Goal: Task Accomplishment & Management: Manage account settings

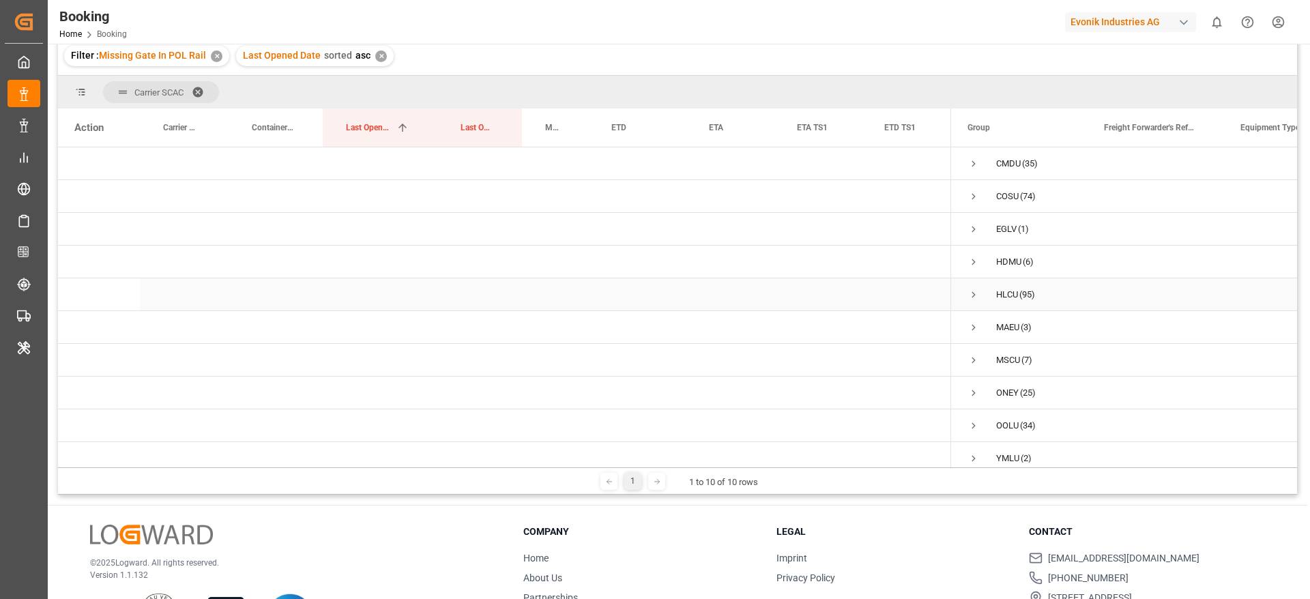
scroll to position [100, 0]
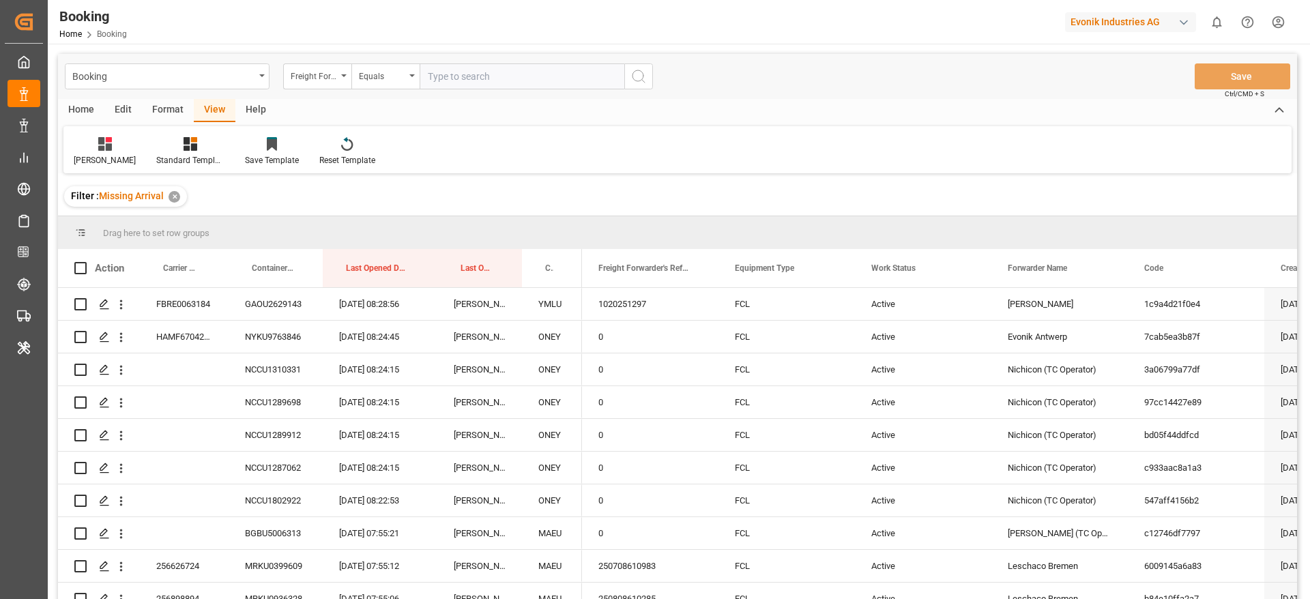
click at [153, 111] on div "Format" at bounding box center [168, 110] width 52 height 23
click at [72, 164] on div "Filter Rows" at bounding box center [93, 151] width 61 height 30
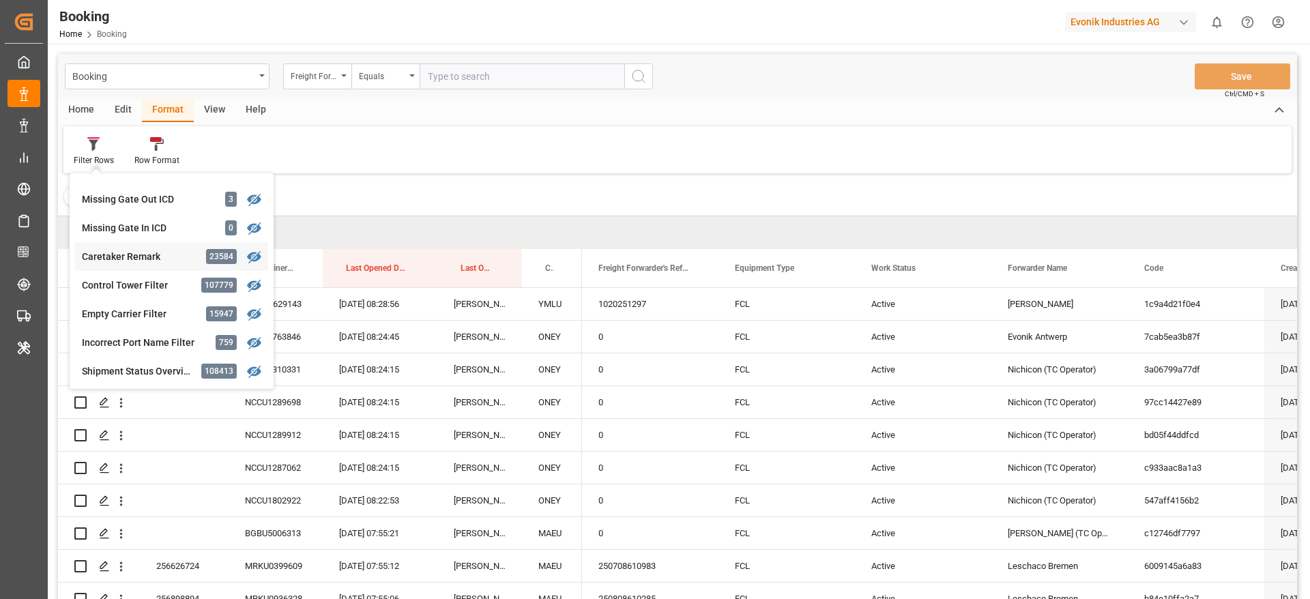
scroll to position [522, 0]
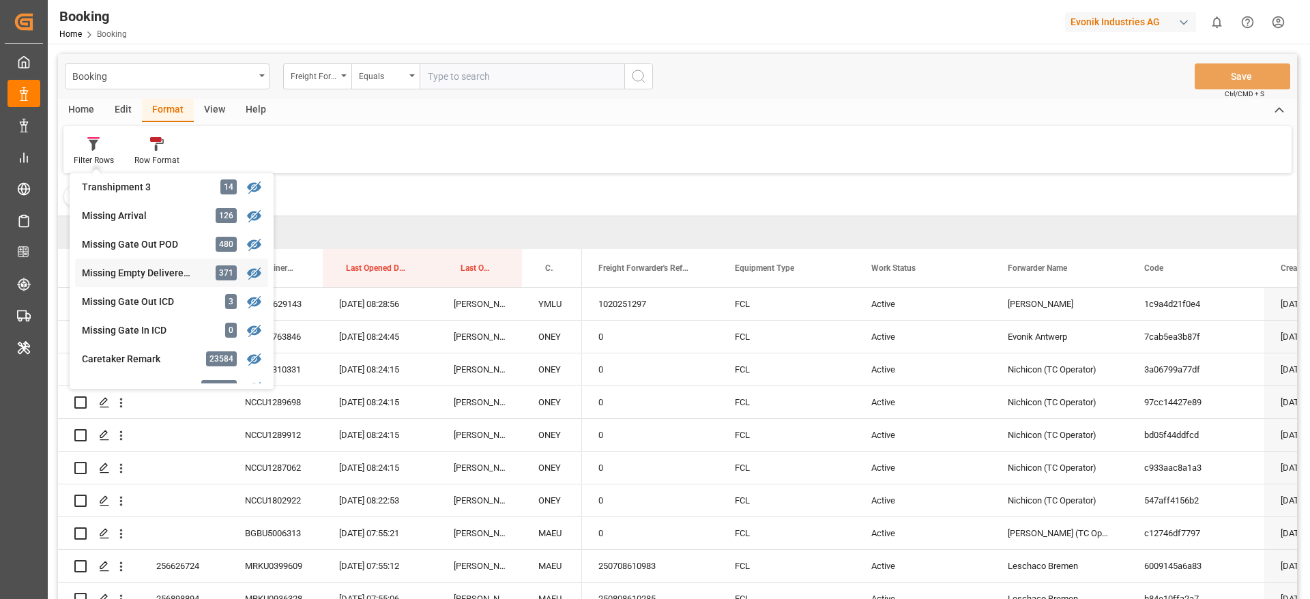
click at [154, 275] on div "Missing Empty Delivered Depot" at bounding box center [141, 273] width 119 height 14
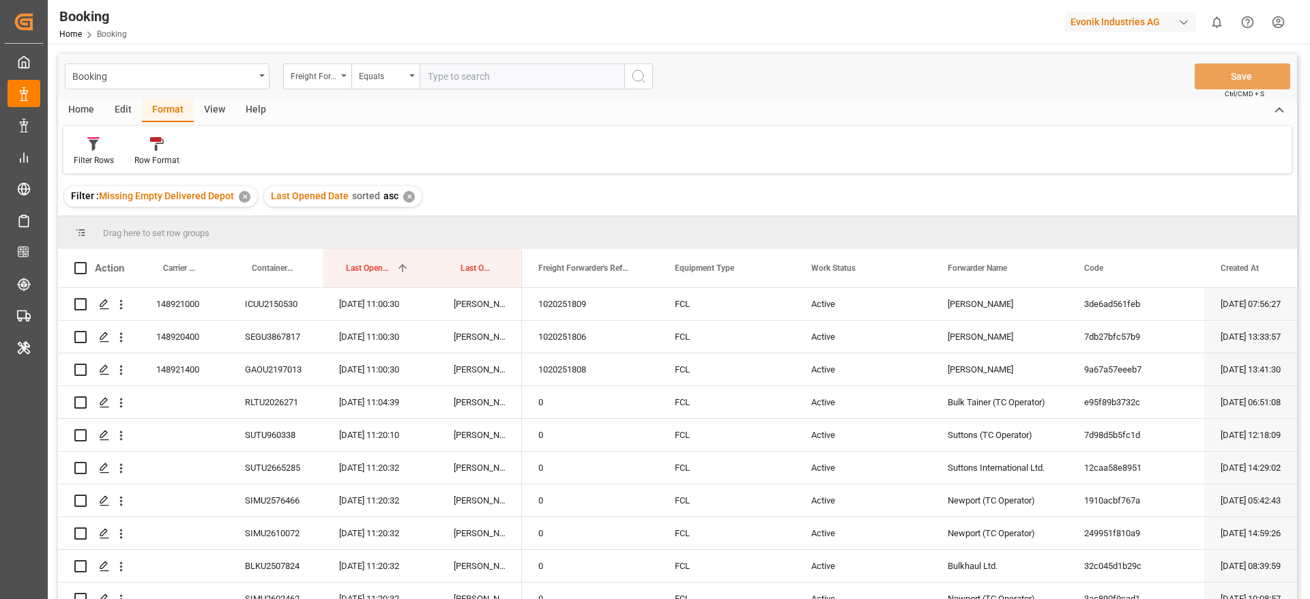
click at [214, 115] on div "View" at bounding box center [215, 110] width 42 height 23
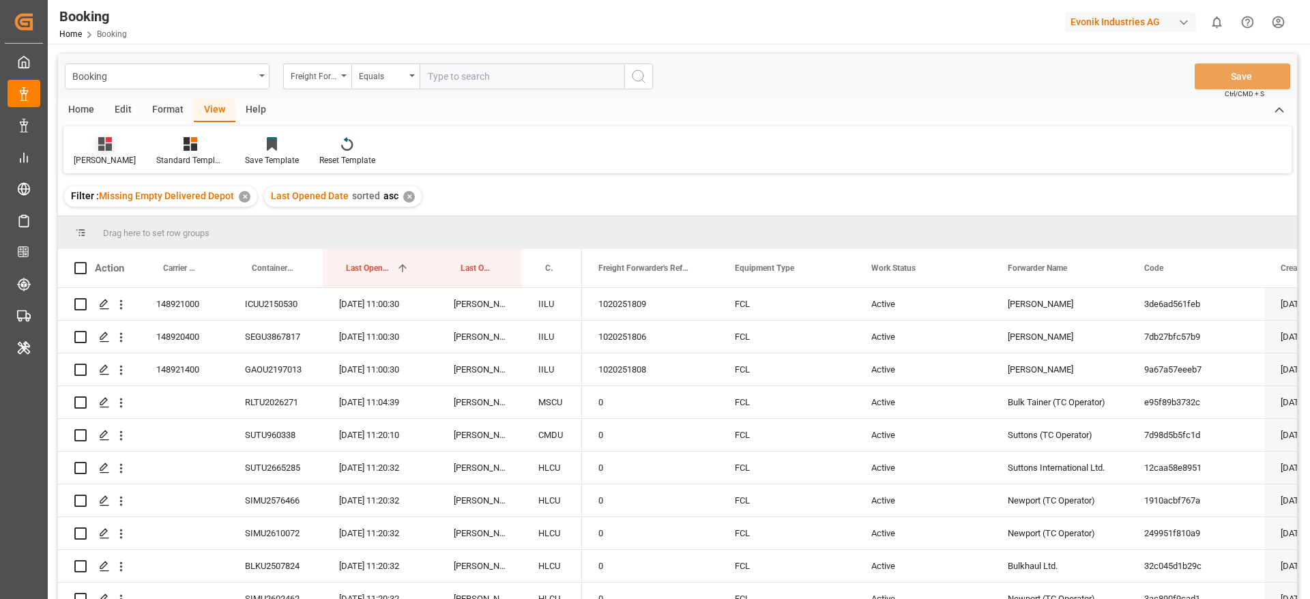
click at [98, 161] on div "Likitha" at bounding box center [104, 151] width 83 height 30
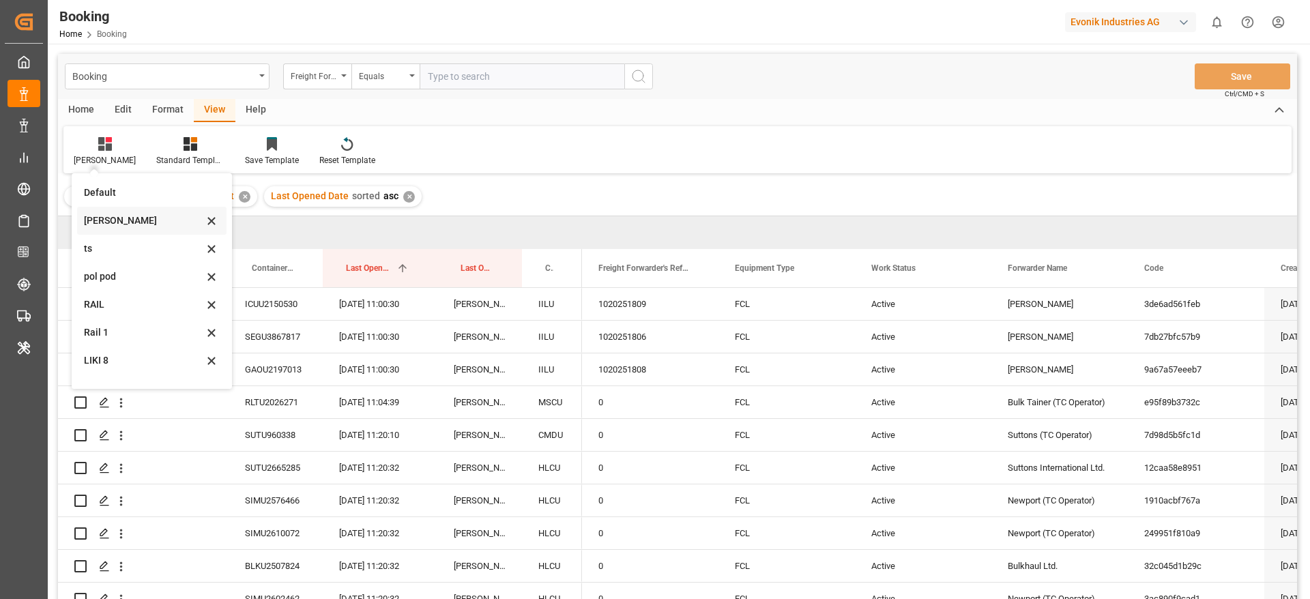
click at [106, 210] on div "Likitha" at bounding box center [151, 221] width 149 height 28
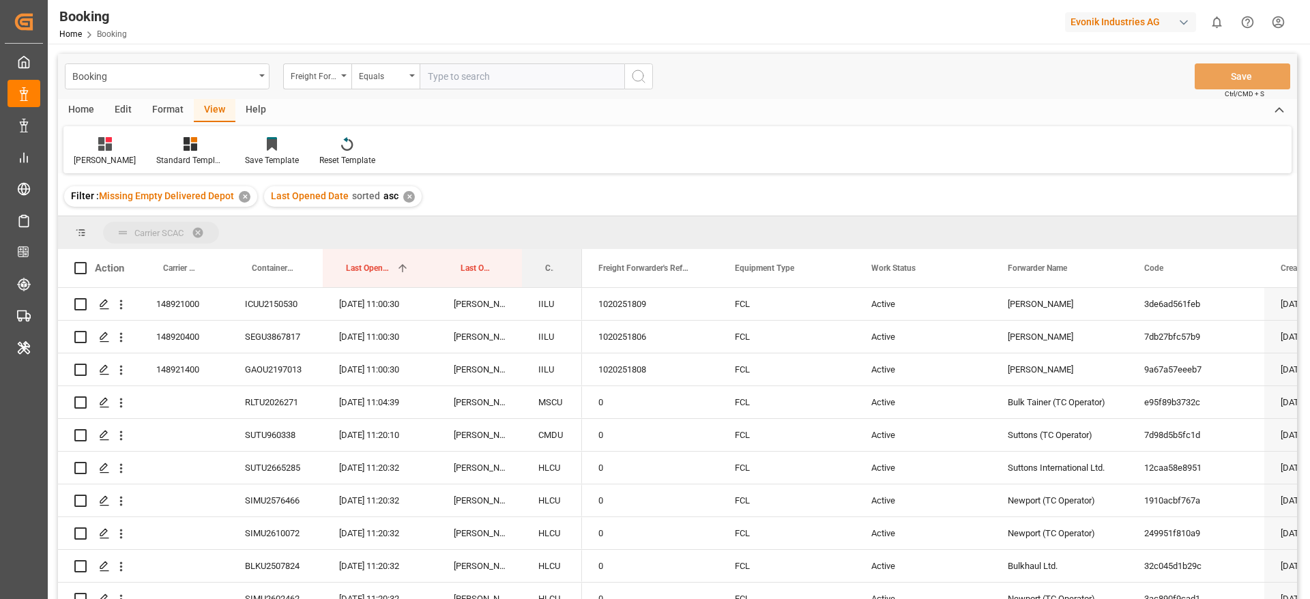
drag, startPoint x: 551, startPoint y: 254, endPoint x: 564, endPoint y: 237, distance: 22.4
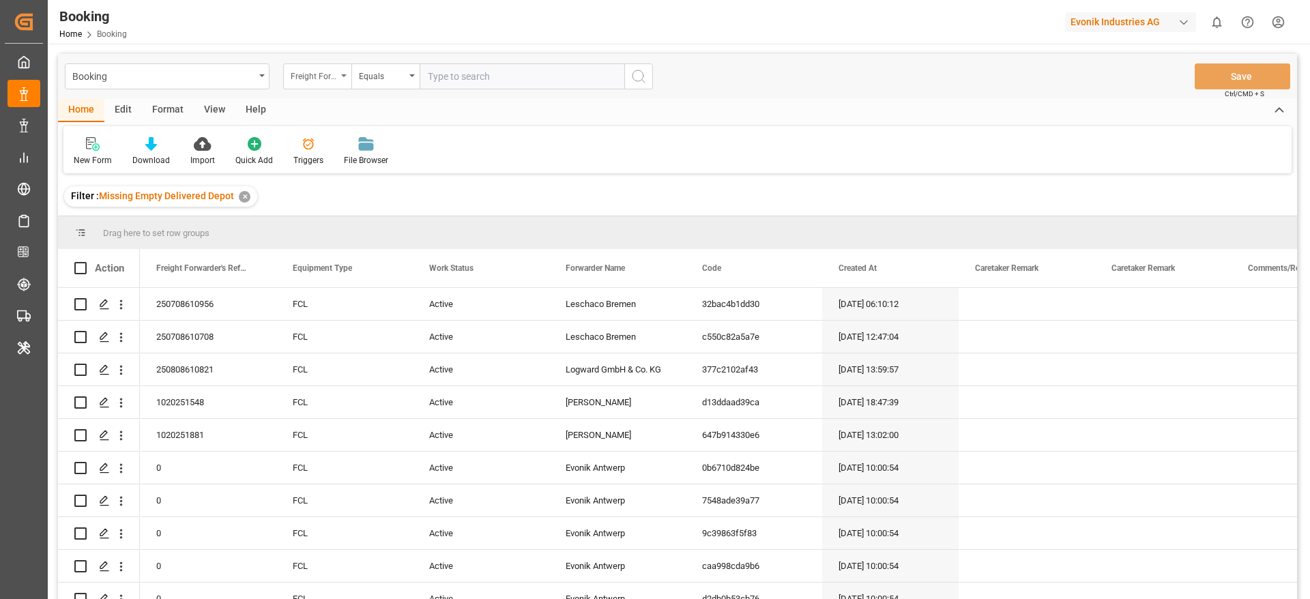
click at [331, 76] on div "Freight Forwarder's Reference No." at bounding box center [314, 75] width 46 height 16
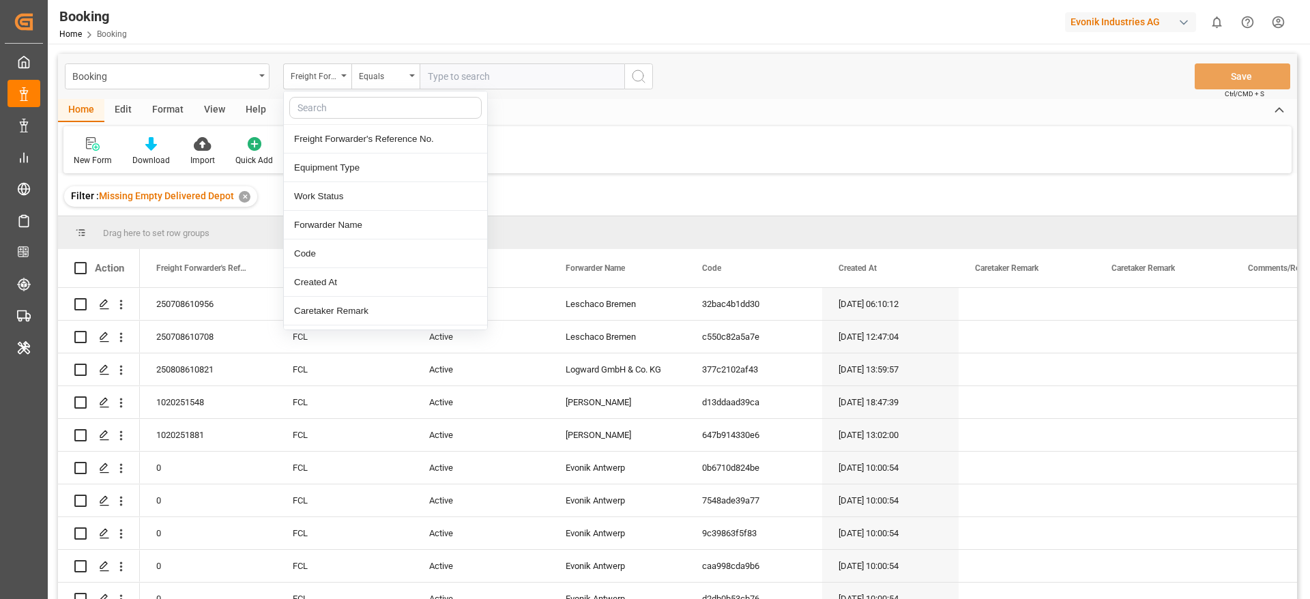
click at [338, 104] on input "text" at bounding box center [385, 108] width 192 height 22
type input "carr"
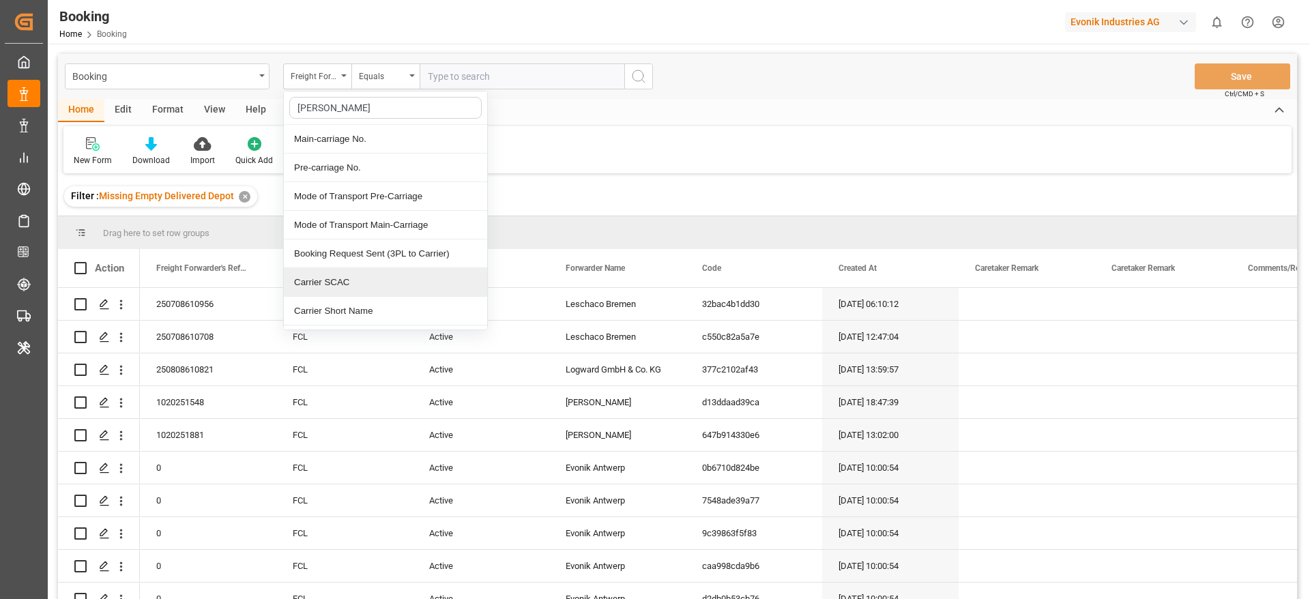
click at [353, 278] on div "Carrier SCAC" at bounding box center [385, 282] width 203 height 29
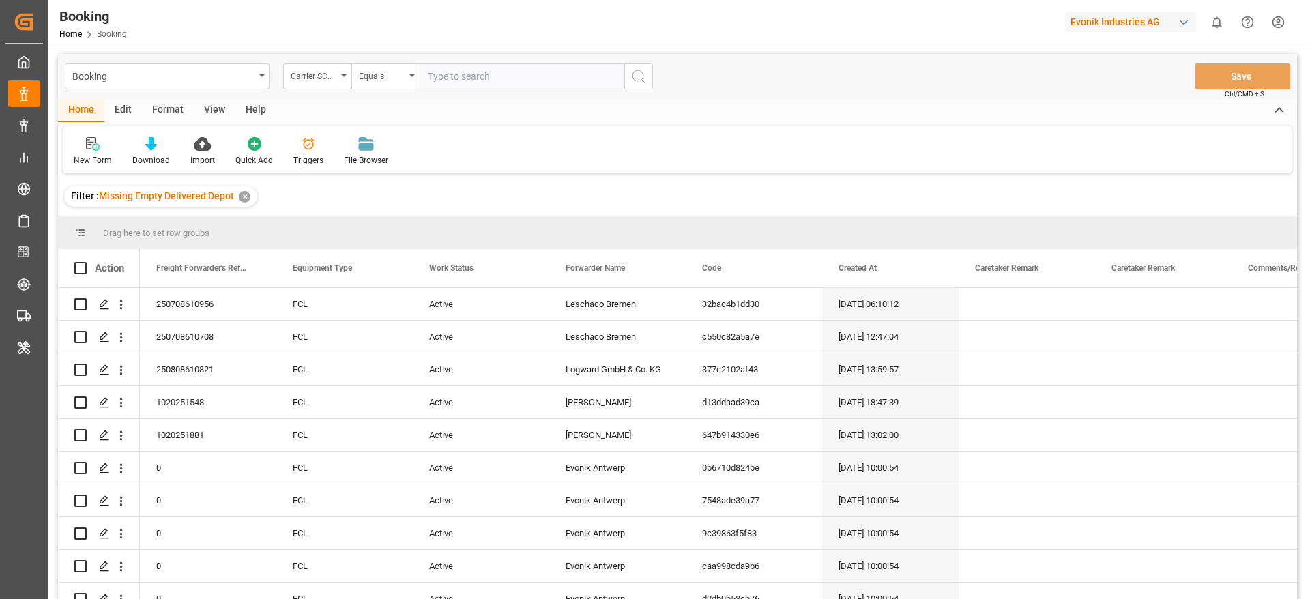
click at [458, 68] on input "text" at bounding box center [522, 76] width 205 height 26
type input "hlcu"
click at [207, 114] on div "View" at bounding box center [215, 110] width 42 height 23
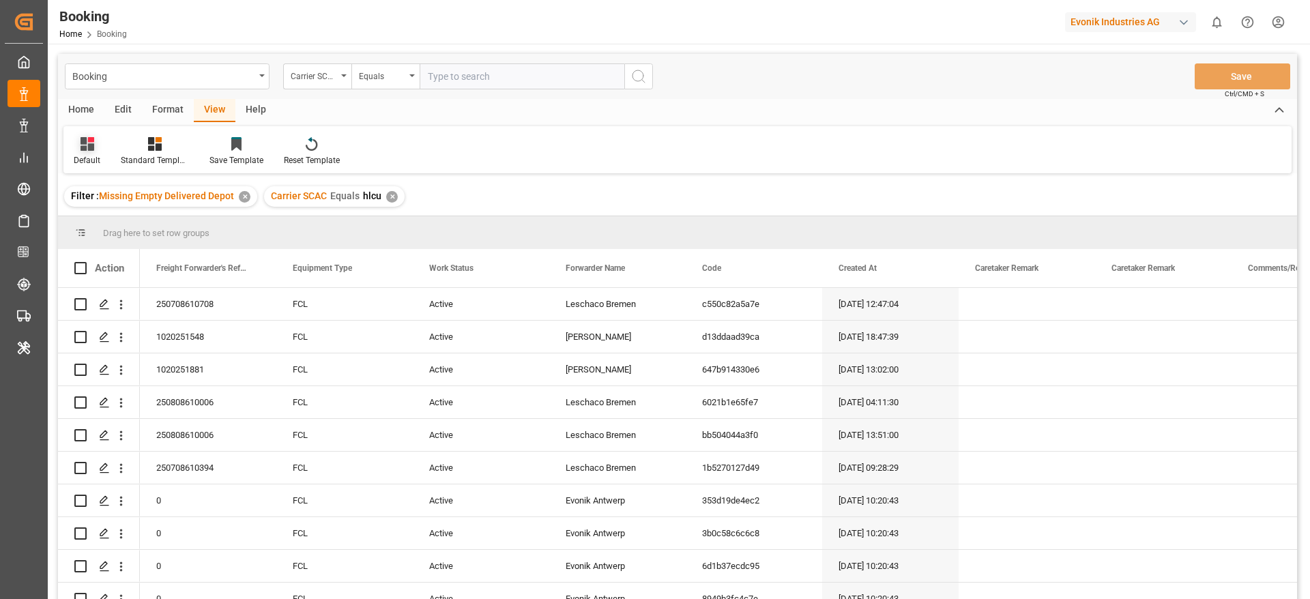
click at [84, 154] on div "Default" at bounding box center [87, 160] width 27 height 12
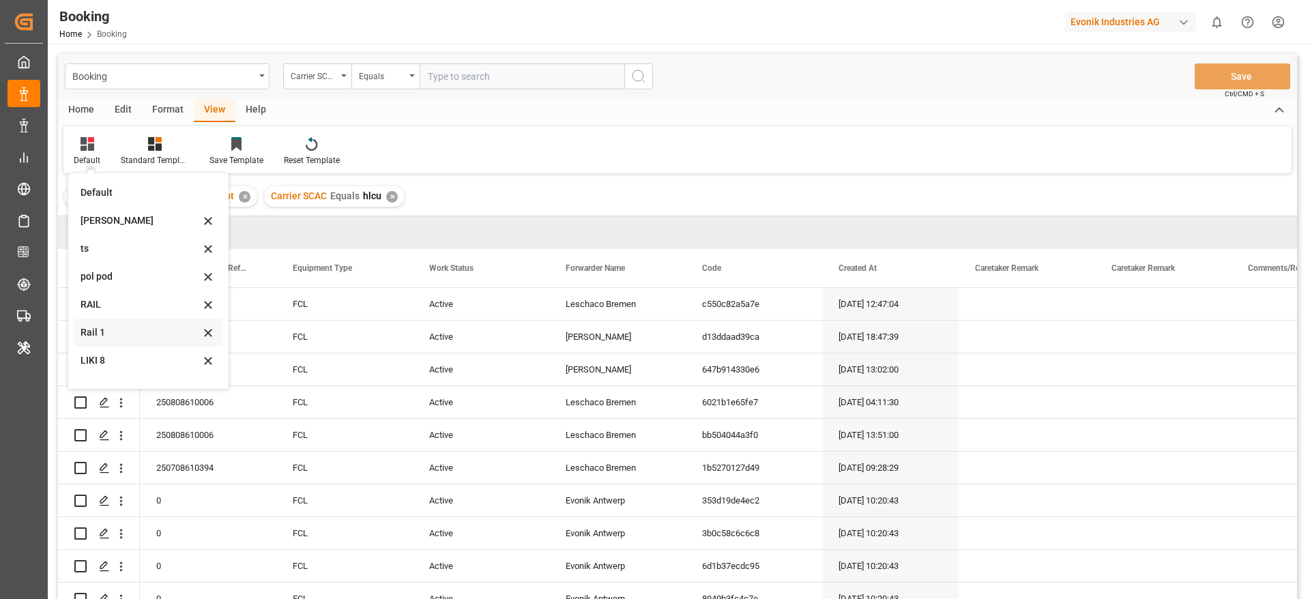
click at [147, 327] on div "Rail 1" at bounding box center [140, 332] width 119 height 14
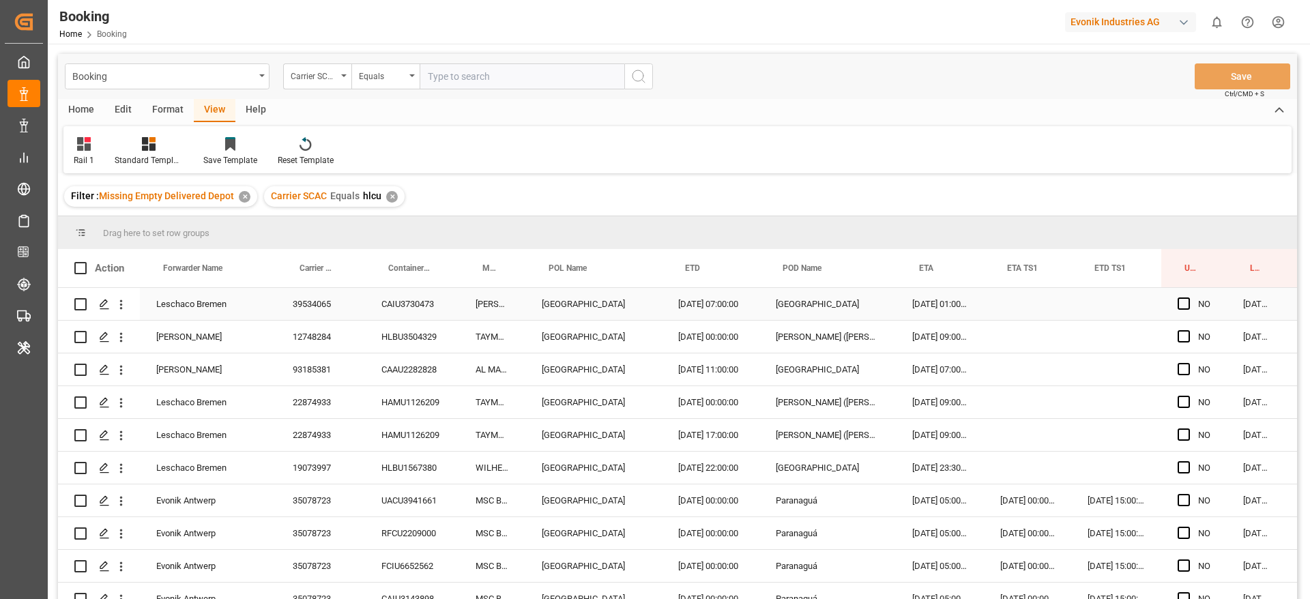
click at [330, 307] on div "39534065" at bounding box center [320, 304] width 89 height 32
click at [313, 324] on div "12748284" at bounding box center [320, 337] width 89 height 32
click at [339, 362] on div "93185381" at bounding box center [320, 369] width 89 height 32
click at [441, 402] on div "HAMU1126209" at bounding box center [412, 402] width 94 height 32
click at [437, 380] on div "CAAU2282828" at bounding box center [412, 369] width 94 height 32
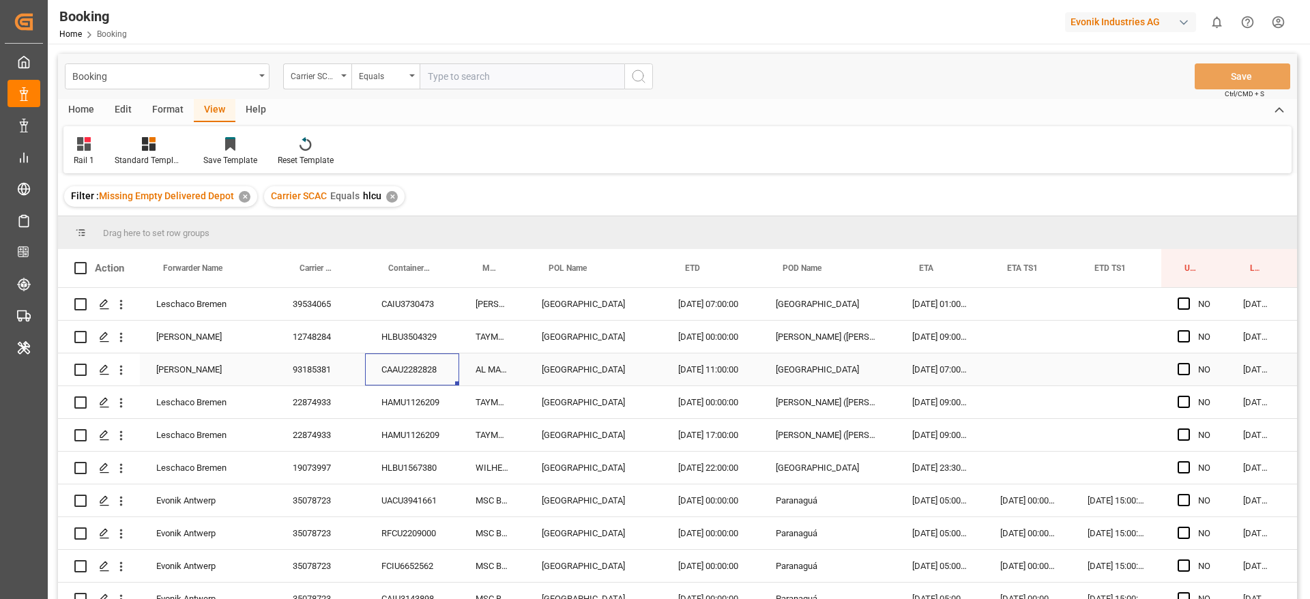
click at [382, 381] on div "CAAU2282828" at bounding box center [412, 369] width 94 height 32
click at [386, 389] on div "HAMU1126209" at bounding box center [412, 402] width 94 height 32
click at [396, 426] on div "HAMU1126209" at bounding box center [412, 435] width 94 height 32
click at [388, 452] on div "HLBU1567380" at bounding box center [412, 468] width 94 height 32
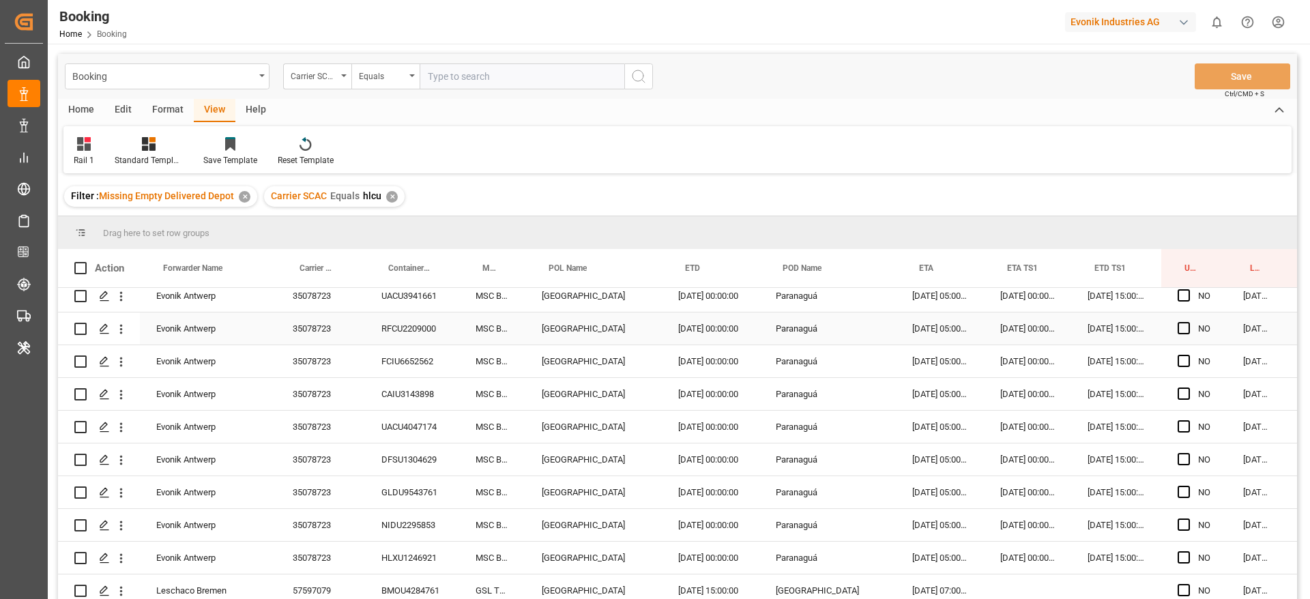
scroll to position [102, 0]
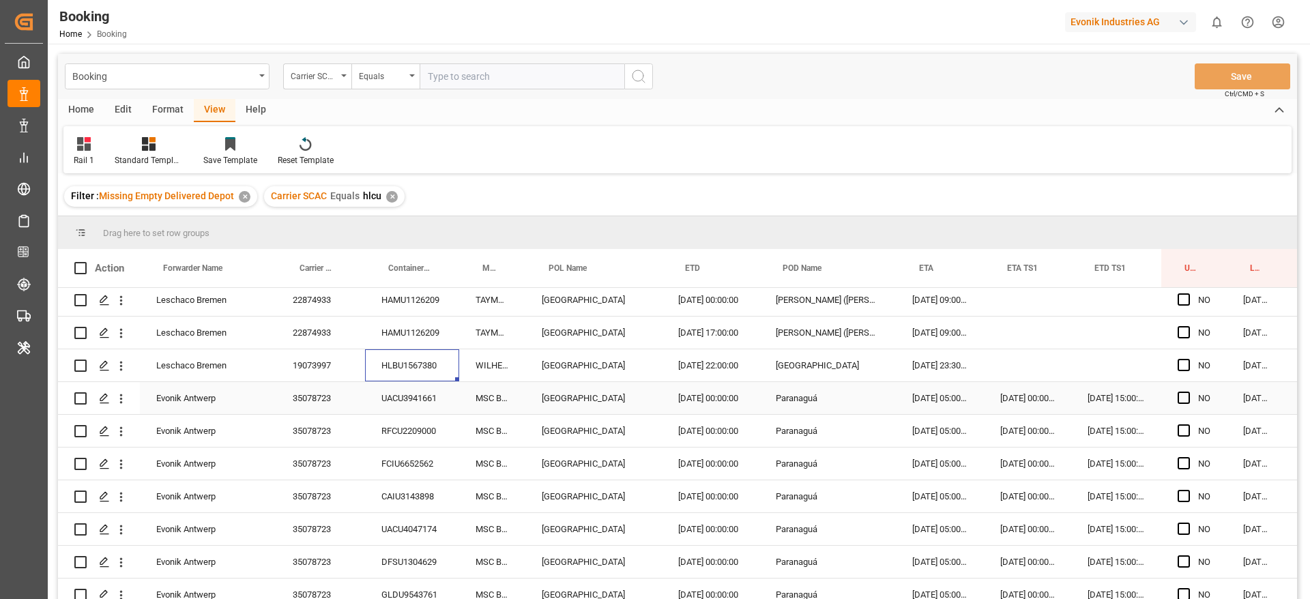
click at [420, 391] on div "UACU3941661" at bounding box center [412, 398] width 94 height 32
click at [433, 421] on div "RFCU2209000" at bounding box center [412, 431] width 94 height 32
click at [421, 469] on div "FCIU6652562" at bounding box center [412, 464] width 94 height 32
click at [121, 364] on icon "open menu" at bounding box center [121, 366] width 14 height 14
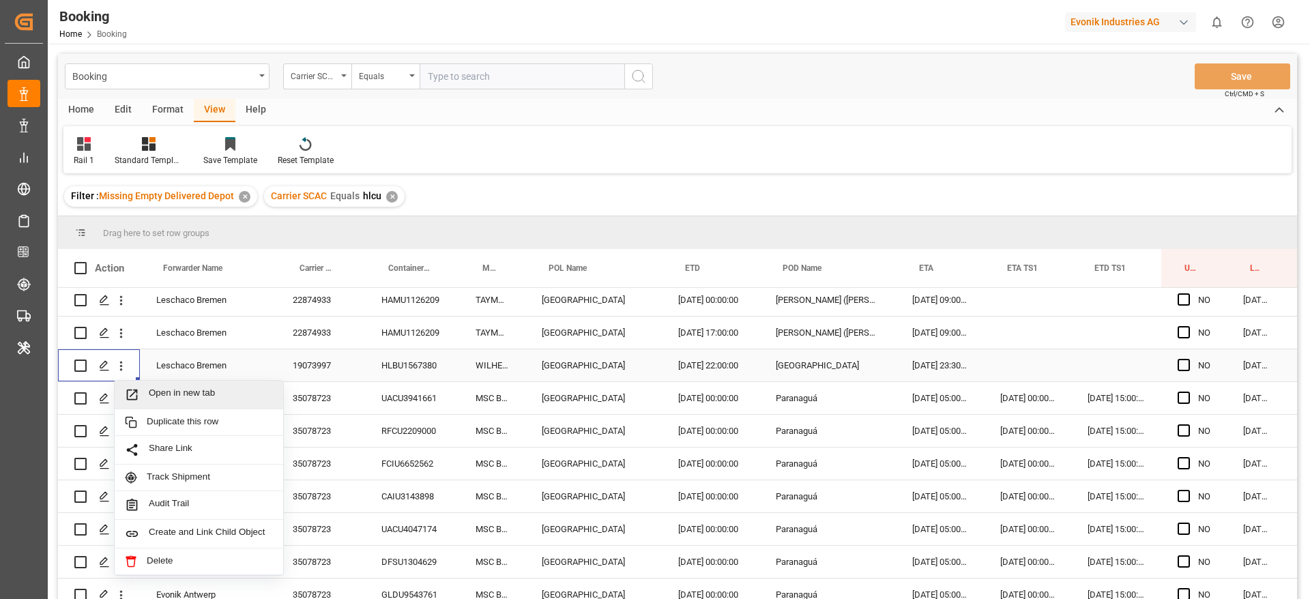
click at [198, 396] on span "Open in new tab" at bounding box center [211, 395] width 124 height 14
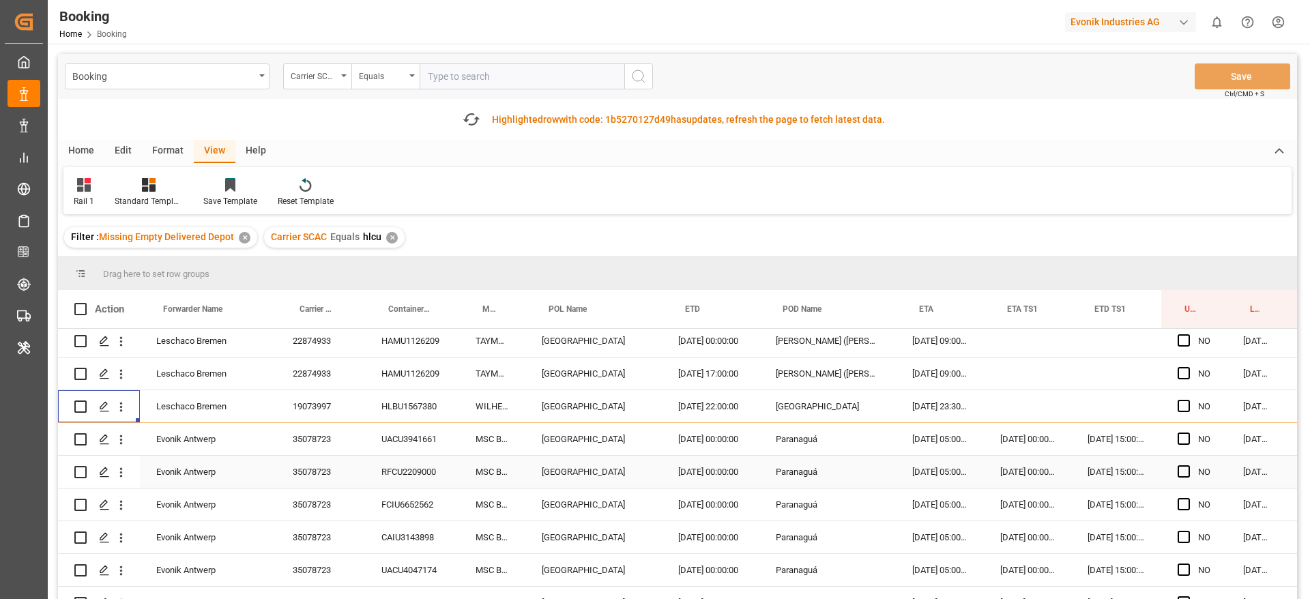
click at [413, 447] on div "UACU3941661" at bounding box center [412, 439] width 94 height 32
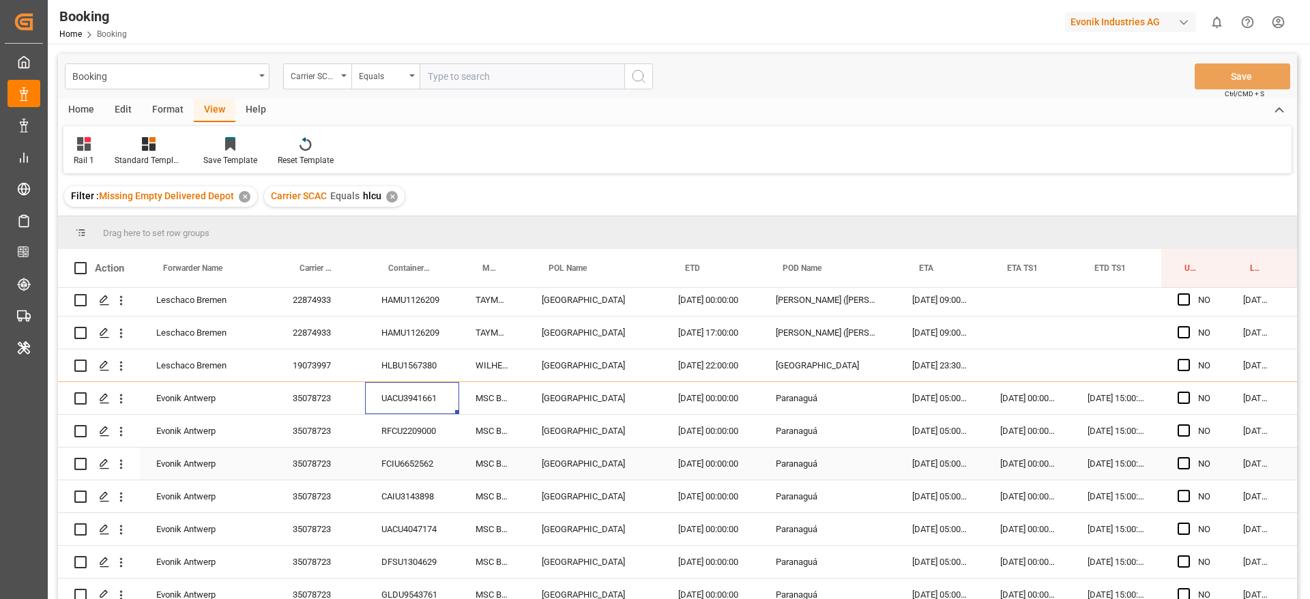
click at [400, 472] on div "FCIU6652562" at bounding box center [412, 464] width 94 height 32
click at [422, 415] on div "RFCU2209000" at bounding box center [412, 431] width 94 height 32
click at [433, 458] on div "FCIU6652562" at bounding box center [412, 464] width 94 height 32
click at [387, 480] on div "CAIU3143898" at bounding box center [412, 496] width 94 height 32
click at [428, 534] on div "UACU4047174" at bounding box center [412, 529] width 94 height 32
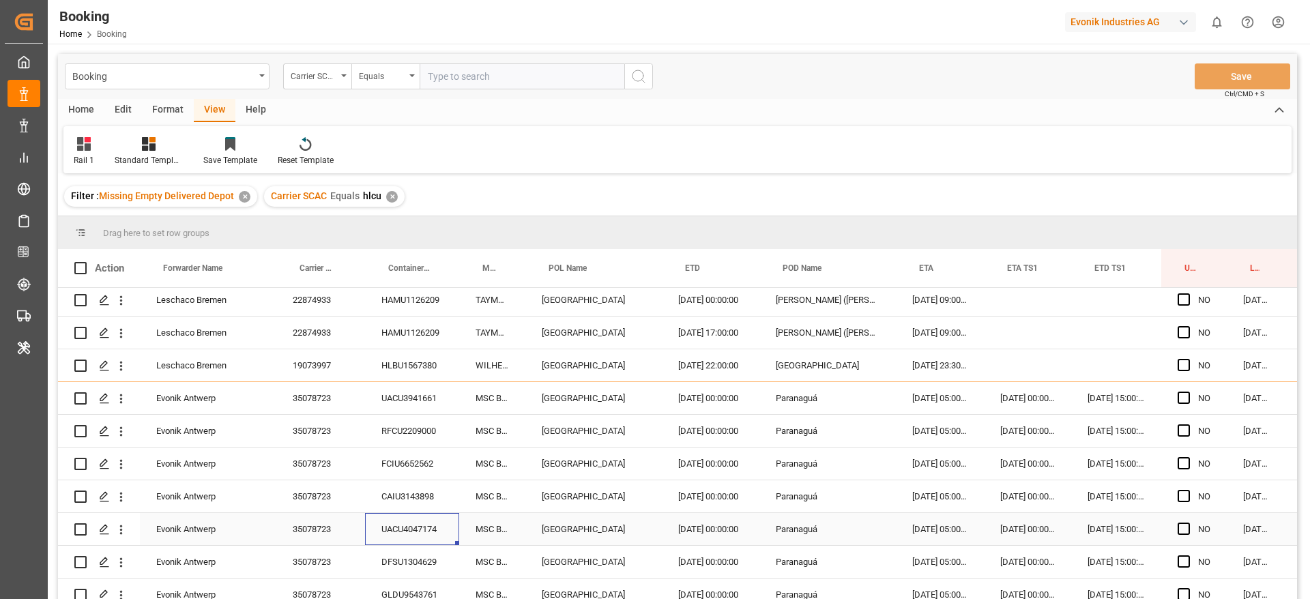
click at [418, 571] on div "DFSU1304629" at bounding box center [412, 562] width 94 height 32
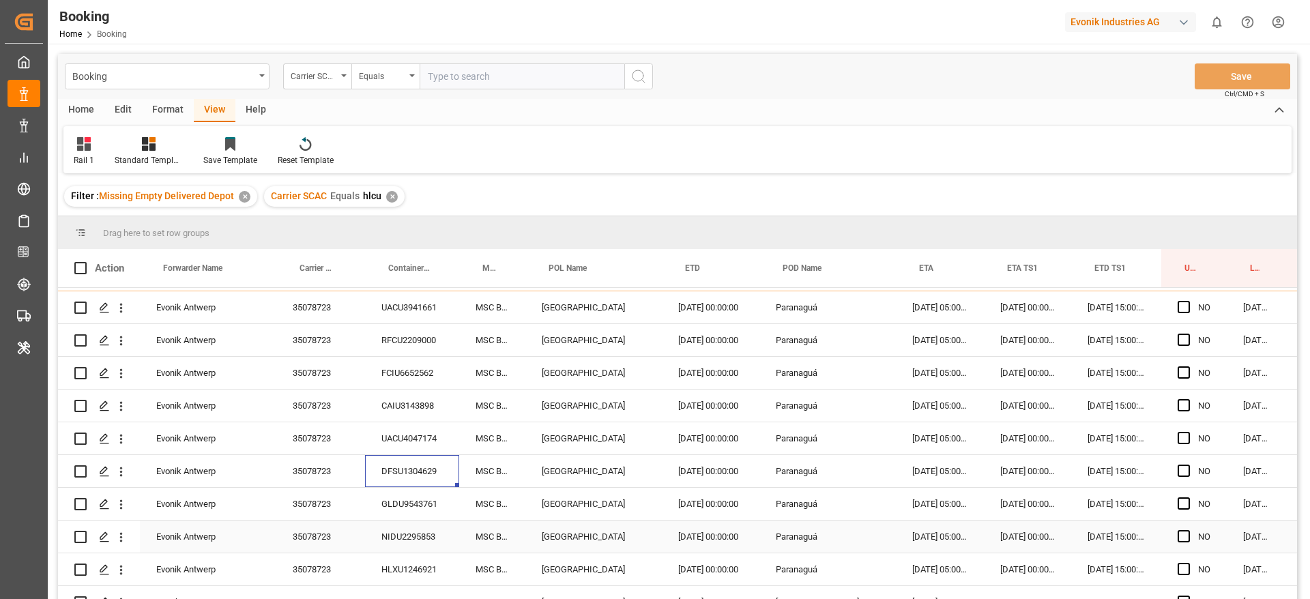
scroll to position [307, 0]
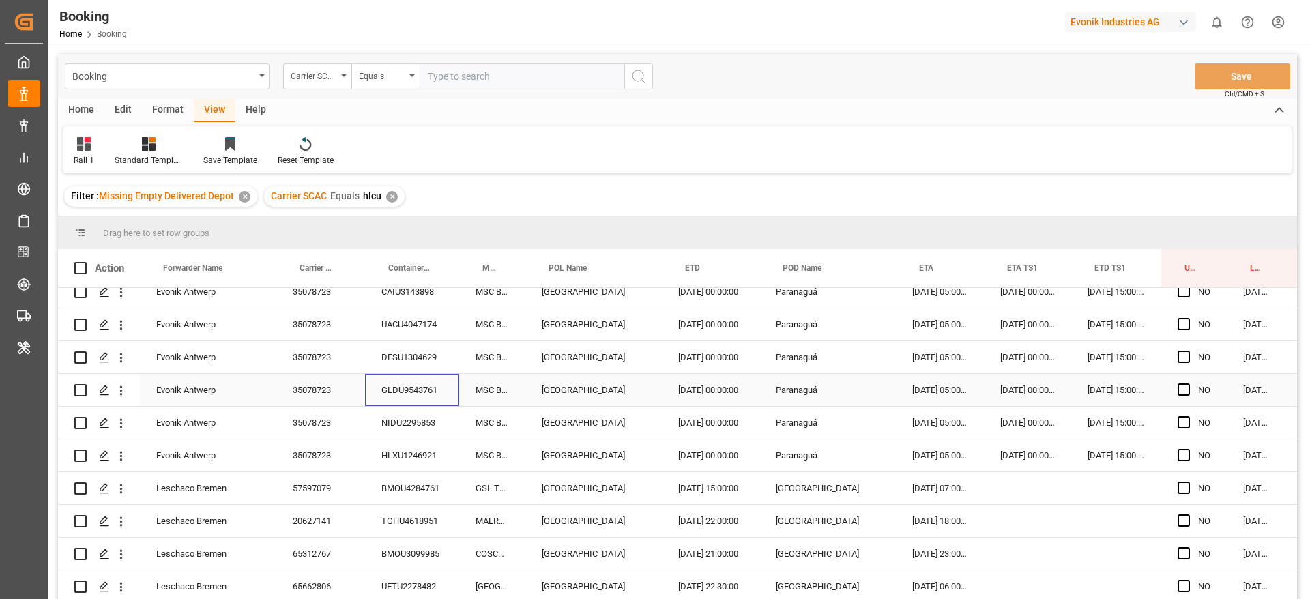
click at [421, 393] on div "GLDU9543761" at bounding box center [412, 390] width 94 height 32
click at [407, 418] on div "NIDU2295853" at bounding box center [412, 423] width 94 height 32
click at [379, 469] on div "HLXU1246921" at bounding box center [412, 455] width 94 height 32
click at [426, 484] on div "BMOU4284761" at bounding box center [412, 488] width 94 height 32
click at [399, 525] on div "TGHU4618951" at bounding box center [412, 521] width 94 height 32
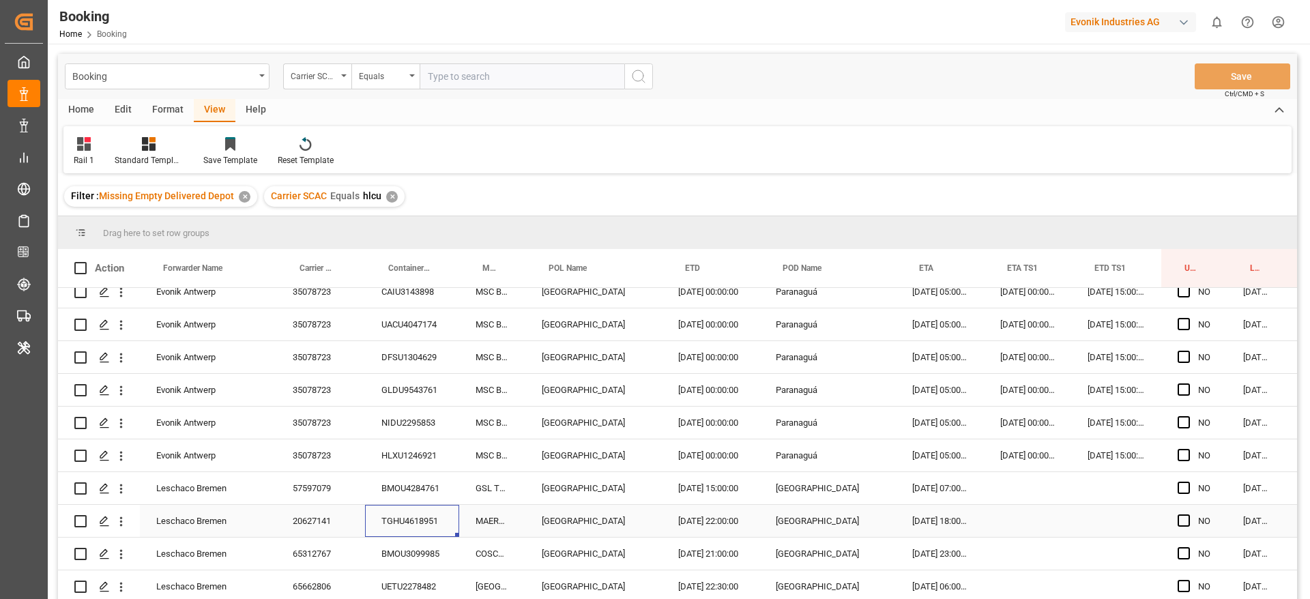
click at [405, 532] on div "TGHU4618951" at bounding box center [412, 521] width 94 height 32
click at [401, 561] on div "BMOU3099985" at bounding box center [412, 554] width 94 height 32
click at [125, 491] on icon "open menu" at bounding box center [121, 489] width 14 height 14
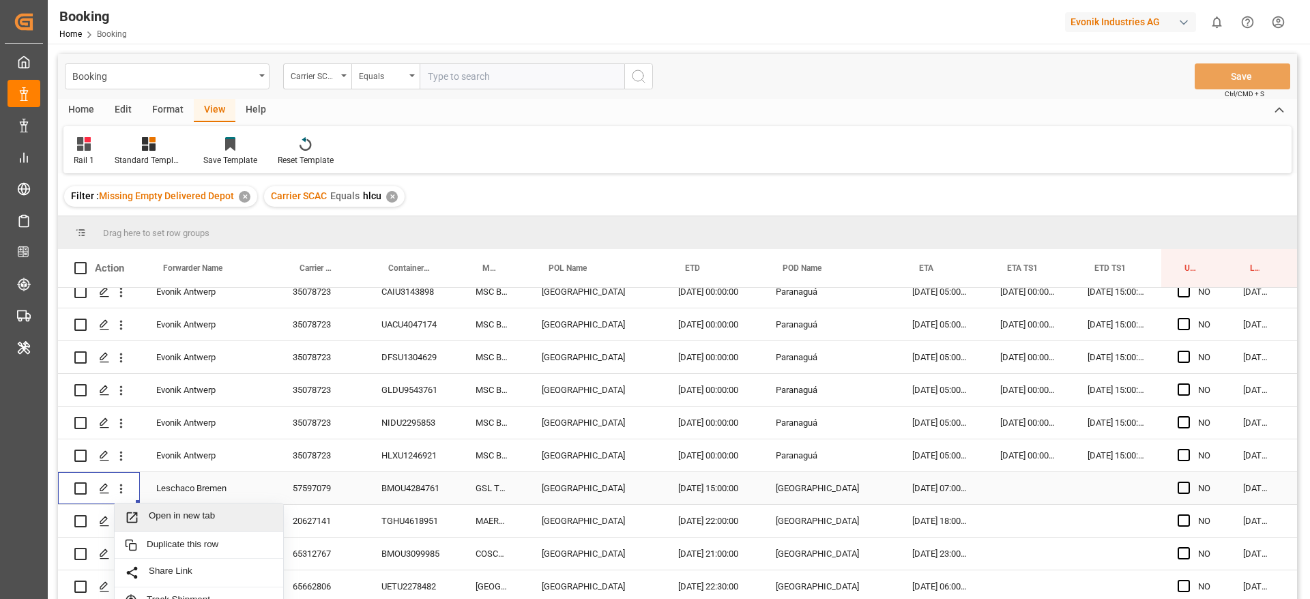
click at [174, 514] on span "Open in new tab" at bounding box center [211, 517] width 124 height 14
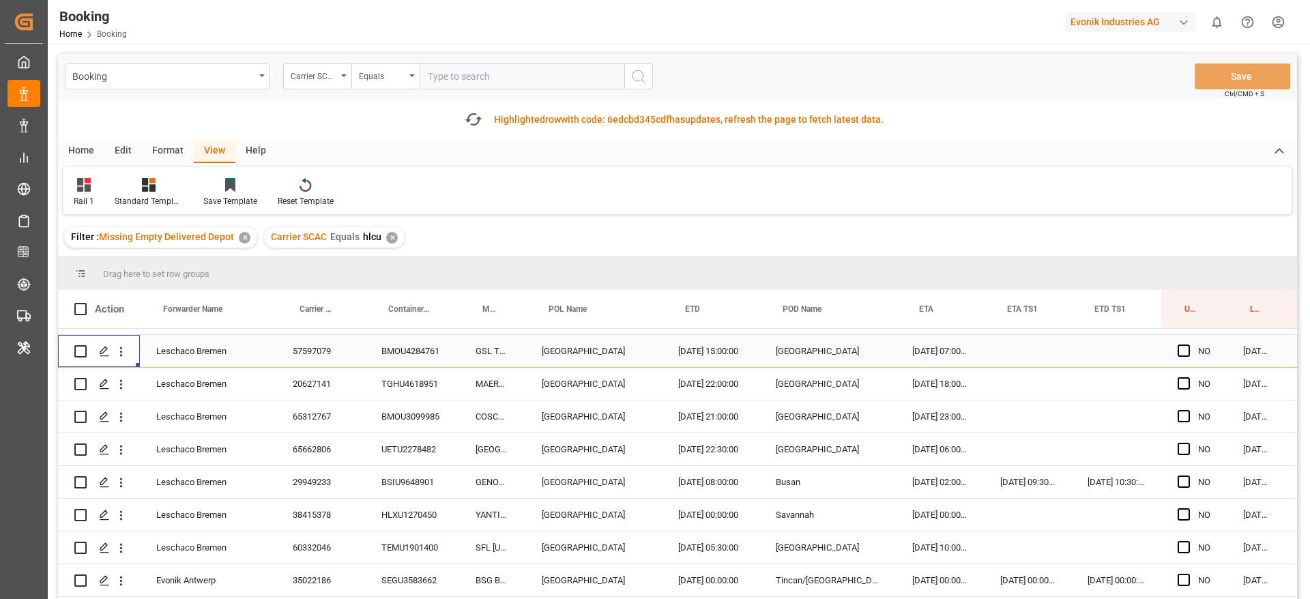
scroll to position [512, 0]
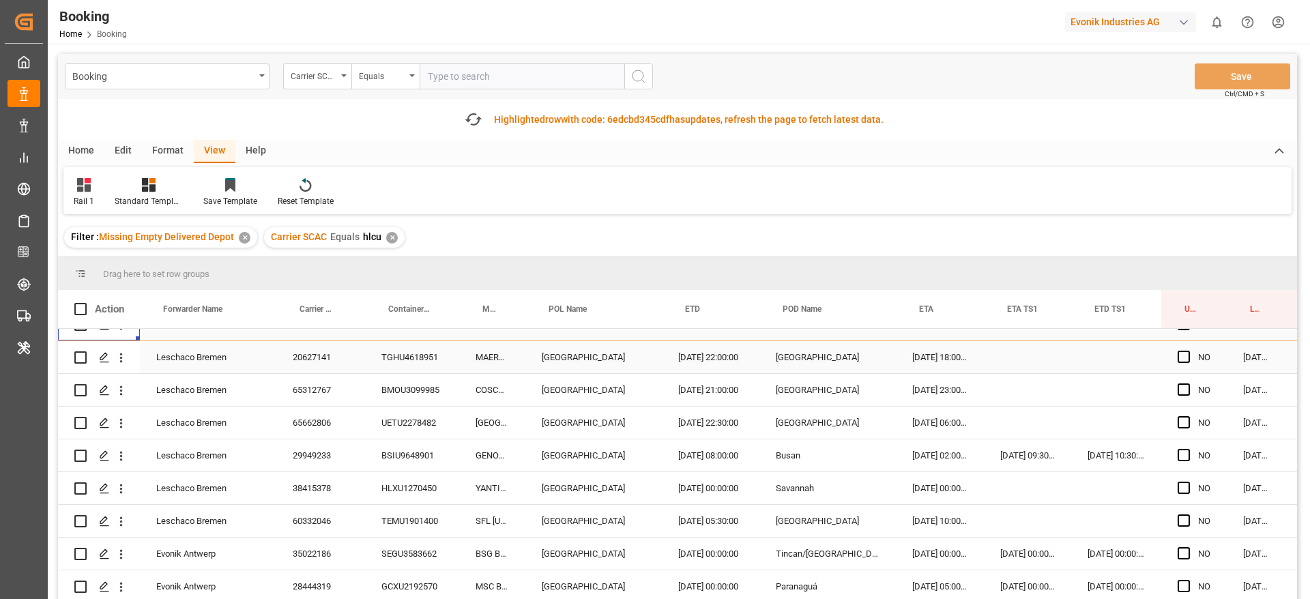
click at [392, 365] on div "TGHU4618951" at bounding box center [412, 357] width 94 height 32
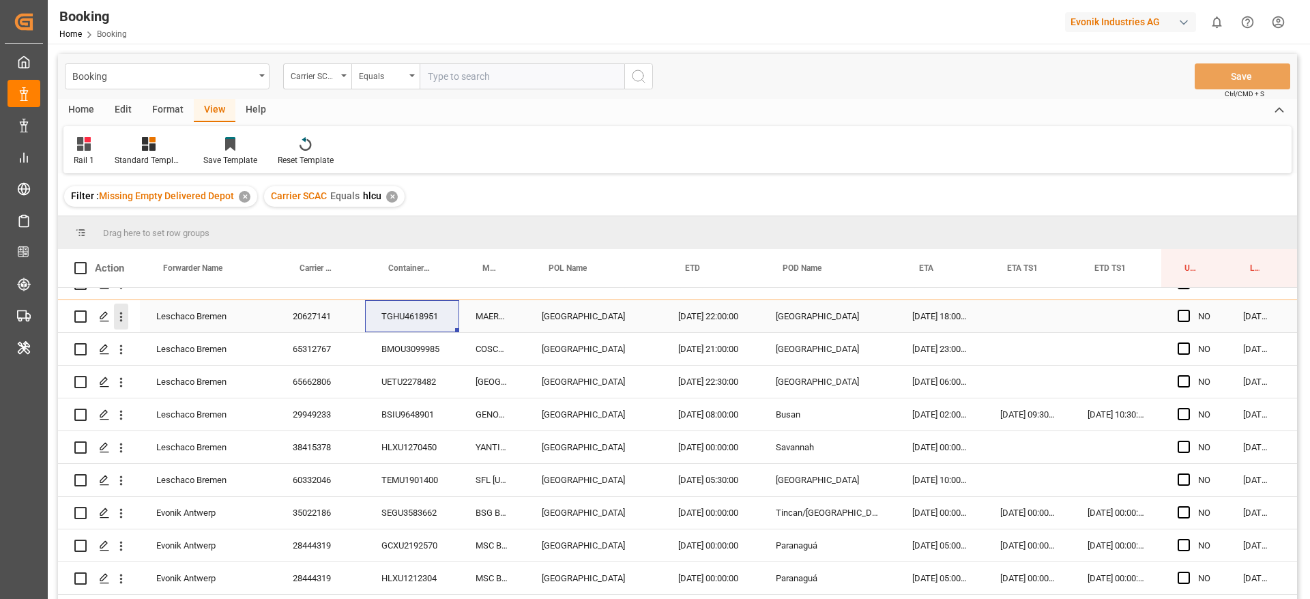
click at [121, 315] on icon "open menu" at bounding box center [121, 317] width 14 height 14
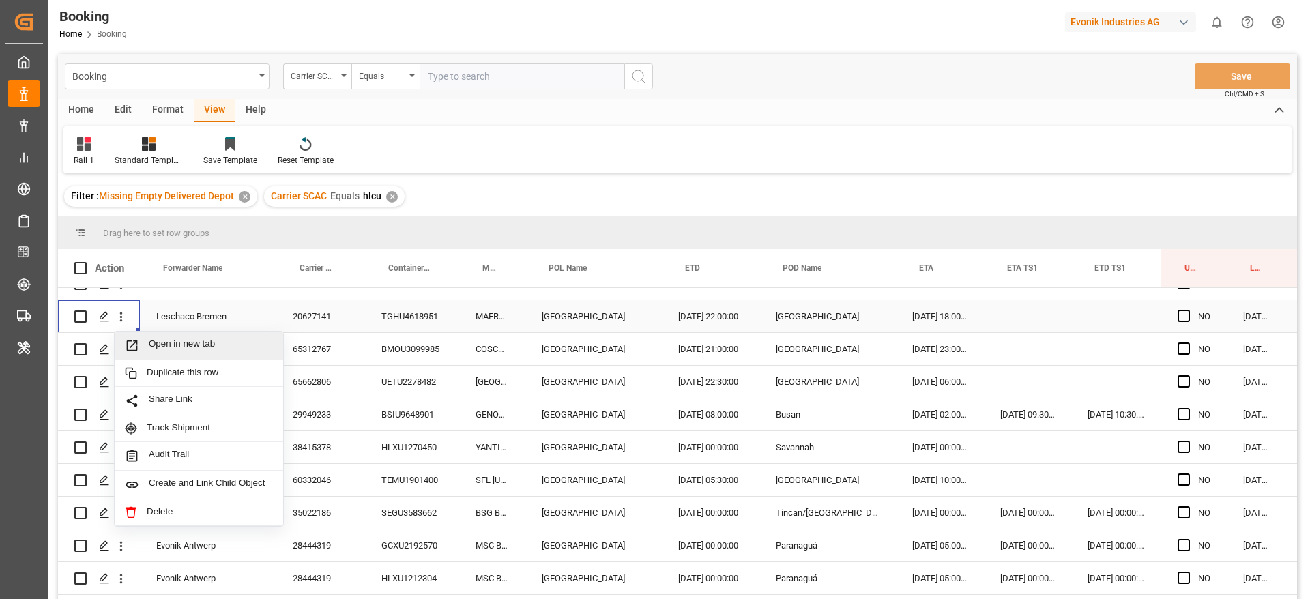
click at [198, 343] on span "Open in new tab" at bounding box center [211, 345] width 124 height 14
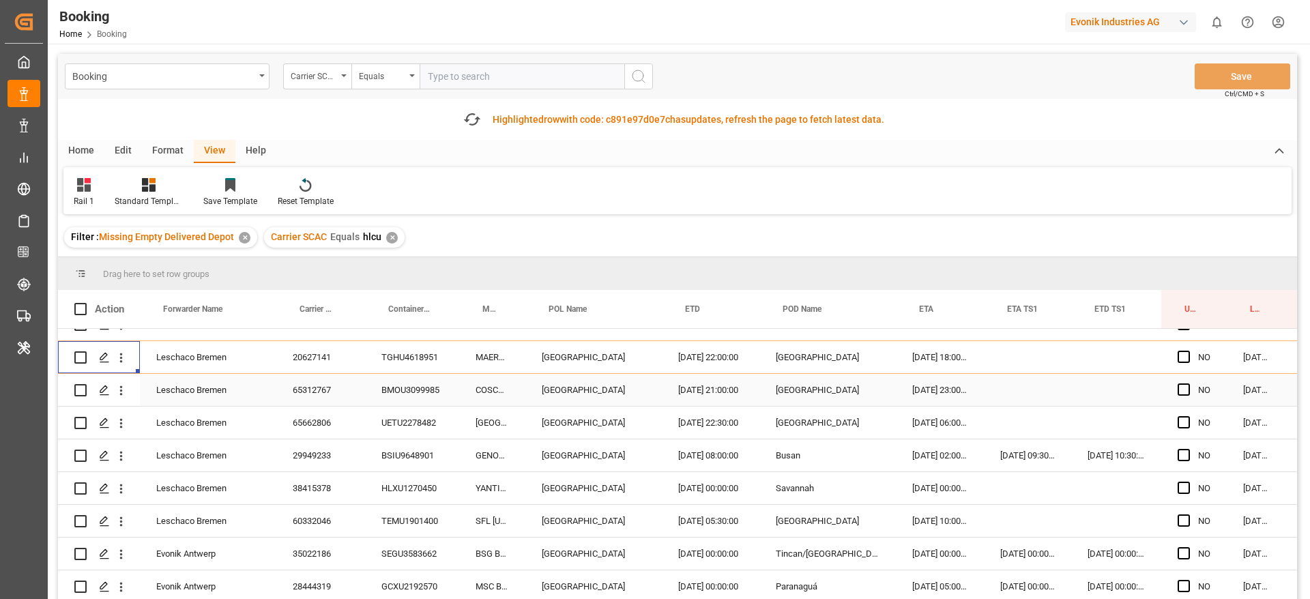
click at [392, 391] on div "BMOU3099985" at bounding box center [412, 390] width 94 height 32
drag, startPoint x: 414, startPoint y: 395, endPoint x: 414, endPoint y: 405, distance: 10.2
click at [414, 394] on div "BMOU3099985" at bounding box center [412, 390] width 94 height 32
click at [413, 422] on div "UETU2278482" at bounding box center [412, 423] width 94 height 32
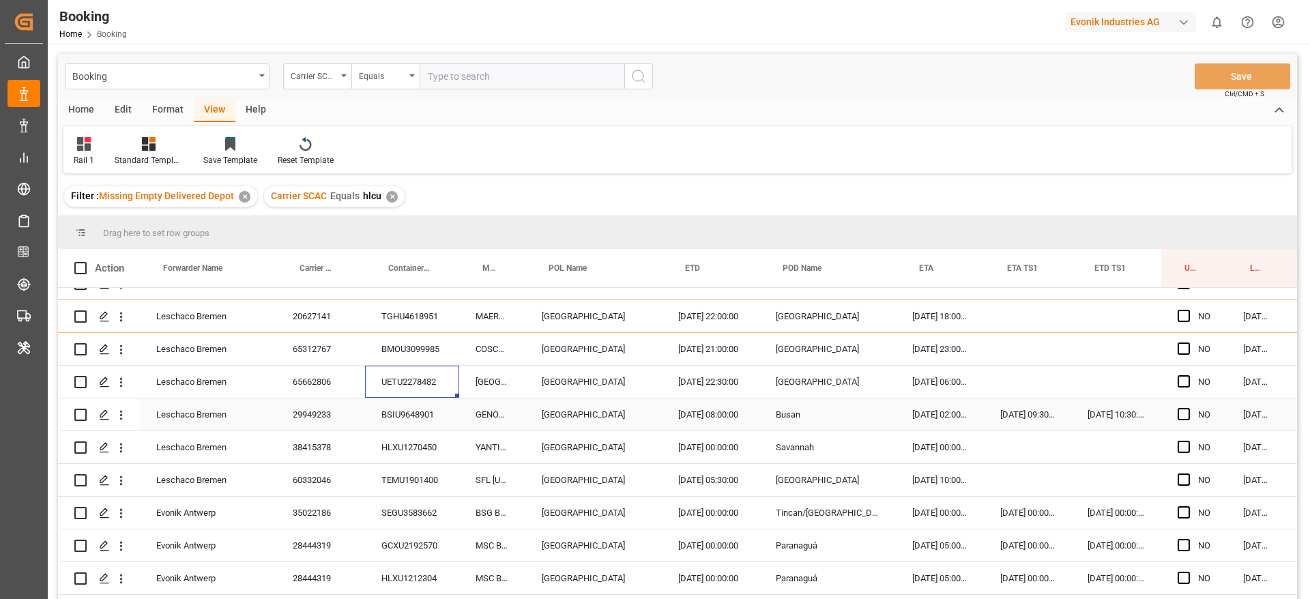
click at [367, 413] on div "BSIU9648901" at bounding box center [412, 414] width 94 height 32
click at [399, 444] on div "HLXU1270450" at bounding box center [412, 447] width 94 height 32
click at [414, 486] on div "TEMU1901400" at bounding box center [412, 480] width 94 height 32
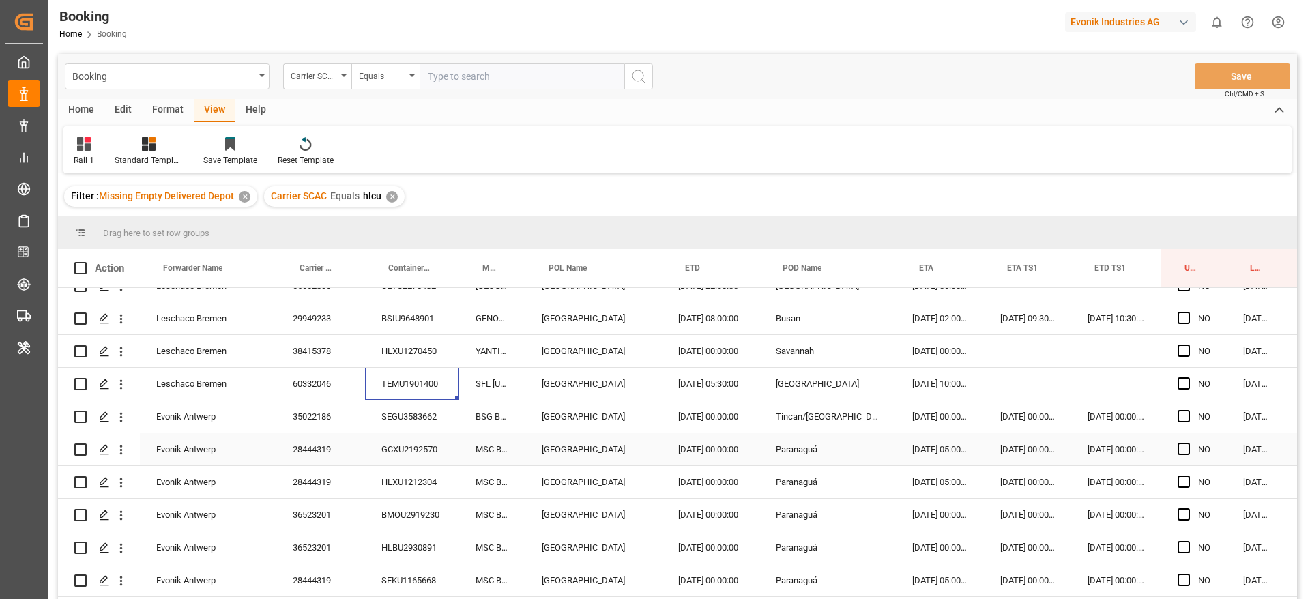
scroll to position [614, 0]
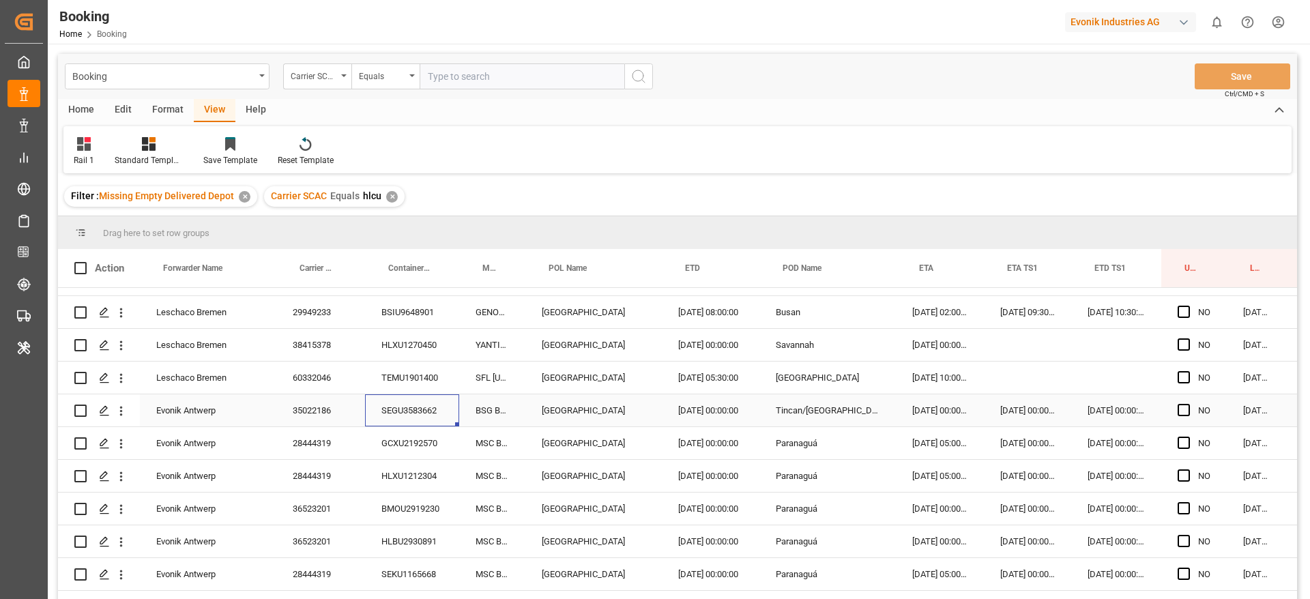
click at [417, 417] on div "SEGU3583662" at bounding box center [412, 410] width 94 height 32
click at [430, 433] on div "GCXU2192570" at bounding box center [412, 443] width 94 height 32
click at [391, 469] on div "HLXU1212304" at bounding box center [412, 476] width 94 height 32
click at [436, 501] on div "BMOU2919230" at bounding box center [412, 509] width 94 height 32
click at [406, 555] on div "HLBU2930891" at bounding box center [412, 541] width 94 height 32
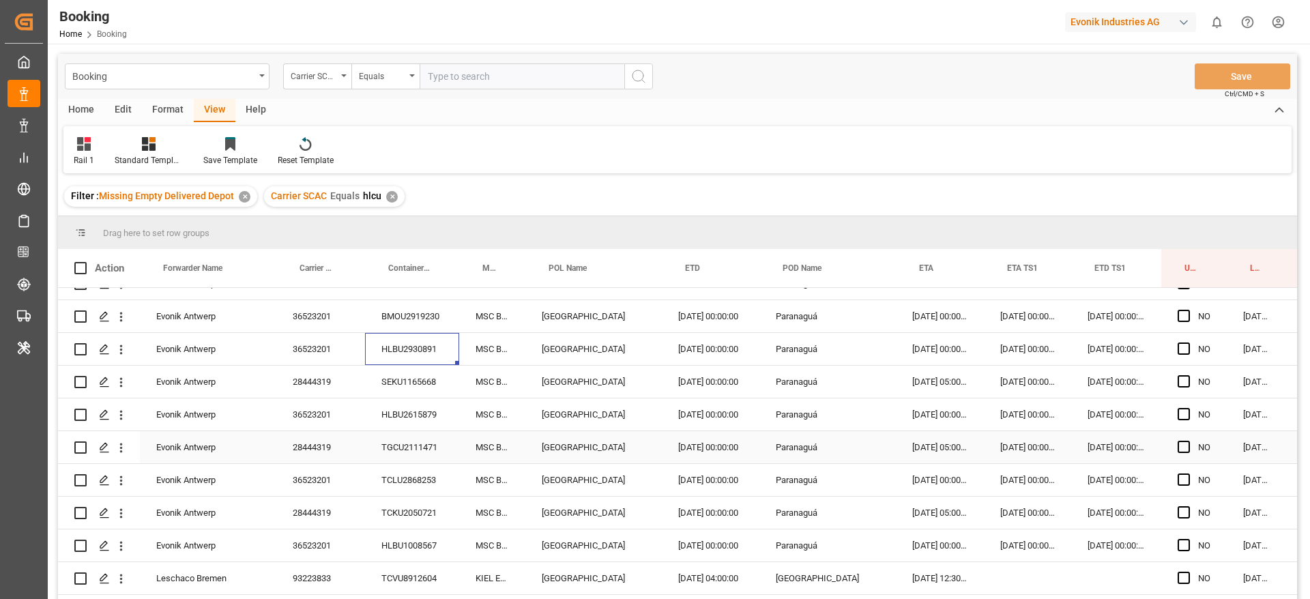
scroll to position [819, 0]
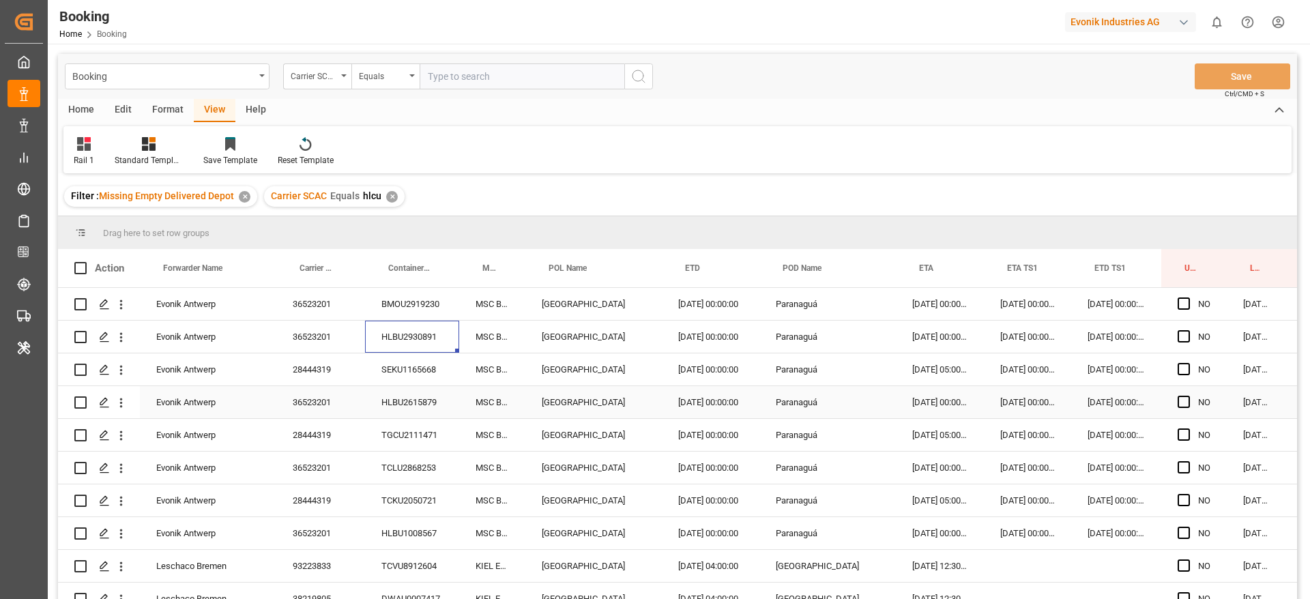
click at [416, 368] on div "SEKU1165668" at bounding box center [412, 369] width 94 height 32
click at [443, 412] on div "HLBU2615879" at bounding box center [412, 402] width 94 height 32
click at [393, 423] on div "TGCU2111471" at bounding box center [412, 435] width 94 height 32
click at [390, 465] on div "TCLU2868253" at bounding box center [412, 468] width 94 height 32
click at [383, 480] on div "TCLU2868253" at bounding box center [412, 468] width 94 height 32
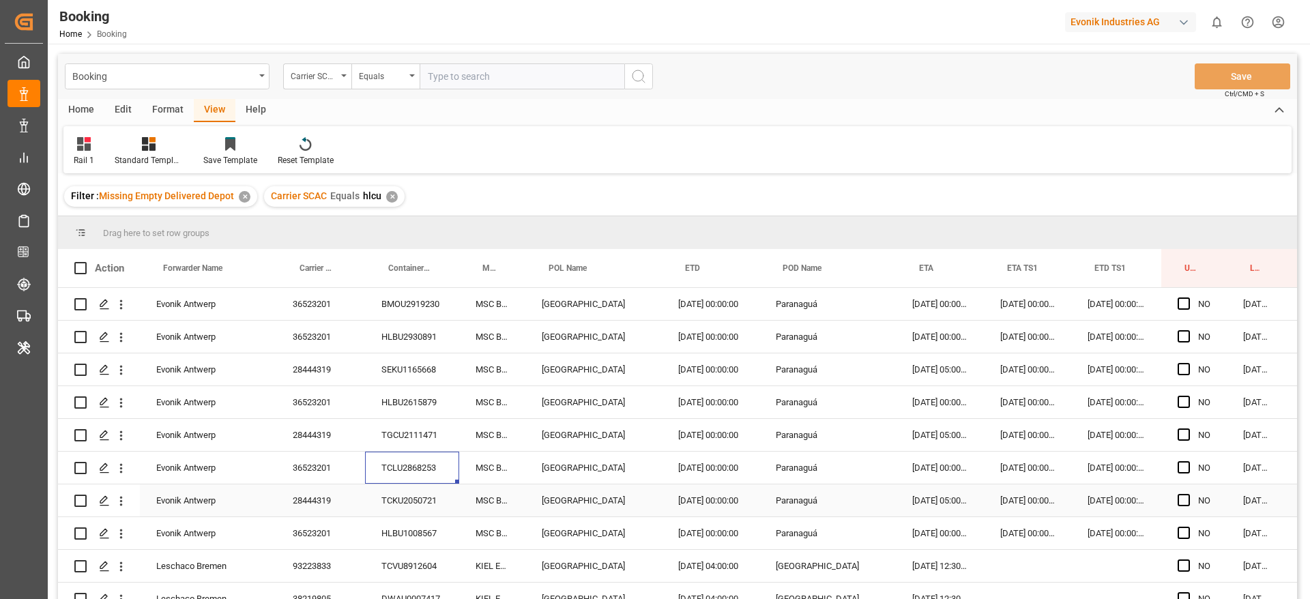
click at [379, 499] on div "TCKU2050721" at bounding box center [412, 500] width 94 height 32
click at [398, 525] on div "HLBU1008567" at bounding box center [412, 533] width 94 height 32
click at [417, 549] on div "Evonik Antwerp 36523201 HLBU1008567 MSC BRUNELLA Antwerp 13.07.2025 00:00:00 Pa…" at bounding box center [701, 533] width 1286 height 33
click at [416, 551] on div "TCVU8912604" at bounding box center [412, 566] width 94 height 32
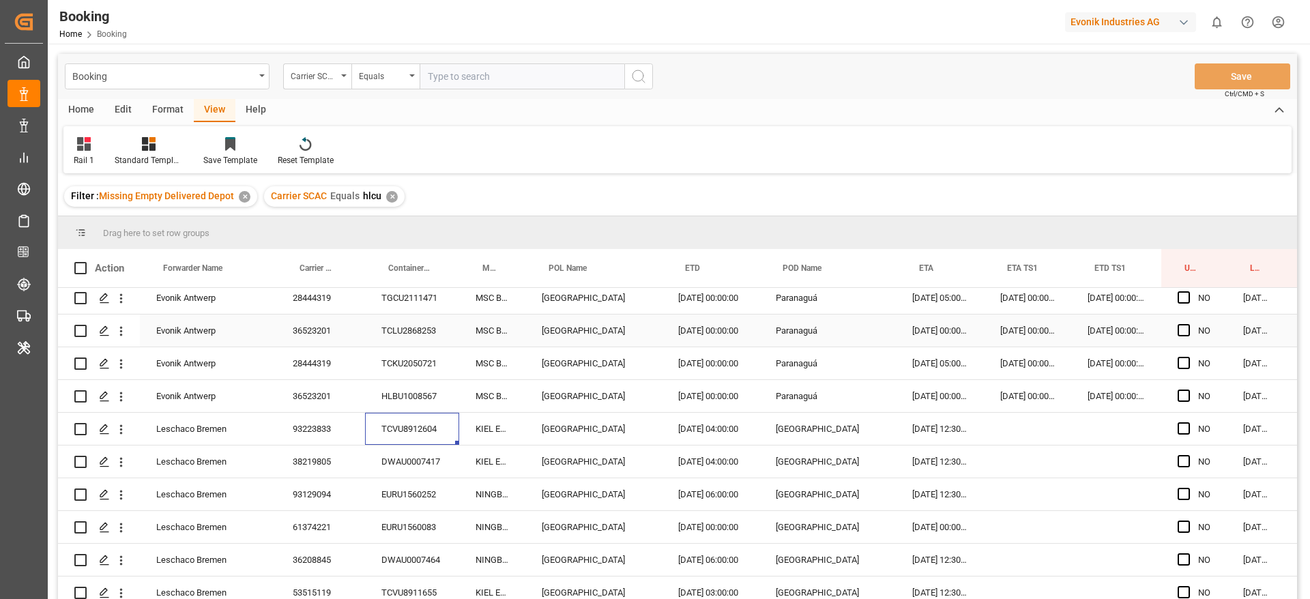
scroll to position [1023, 0]
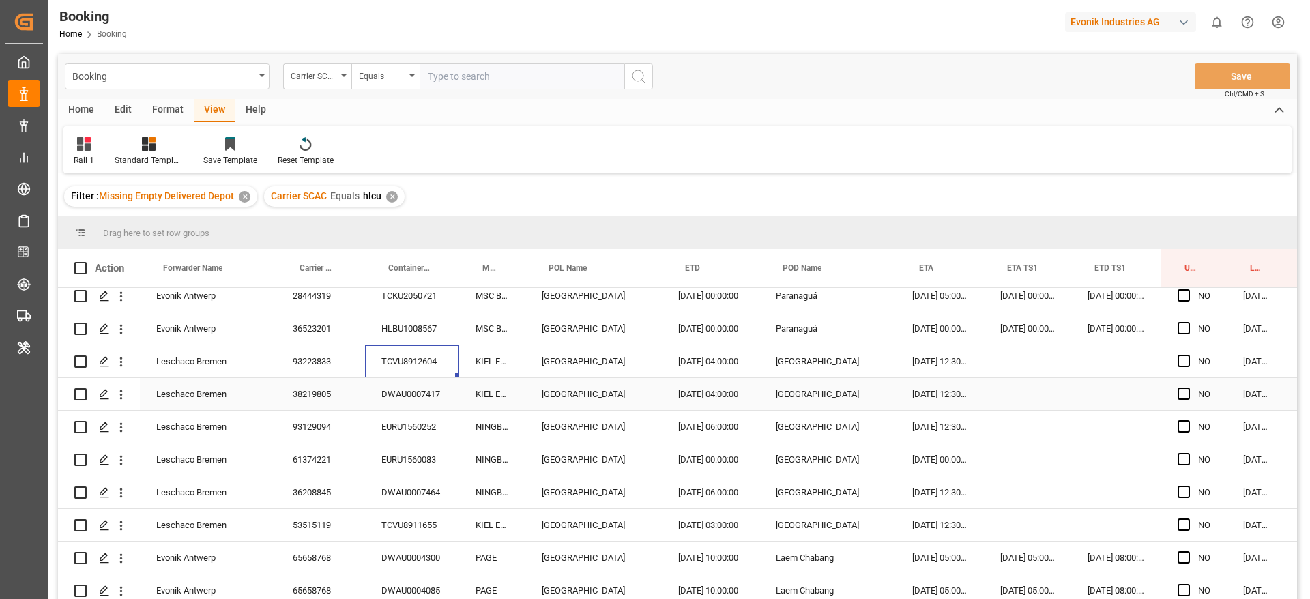
click at [403, 407] on div "DWAU0007417" at bounding box center [412, 394] width 94 height 32
click at [394, 422] on div "EURU1560252" at bounding box center [412, 427] width 94 height 32
click at [434, 459] on div "EURU1560083" at bounding box center [412, 459] width 94 height 32
click at [416, 487] on div "DWAU0007464" at bounding box center [412, 492] width 94 height 32
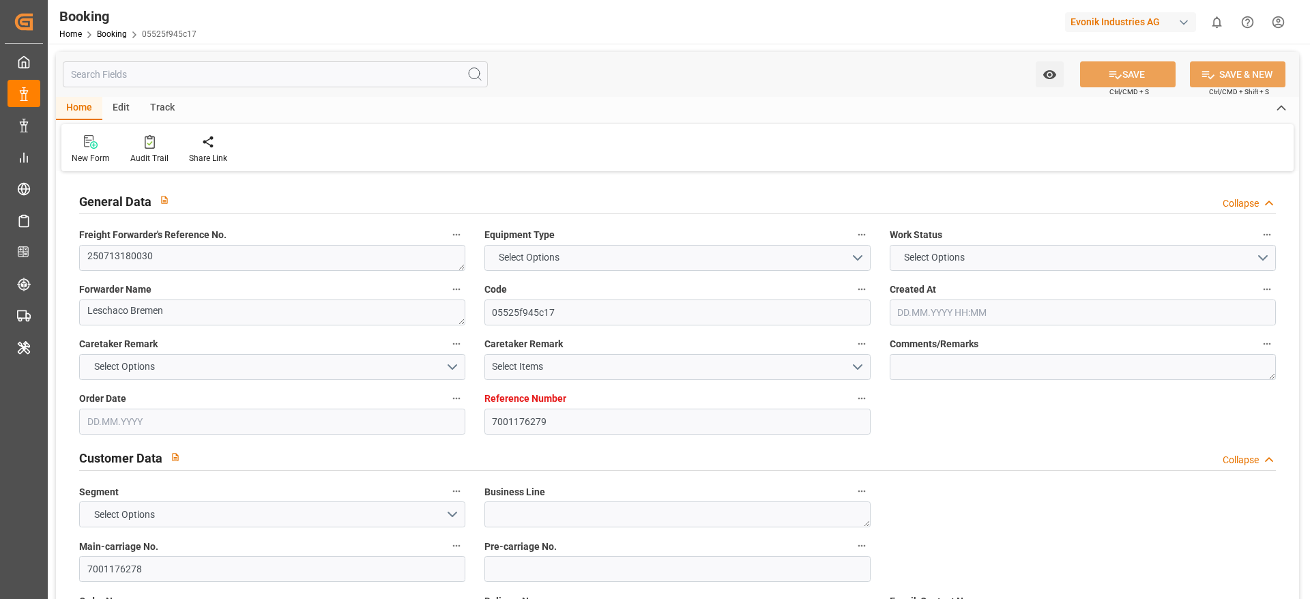
type input "7001176279"
type input "EUNWC"
type input "USNYC"
type input "28.05.2025 05:41"
type input "28.05.2025"
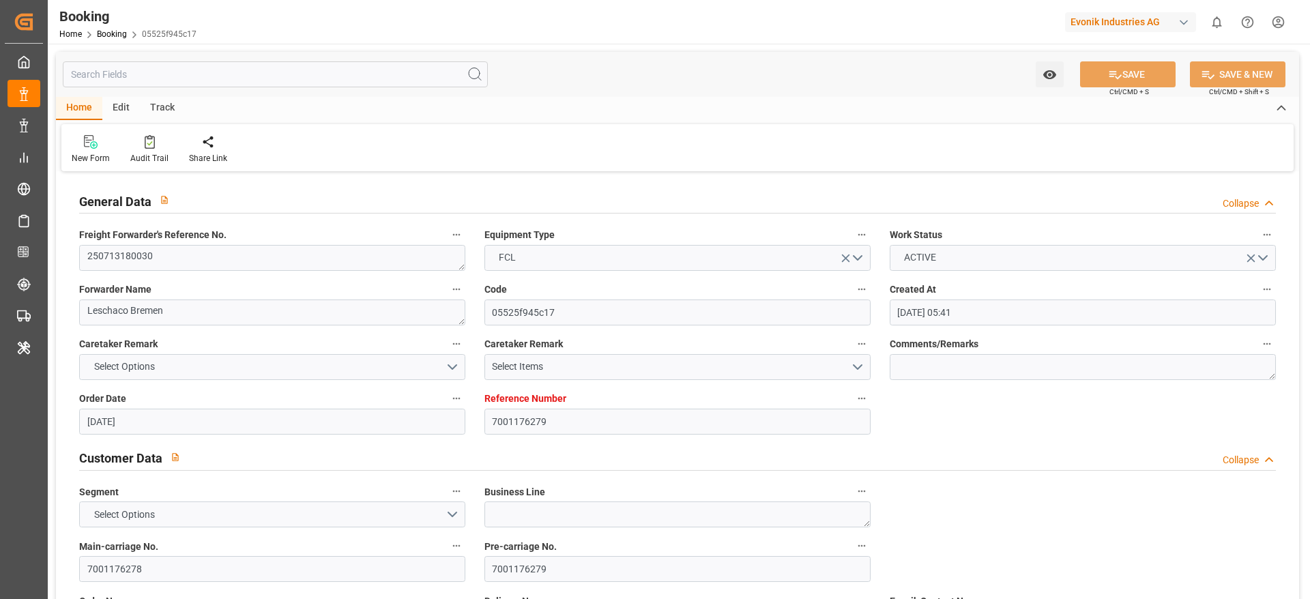
type input "24.06.2025 00:00"
type input "31.07.2025 00:00"
type input "08.07.2025"
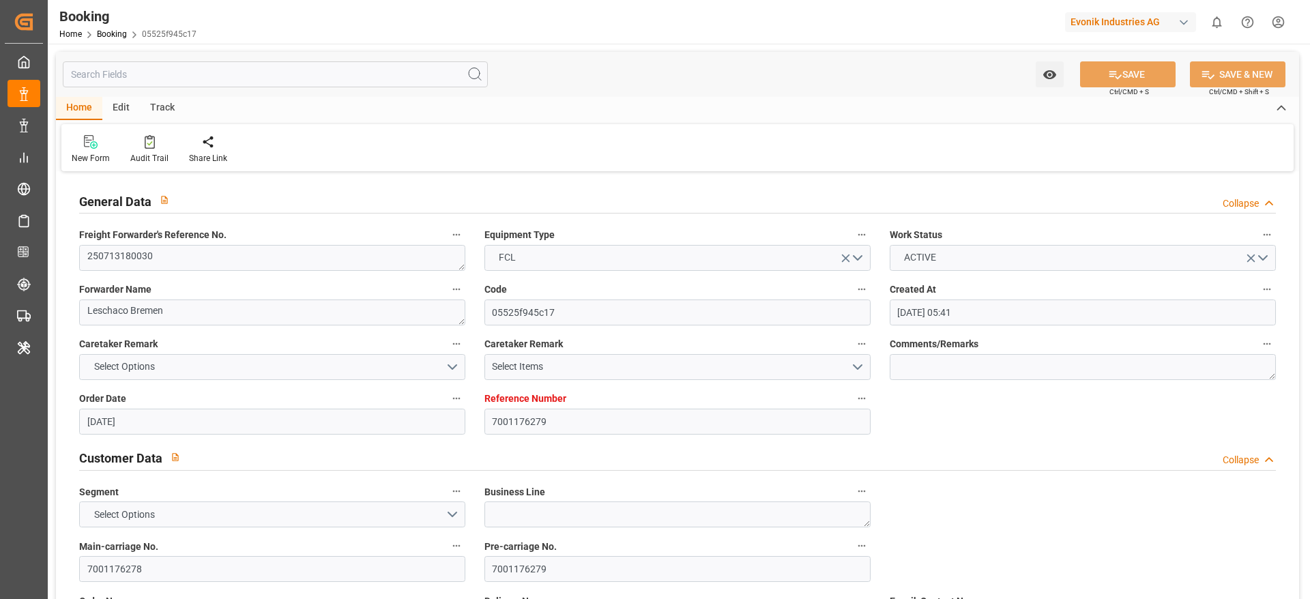
type input "19.09.2025 05:52"
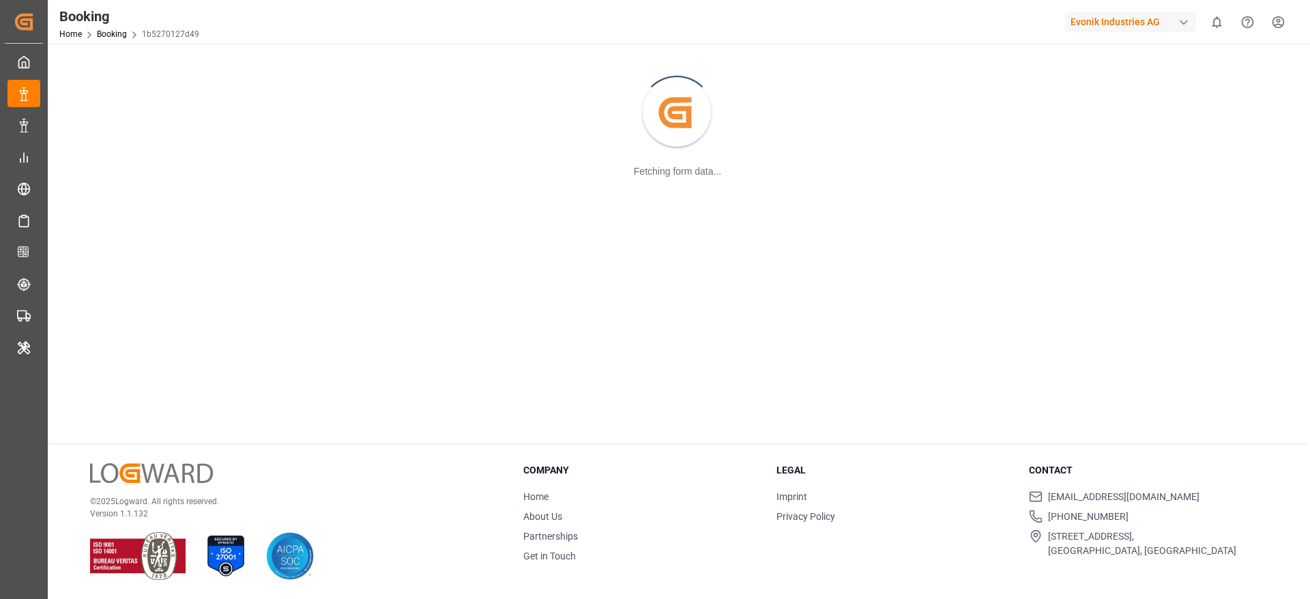
scroll to position [46, 0]
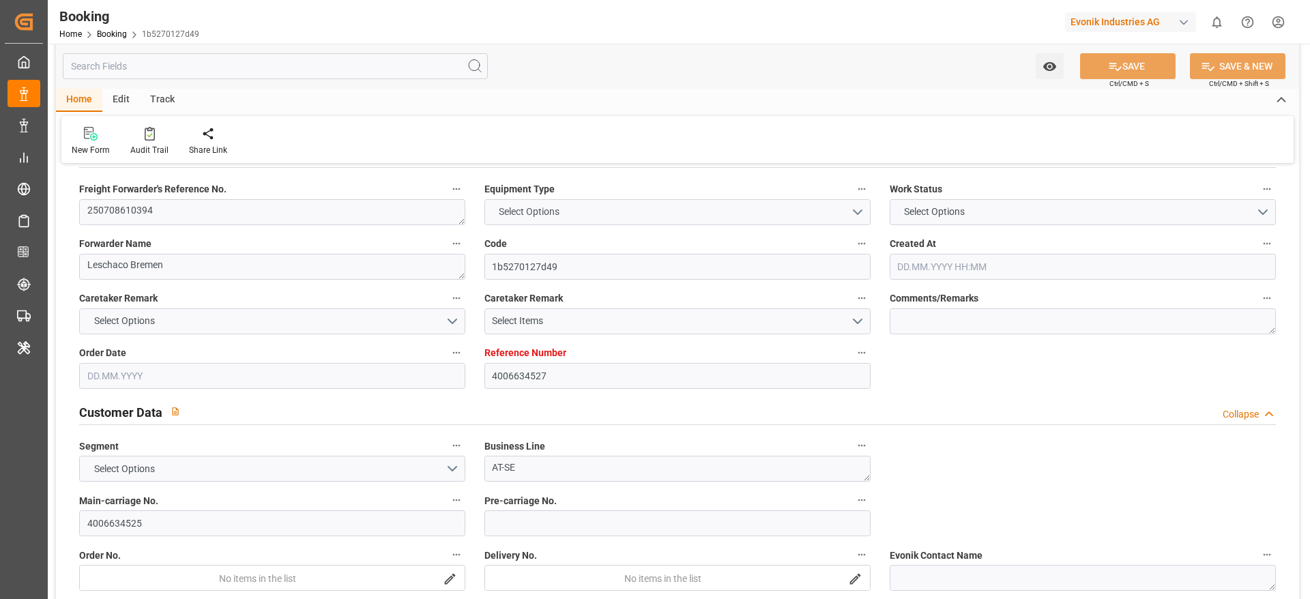
type input "4006634527"
type input "9943918"
type input "Hapag [PERSON_NAME]"
type input "Hapag [PERSON_NAME] Aktiengesellschaft"
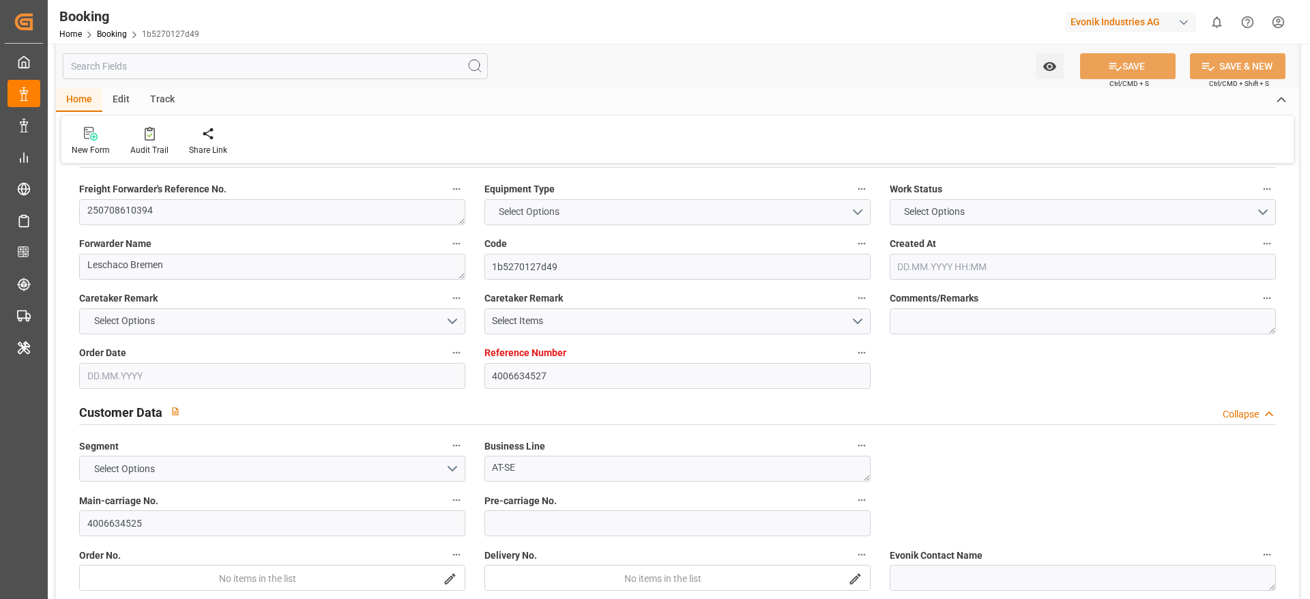
type input "DEHAM"
type input "CNSGH"
type input "53"
type input "0"
type input "DEWVN"
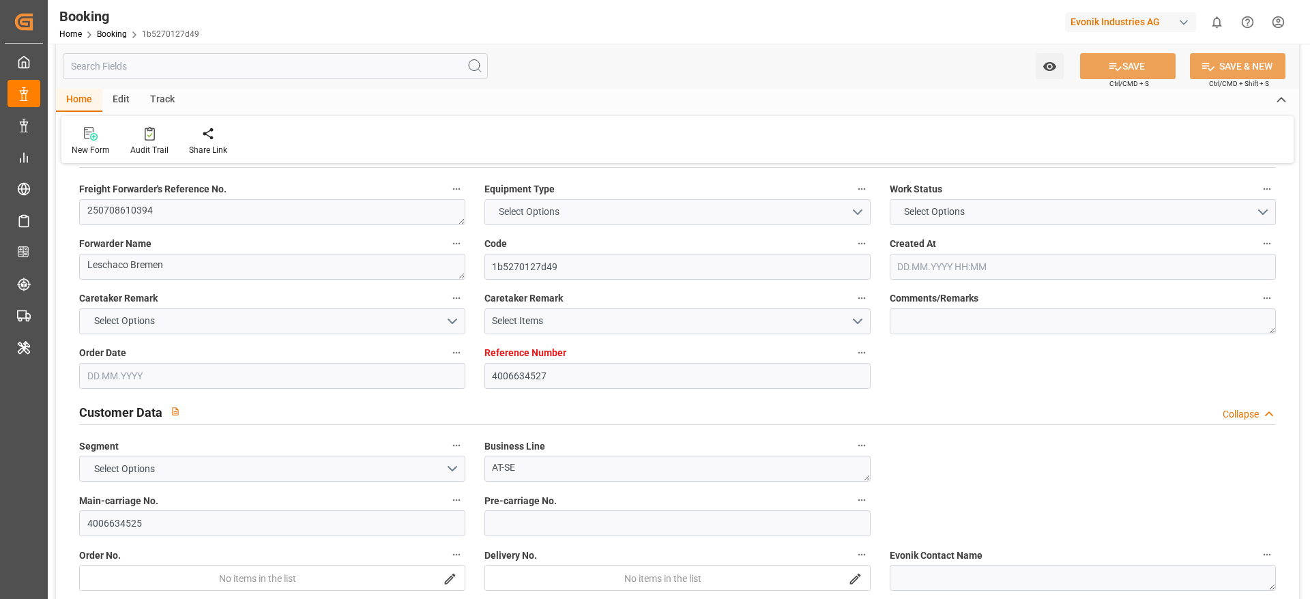
type input "CNSHG"
type input "9943918"
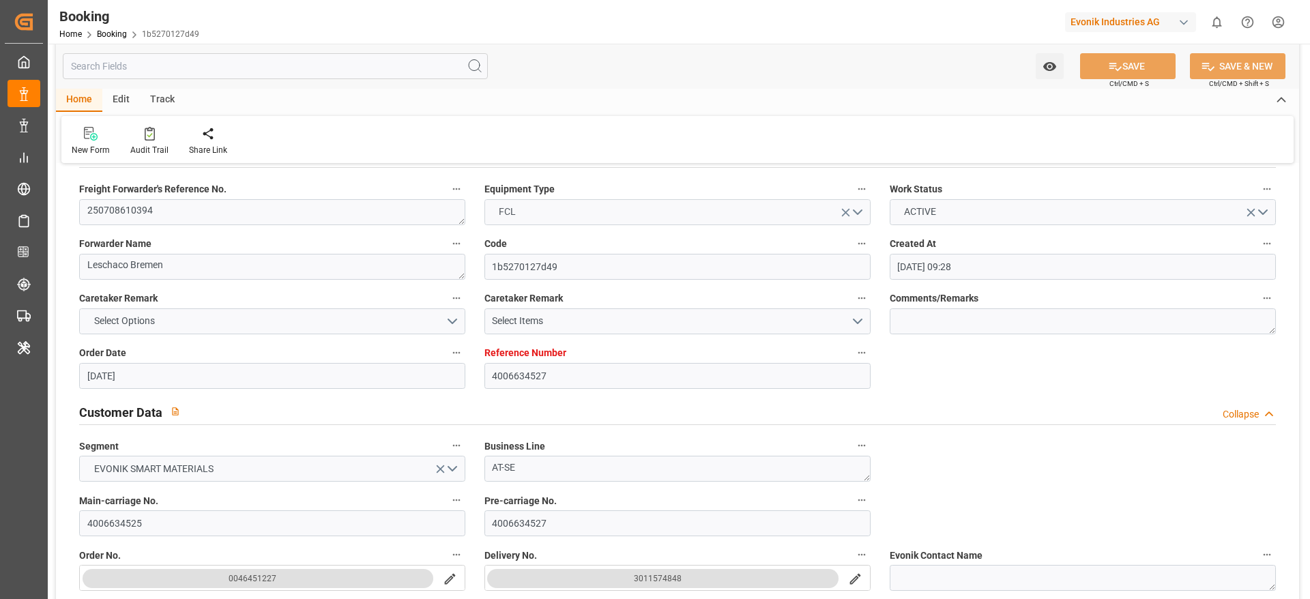
type input "[DATE] 09:28"
type input "[DATE]"
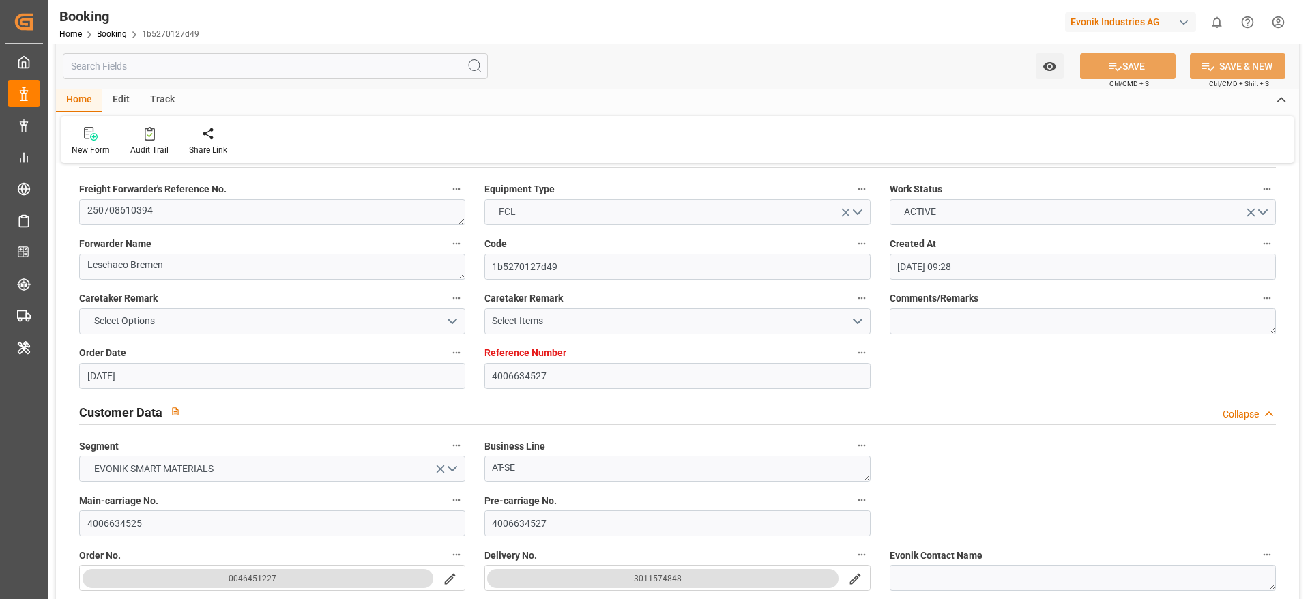
type input "[DATE] 22:00"
type input "25.07.2025 00:00"
type input "25.07.2025 22:36"
type input "18.07.2025 07:08"
type input "16.09.2025 23:30"
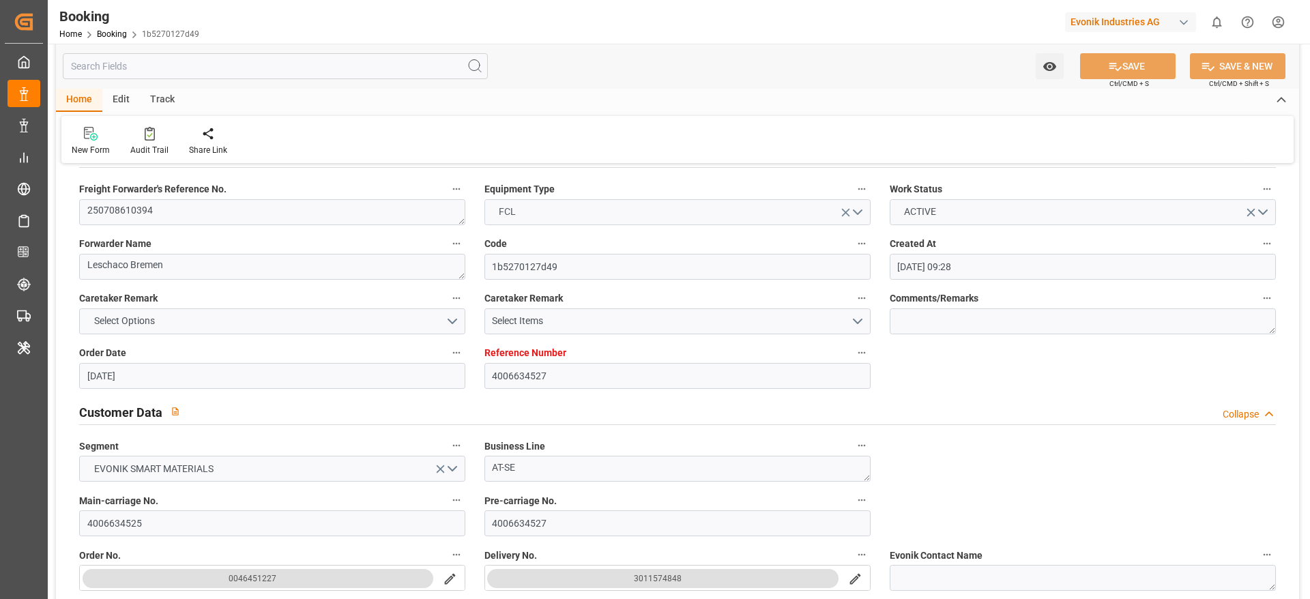
type input "16.09.2025 00:00"
type input "16.09.2025 23:59"
type input "18.09.2025 06:57"
type input "16.07.2025"
type input "19.09.2025 04:32"
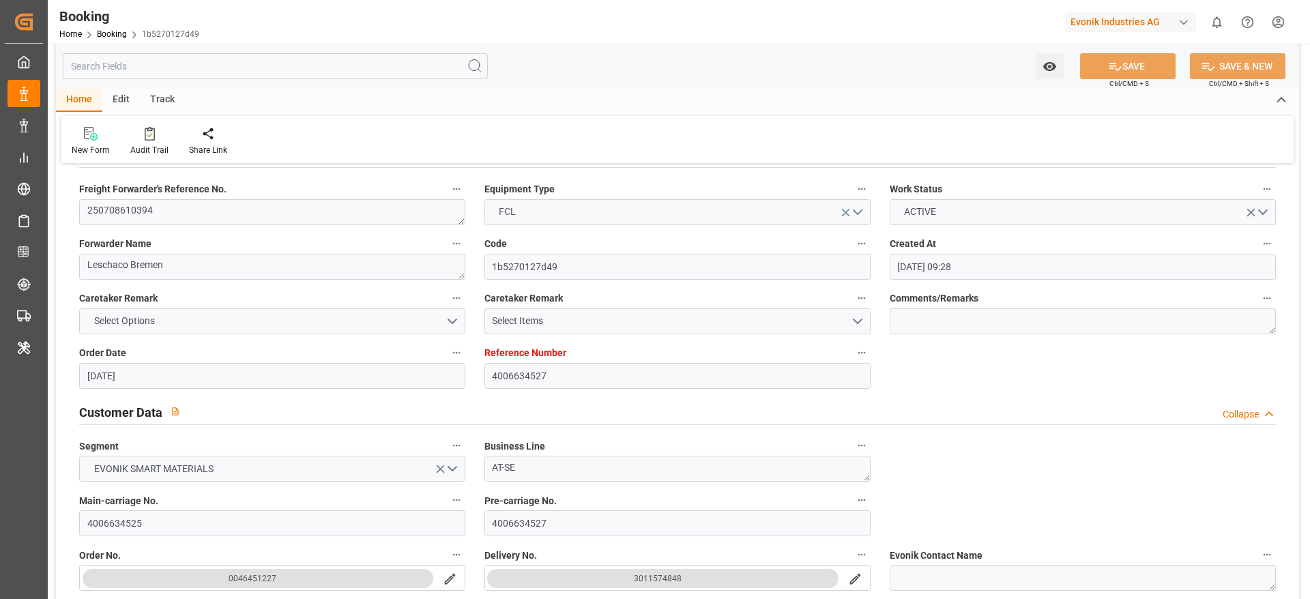
type input "[DATE]"
type input "11.07.2025 06:18"
type input "25.07.2025 16:32"
type input "25.07.2025 22:00"
type input "25.07.2025 22:38"
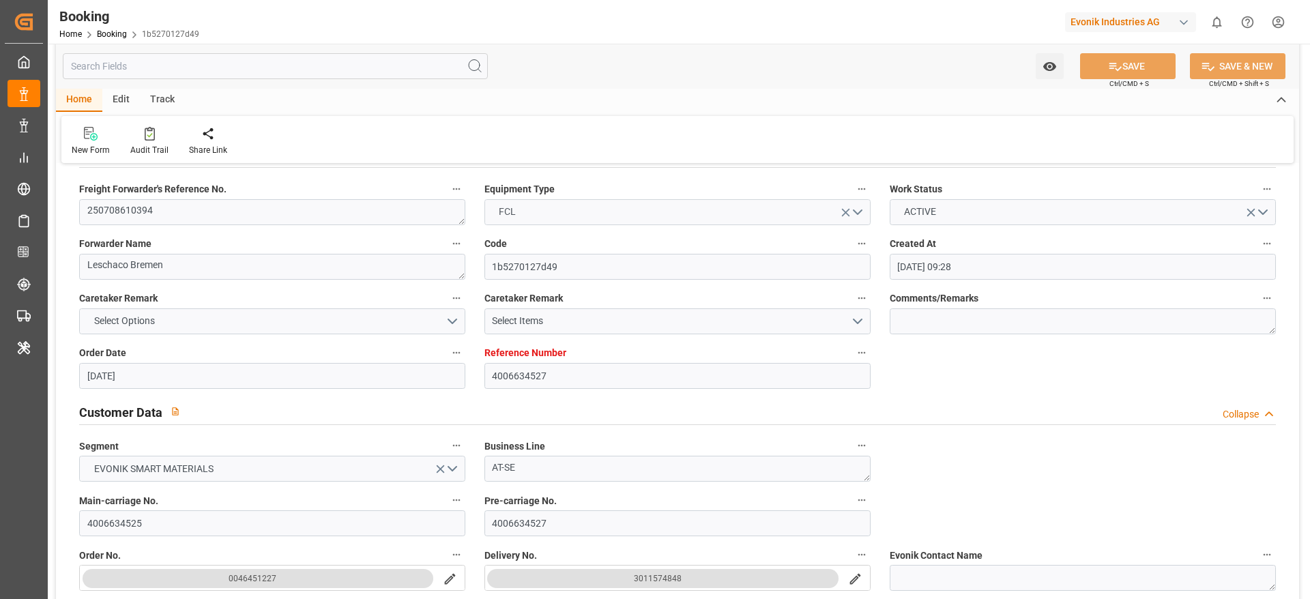
type input "16.09.2025 23:30"
type input "17.09.2025 01:36"
type input "17.09.2025 10:44"
type input "17.09.2025 01:42"
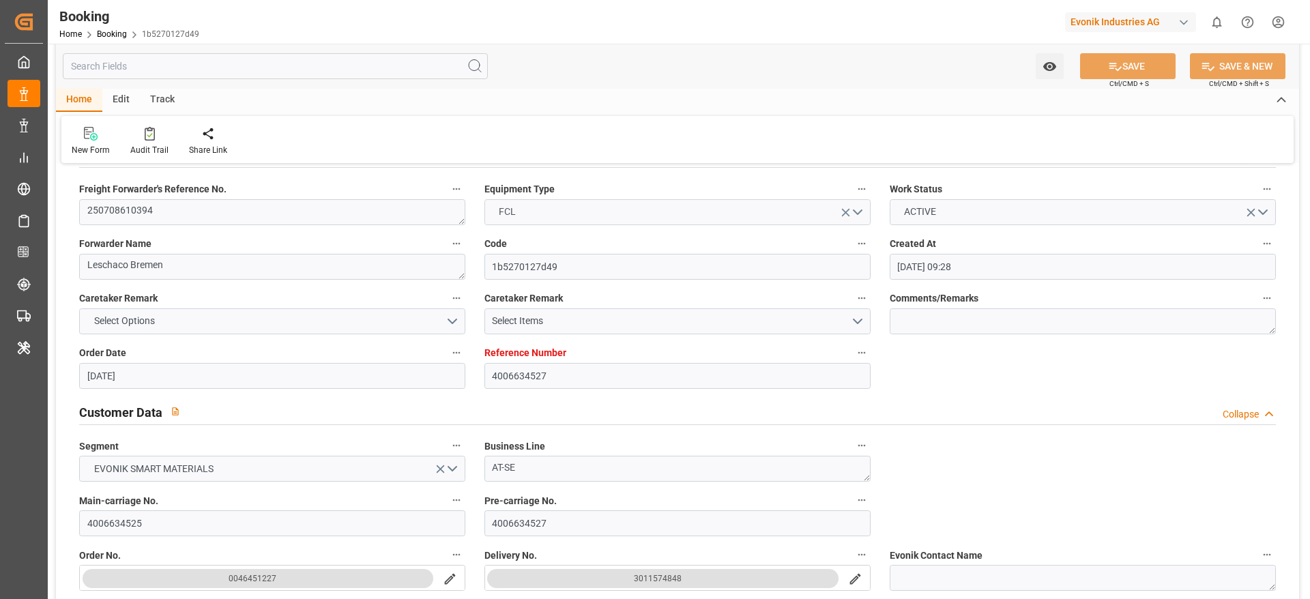
type input "17.09.2025 07:00"
type input "21.09.2025 01:42"
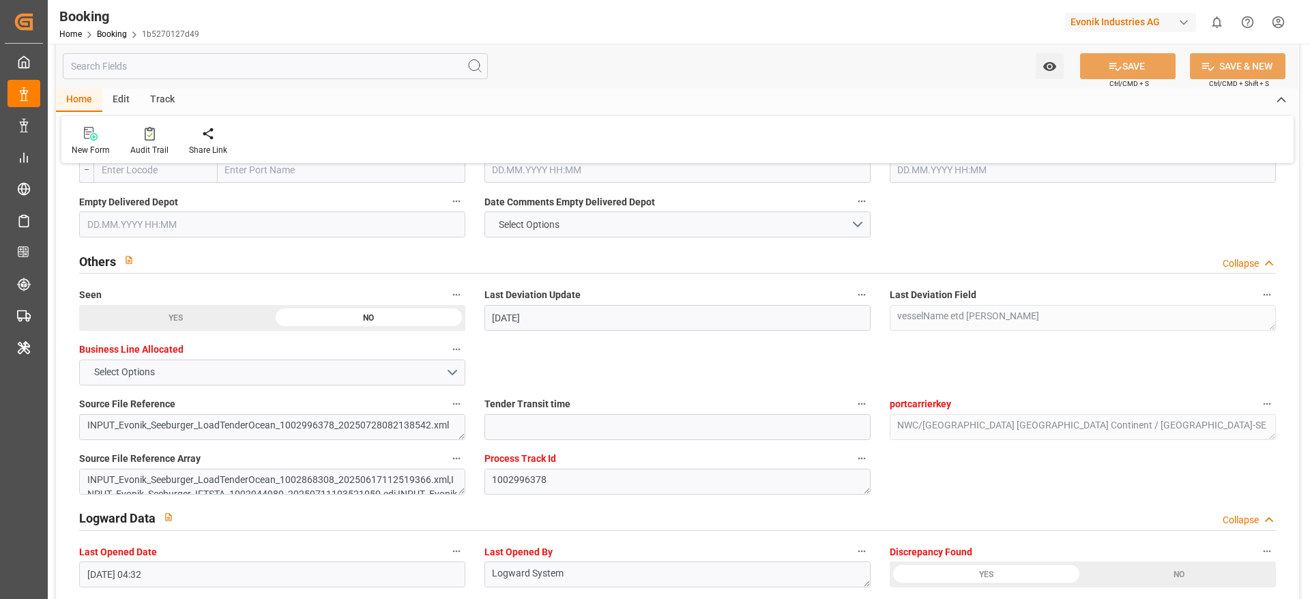
scroll to position [1944, 0]
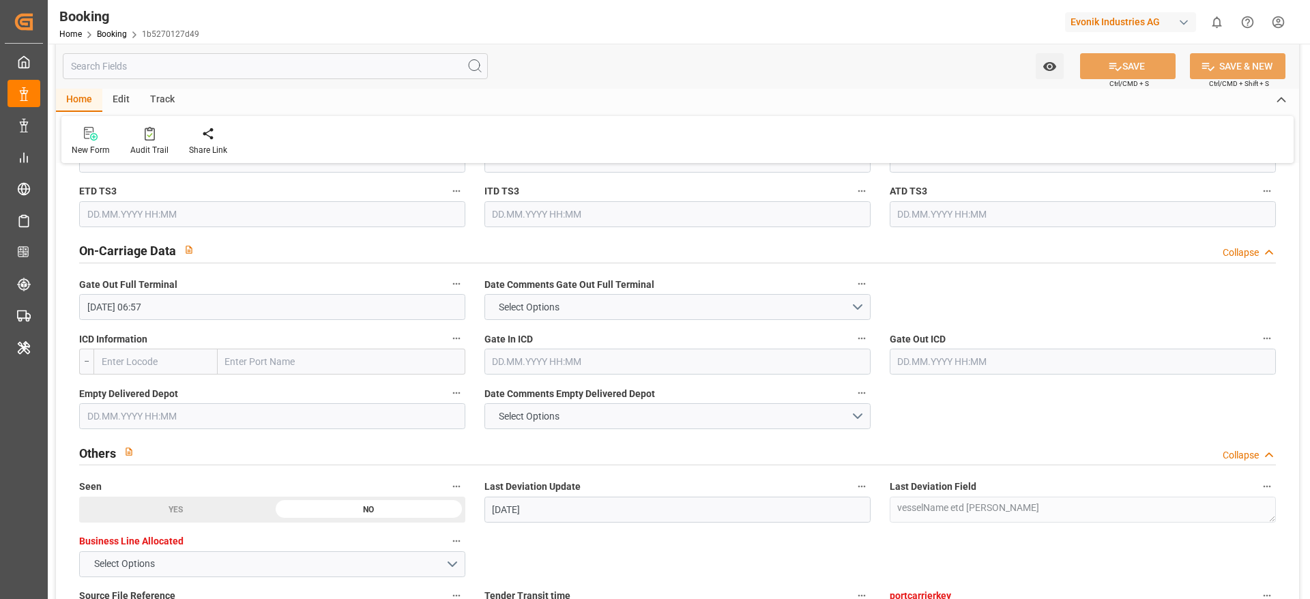
click at [231, 428] on input "text" at bounding box center [272, 416] width 386 height 26
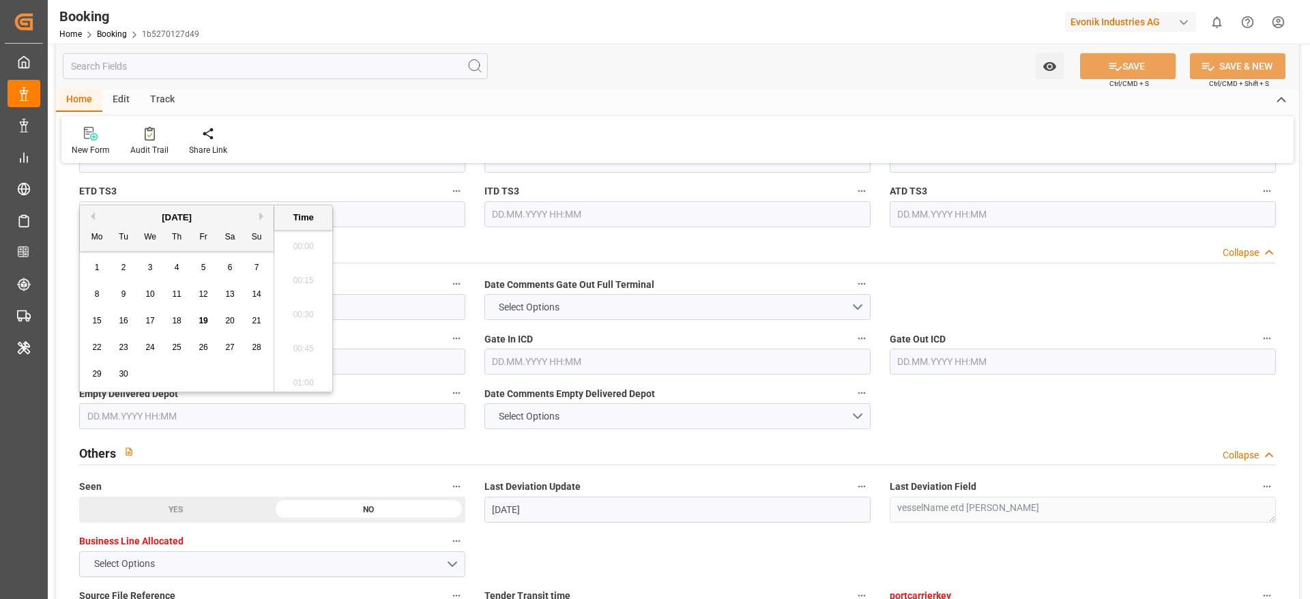
scroll to position [1915, 0]
click at [195, 324] on div "19" at bounding box center [203, 321] width 17 height 16
type input "19.09.2025 00:00"
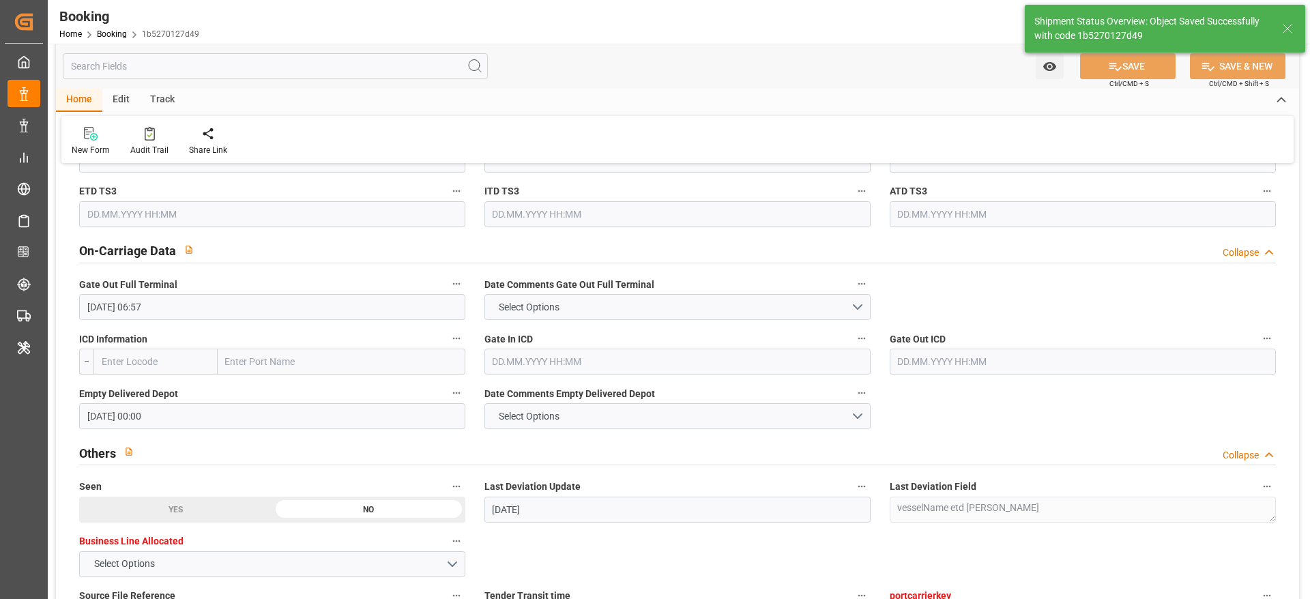
type textarea "[PERSON_NAME]"
type input "19.09.2025 09:14"
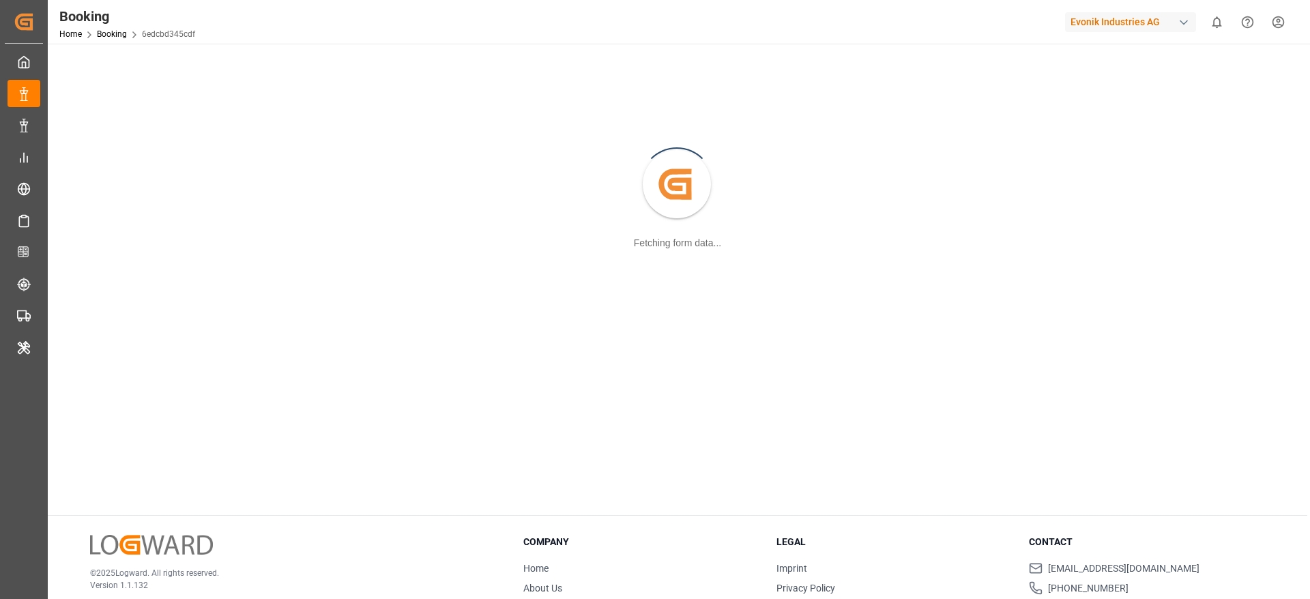
scroll to position [148, 0]
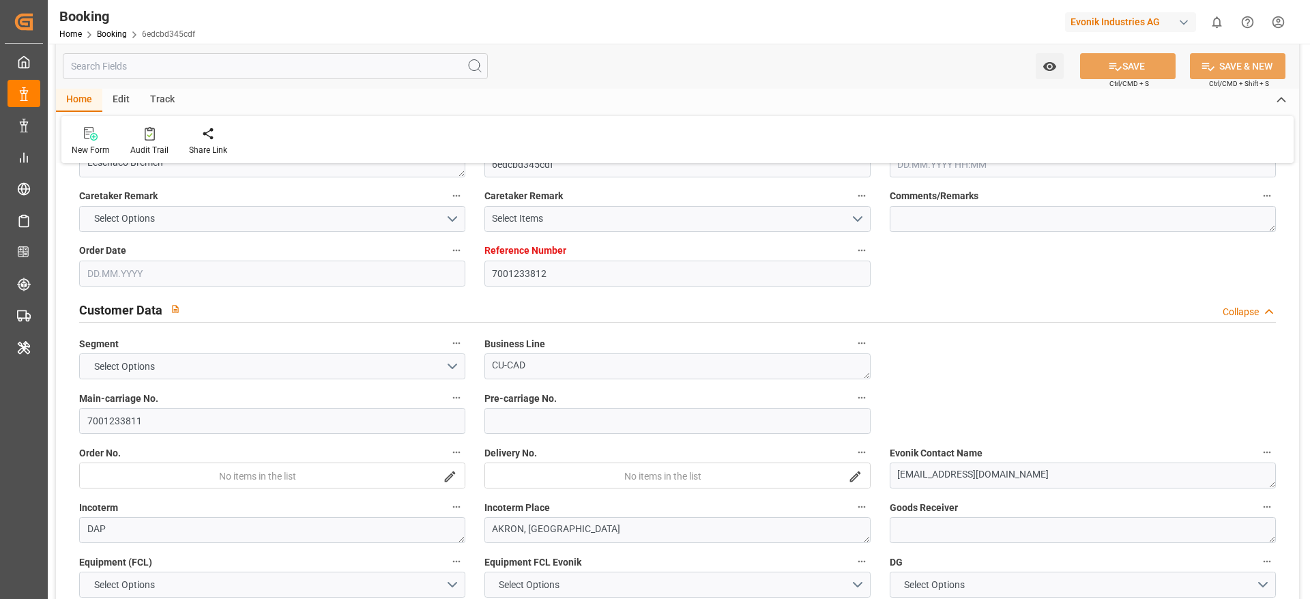
type input "7001233812"
type input "9222986"
type input "Hapag [PERSON_NAME]"
type input "Hapag [PERSON_NAME] Aktiengesellschaft"
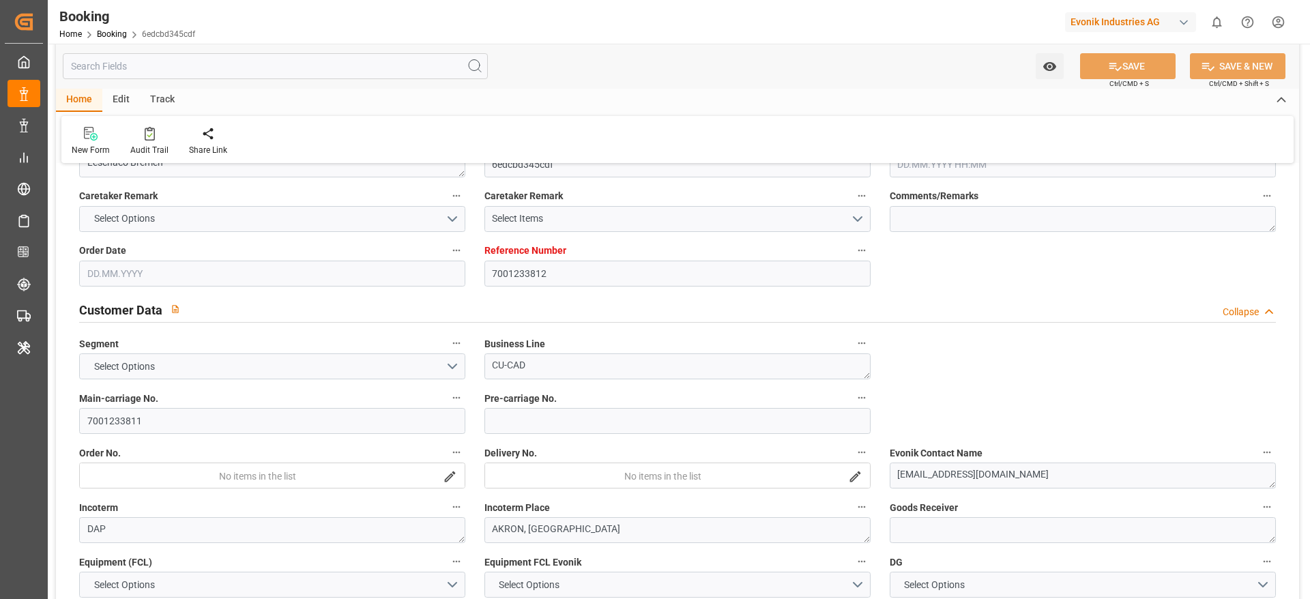
type input "NLRTM"
type input "USORF"
type input "18"
type input "USCLE"
type input "0"
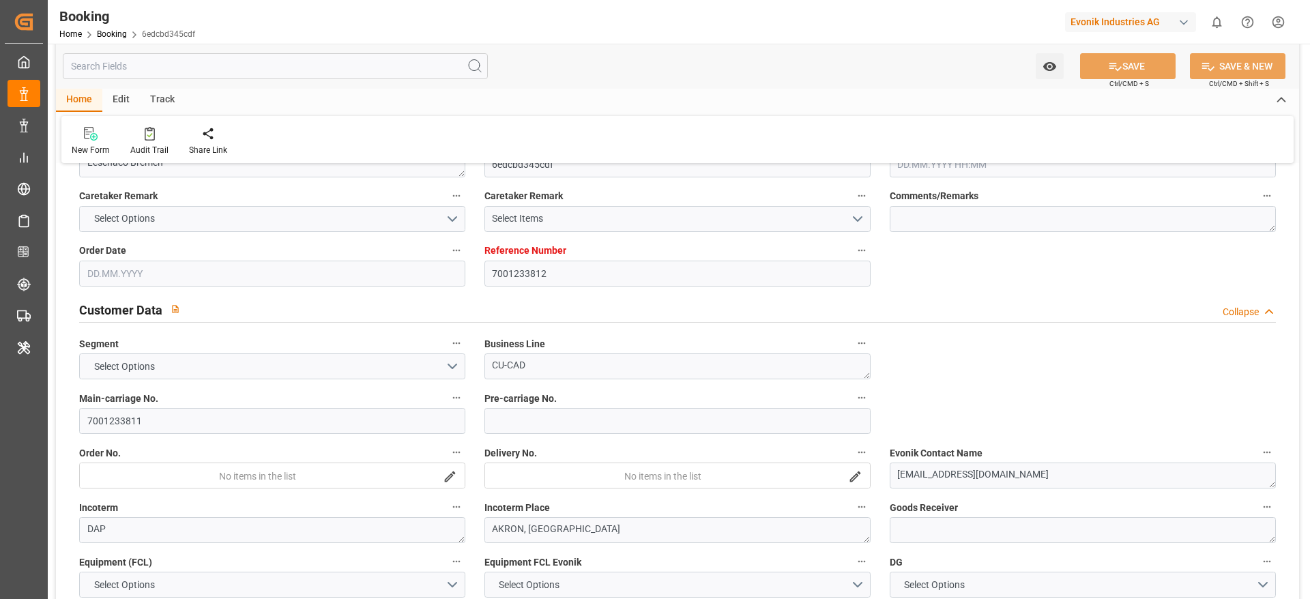
type input "NLRTM"
type input "USORF"
type input "9222986"
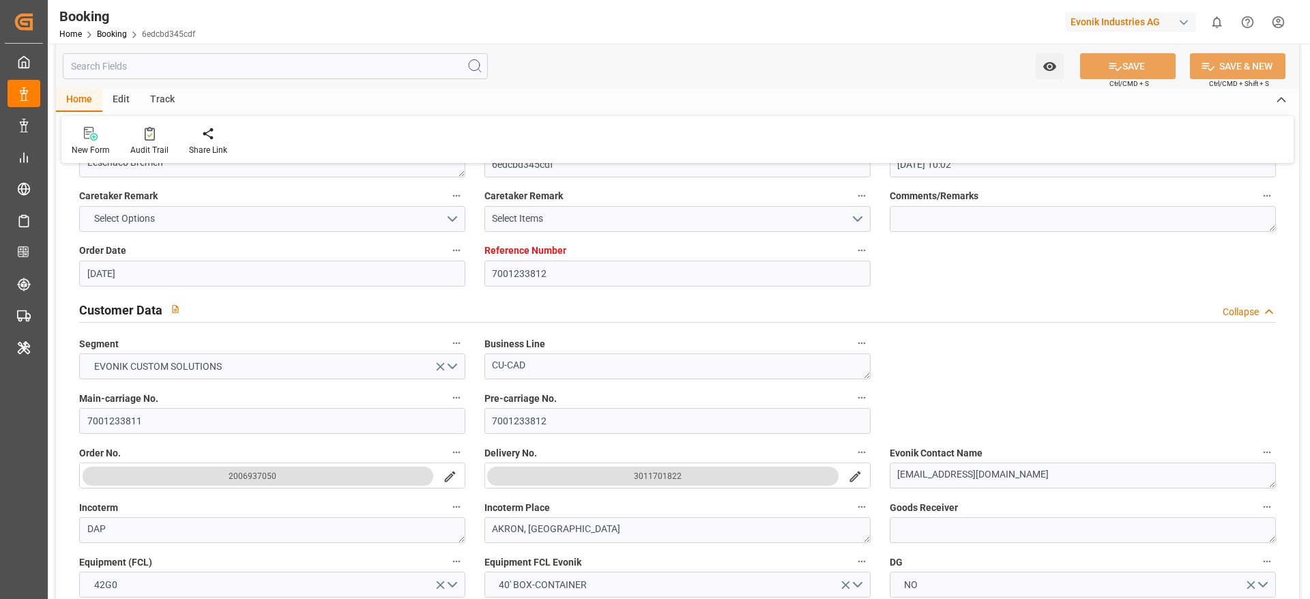
type input "[DATE] 10:02"
type input "[DATE]"
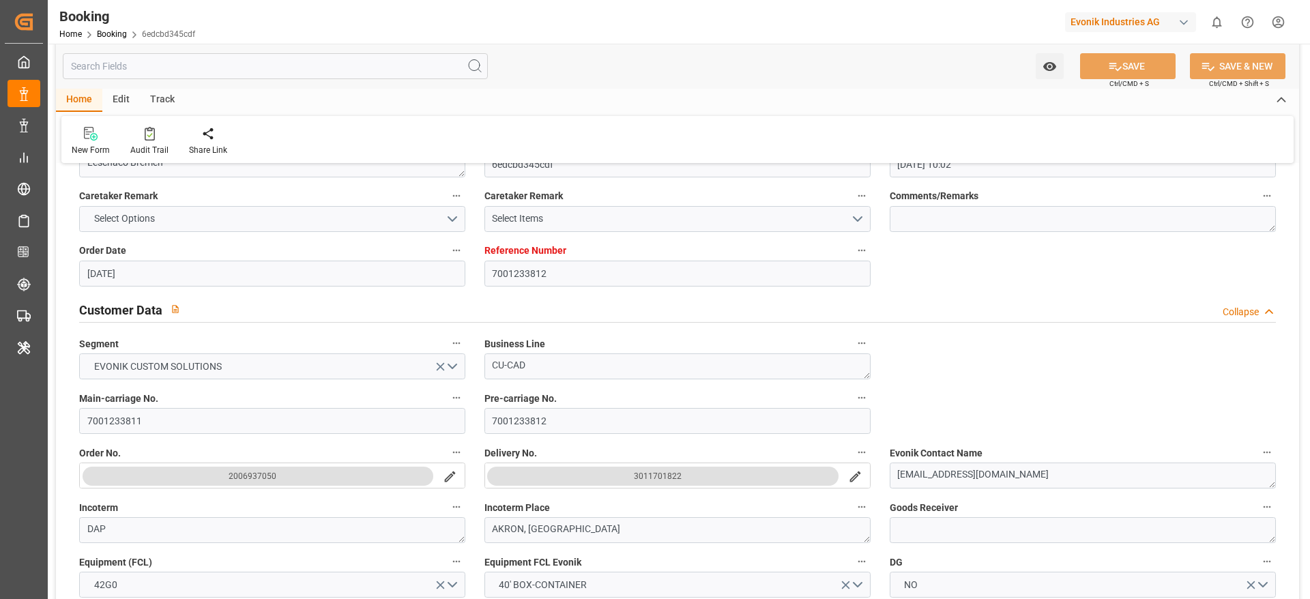
type input "[DATE]"
type input "[DATE] 15:00"
type input "[DATE] 00:00"
type input "[DATE] 15:00"
type input "[DATE] 22:30"
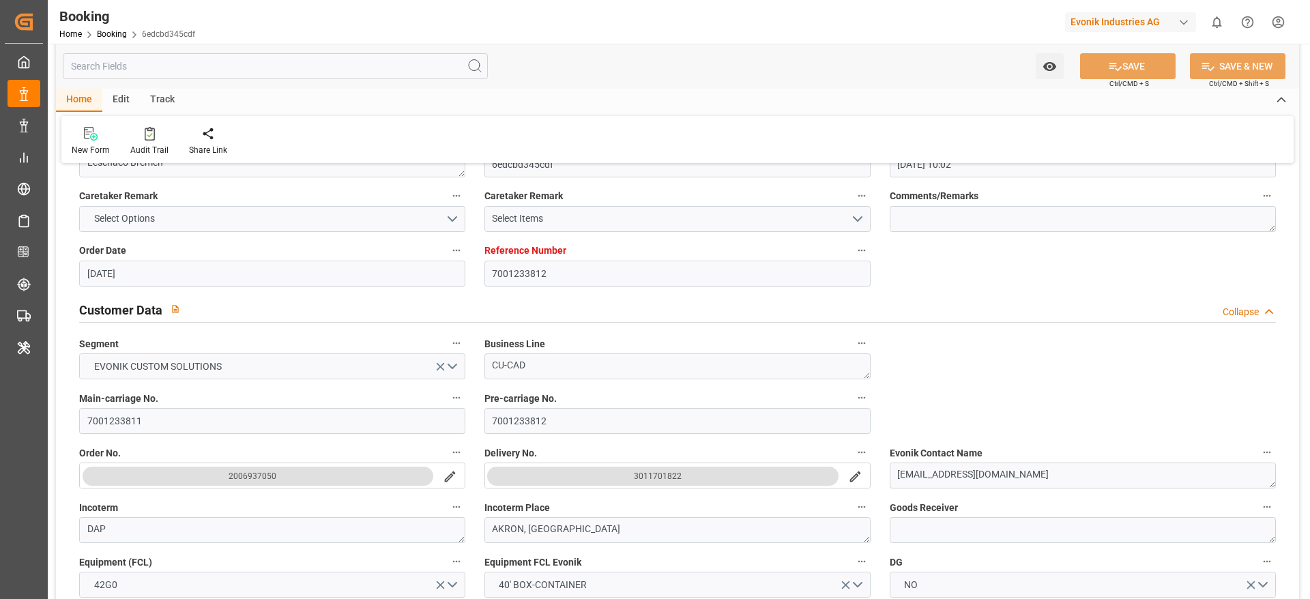
type input "[DATE] 07:00"
type input "[DATE] 00:00"
type input "[DATE] 06:50"
type input "[DATE] 17:15"
type input "[DATE]"
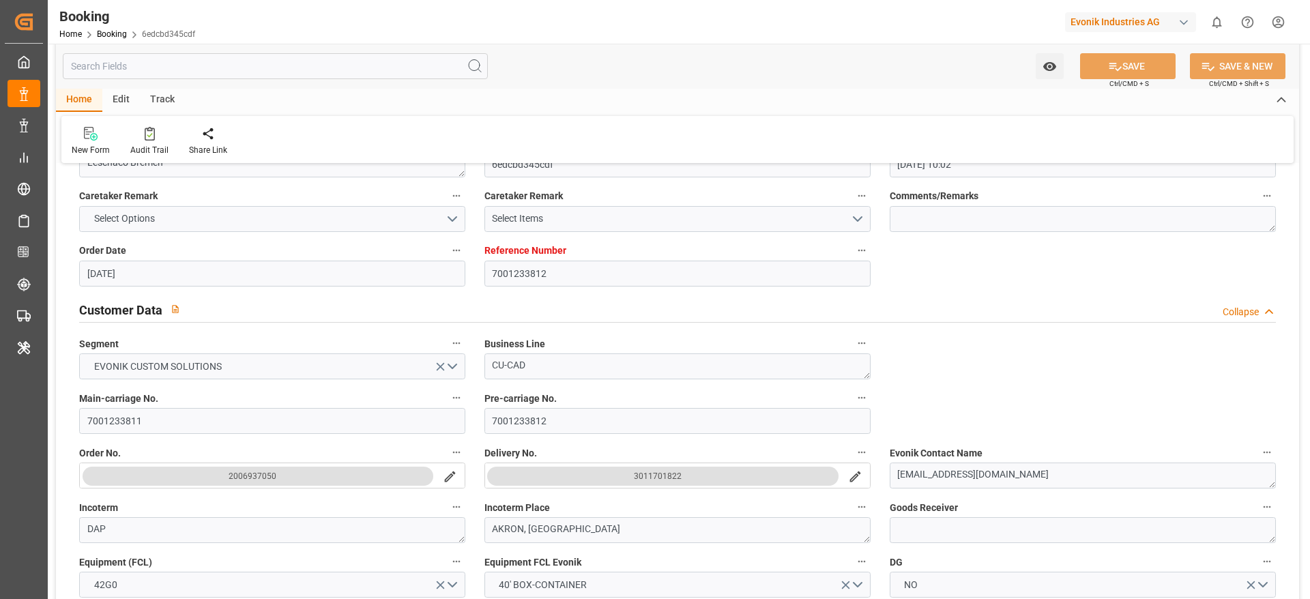
type input "[DATE] 03:31"
type input "[DATE]"
type input "[DATE] 15:15"
type input "[DATE] 08:45"
type input "[DATE] 12:00"
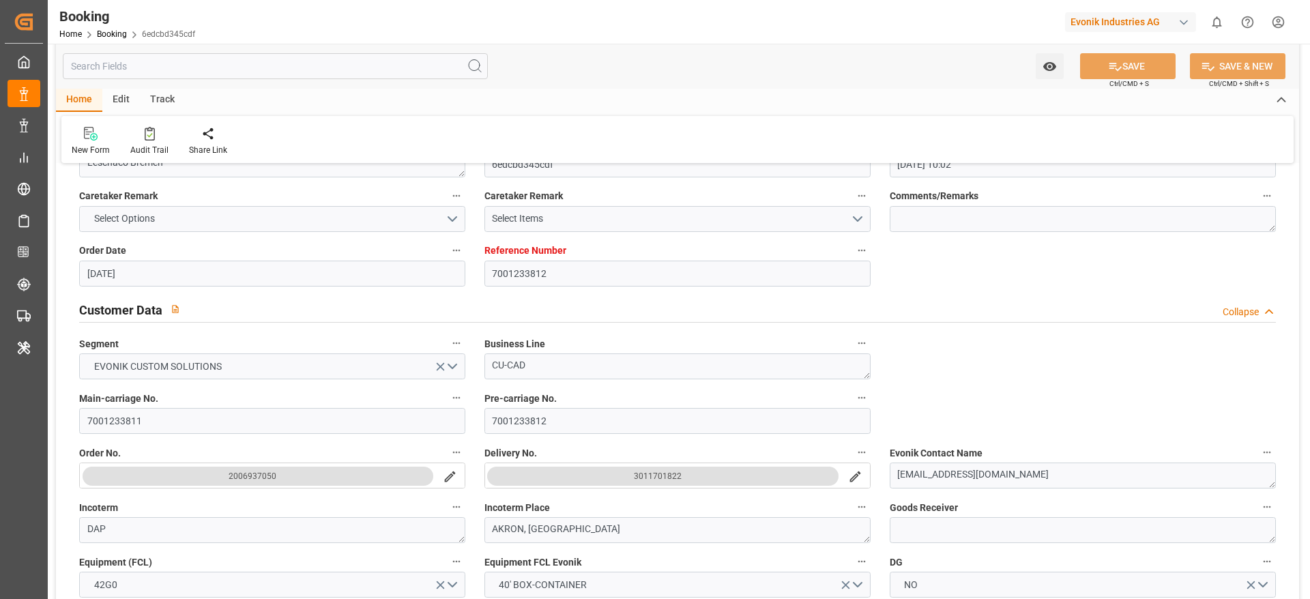
type input "[DATE] 18:55"
type input "[DATE] 12:00"
type input "20.08.2025 12:00"
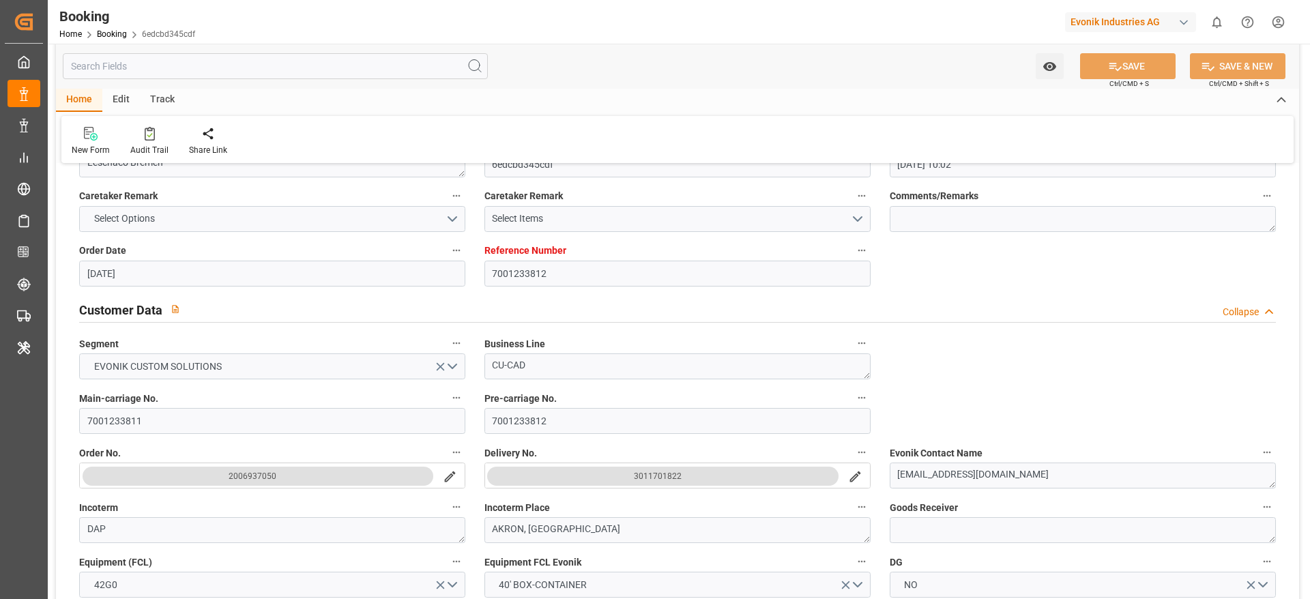
type input "21.08.2025 13:15"
type input "22.08.2025 15:00"
type input "22.08.2025 15:21"
type input "09.09.2025 07:00"
type input "09.09.2025 06:03"
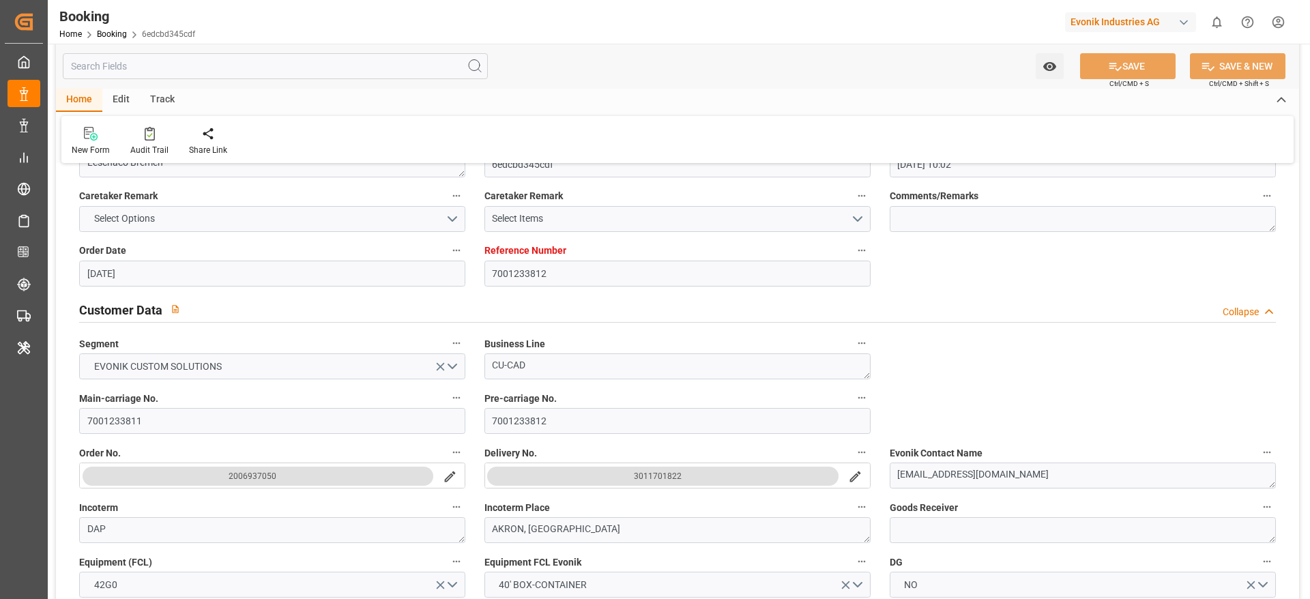
type input "09.09.2025 16:47"
type input "09.09.2025 06:50"
type input "09.09.2025 14:20"
type input "11.09.2025 12:00"
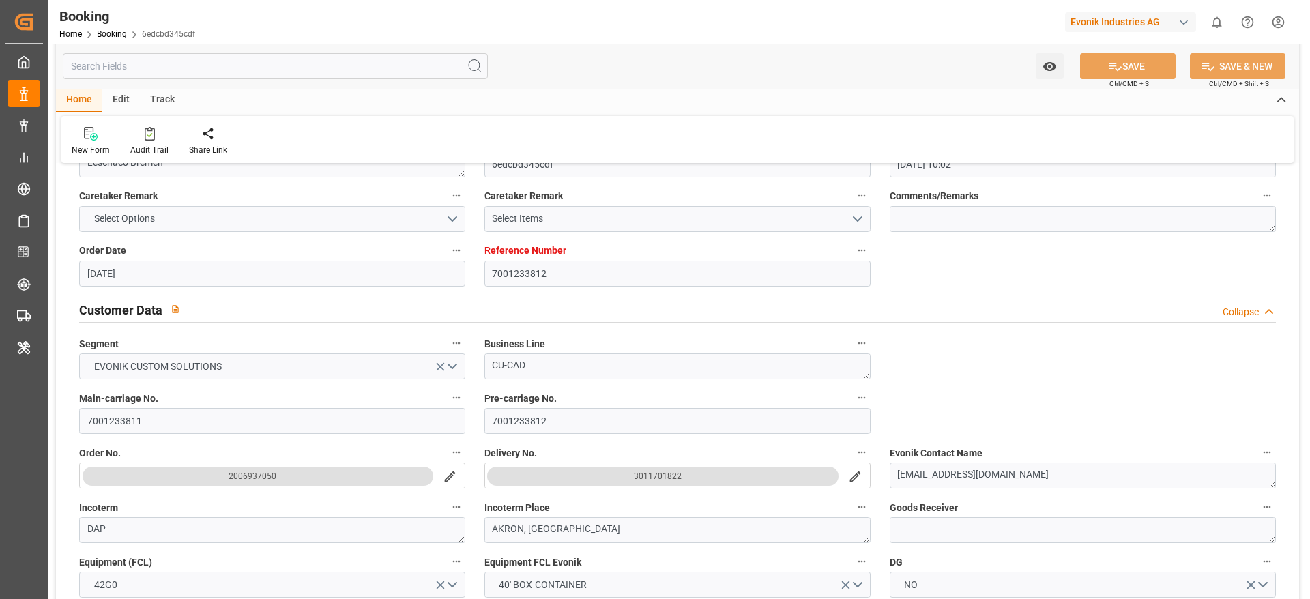
type input "11.09.2025 12:00"
type input "13.09.2025 14:20"
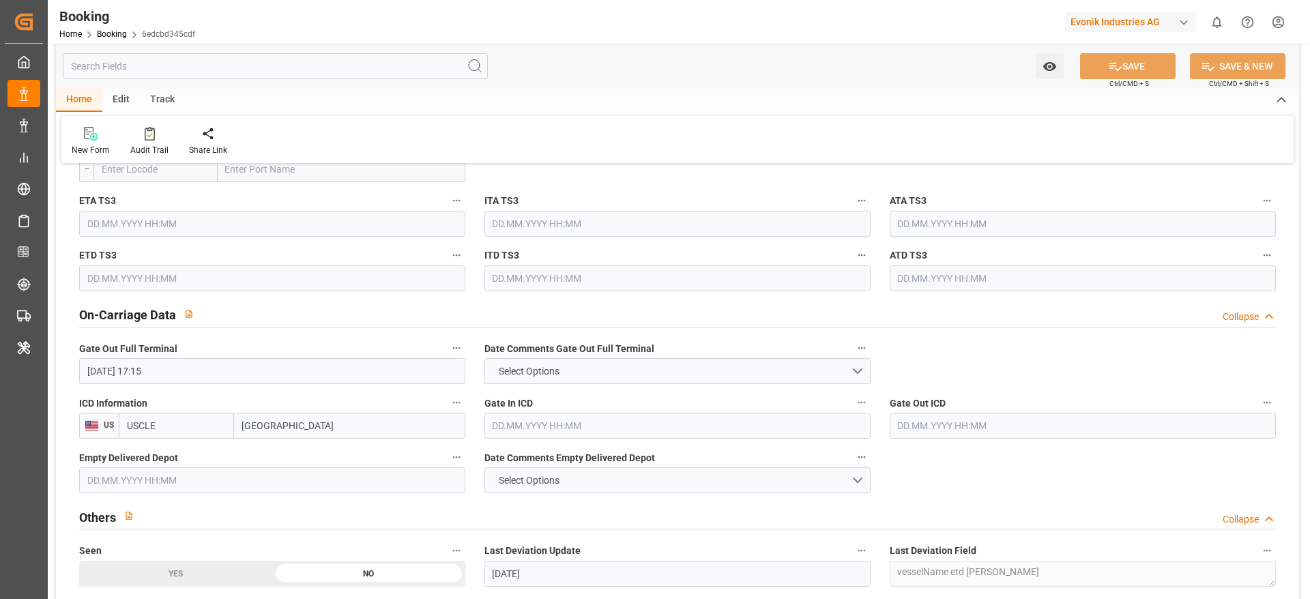
scroll to position [1944, 0]
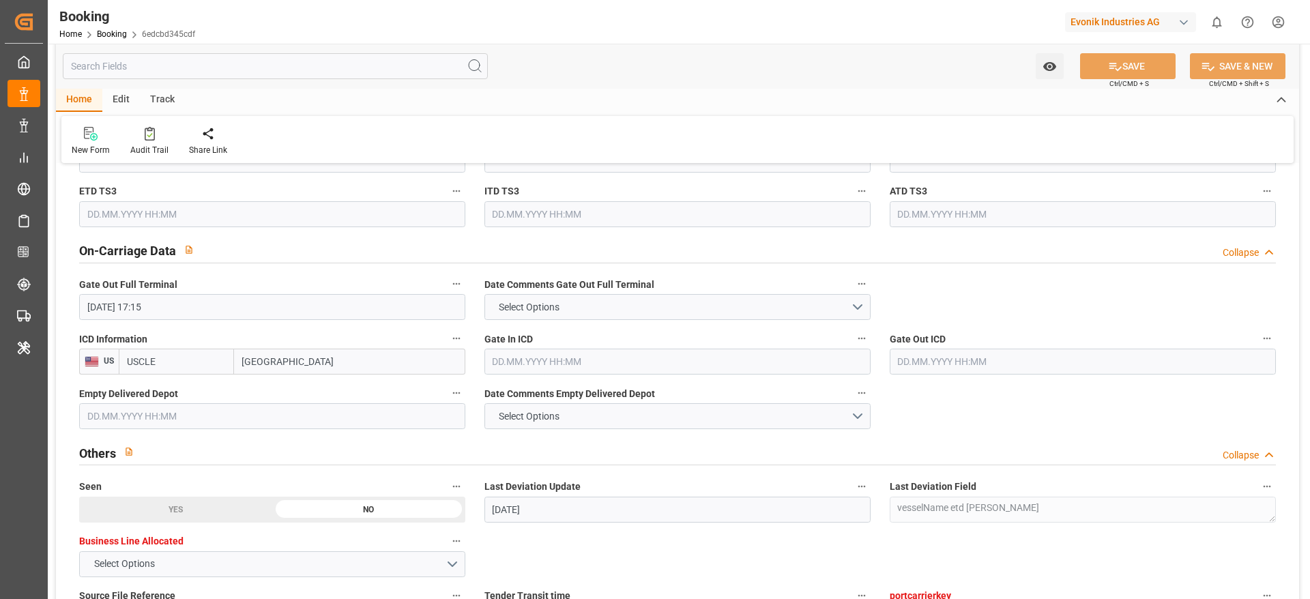
click at [555, 362] on input "text" at bounding box center [677, 362] width 386 height 26
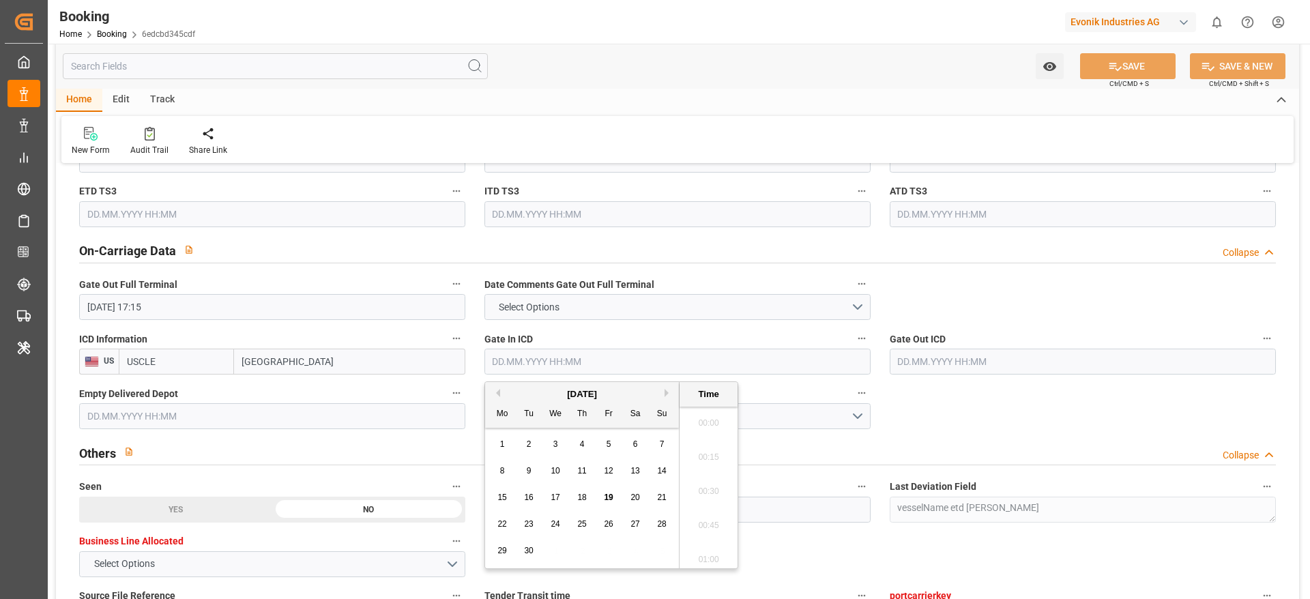
scroll to position [1949, 0]
click at [568, 498] on div "15 16 17 18 19 20 21" at bounding box center [582, 497] width 186 height 27
click at [562, 498] on div "17" at bounding box center [555, 498] width 17 height 16
type input "17.09.2025 00:00"
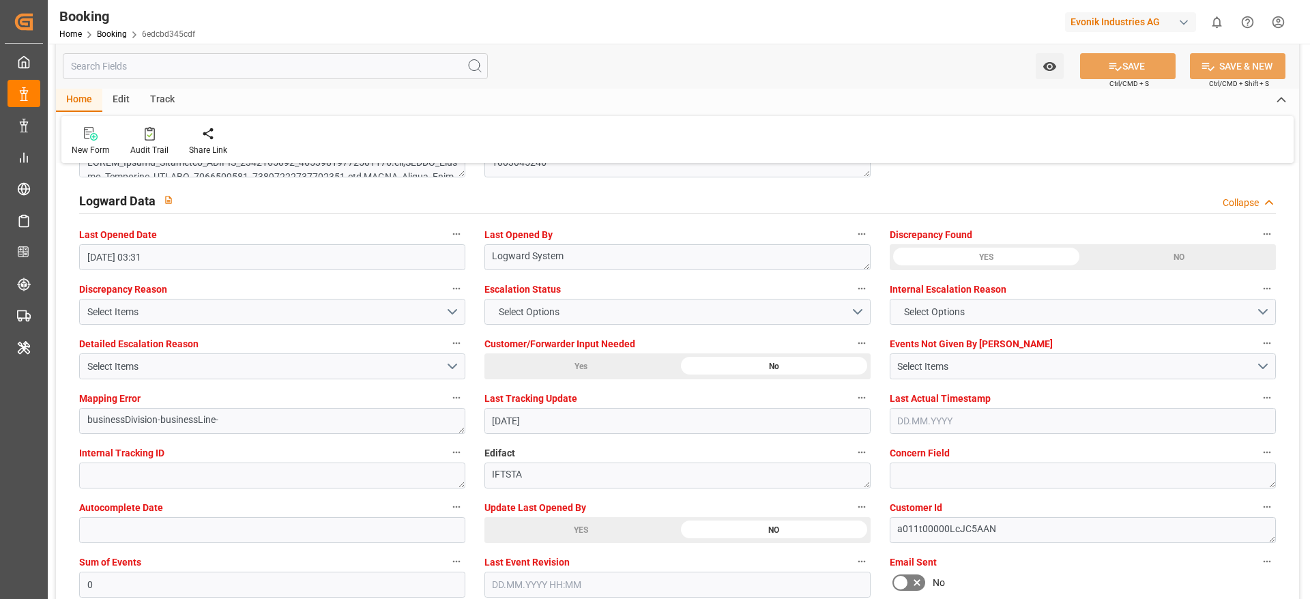
scroll to position [2456, 0]
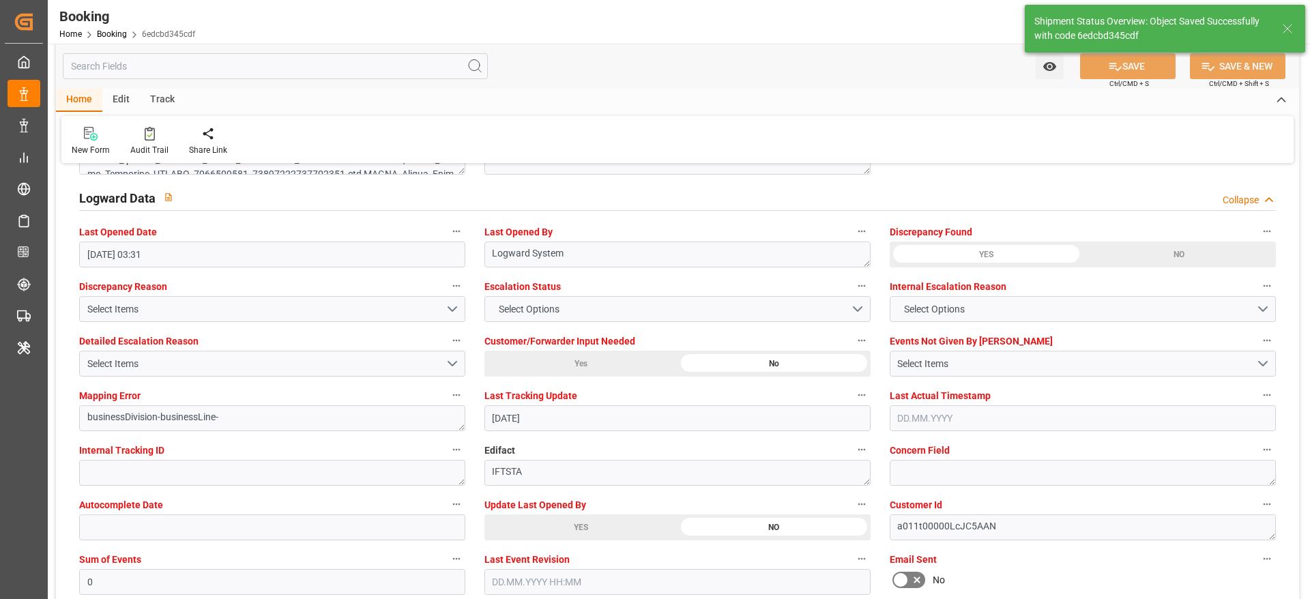
type textarea "Likitha devaraj"
type input "19.09.2025 09:16"
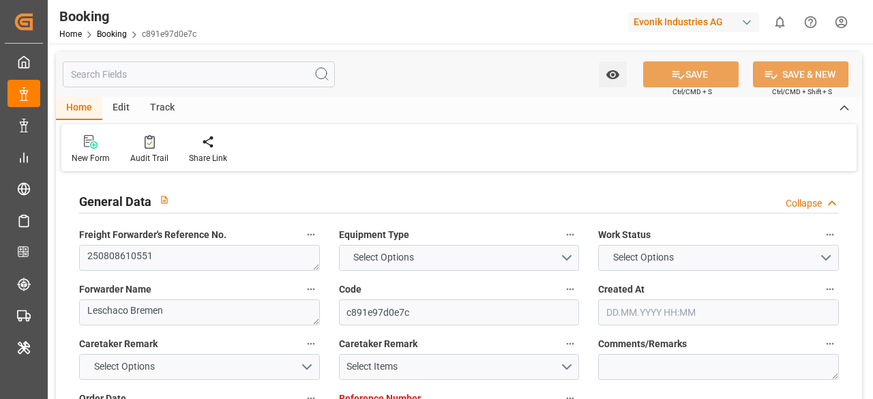
type input "4006674324"
type input "9298698"
type input "Hapag [PERSON_NAME]"
type input "Hapag [PERSON_NAME] Aktiengesellschaft"
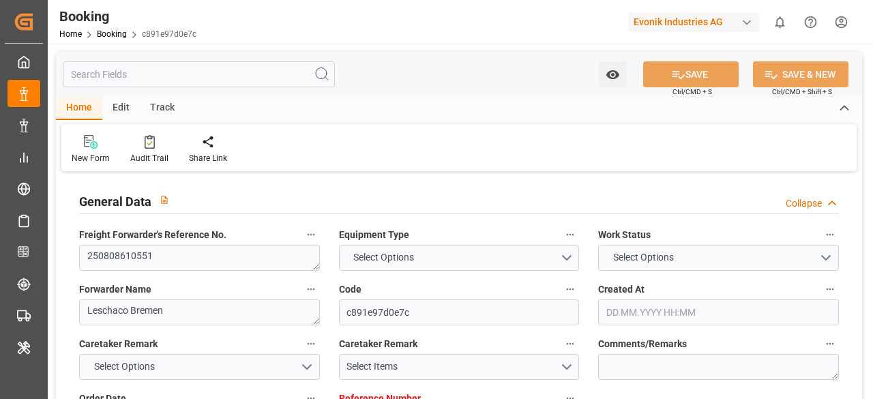
type input "DEBRV"
type input "USORF"
type input "10"
type input "USCLE"
type input "0"
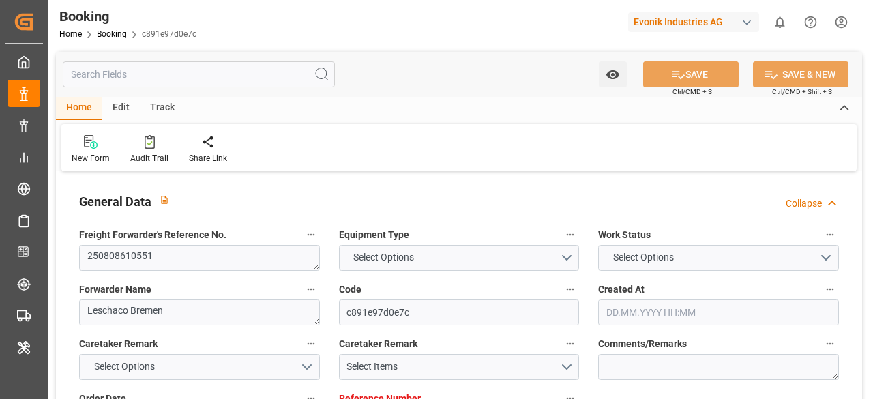
type input "DEBRV"
type input "USORF"
type input "[DATE] 10:14"
type input "[DATE]"
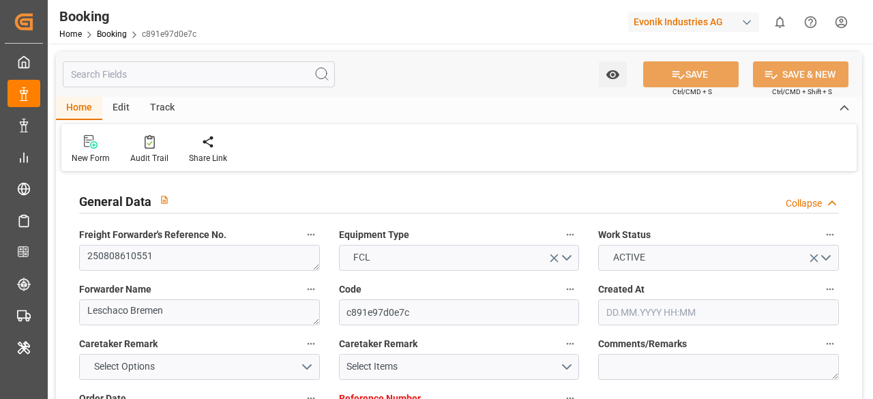
type input "[DATE]"
type input "[DATE] 22:00"
type input "[DATE] 00:00"
type input "[DATE] 23:30"
type input "[DATE] 01:16"
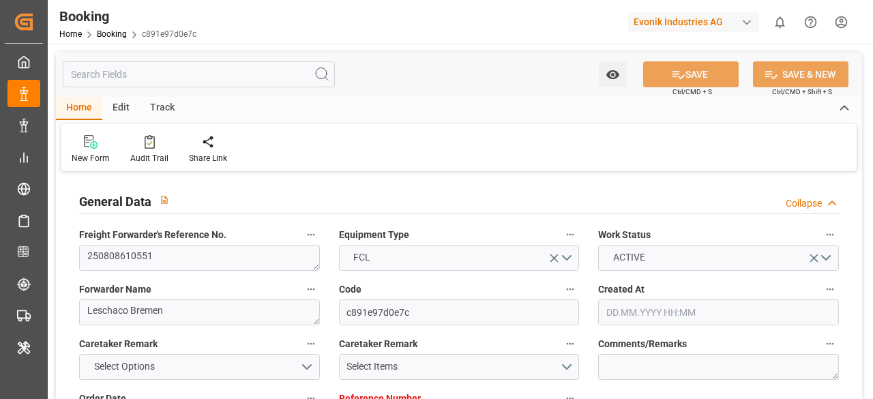
type input "[DATE] 18:00"
type input "[DATE] 00:00"
type input "[DATE] 16:37"
type input "[DATE] 20:24"
type input "[DATE] 02:30"
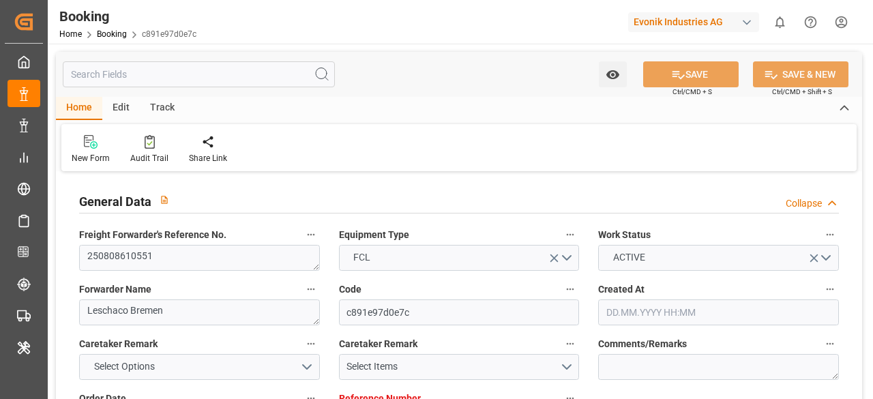
type input "[DATE]"
type input "[DATE] 09:24"
type input "03.09.2025 22:00"
type input "03.09.2025 23:41"
type input "13.09.2025 18:00"
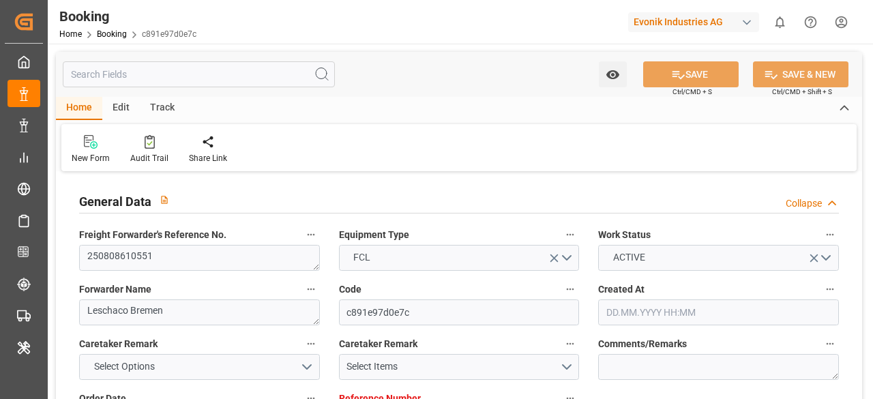
type input "13.09.2025 16:12"
type input "14.09.2025 03:21"
type input "13.09.2025 16:37"
type input "14.09.2025 00:18"
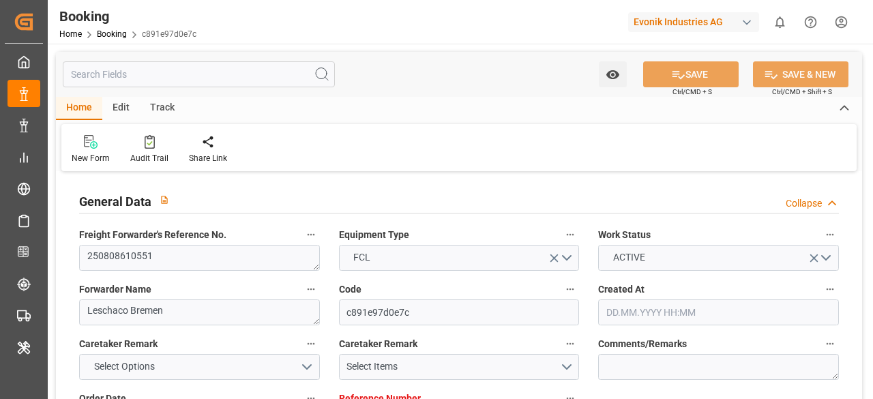
type input "16.09.2025 12:00"
type input "18.09.2025 00:18"
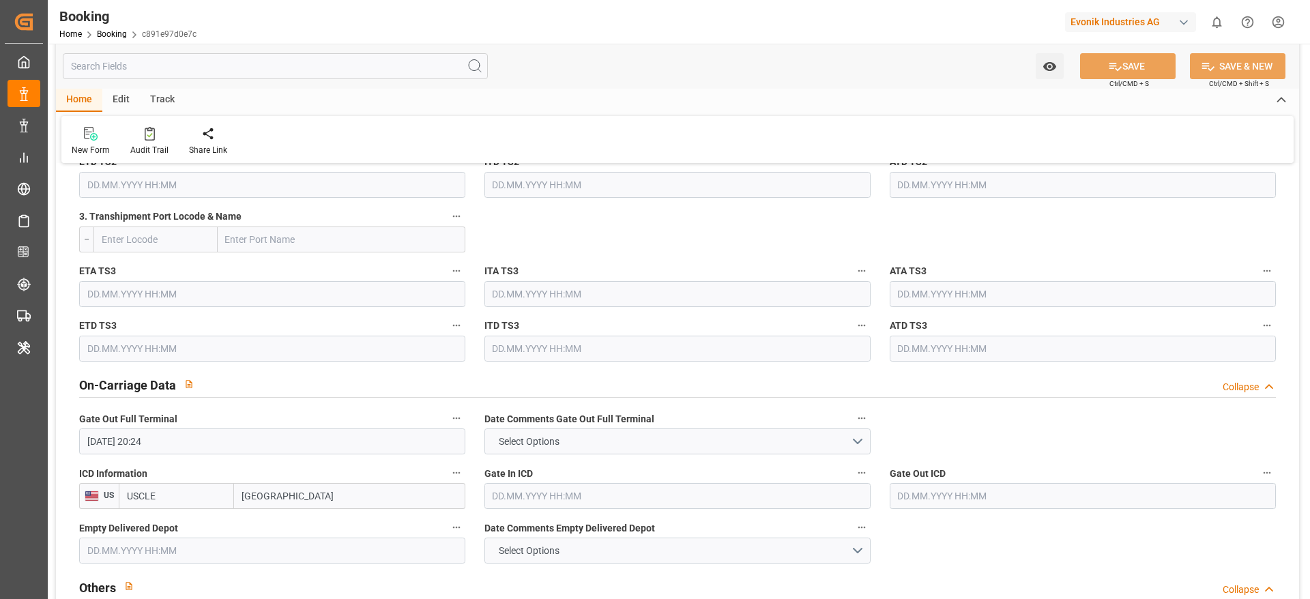
scroll to position [1944, 0]
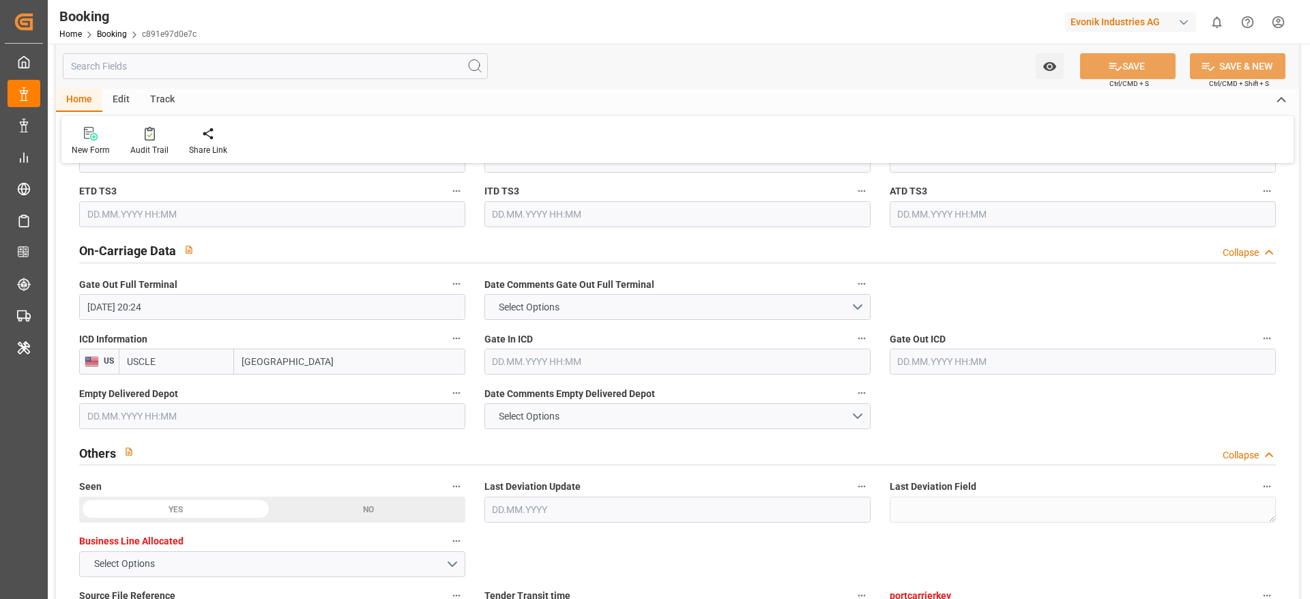
click at [517, 370] on input "text" at bounding box center [677, 362] width 386 height 26
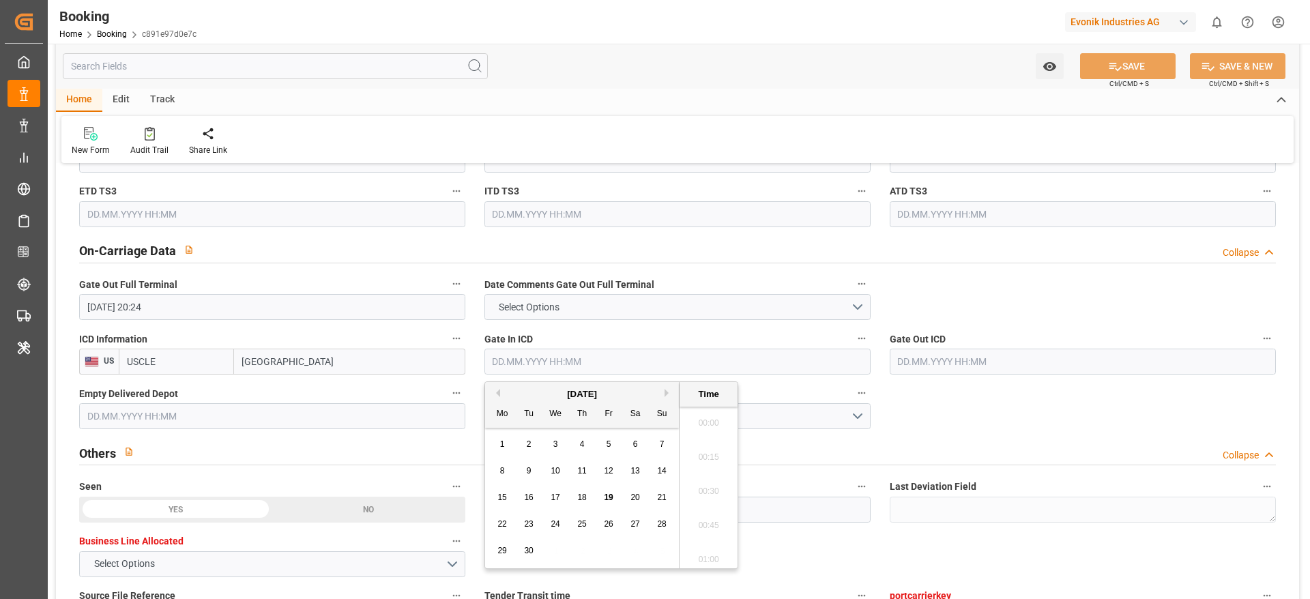
scroll to position [1949, 0]
click at [575, 398] on div "18" at bounding box center [582, 498] width 17 height 16
type input "18.09.2025 00:00"
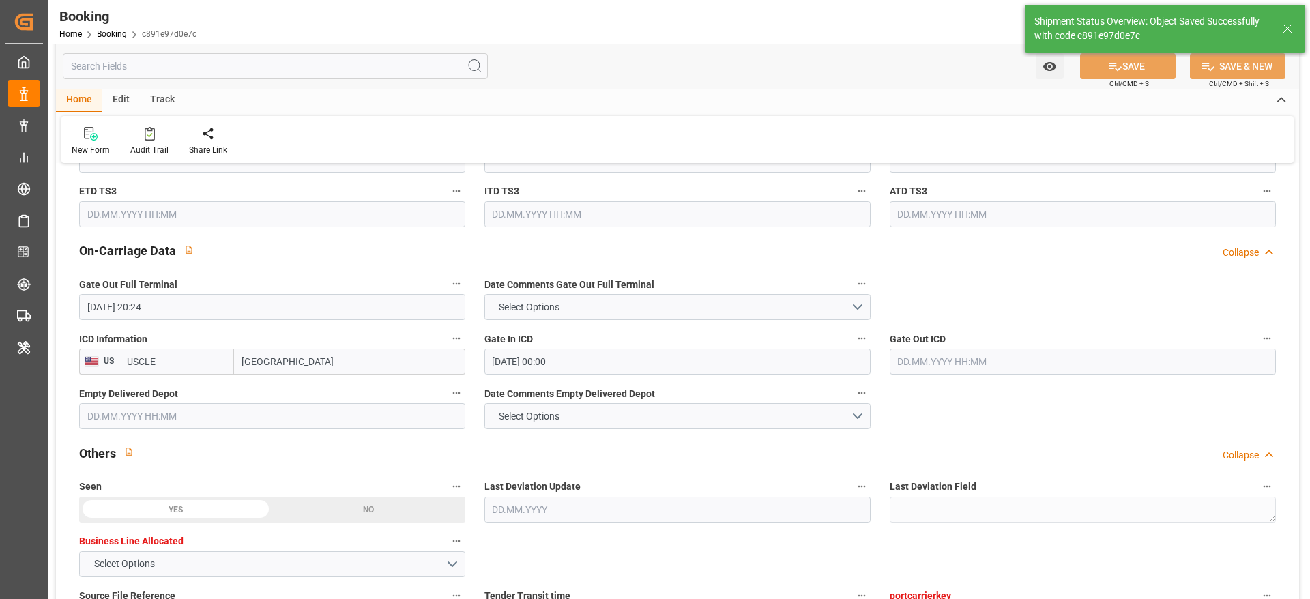
type textarea "[PERSON_NAME]"
type input "19.09.2025 09:17"
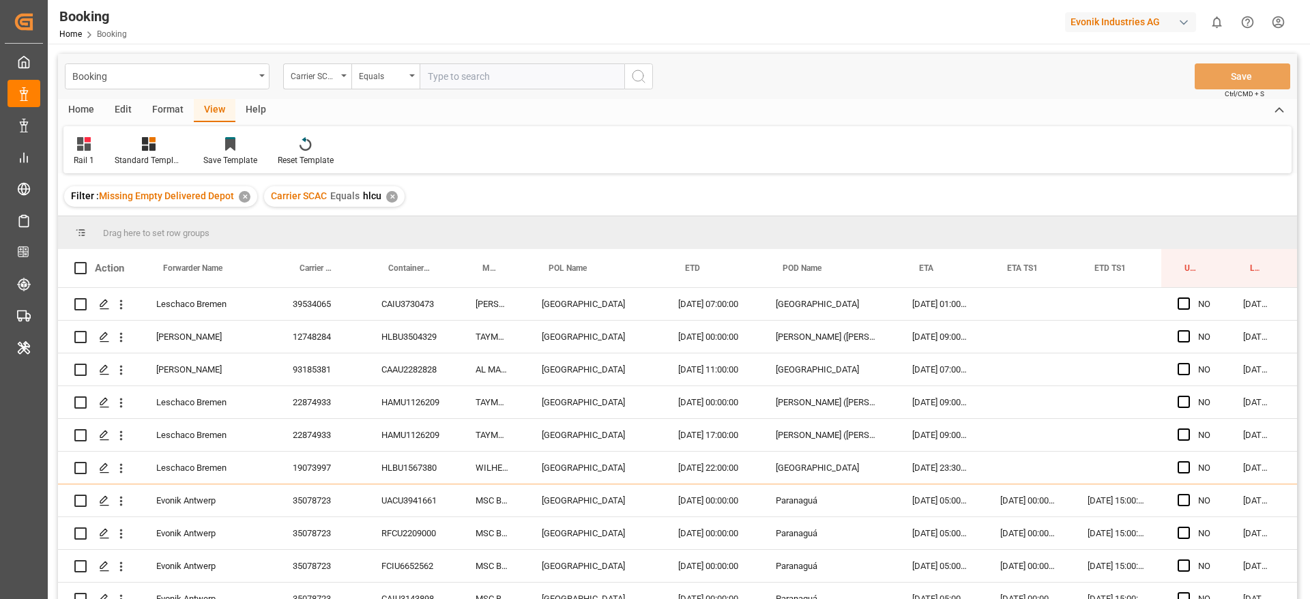
scroll to position [1023, 0]
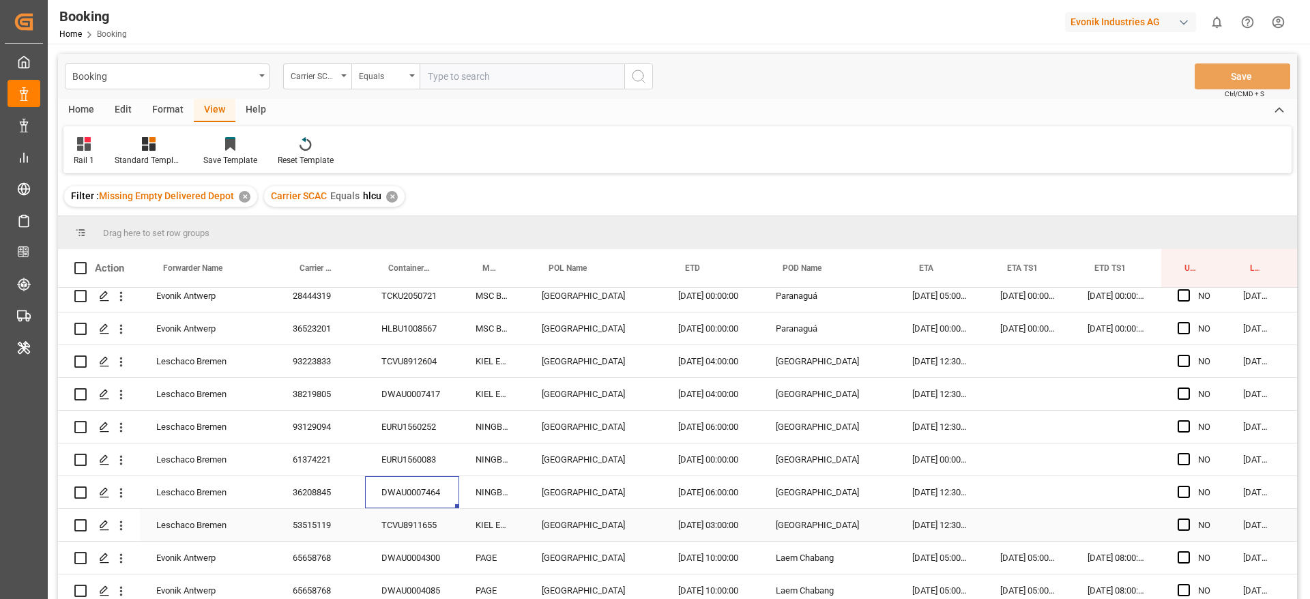
click at [413, 529] on div "TCVU8911655" at bounding box center [412, 525] width 94 height 32
click at [375, 563] on div "DWAU0004300" at bounding box center [412, 558] width 94 height 32
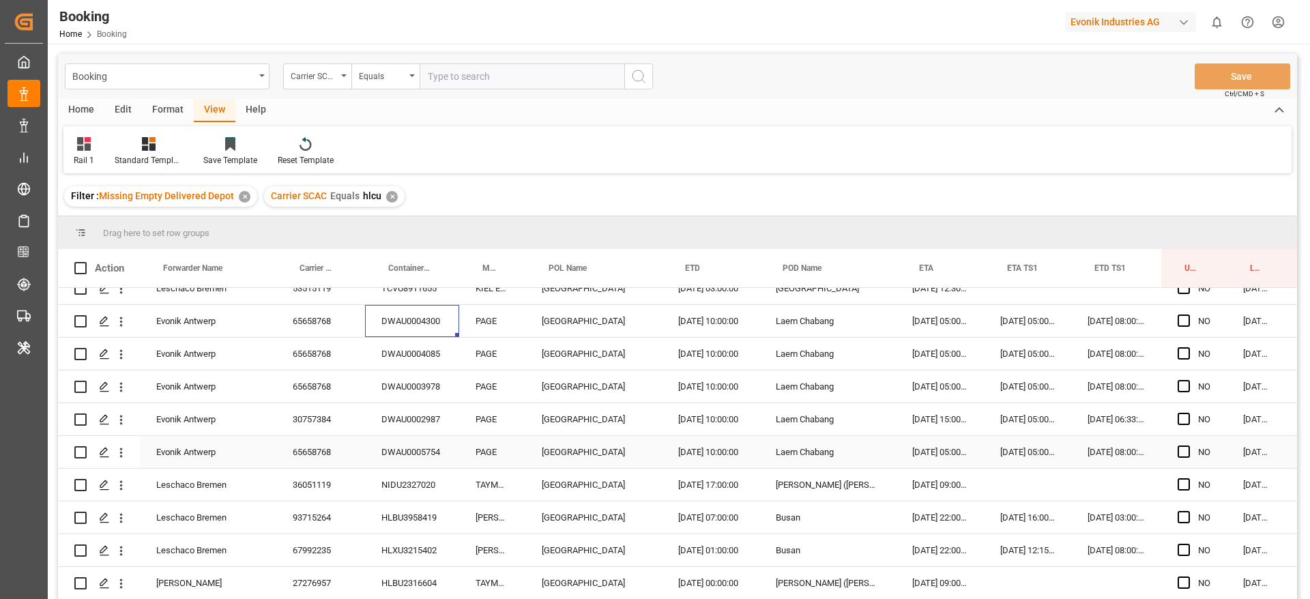
scroll to position [1228, 0]
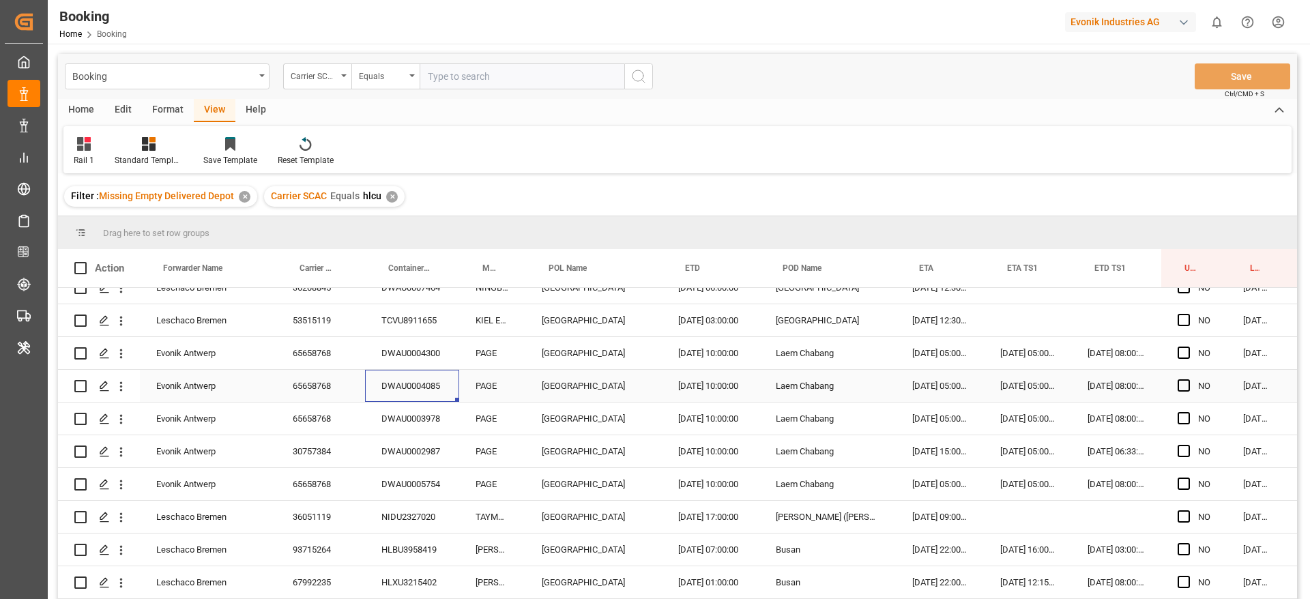
click at [394, 383] on div "DWAU0004085" at bounding box center [412, 386] width 94 height 32
click at [410, 433] on div "DWAU0003978" at bounding box center [412, 419] width 94 height 32
click at [403, 448] on div "DWAU0002987" at bounding box center [412, 451] width 94 height 32
click at [408, 481] on div "DWAU0005754" at bounding box center [412, 484] width 94 height 32
click at [408, 502] on div "NIDU2327020" at bounding box center [412, 517] width 94 height 32
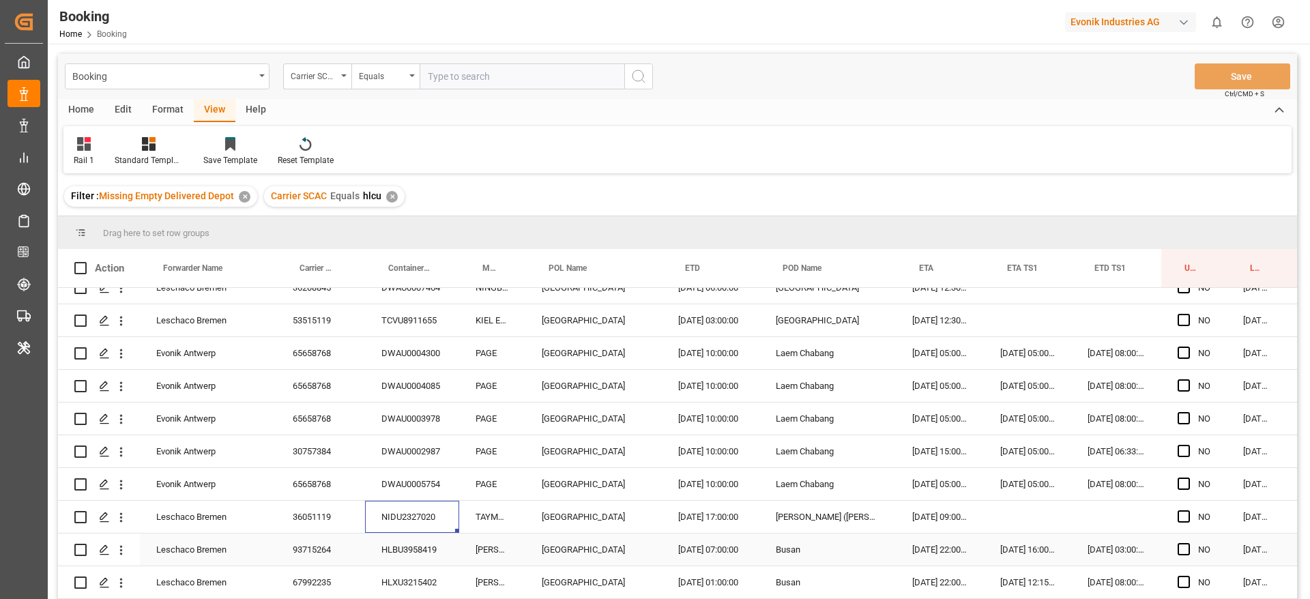
click at [392, 550] on div "HLBU3958419" at bounding box center [412, 550] width 94 height 32
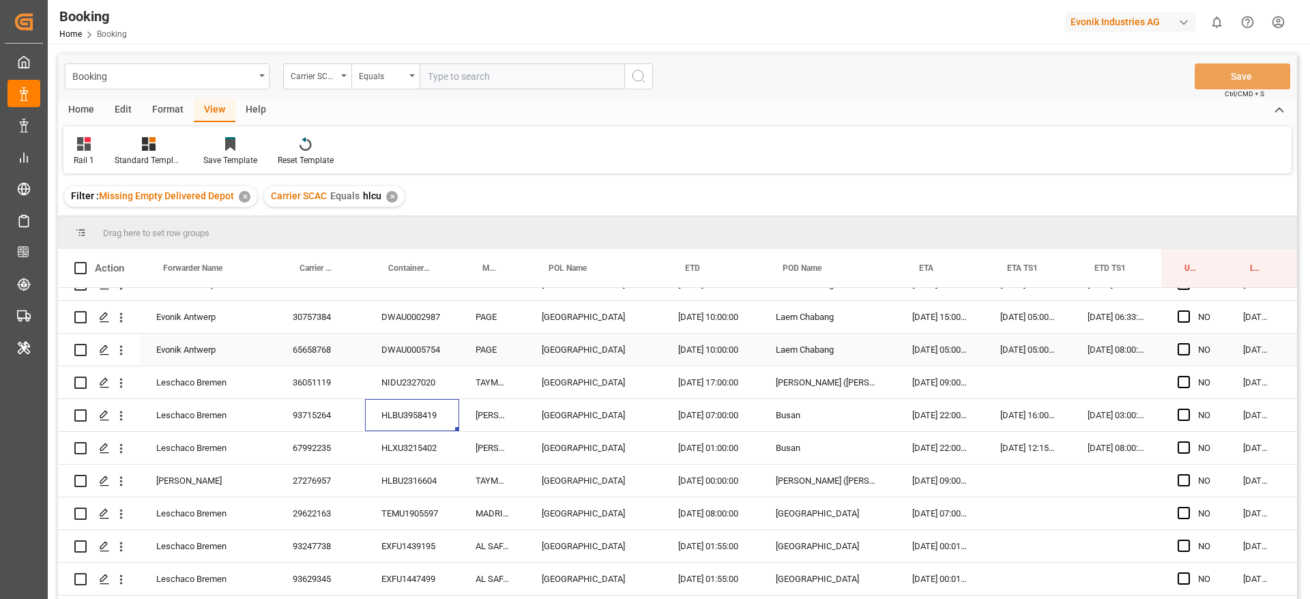
scroll to position [1433, 0]
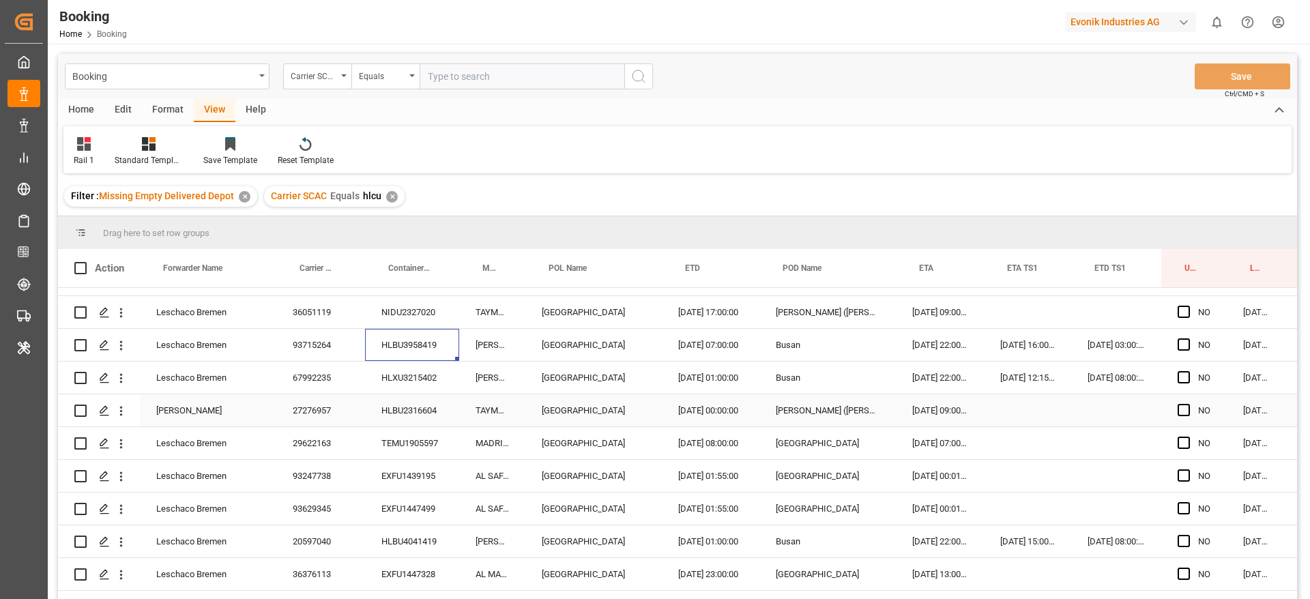
click at [410, 381] on div "HLXU3215402" at bounding box center [412, 378] width 94 height 32
click at [412, 413] on div "HLBU2316604" at bounding box center [412, 410] width 94 height 32
click at [409, 433] on div "TEMU1905597" at bounding box center [412, 443] width 94 height 32
click at [419, 456] on div "TEMU1905597" at bounding box center [412, 443] width 94 height 32
click at [412, 476] on div "EXFU1439195" at bounding box center [412, 476] width 94 height 32
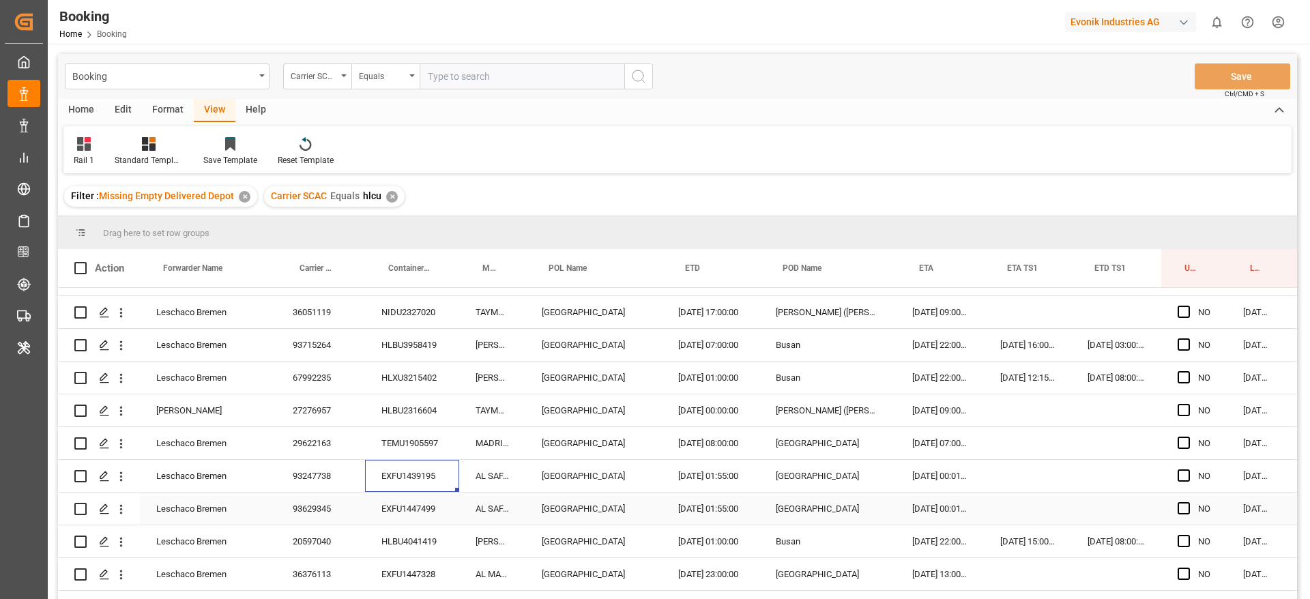
click at [405, 508] on div "EXFU1447499" at bounding box center [412, 509] width 94 height 32
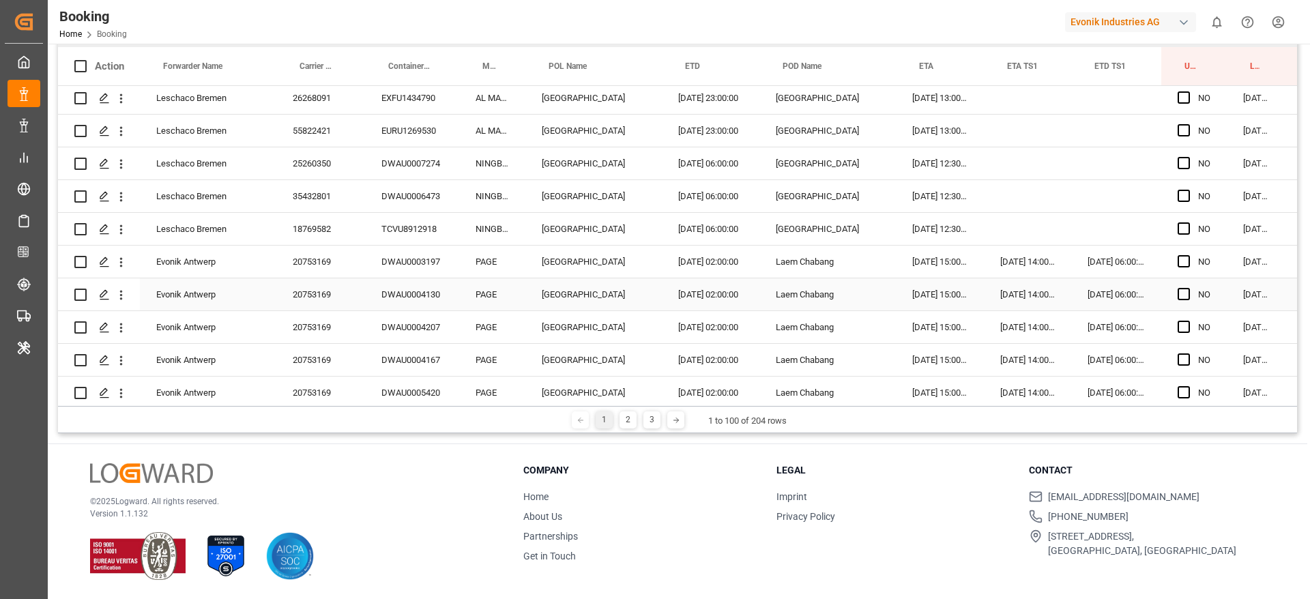
scroll to position [1535, 0]
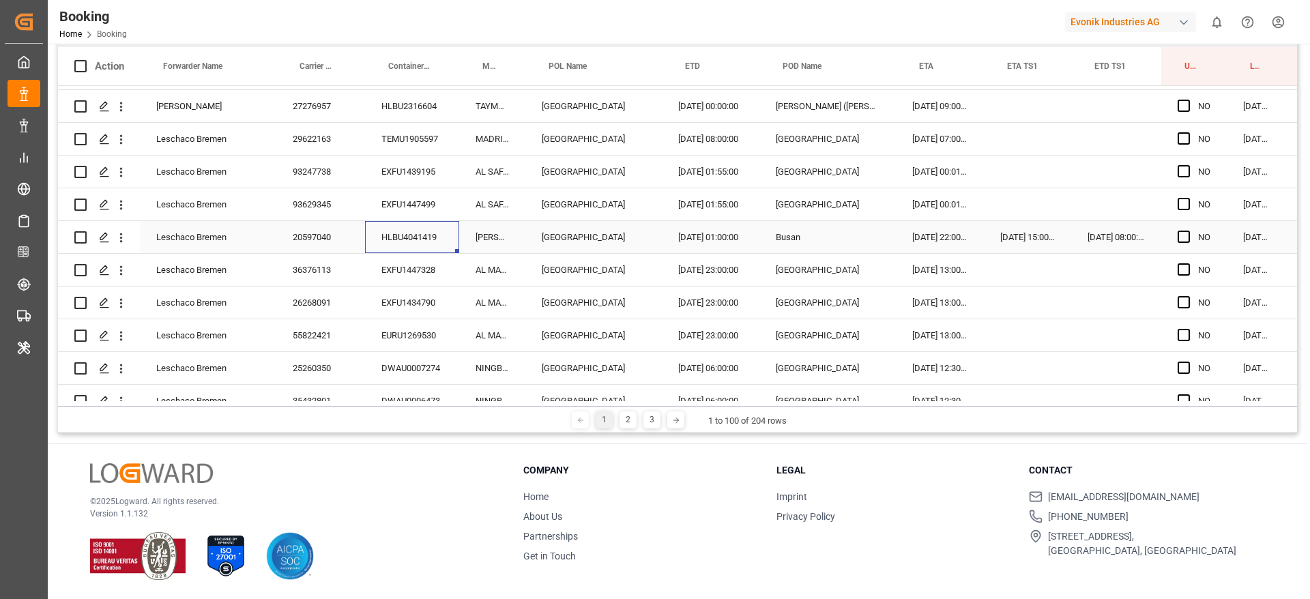
click at [413, 227] on div "HLBU4041419" at bounding box center [412, 237] width 94 height 32
click at [424, 272] on div "EXFU1447328" at bounding box center [412, 270] width 94 height 32
click at [402, 295] on div "EXFU1434790" at bounding box center [412, 303] width 94 height 32
click at [392, 335] on div "EURU1269530" at bounding box center [412, 335] width 94 height 32
click at [395, 369] on div "DWAU0007274" at bounding box center [412, 368] width 94 height 32
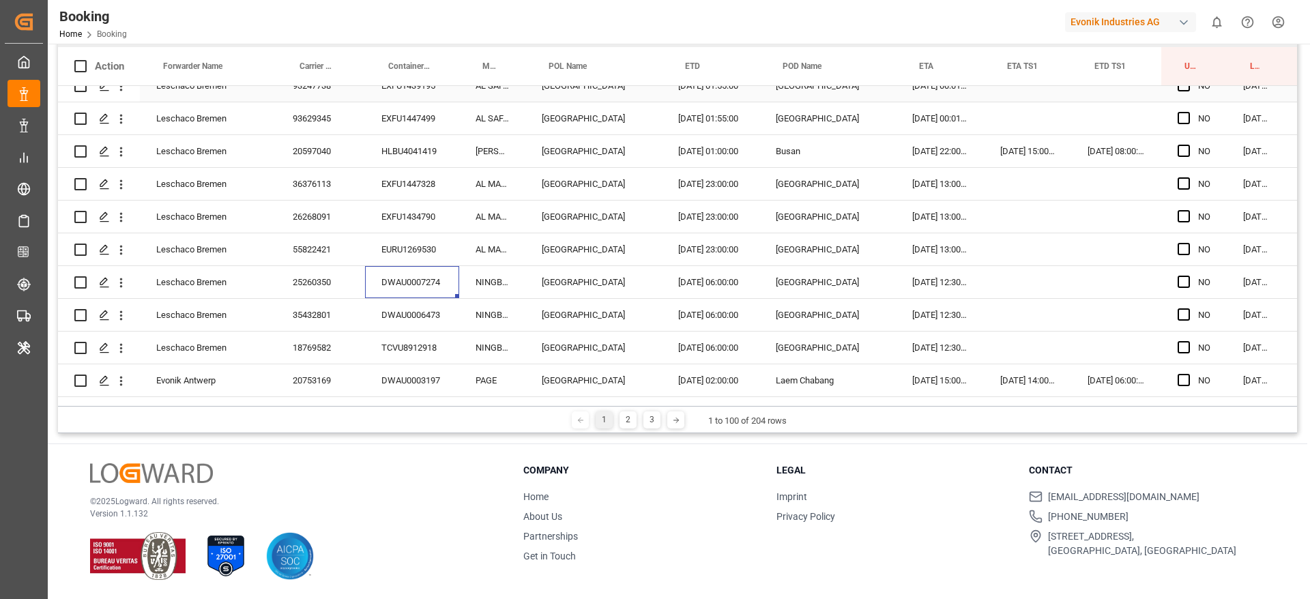
scroll to position [1740, 0]
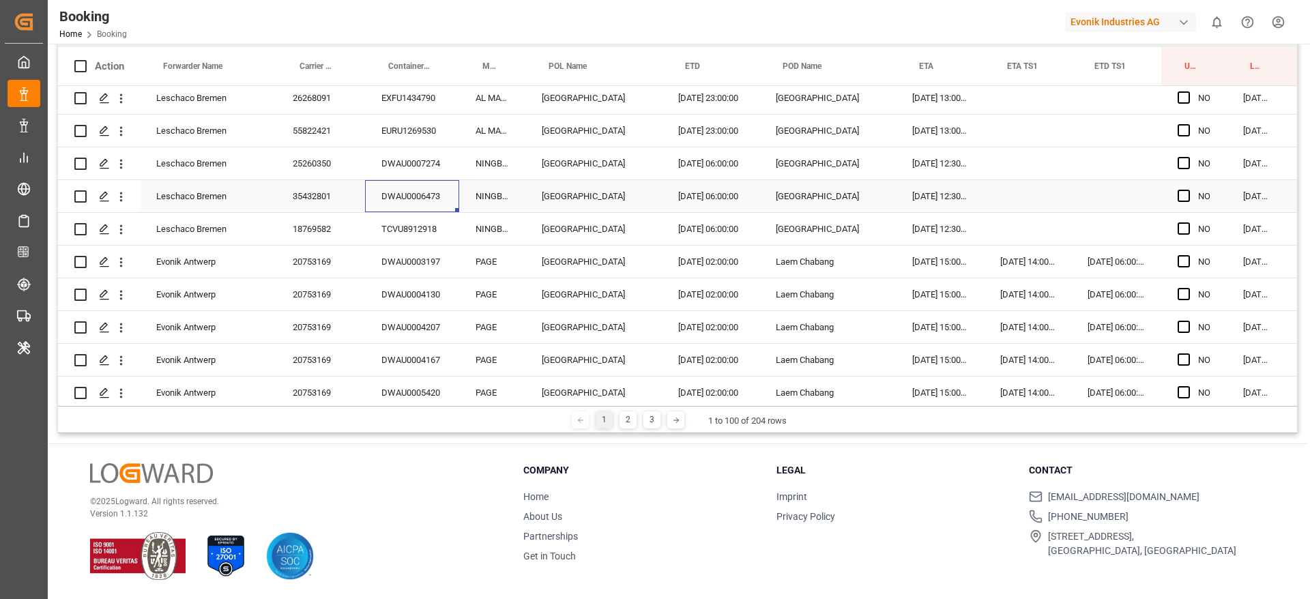
click at [393, 187] on div "DWAU0006473" at bounding box center [412, 196] width 94 height 32
click at [407, 230] on div "TCVU8912918" at bounding box center [412, 229] width 94 height 32
click at [362, 259] on div "20753169" at bounding box center [320, 262] width 89 height 32
click at [409, 258] on div "DWAU0003197" at bounding box center [412, 262] width 94 height 32
click at [433, 282] on div "DWAU0004130" at bounding box center [412, 294] width 94 height 32
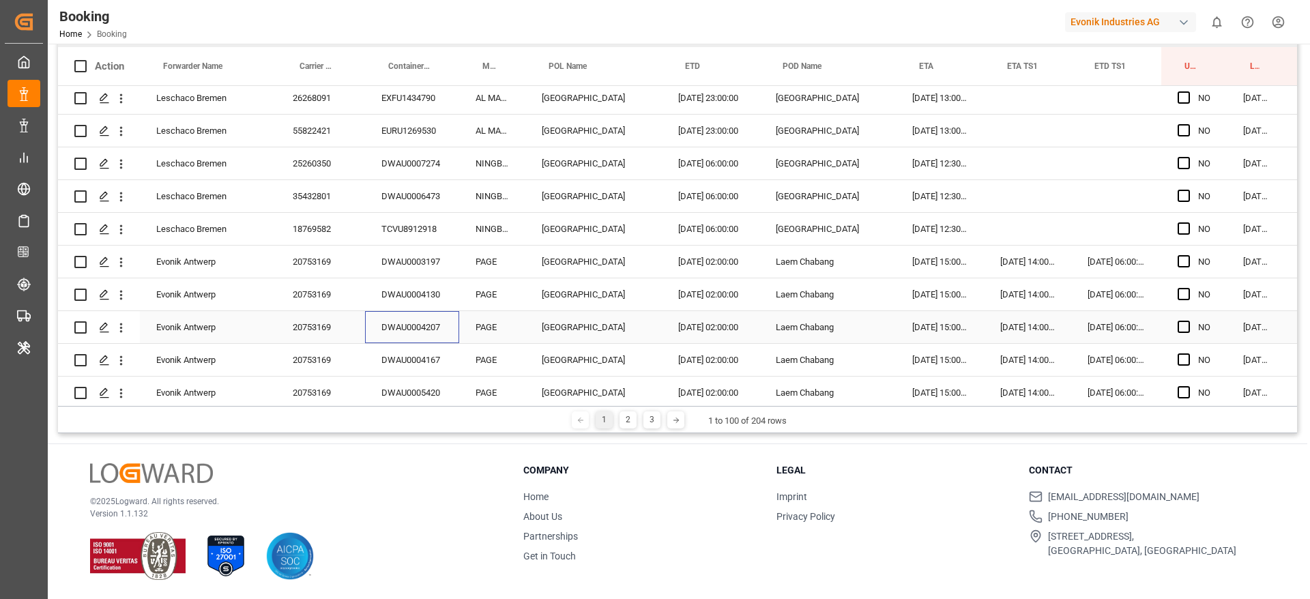
click at [425, 326] on div "DWAU0004207" at bounding box center [412, 327] width 94 height 32
click at [397, 358] on div "DWAU0004167" at bounding box center [412, 360] width 94 height 32
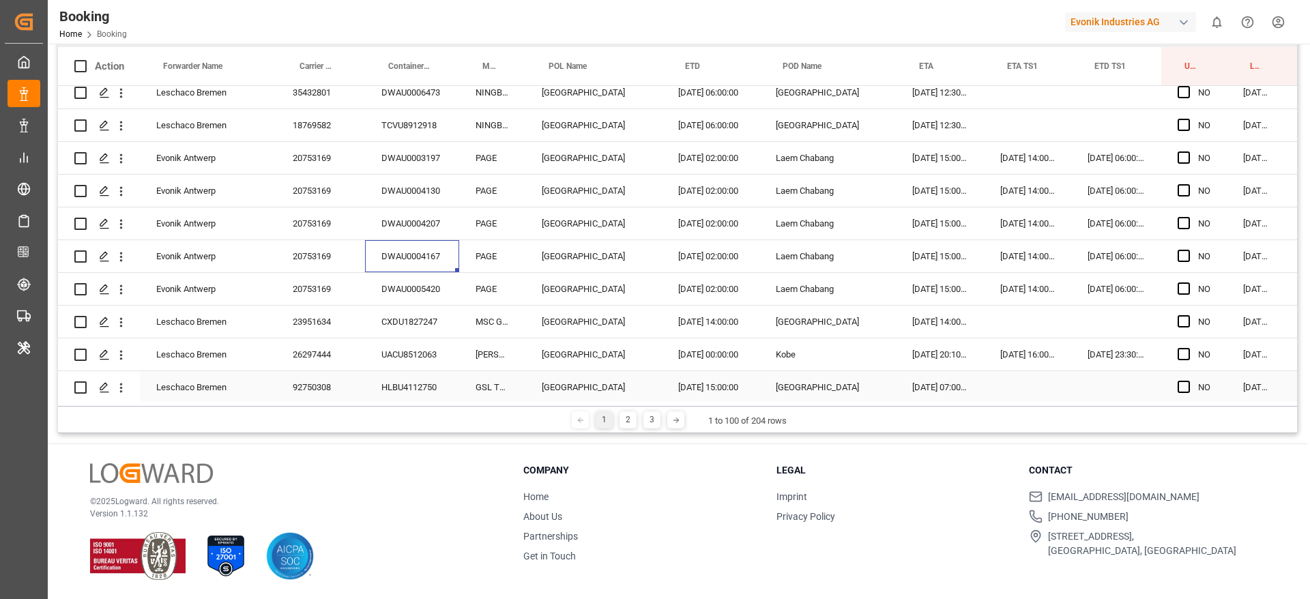
scroll to position [1944, 0]
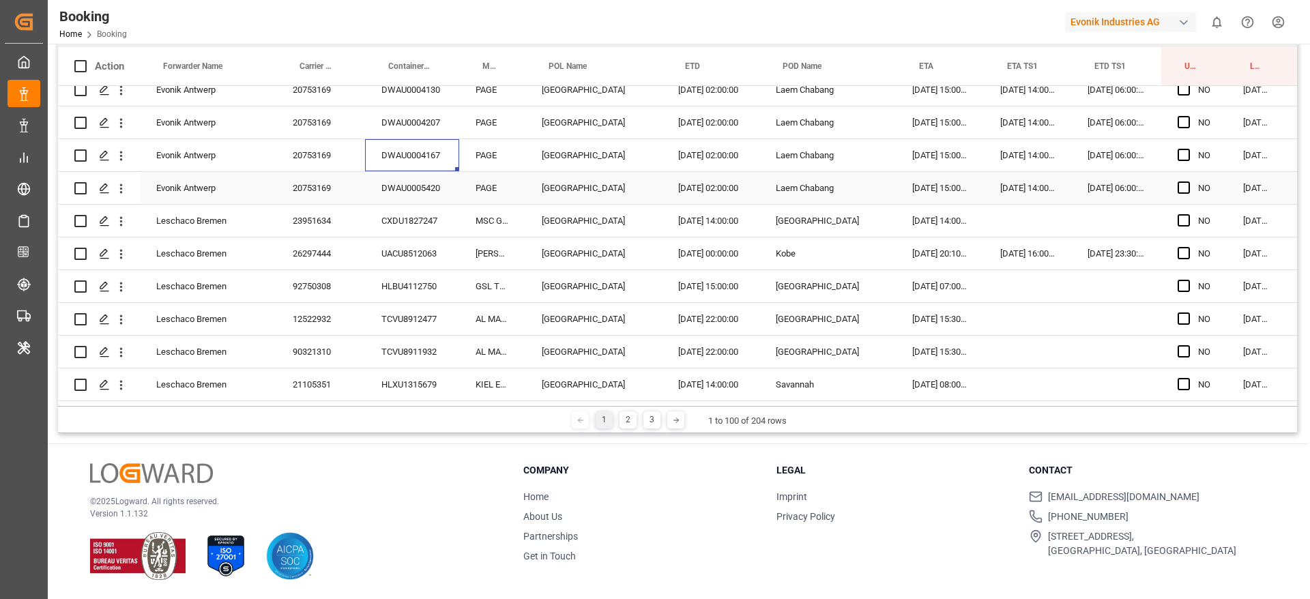
click at [404, 190] on div "DWAU0005420" at bounding box center [412, 188] width 94 height 32
click at [415, 245] on div "UACU8512063" at bounding box center [412, 253] width 94 height 32
click at [409, 219] on div "CXDU1827247" at bounding box center [412, 221] width 94 height 32
click at [390, 245] on div "UACU8512063" at bounding box center [412, 253] width 94 height 32
click at [395, 293] on div "HLBU4112750" at bounding box center [412, 286] width 94 height 32
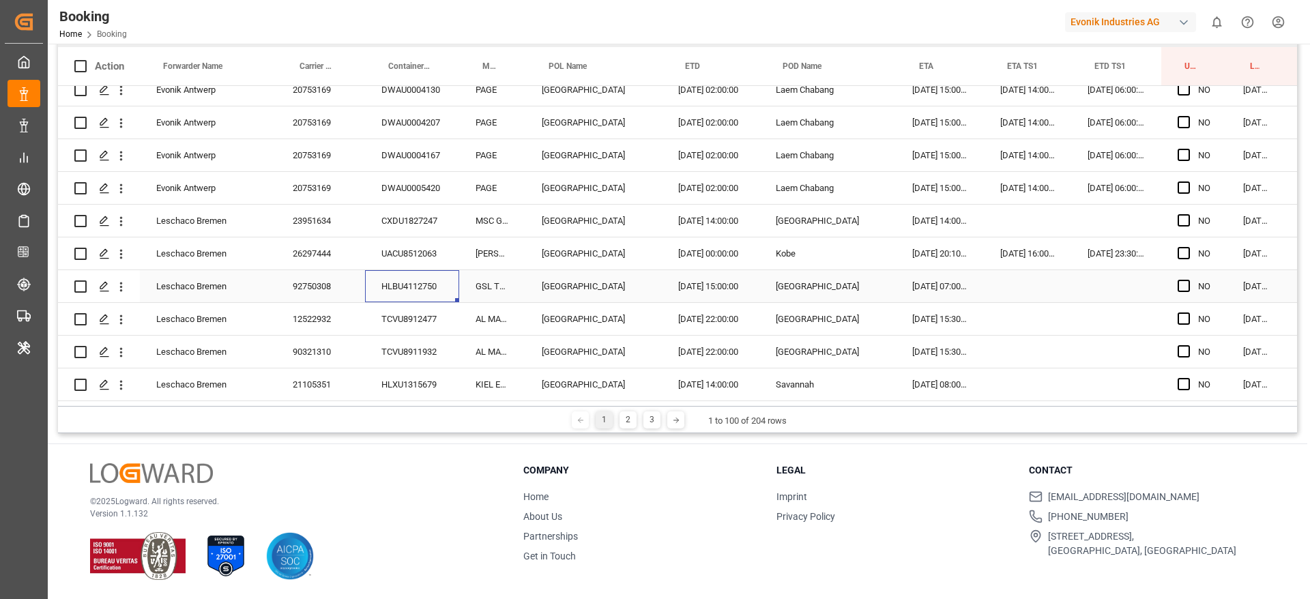
click at [432, 323] on div "TCVU8912477" at bounding box center [412, 319] width 94 height 32
click at [400, 345] on div "TCVU8911932" at bounding box center [412, 352] width 94 height 32
click at [126, 292] on icon "open menu" at bounding box center [121, 287] width 14 height 14
click at [199, 319] on span "Open in new tab" at bounding box center [211, 315] width 124 height 14
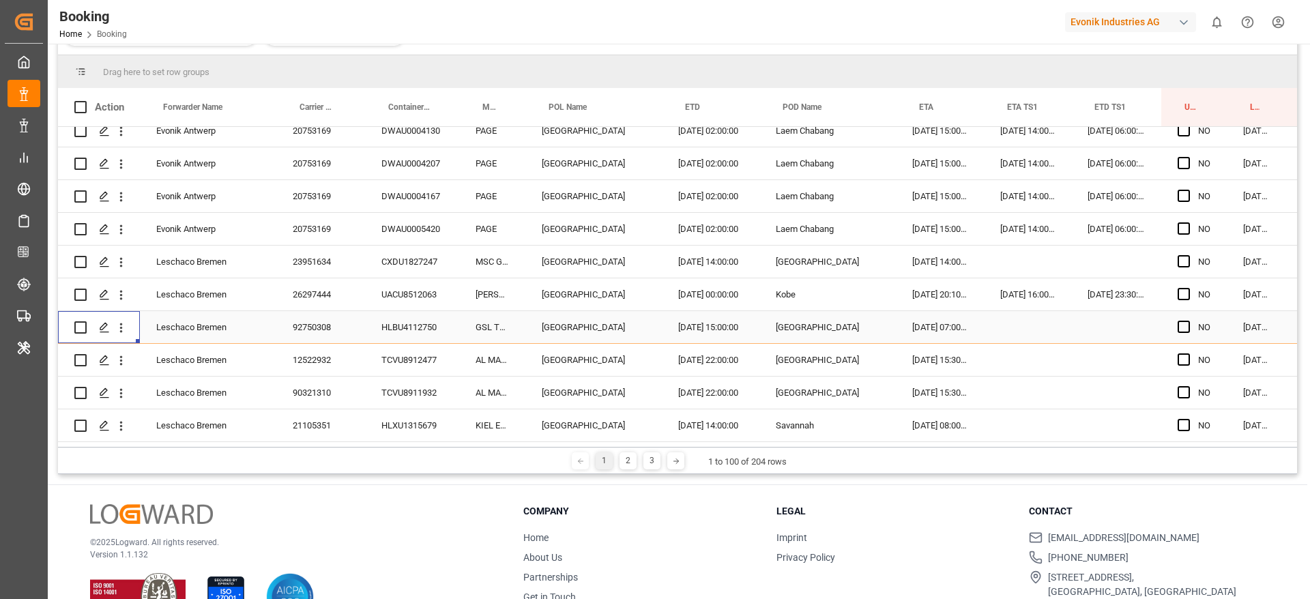
scroll to position [243, 0]
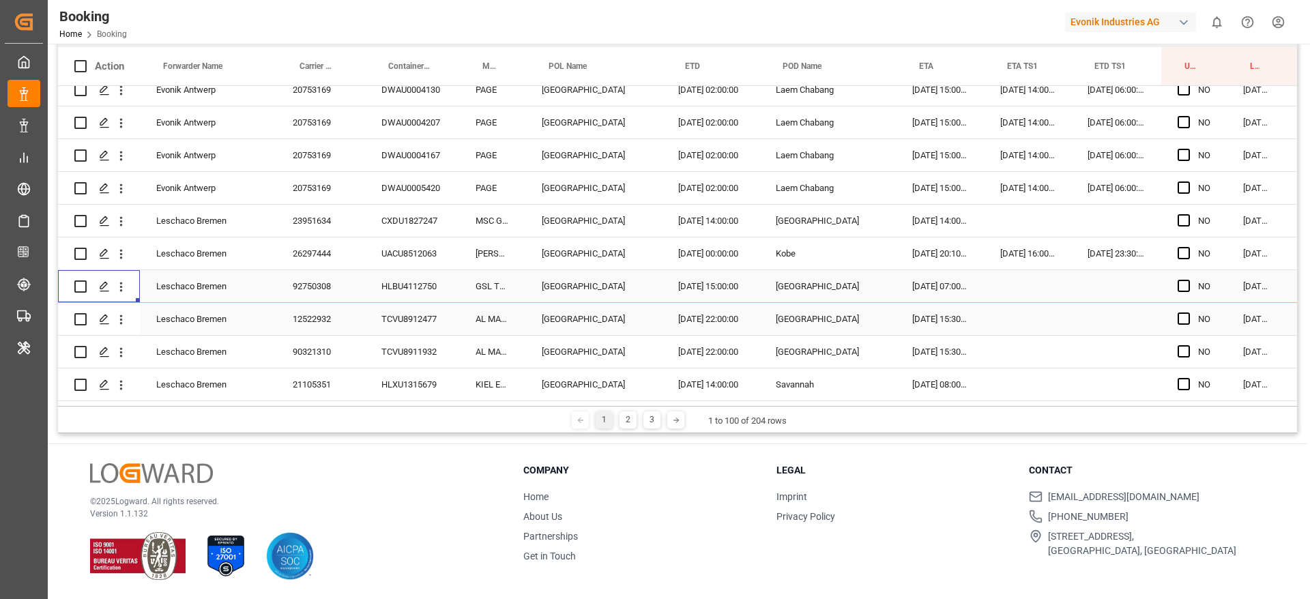
click at [385, 326] on div "TCVU8912477" at bounding box center [412, 319] width 94 height 32
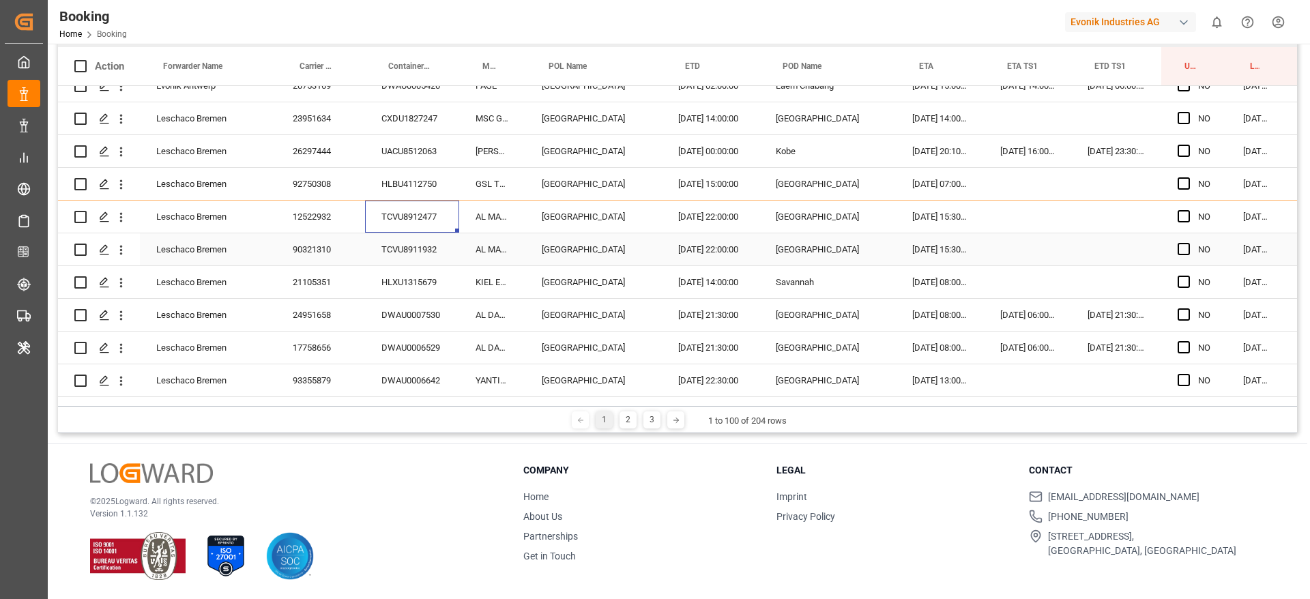
click at [443, 250] on div "TCVU8911932" at bounding box center [412, 249] width 94 height 32
click at [401, 270] on div "HLXU1315679" at bounding box center [412, 282] width 94 height 32
click at [390, 317] on div "DWAU0007530" at bounding box center [412, 315] width 94 height 32
click at [387, 353] on div "DWAU0006529" at bounding box center [412, 348] width 94 height 32
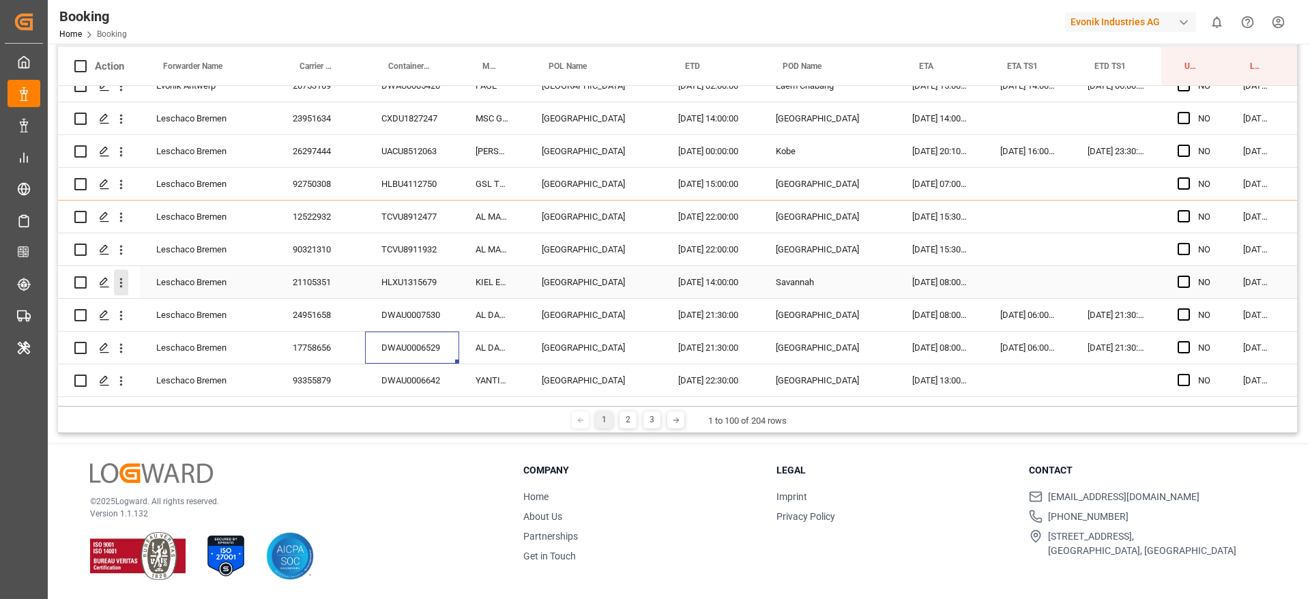
click at [117, 285] on icon "open menu" at bounding box center [121, 283] width 14 height 14
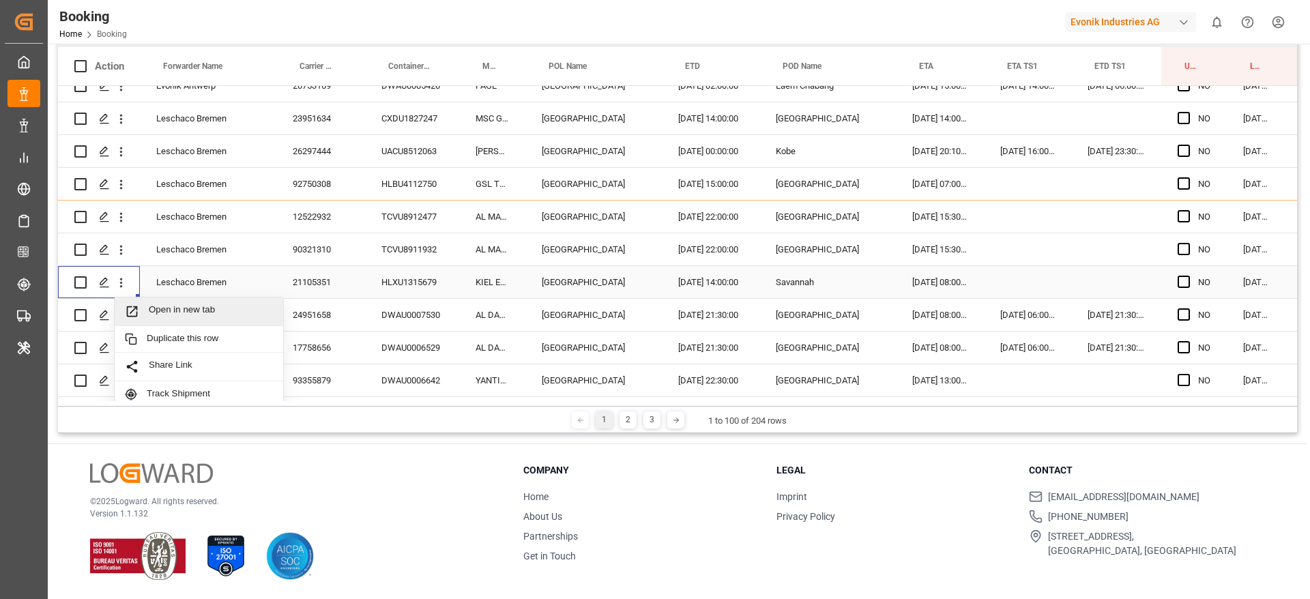
click at [191, 308] on span "Open in new tab" at bounding box center [211, 311] width 124 height 14
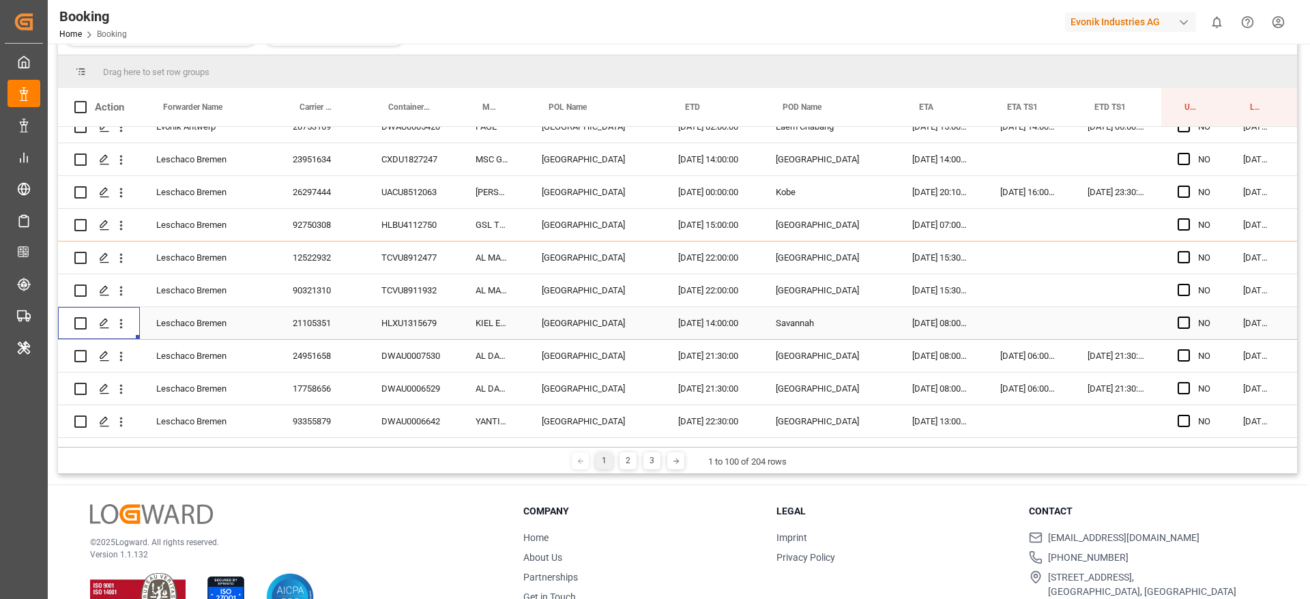
scroll to position [243, 0]
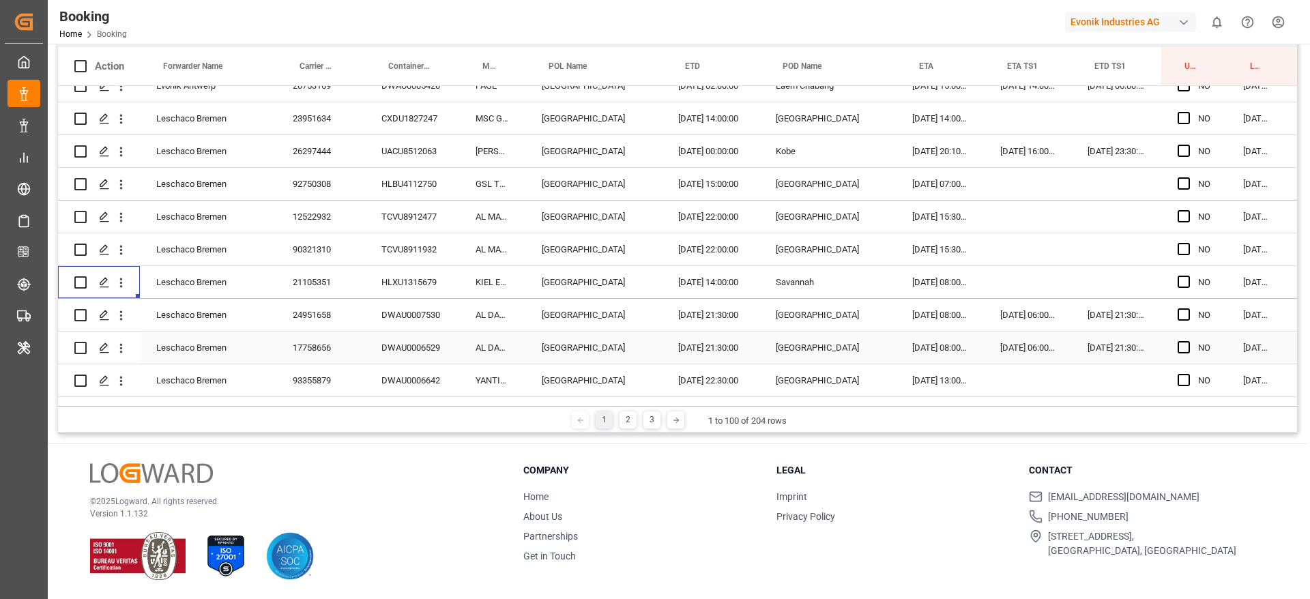
click at [396, 353] on div "DWAU0006529" at bounding box center [412, 348] width 94 height 32
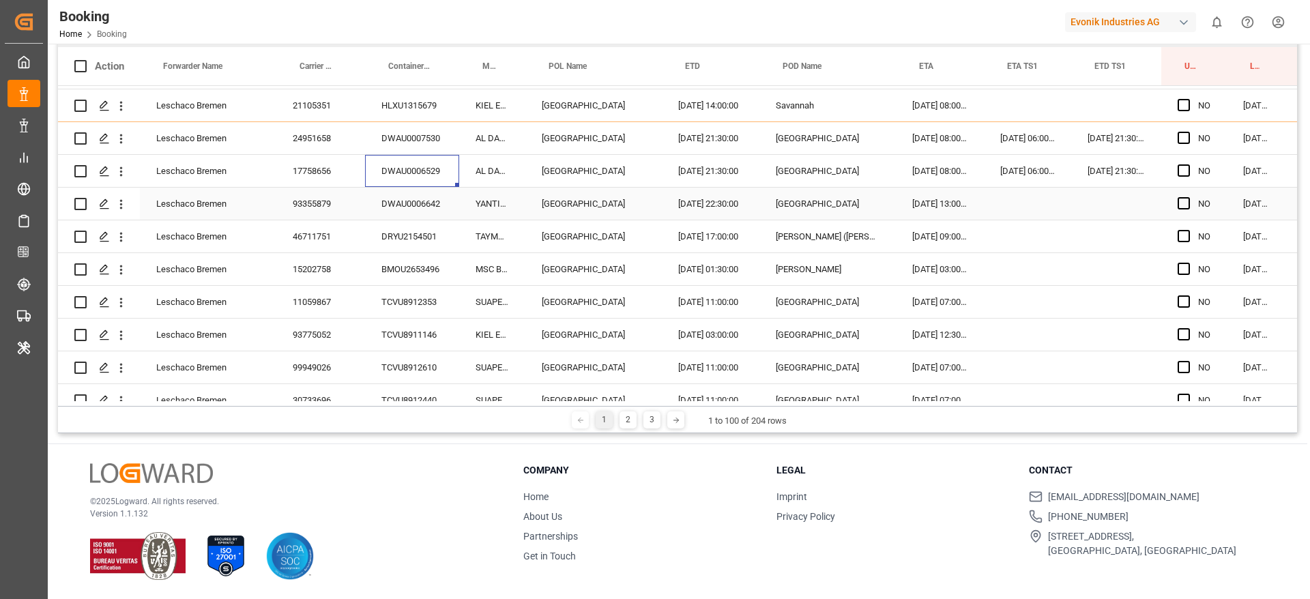
scroll to position [2251, 0]
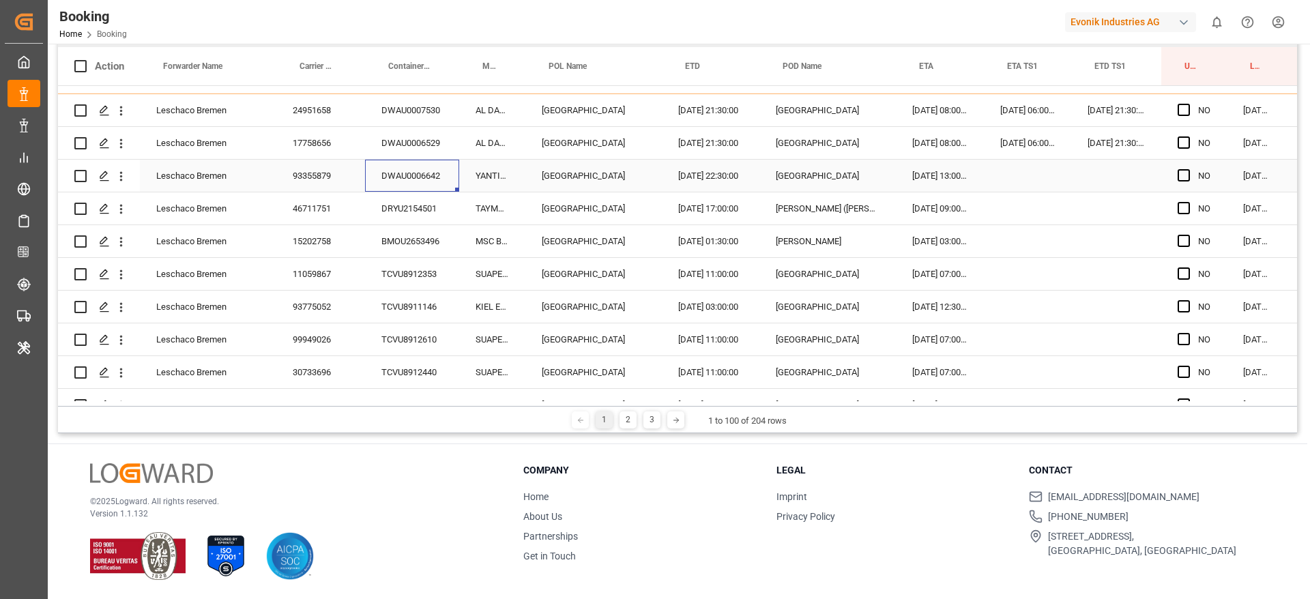
click at [422, 166] on div "DWAU0006642" at bounding box center [412, 176] width 94 height 32
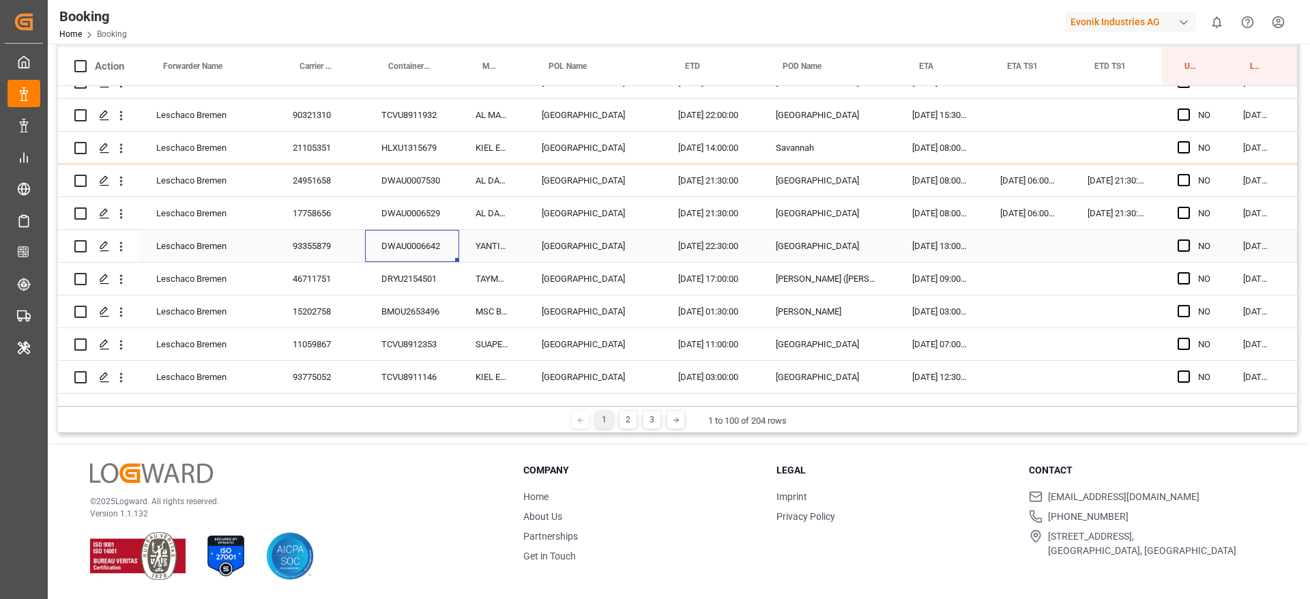
scroll to position [2149, 0]
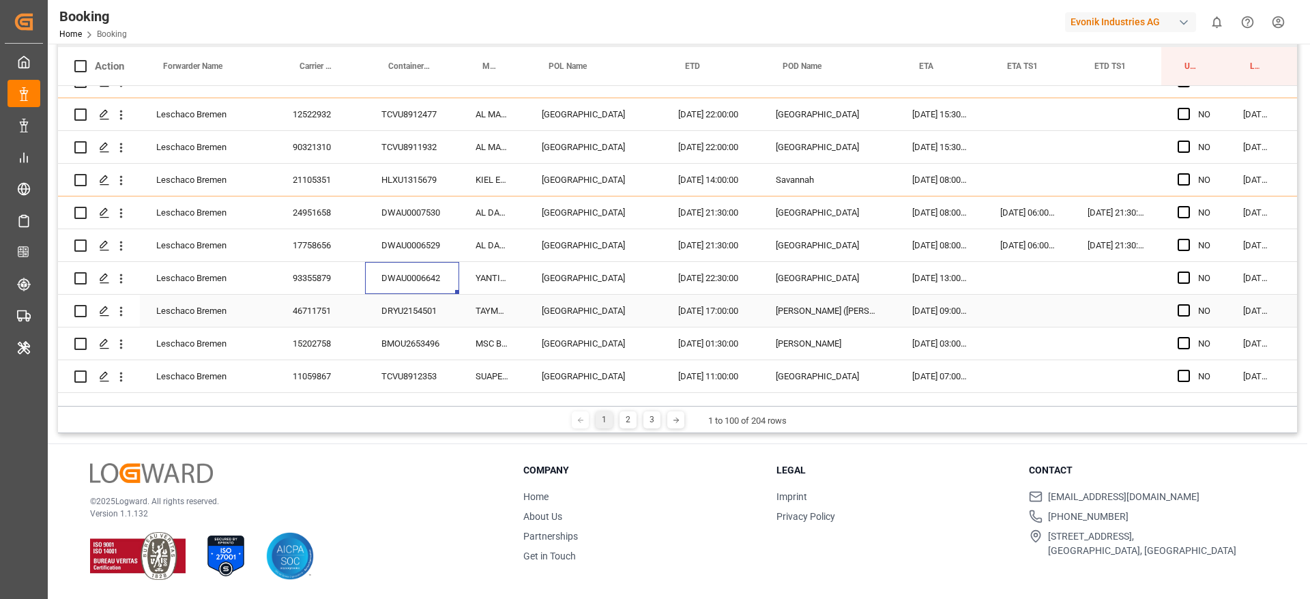
click at [431, 312] on div "DRYU2154501" at bounding box center [412, 311] width 94 height 32
click at [432, 340] on div "BMOU2653496" at bounding box center [412, 343] width 94 height 32
click at [407, 374] on div "TCVU8912353" at bounding box center [412, 376] width 94 height 32
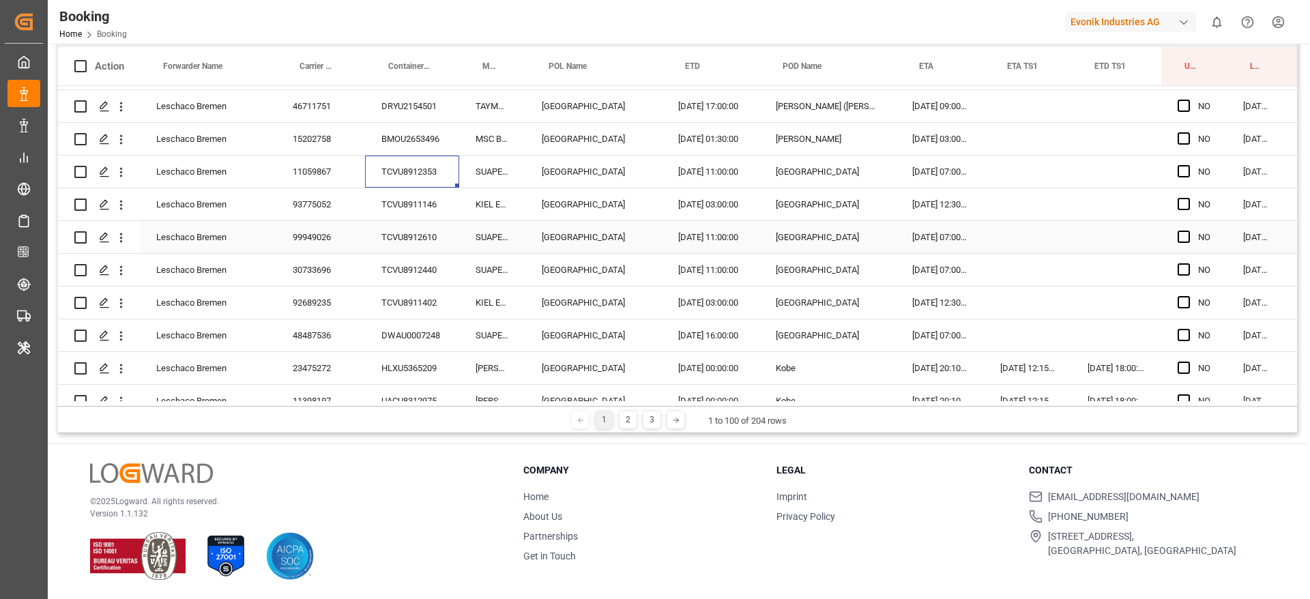
click at [416, 200] on div "TCVU8911146" at bounding box center [412, 204] width 94 height 32
click at [407, 244] on div "TCVU8912610" at bounding box center [412, 237] width 94 height 32
click at [389, 265] on div "TCVU8912440" at bounding box center [412, 270] width 94 height 32
click at [399, 302] on div "TCVU8911402" at bounding box center [412, 303] width 94 height 32
click at [408, 327] on div "DWAU0007248" at bounding box center [412, 335] width 94 height 32
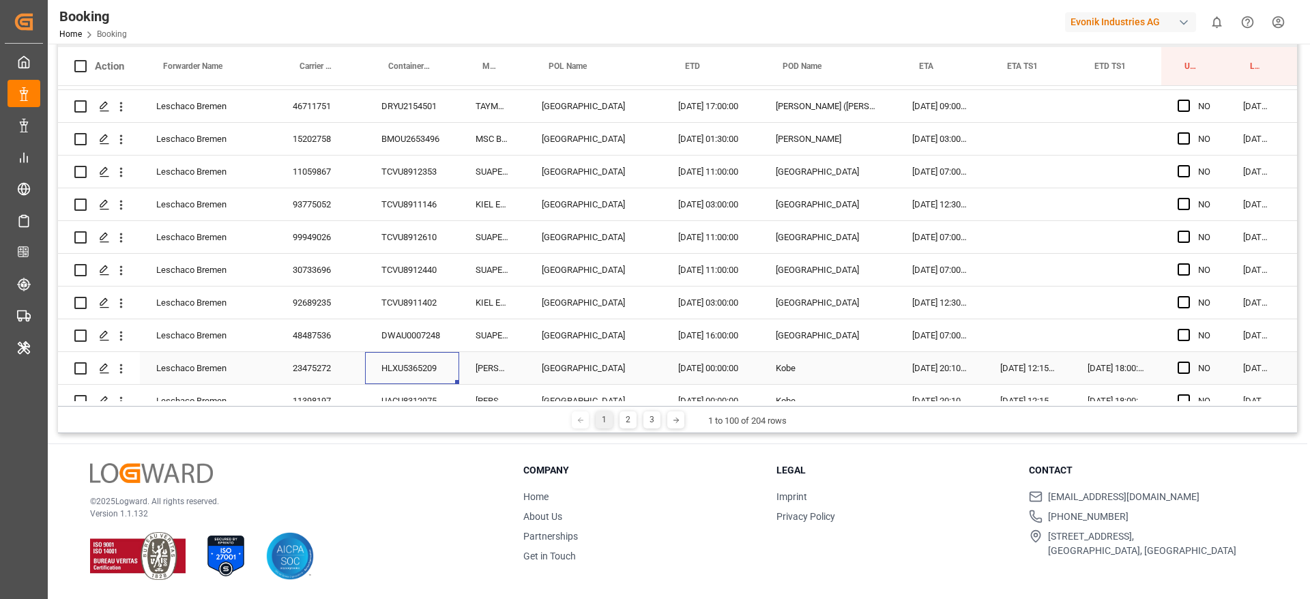
click at [426, 368] on div "HLXU5365209" at bounding box center [412, 368] width 94 height 32
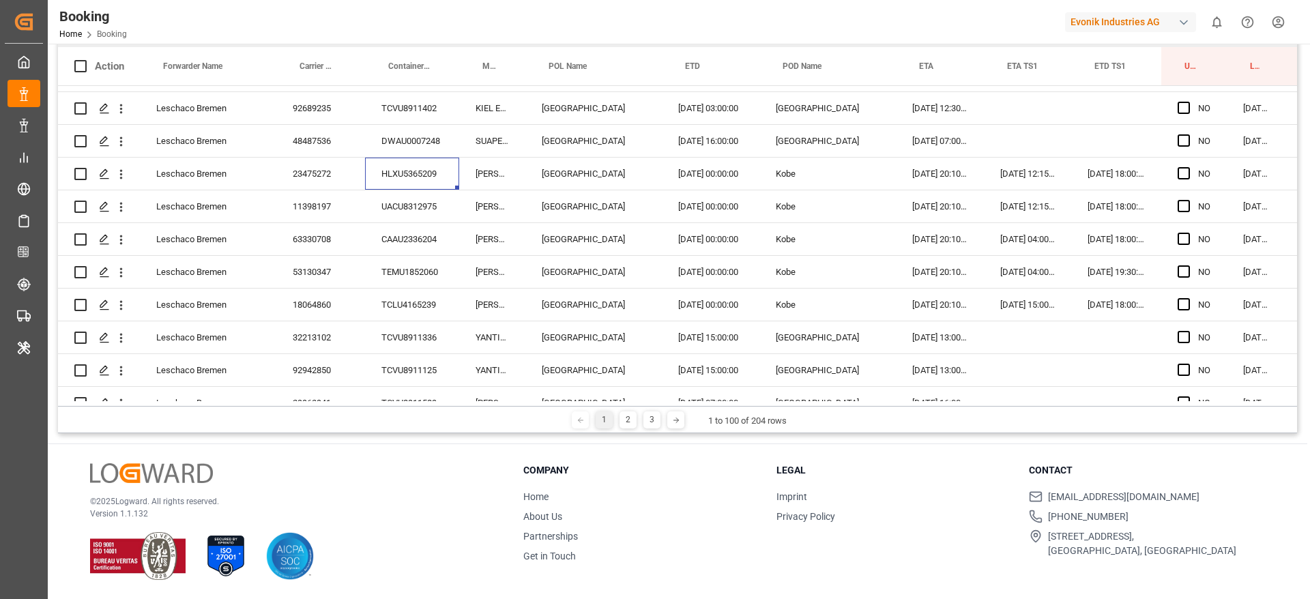
scroll to position [2558, 0]
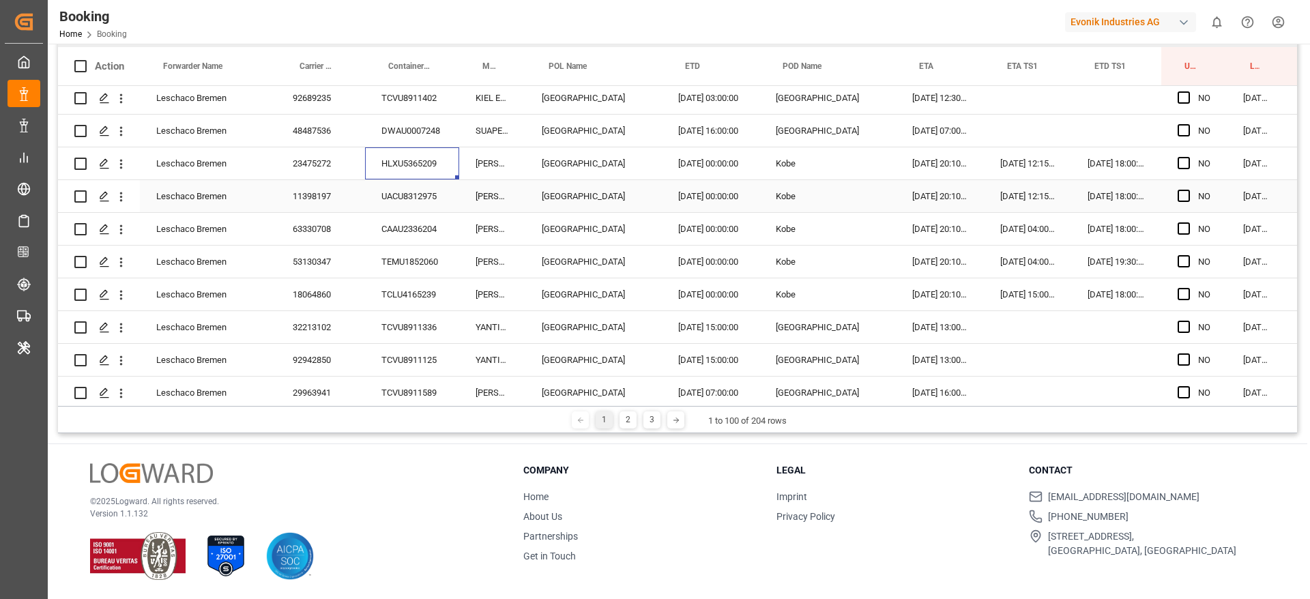
click at [415, 195] on div "UACU8312975" at bounding box center [412, 196] width 94 height 32
click at [386, 234] on div "CAAU2336204" at bounding box center [412, 229] width 94 height 32
click at [424, 257] on div "TEMU1852060" at bounding box center [412, 262] width 94 height 32
click at [299, 195] on div "11398197" at bounding box center [320, 196] width 89 height 32
click at [398, 252] on div "TEMU1852060" at bounding box center [412, 262] width 94 height 32
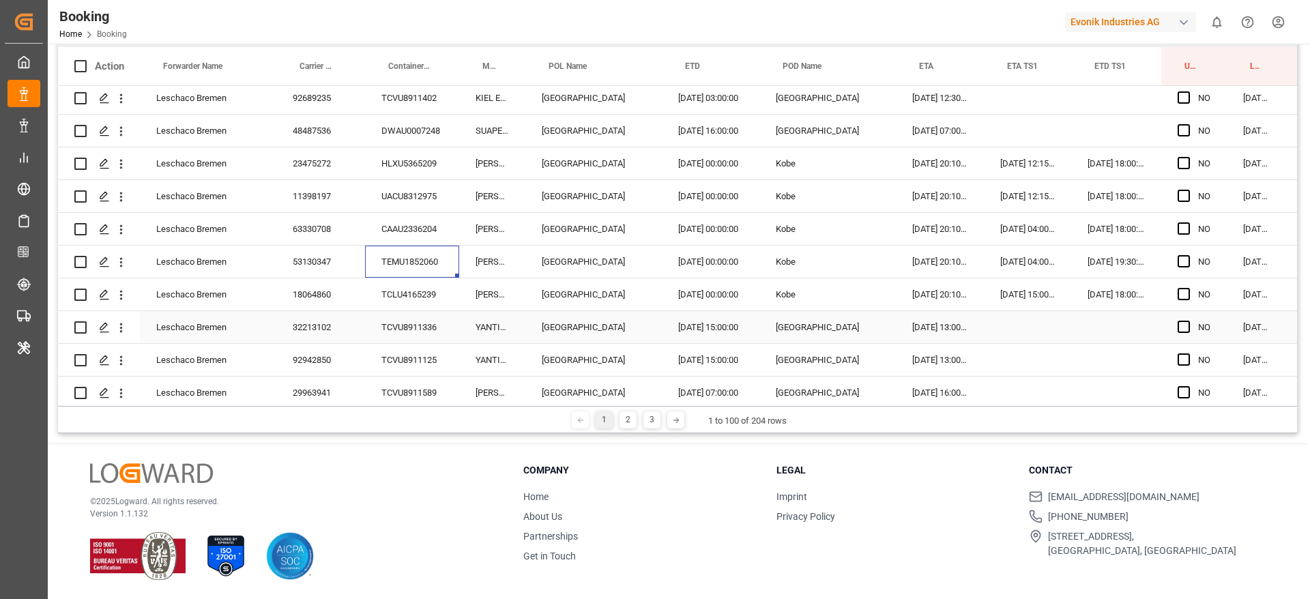
click at [402, 293] on div "TCLU4165239" at bounding box center [412, 294] width 94 height 32
click at [398, 331] on div "TCVU8911336" at bounding box center [412, 327] width 94 height 32
click at [408, 353] on div "TCVU8911125" at bounding box center [412, 360] width 94 height 32
click at [418, 413] on div "1 2 3 1 to 100 of 204 rows" at bounding box center [677, 419] width 1239 height 27
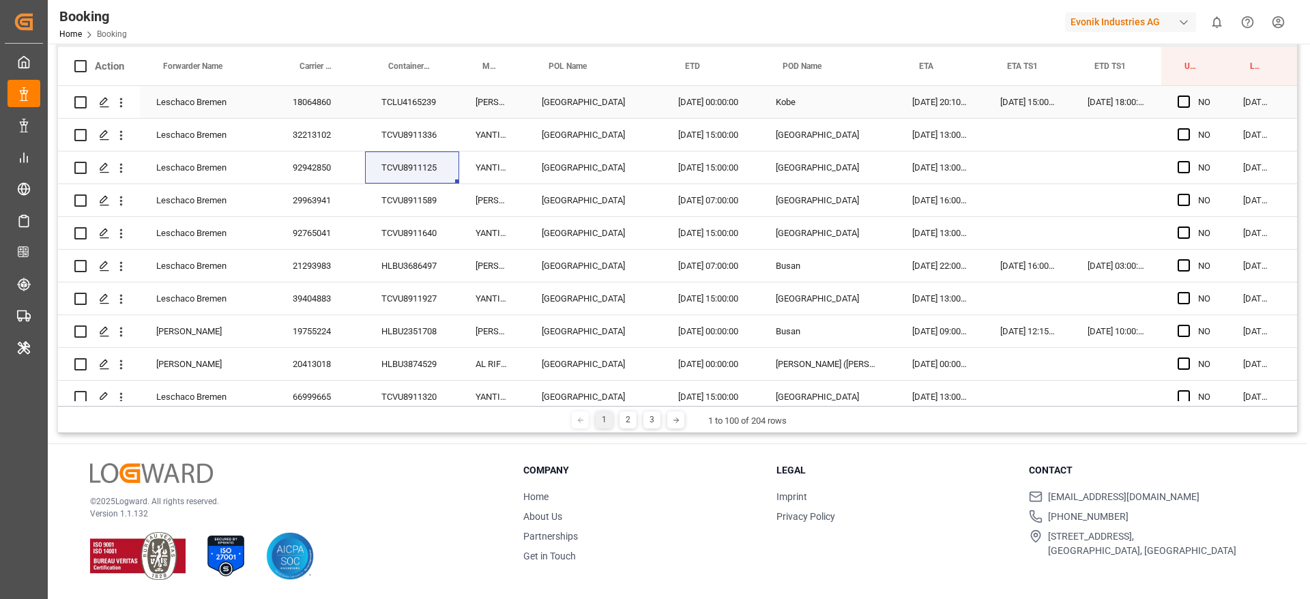
scroll to position [2763, 0]
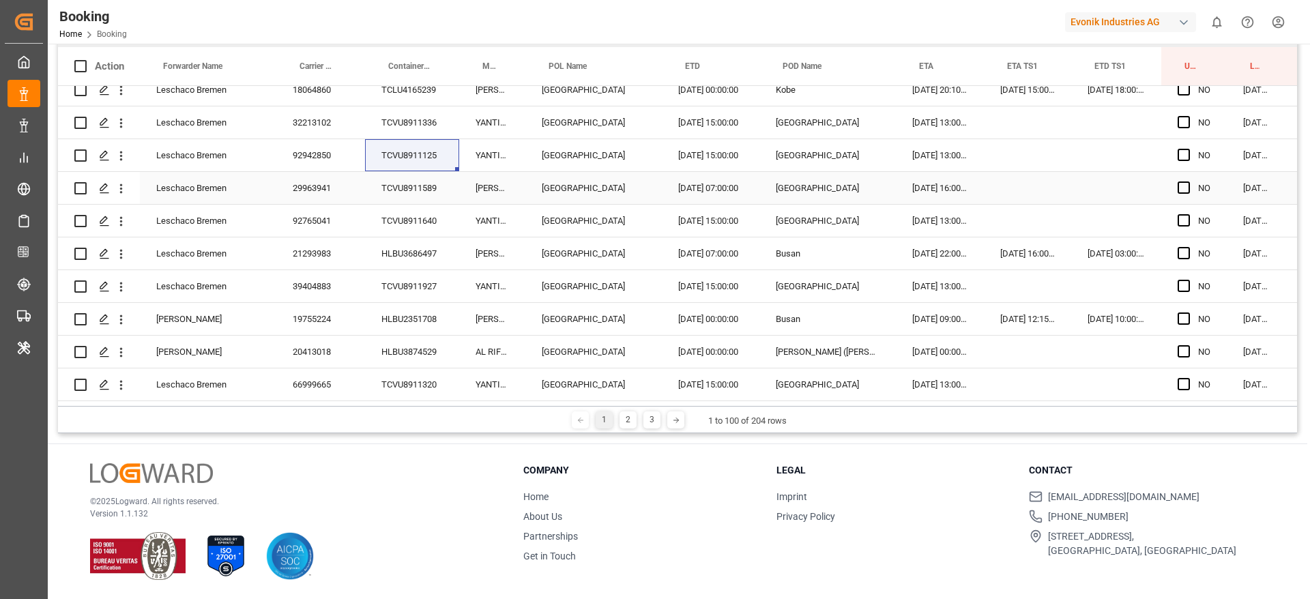
click at [407, 190] on div "TCVU8911589" at bounding box center [412, 188] width 94 height 32
click at [426, 228] on div "TCVU8911640" at bounding box center [412, 221] width 94 height 32
click at [458, 253] on div "HLBU3686497" at bounding box center [412, 253] width 94 height 32
click at [431, 291] on div "TCVU8911927" at bounding box center [412, 286] width 94 height 32
click at [413, 310] on div "HLBU2351708" at bounding box center [412, 319] width 94 height 32
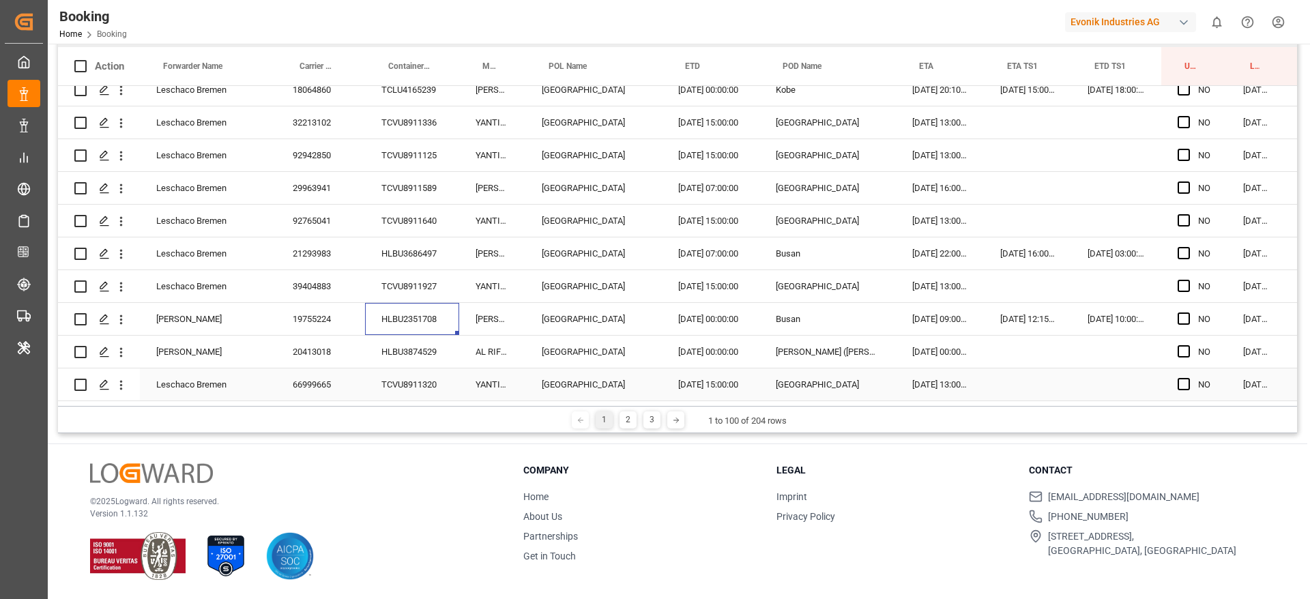
click at [422, 387] on div "TCVU8911320" at bounding box center [412, 384] width 94 height 32
click at [426, 356] on div "HLBU3874529" at bounding box center [412, 352] width 94 height 32
click at [409, 377] on div "TCVU8911320" at bounding box center [412, 384] width 94 height 32
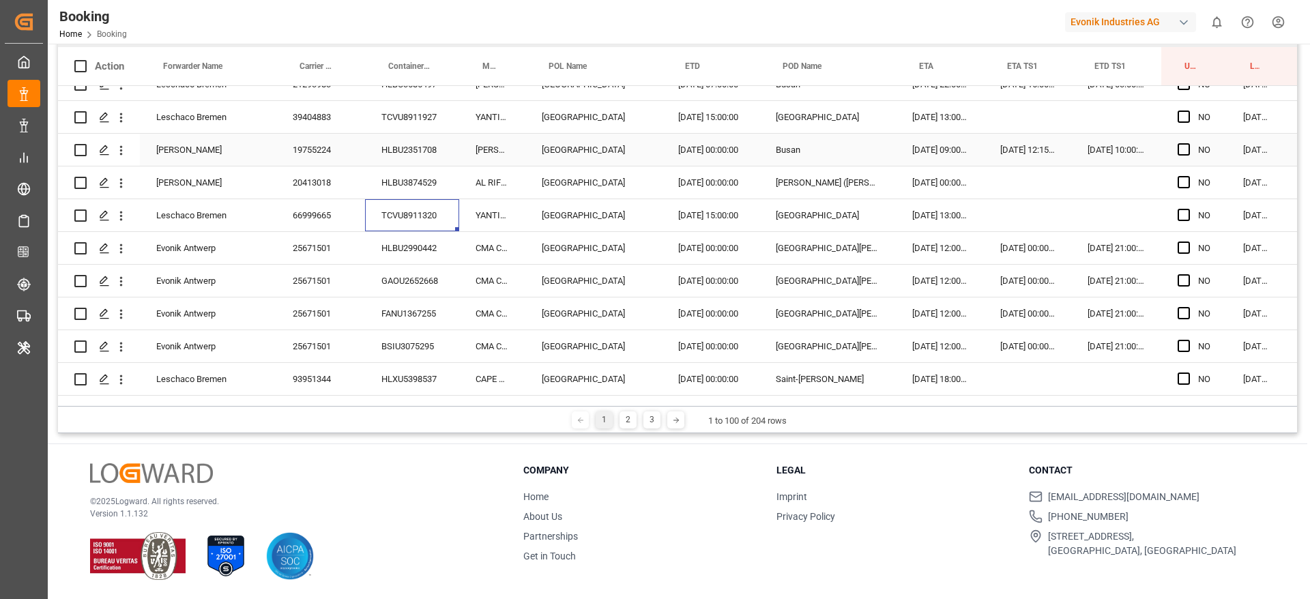
scroll to position [2964, 0]
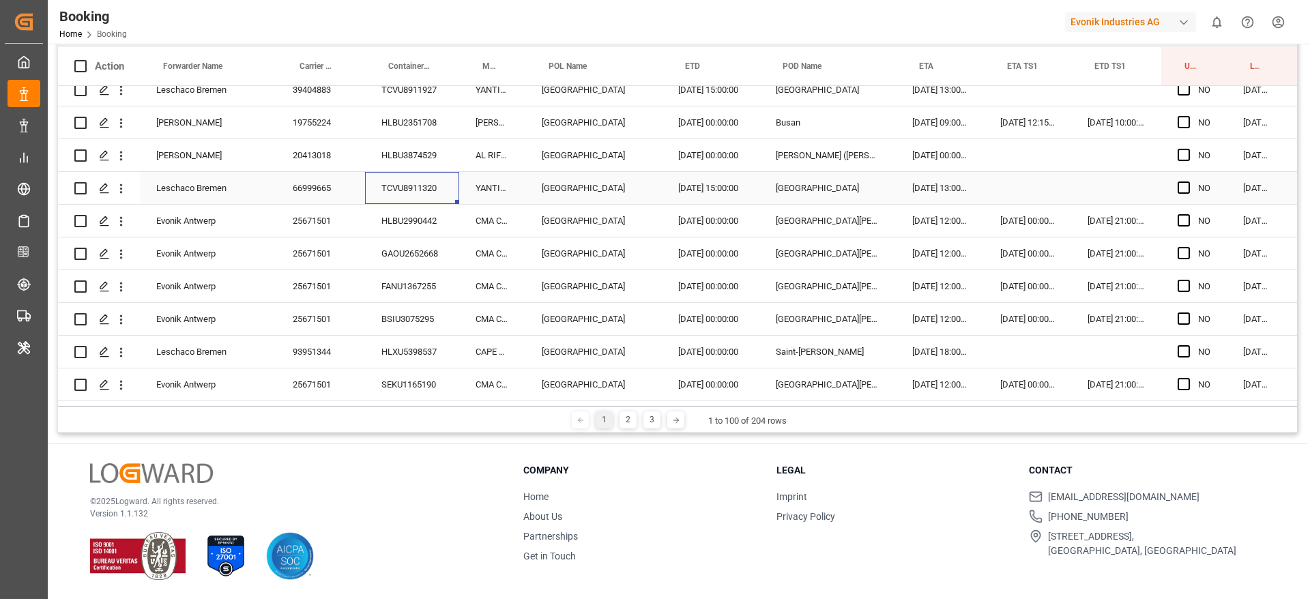
click at [413, 216] on div "HLBU2990442" at bounding box center [412, 221] width 94 height 32
click at [398, 257] on div "GAOU2652668" at bounding box center [412, 253] width 94 height 32
click at [424, 289] on div "FANU1367255" at bounding box center [412, 286] width 94 height 32
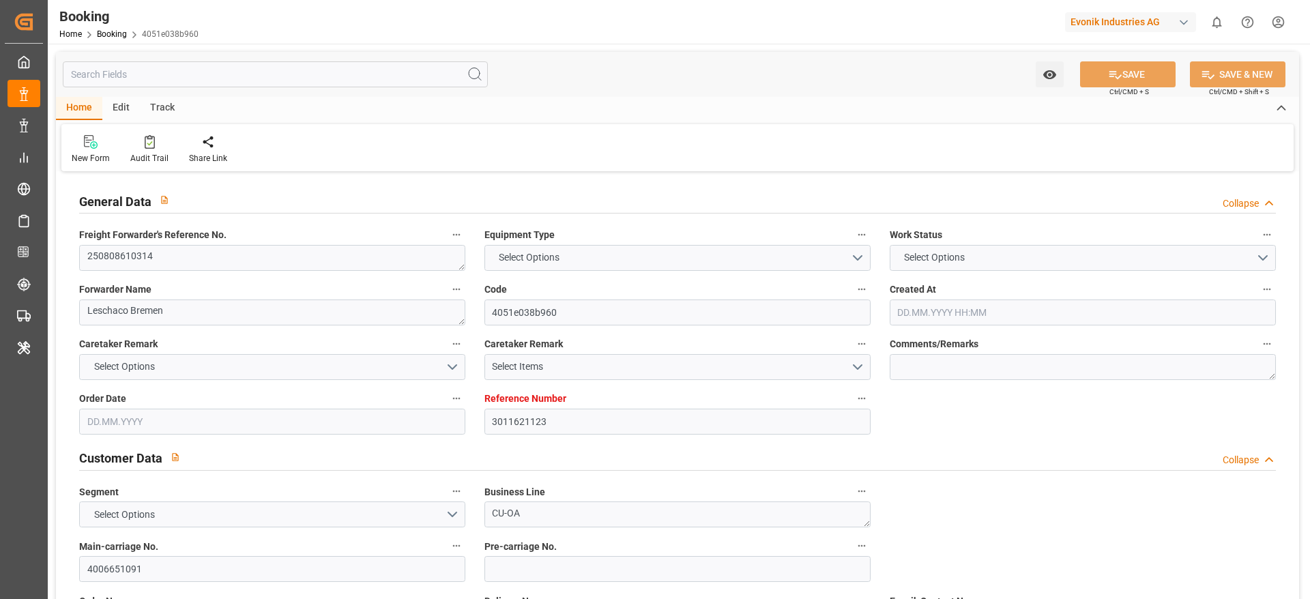
type input "3011621123"
type input "9222986"
type input "Hapag [PERSON_NAME]"
type input "Hapag [PERSON_NAME] Aktiengesellschaft"
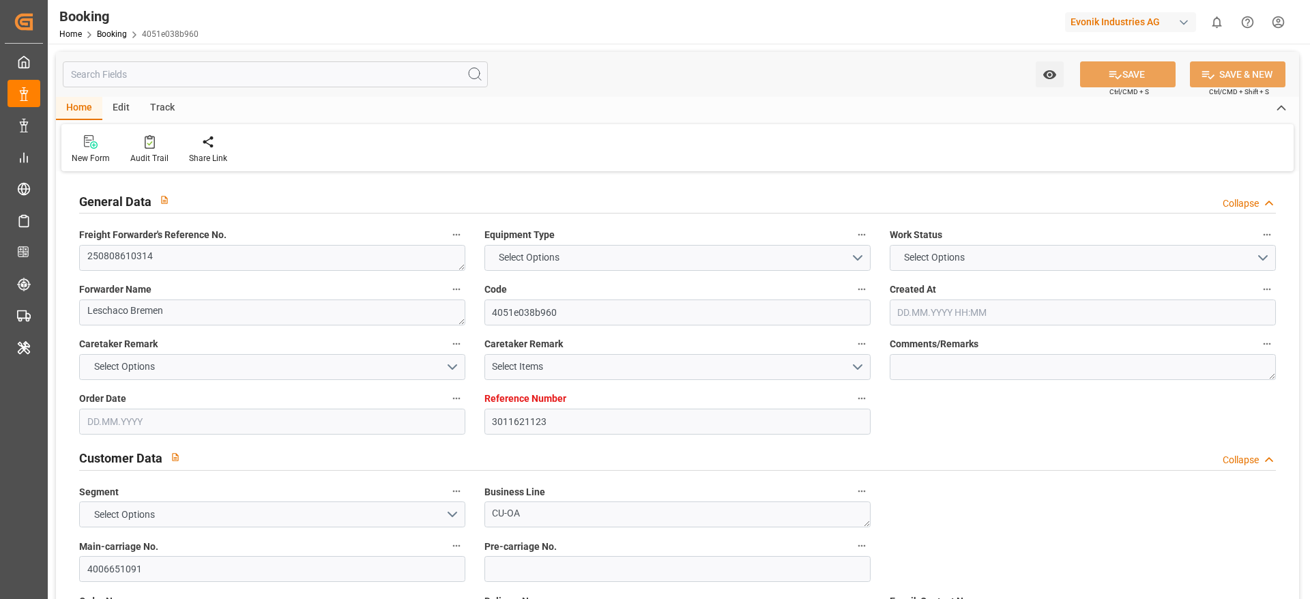
type input "NLRTM"
type input "USORF"
type input "18"
type input "USCVG"
type input "0"
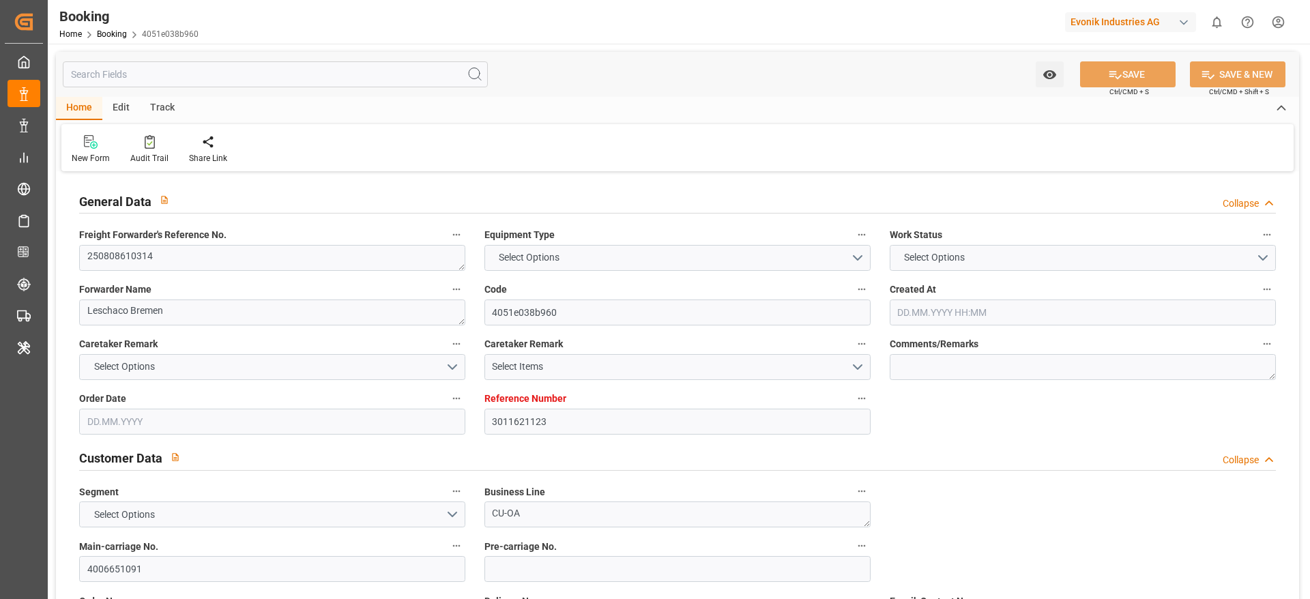
type input "NLRTM"
type input "USORF"
type input "9222986"
type input "10.07.2025 12:54"
type input "10.07.2025"
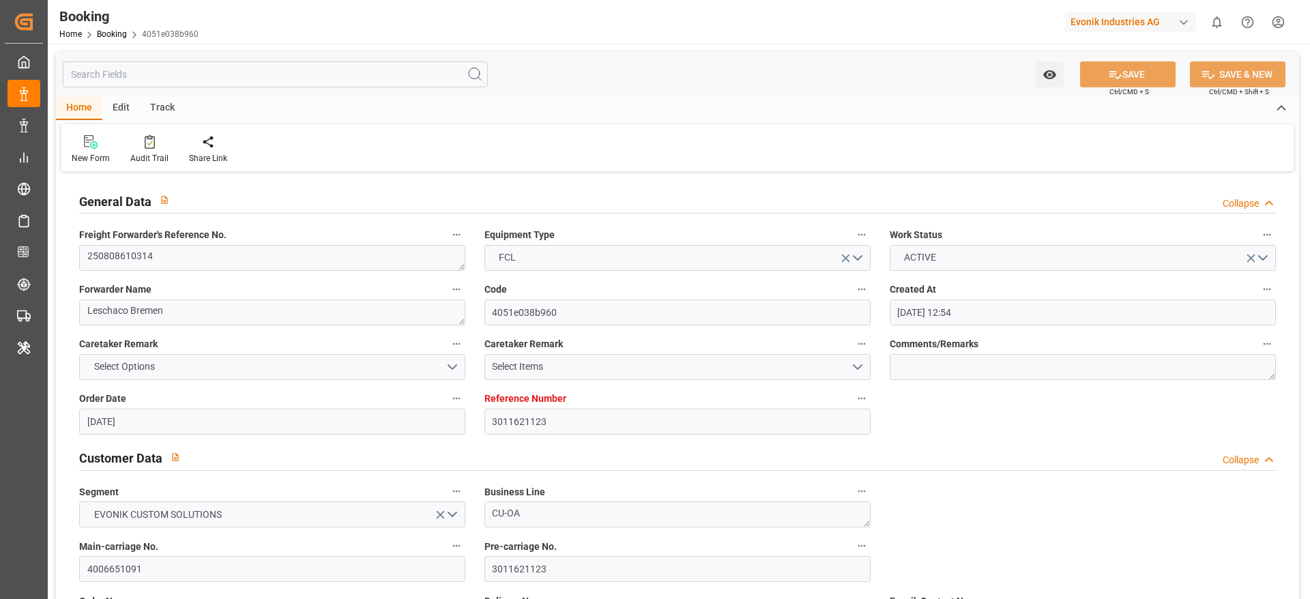
type input "08.09.2025"
type input "[DATE]"
type input "22.08.2025 15:00"
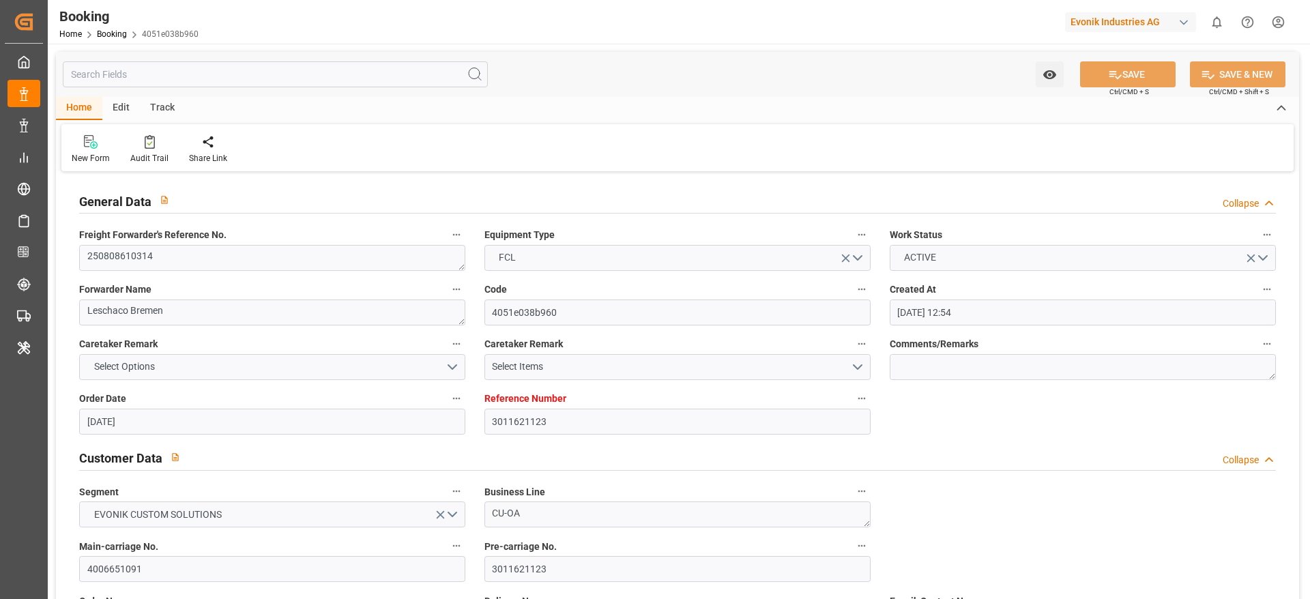
type input "22.08.2025 00:00"
type input "22.08.2025 15:00"
type input "16.08.2025 09:15"
type input "09.09.2025 07:00"
type input "09.09.2025 00:00"
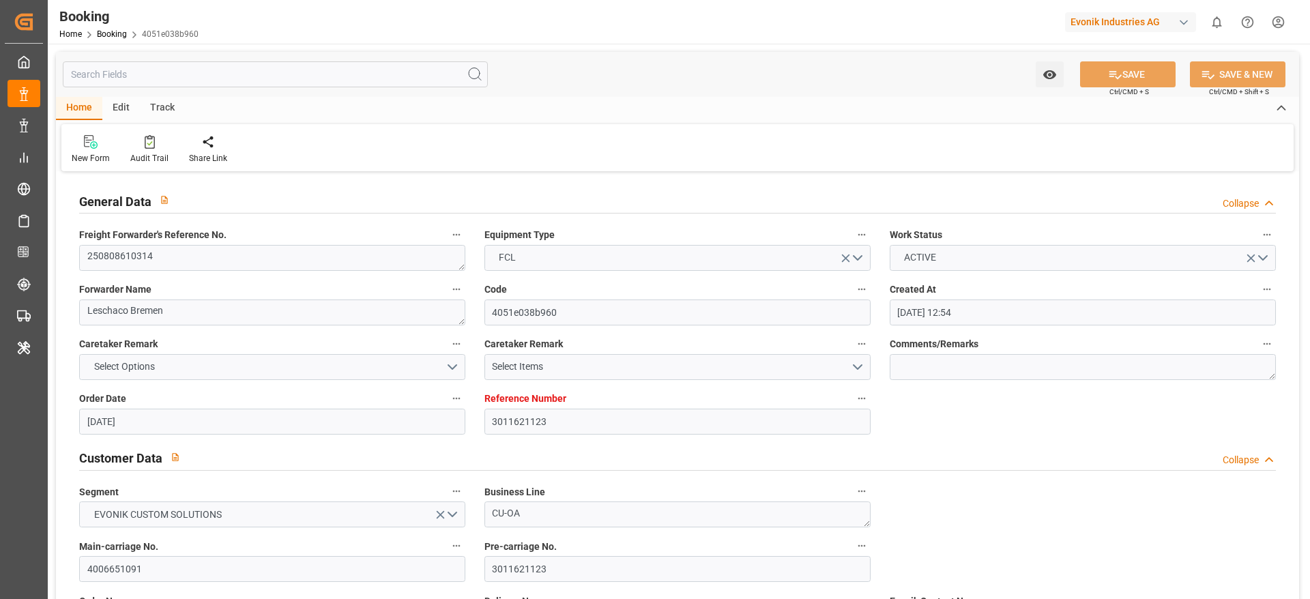
type input "09.09.2025 06:50"
type input "12.09.2025 17:10"
type input "11.08.2025"
type input "18.09.2025 18:18"
type input "[DATE]"
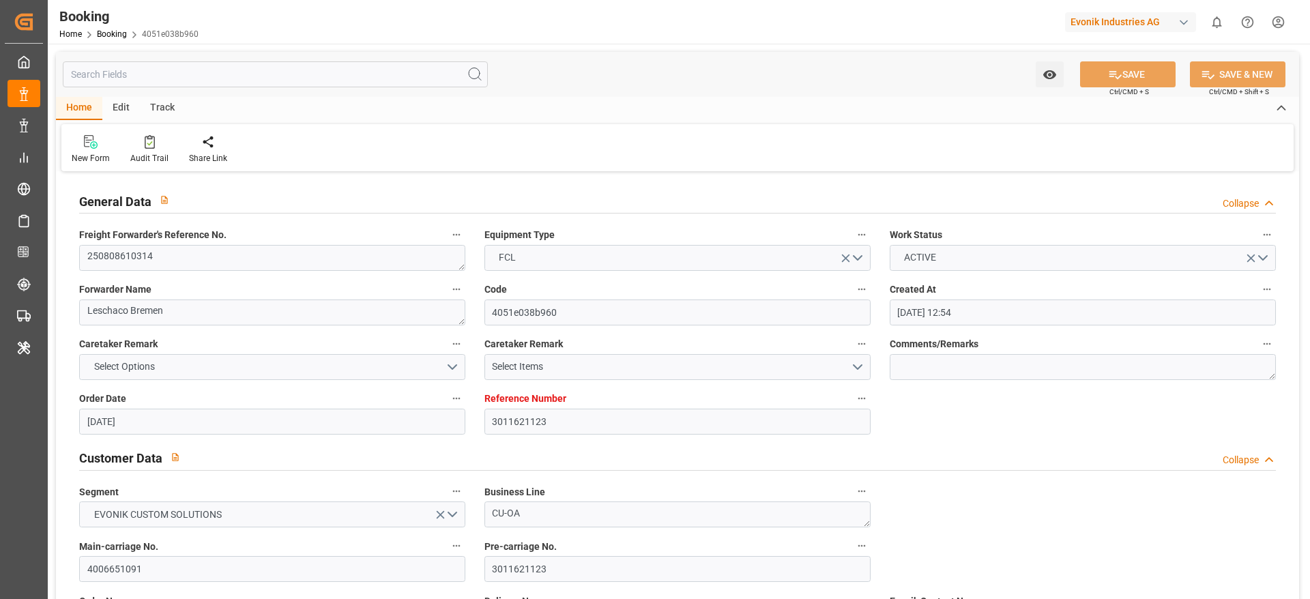
type input "11.08.2025 12:00"
type input "08.08.2025 18:08"
type input "11.08.2025 12:00"
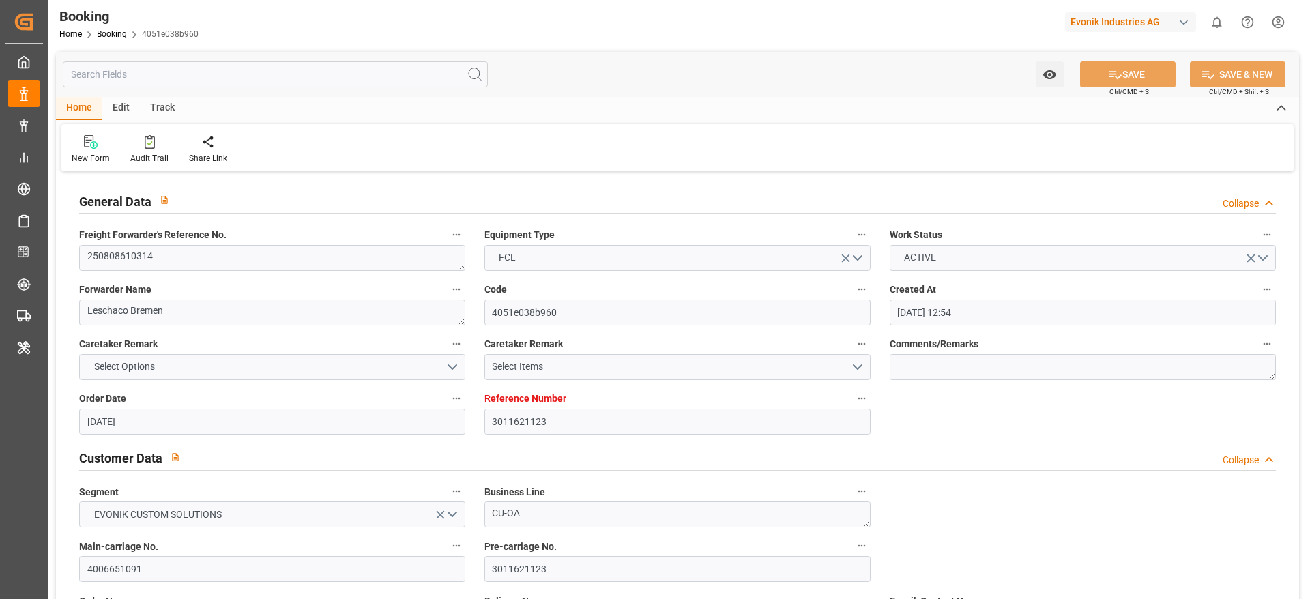
type input "14.08.2025 21:00"
type input "14.09.2025 12:00"
type input "20.08.2025 12:00"
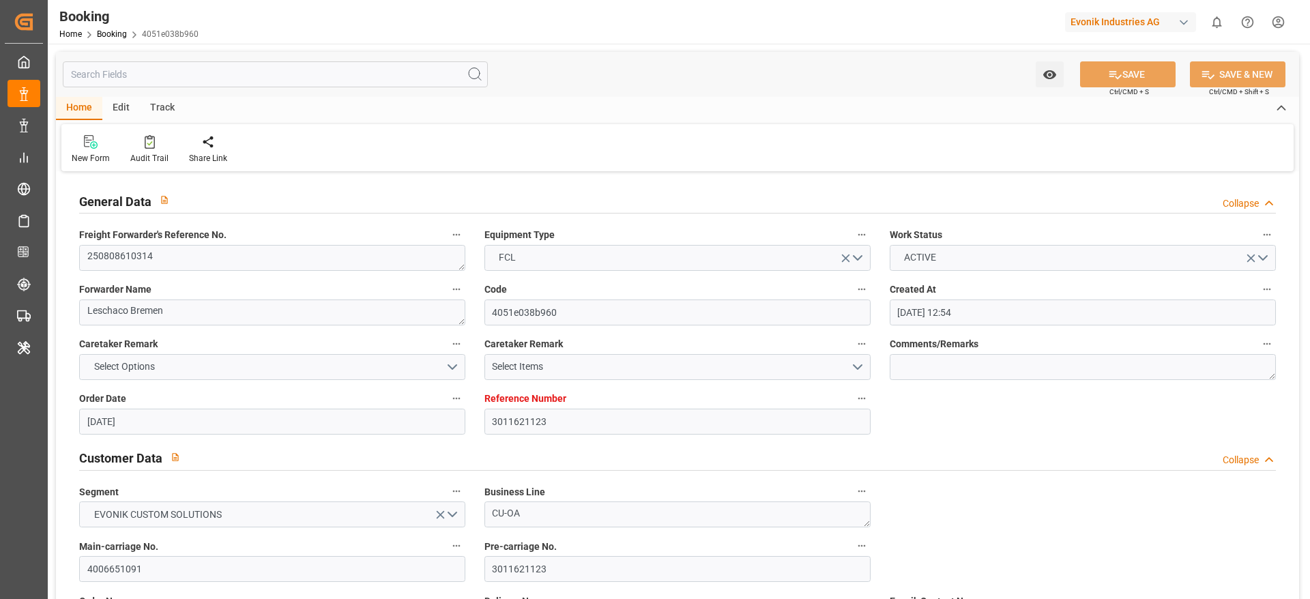
type input "21.08.2025 12:18"
type input "22.08.2025 15:00"
type input "22.08.2025 15:21"
type input "09.09.2025 07:00"
type input "09.09.2025 06:03"
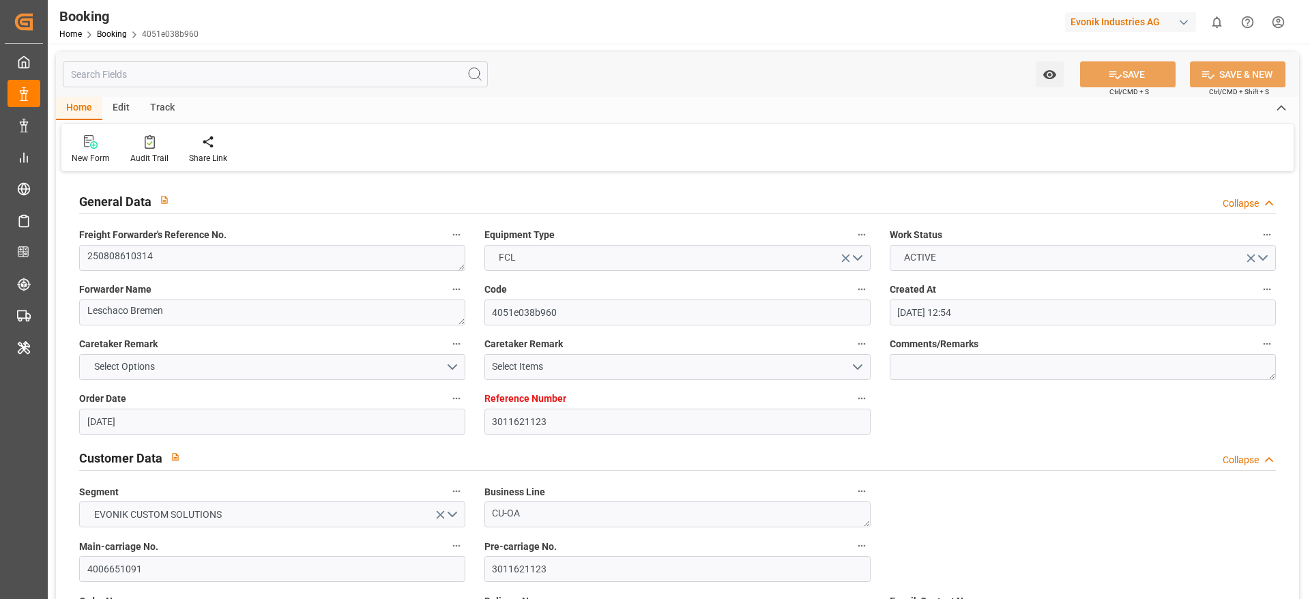
type input "09.09.2025 16:47"
type input "09.09.2025 06:50"
type input "09.09.2025 14:43"
type input "09.09.2025 14:44"
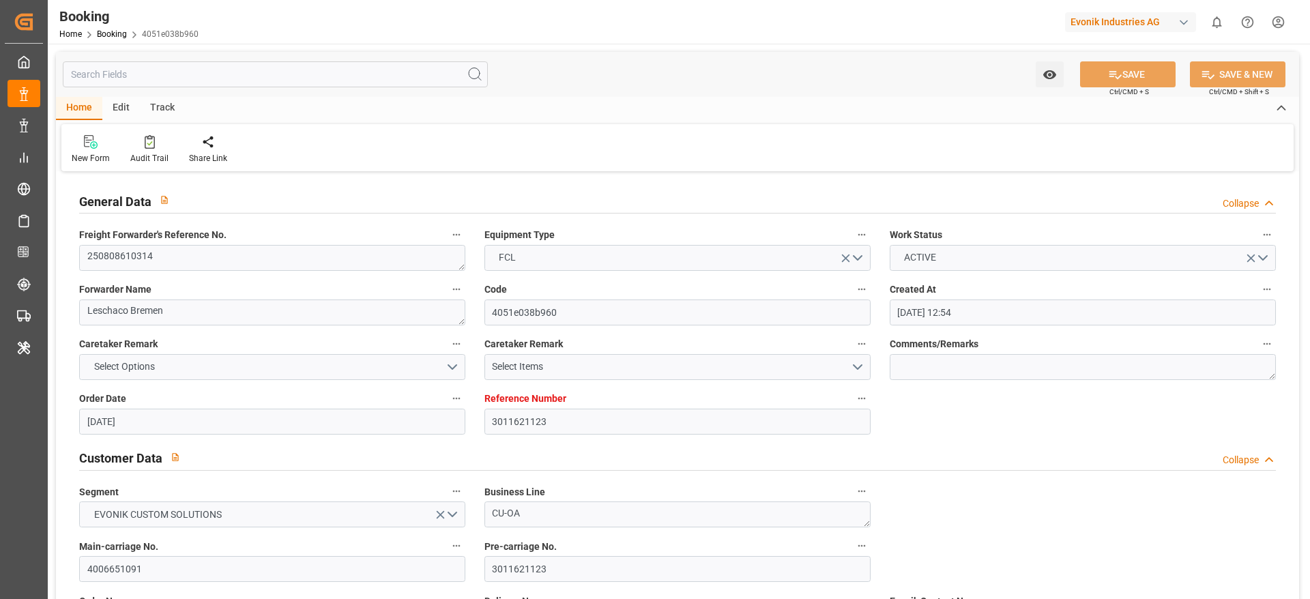
type input "09.09.2025 08:01"
type input "13.09.2025 14:43"
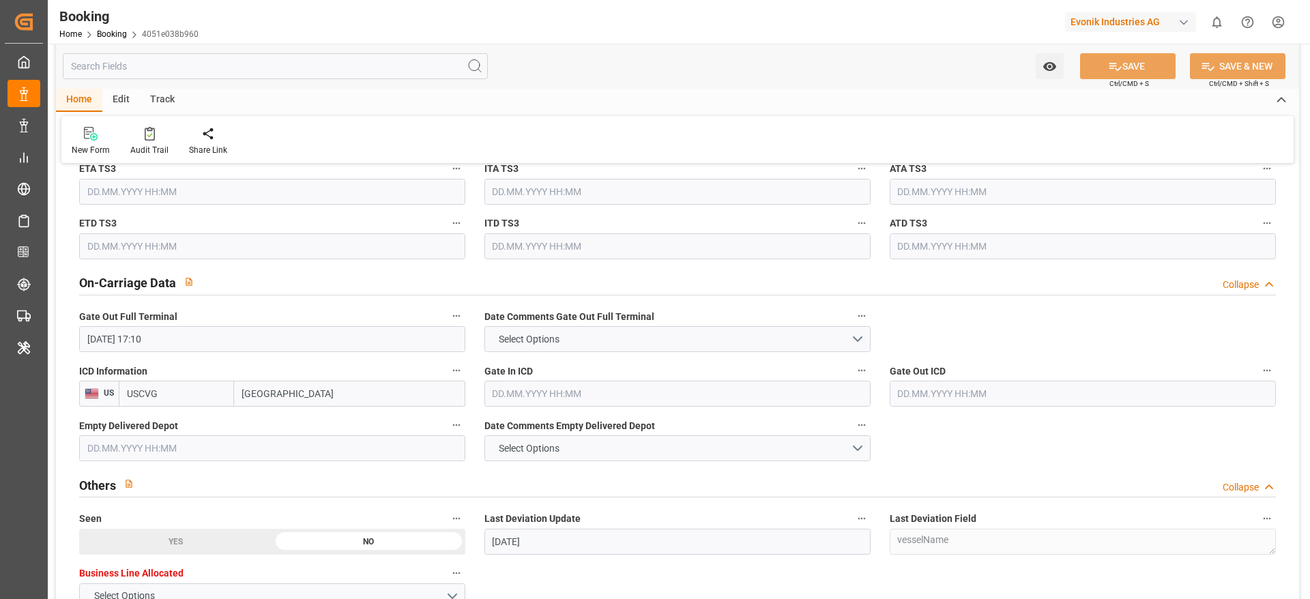
scroll to position [1944, 0]
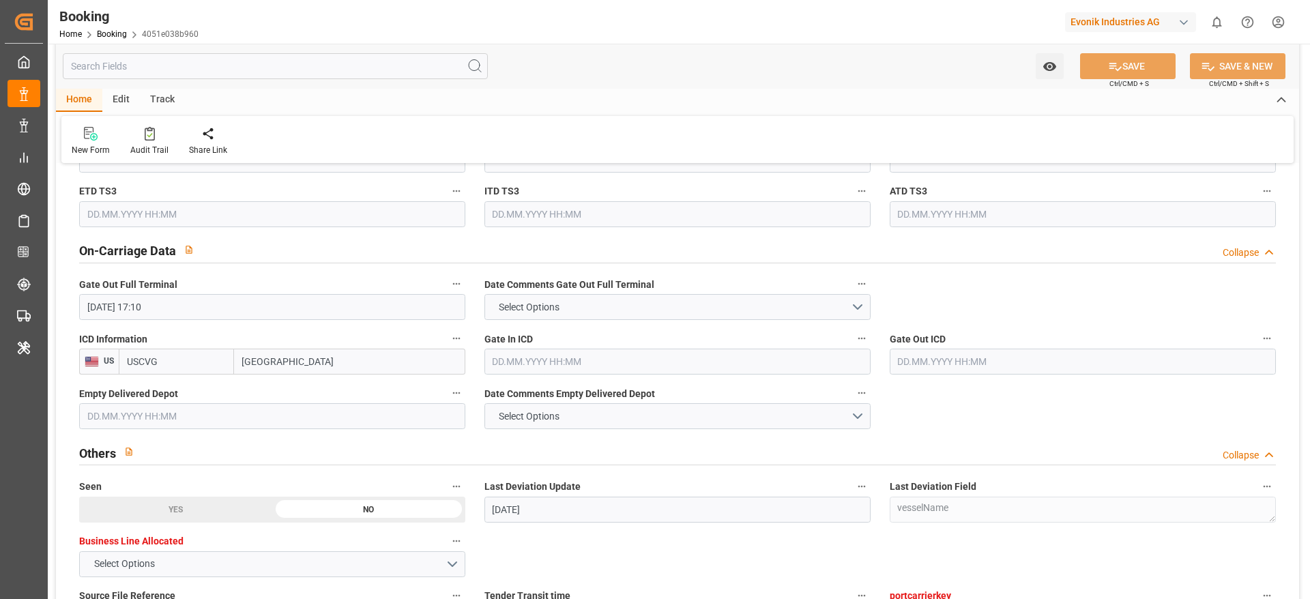
click at [539, 366] on input "text" at bounding box center [677, 362] width 386 height 26
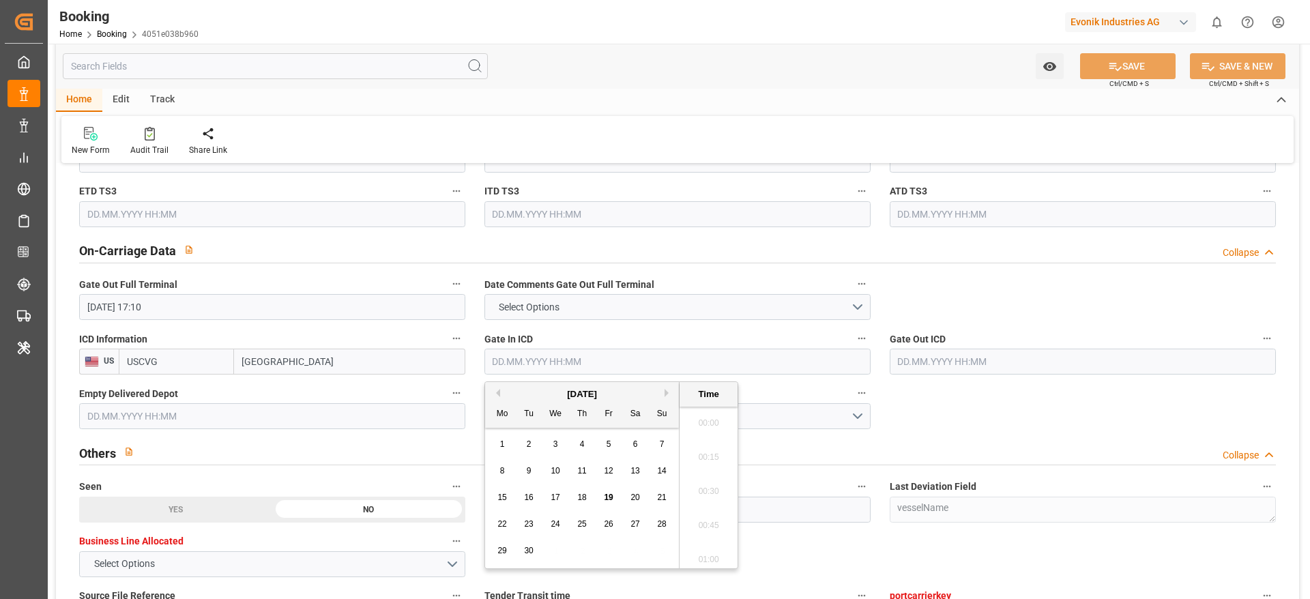
scroll to position [1949, 0]
click at [560, 499] on div "17" at bounding box center [555, 498] width 17 height 16
type input "17.09.2025 00:00"
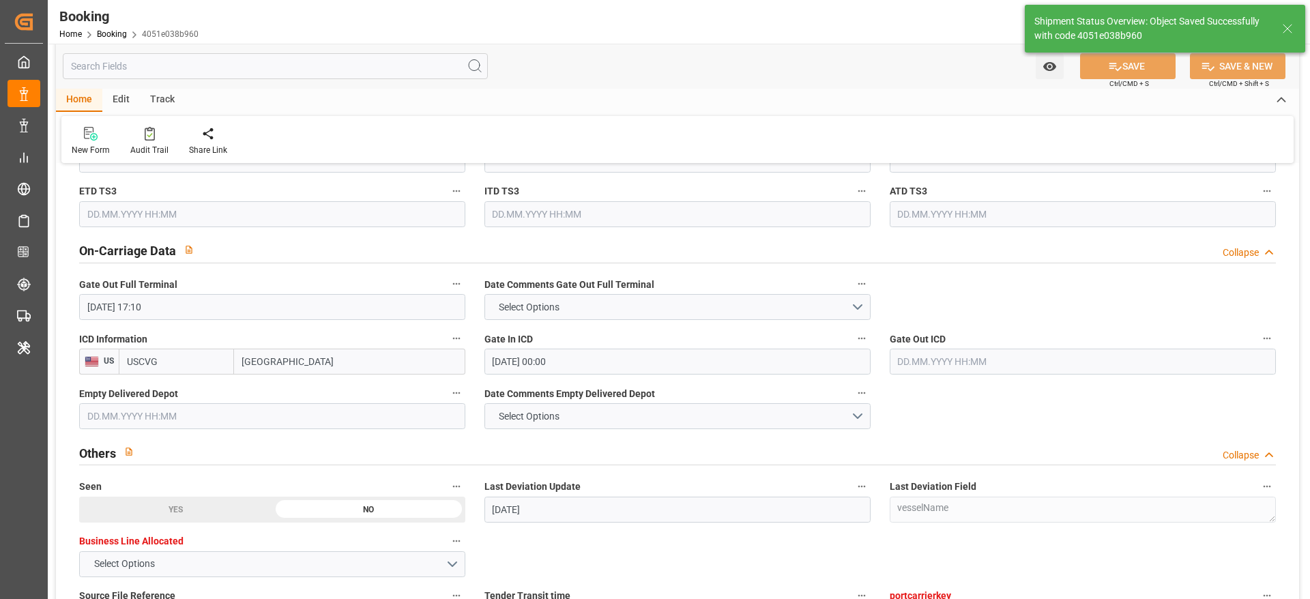
type textarea "[PERSON_NAME]"
type input "19.09.2025 09:23"
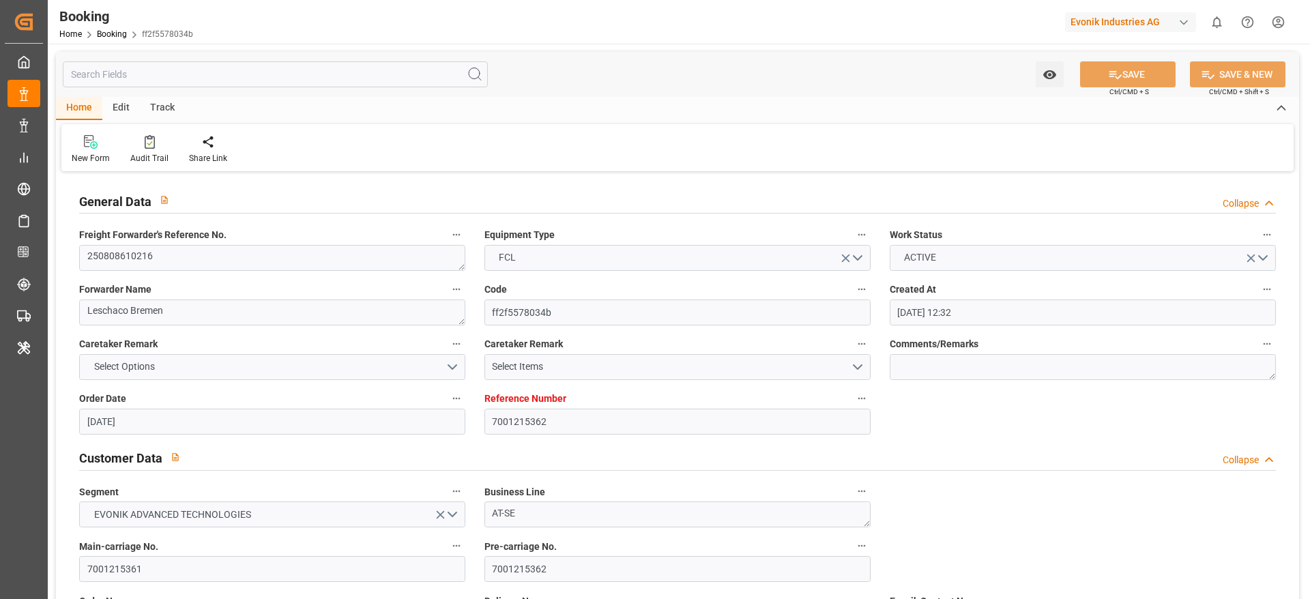
type input "[DATE] 12:32"
type input "[DATE]"
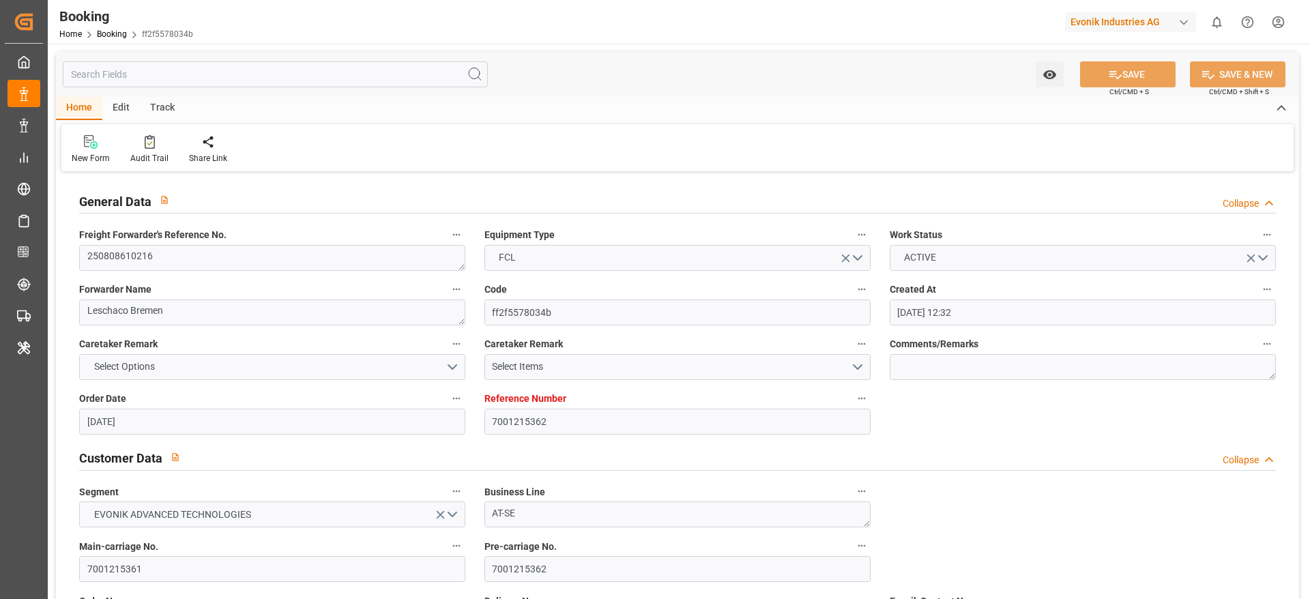
type input "[DATE]"
type input "[DATE] 14:00"
type input "[DATE] 00:00"
type input "[DATE] 22:42"
type input "[DATE] 16:28"
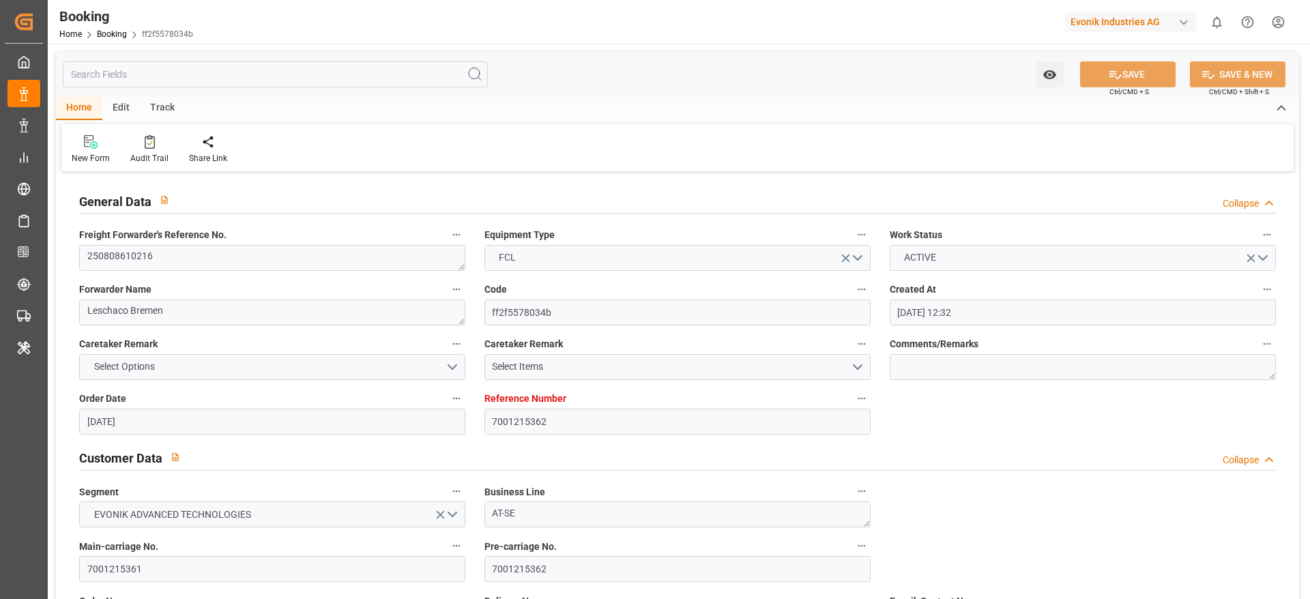
type input "[DATE] 08:00"
type input "[DATE] 00:00"
type input "[DATE] 02:42"
type input "[DATE] 14:09"
type input "[DATE]"
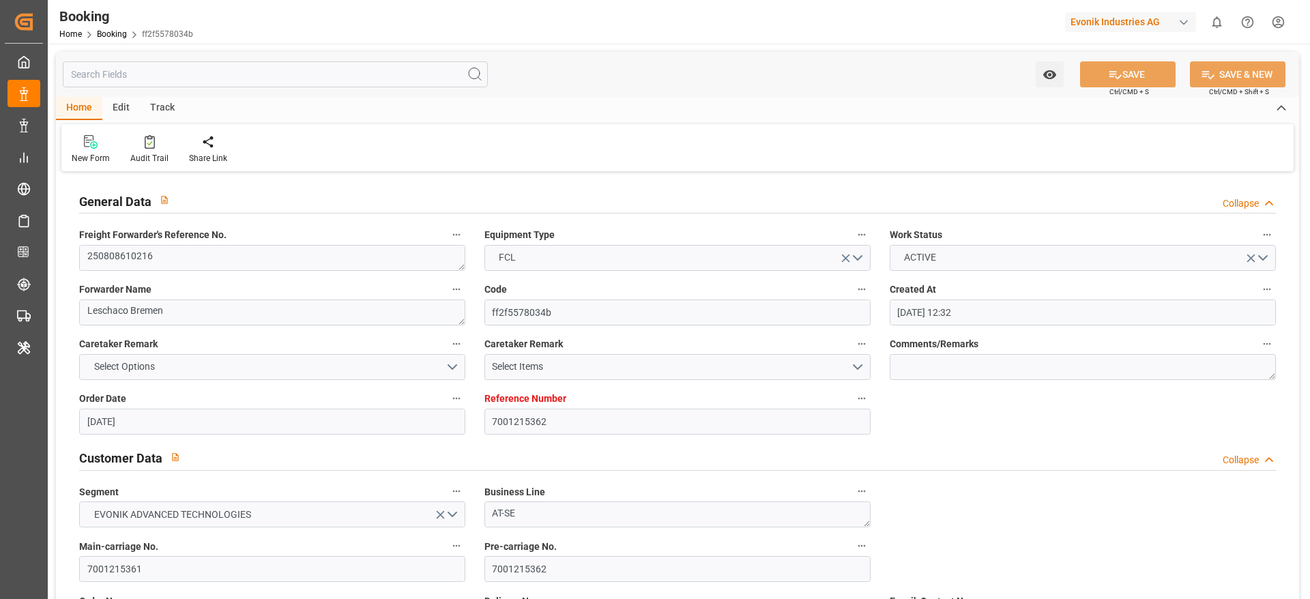
type input "[DATE] 18:00"
type input "[DATE]"
type input "[DATE] 13:22"
type input "[DATE] 12:00"
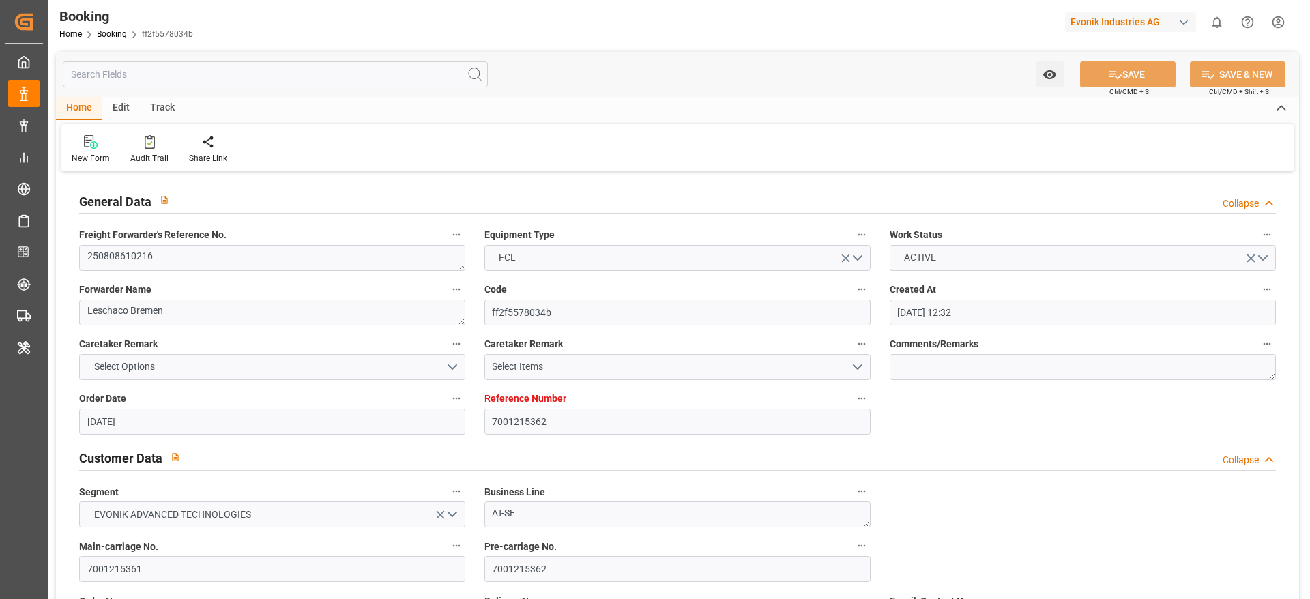
type input "26.08.2025 14:00"
type input "27.08.2025 17:03"
type input "27.08.2025 22:30"
type input "27.08.2025 23:33"
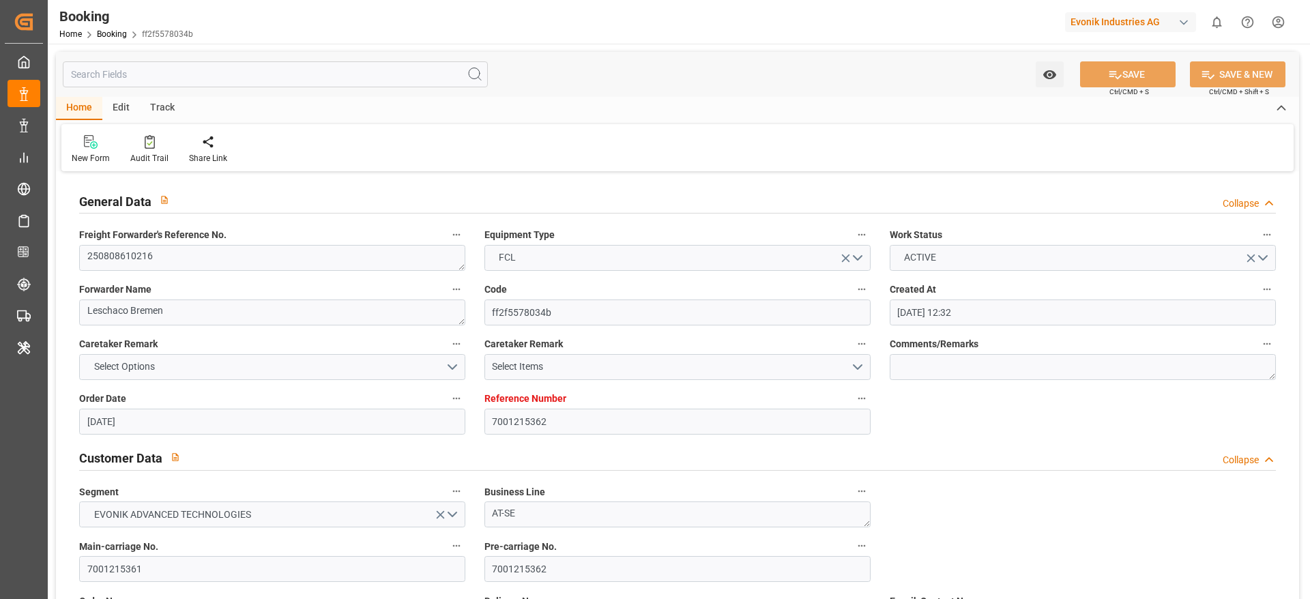
type input "13.09.2025 08:00"
type input "14.09.2025 02:36"
type input "14.09.2025 16:47"
type input "13.09.2025 08:00"
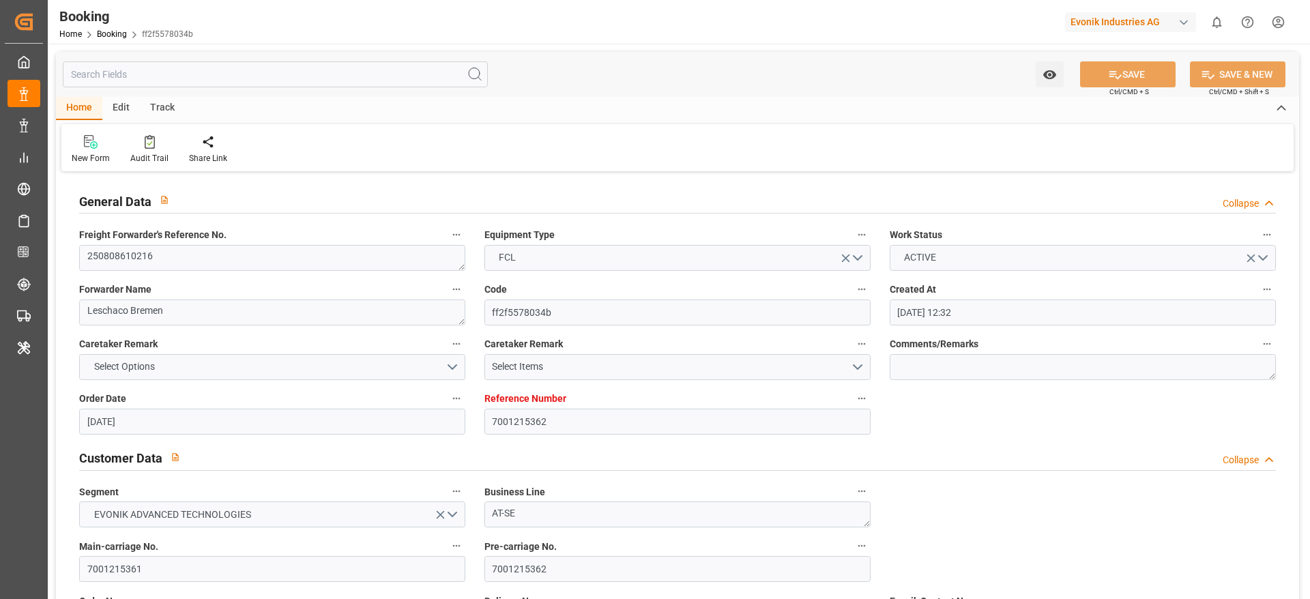
type input "14.09.2025 09:48"
type input "16.09.2025 12:00"
type input "18.09.2025 09:48"
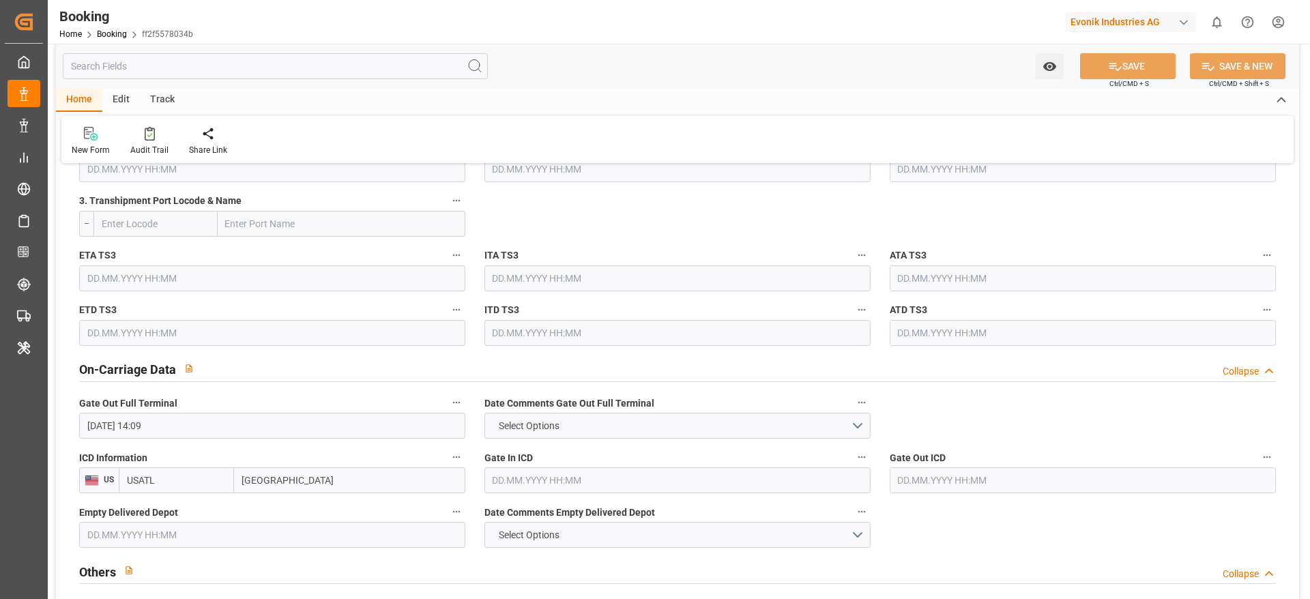
scroll to position [1944, 0]
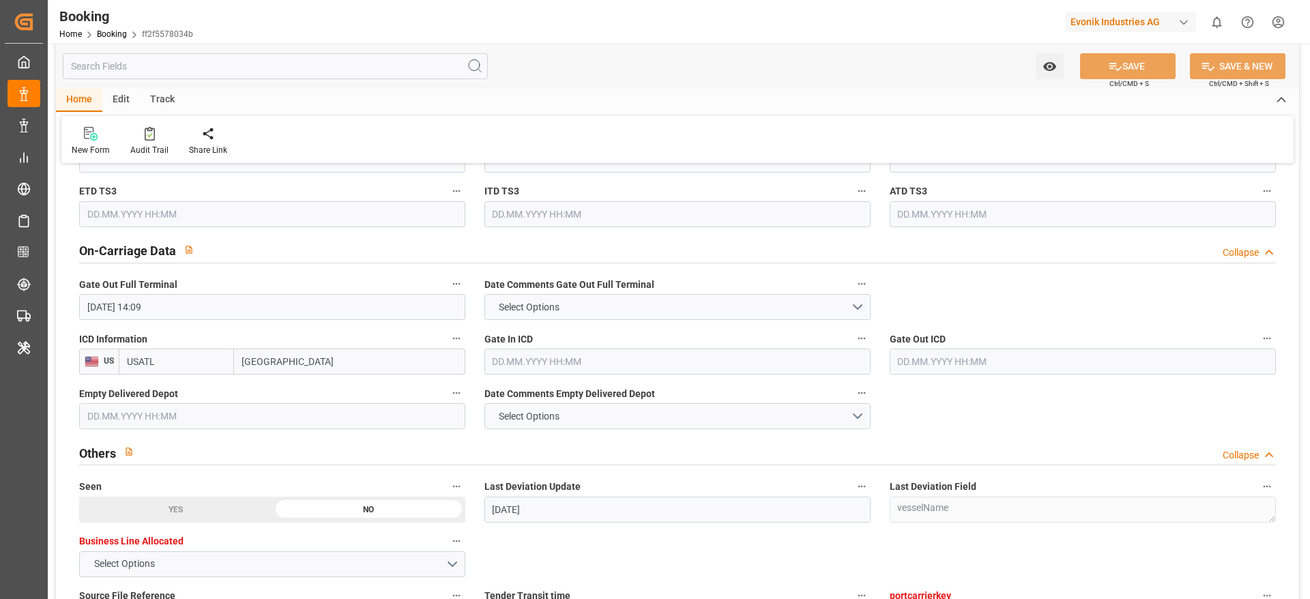
click at [512, 364] on input "text" at bounding box center [677, 362] width 386 height 26
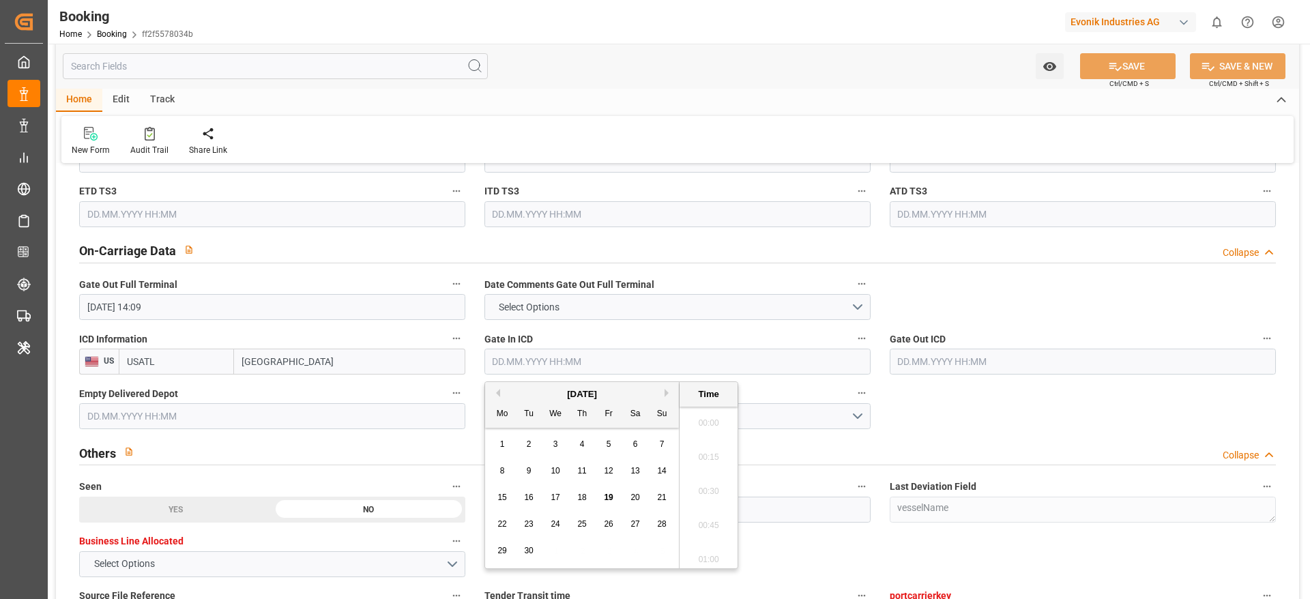
scroll to position [1949, 0]
click at [584, 504] on div "18" at bounding box center [582, 498] width 17 height 16
type input "18.09.2025 00:00"
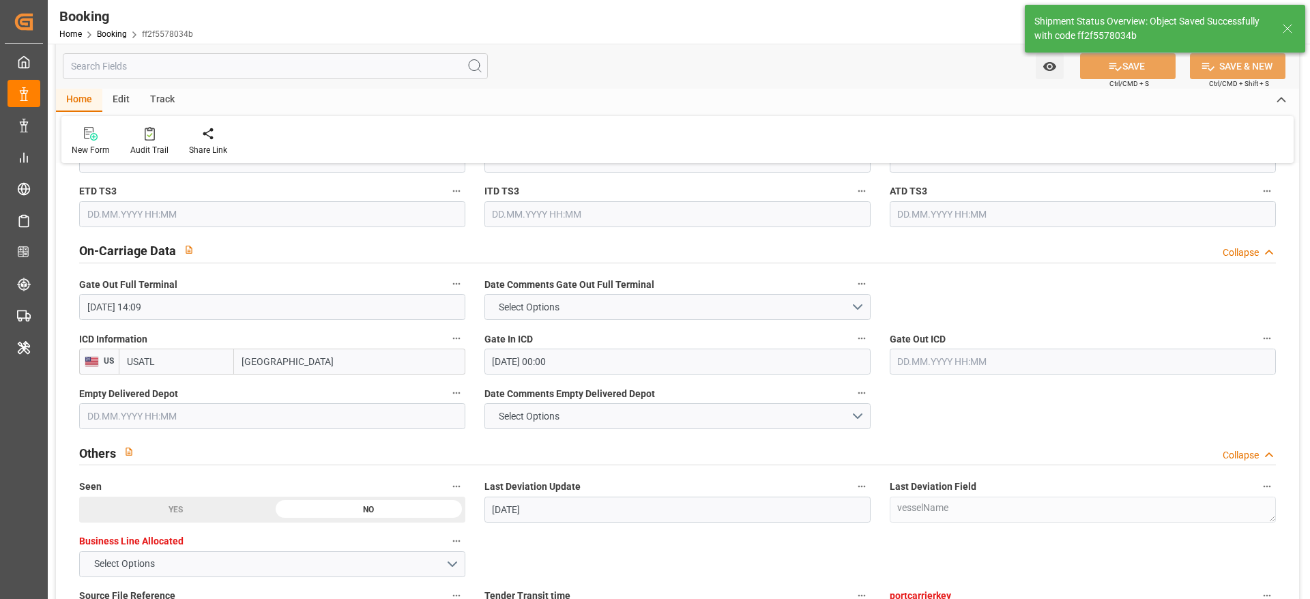
type textarea "[PERSON_NAME]"
type input "19.09.2025 09:24"
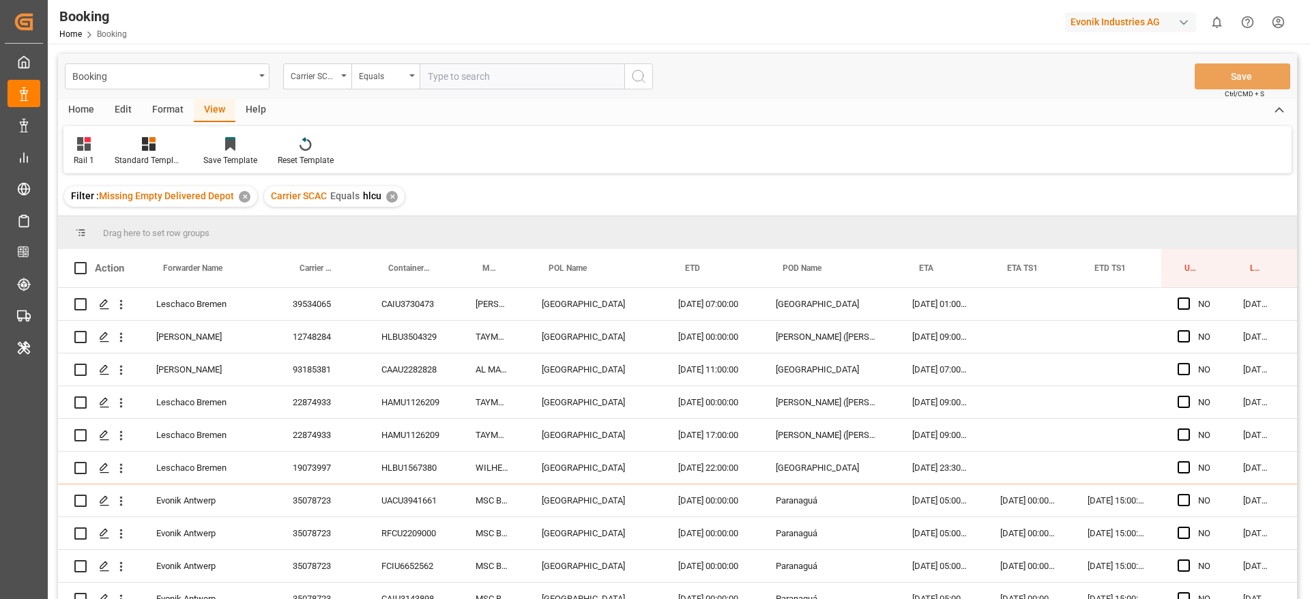
scroll to position [2964, 0]
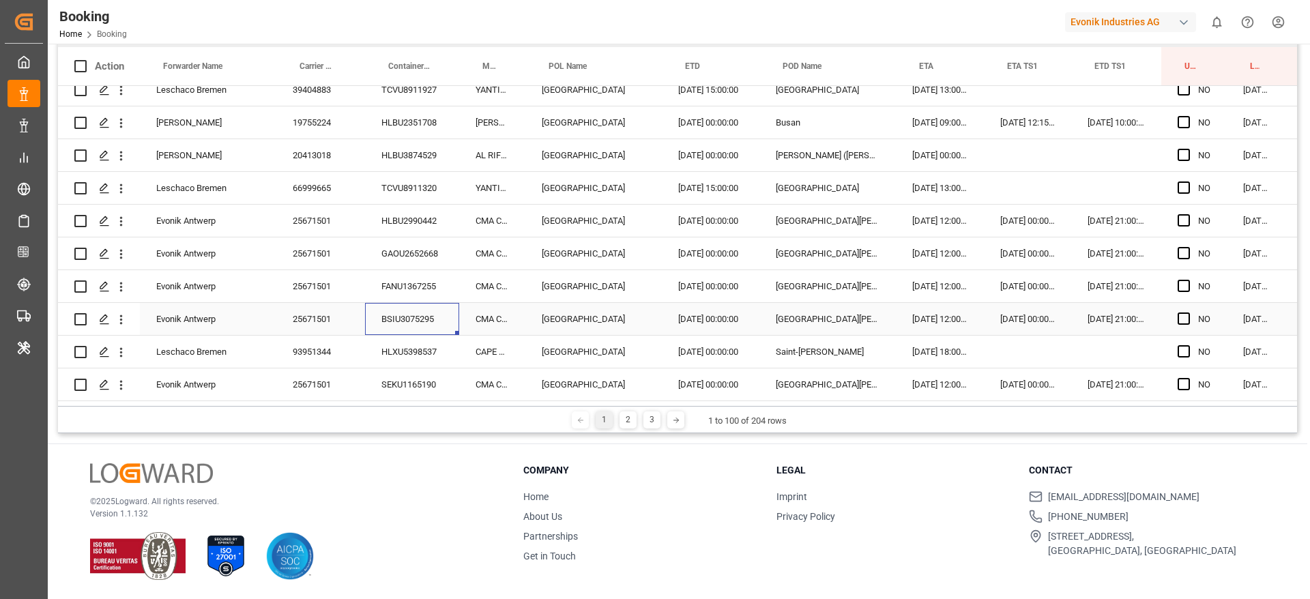
click at [426, 313] on div "BSIU3075295" at bounding box center [412, 319] width 94 height 32
click at [413, 321] on div "BSIU3075295" at bounding box center [412, 319] width 94 height 32
click at [410, 338] on div "HLXU5398537" at bounding box center [412, 352] width 94 height 32
click at [413, 377] on div "SEKU1165190" at bounding box center [412, 384] width 94 height 32
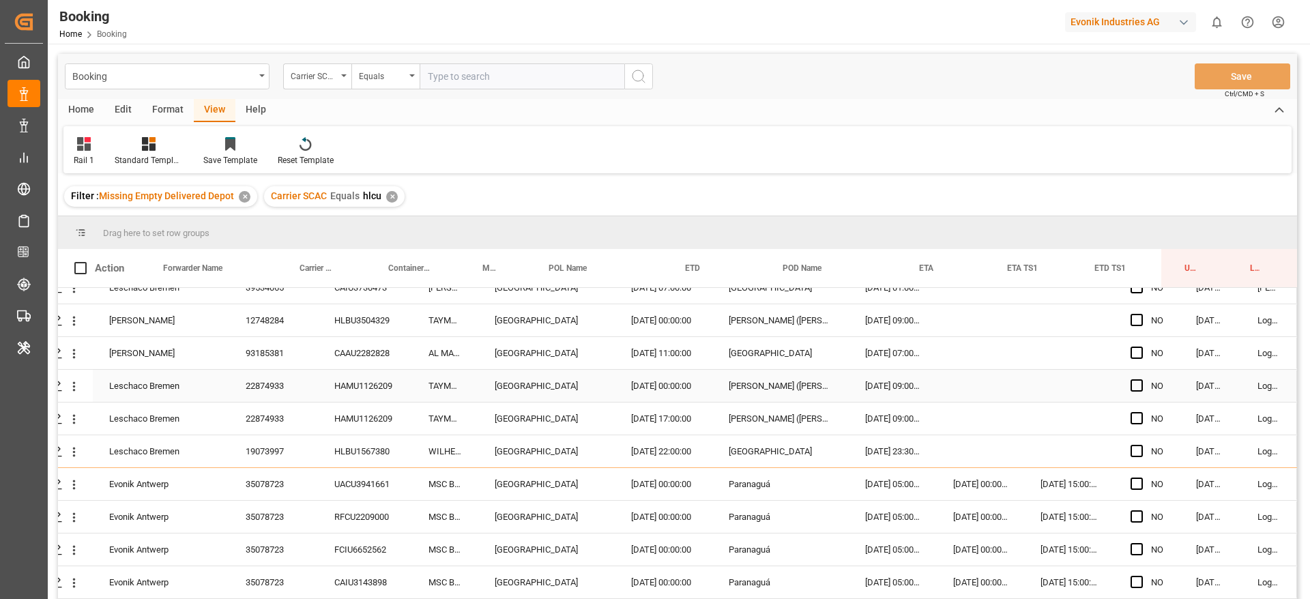
scroll to position [0, 52]
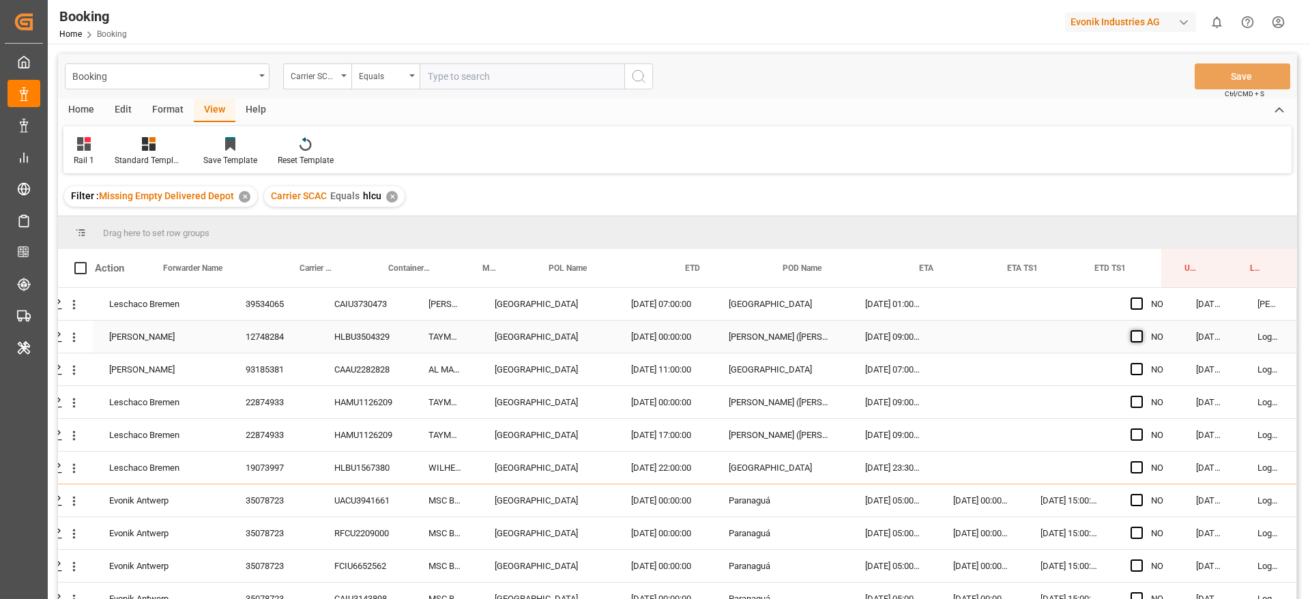
click at [1133, 338] on span "Press SPACE to select this row." at bounding box center [1136, 336] width 12 height 12
click at [1141, 330] on input "Press SPACE to select this row." at bounding box center [1141, 330] width 0 height 0
click at [1130, 340] on span "Press SPACE to select this row." at bounding box center [1136, 336] width 12 height 12
click at [1141, 330] on input "Press SPACE to select this row." at bounding box center [1141, 330] width 0 height 0
click at [1133, 341] on span "Press SPACE to select this row." at bounding box center [1136, 336] width 12 height 12
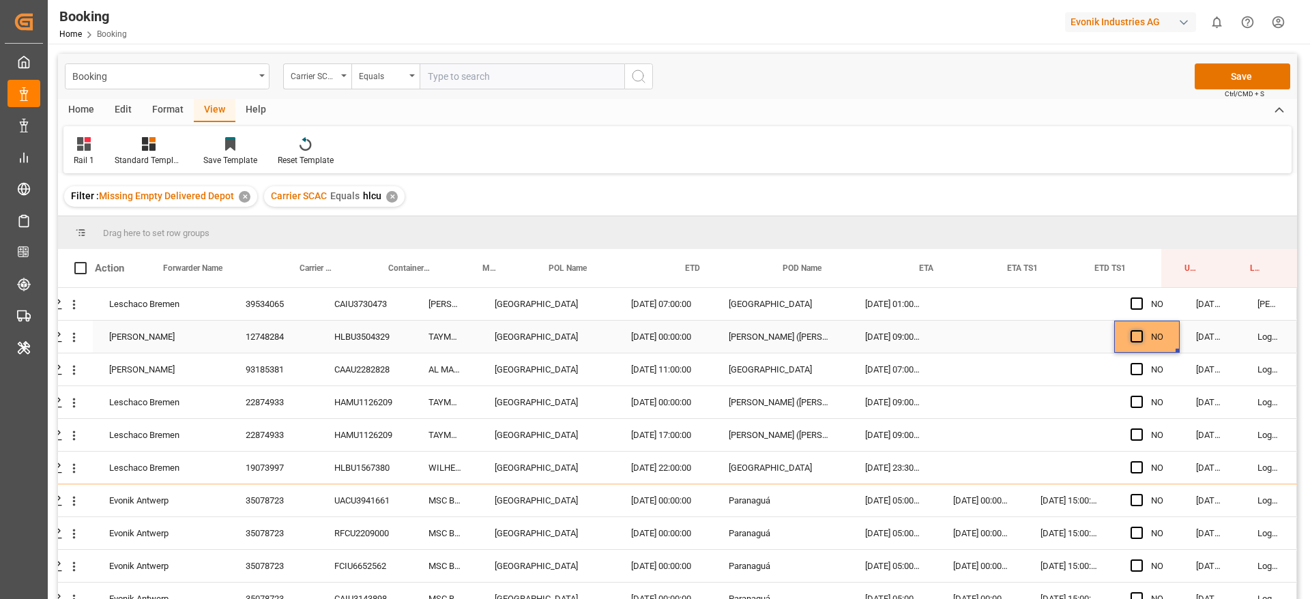
click at [1141, 330] on input "Press SPACE to select this row." at bounding box center [1141, 330] width 0 height 0
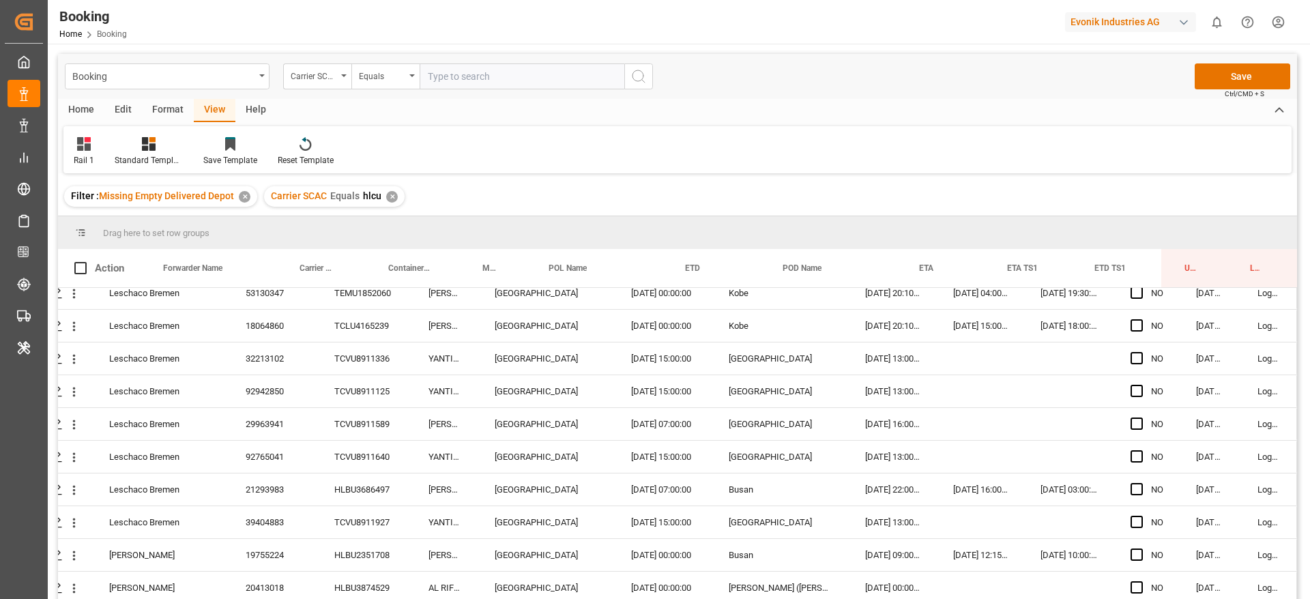
scroll to position [2964, 52]
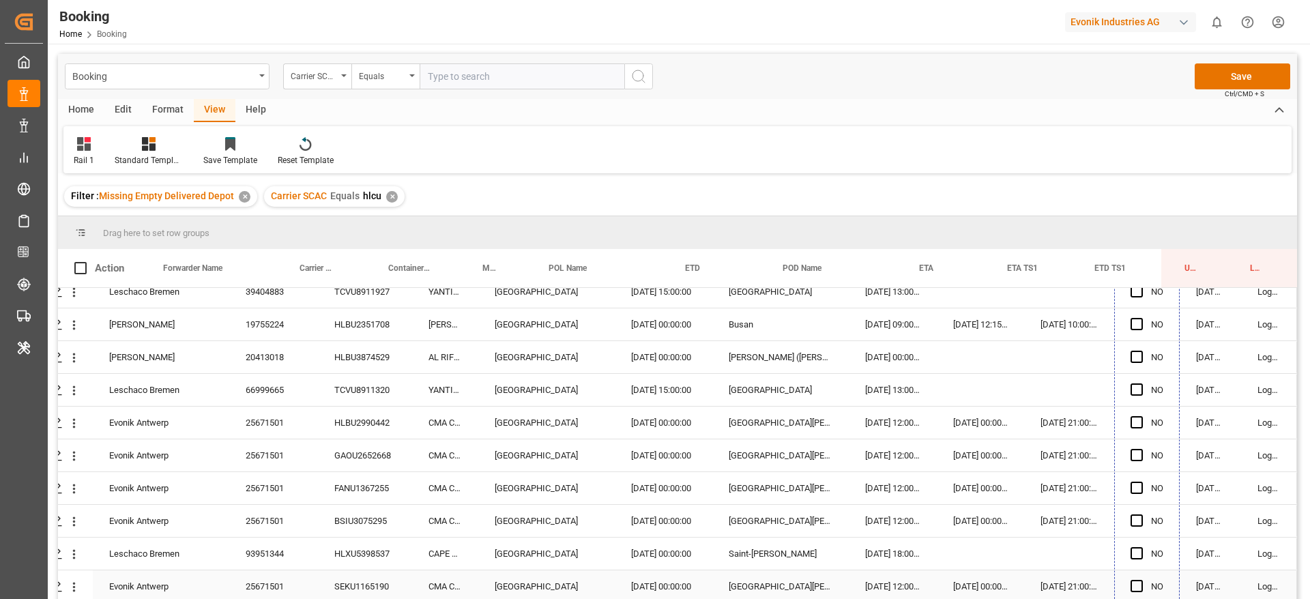
drag, startPoint x: 1172, startPoint y: 350, endPoint x: 1104, endPoint y: 583, distance: 242.4
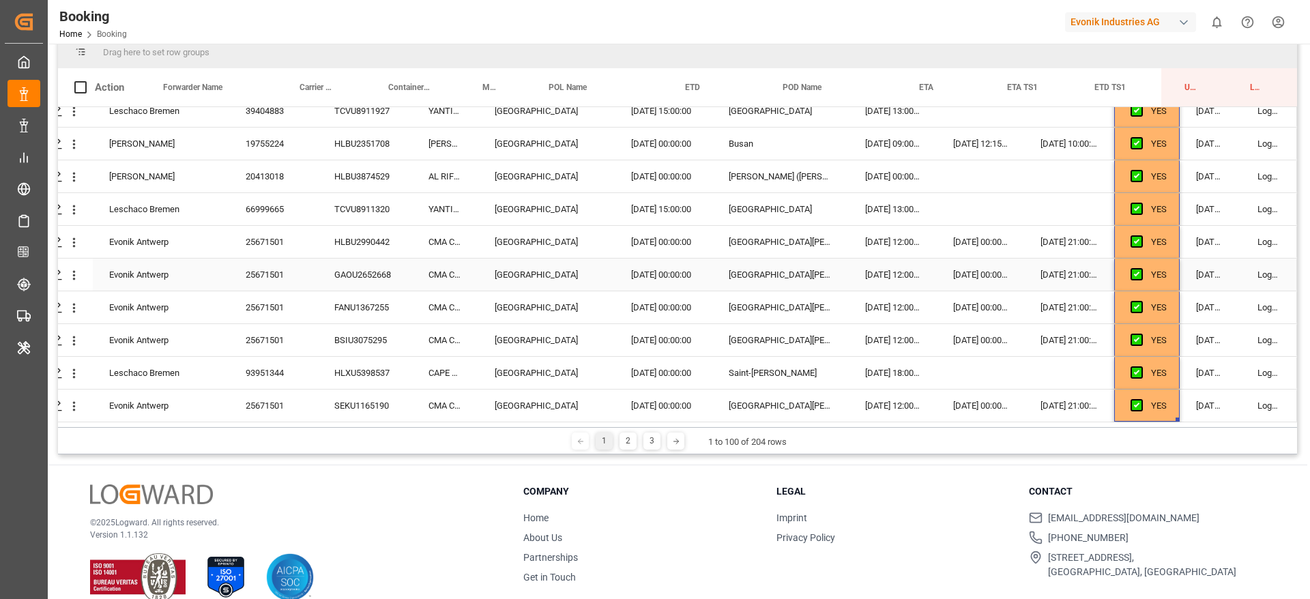
scroll to position [202, 0]
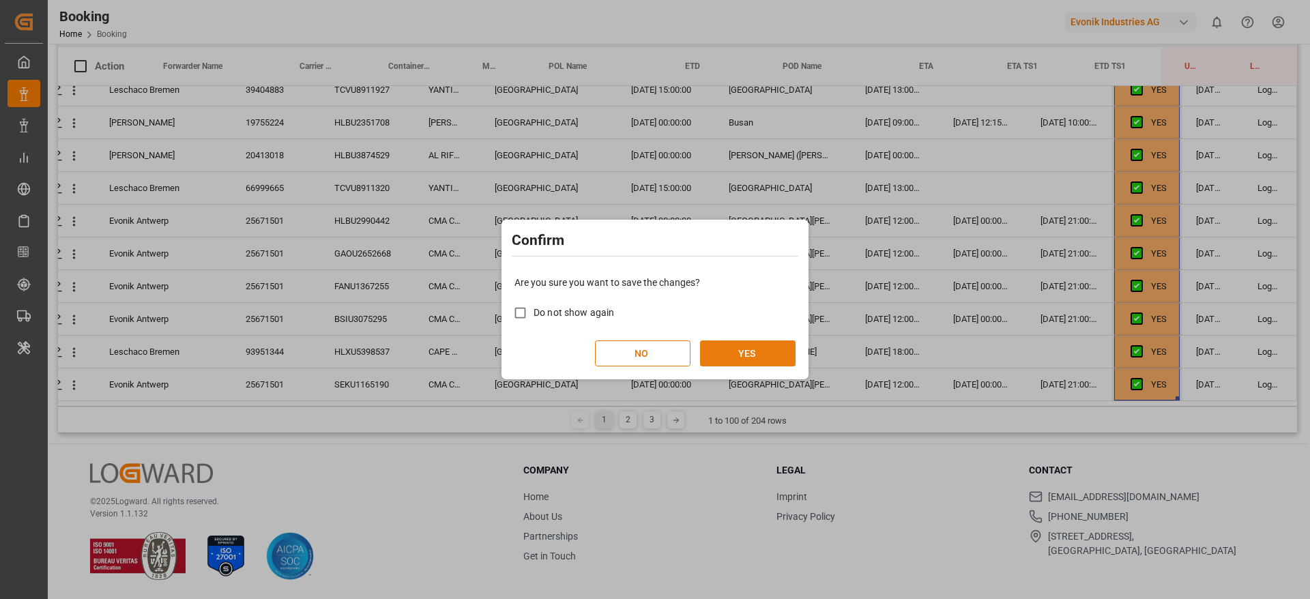
click at [765, 349] on button "YES" at bounding box center [748, 353] width 96 height 26
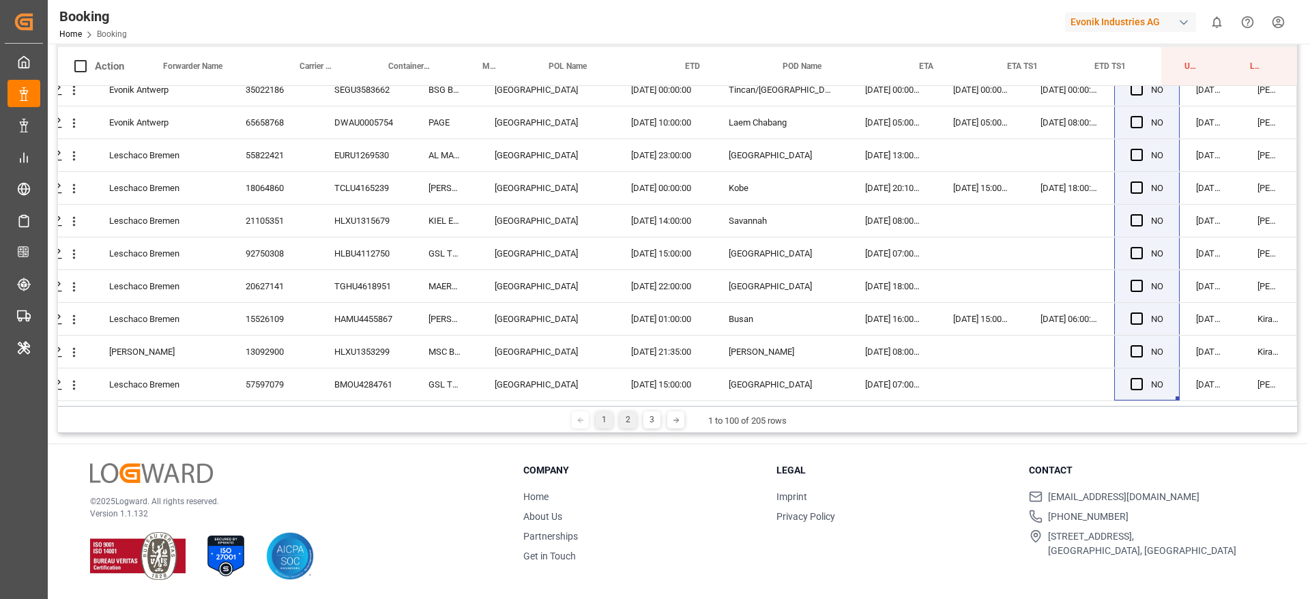
click at [628, 425] on div "2" at bounding box center [627, 419] width 17 height 17
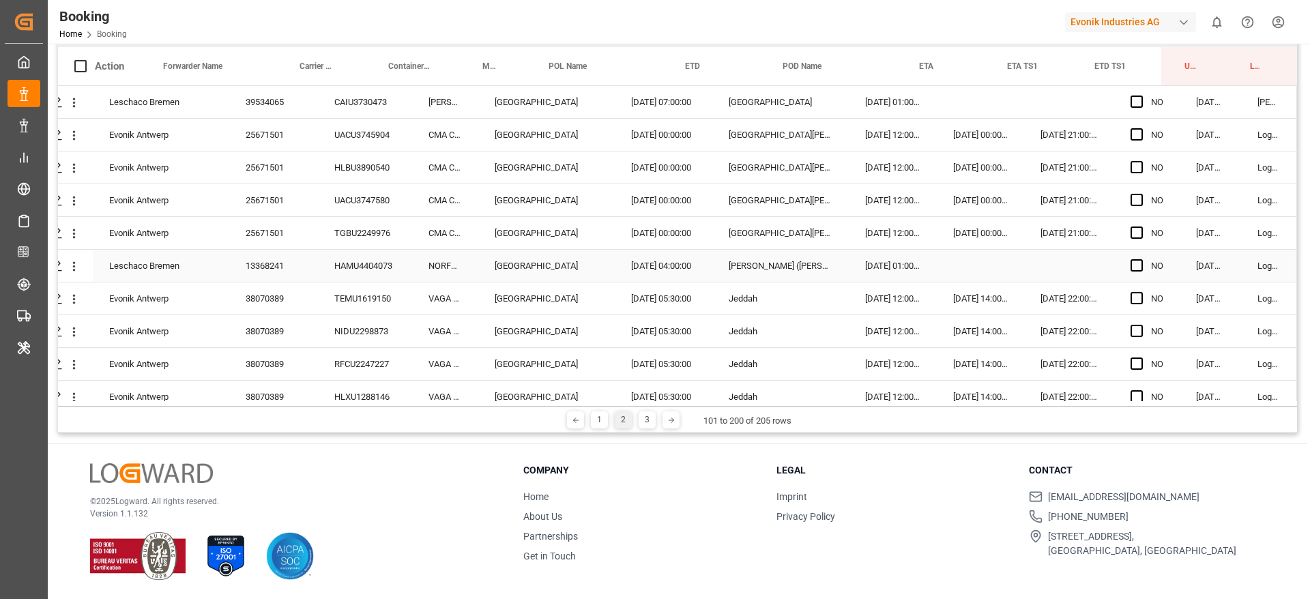
scroll to position [100, 0]
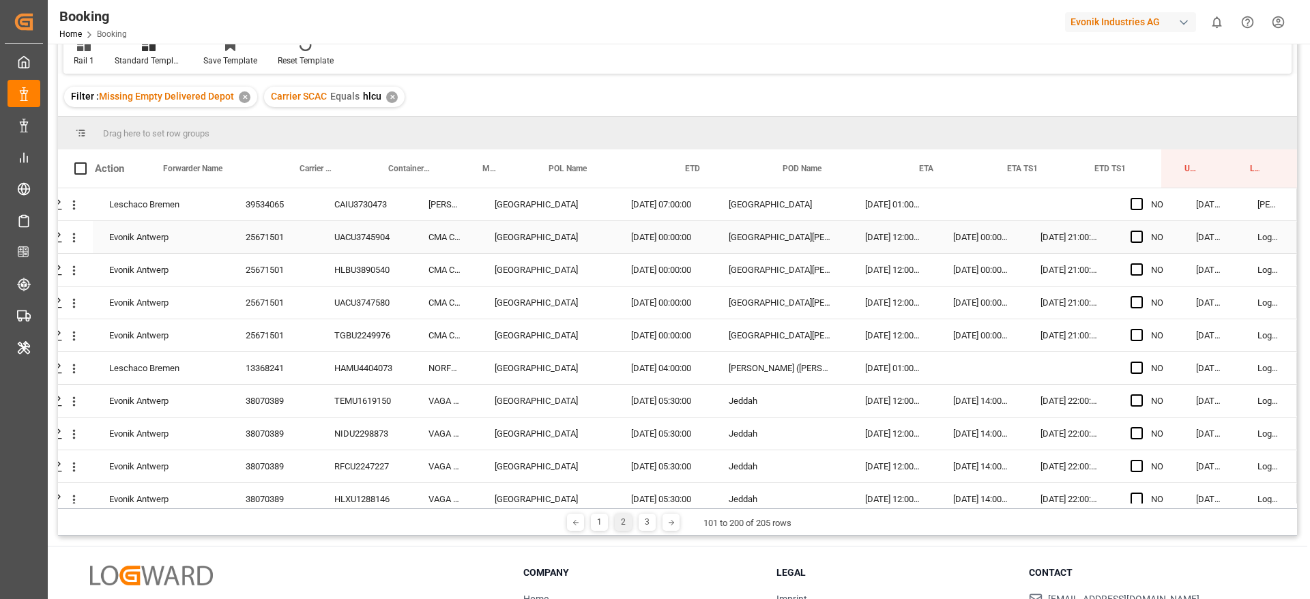
click at [340, 239] on div "UACU3745904" at bounding box center [365, 237] width 94 height 32
click at [385, 260] on div "HLBU3890540" at bounding box center [365, 270] width 94 height 32
click at [351, 292] on div "UACU3747580" at bounding box center [365, 303] width 94 height 32
click at [393, 325] on div "TGBU2249976" at bounding box center [365, 335] width 94 height 32
click at [340, 353] on div "HAMU4404073" at bounding box center [365, 368] width 94 height 32
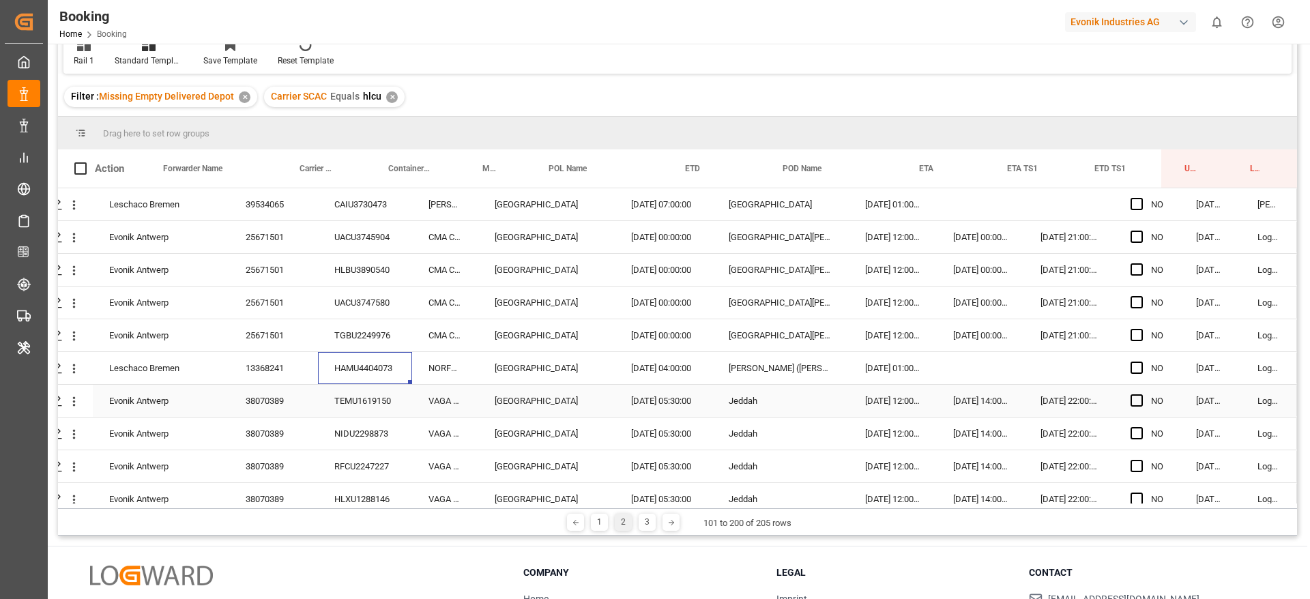
click at [340, 392] on div "TEMU1619150" at bounding box center [365, 401] width 94 height 32
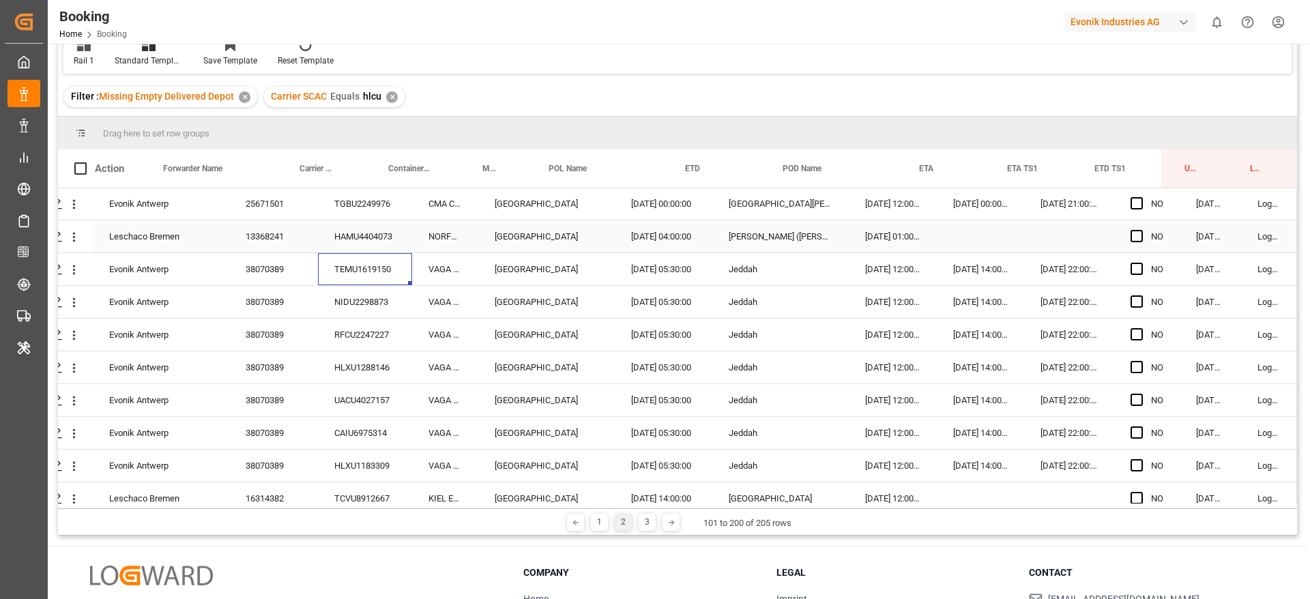
scroll to position [205, 52]
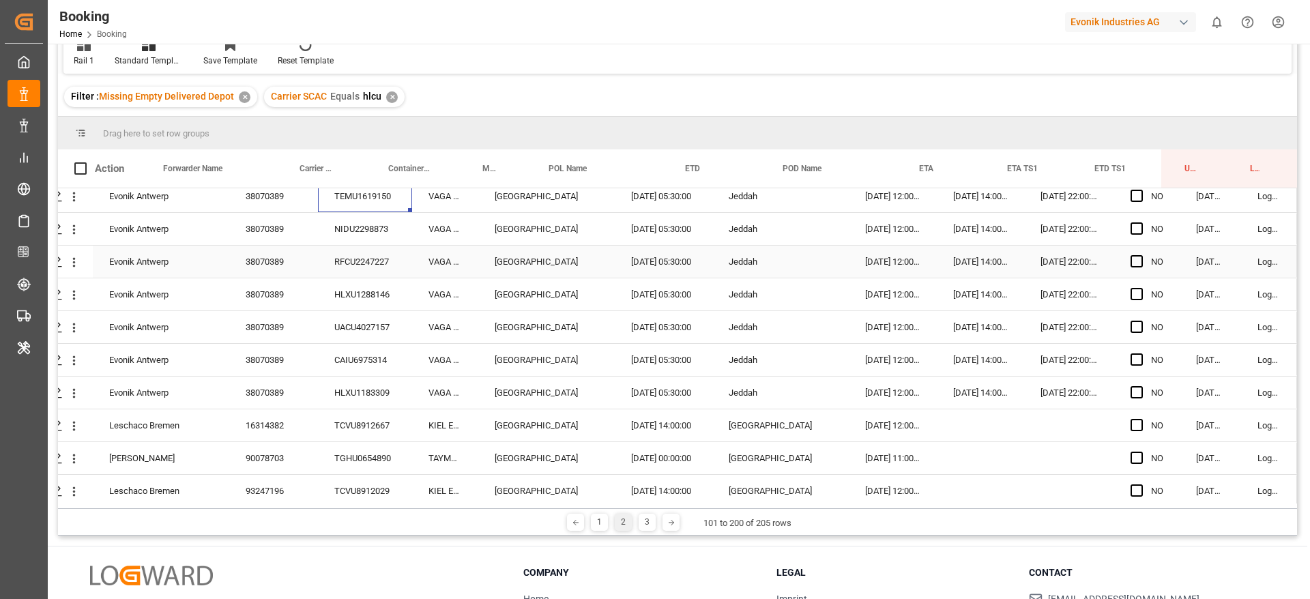
click at [356, 229] on div "NIDU2298873" at bounding box center [365, 229] width 94 height 32
click at [371, 267] on div "RFCU2247227" at bounding box center [365, 262] width 94 height 32
click at [330, 297] on div "HLXU1288146" at bounding box center [365, 294] width 94 height 32
click at [380, 321] on div "UACU4027157" at bounding box center [365, 327] width 94 height 32
click at [338, 362] on div "CAIU6975314" at bounding box center [365, 360] width 94 height 32
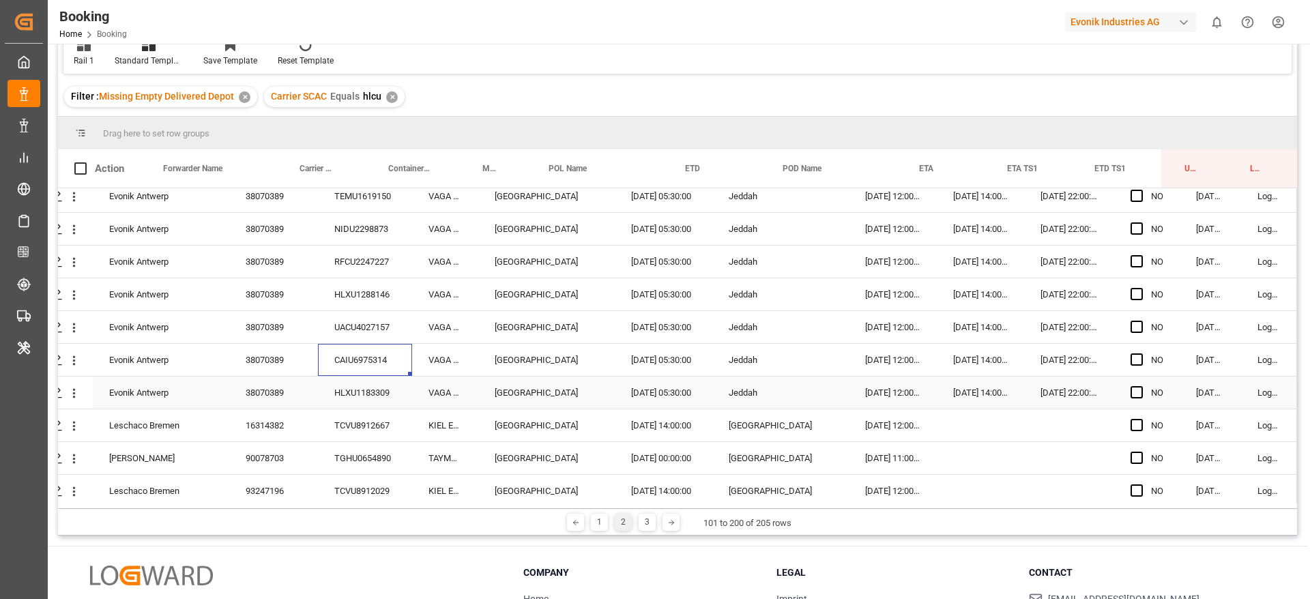
click at [370, 386] on div "HLXU1183309" at bounding box center [365, 393] width 94 height 32
click at [349, 422] on div "TCVU8912667" at bounding box center [365, 425] width 94 height 32
click at [373, 449] on div "TGHU0654890" at bounding box center [365, 458] width 94 height 32
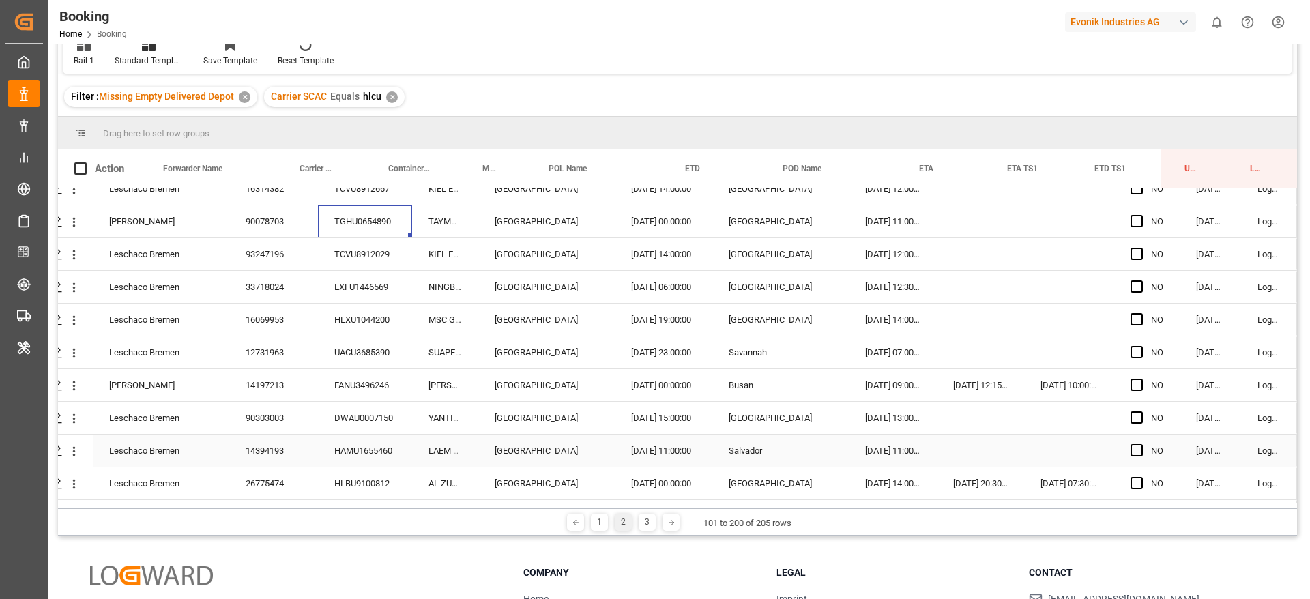
scroll to position [409, 52]
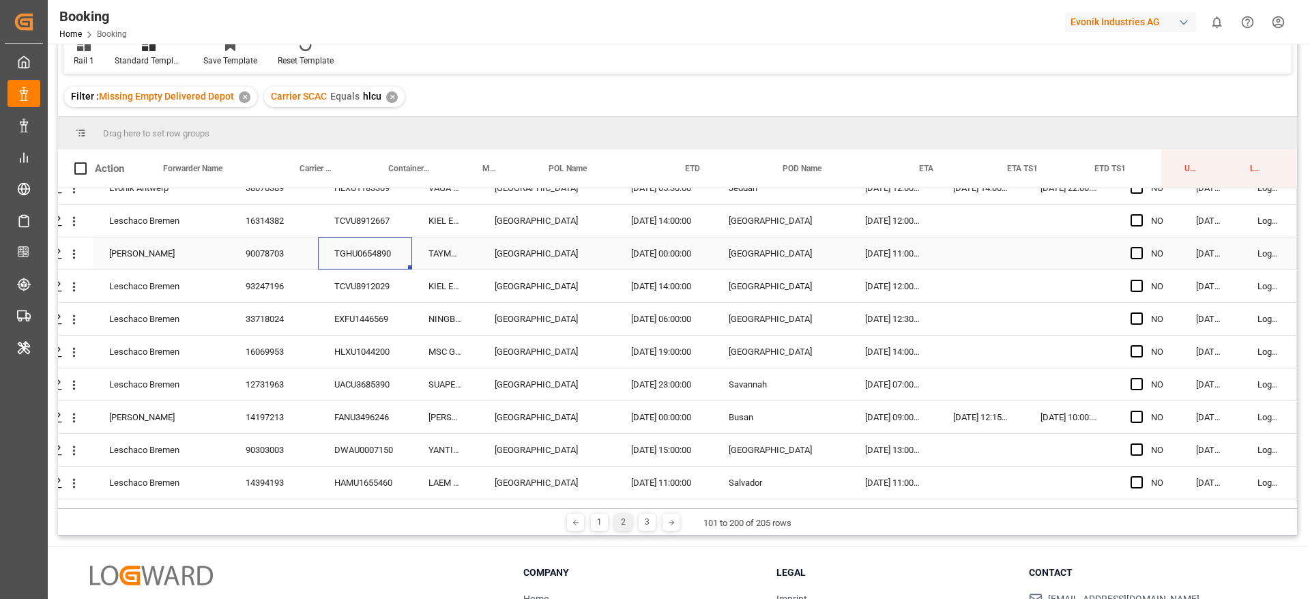
drag, startPoint x: 357, startPoint y: 265, endPoint x: 357, endPoint y: 293, distance: 27.3
click at [357, 293] on div "TCVU8912029" at bounding box center [365, 286] width 94 height 32
click at [390, 312] on div "EXFU1446569" at bounding box center [365, 319] width 94 height 32
click at [362, 360] on div "HLXU1044200" at bounding box center [365, 352] width 94 height 32
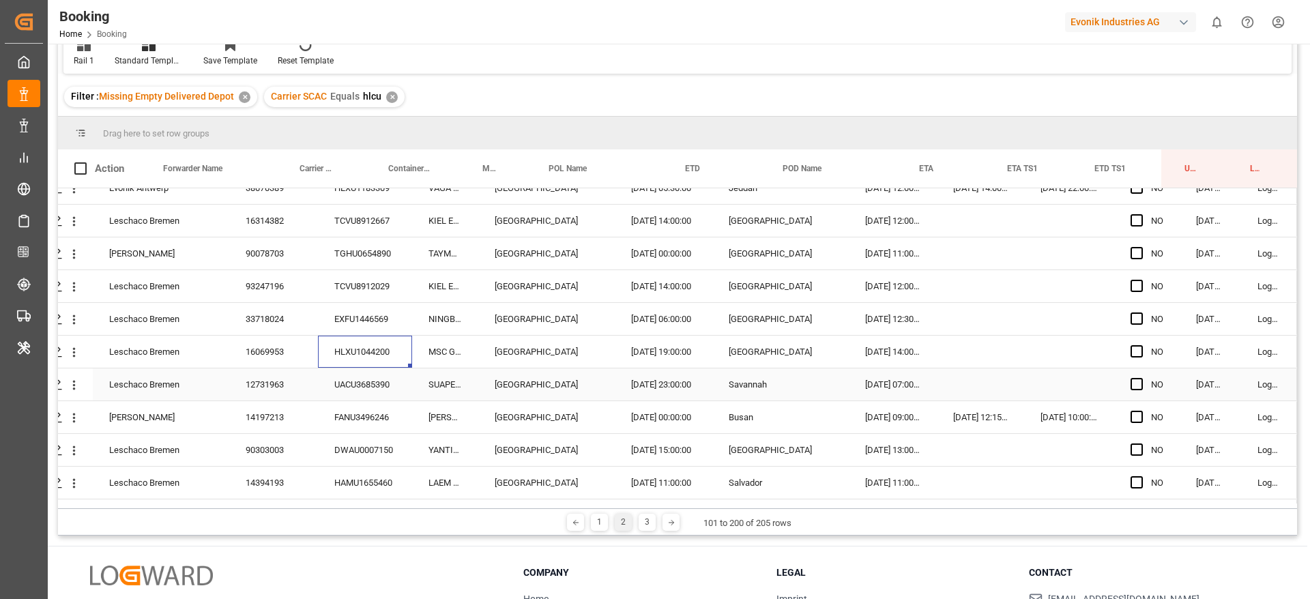
click at [384, 383] on div "UACU3685390" at bounding box center [365, 384] width 94 height 32
click at [368, 390] on div "UACU3685390" at bounding box center [365, 384] width 94 height 32
click at [367, 411] on div "FANU3496246" at bounding box center [365, 417] width 94 height 32
click at [351, 442] on div "DWAU0007150" at bounding box center [365, 450] width 94 height 32
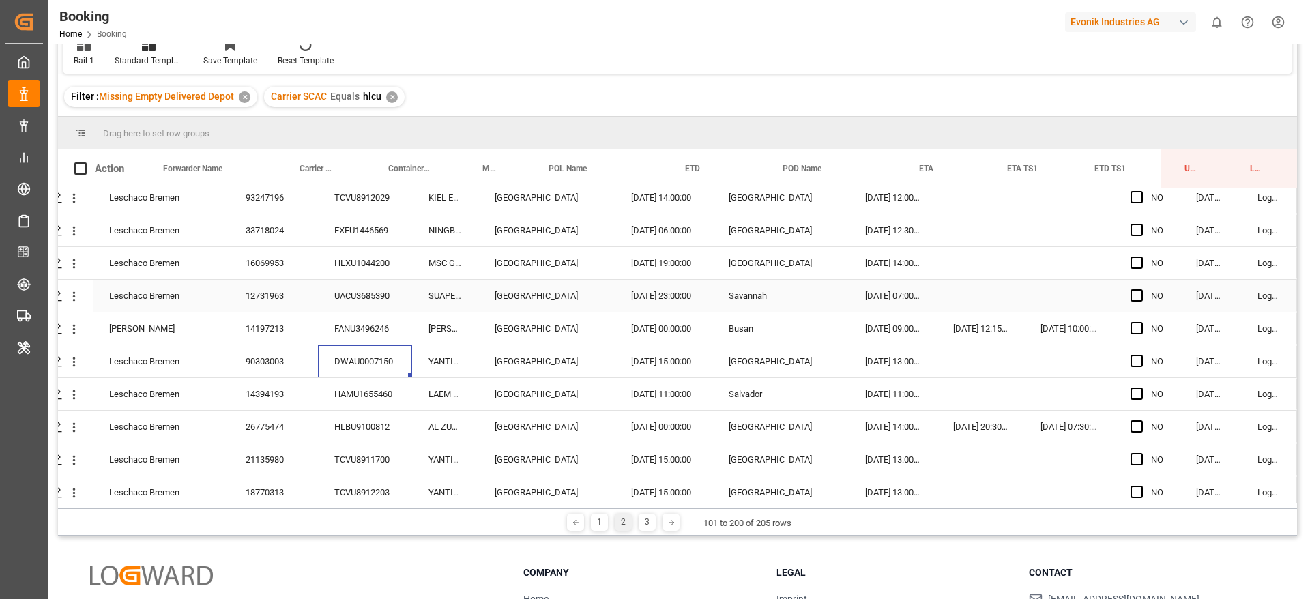
scroll to position [614, 52]
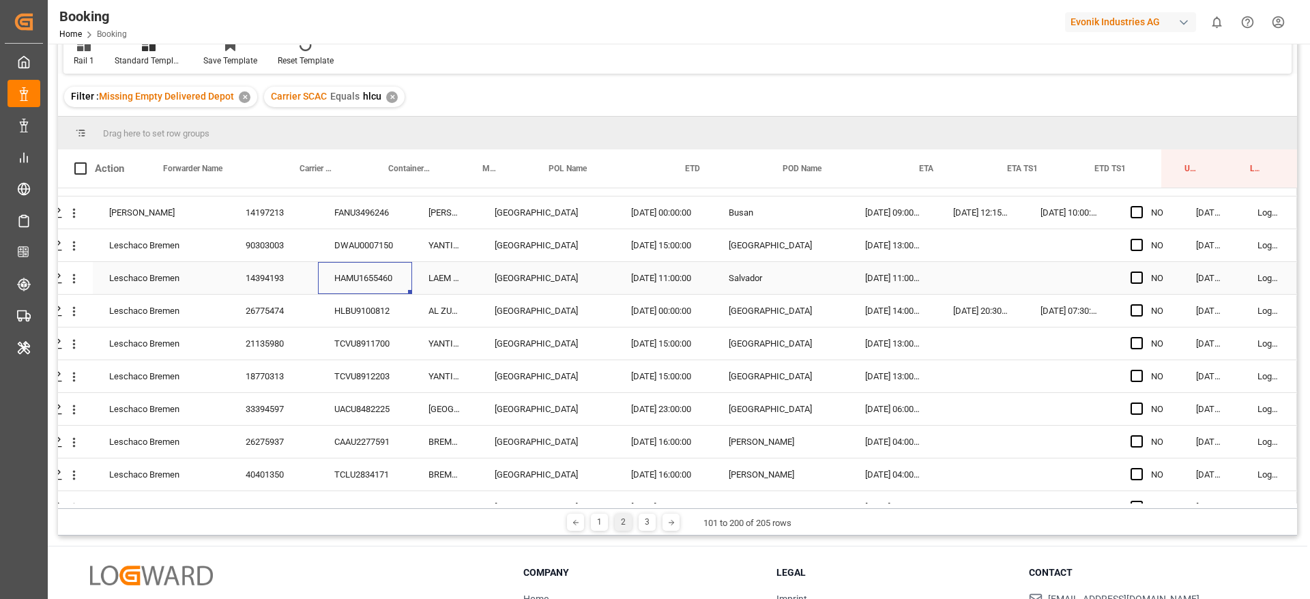
click at [335, 280] on div "HAMU1655460" at bounding box center [365, 278] width 94 height 32
click at [365, 317] on div "HLBU9100812" at bounding box center [365, 311] width 94 height 32
click at [379, 349] on div "TCVU8911700" at bounding box center [365, 343] width 94 height 32
drag, startPoint x: 362, startPoint y: 375, endPoint x: 369, endPoint y: 377, distance: 7.1
click at [365, 375] on div "TCVU8912203" at bounding box center [365, 376] width 94 height 32
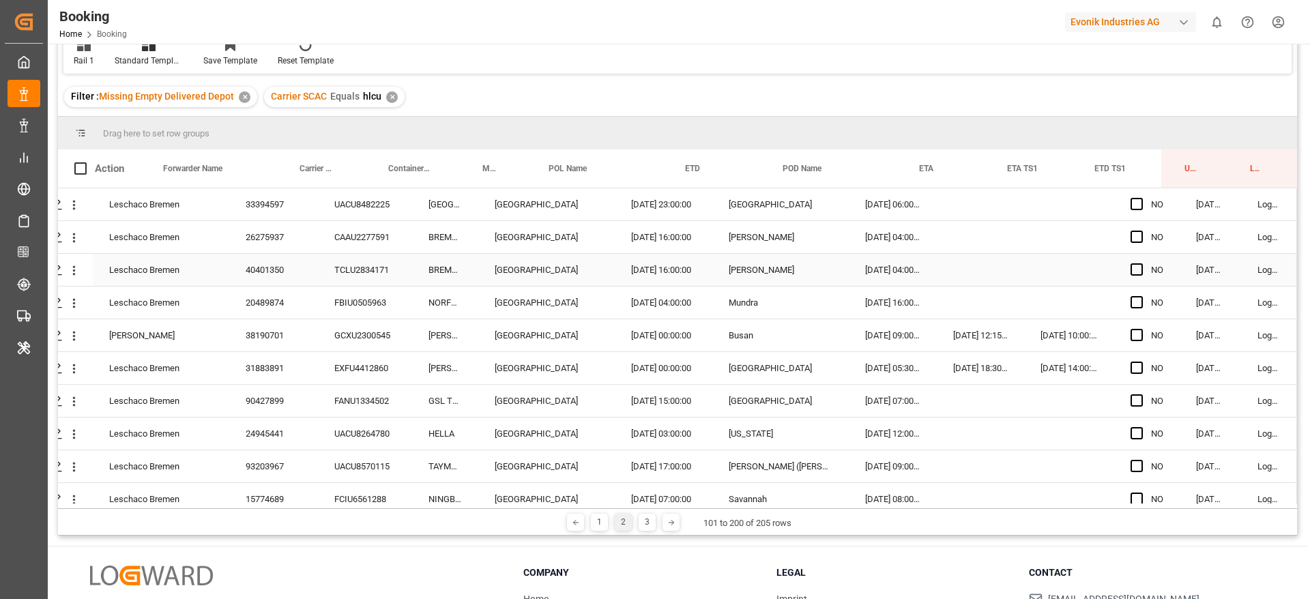
scroll to position [716, 52]
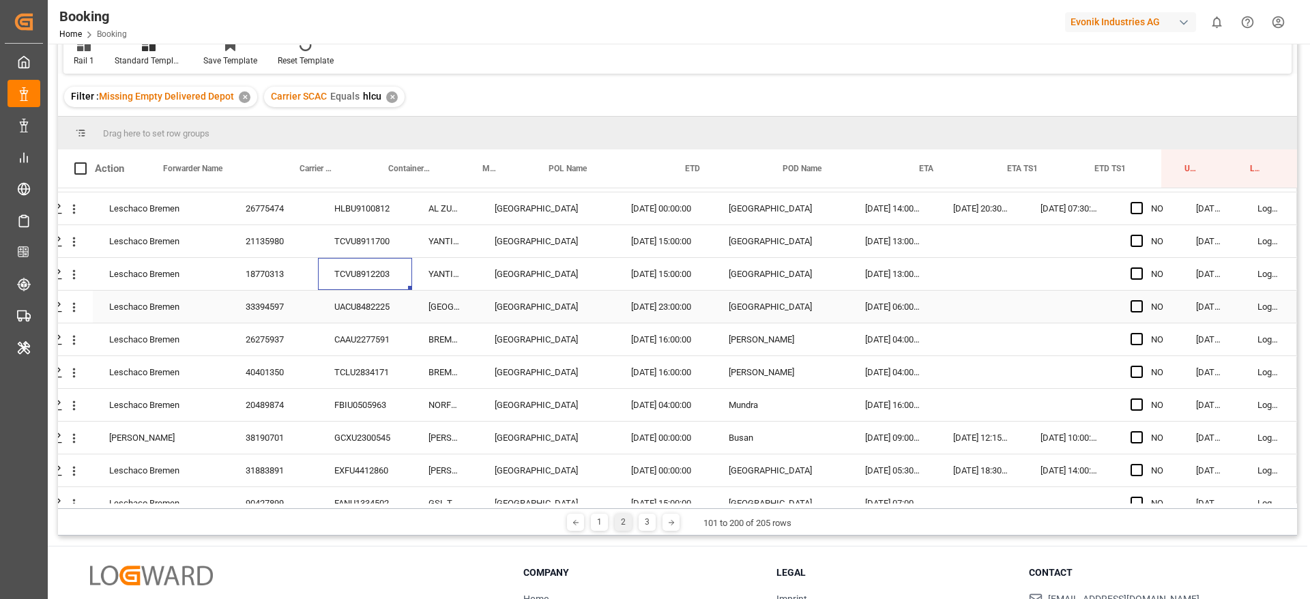
click at [379, 295] on div "UACU8482225" at bounding box center [365, 307] width 94 height 32
click at [361, 338] on div "CAAU2277591" at bounding box center [365, 339] width 94 height 32
click at [355, 358] on div "TCLU2834171" at bounding box center [365, 372] width 94 height 32
click at [375, 392] on div "FBIU0505963" at bounding box center [365, 405] width 94 height 32
click at [359, 423] on div "GCXU2300545" at bounding box center [365, 438] width 94 height 32
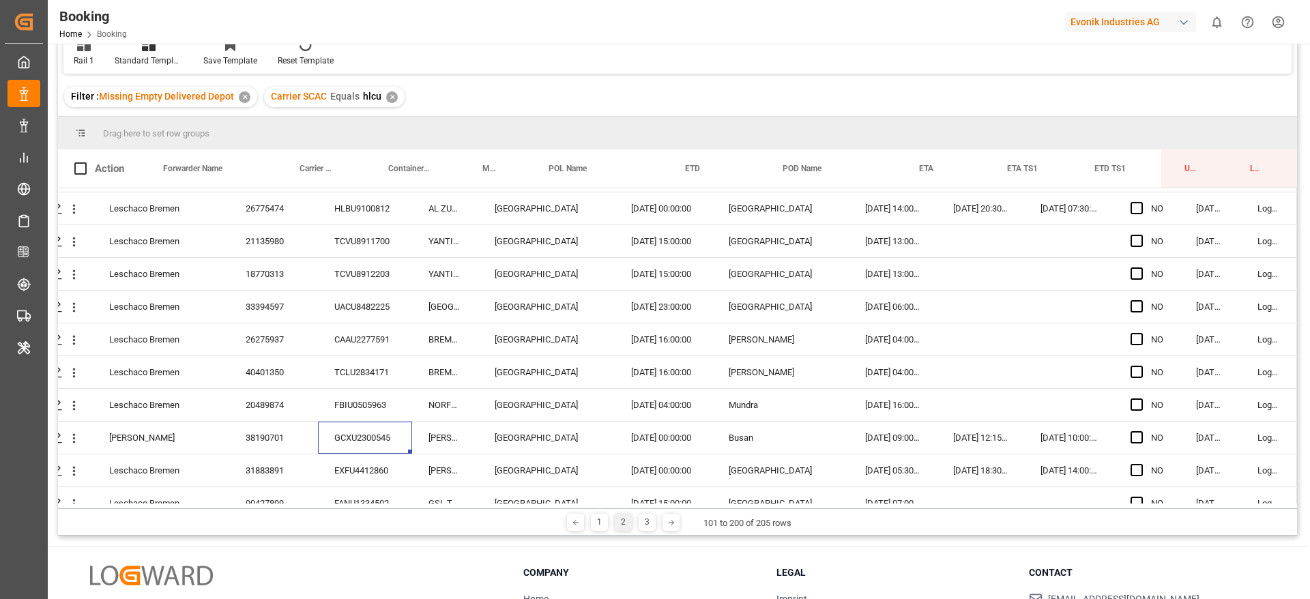
click at [366, 484] on div "EXFU4412860" at bounding box center [365, 470] width 94 height 32
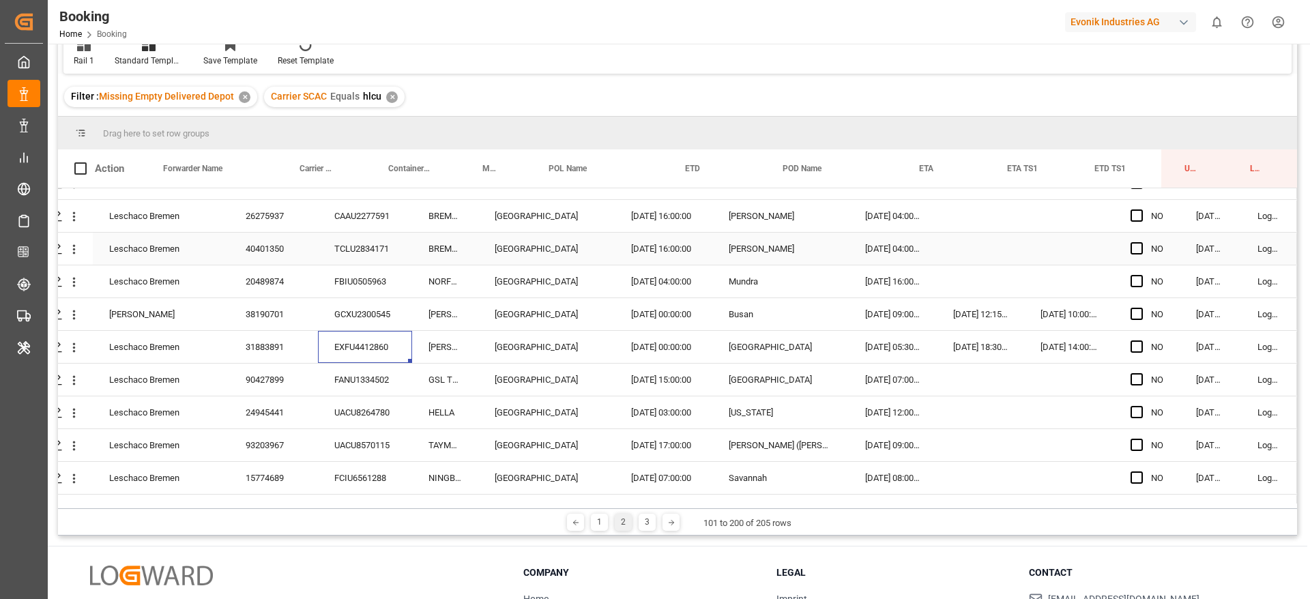
scroll to position [921, 52]
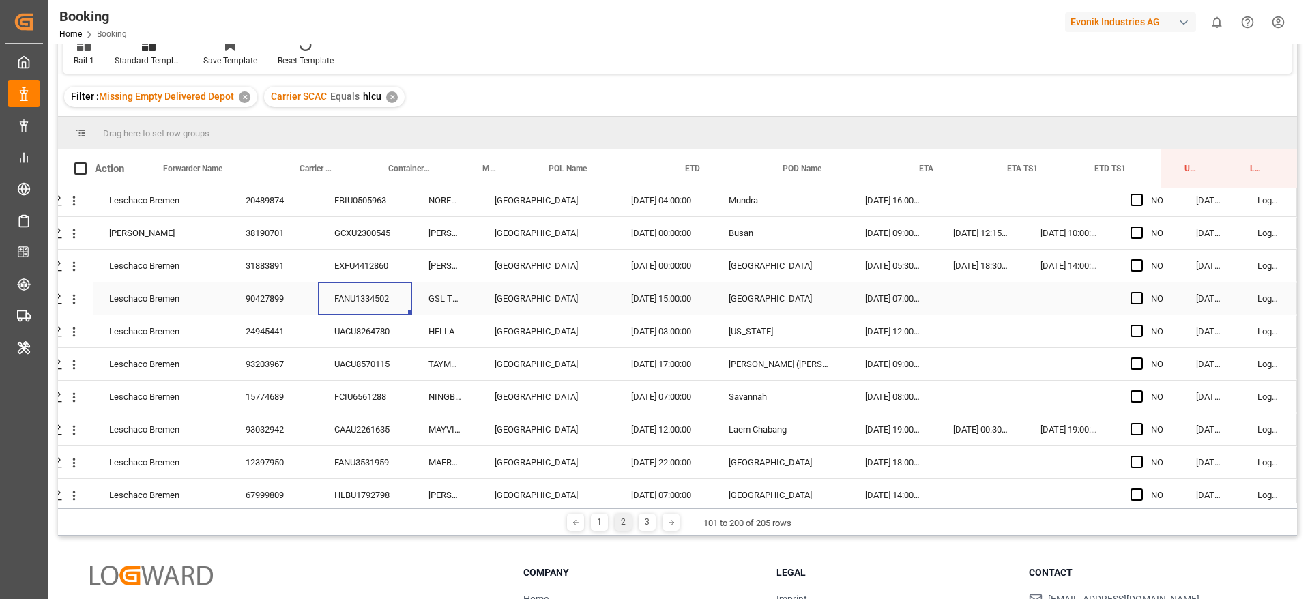
click at [355, 306] on div "FANU1334502" at bounding box center [365, 298] width 94 height 32
click at [71, 231] on icon "open menu" at bounding box center [74, 234] width 14 height 14
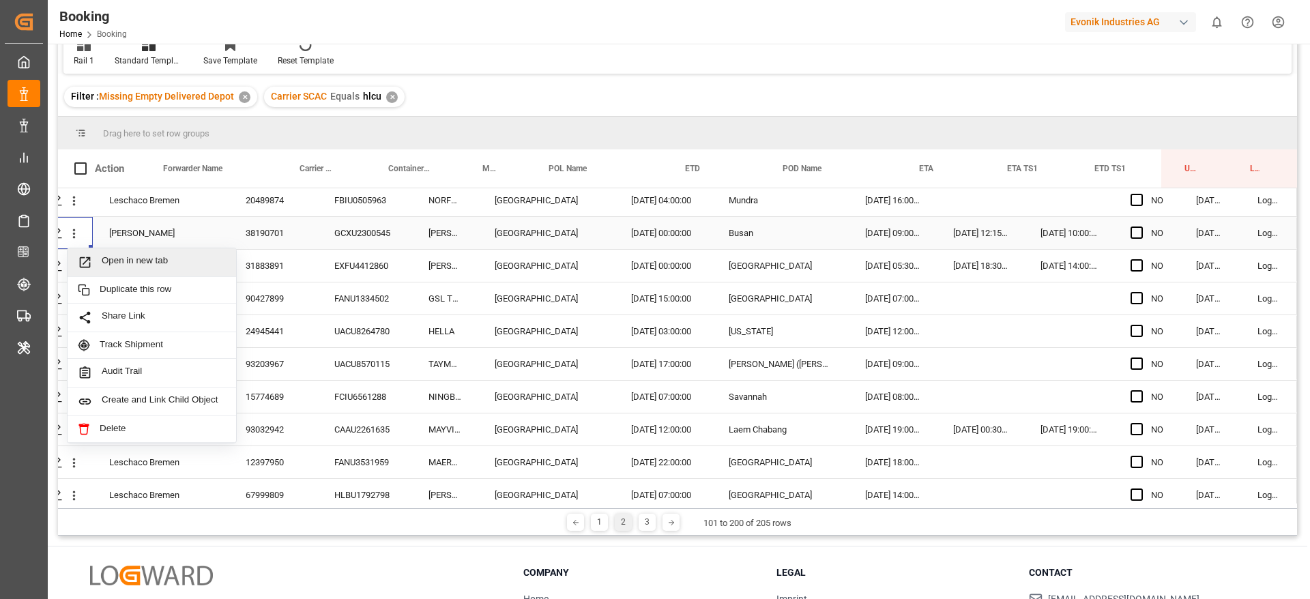
click at [105, 252] on div "Open in new tab" at bounding box center [152, 262] width 169 height 29
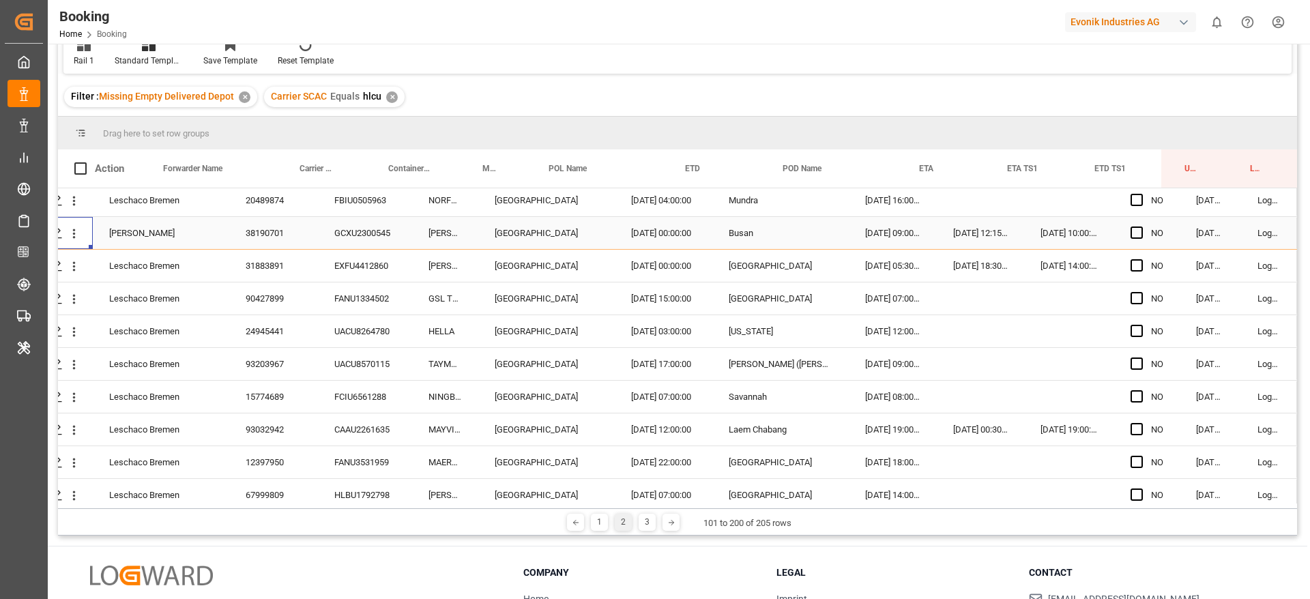
scroll to position [100, 0]
click at [353, 289] on div "FANU1334502" at bounding box center [365, 298] width 94 height 32
click at [365, 328] on div "UACU8264780" at bounding box center [365, 331] width 94 height 32
click at [324, 355] on div "UACU8570115" at bounding box center [365, 364] width 94 height 32
click at [68, 300] on icon "open menu" at bounding box center [74, 299] width 14 height 14
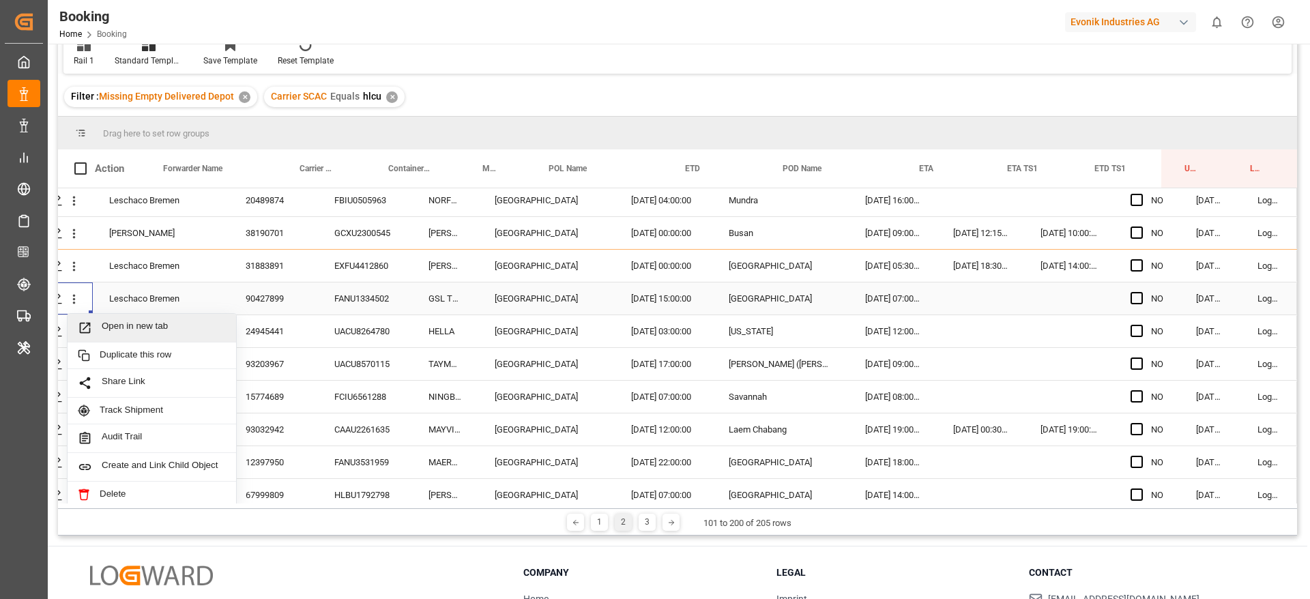
click at [108, 323] on span "Open in new tab" at bounding box center [164, 328] width 124 height 14
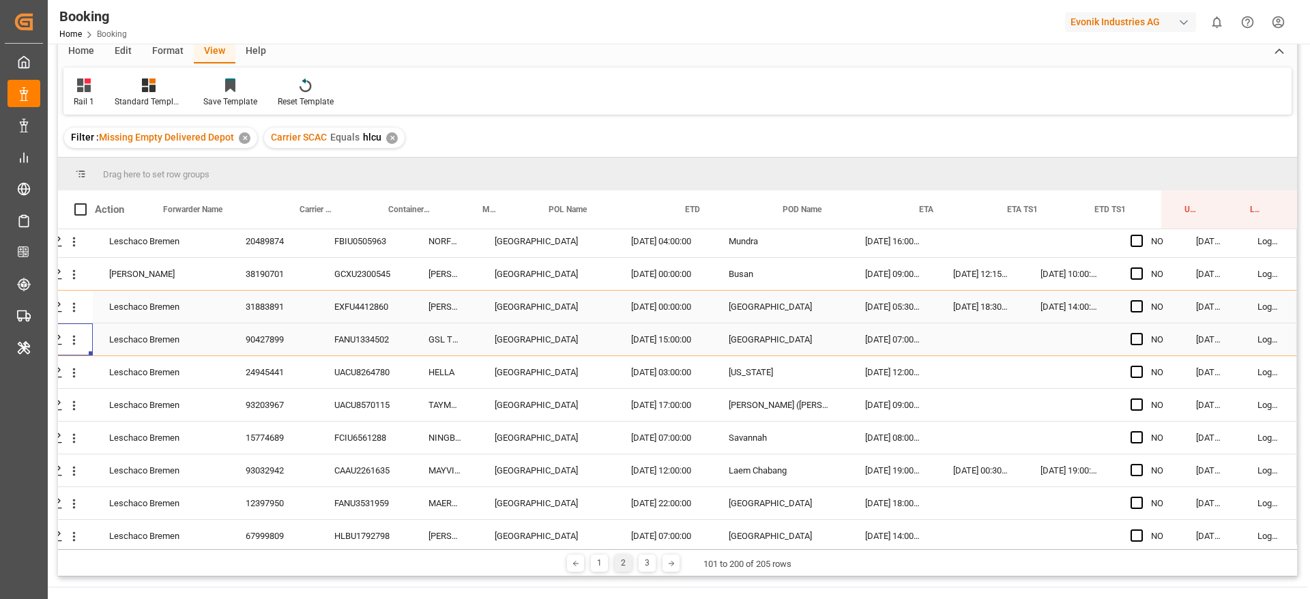
scroll to position [141, 0]
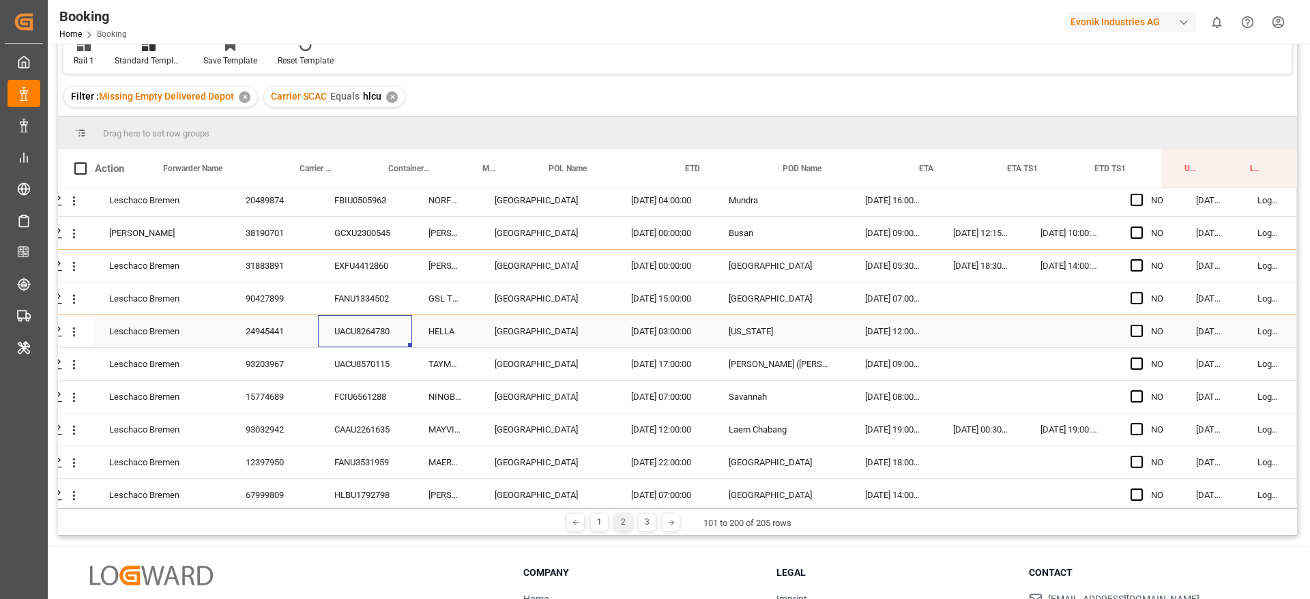
click at [353, 323] on div "UACU8264780" at bounding box center [365, 331] width 94 height 32
click at [366, 363] on div "UACU8570115" at bounding box center [365, 364] width 94 height 32
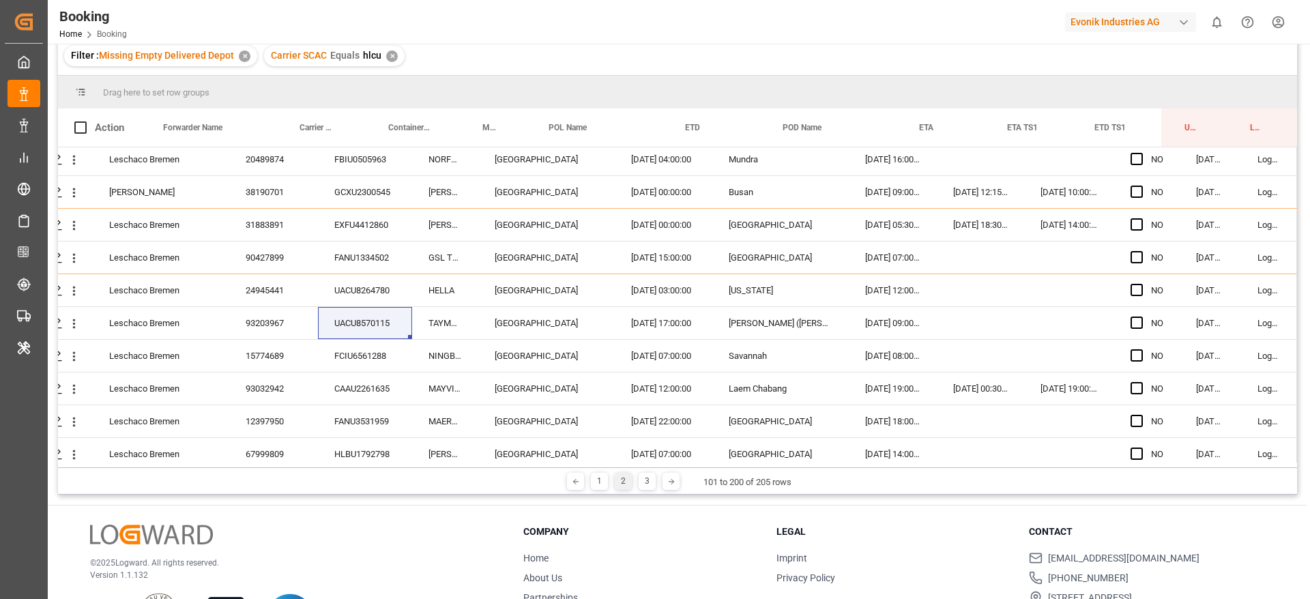
scroll to position [100, 0]
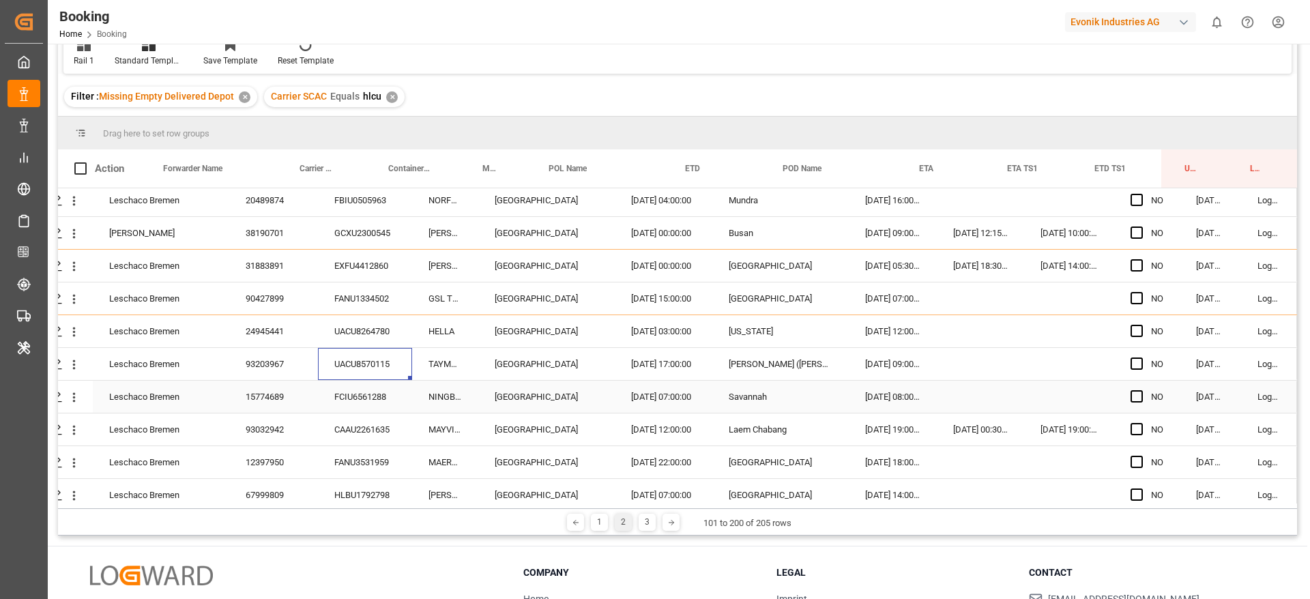
click at [370, 405] on div "FCIU6561288" at bounding box center [365, 397] width 94 height 32
click at [338, 422] on div "CAAU2261635" at bounding box center [365, 429] width 94 height 32
click at [345, 455] on div "FANU3531959" at bounding box center [365, 462] width 94 height 32
click at [71, 398] on icon "open menu" at bounding box center [74, 397] width 14 height 14
click at [134, 426] on span "Open in new tab" at bounding box center [164, 426] width 124 height 14
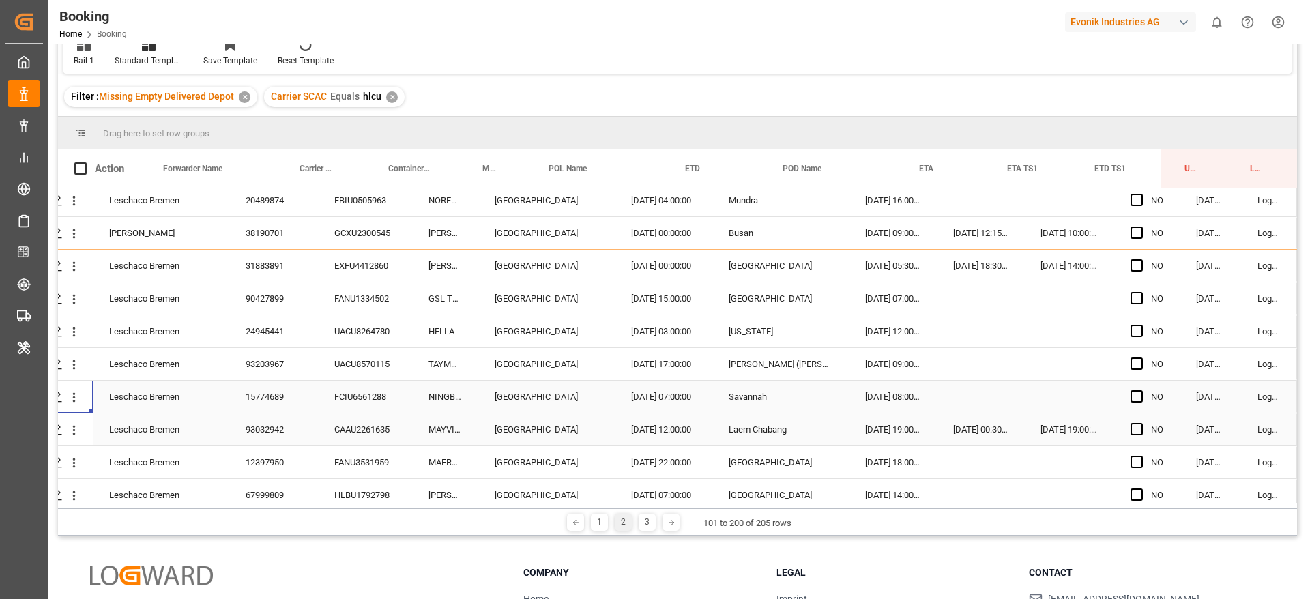
scroll to position [1023, 52]
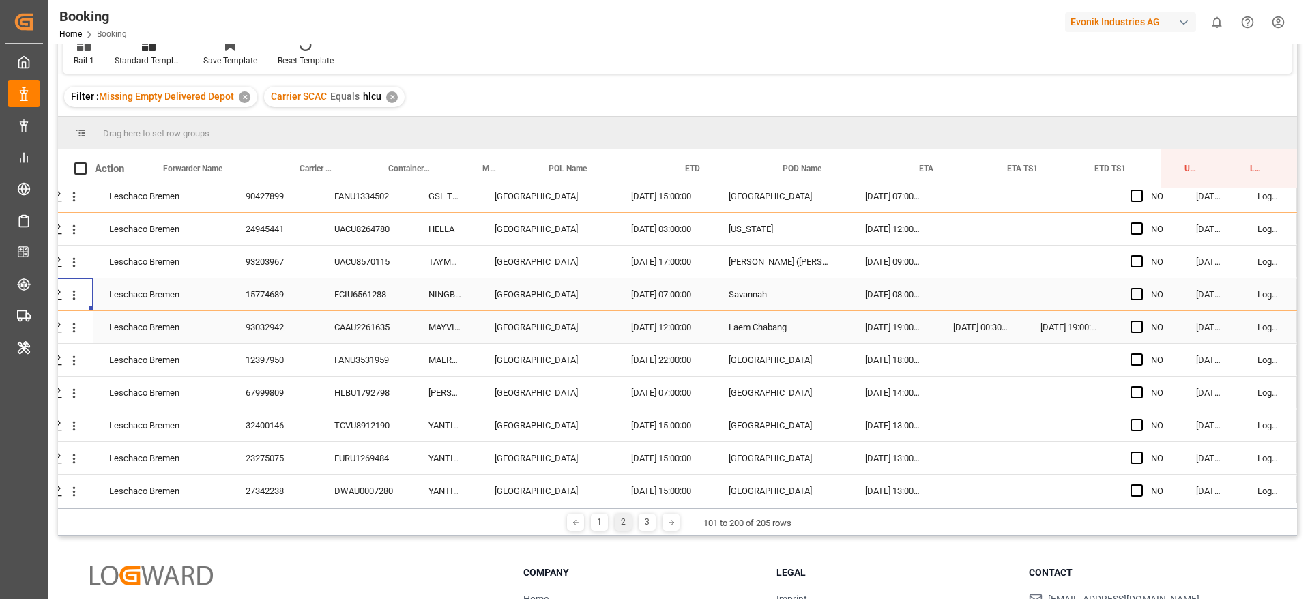
click at [355, 337] on div "CAAU2261635" at bounding box center [365, 327] width 94 height 32
click at [282, 334] on div "93032942" at bounding box center [273, 327] width 89 height 32
click at [74, 330] on icon "open menu" at bounding box center [74, 328] width 14 height 14
click at [117, 356] on span "Open in new tab" at bounding box center [164, 356] width 124 height 14
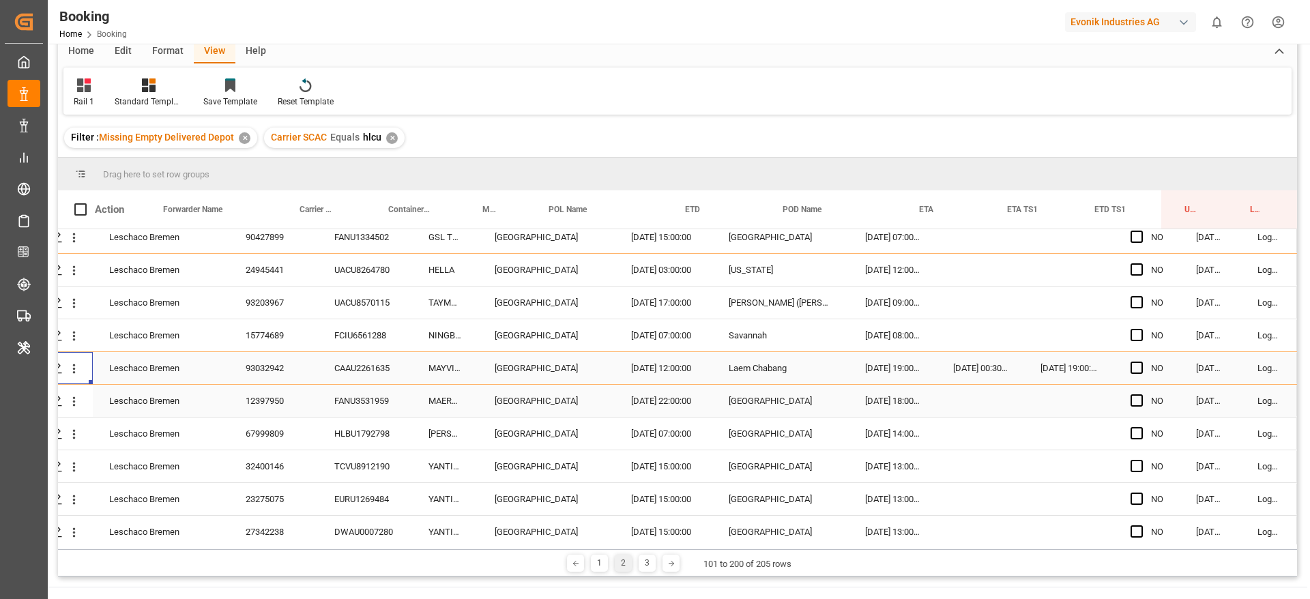
scroll to position [141, 0]
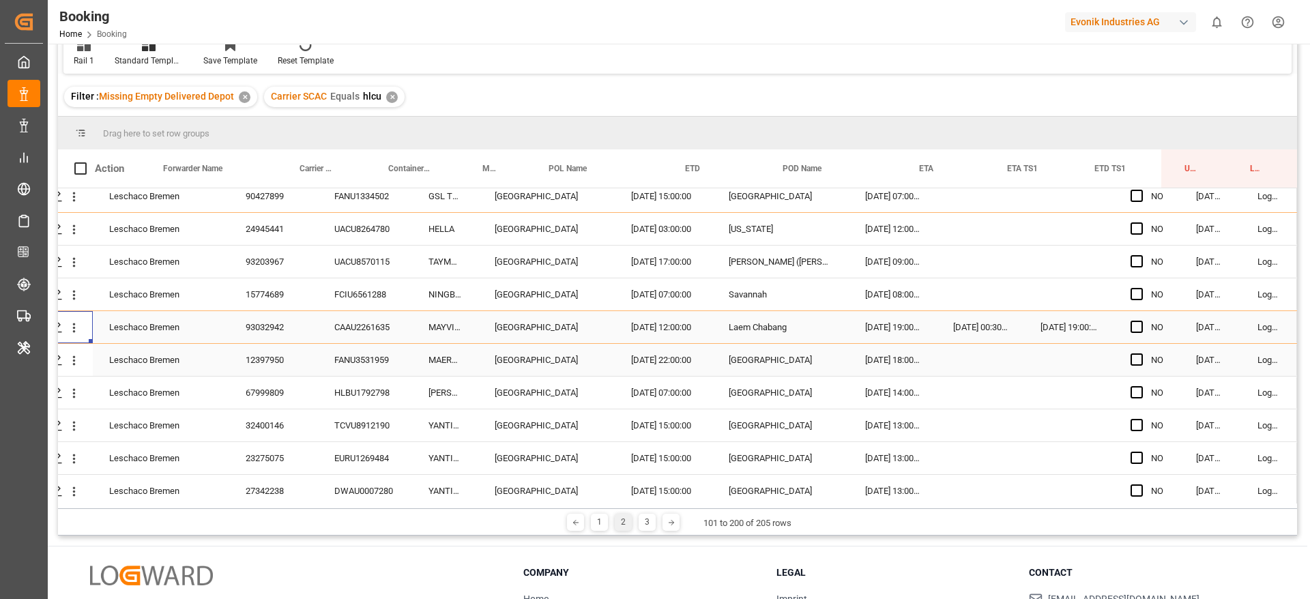
click at [365, 357] on div "FANU3531959" at bounding box center [365, 360] width 94 height 32
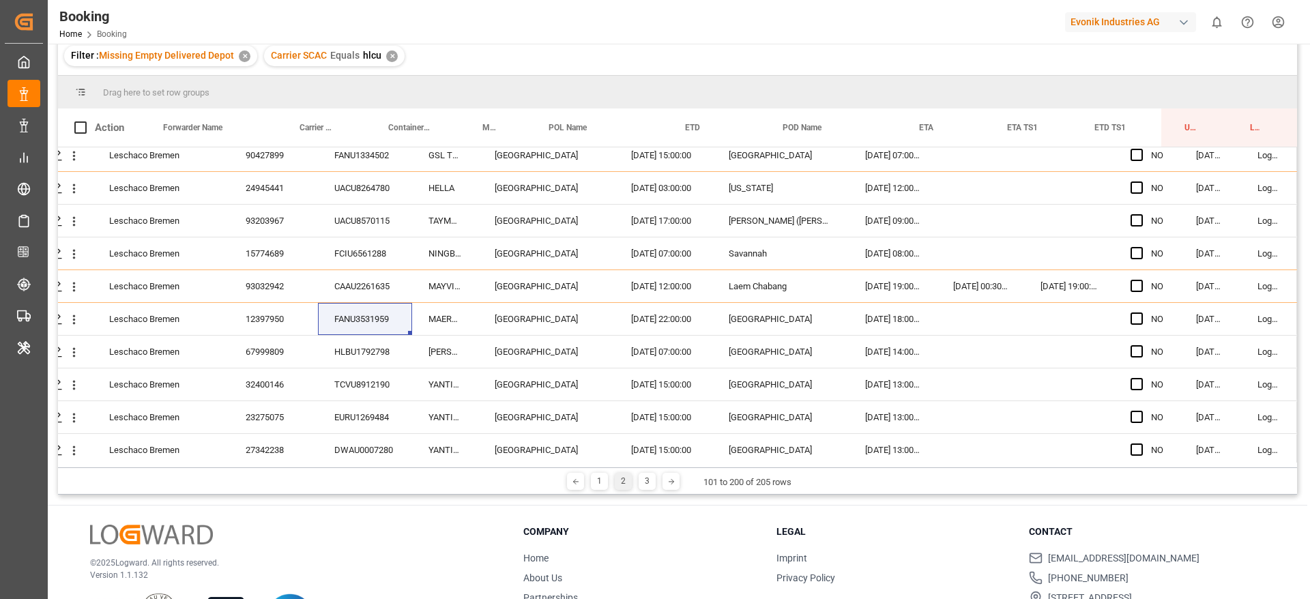
scroll to position [100, 0]
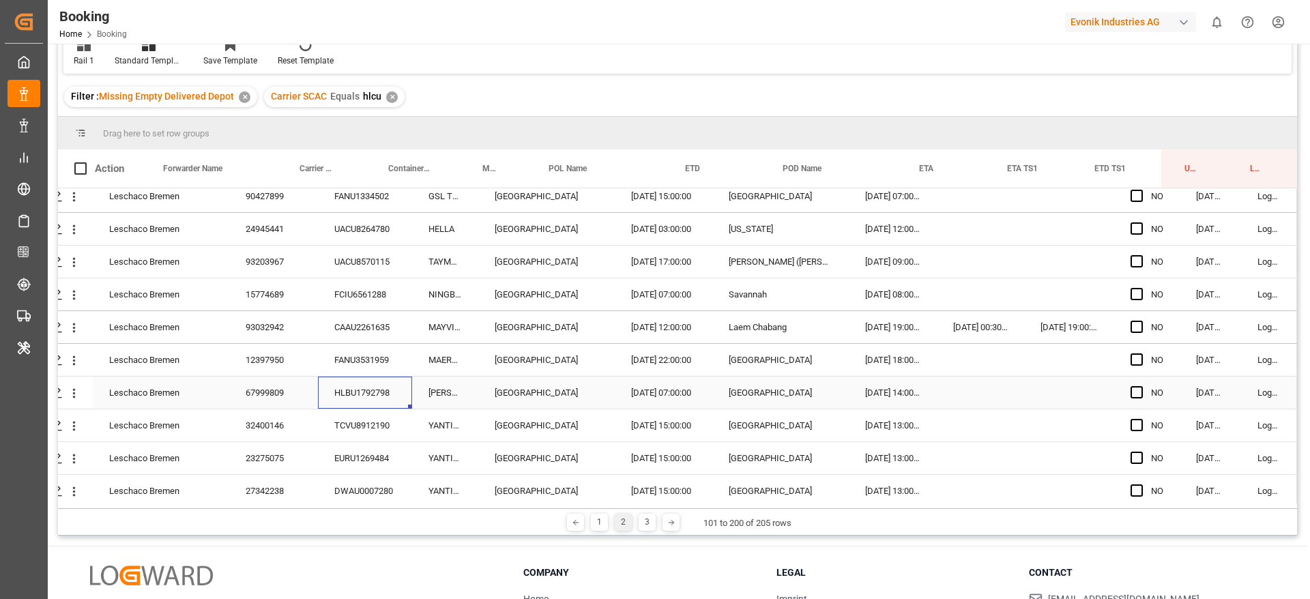
click at [373, 404] on div "HLBU1792798" at bounding box center [365, 393] width 94 height 32
click at [336, 432] on div "TCVU8912190" at bounding box center [365, 425] width 94 height 32
click at [377, 454] on div "EURU1269484" at bounding box center [365, 458] width 94 height 32
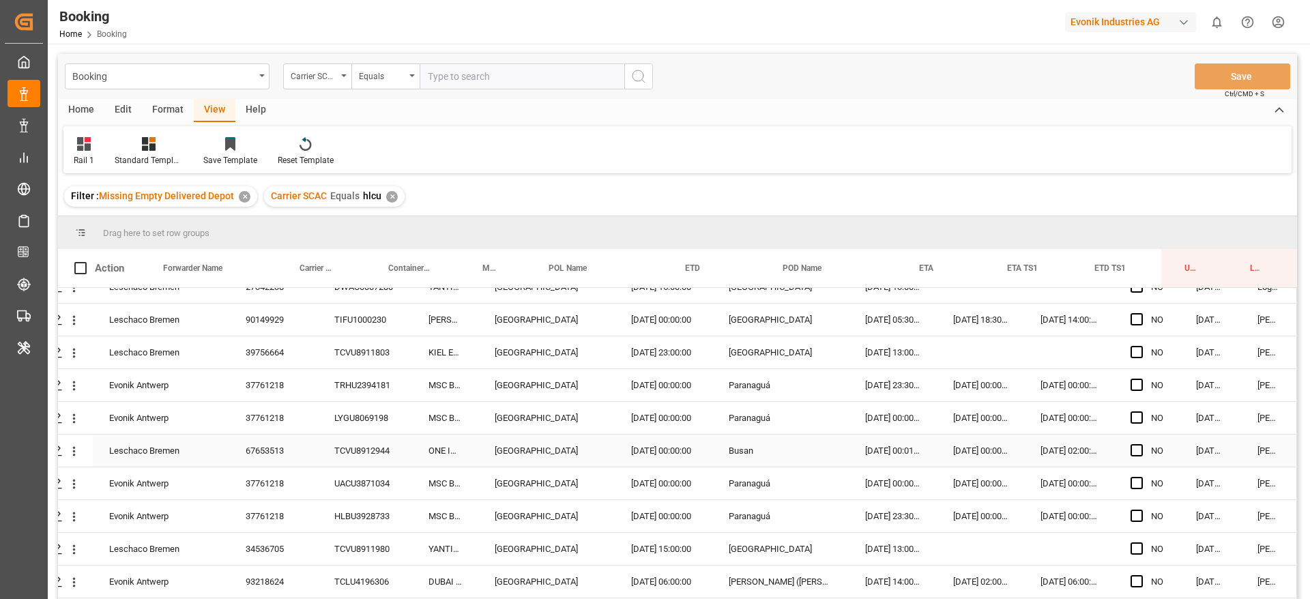
scroll to position [1208, 52]
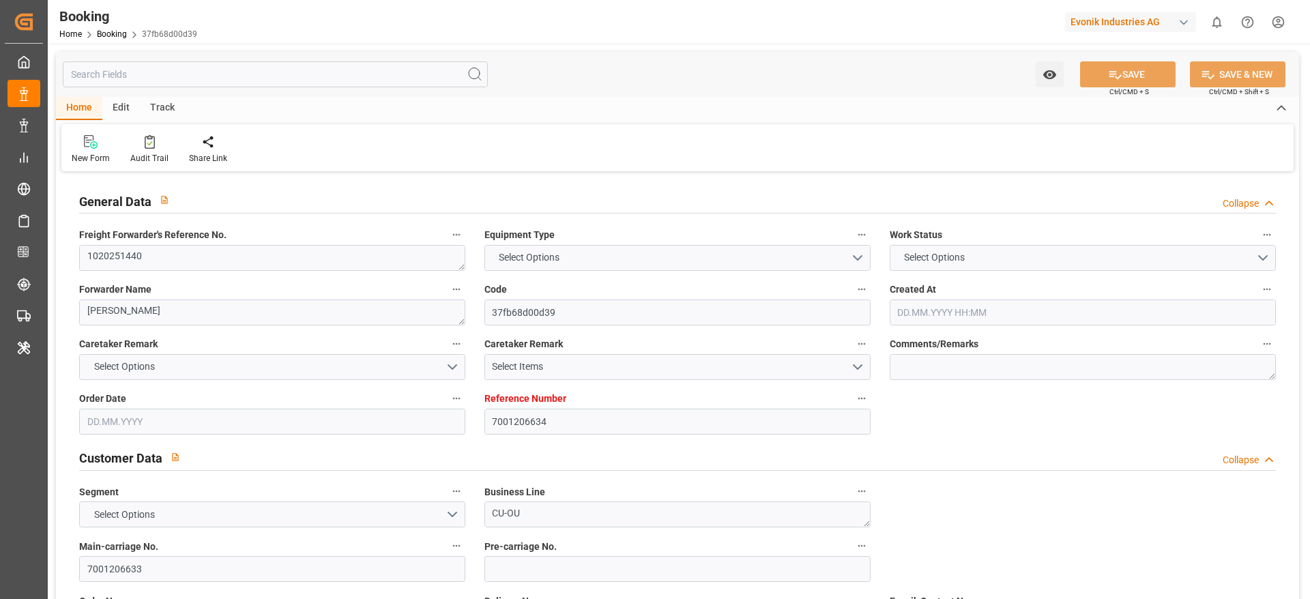
type input "7001206634"
type input "9632167"
type input "Hapag [PERSON_NAME]"
type input "Hapag [PERSON_NAME] Aktiengesellschaft"
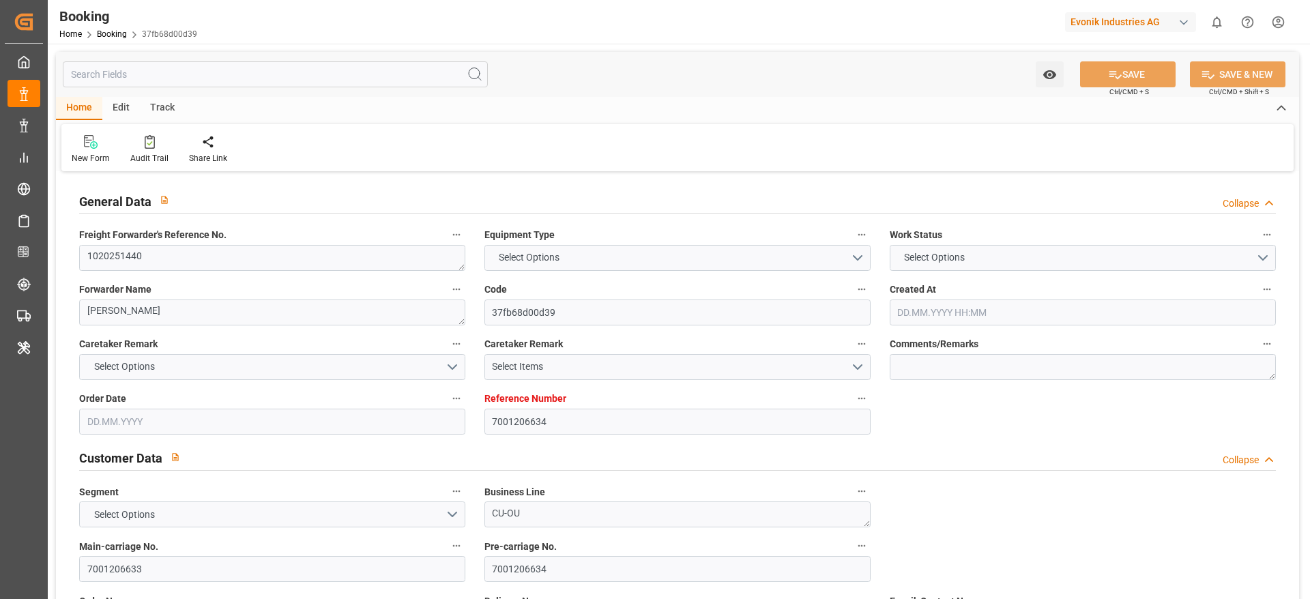
type input "NLRTM"
type input "KRPUS"
type input "56"
type input "CNNBG"
type input "0"
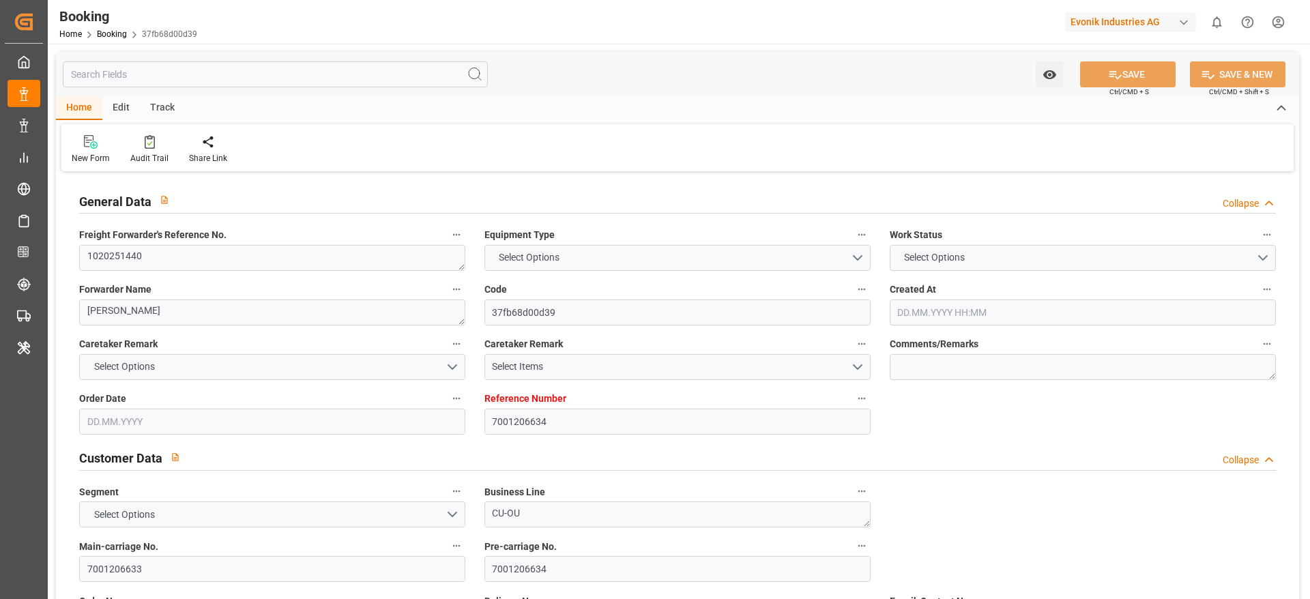
type input "NLRTM"
type input "KRPUS"
type input "9343730"
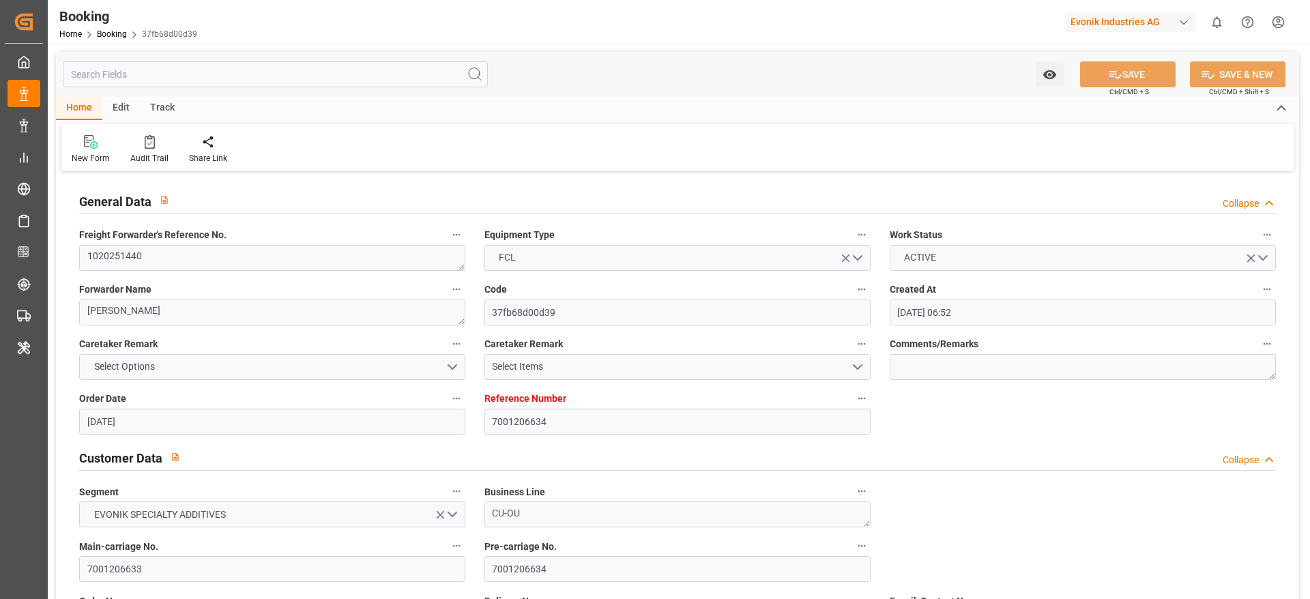
type input "27.06.2025 06:52"
type input "27.06.2025"
type input "20.09.2025"
type input "17.07.2025"
type input "20.07.2025 00:00"
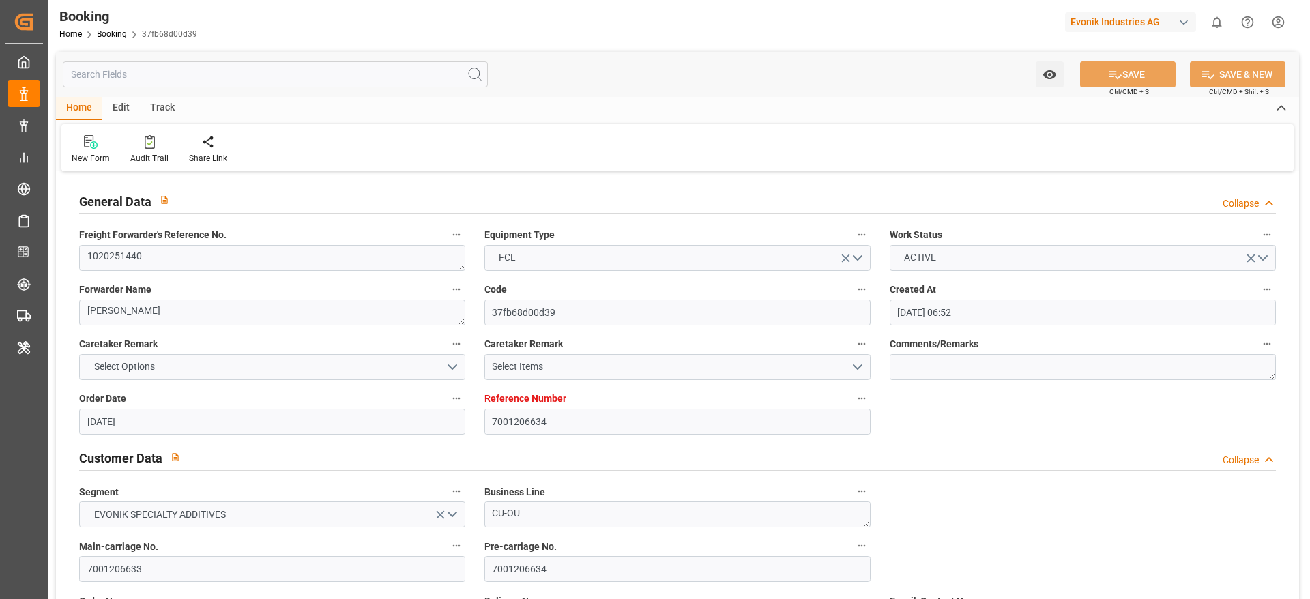
type input "20.07.2025 00:00"
type input "20.07.2025 03:48"
type input "17.07.2025 08:59"
type input "14.09.2025 09:00"
type input "13.09.2025 00:00"
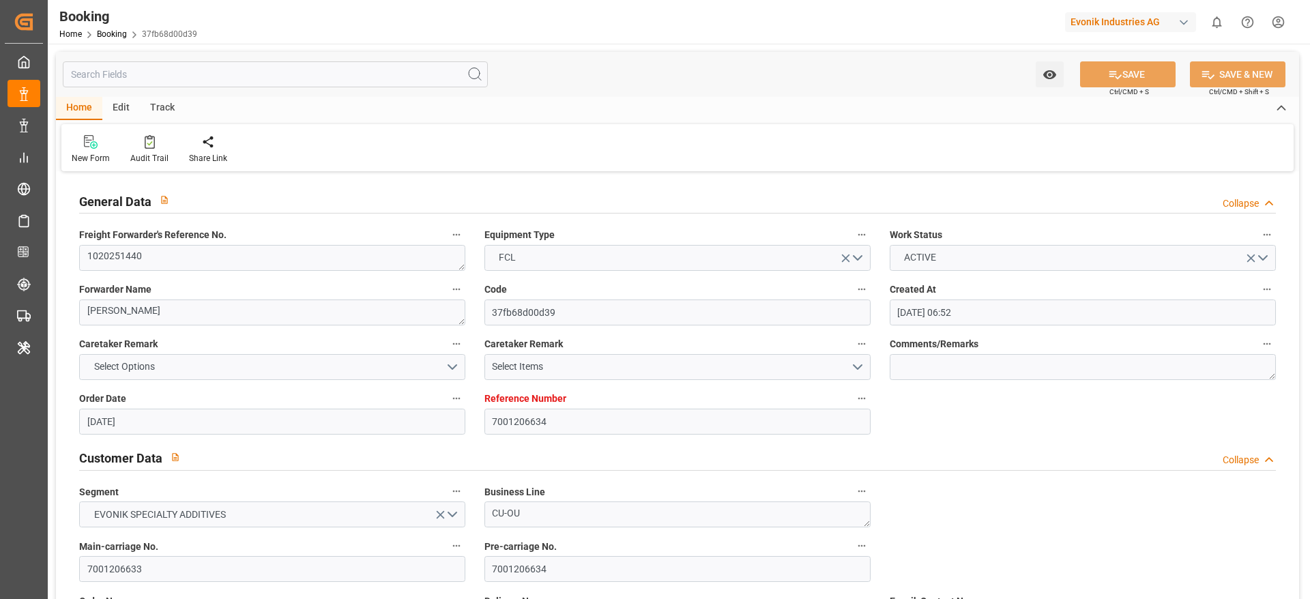
type input "14.09.2025 07:12"
type input "02.09.2025 12:15"
type input "30.08.2025 00:00"
type input "02.09.2025 12:48"
type input "08.09.2025 10:00"
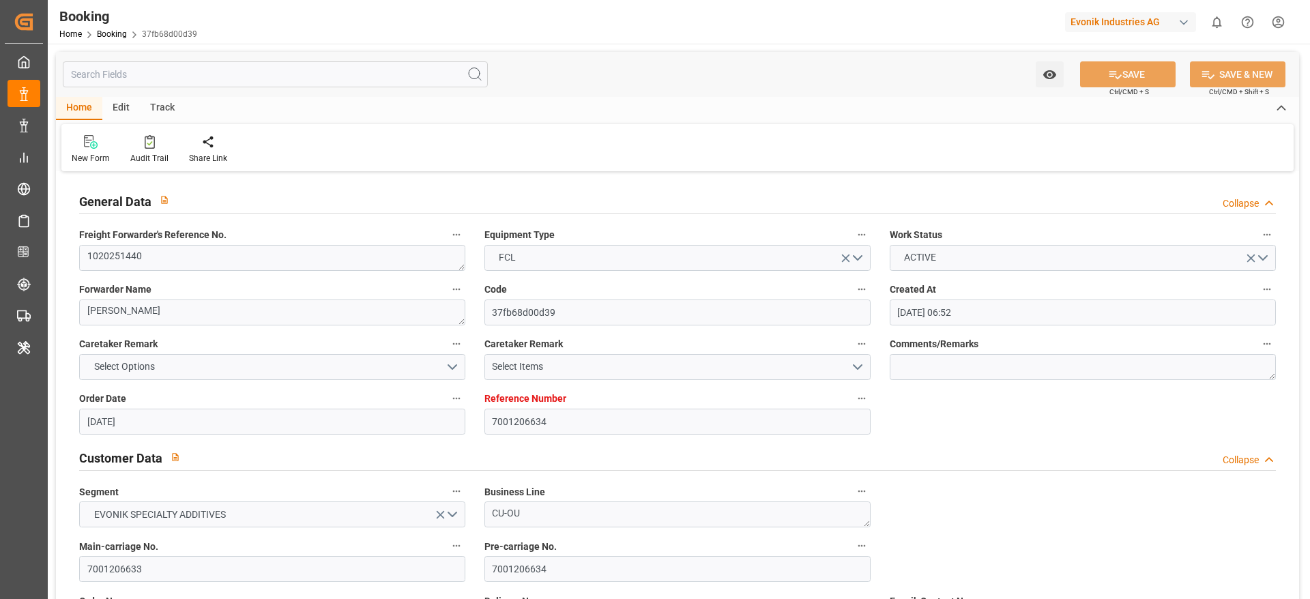
type input "11.09.2025 00:00"
type input "08.09.2025 10:00"
type input "[DATE] 00:00"
type input "11.09.2025 00:00"
type input "18.09.2025 09:50"
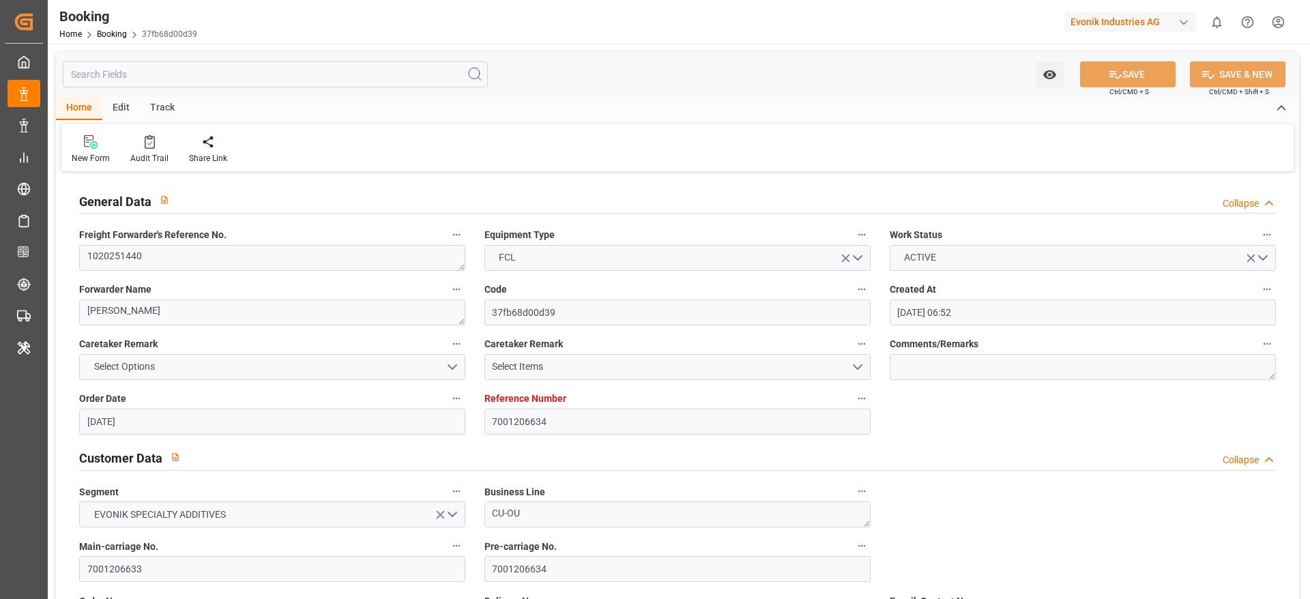
type input "19.08.2025"
type input "18.09.2025 12:19"
type input "[DATE]"
type input "16.07.2025 12:45"
type input "18.07.2025 21:23"
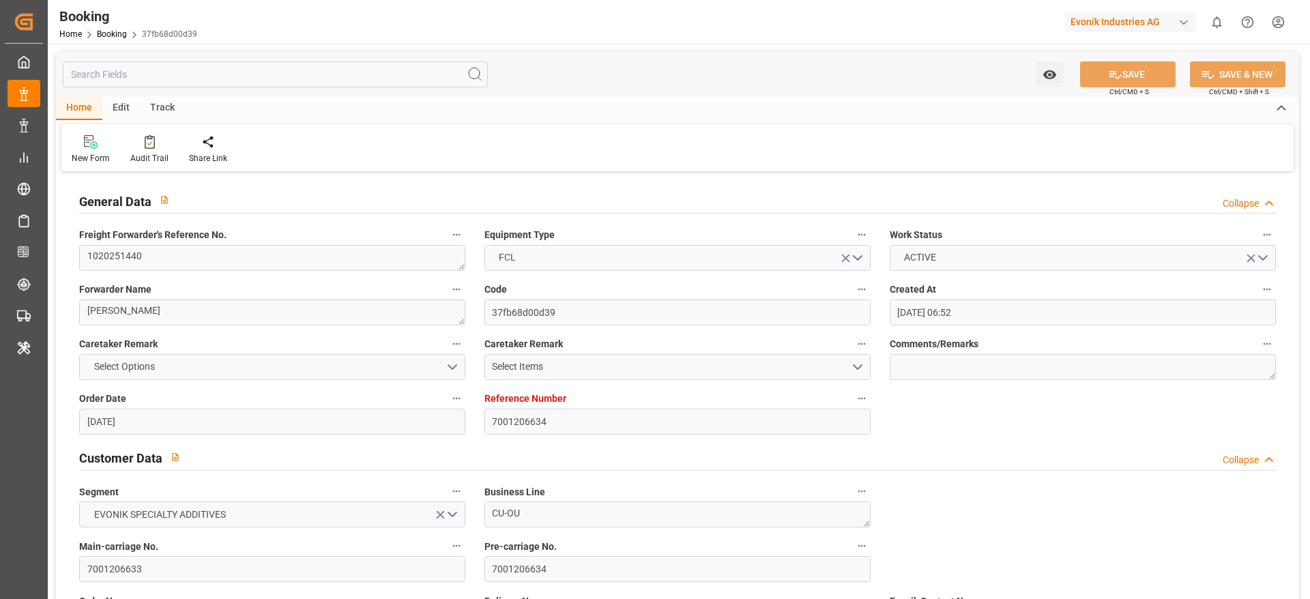
type input "20.07.2025 05:13"
type input "02.09.2025 12:15"
type input "02.09.2025 12:40"
type input "02.09.2025 12:48"
type input "02.09.2025 08:00"
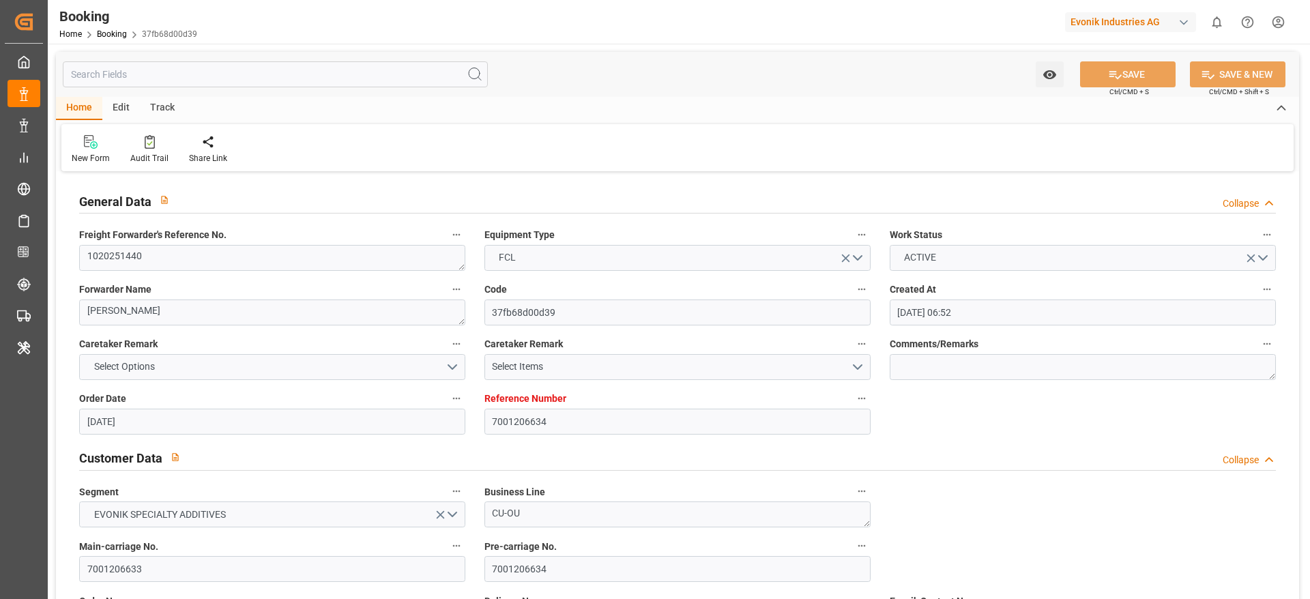
type input "03.09.2025 01:12"
type input "02.09.2025 16:41"
type input "08.09.2025 10:00"
type input "08.09.2025 09:45"
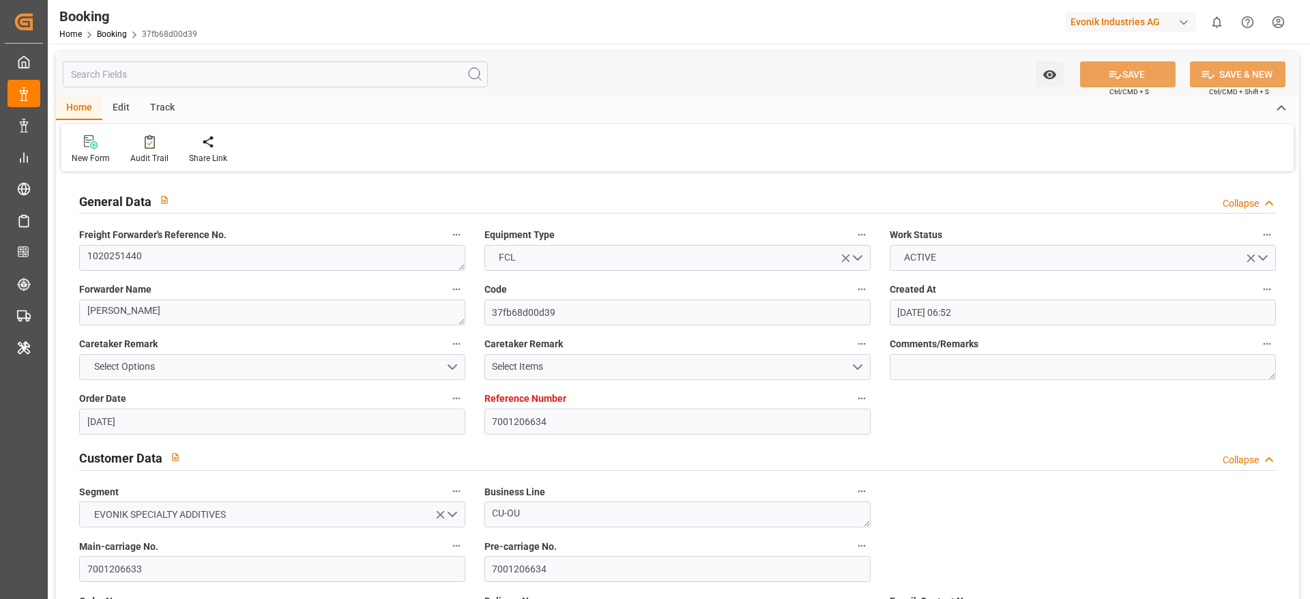
type input "08.09.2025 10:00"
type input "08.09.2025 11:13"
type input "10.09.2025 01:00"
type input "10.09.2025 09:42"
type input "15.09.2025 18:30"
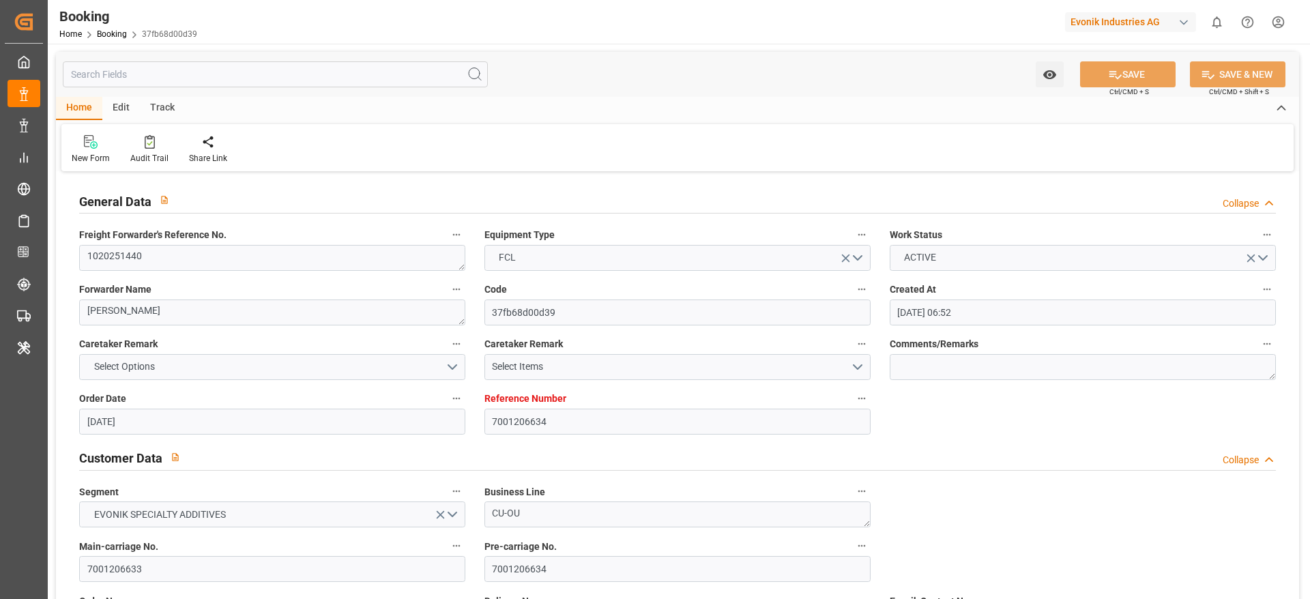
type input "02.09.2025 07:00"
type input "11.09.2025 05:00"
type input "14.09.2025 09:00"
type input "14.09.2025 07:14"
type input "14.09.2025 20:45"
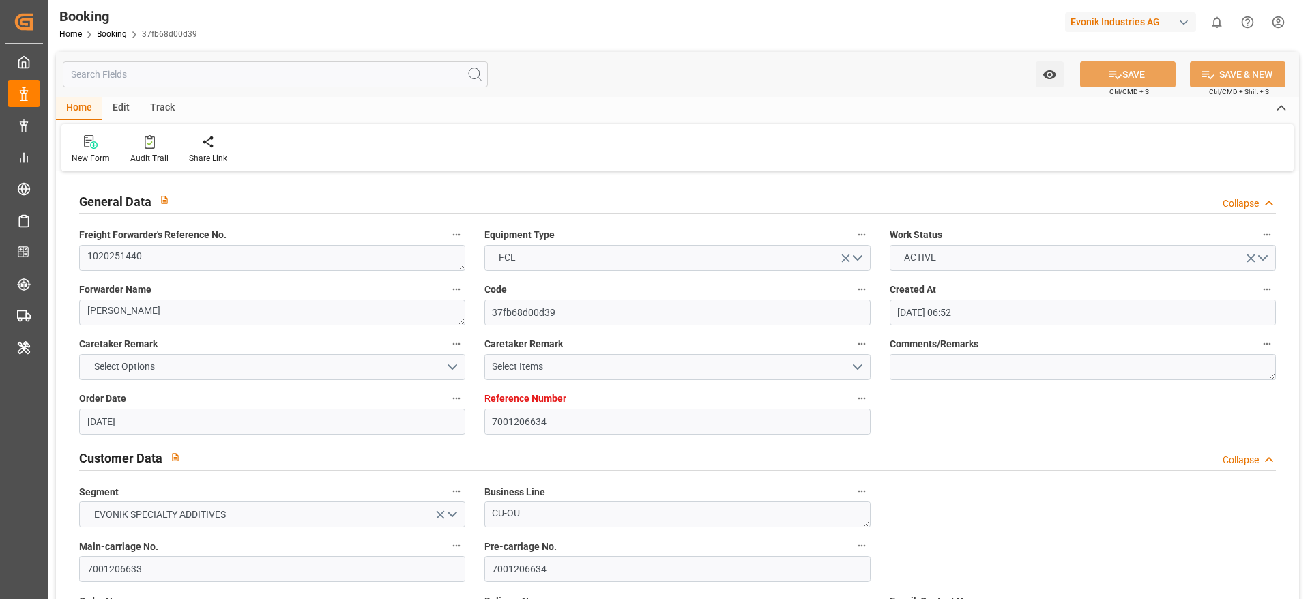
type input "14.09.2025 07:12"
type input "14.09.2025 19:51"
type input "18.09.2025 19:51"
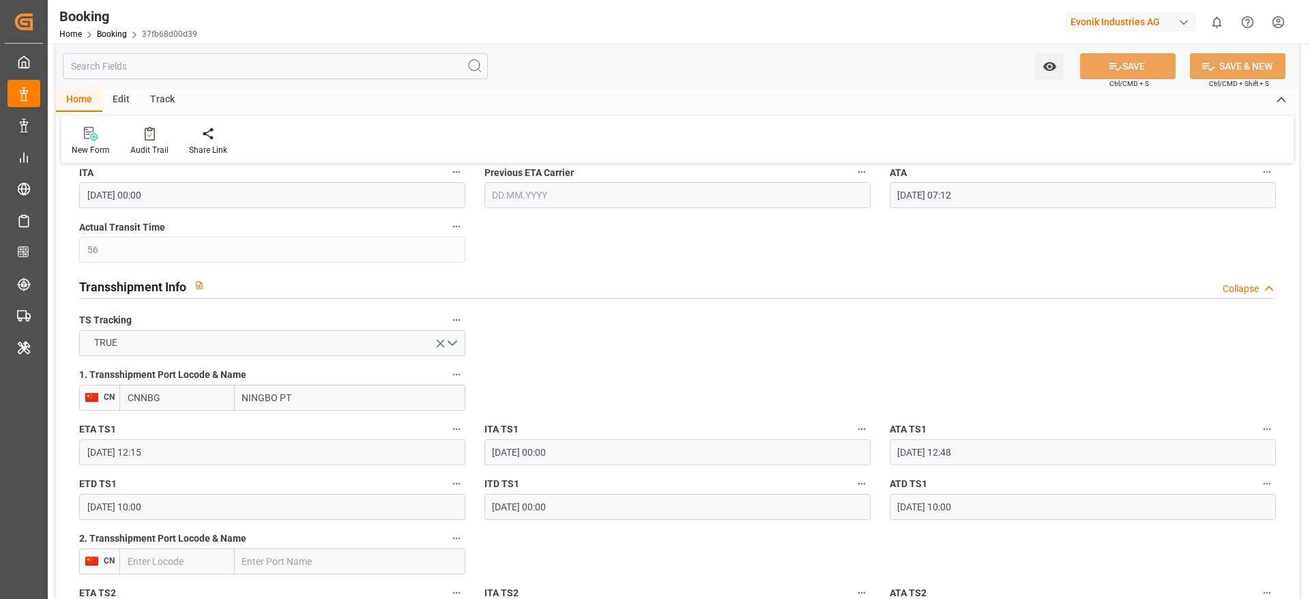
scroll to position [1433, 0]
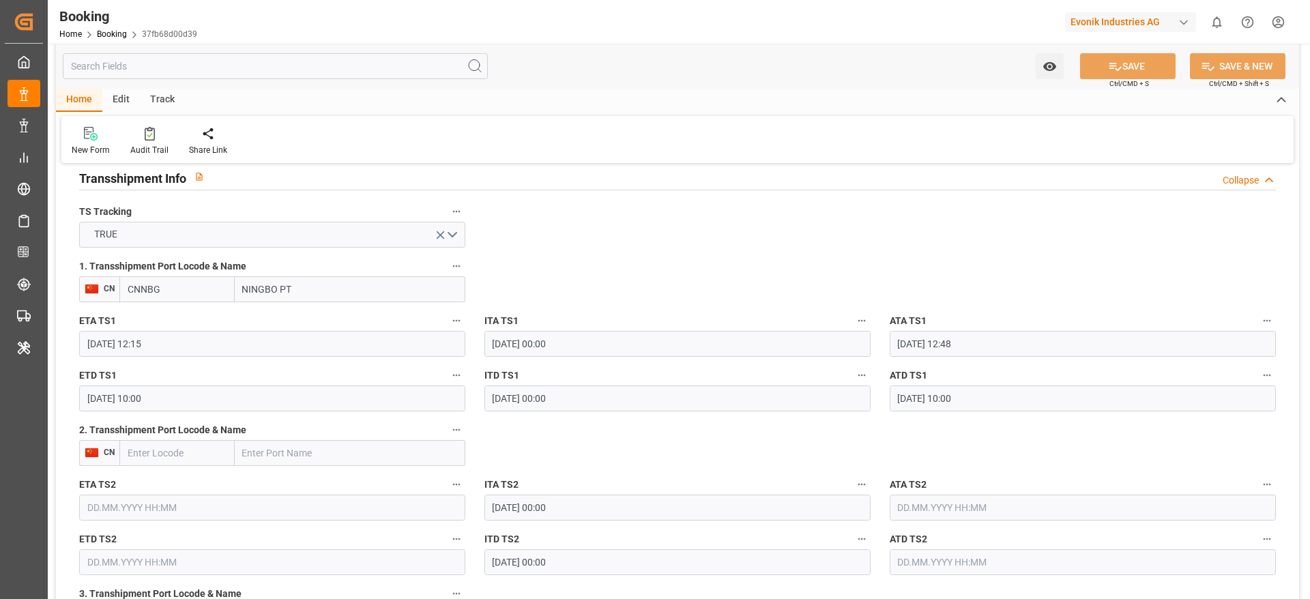
click at [201, 294] on input "CNNBG" at bounding box center [176, 289] width 115 height 26
click at [182, 319] on span "CNNBG - Ningbo Pt" at bounding box center [167, 319] width 78 height 11
type input "CNNBG"
type input "Ningbo Pt"
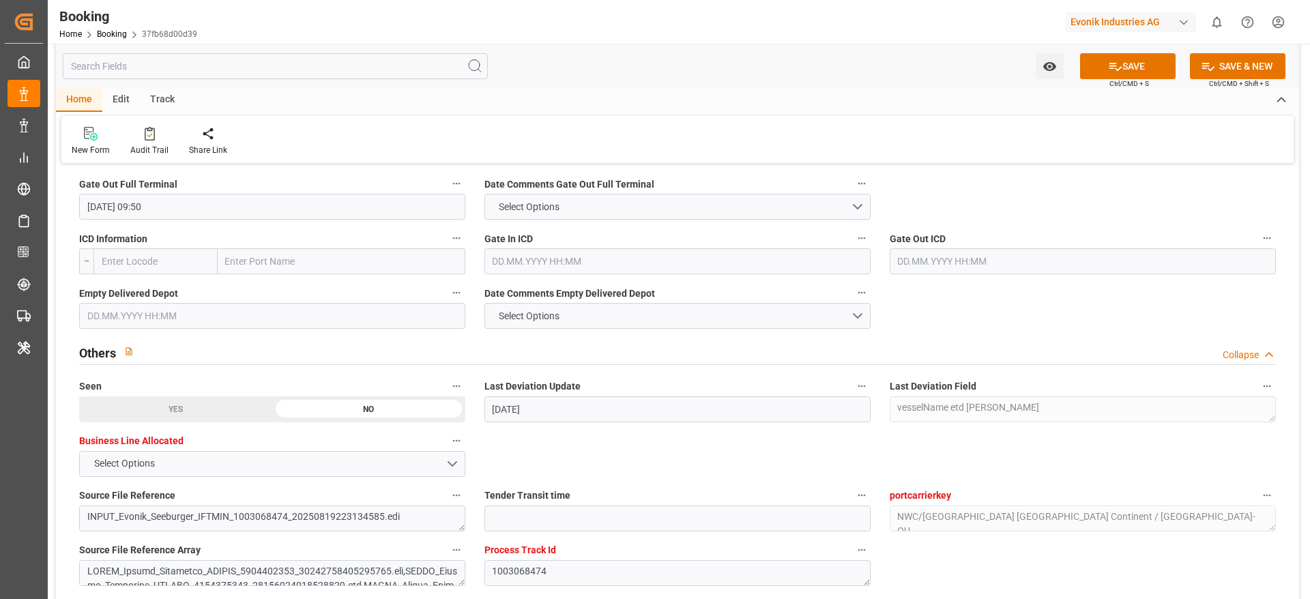
scroll to position [2047, 0]
click at [255, 301] on input "text" at bounding box center [272, 314] width 386 height 26
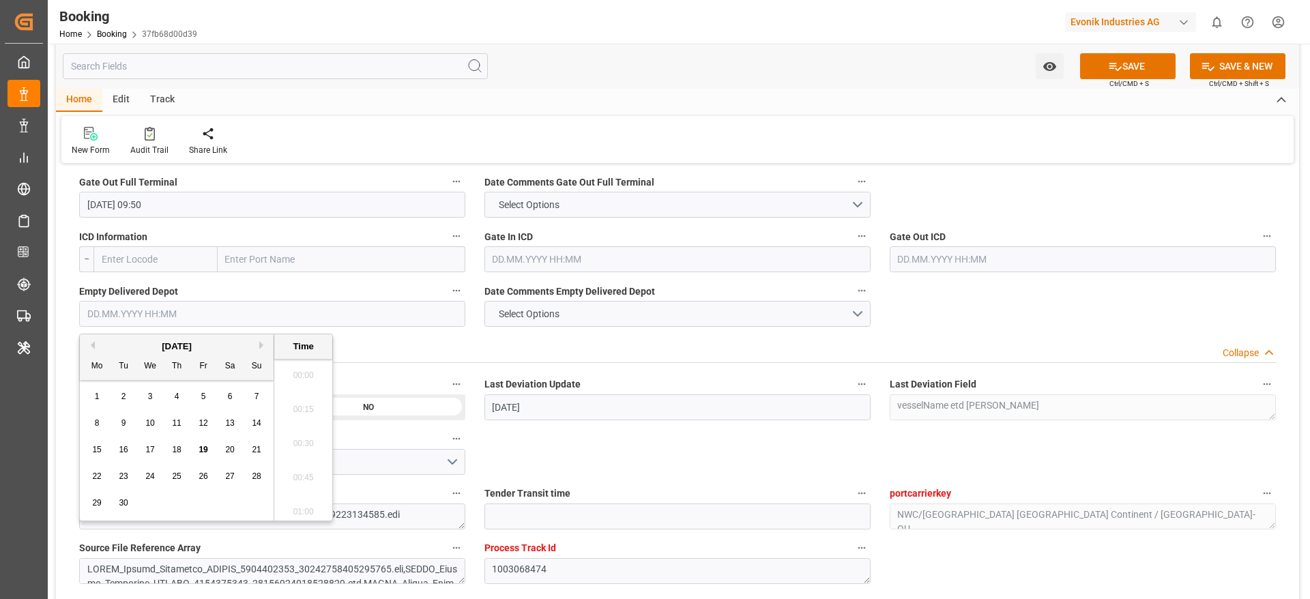
scroll to position [1983, 0]
click at [199, 447] on span "19" at bounding box center [203, 450] width 9 height 10
type input "19.09.2025 00:00"
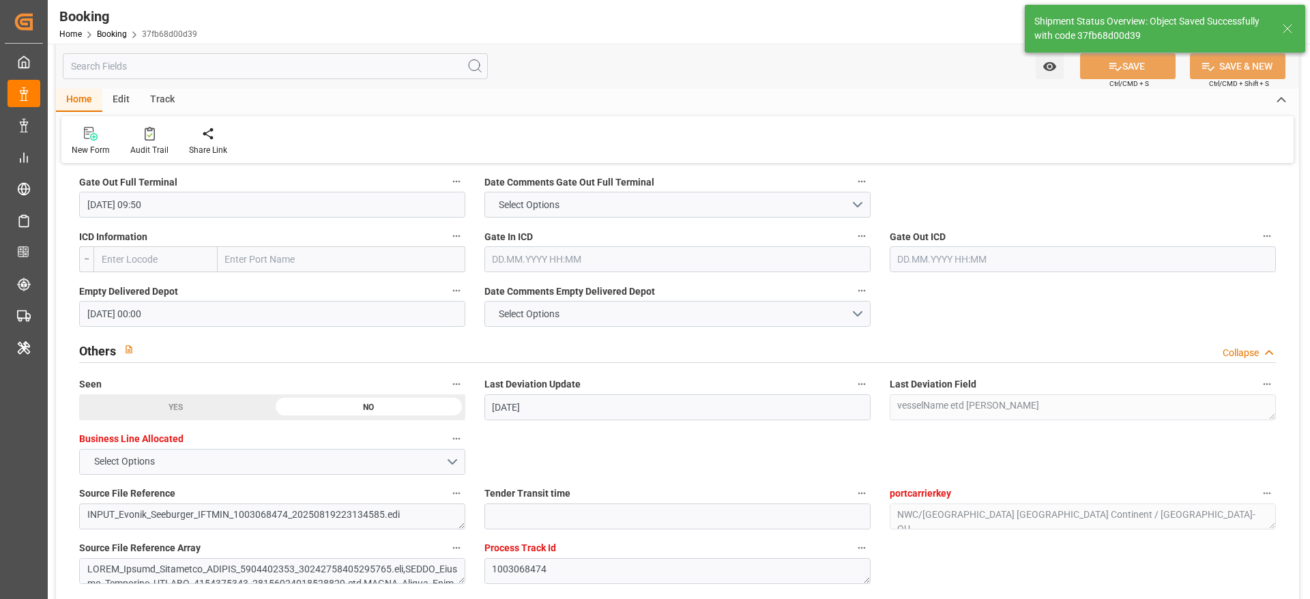
type textarea "[PERSON_NAME]"
type input "19.09.2025 09:35"
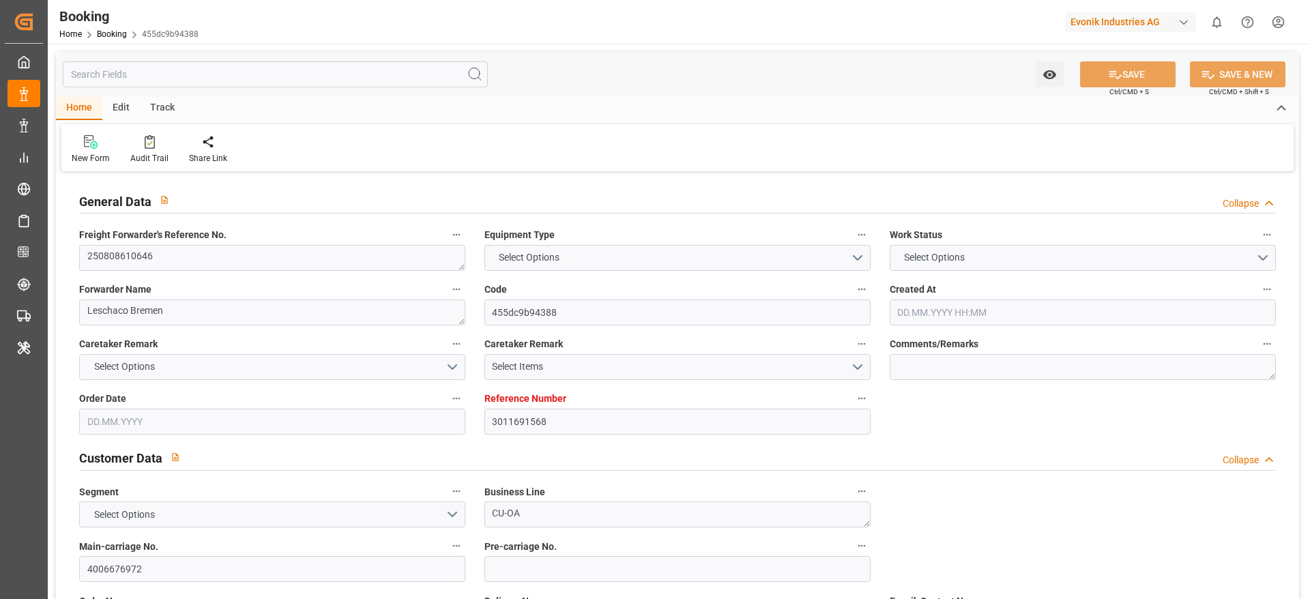
type input "3011691568"
type input "9222986"
type input "Hapag [PERSON_NAME]"
type input "Hapag [PERSON_NAME] Aktiengesellschaft"
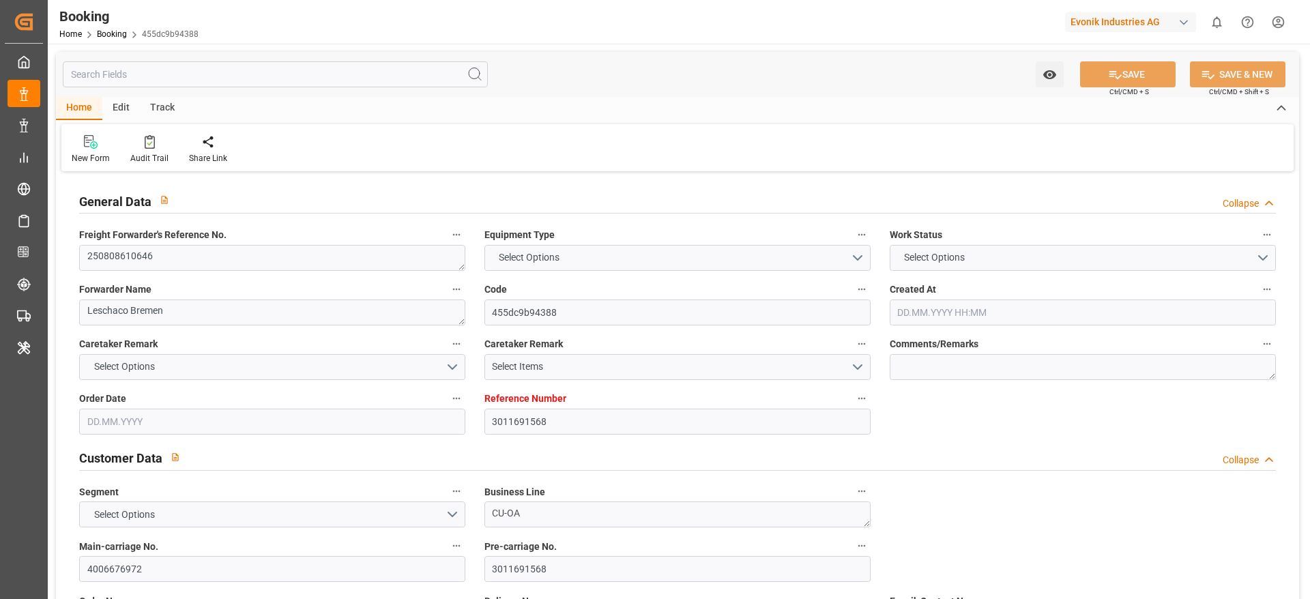
type input "NLRTM"
type input "USORF"
type input "18"
type input "USCVG"
type input "0"
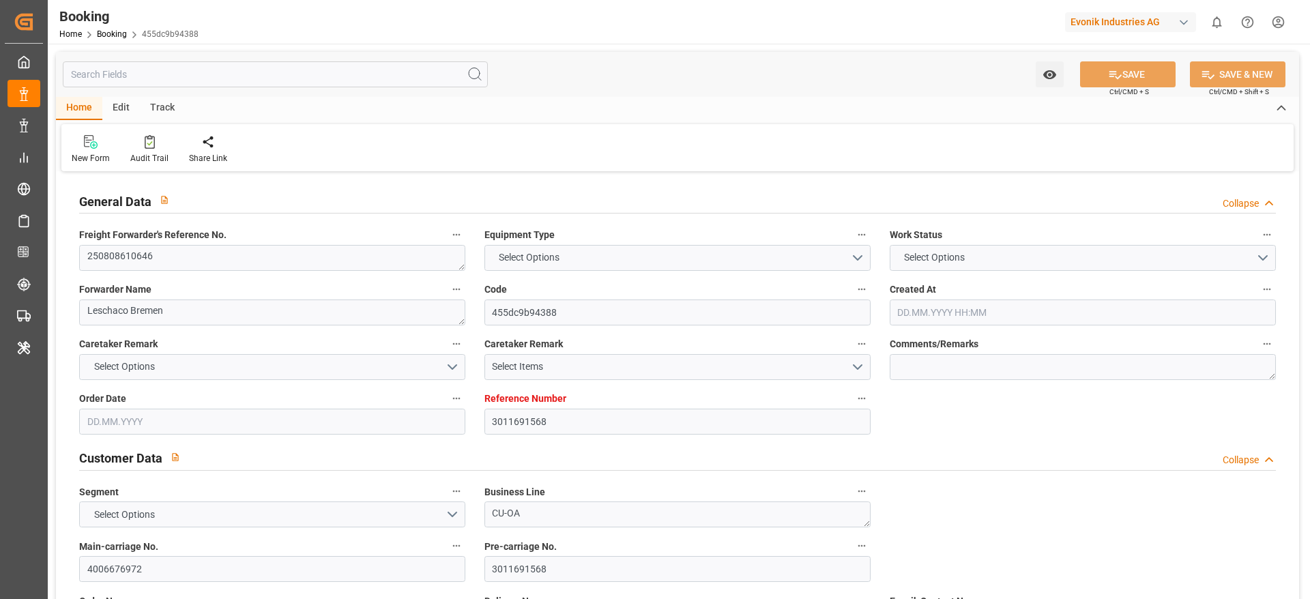
type input "NLRTM"
type input "USORF"
type input "9222986"
type input "[DATE] 07:57"
type input "[DATE]"
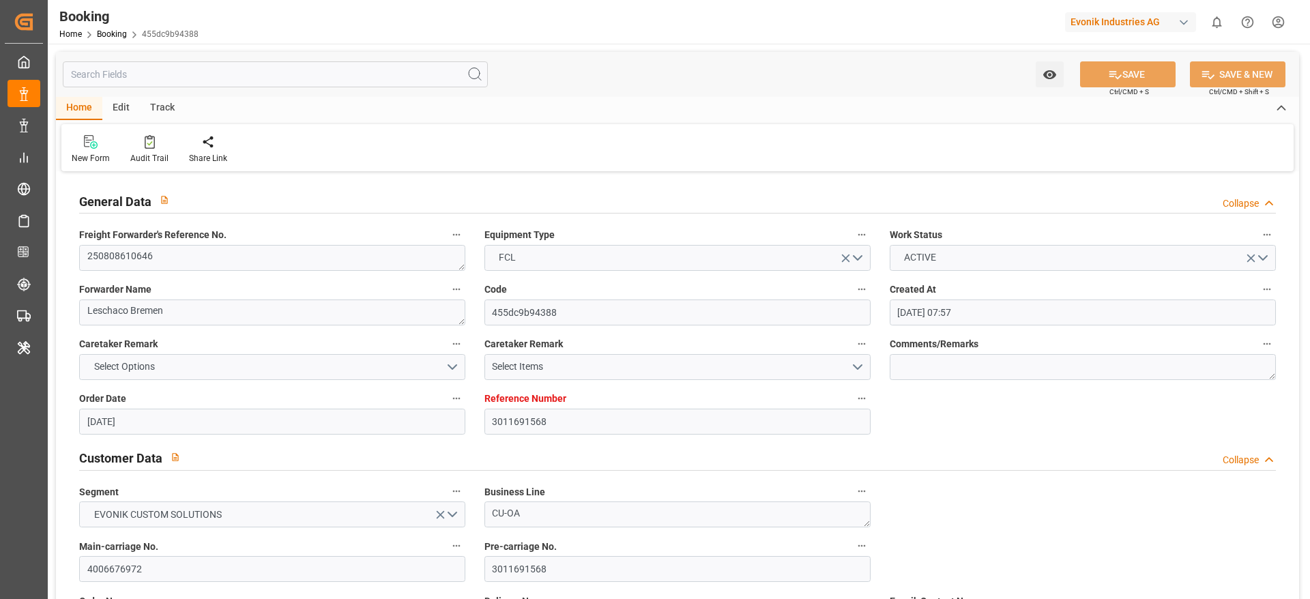
type input "[DATE]"
type input "[DATE] 15:00"
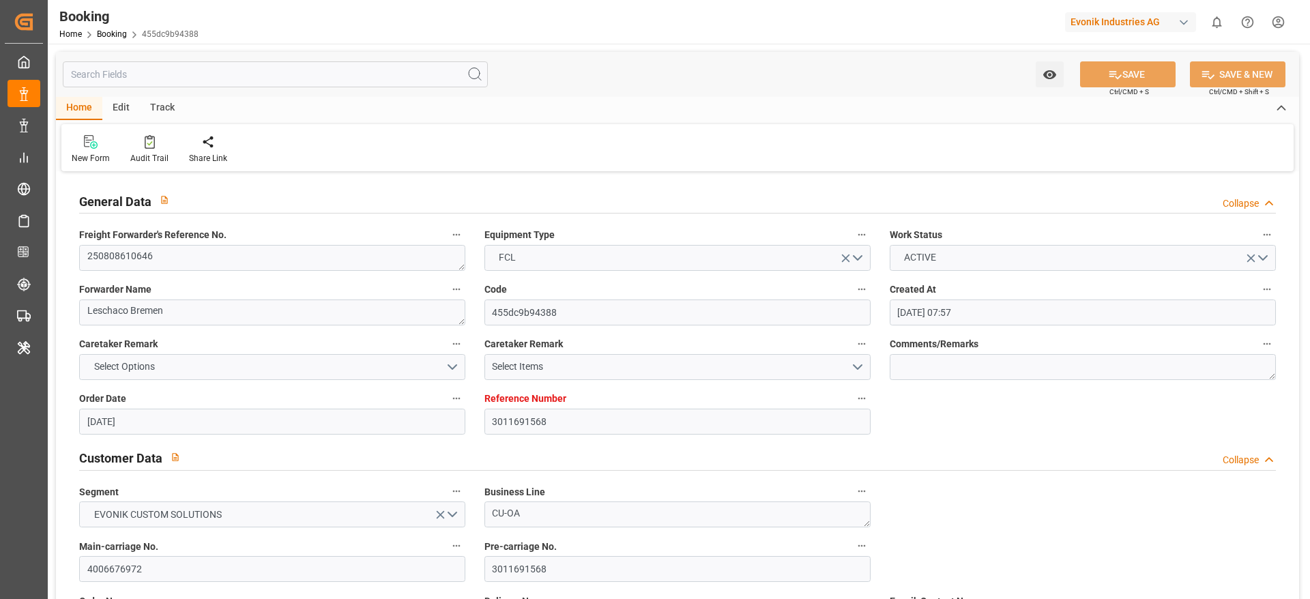
type input "[DATE] 00:00"
type input "[DATE] 15:00"
type input "[DATE] 15:45"
type input "[DATE] 07:00"
type input "[DATE] 00:00"
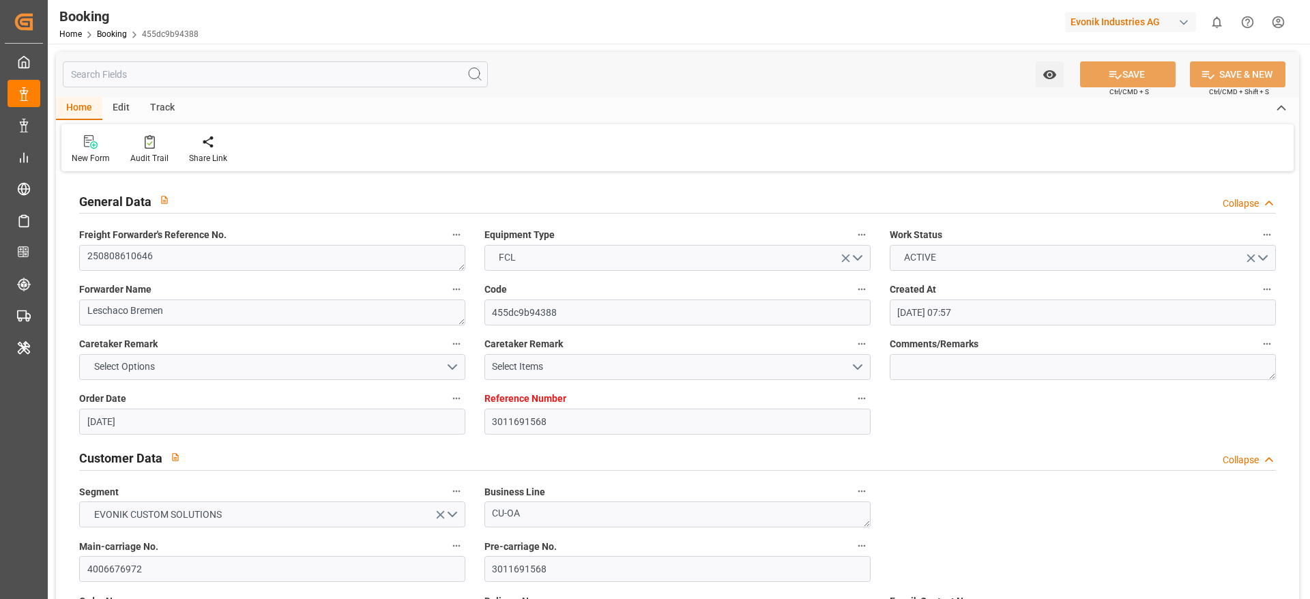
type input "[DATE] 06:50"
type input "[DATE] 17:10"
type input "[DATE]"
type input "[DATE] 12:13"
type input "[DATE]"
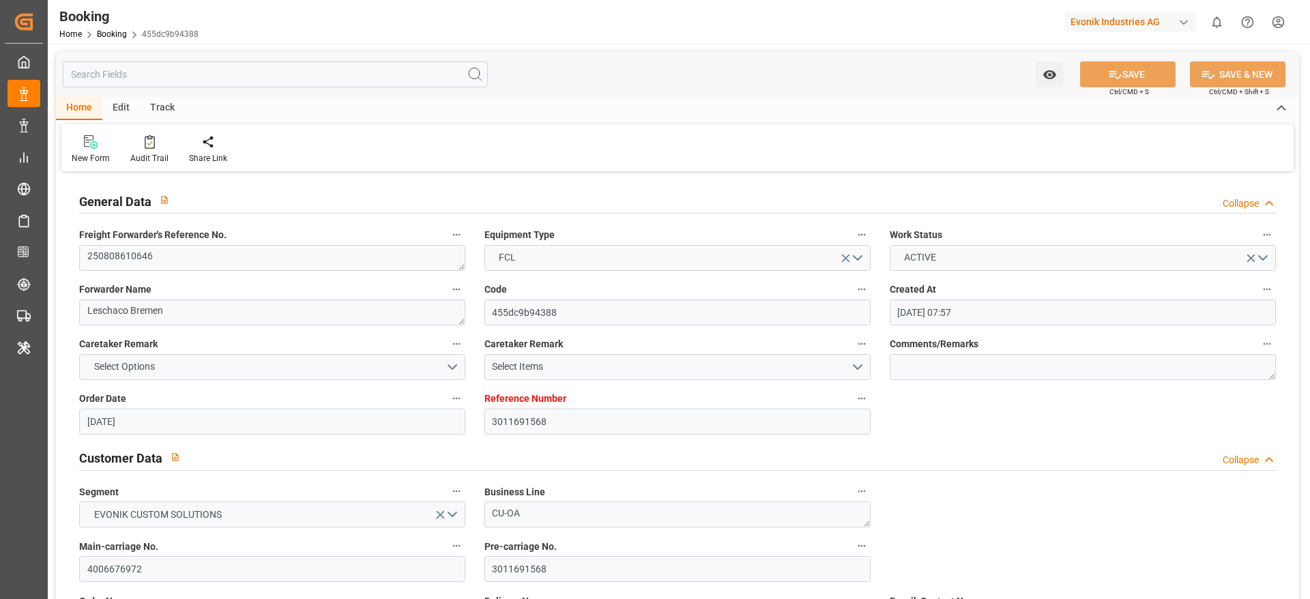
type input "[DATE] 16:42"
type input "[DATE] 08:00"
type input "[DATE] 19:30"
type input "[DATE] 12:00"
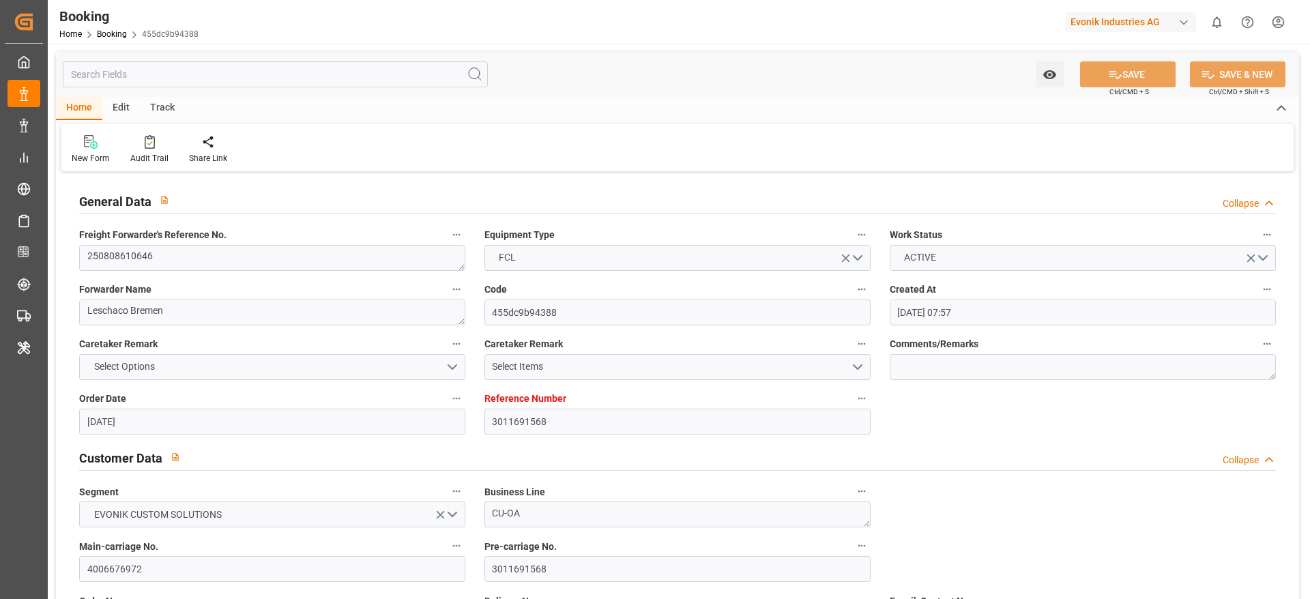
type input "[DATE] 12:00"
type input "[DATE] 10:01"
type input "[DATE] 15:00"
type input "[DATE] 15:21"
type input "[DATE] 07:00"
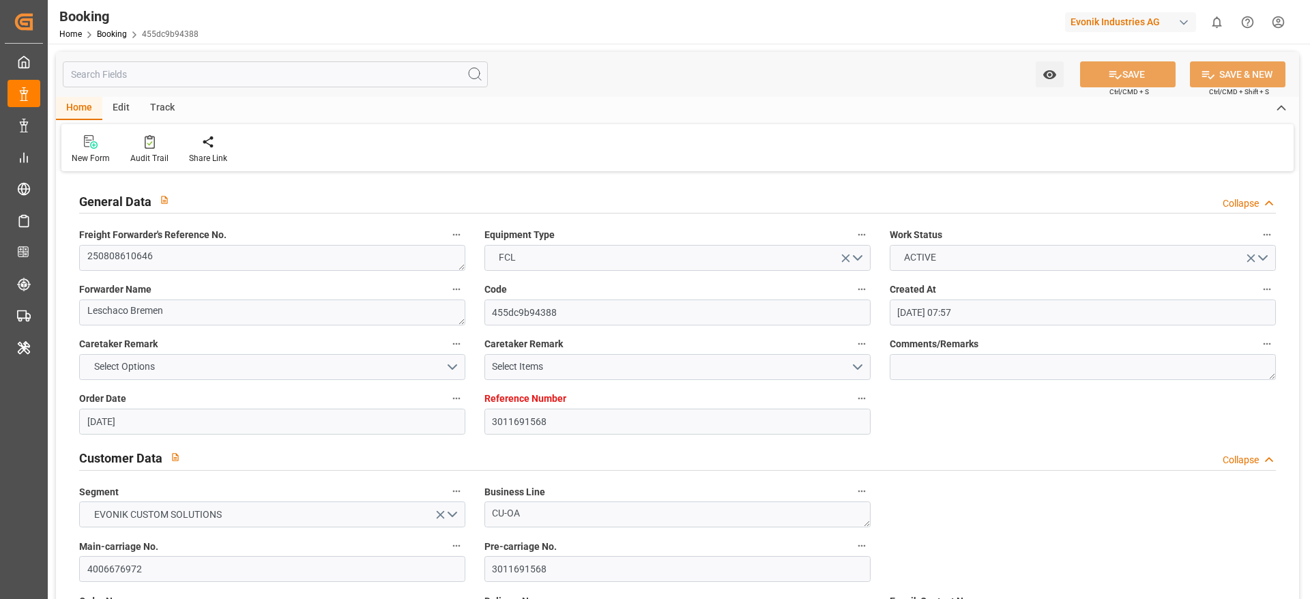
type input "[DATE] 06:03"
type input "[DATE] 16:47"
type input "[DATE] 06:50"
type input "[DATE] 19:07"
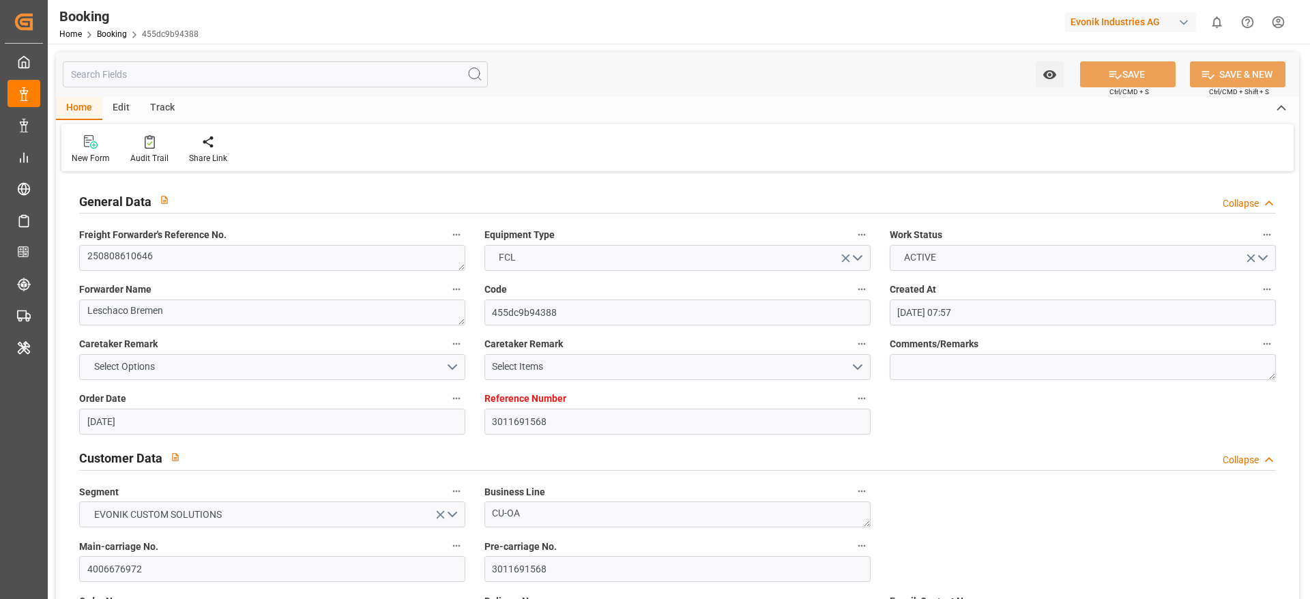
type input "[DATE] 12:00"
type input "[DATE] 19:07"
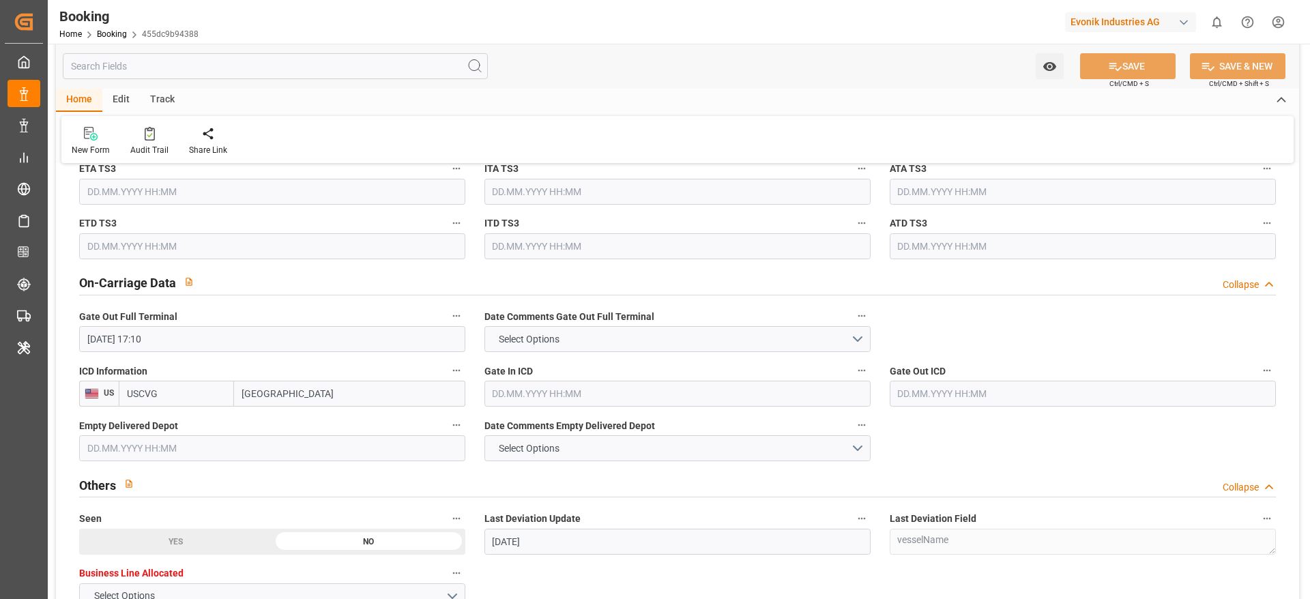
scroll to position [2047, 0]
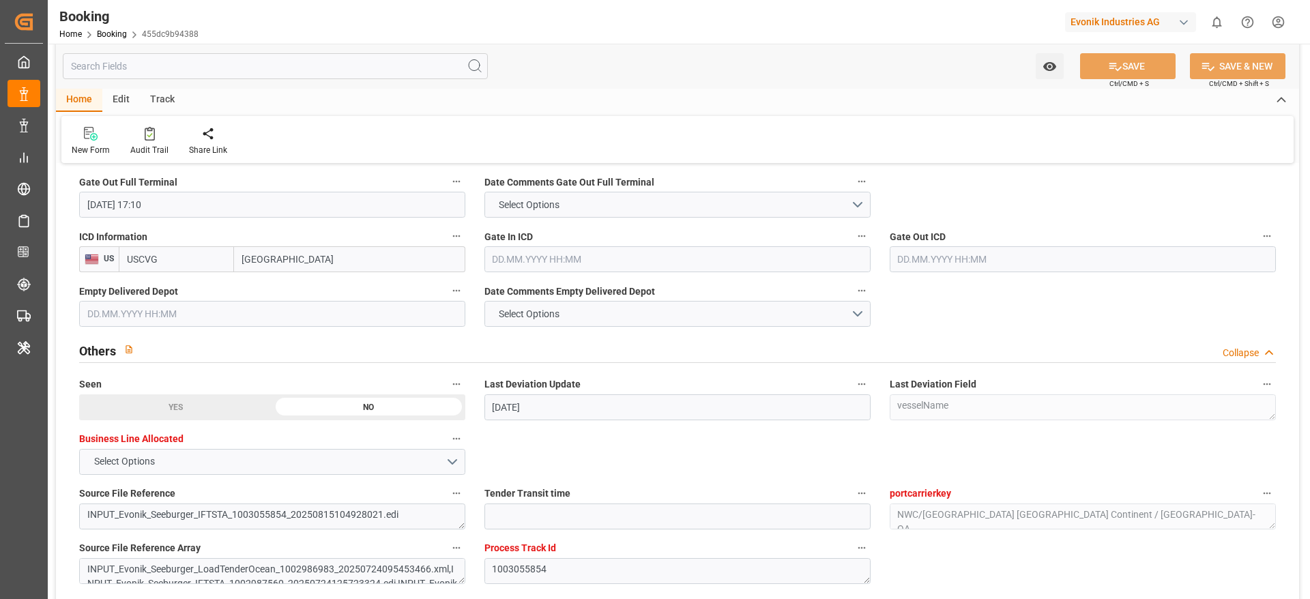
click at [531, 261] on input "text" at bounding box center [677, 259] width 386 height 26
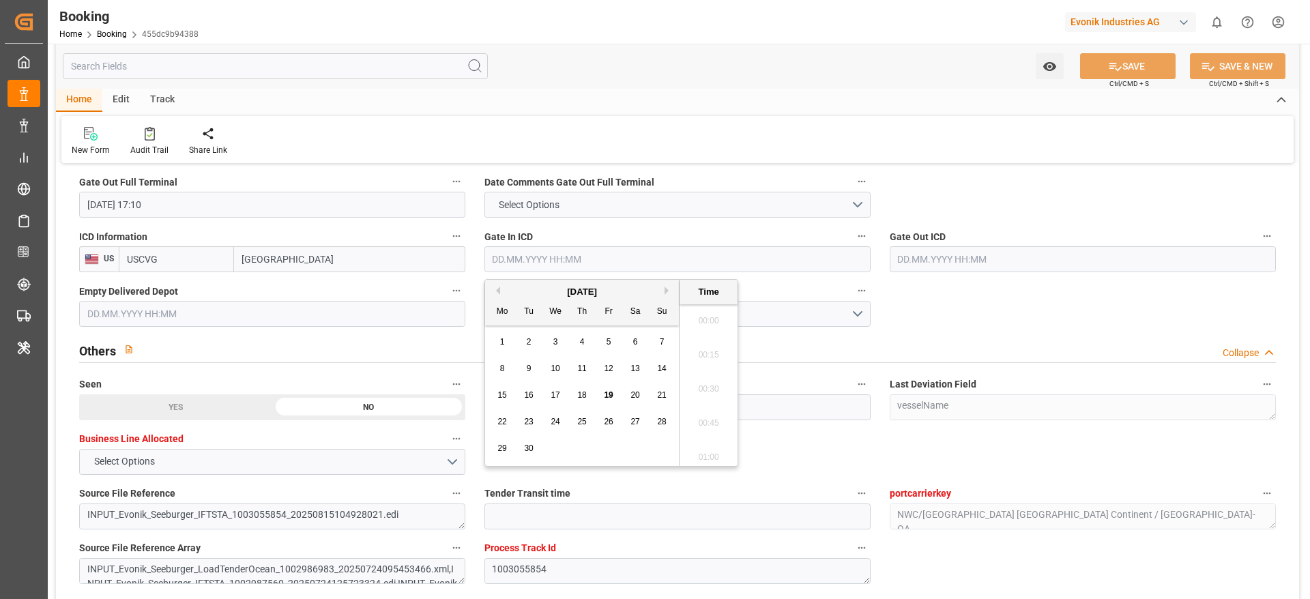
scroll to position [1983, 0]
click at [557, 395] on span "17" at bounding box center [555, 395] width 9 height 10
type input "[DATE] 00:00"
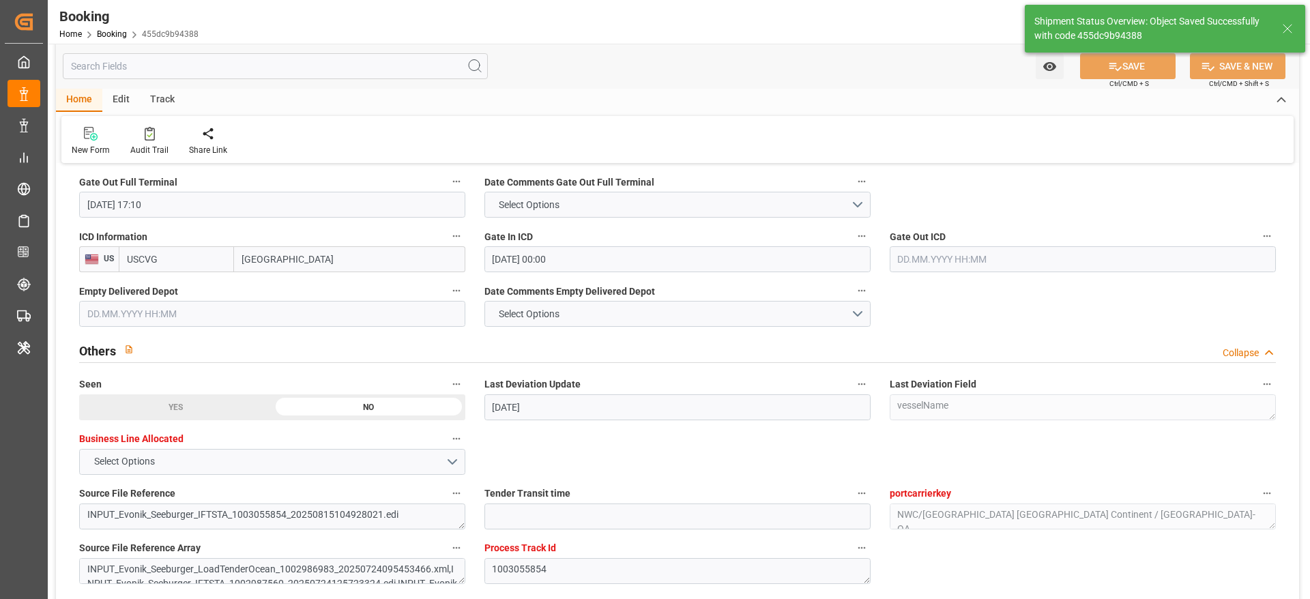
type textarea "[PERSON_NAME]"
type input "[DATE] 09:36"
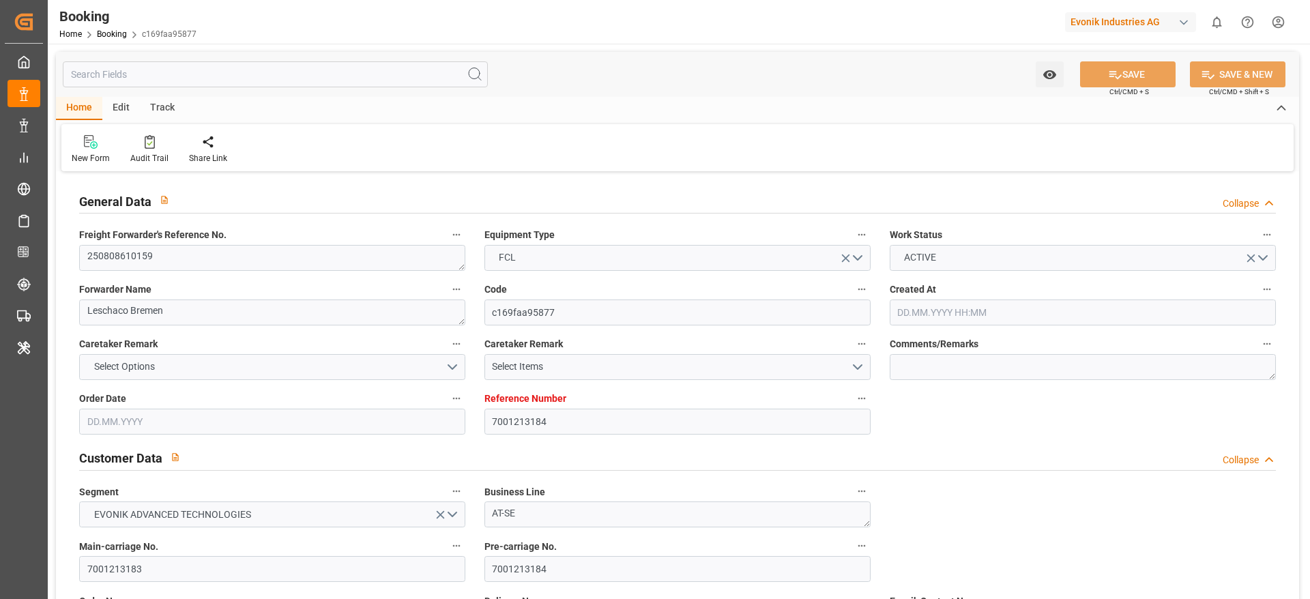
type input "7001213184"
type input "9229843"
type input "Hapag [PERSON_NAME]"
type input "Hapag [PERSON_NAME] Aktiengesellschaft"
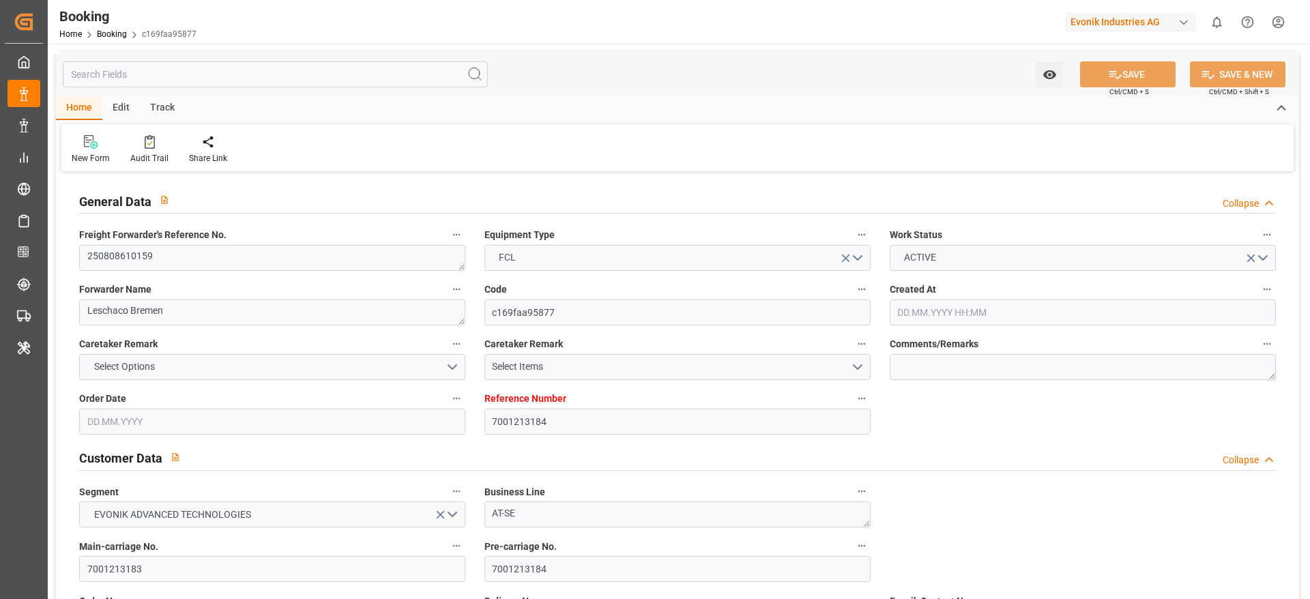
type input "DEHAM"
type input "USSAV"
type input "16"
type input "USATL"
type input "0"
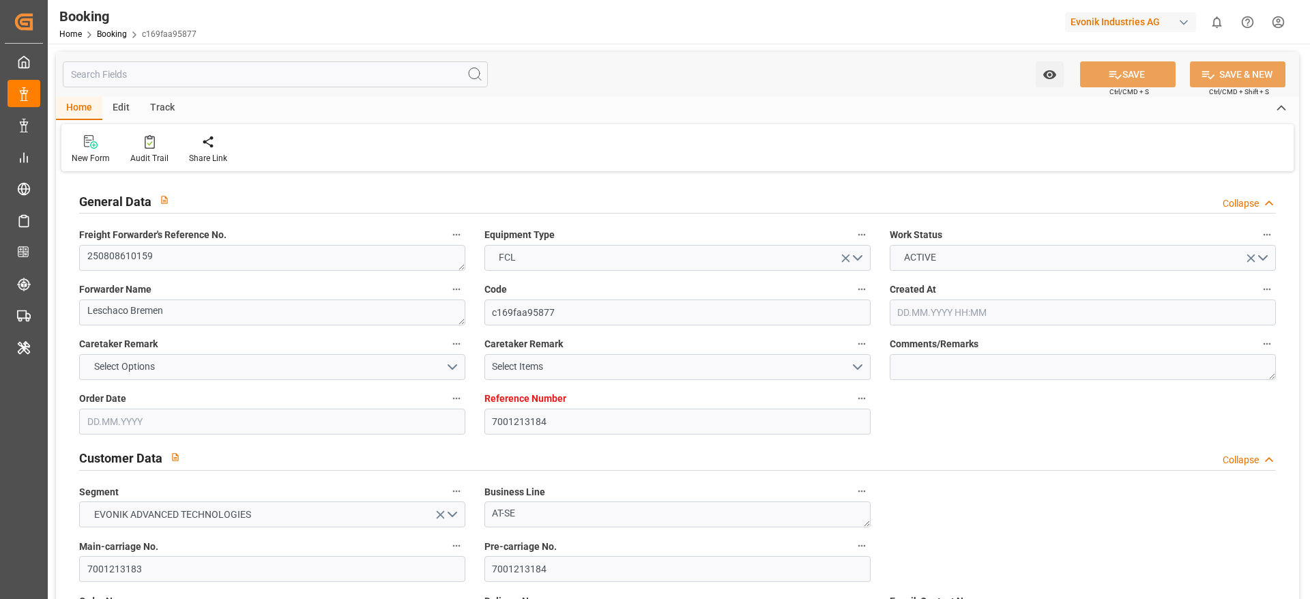
type input "DEHAM"
type input "USSAV"
type input "9229843"
type input "[DATE] 06:29"
type input "[DATE]"
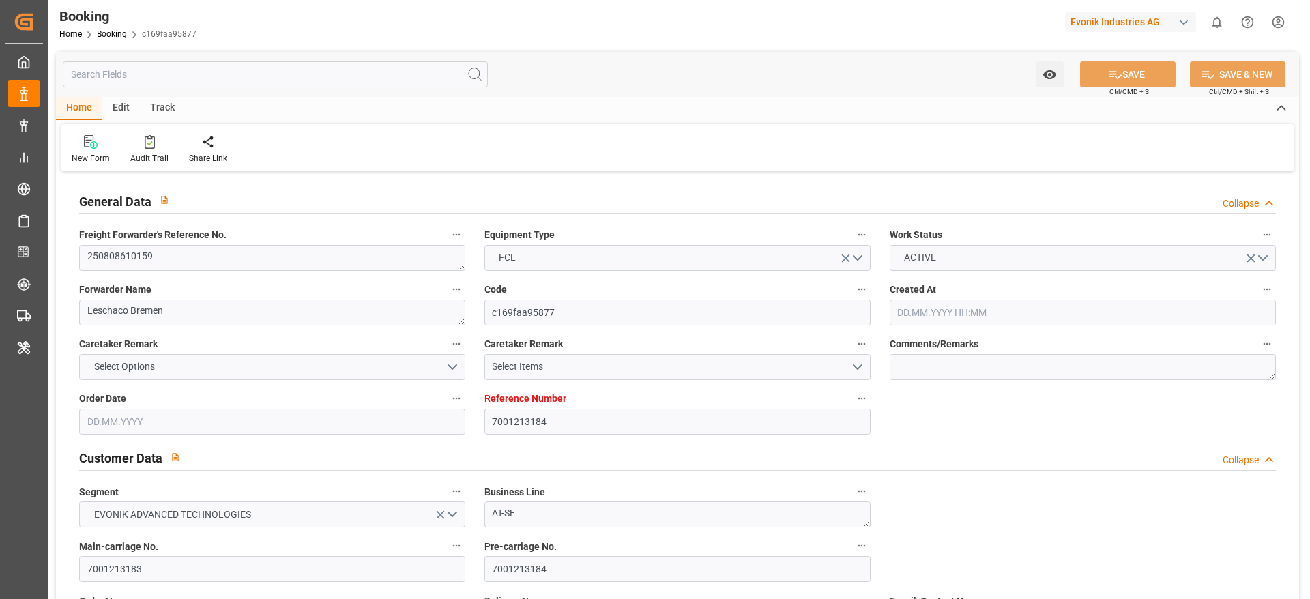
type input "31.08.2025"
type input "25.07.2025"
type input "04.07.2025"
type input "13.08.2025 07:00"
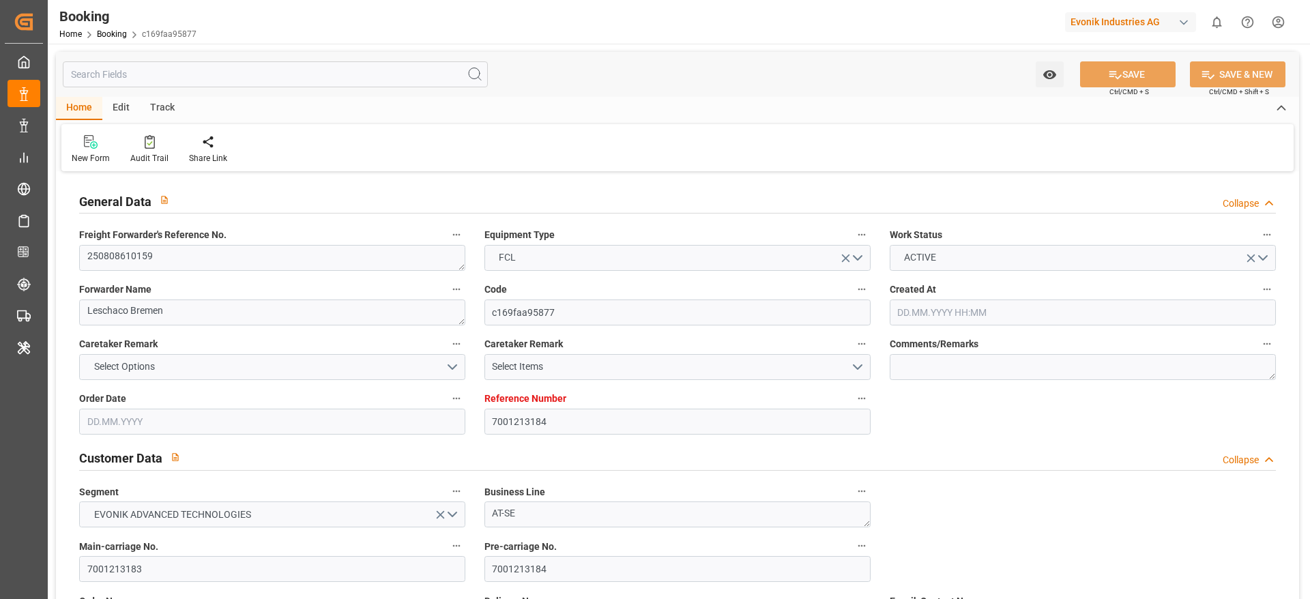
type input "12.08.2025 00:00"
type input "13.08.2025 08:12"
type input "09.08.2025 08:28"
type input "30.08.2025 08:00"
type input "30.08.2025 00:00"
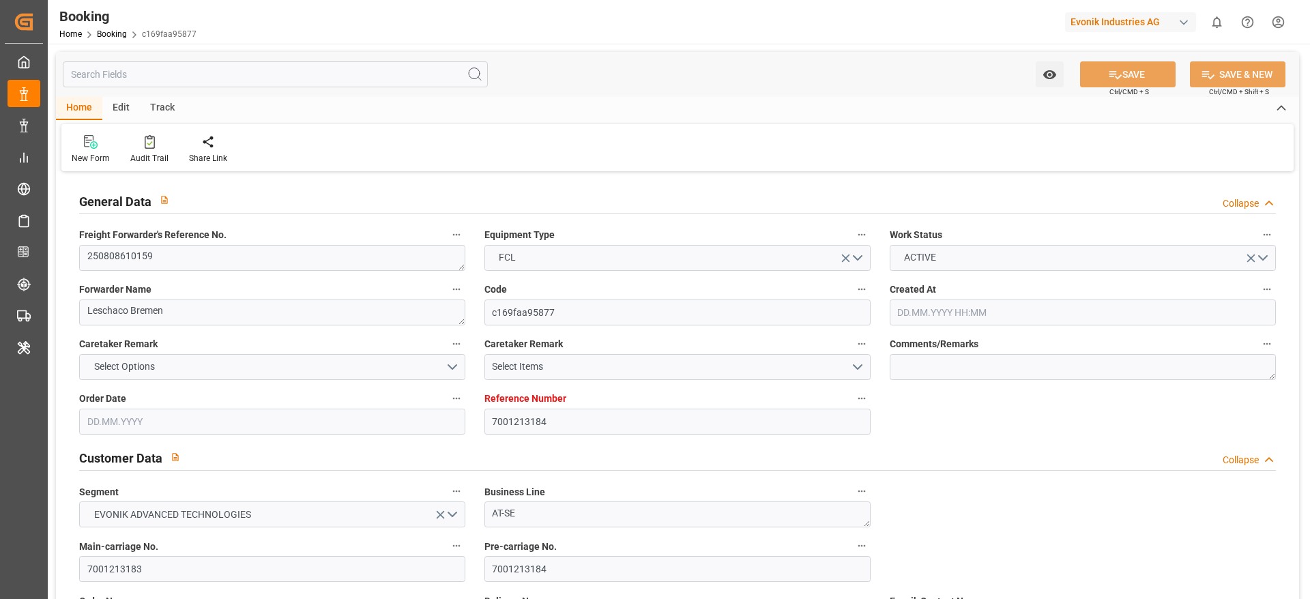
type input "29.08.2025 11:18"
type input "30.08.2025 01:45"
type input "05.09.2025 00:00"
type input "06.08.2025"
type input "18.09.2025 11:58"
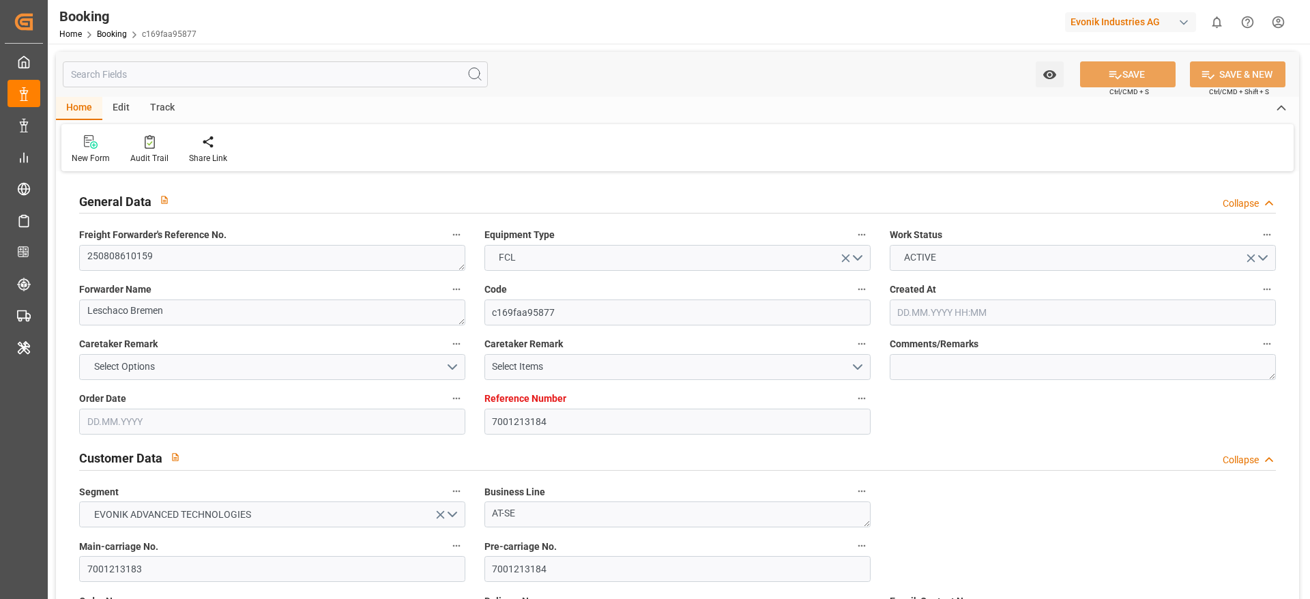
type input "[DATE]"
type input "05.08.2025 16:47"
type input "06.09.2025 12:00"
type input "12.08.2025 23:38"
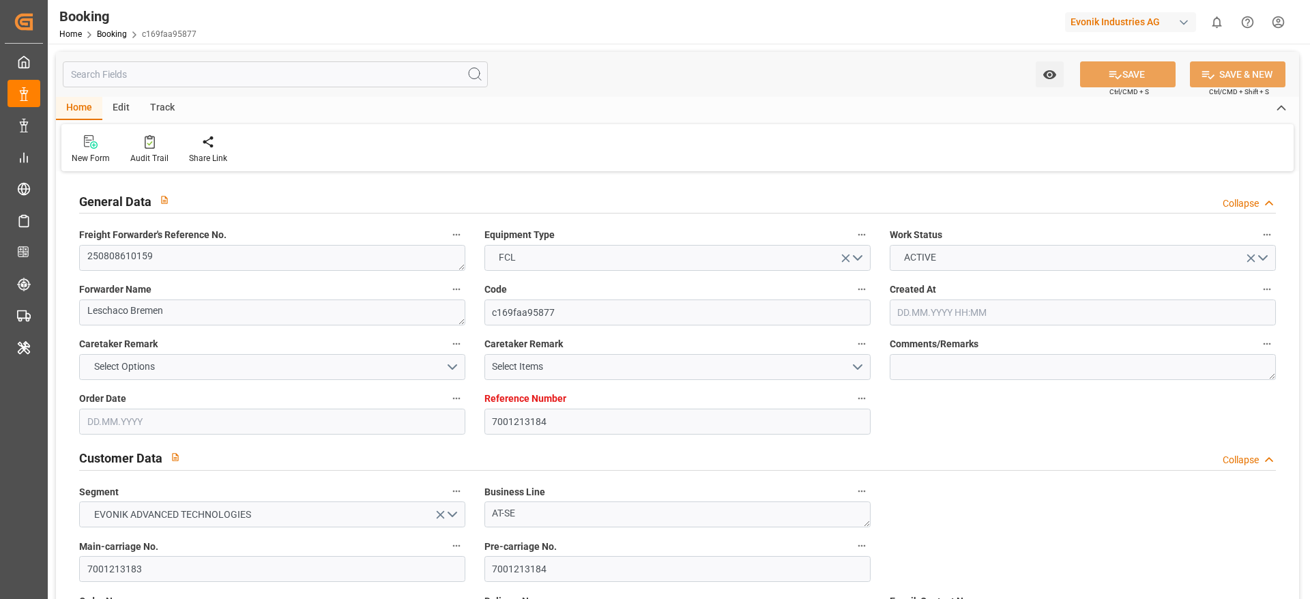
type input "13.08.2025 07:00"
type input "13.08.2025 09:16"
type input "30.08.2025 08:00"
type input "29.08.2025 11:04"
type input "30.08.2025 01:35"
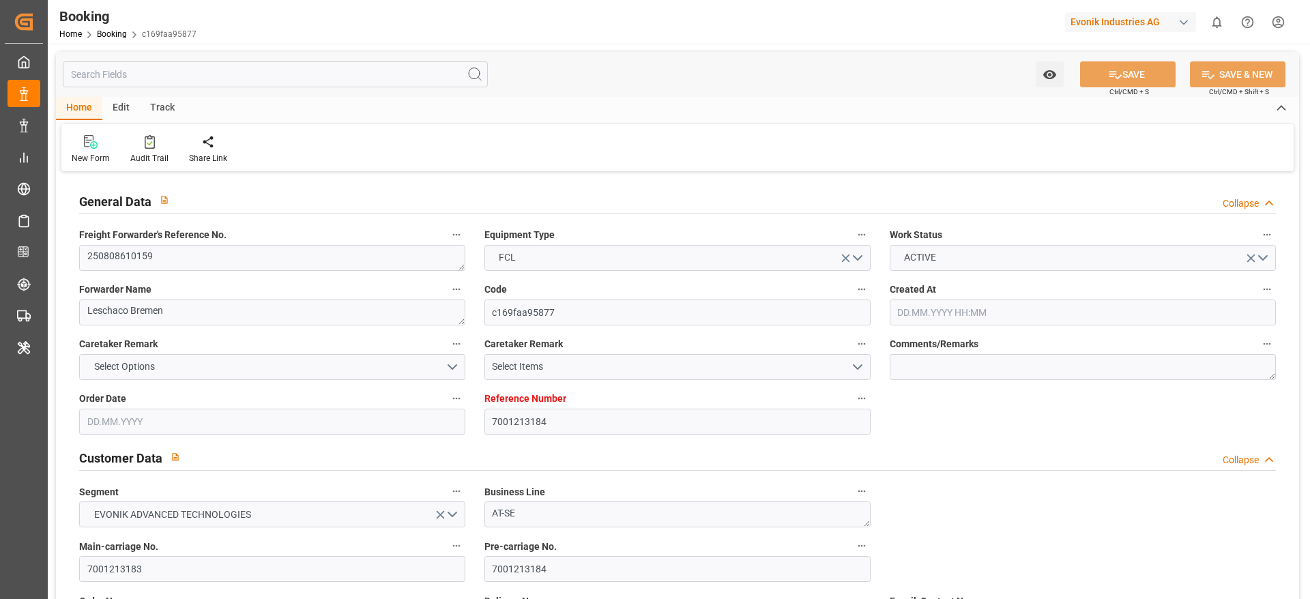
type input "29.08.2025 11:18"
type input "29.08.2025 23:03"
type input "03.09.2025 12:00"
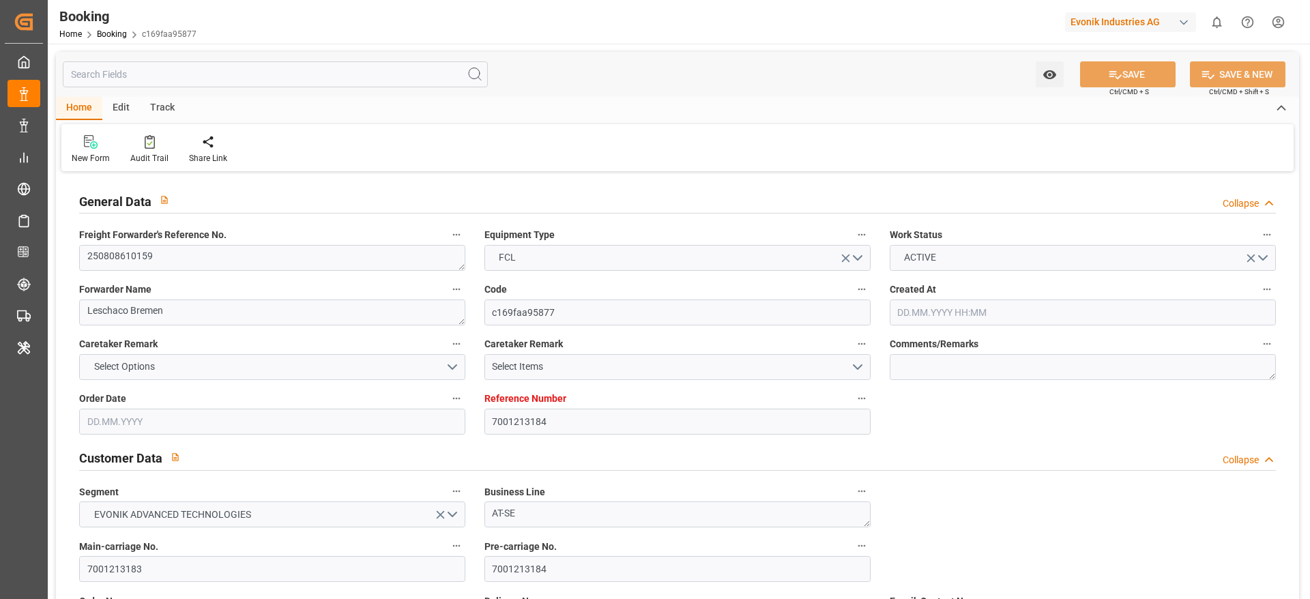
type input "03.09.2025 01:35"
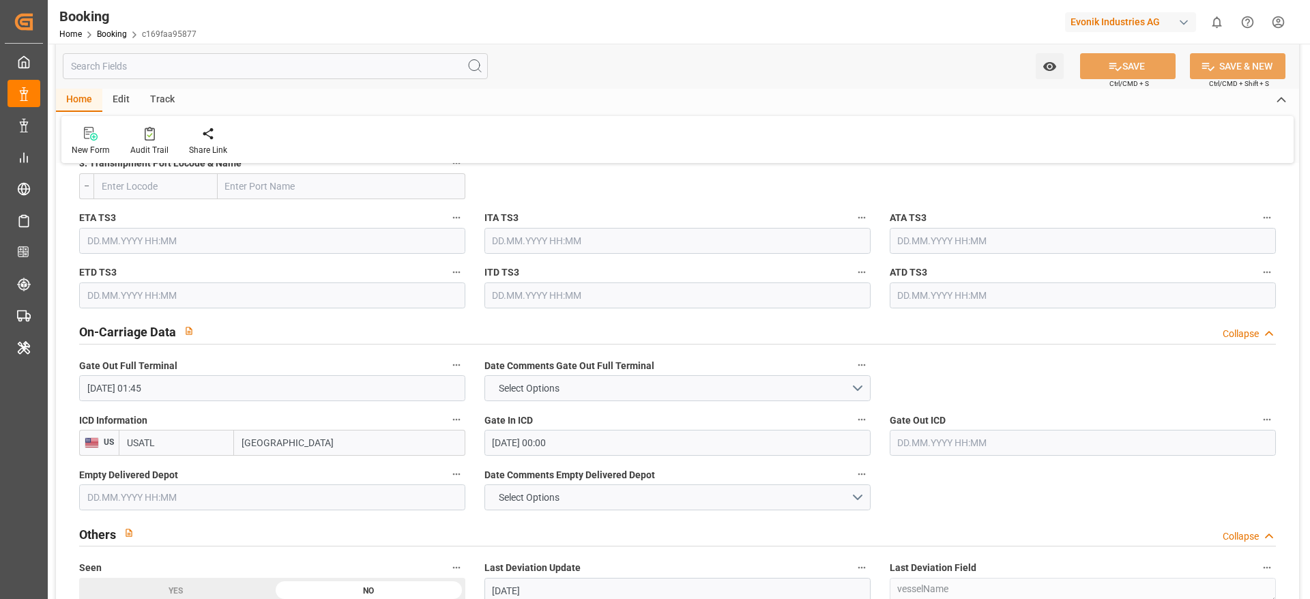
scroll to position [2047, 0]
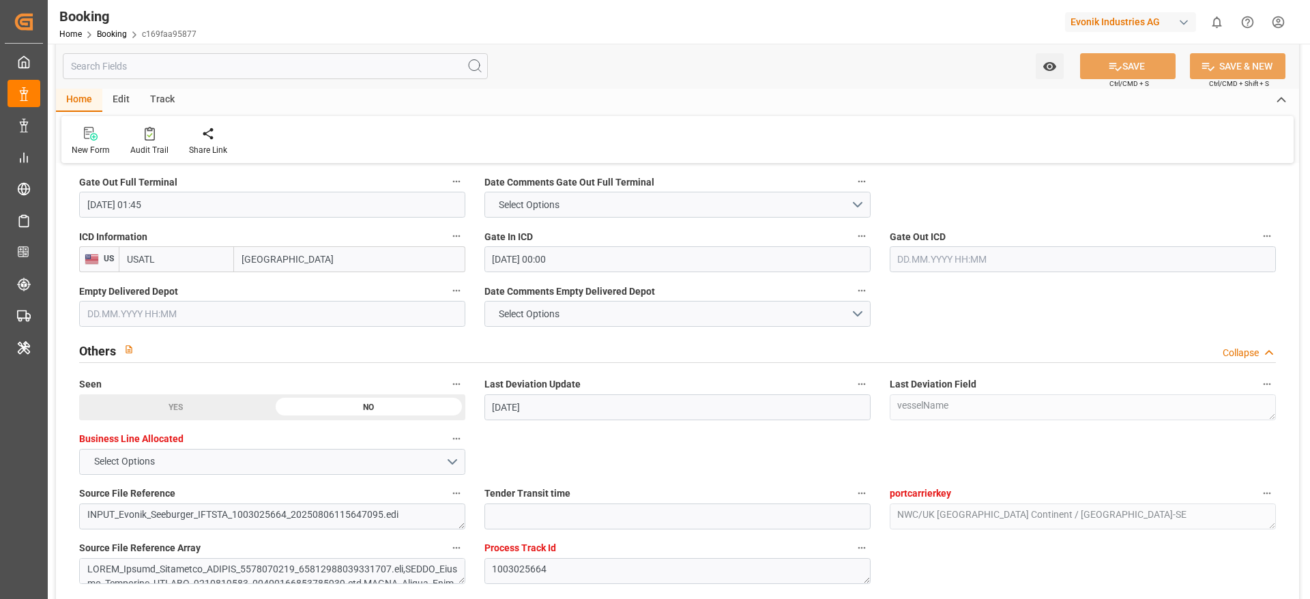
click at [917, 254] on input "text" at bounding box center [1083, 259] width 386 height 26
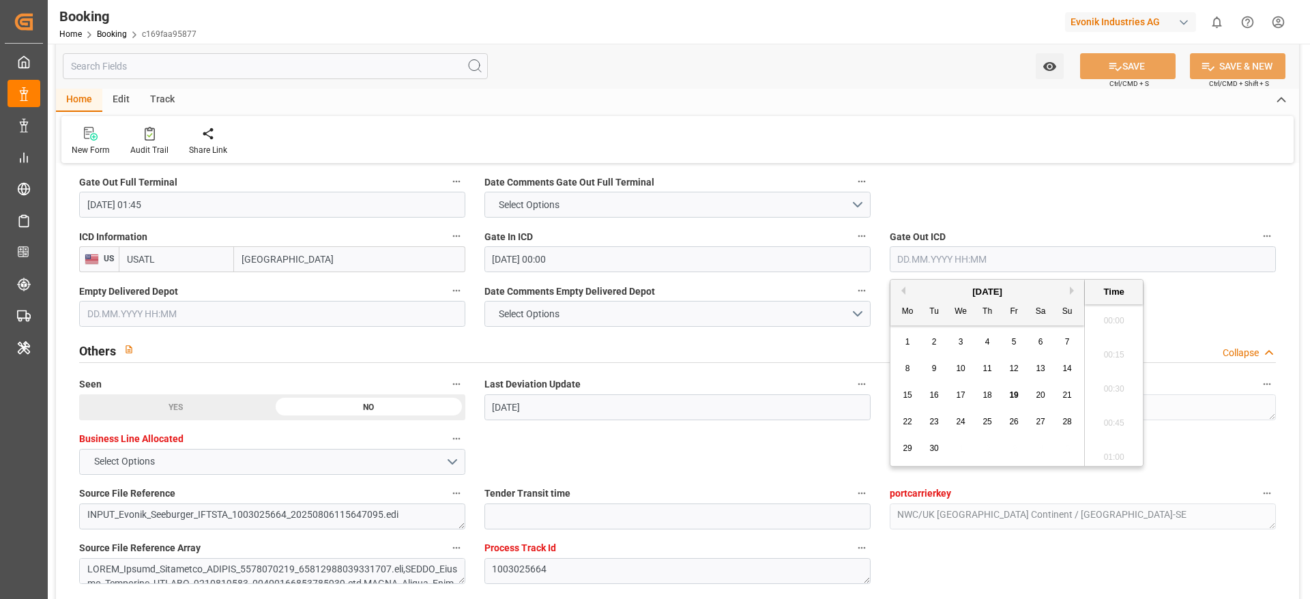
scroll to position [1983, 0]
click at [932, 367] on span "9" at bounding box center [934, 369] width 5 height 10
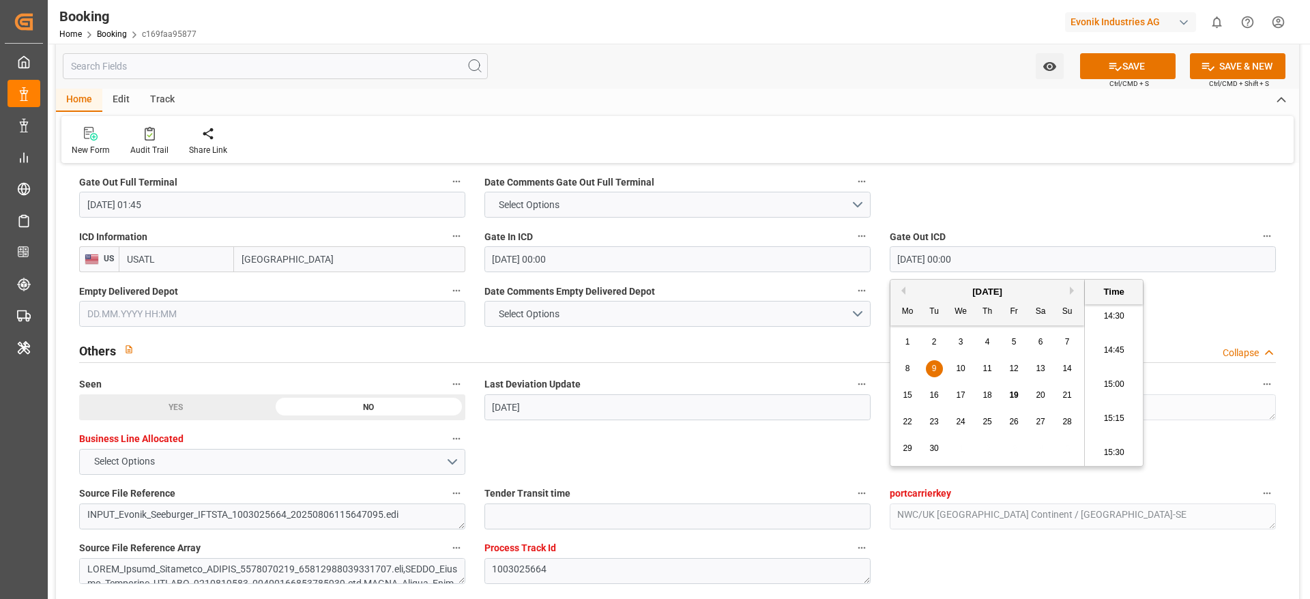
type input "09.09.2025 00:00"
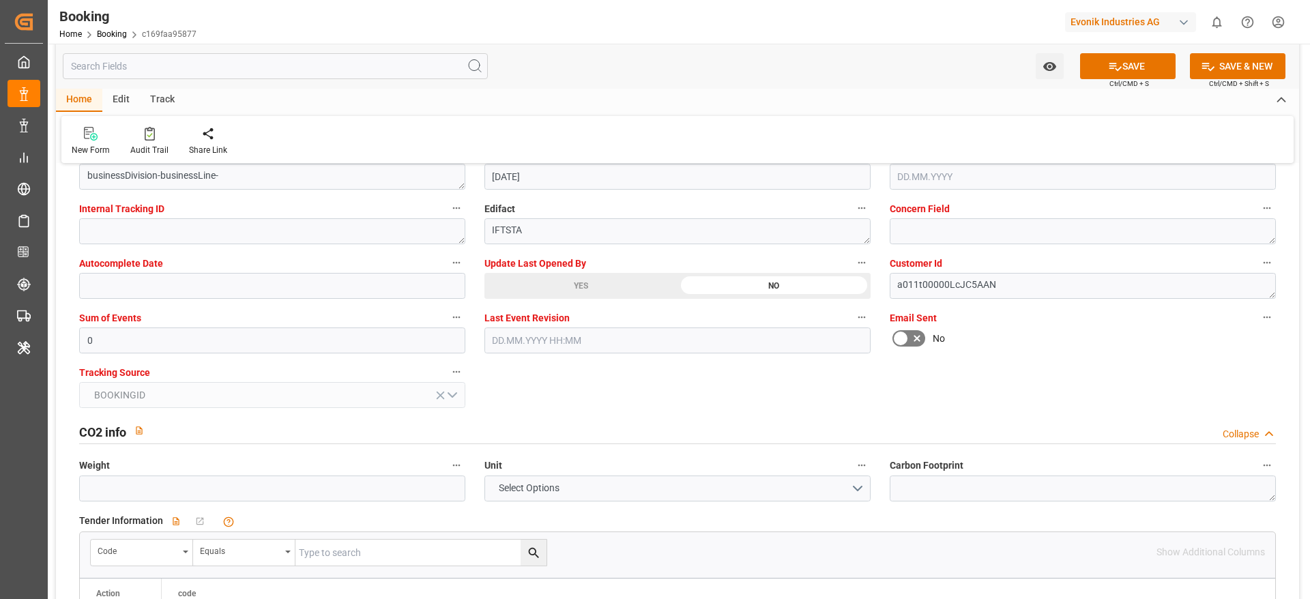
scroll to position [2456, 0]
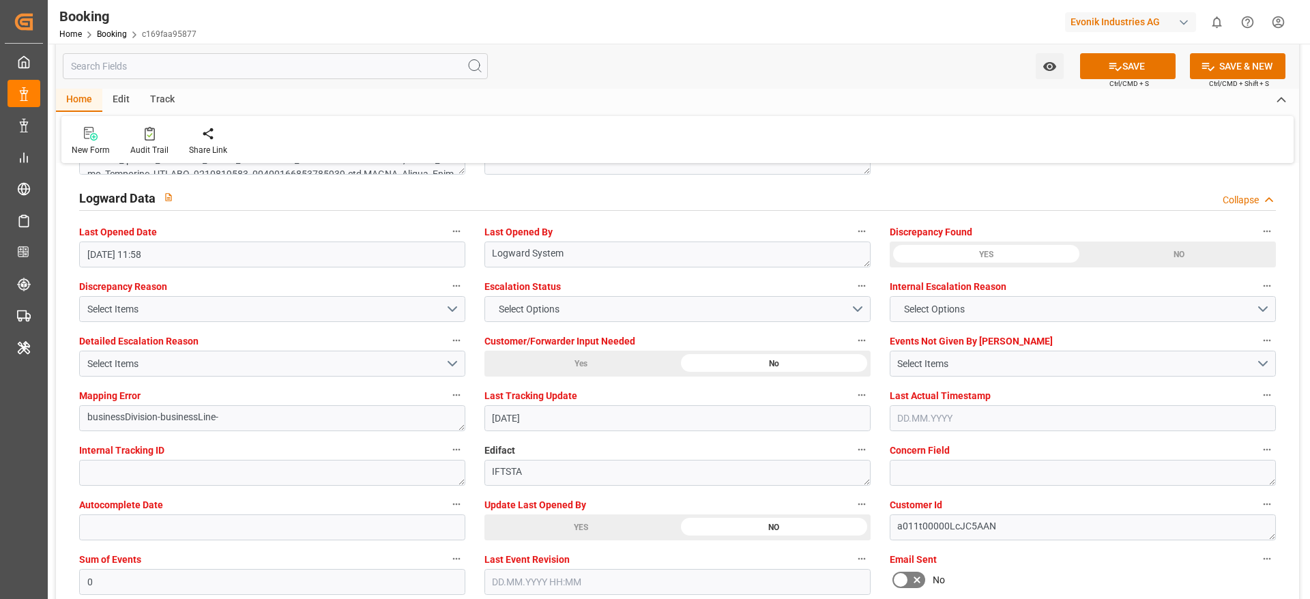
click at [532, 520] on div "YES" at bounding box center [580, 527] width 193 height 26
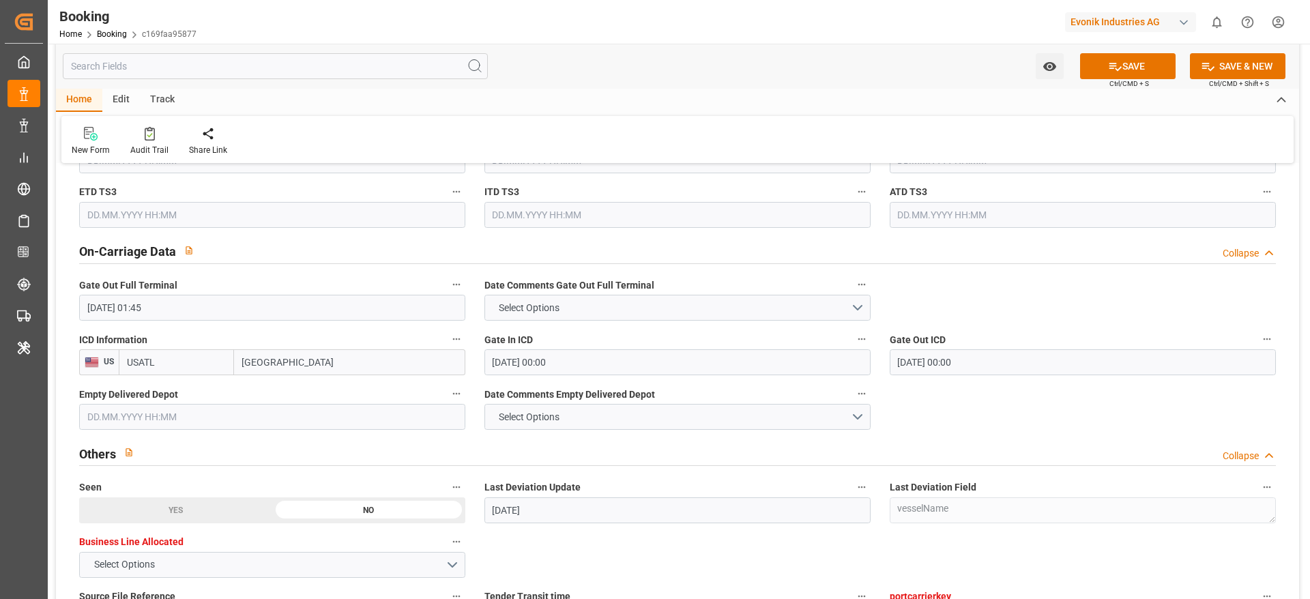
scroll to position [1944, 0]
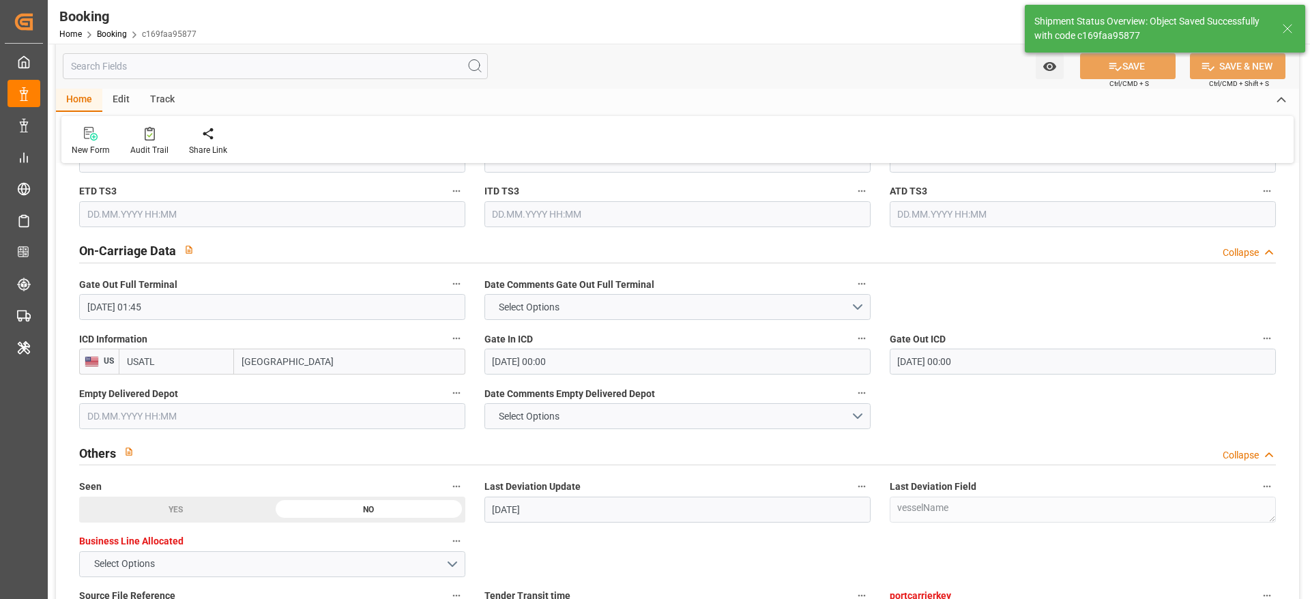
type textarea "Likitha devaraj"
type input "19.09.2025 09:38"
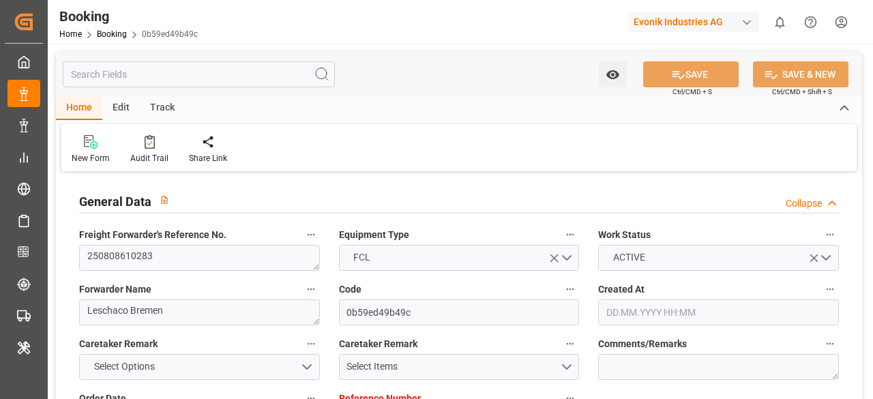
type input "7001218401"
type input "9619995"
type input "Hapag [PERSON_NAME]"
type input "Hapag [PERSON_NAME] Aktiengesellschaft"
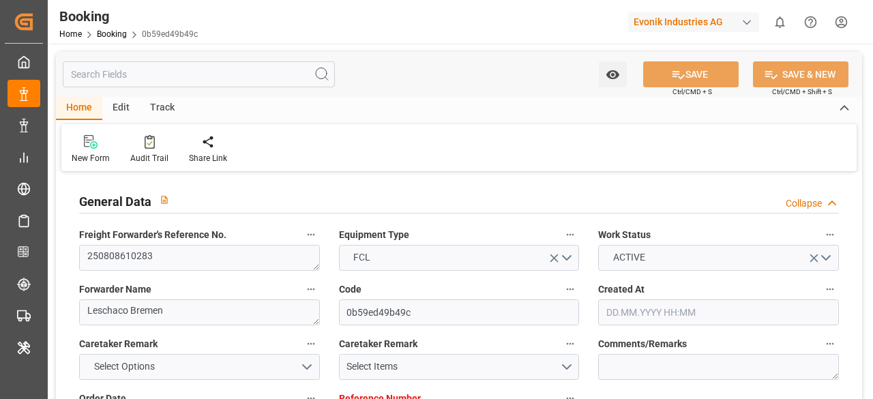
type input "NLRTM"
type input "THLCH"
type input "37"
type input "MYTPP"
type input "0"
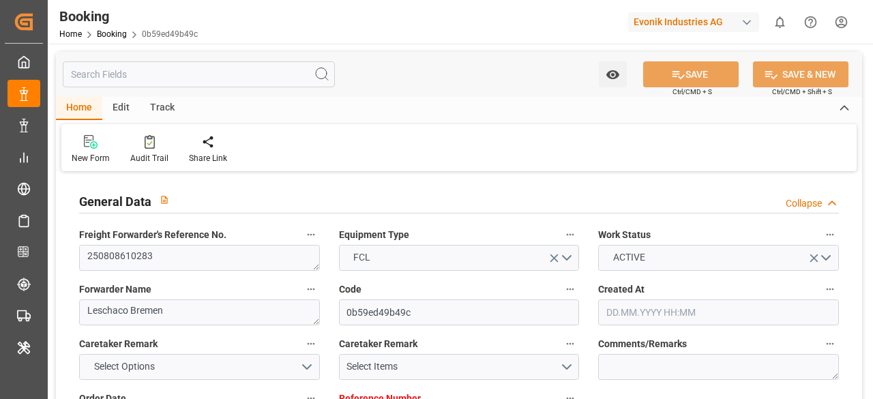
type input "NLRTM"
type input "THLCH"
type input "9400198"
type input "[DATE] 06:07"
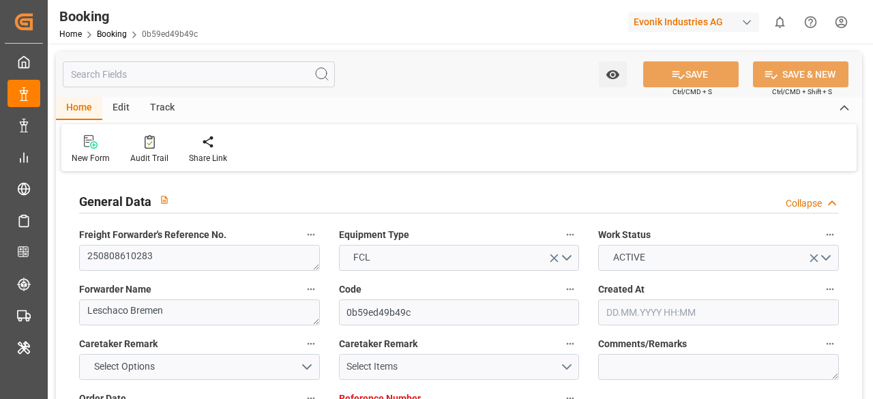
type input "[DATE]"
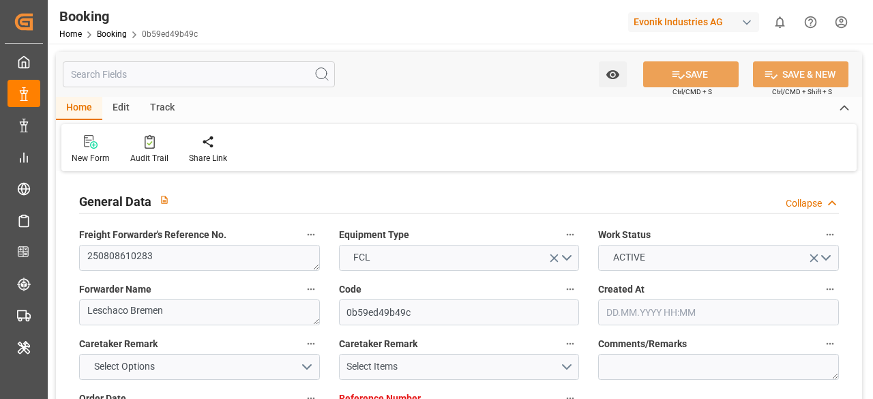
type input "[DATE] 12:00"
type input "[DATE] 00:00"
type input "[DATE] 16:15"
type input "[DATE] 11:57"
type input "[DATE] 19:00"
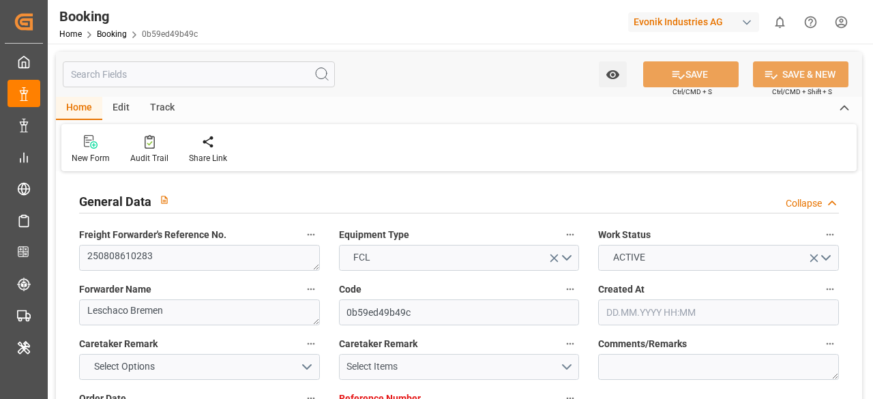
type input "[DATE] 00:00"
type input "17.09.2025 19:00"
type input "10.09.2025 00:30"
type input "13.09.2025 00:00"
type input "10.09.2025 00:34"
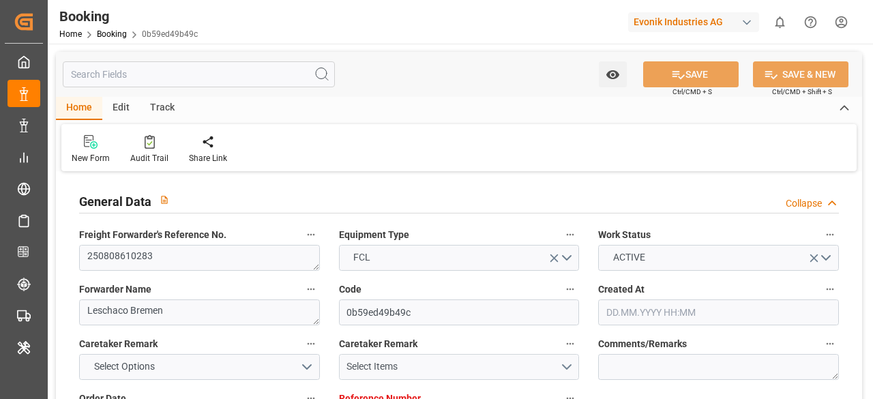
type input "14.09.2025 19:00"
type input "15.09.2025 00:00"
type input "14.09.2025 18:12"
type input "17.09.2025 21:53"
type input "13.08.2025"
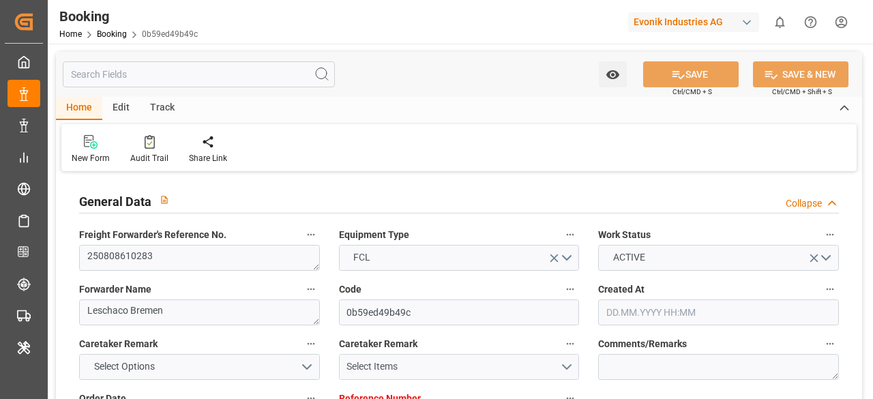
type input "18.09.2025 11:40"
type input "18.09.2025"
type input "26.07.2025 04:13"
type input "10.08.2025 18:41"
type input "11.08.2025 12:00"
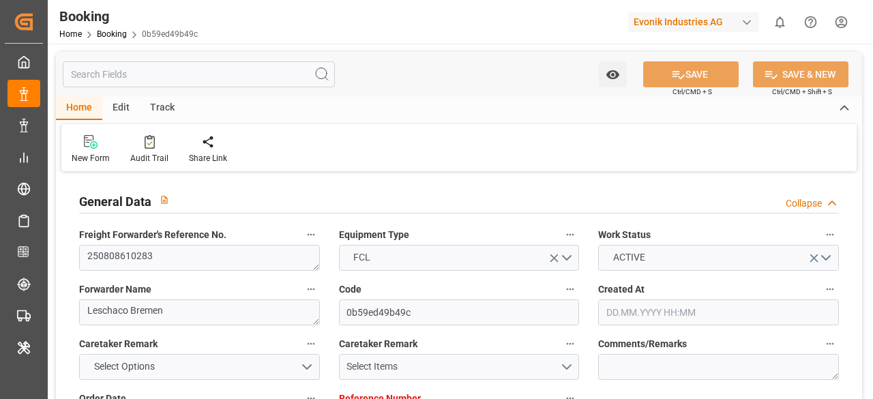
type input "12.08.2025 03:15"
type input "10.09.2025 00:30"
type input "10.09.2025 00:28"
type input "10.09.2025 00:36"
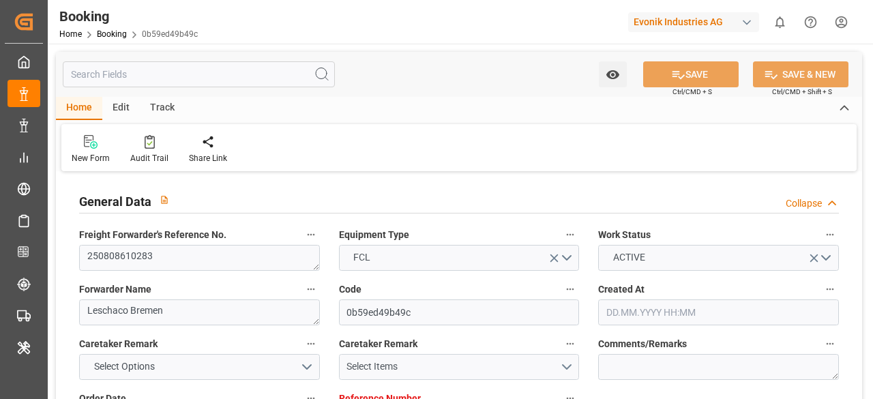
type input "10.09.2025 17:39"
type input "11.09.2025 03:26"
type input "14.09.2025 13:01"
type input "14.09.2025 19:00"
type input "14.09.2025 18:18"
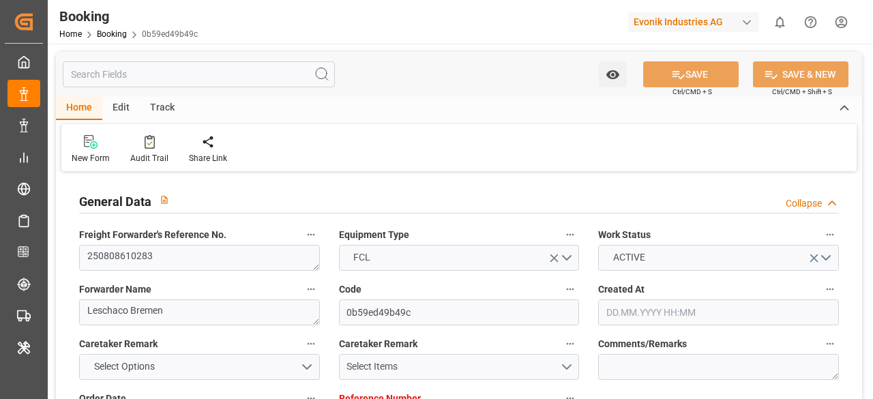
type input "17.09.2025 19:00"
type input "18.09.2025 10:18"
type input "17.09.2025 21:40"
type input "22.09.2025 10:18"
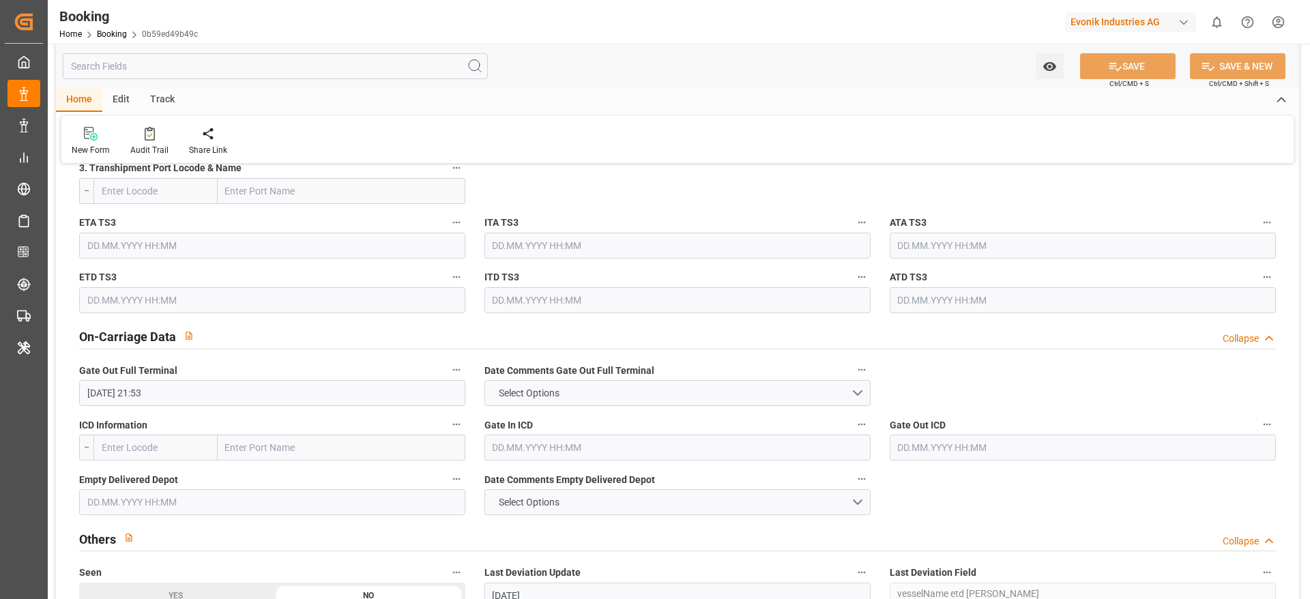
scroll to position [2047, 0]
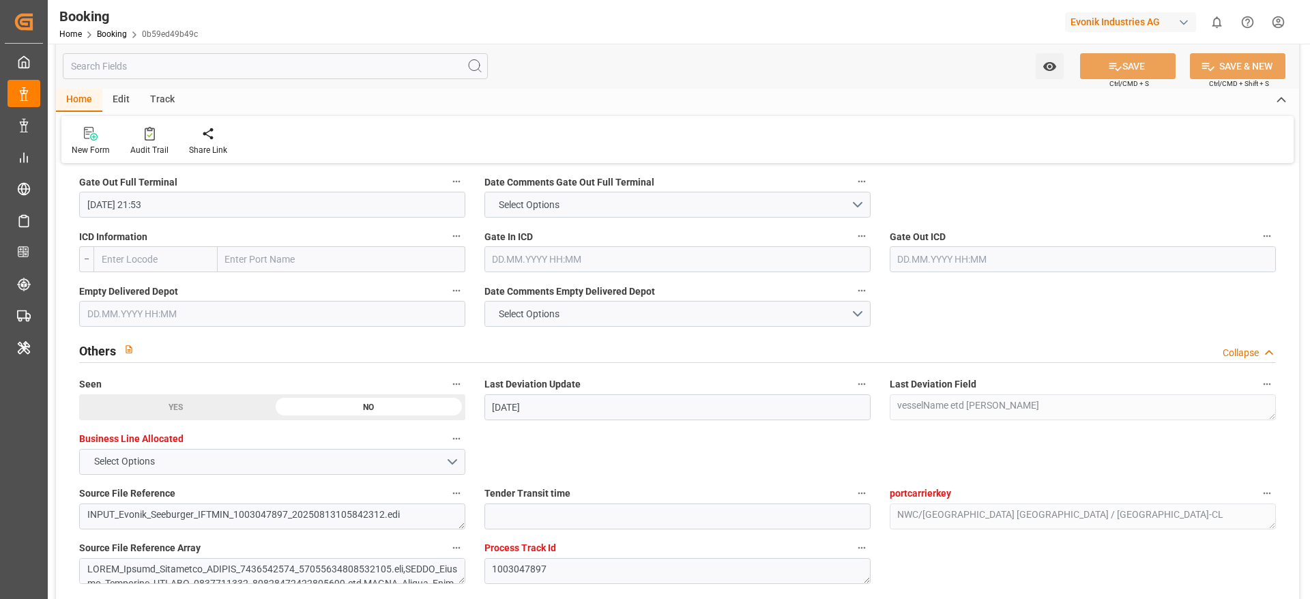
click at [140, 309] on input "text" at bounding box center [272, 314] width 386 height 26
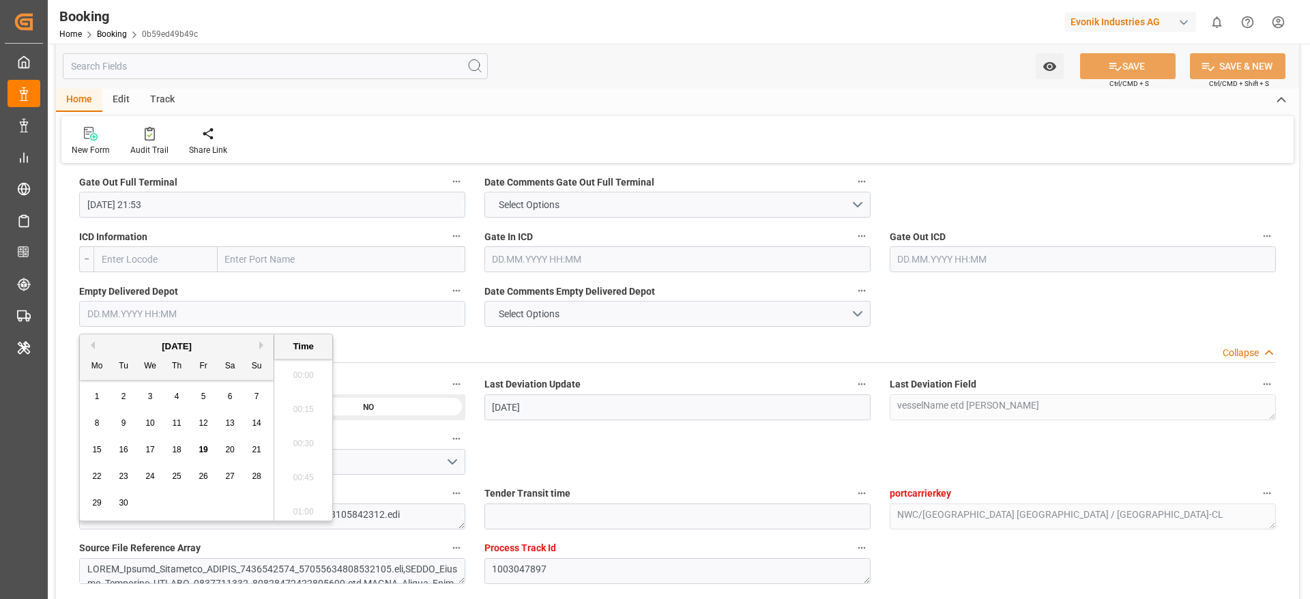
scroll to position [1983, 0]
click at [209, 398] on div "19" at bounding box center [203, 450] width 17 height 16
type input "19.09.2025 00:00"
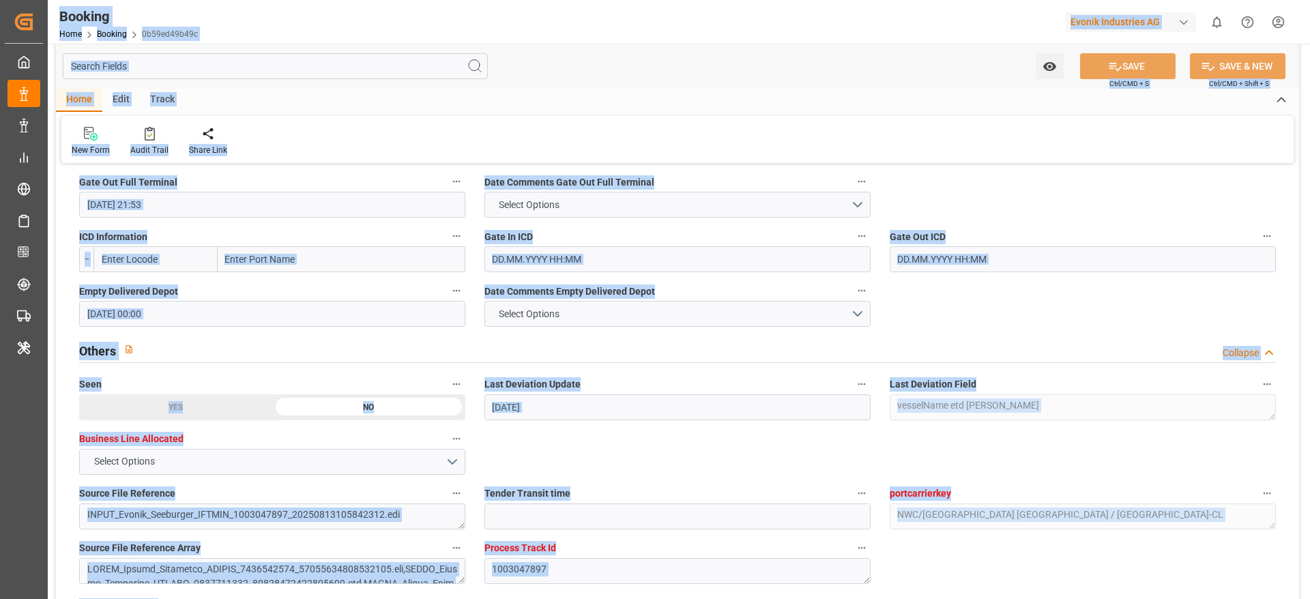
click at [873, 147] on div "New Form Audit Trail Share Link" at bounding box center [677, 139] width 1232 height 47
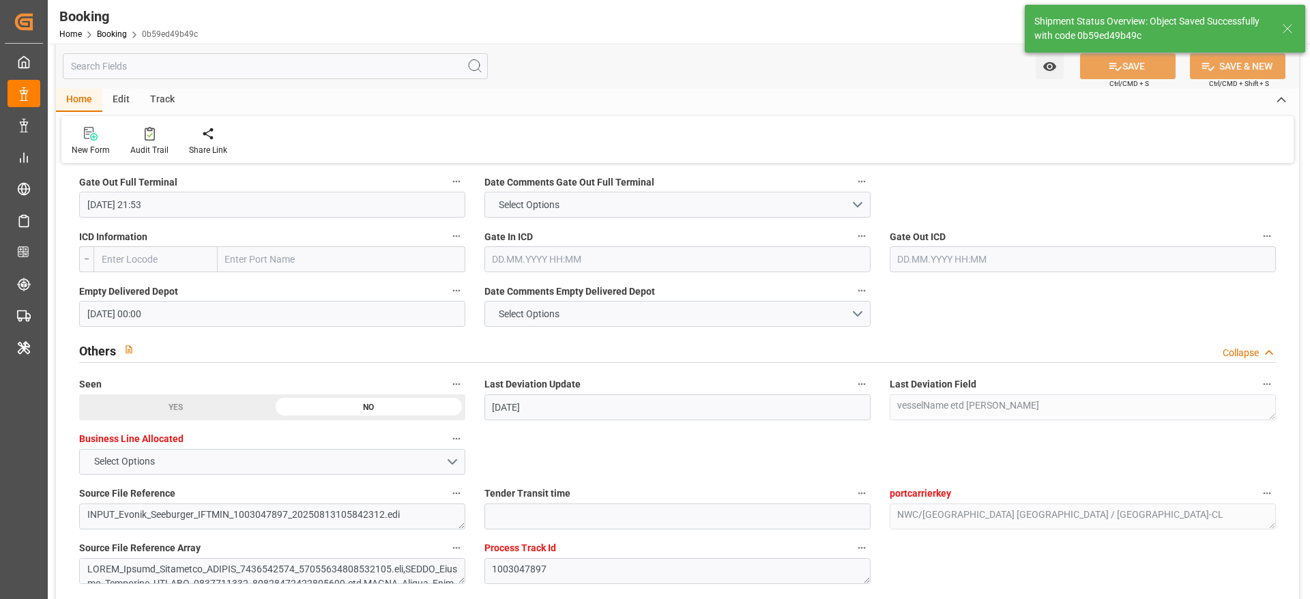
type textarea "[PERSON_NAME]"
type input "19.09.2025 09:39"
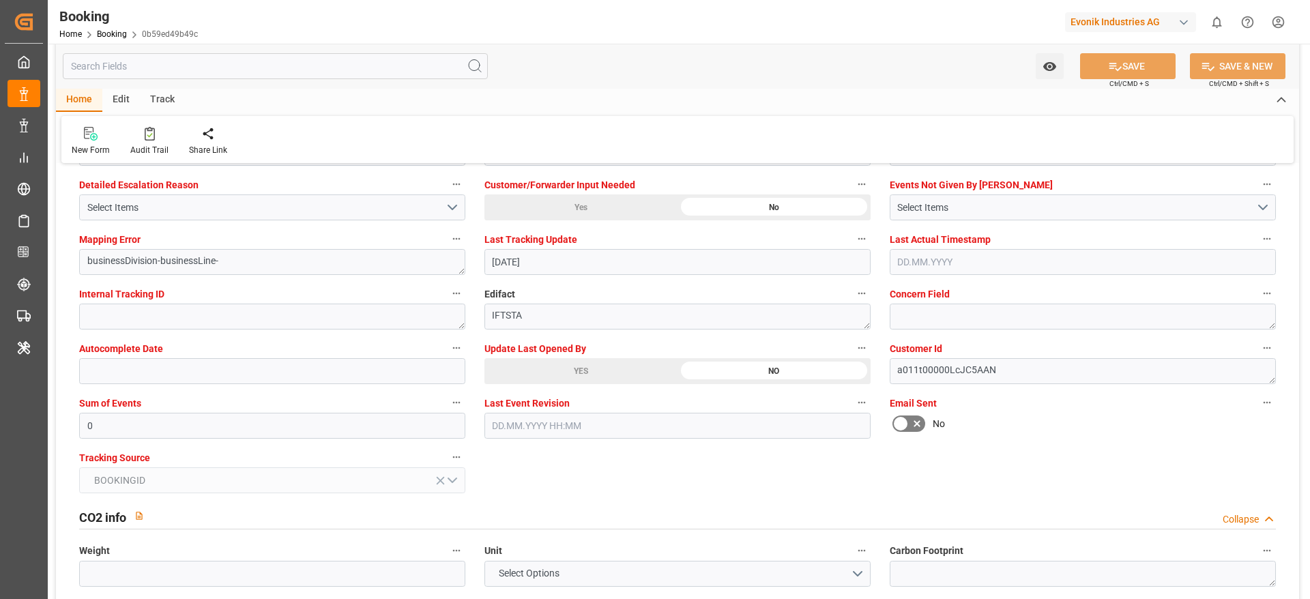
scroll to position [2456, 0]
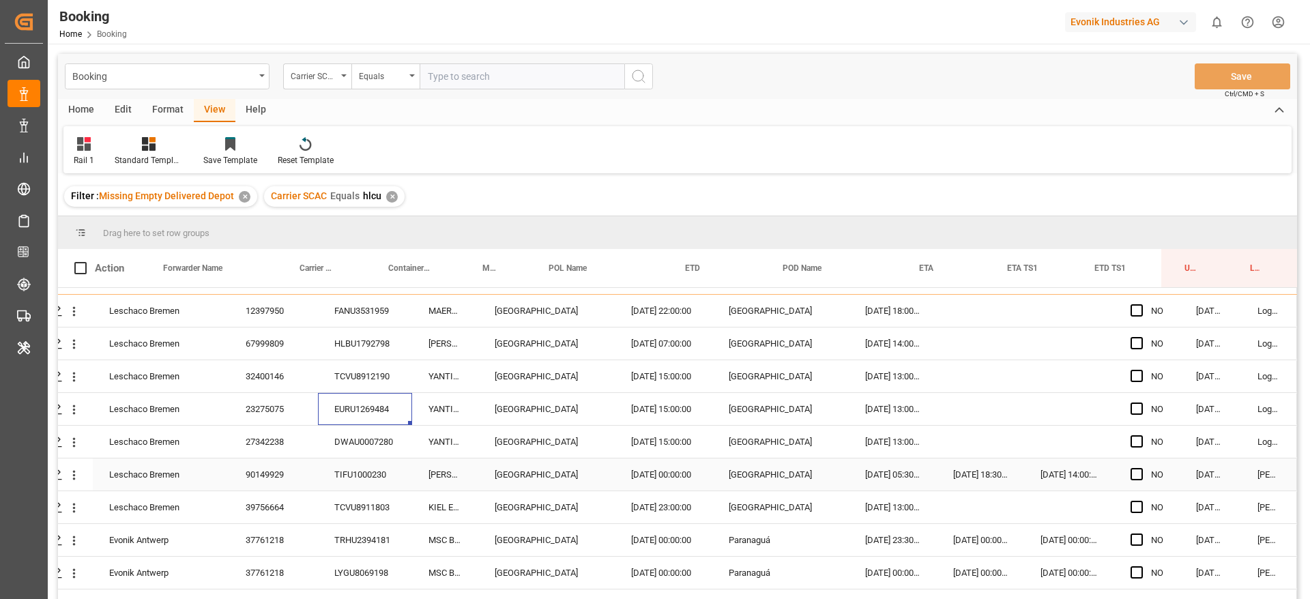
scroll to position [1225, 52]
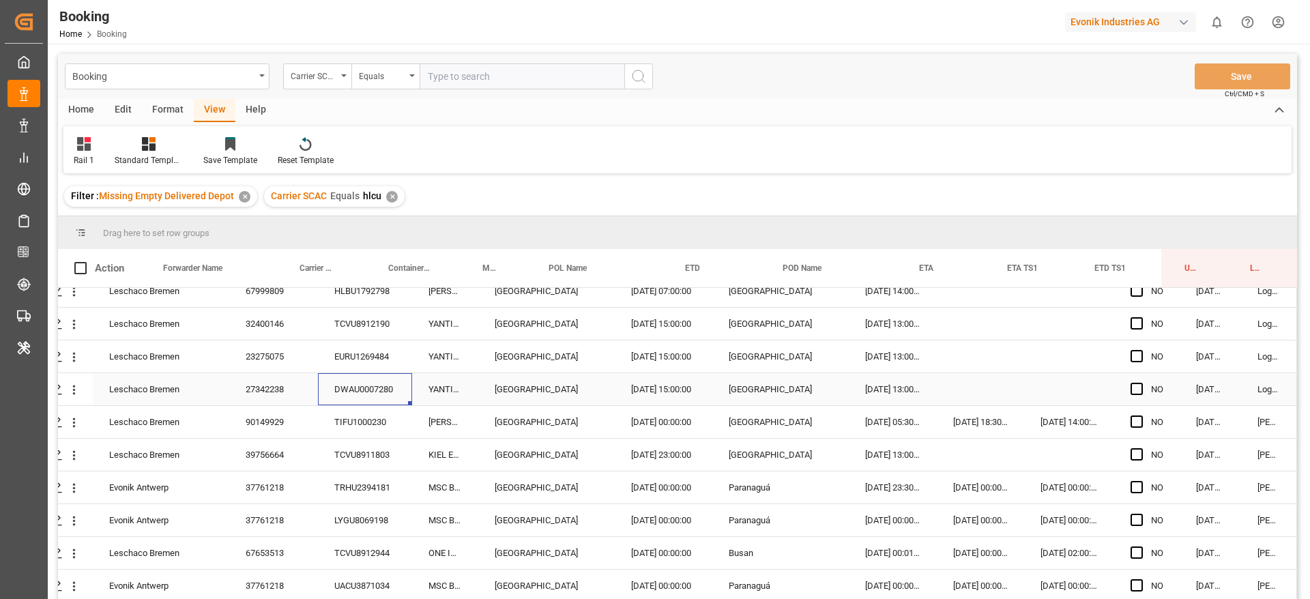
click at [353, 398] on div "DWAU0007280" at bounding box center [365, 389] width 94 height 32
click at [355, 420] on div "TIFU1000230" at bounding box center [365, 422] width 94 height 32
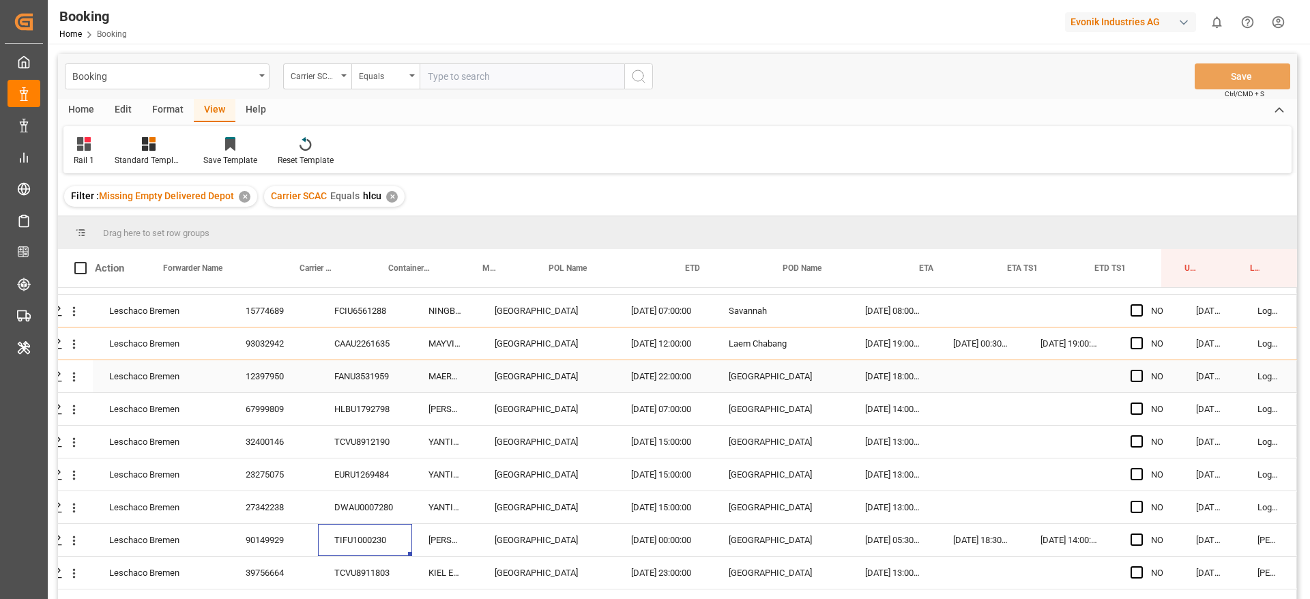
scroll to position [1327, 52]
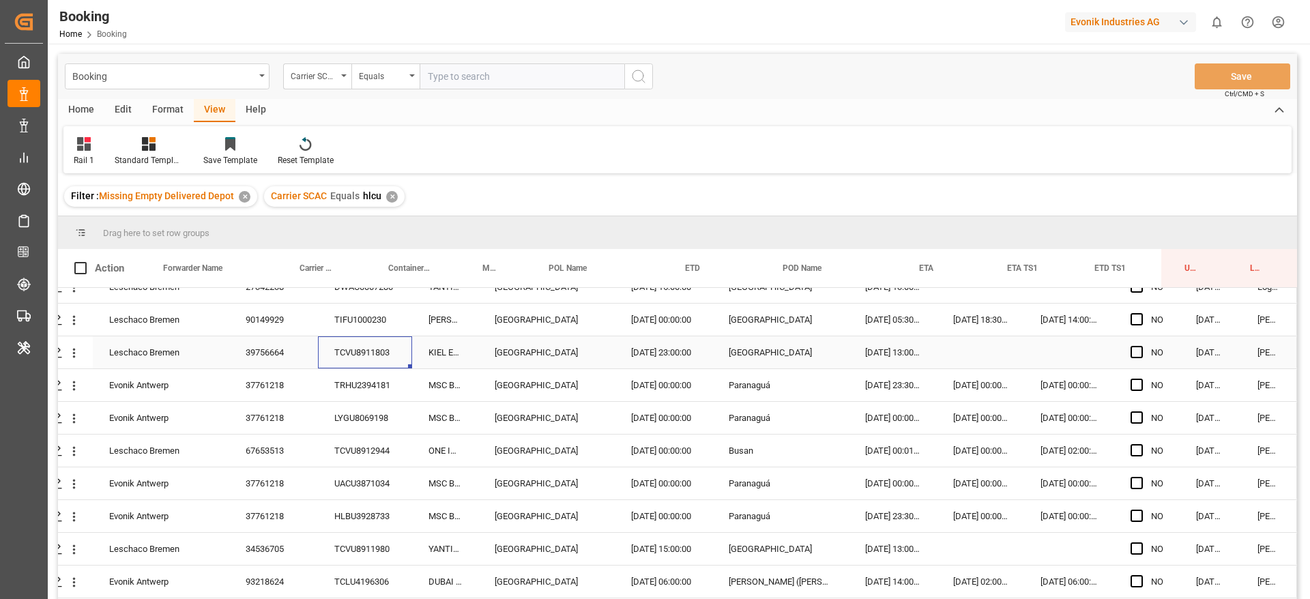
click at [354, 338] on div "TCVU8911803" at bounding box center [365, 352] width 94 height 32
click at [362, 387] on div "TRHU2394181" at bounding box center [365, 385] width 94 height 32
click at [351, 415] on div "LYGU8069198" at bounding box center [365, 418] width 94 height 32
click at [362, 443] on div "TCVU8912944" at bounding box center [365, 451] width 94 height 32
click at [72, 388] on icon "open menu" at bounding box center [74, 386] width 14 height 14
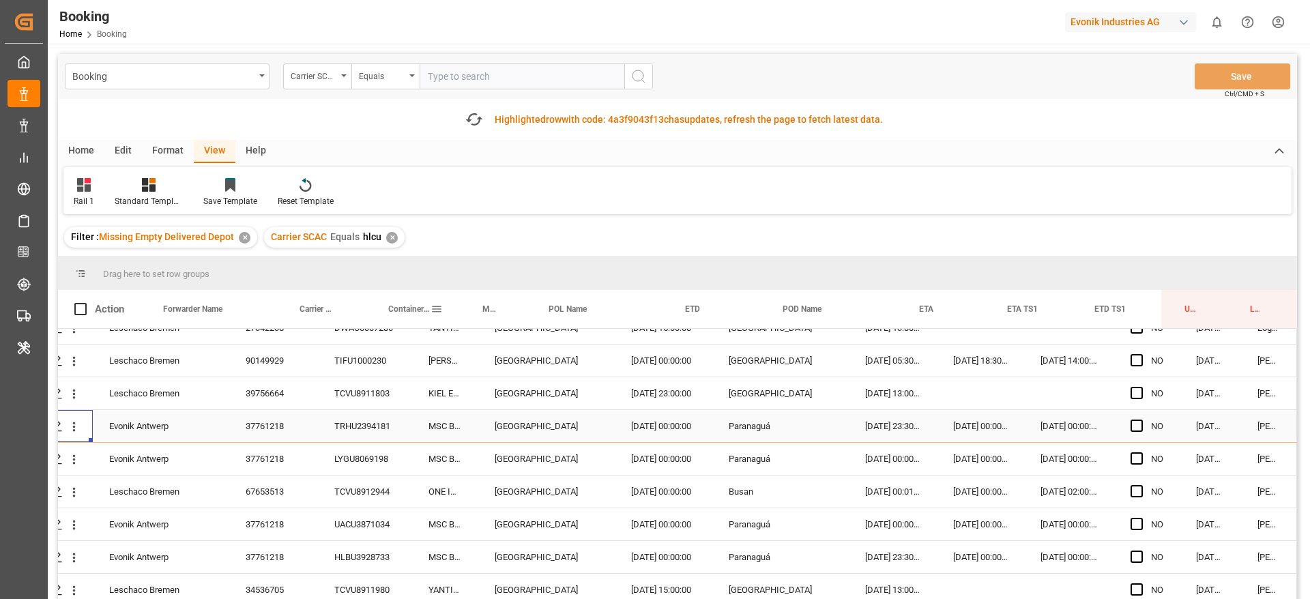
scroll to position [102, 0]
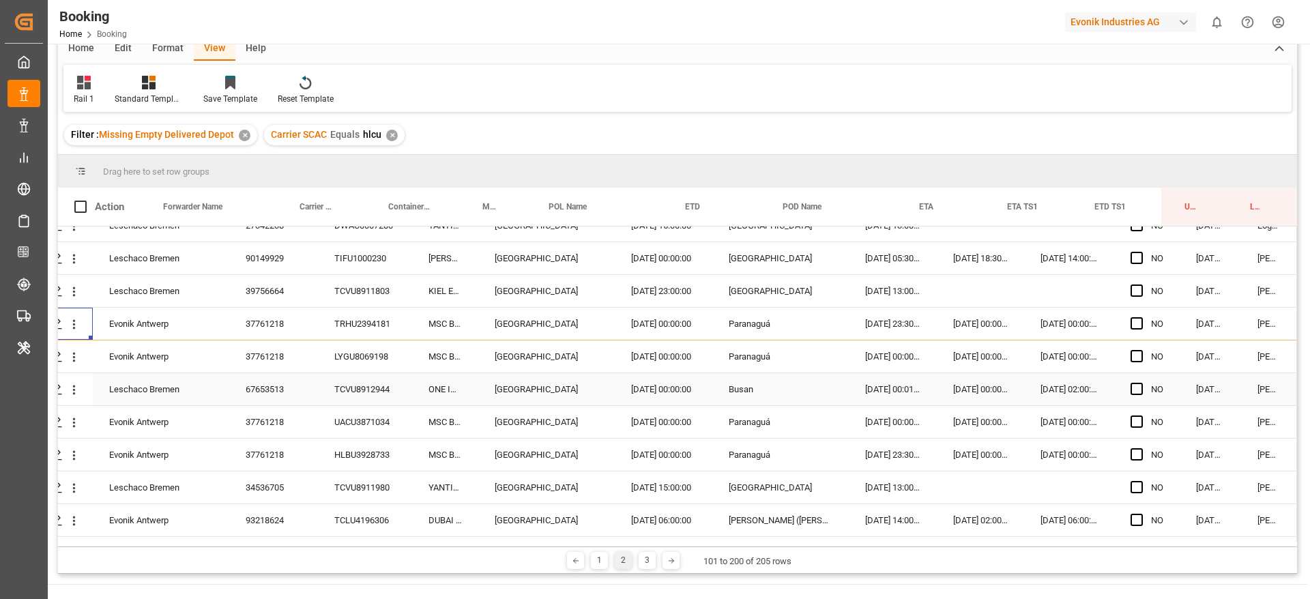
click at [341, 370] on div "LYGU8069198" at bounding box center [365, 356] width 94 height 32
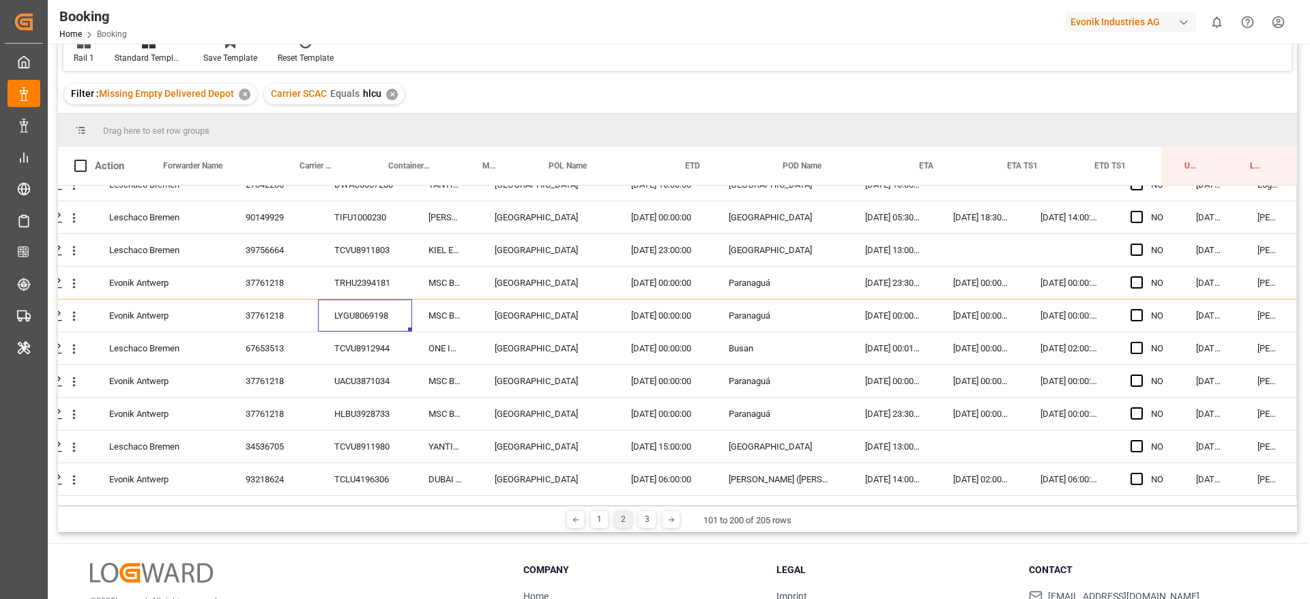
scroll to position [61, 0]
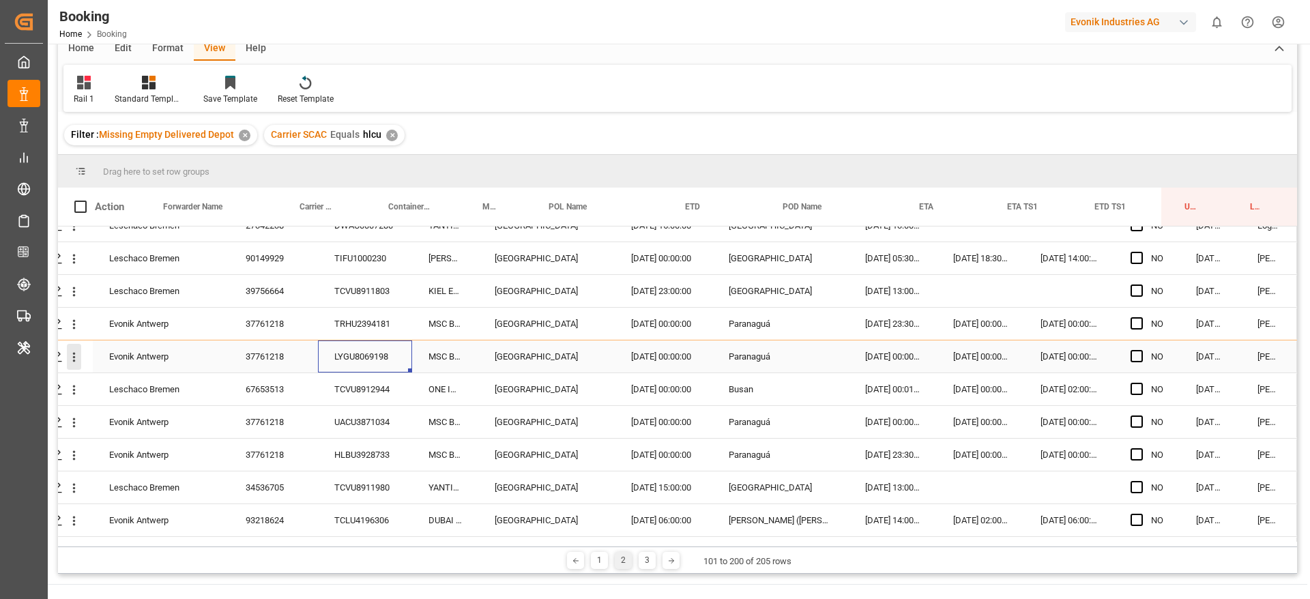
click at [67, 359] on icon "open menu" at bounding box center [74, 357] width 14 height 14
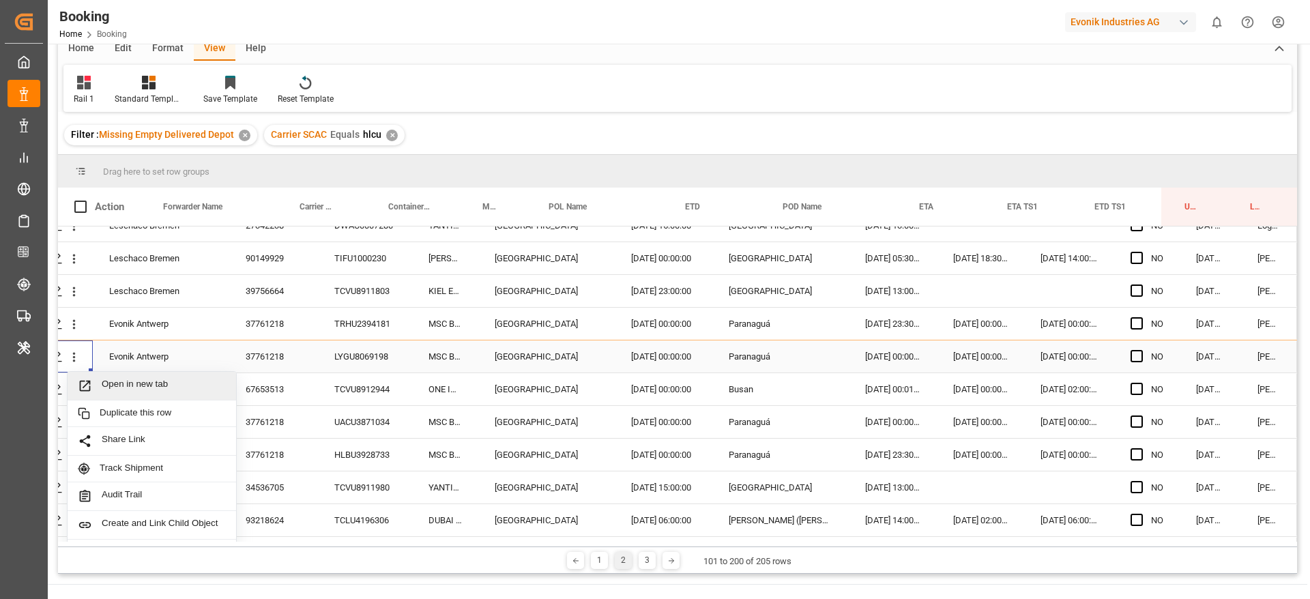
click at [112, 386] on span "Open in new tab" at bounding box center [164, 386] width 124 height 14
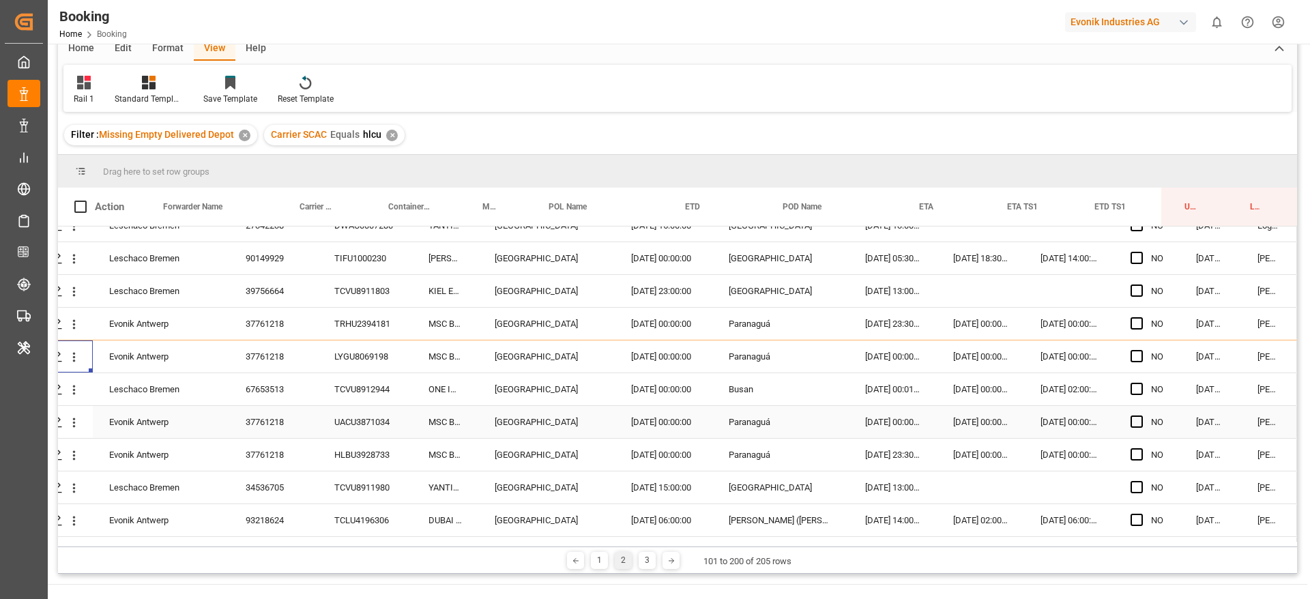
click at [347, 409] on div "UACU3871034" at bounding box center [365, 422] width 94 height 32
click at [352, 396] on div "TCVU8912944" at bounding box center [365, 389] width 94 height 32
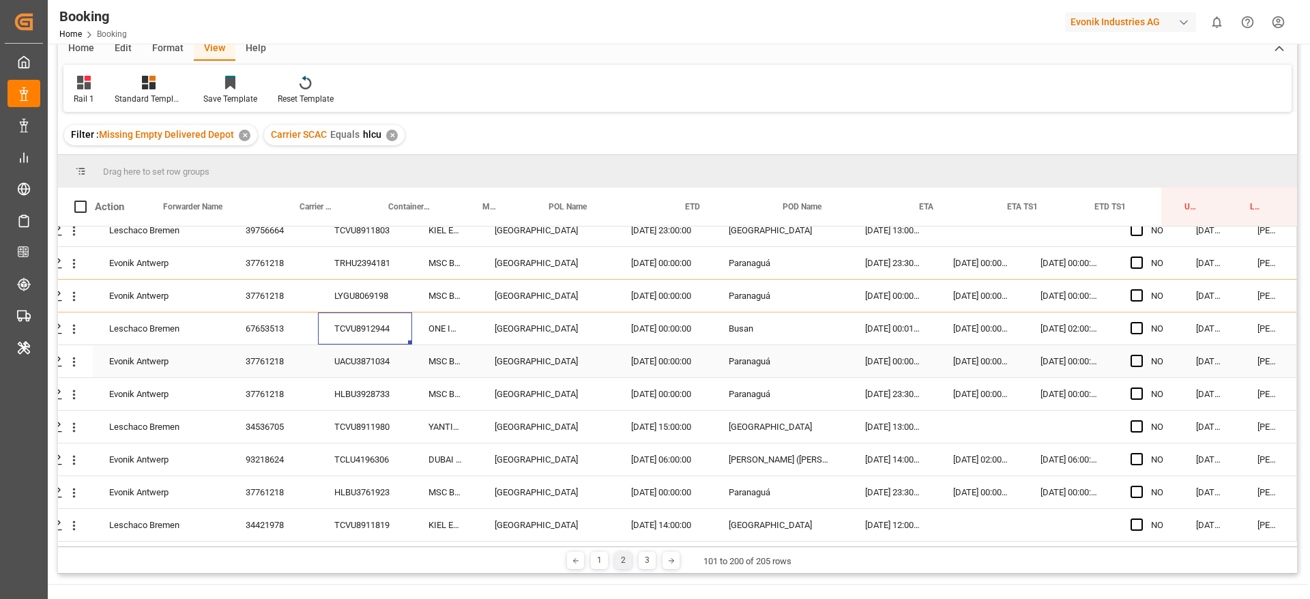
scroll to position [1429, 52]
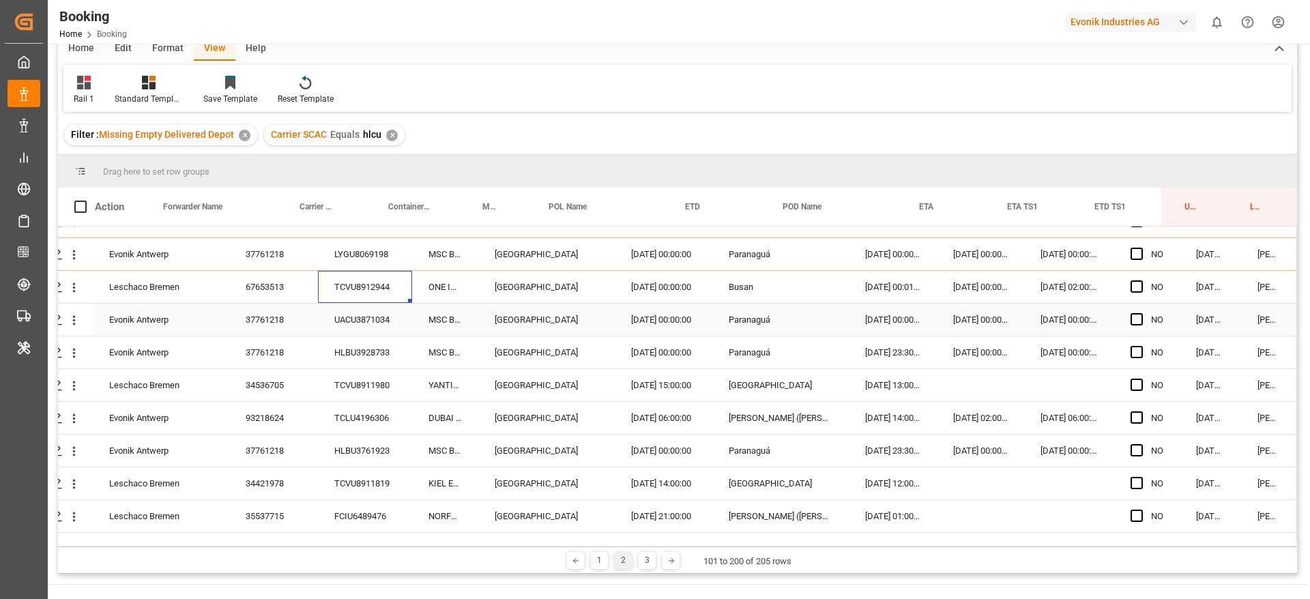
click at [342, 331] on div "UACU3871034" at bounding box center [365, 320] width 94 height 32
click at [349, 339] on div "HLBU3928733" at bounding box center [365, 352] width 94 height 32
click at [363, 382] on div "TCVU8911980" at bounding box center [365, 385] width 94 height 32
click at [74, 323] on icon "open menu" at bounding box center [74, 320] width 14 height 14
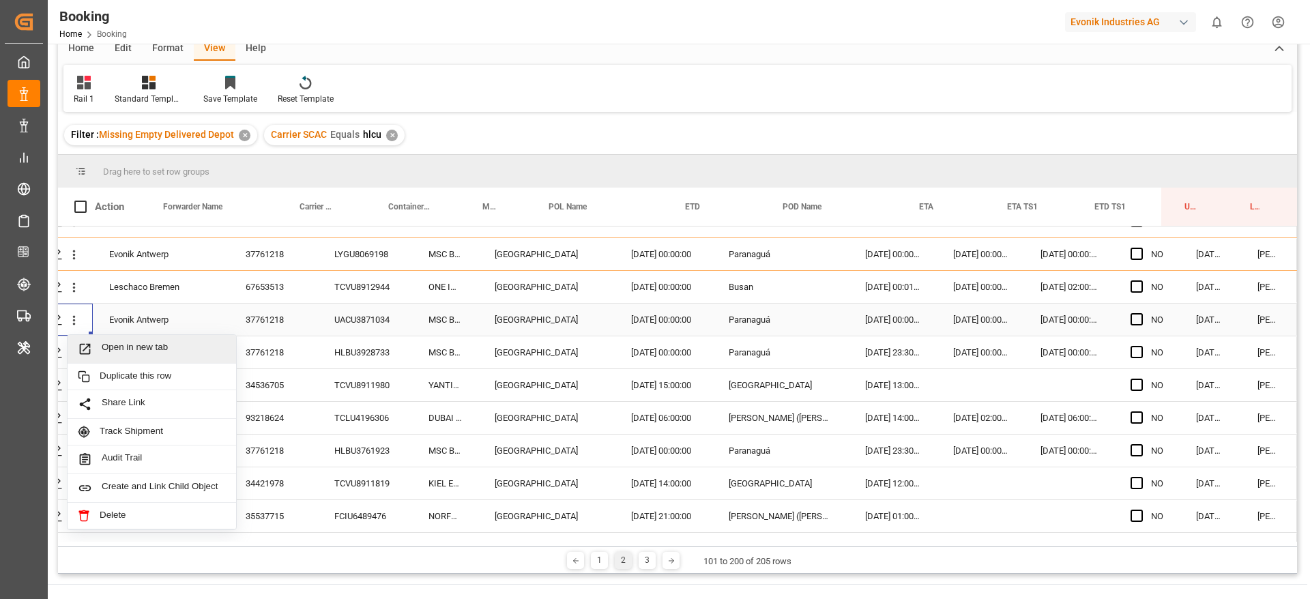
click at [121, 345] on span "Open in new tab" at bounding box center [164, 349] width 124 height 14
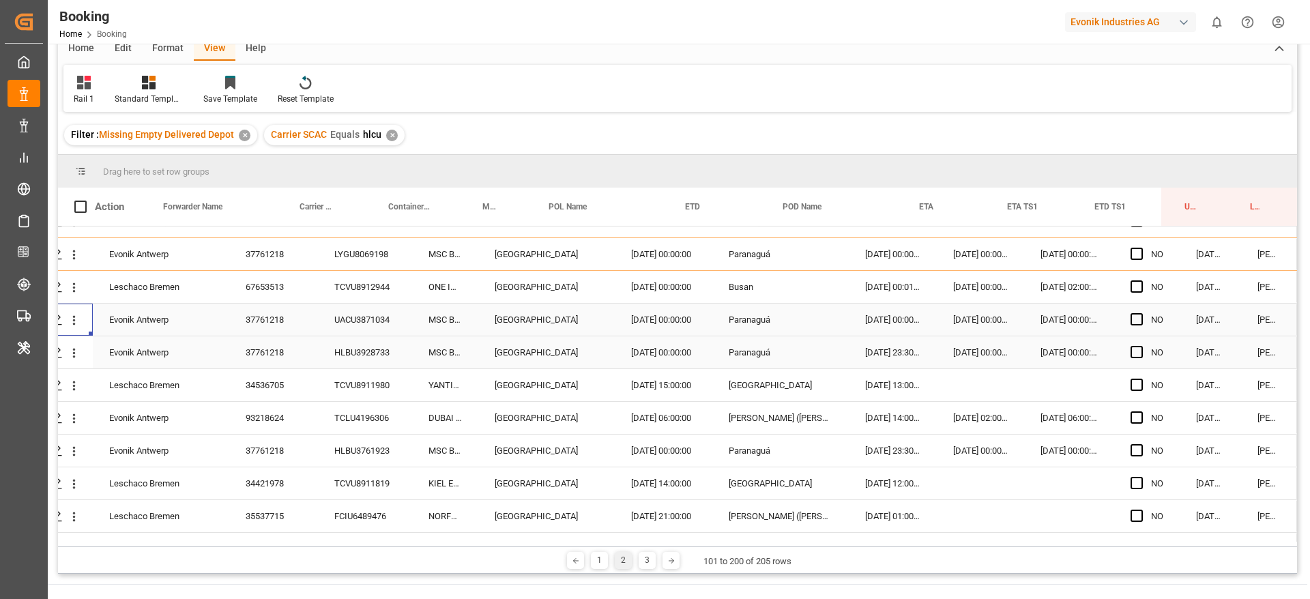
click at [67, 355] on icon "open menu" at bounding box center [74, 353] width 14 height 14
click at [123, 380] on div "Leschaco Bremen" at bounding box center [161, 385] width 136 height 32
click at [72, 355] on icon "open menu" at bounding box center [74, 353] width 14 height 14
click at [125, 382] on span "Open in new tab" at bounding box center [164, 382] width 124 height 14
click at [358, 390] on div "TCVU8911980" at bounding box center [365, 385] width 94 height 32
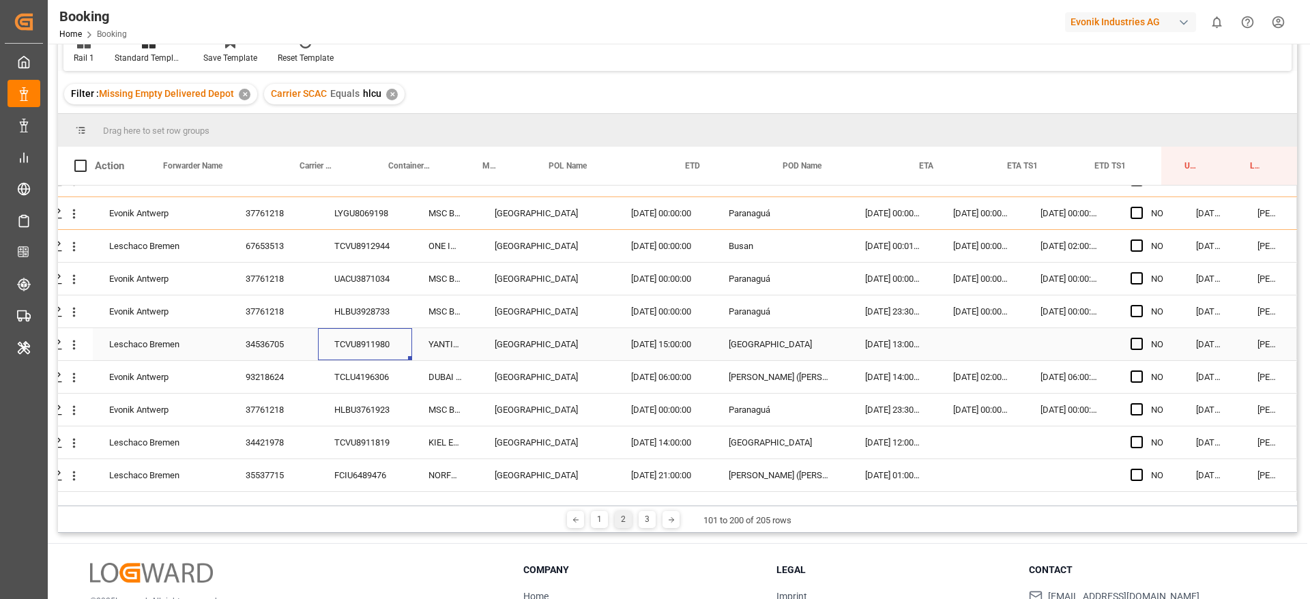
scroll to position [61, 0]
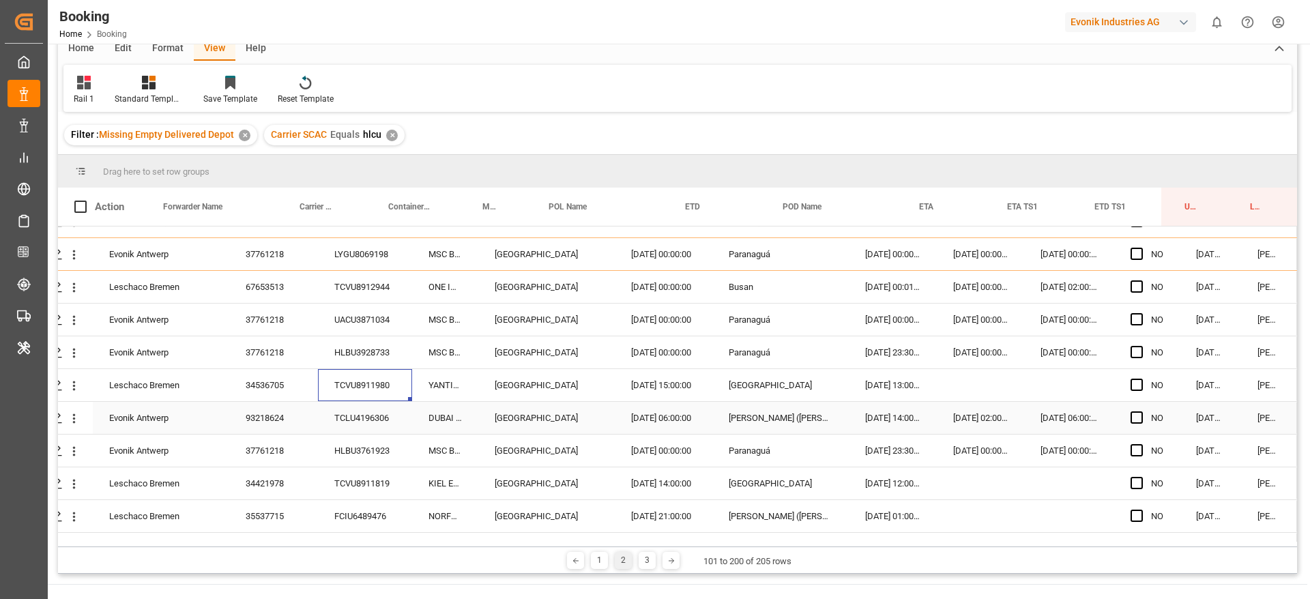
click at [377, 415] on div "TCLU4196306" at bounding box center [365, 418] width 94 height 32
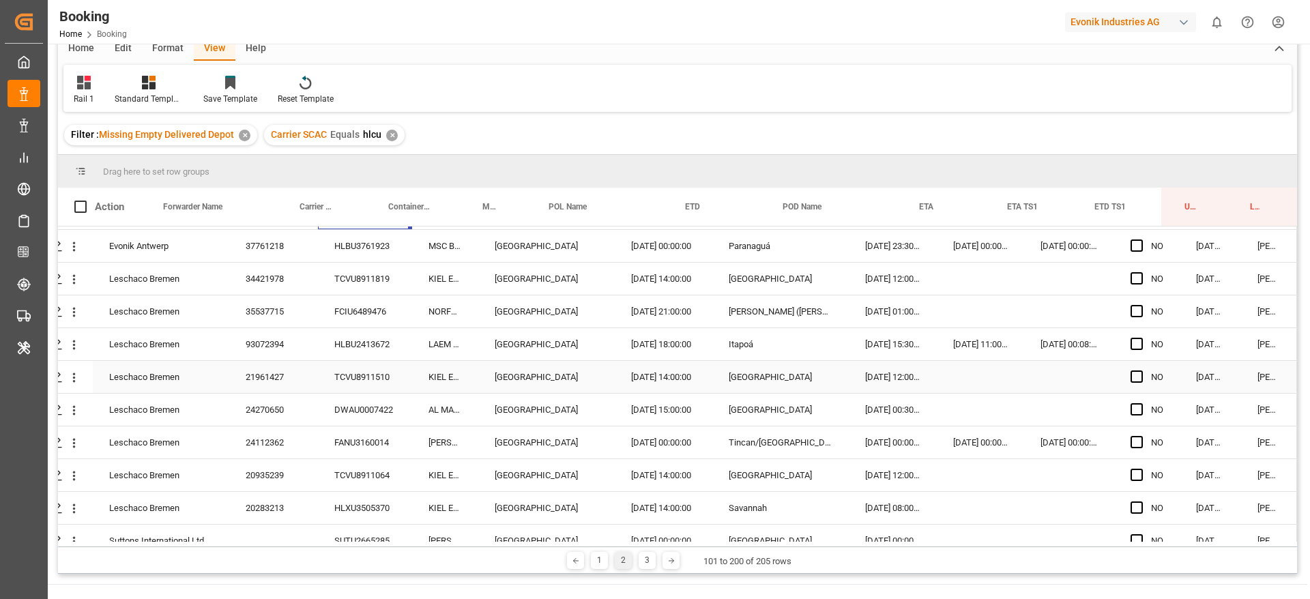
scroll to position [1532, 52]
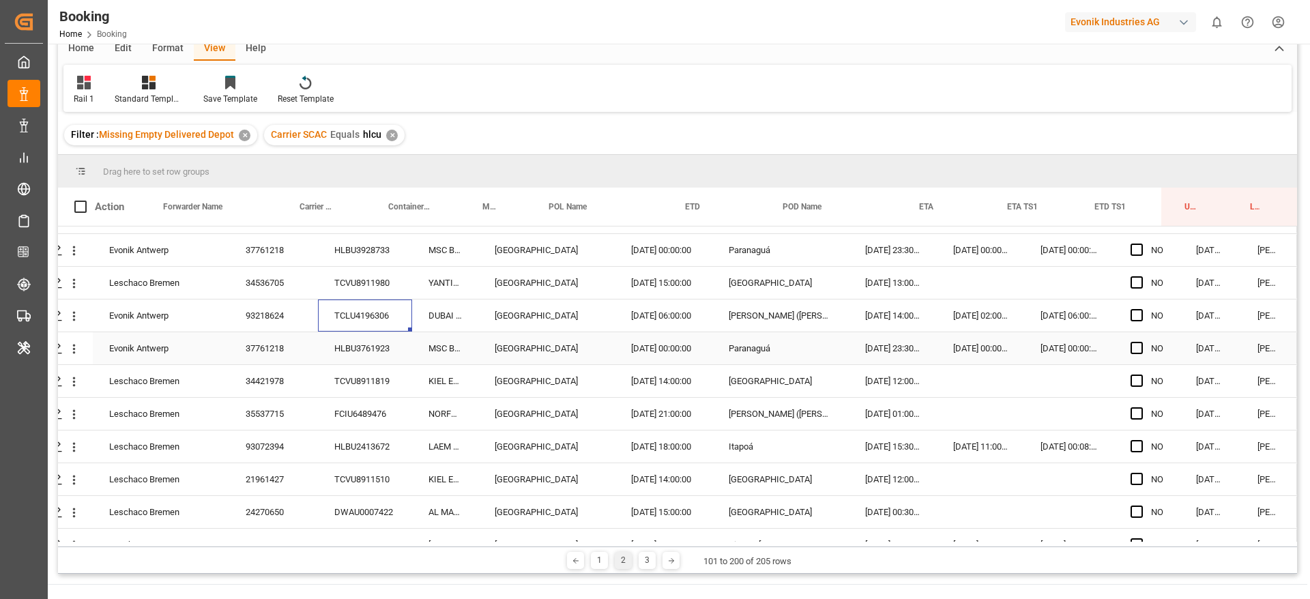
click at [360, 347] on div "HLBU3761923" at bounding box center [365, 348] width 94 height 32
click at [437, 355] on div "MSC BRUNELLA" at bounding box center [445, 348] width 66 height 32
click at [366, 349] on div "HLBU3761923" at bounding box center [365, 348] width 94 height 32
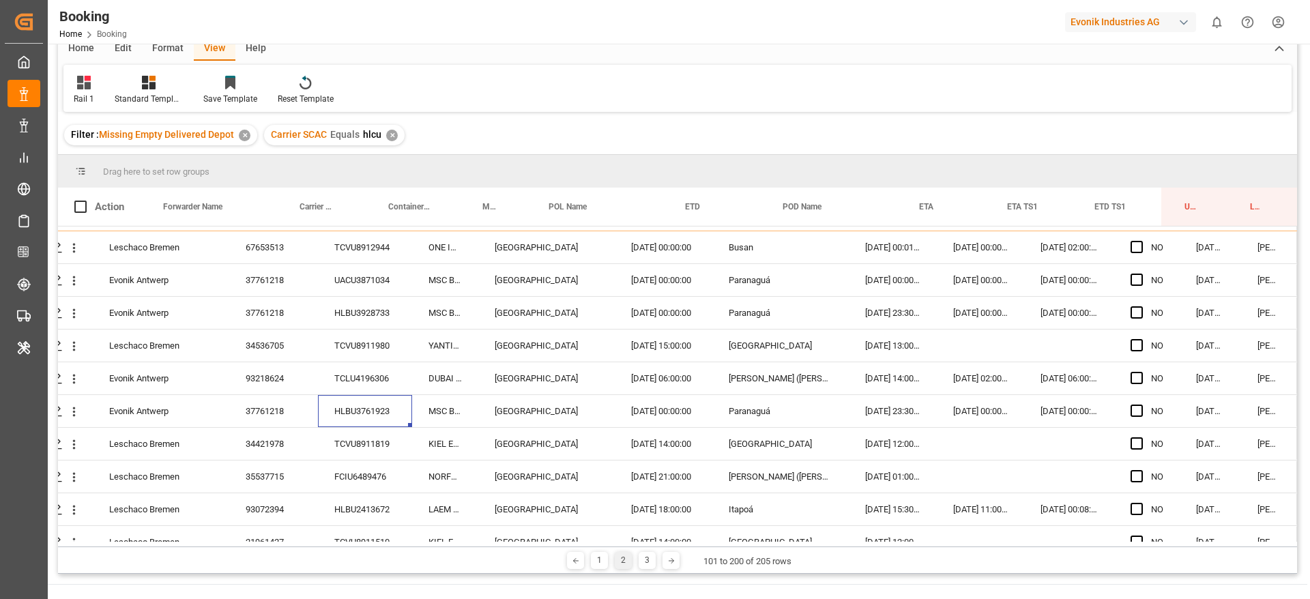
scroll to position [1535, 52]
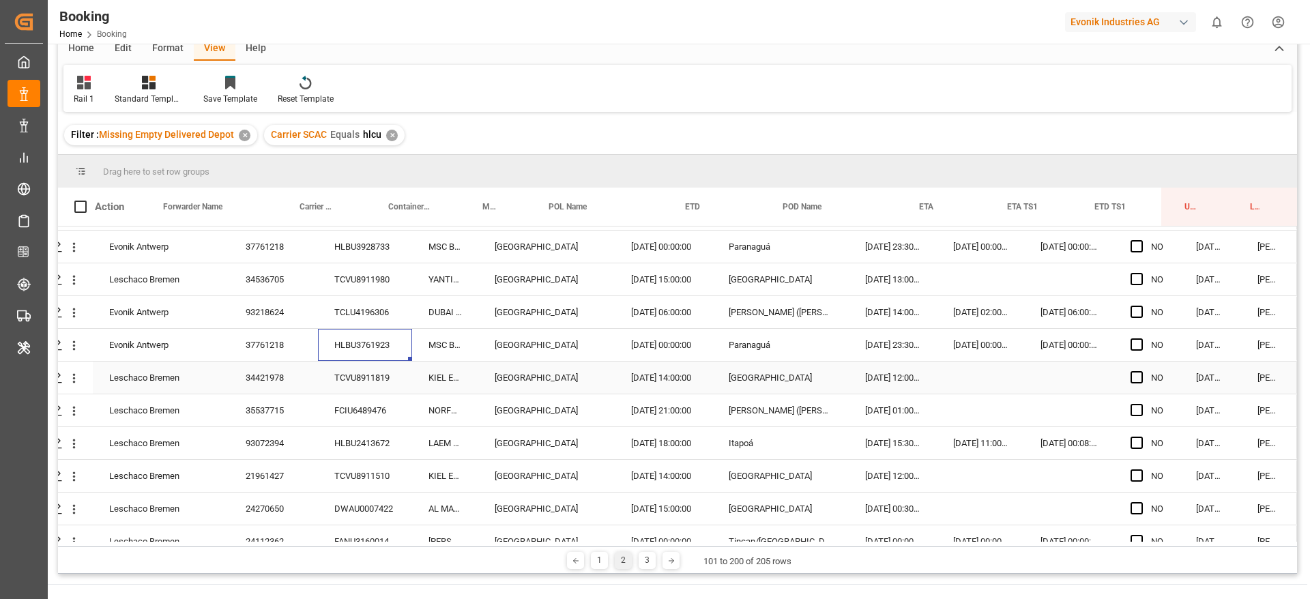
click at [353, 373] on div "TCVU8911819" at bounding box center [365, 378] width 94 height 32
click at [345, 406] on div "FCIU6489476" at bounding box center [365, 410] width 94 height 32
click at [73, 349] on icon "open menu" at bounding box center [74, 345] width 14 height 14
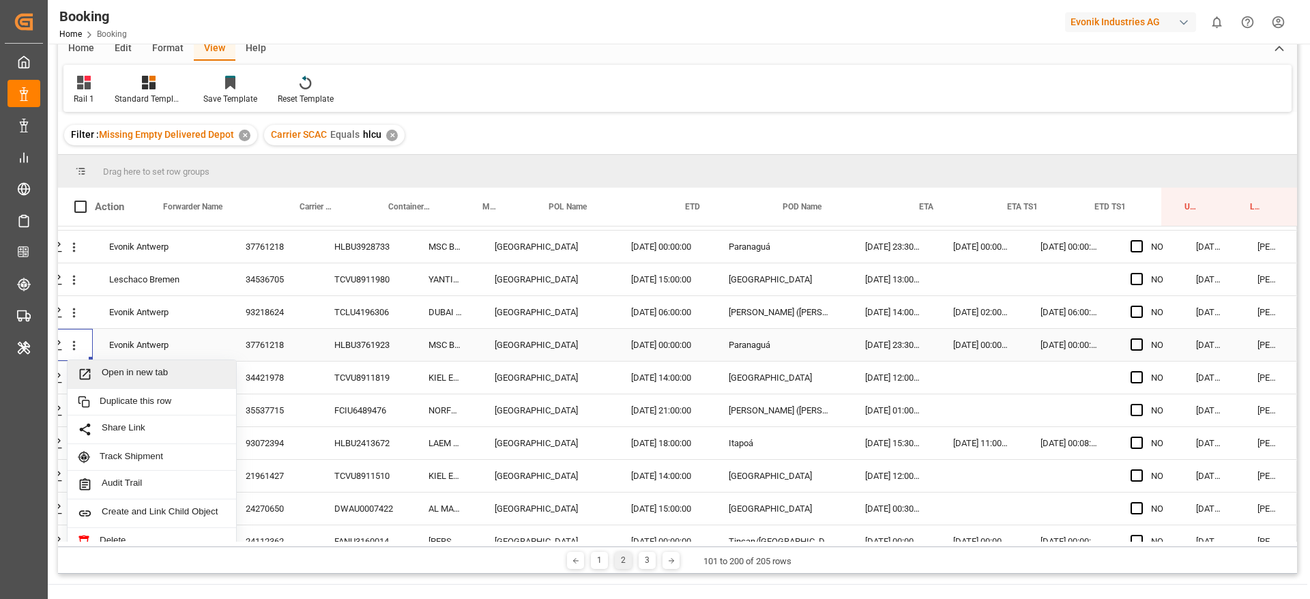
click at [119, 373] on span "Open in new tab" at bounding box center [164, 374] width 124 height 14
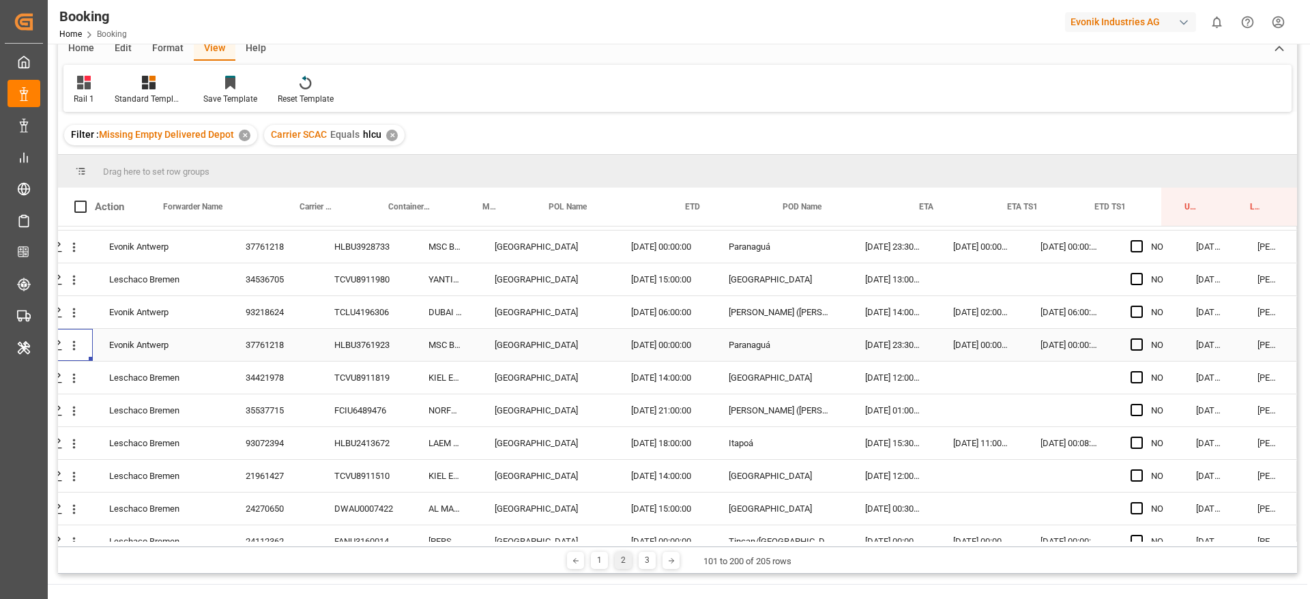
click at [347, 381] on div "TCVU8911819" at bounding box center [365, 378] width 94 height 32
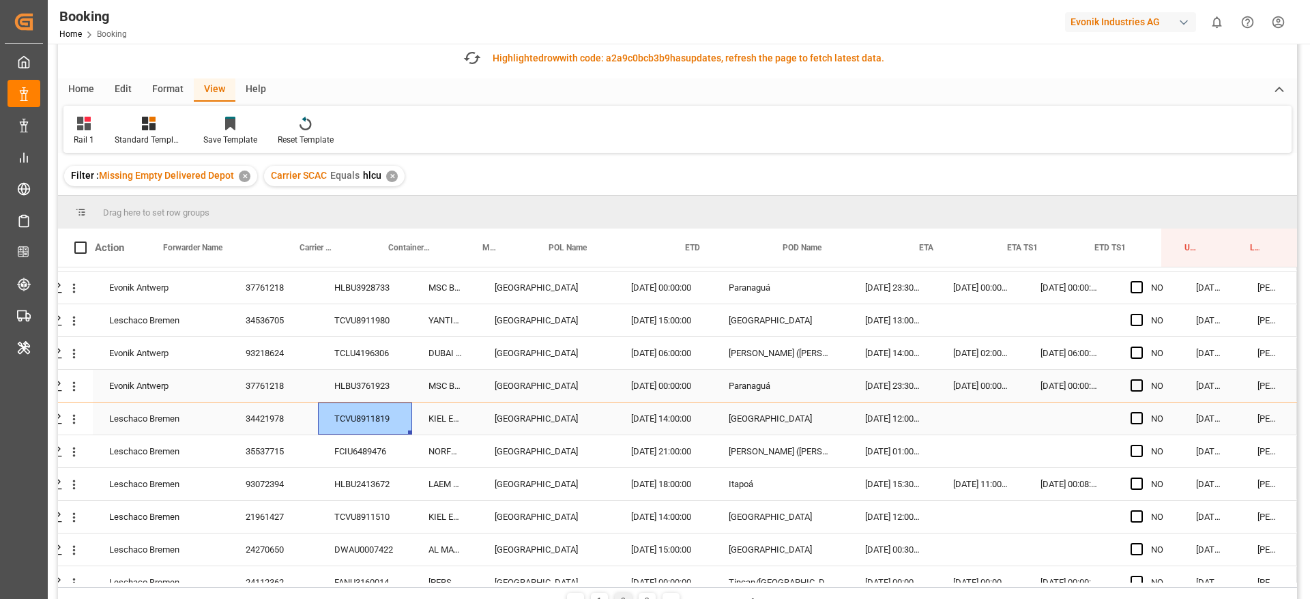
scroll to position [102, 0]
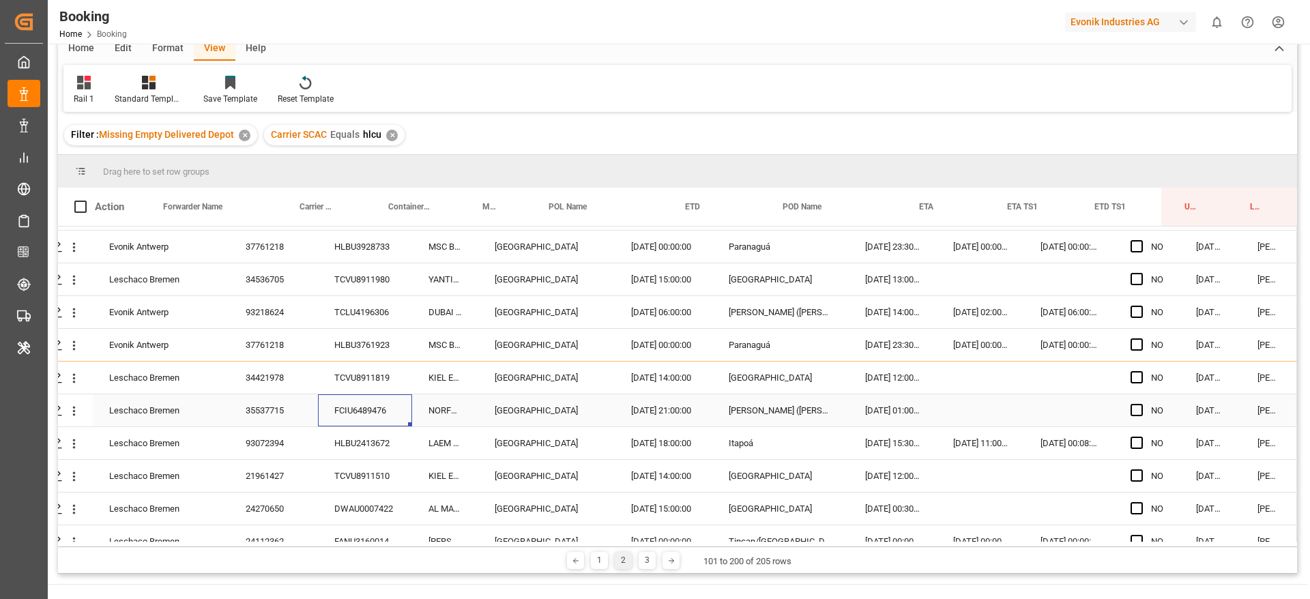
click at [354, 404] on div "FCIU6489476" at bounding box center [365, 410] width 94 height 32
click at [375, 454] on div "HLBU2413672" at bounding box center [365, 443] width 94 height 32
click at [347, 471] on div "TCVU8911510" at bounding box center [365, 476] width 94 height 32
click at [358, 466] on div "TCVU8911510" at bounding box center [365, 476] width 94 height 32
click at [339, 513] on div "DWAU0007422" at bounding box center [365, 509] width 94 height 32
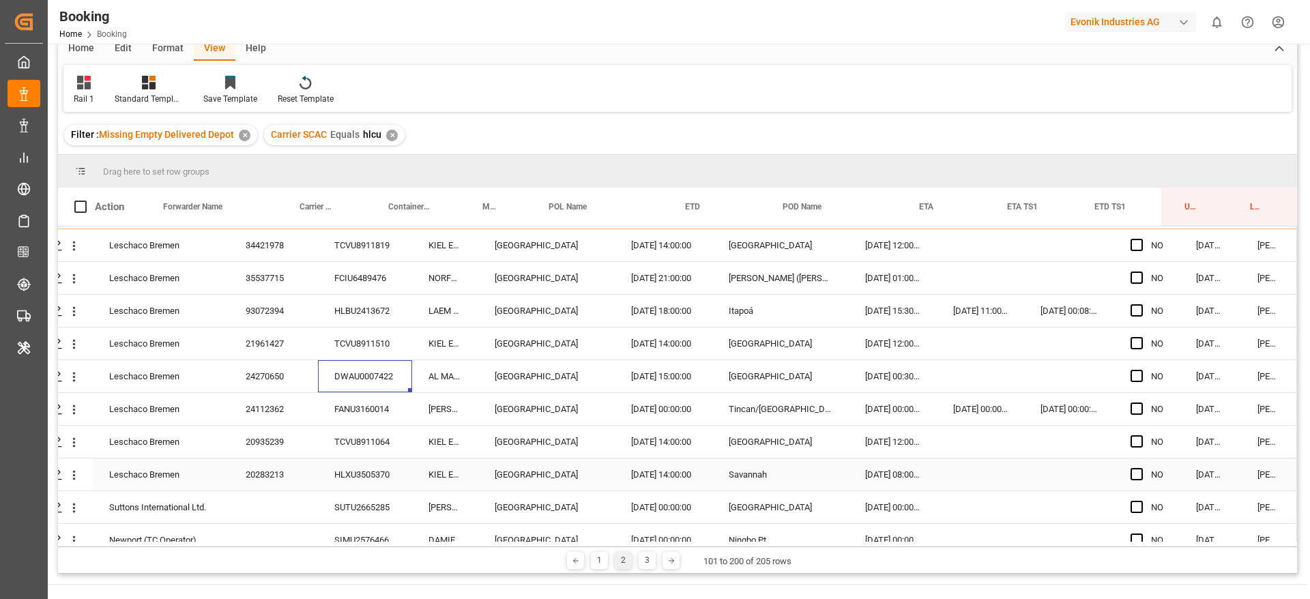
scroll to position [1740, 52]
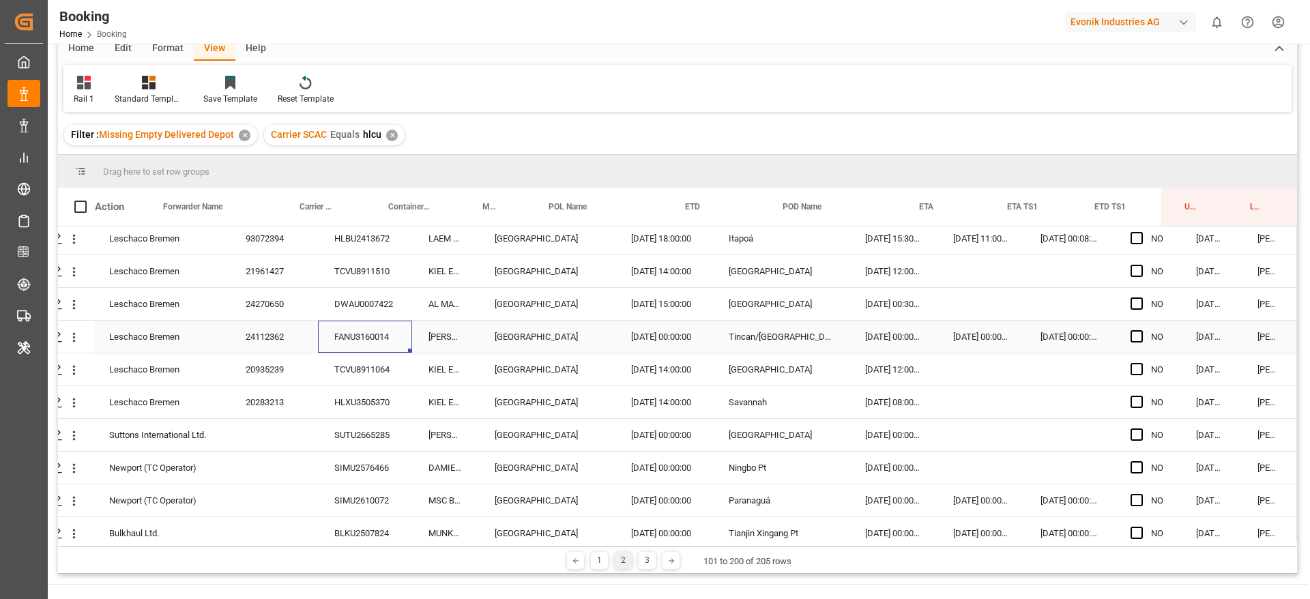
click at [342, 346] on div "FANU3160014" at bounding box center [365, 337] width 94 height 32
click at [72, 237] on icon "open menu" at bounding box center [74, 239] width 14 height 14
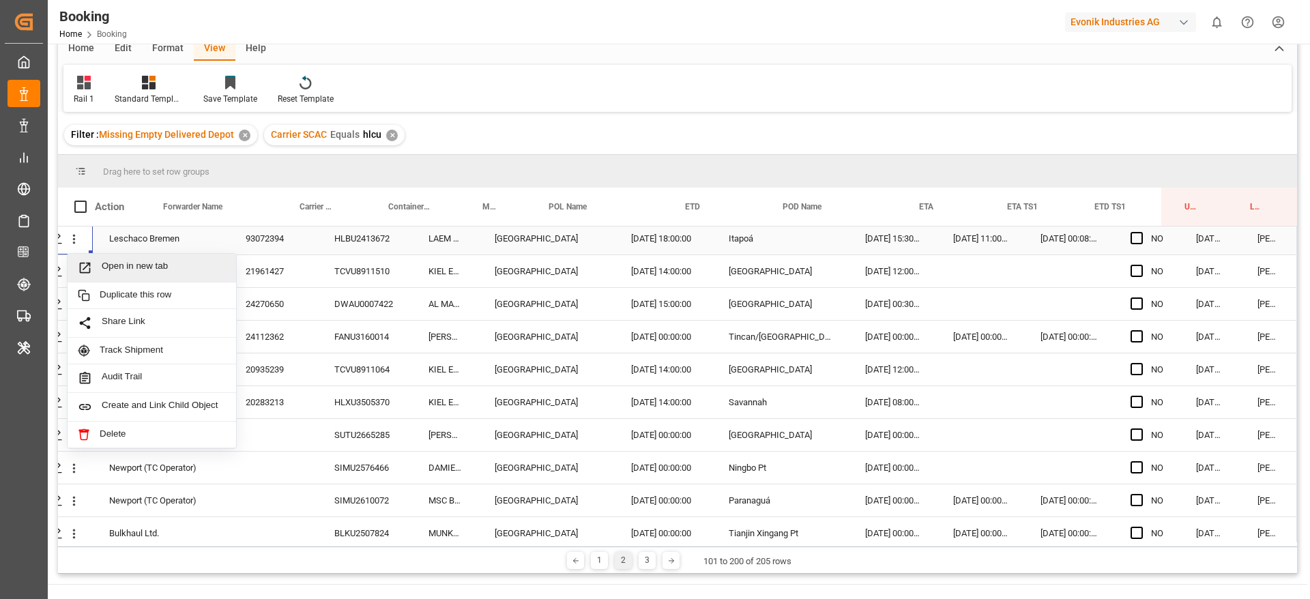
click at [143, 273] on span "Open in new tab" at bounding box center [164, 268] width 124 height 14
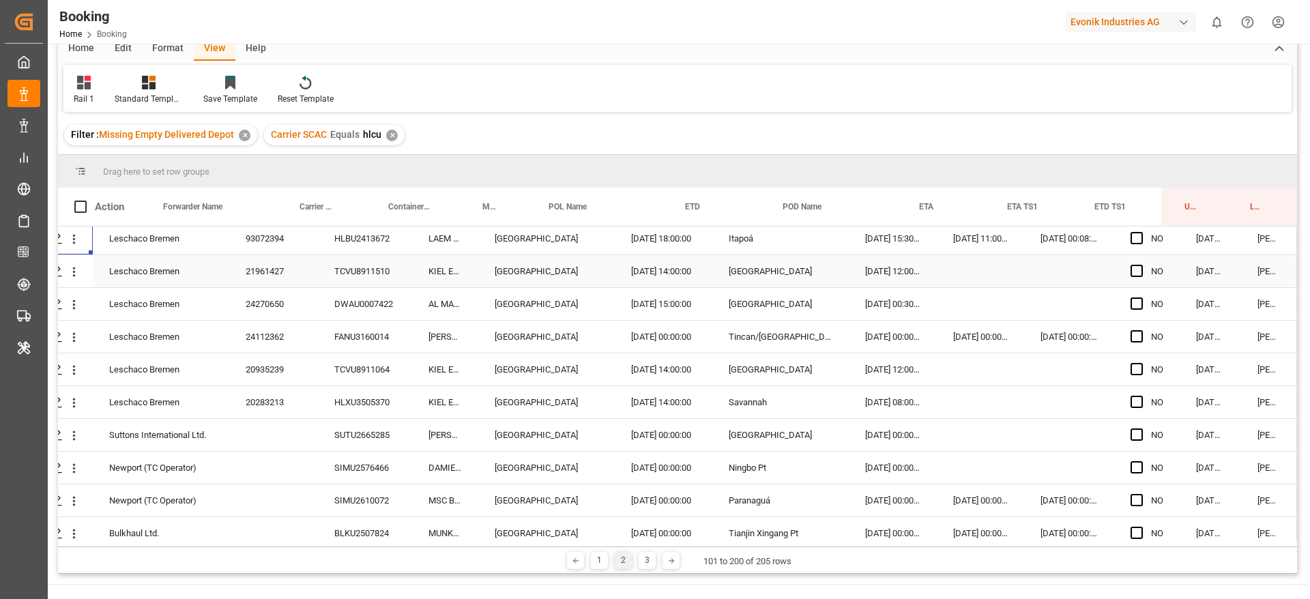
click at [351, 269] on div "TCVU8911510" at bounding box center [365, 271] width 94 height 32
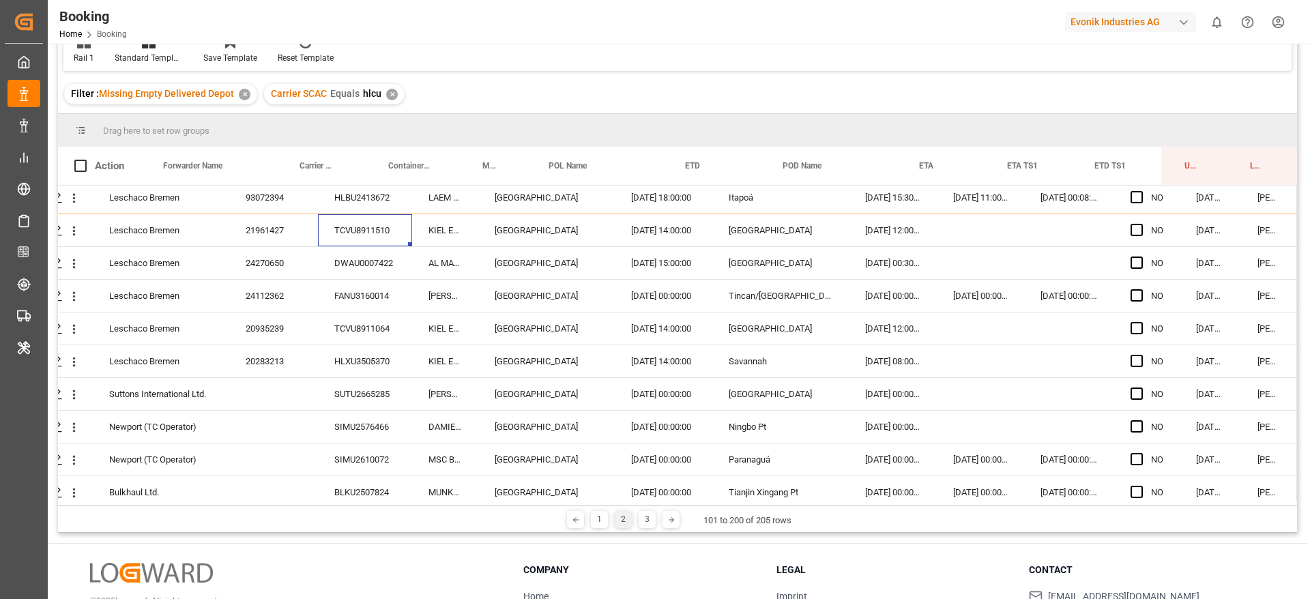
scroll to position [61, 0]
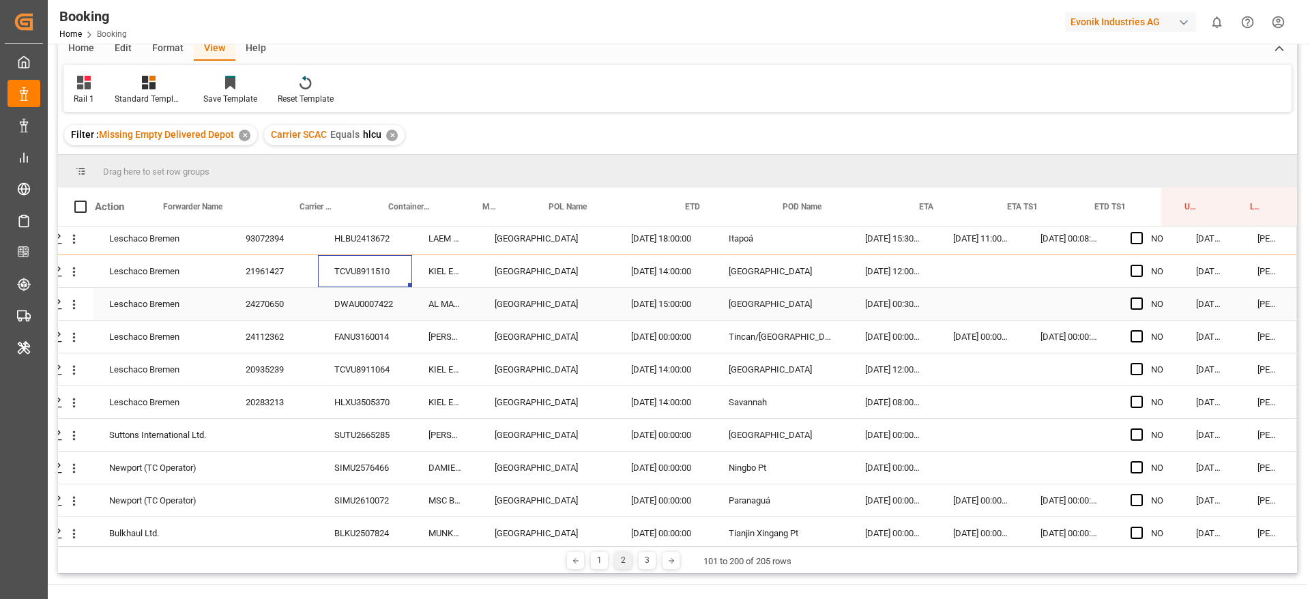
click at [340, 307] on div "DWAU0007422" at bounding box center [365, 304] width 94 height 32
click at [404, 333] on div "FANU3160014" at bounding box center [365, 337] width 94 height 32
click at [325, 353] on div "Leschaco Bremen 24112362 FANU3160014 Gerhard Schulte Antwerp 27.06.2025 00:00:0…" at bounding box center [654, 337] width 1286 height 33
click at [342, 371] on div "TCVU8911064" at bounding box center [365, 369] width 94 height 32
click at [352, 394] on div "HLXU3505370" at bounding box center [365, 402] width 94 height 32
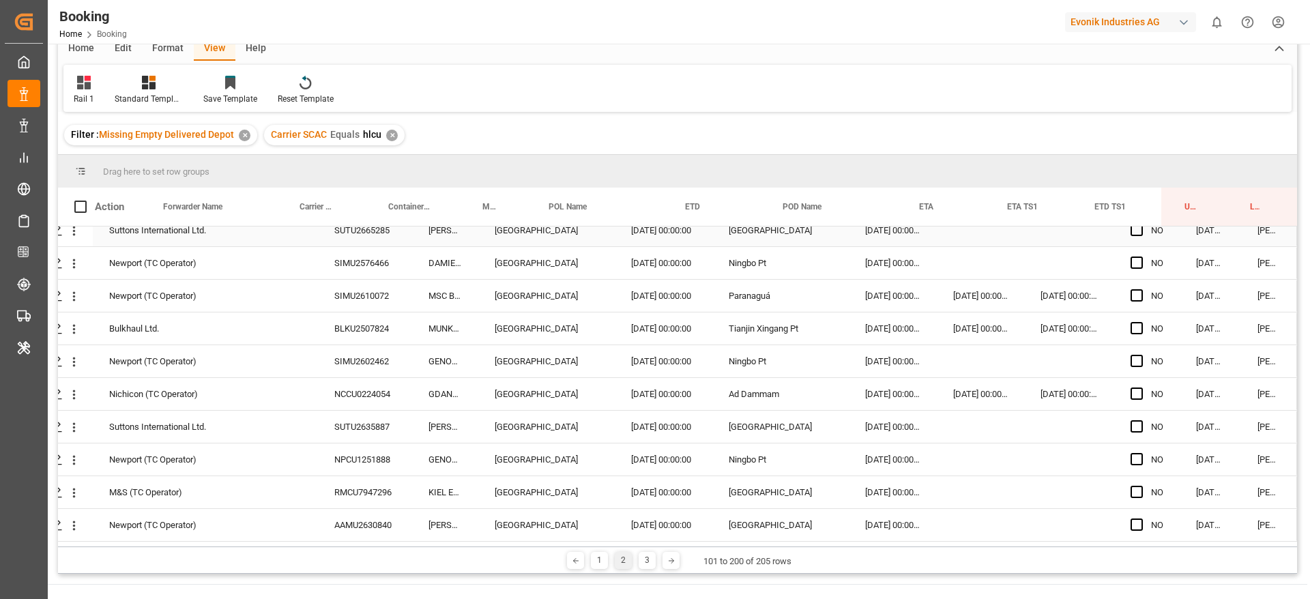
scroll to position [1842, 52]
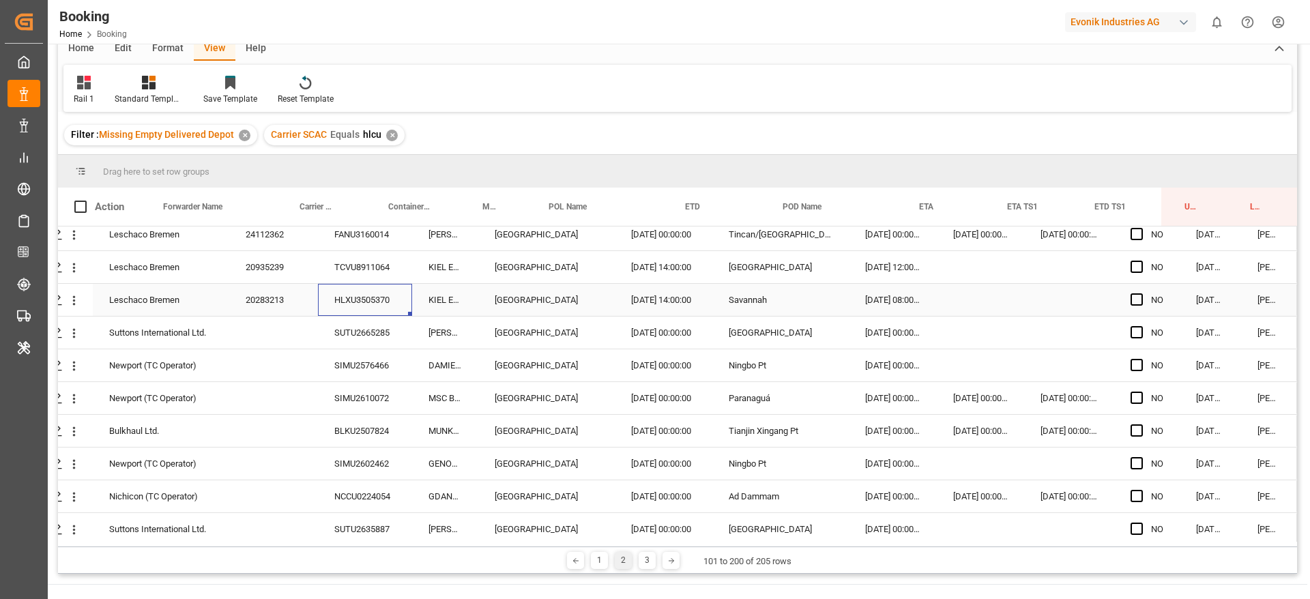
click at [356, 317] on div "SUTU2665285" at bounding box center [365, 333] width 94 height 32
click at [352, 367] on div "SIMU2576466" at bounding box center [365, 365] width 94 height 32
click at [322, 393] on div "SIMU2610072" at bounding box center [365, 398] width 94 height 32
click at [361, 446] on div "BLKU2507824" at bounding box center [365, 431] width 94 height 32
click at [337, 458] on div "SIMU2602462" at bounding box center [365, 464] width 94 height 32
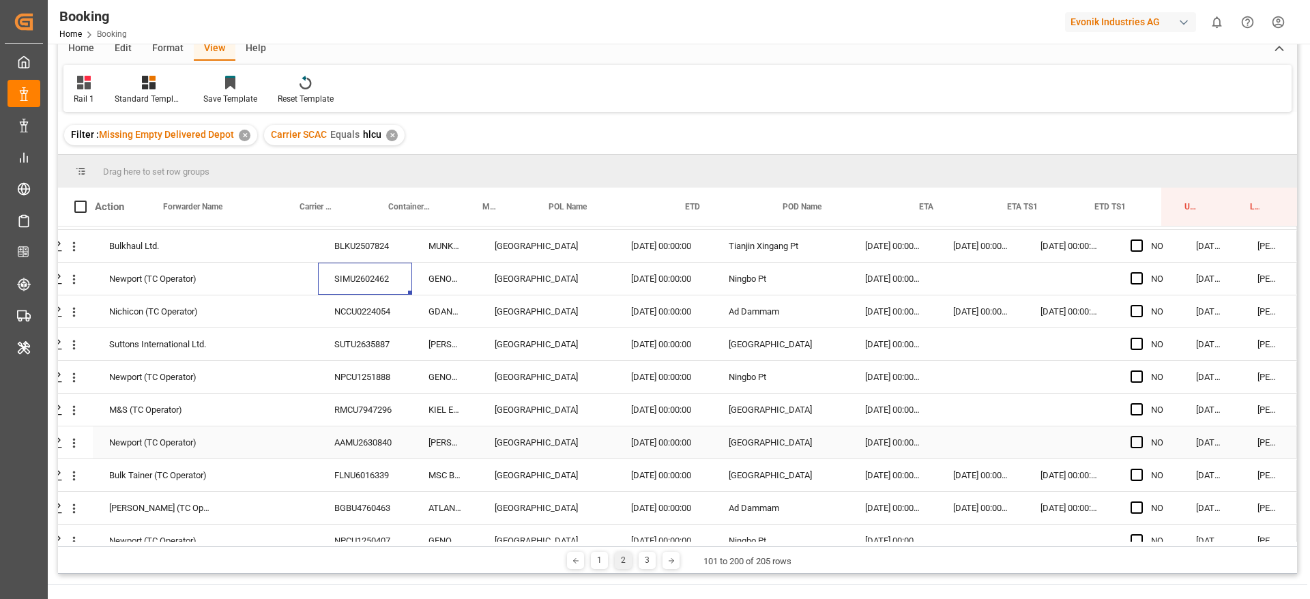
scroll to position [2047, 52]
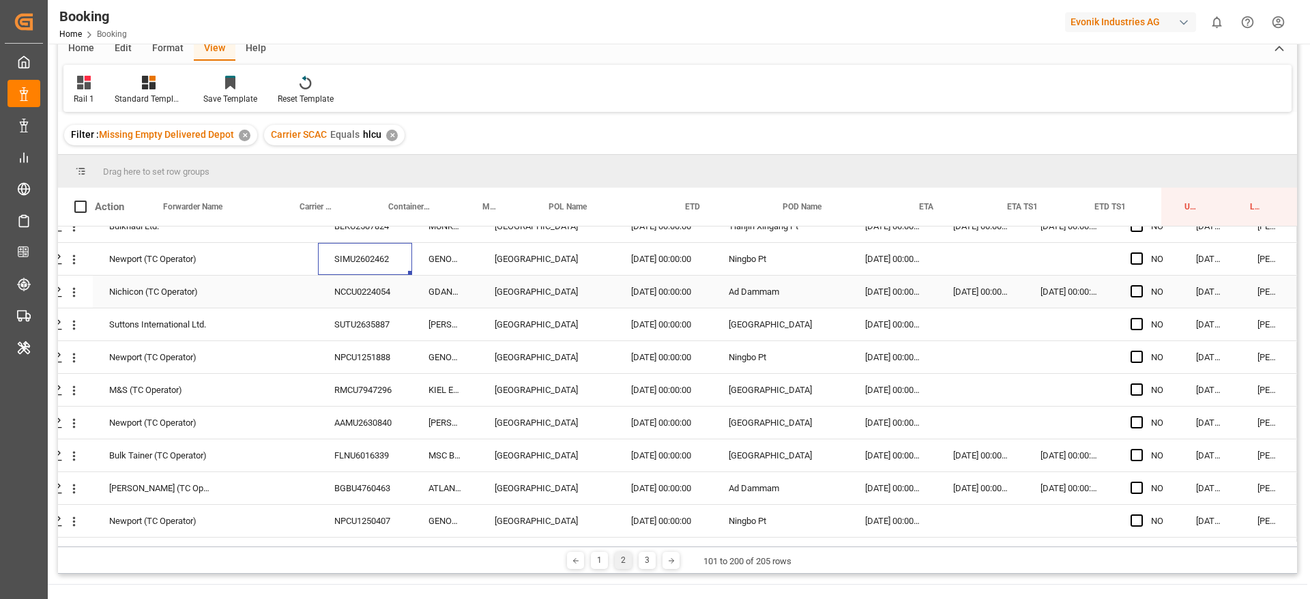
click at [363, 277] on div "NCCU0224054" at bounding box center [365, 292] width 94 height 32
click at [357, 284] on div "NCCU0224054" at bounding box center [365, 292] width 94 height 32
click at [366, 338] on div "SUTU2635887" at bounding box center [365, 324] width 94 height 32
click at [342, 375] on div "RMCU7947296" at bounding box center [365, 390] width 94 height 32
click at [349, 362] on div "NPCU1251888" at bounding box center [365, 357] width 94 height 32
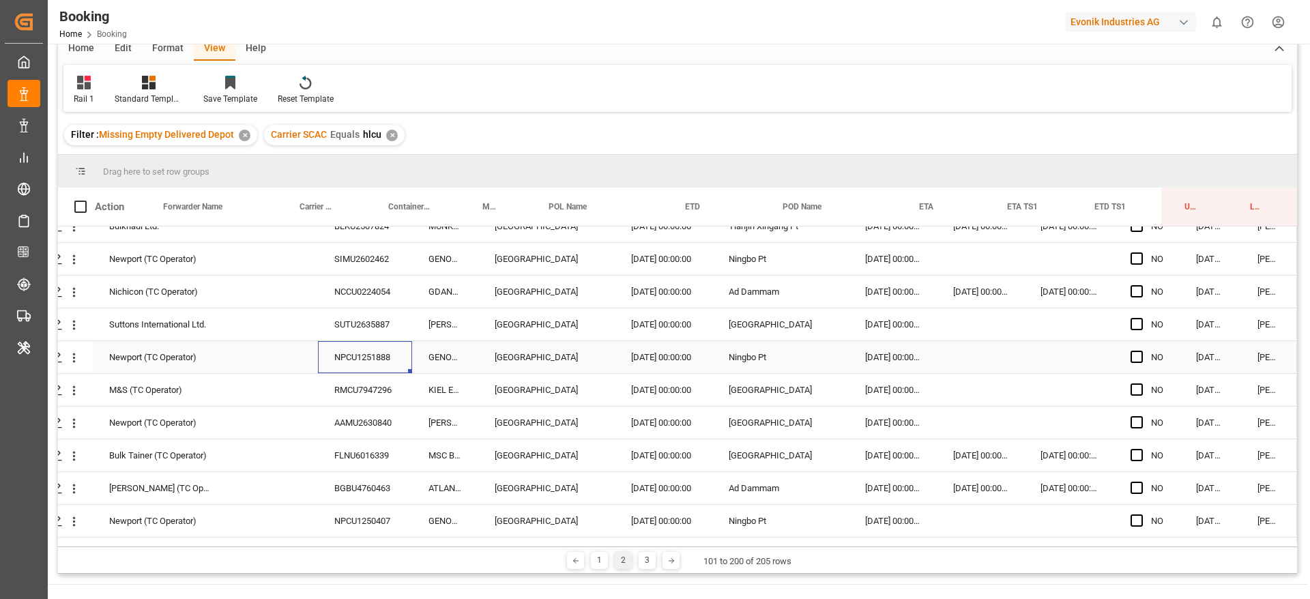
click at [323, 364] on div "NPCU1251888" at bounding box center [365, 357] width 94 height 32
click at [340, 387] on div "RMCU7947296" at bounding box center [365, 390] width 94 height 32
click at [345, 424] on div "AAMU2630840" at bounding box center [365, 423] width 94 height 32
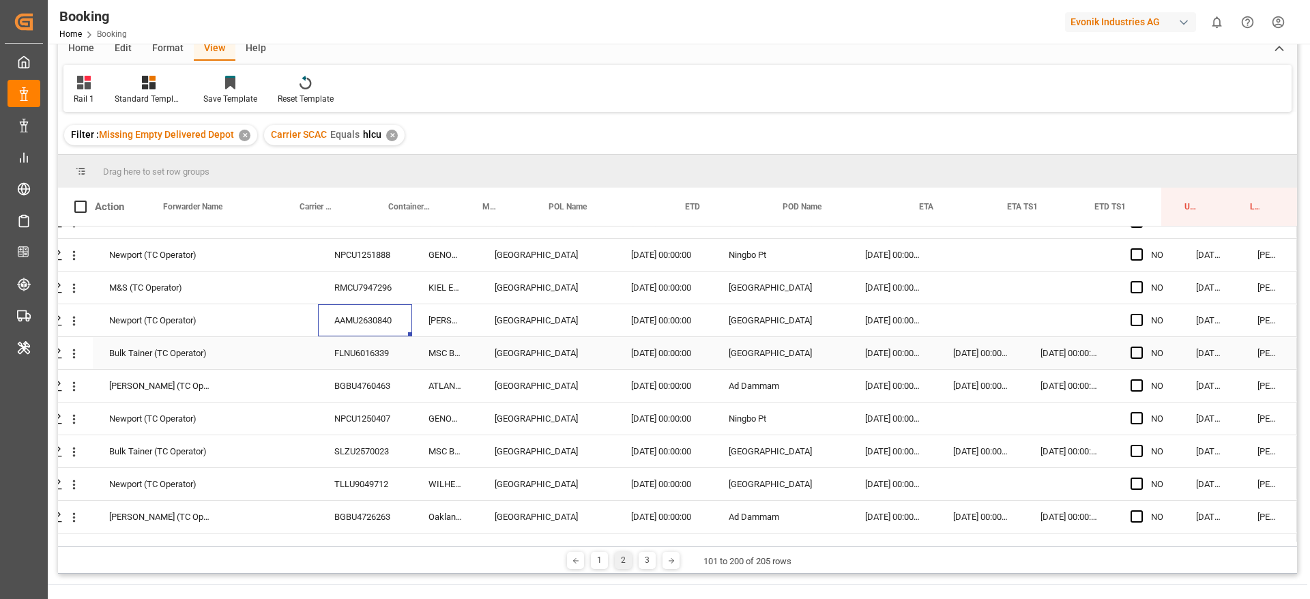
click at [357, 360] on div "FLNU6016339" at bounding box center [365, 353] width 94 height 32
click at [356, 370] on div "BGBU4760463" at bounding box center [365, 386] width 94 height 32
click at [353, 385] on div "BGBU4760463" at bounding box center [365, 386] width 94 height 32
click at [346, 429] on div "NPCU1250407" at bounding box center [365, 419] width 94 height 32
click at [381, 453] on div "SLZU2570023" at bounding box center [365, 451] width 94 height 32
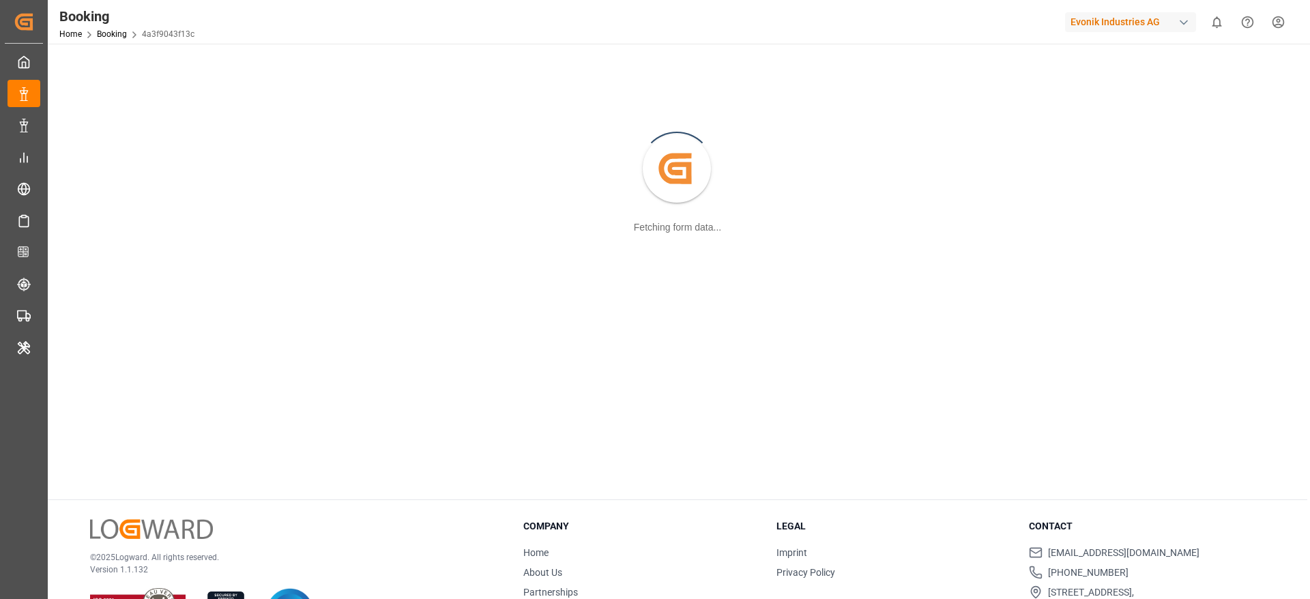
scroll to position [148, 0]
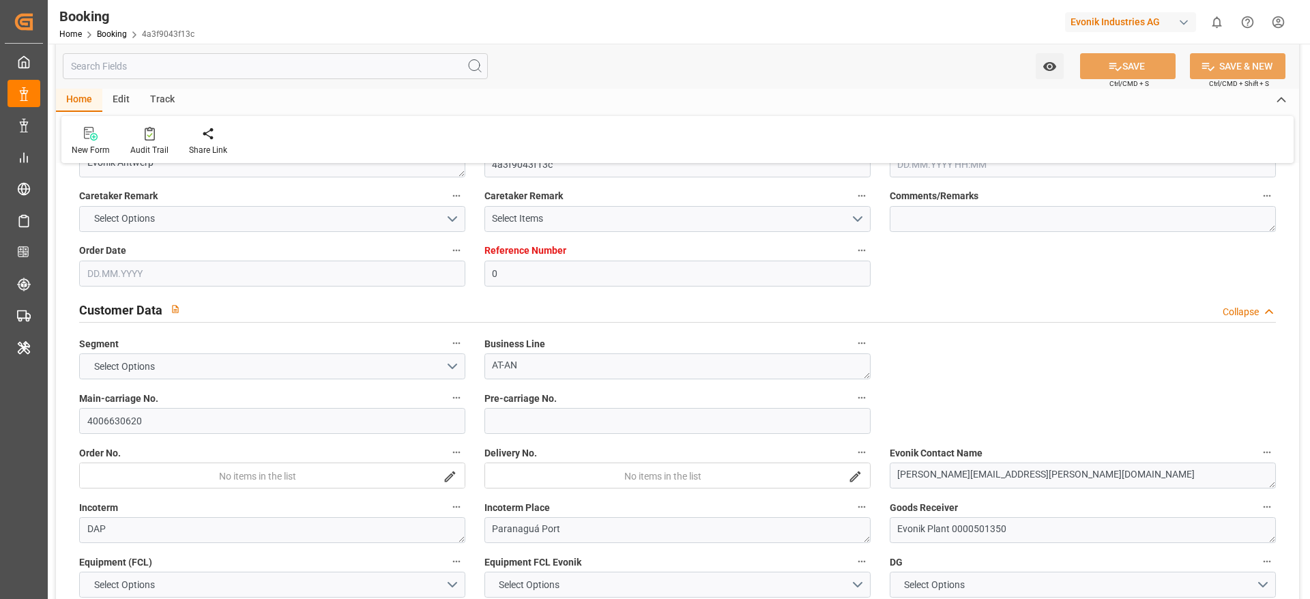
type input "0"
type input "9702106"
type input "Hapag [PERSON_NAME]"
type input "Hapag [PERSON_NAME] Aktiengesellschaft"
type input "BEANR"
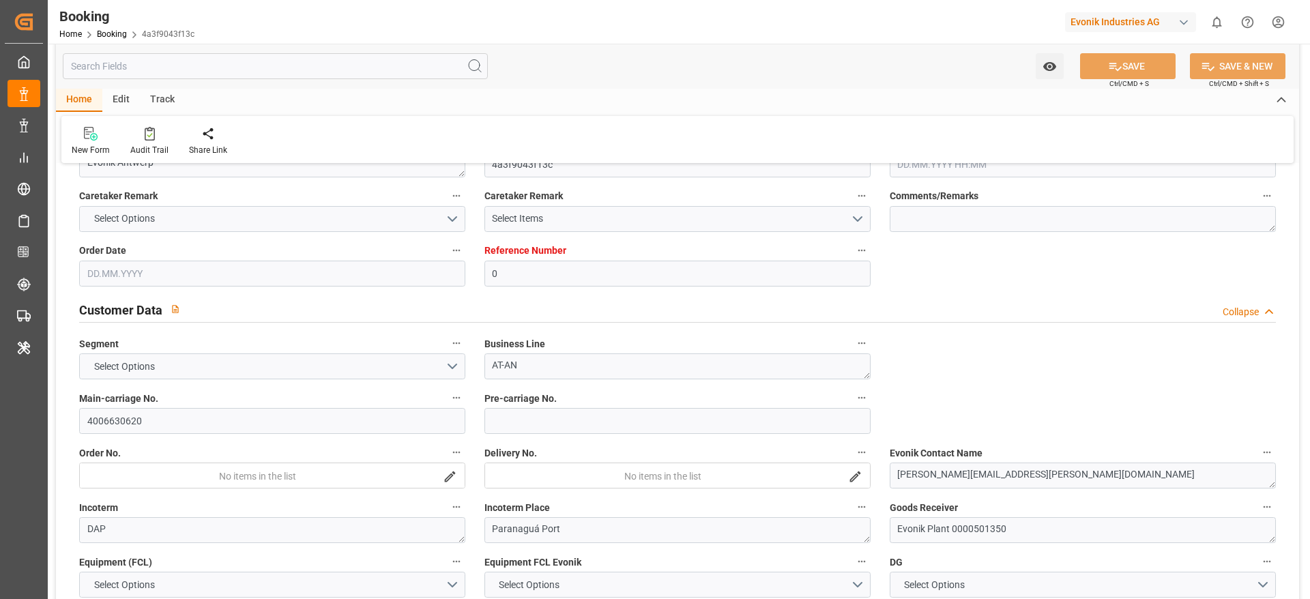
type input "BRPNG"
type input "55"
type input "BRRIG"
type input "0"
type input "BEANR"
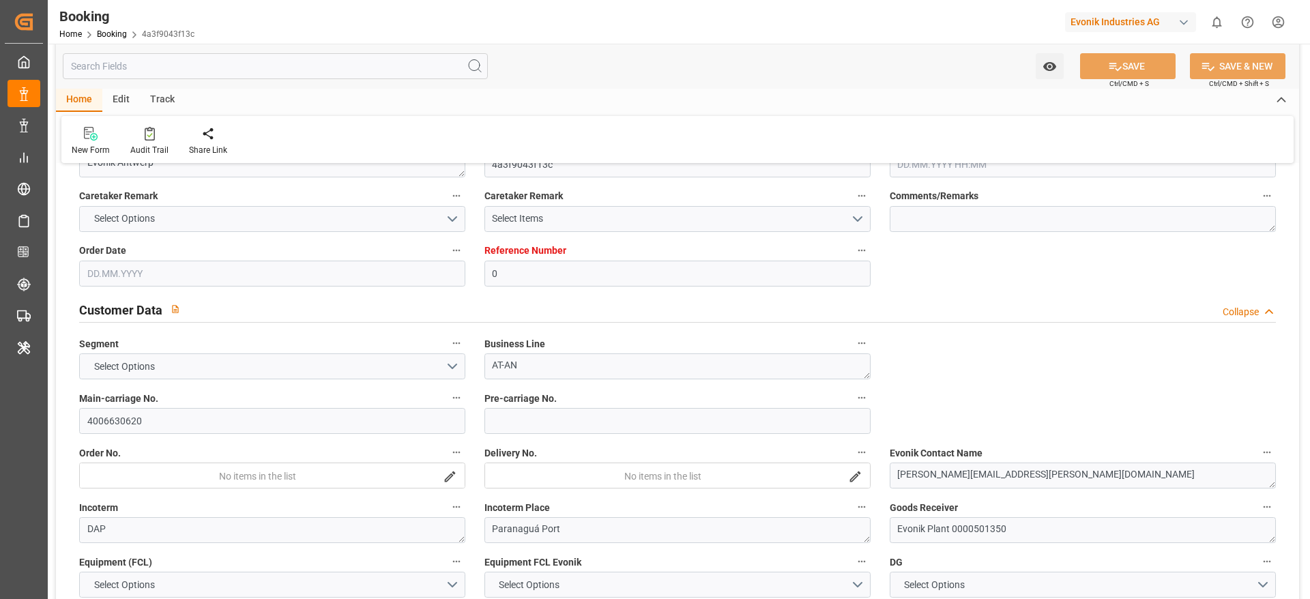
type input "BRPNG"
type input "9768007"
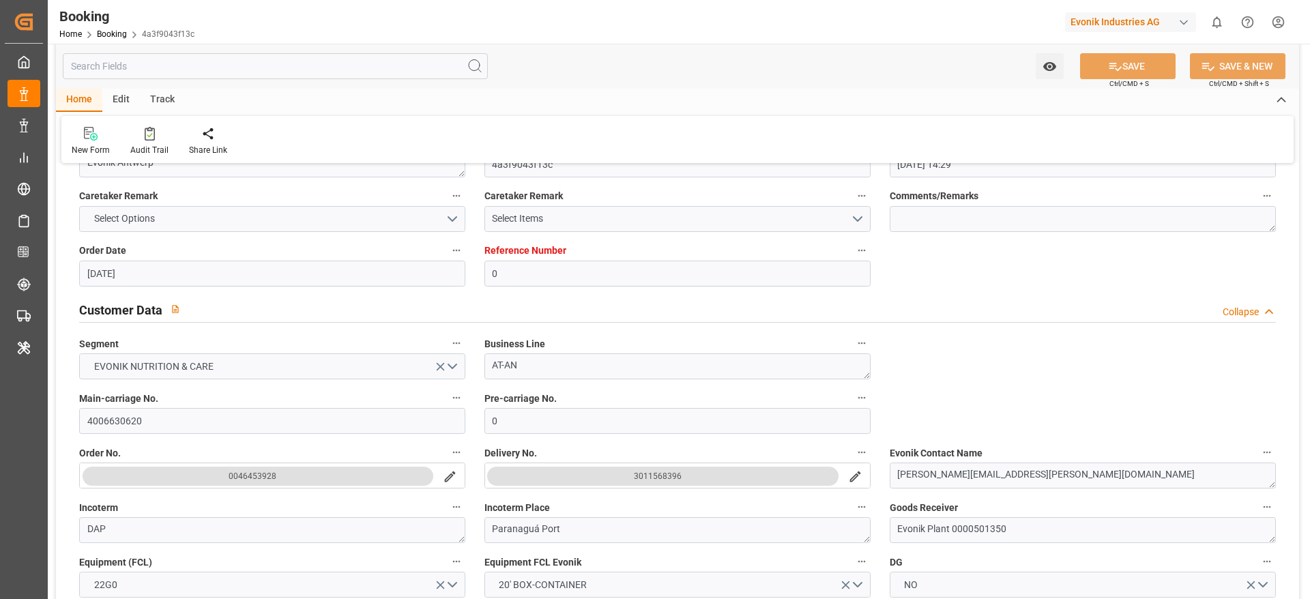
type input "27.06.2025 14:29"
type input "27.06.2025"
type input "04.08.2025"
type input "27.06.2025"
type input "13.07.2025 00:00"
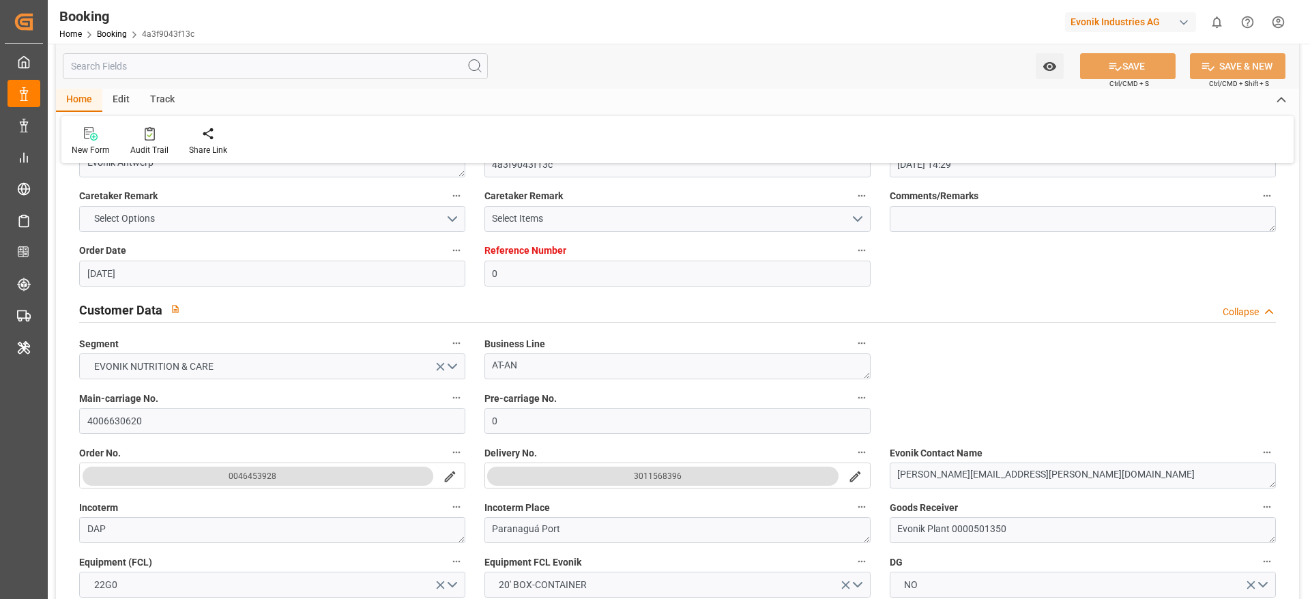
type input "13.07.2025 00:00"
type input "13.07.2025 00:36"
type input "04.07.2025 16:34"
type input "08.09.2025 23:30"
type input "07.09.2025 00:00"
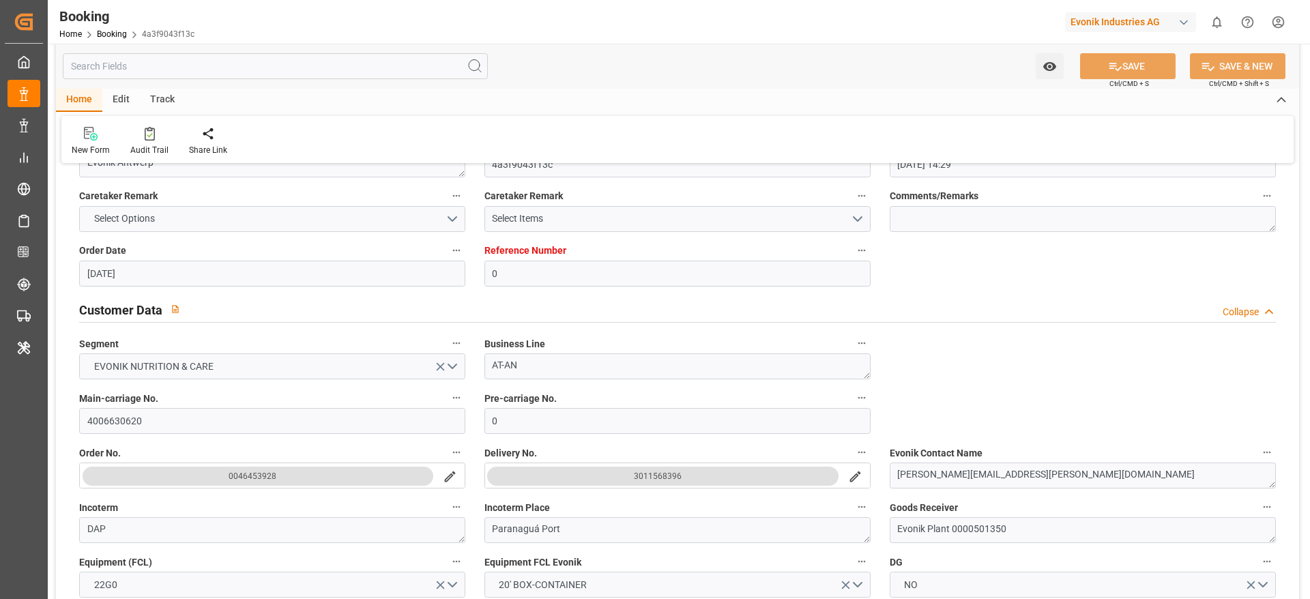
type input "06.09.2025 00:00"
type input "20.08.2025 00:00"
type input "20.08.2025 23:35"
type input "01.09.2025 00:00"
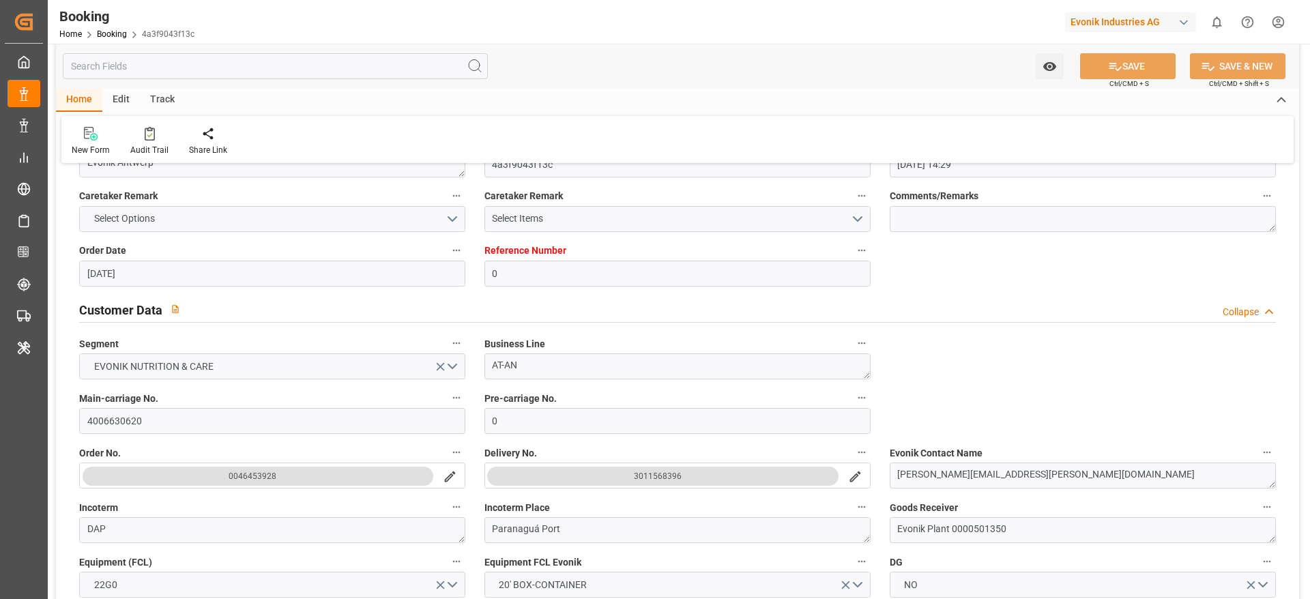
type input "01.09.2025 00:00"
type input "01.09.2025 21:58"
type input "16.09.2025 00:00"
type input "18.09.2025 11:25"
type input "04.09.2025"
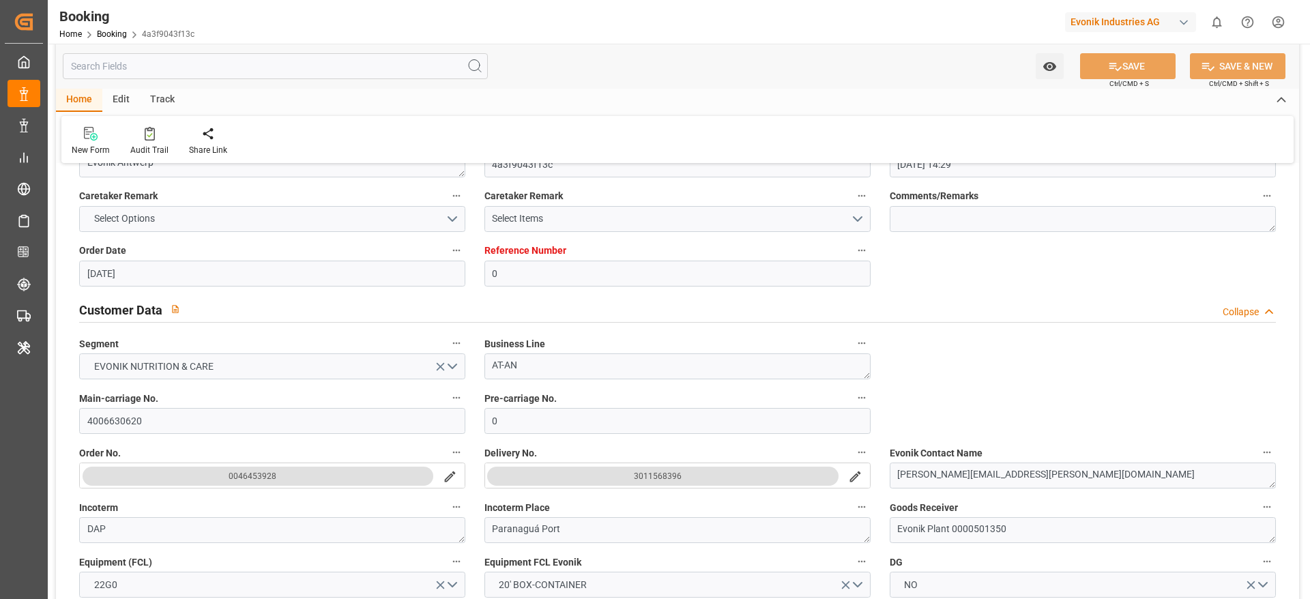
type input "12.07.2025 04:06"
type input "13.07.2025 01:09"
type input "20.08.2025 22:13"
type input "21.08.2025 18:54"
type input "31.08.2025 01:24"
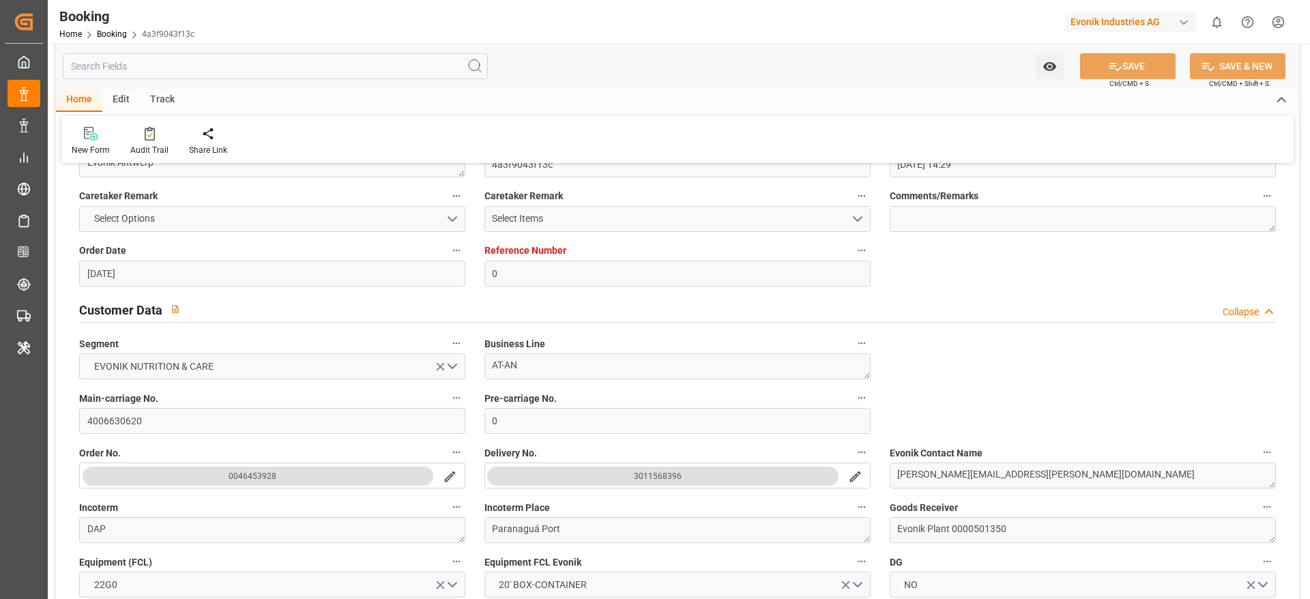
type input "01.09.2025 22:21"
type input "08.09.2025 23:30"
type input "09.09.2025 09:37"
type input "13.09.2025 09:37"
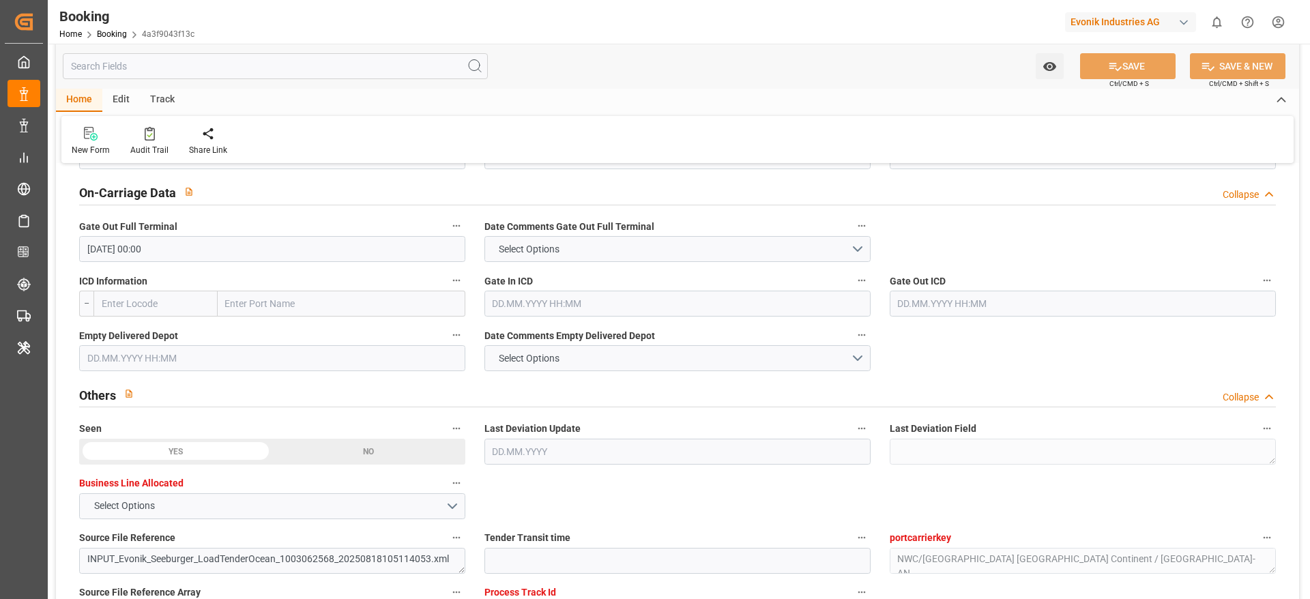
scroll to position [2092, 0]
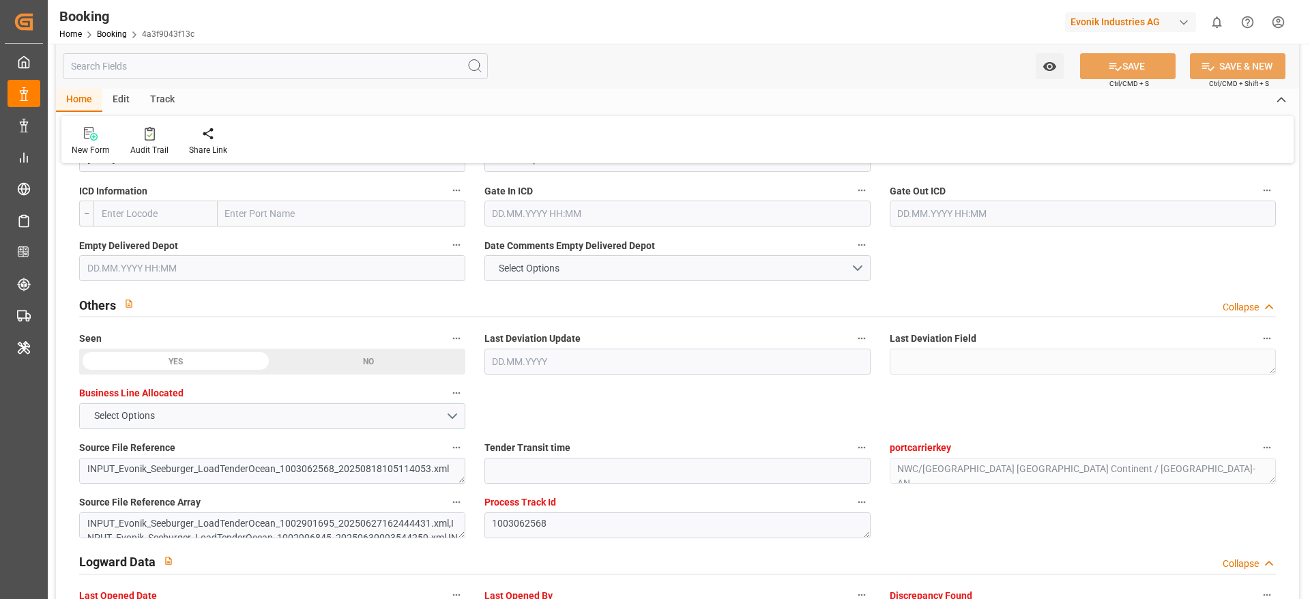
click at [156, 261] on input "text" at bounding box center [272, 268] width 386 height 26
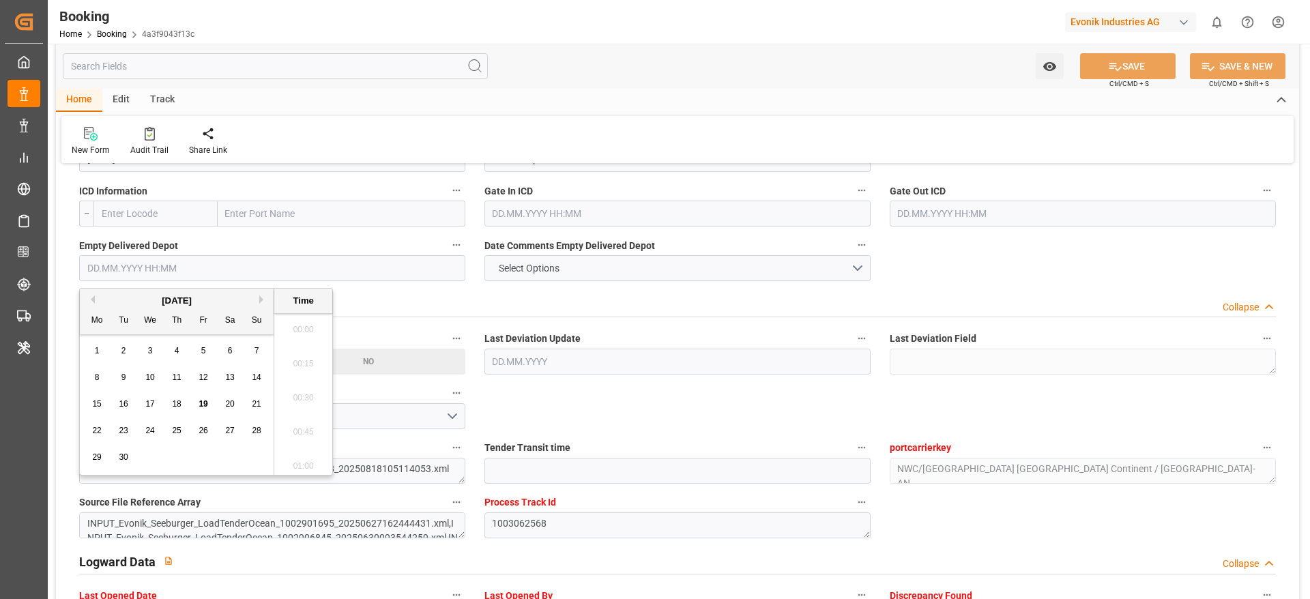
scroll to position [1983, 0]
click at [151, 402] on span "17" at bounding box center [149, 404] width 9 height 10
type input "17.09.2025 00:00"
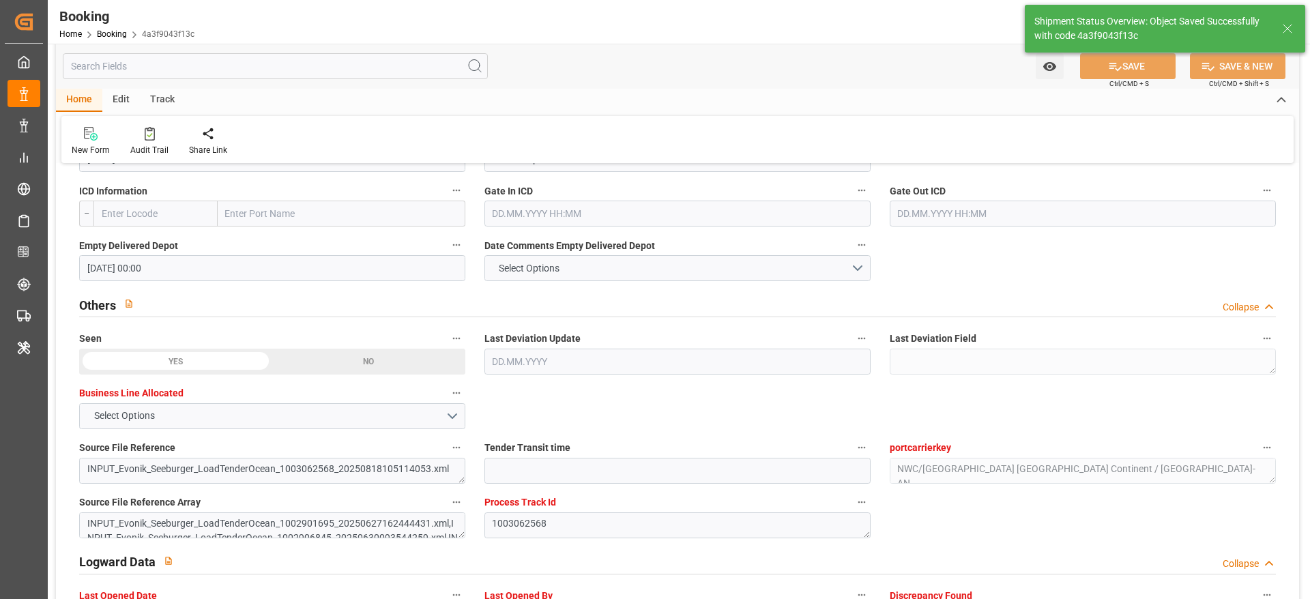
type textarea "[PERSON_NAME]"
type input "19.09.2025 09:41"
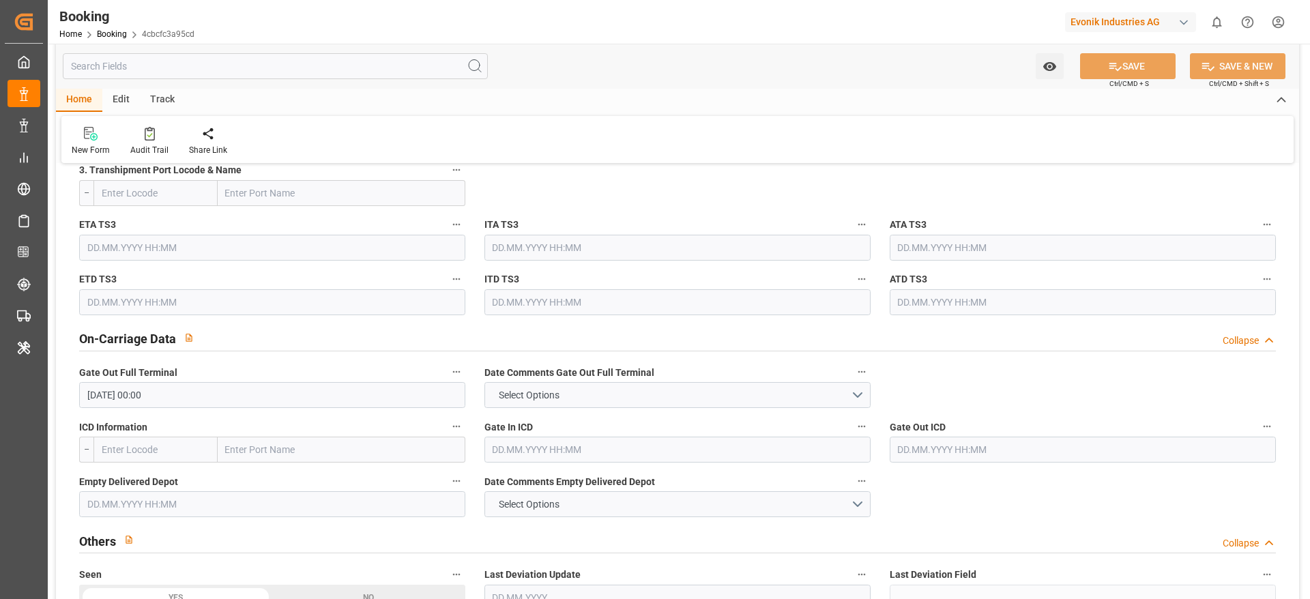
scroll to position [1944, 0]
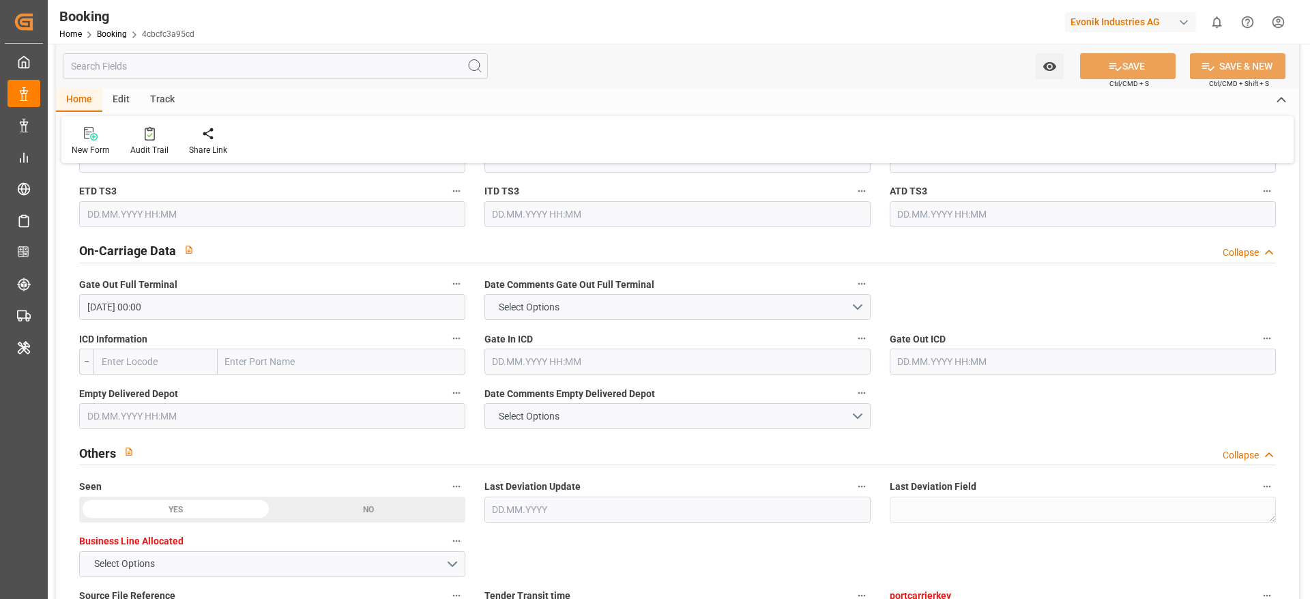
click at [145, 428] on input "text" at bounding box center [272, 416] width 386 height 26
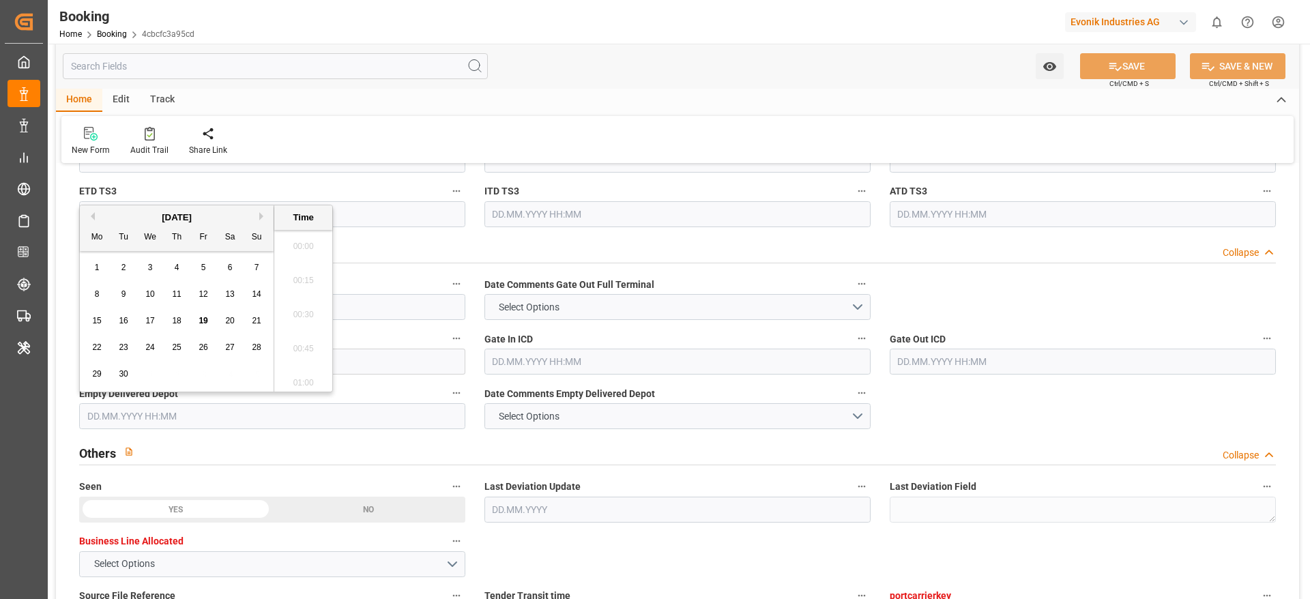
scroll to position [1983, 0]
click at [151, 325] on div "17" at bounding box center [150, 321] width 17 height 16
type input "[DATE] 00:00"
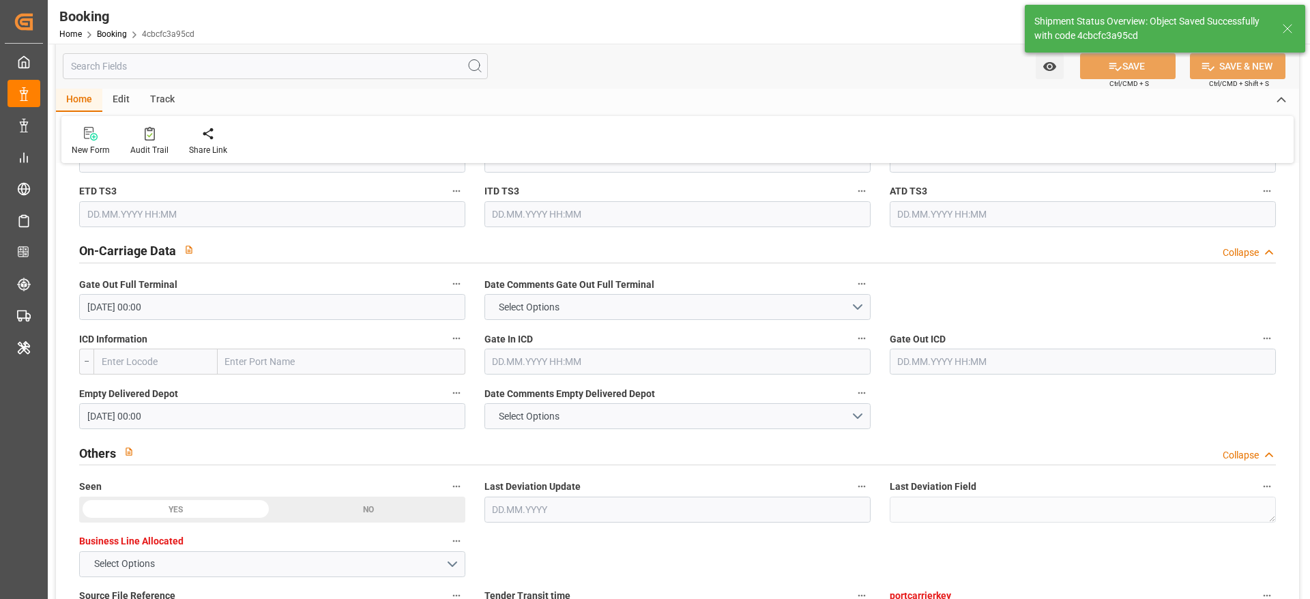
type input "[DATE] 09:42"
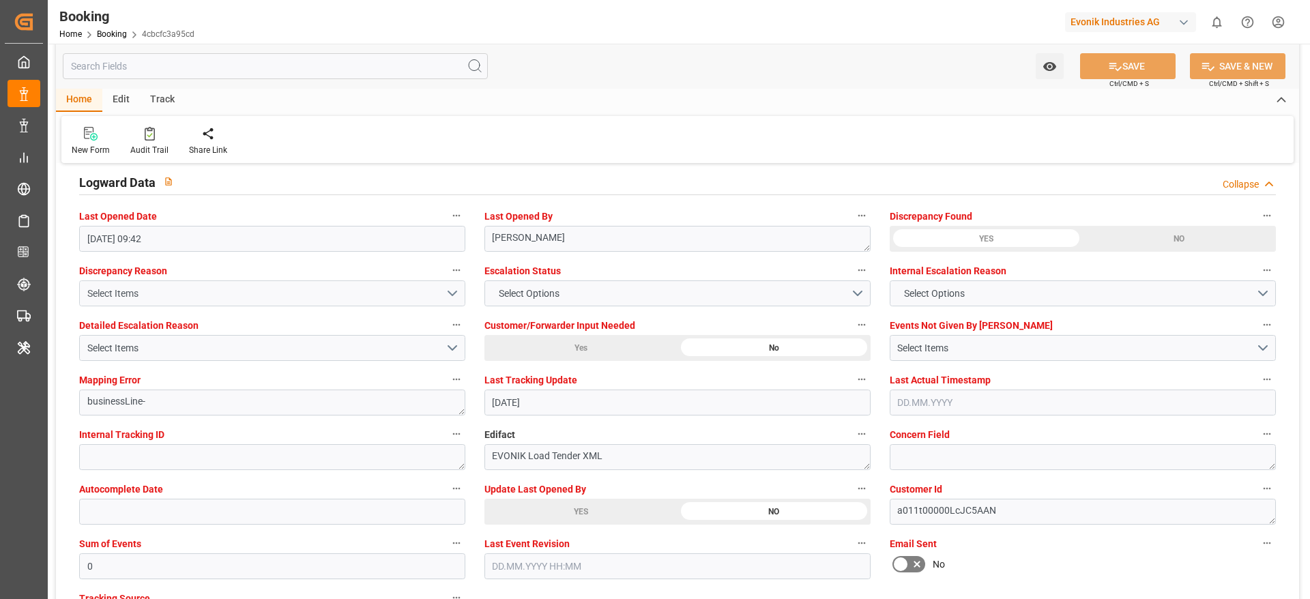
scroll to position [2558, 0]
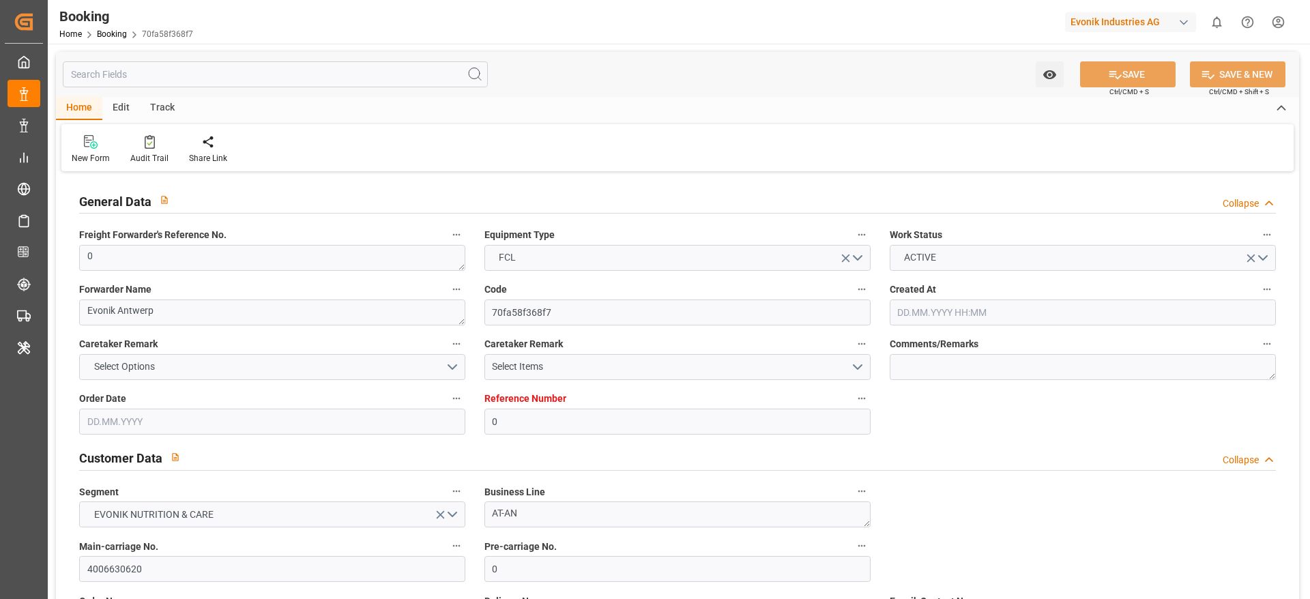
type input "[DATE] 14:29"
type input "[DATE]"
type input "[DATE] 00:00"
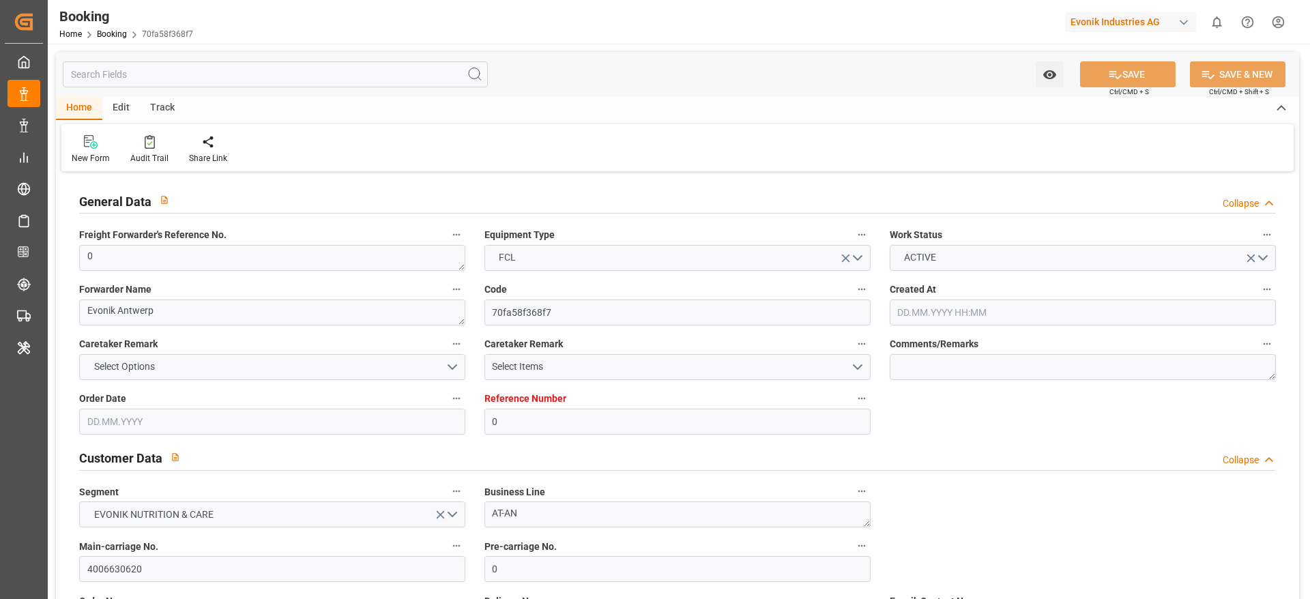
type input "[DATE] 00:00"
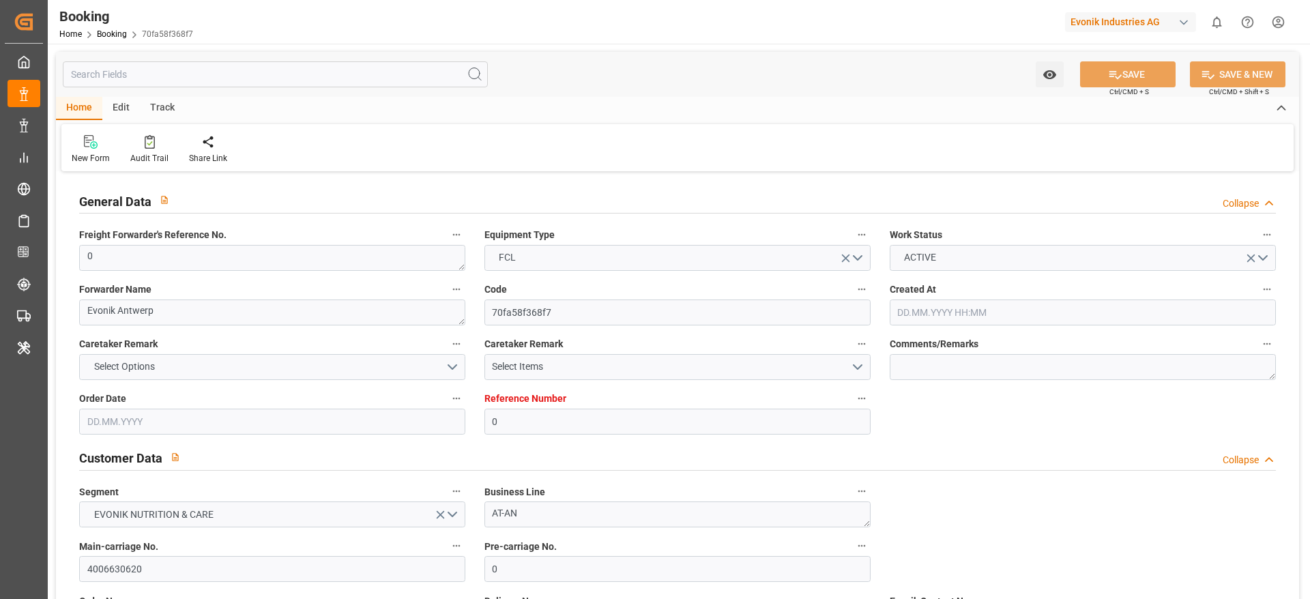
type input "[DATE] 00:00"
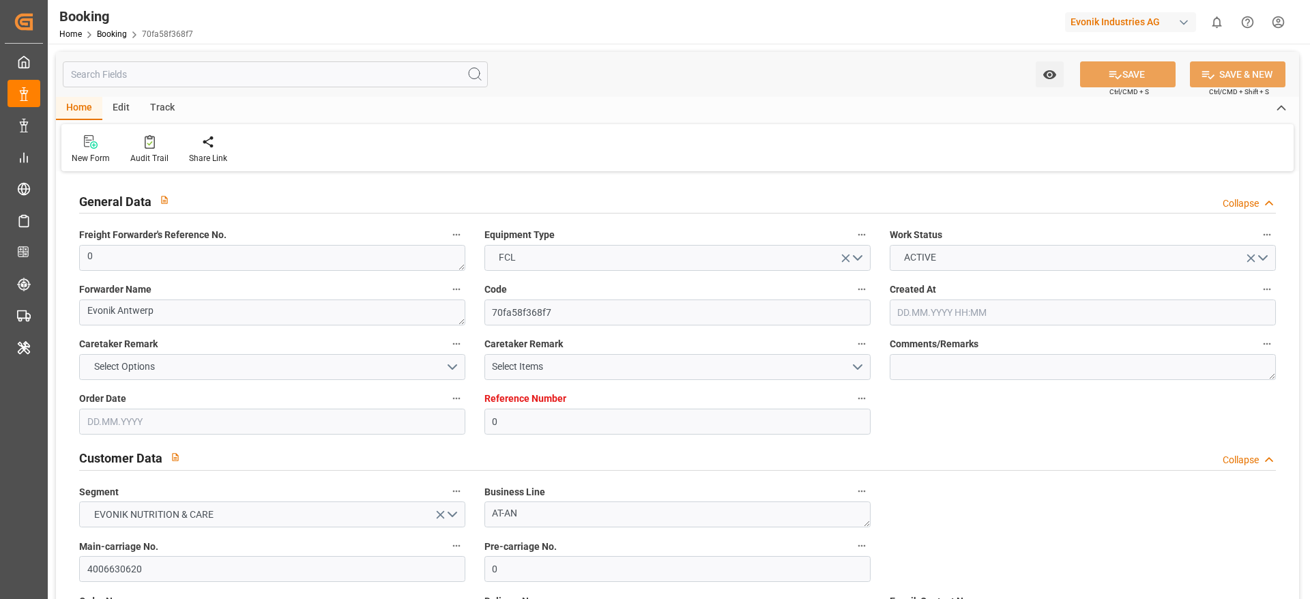
type input "[DATE] 00:00"
type input "[DATE] 11:25"
type input "[DATE]"
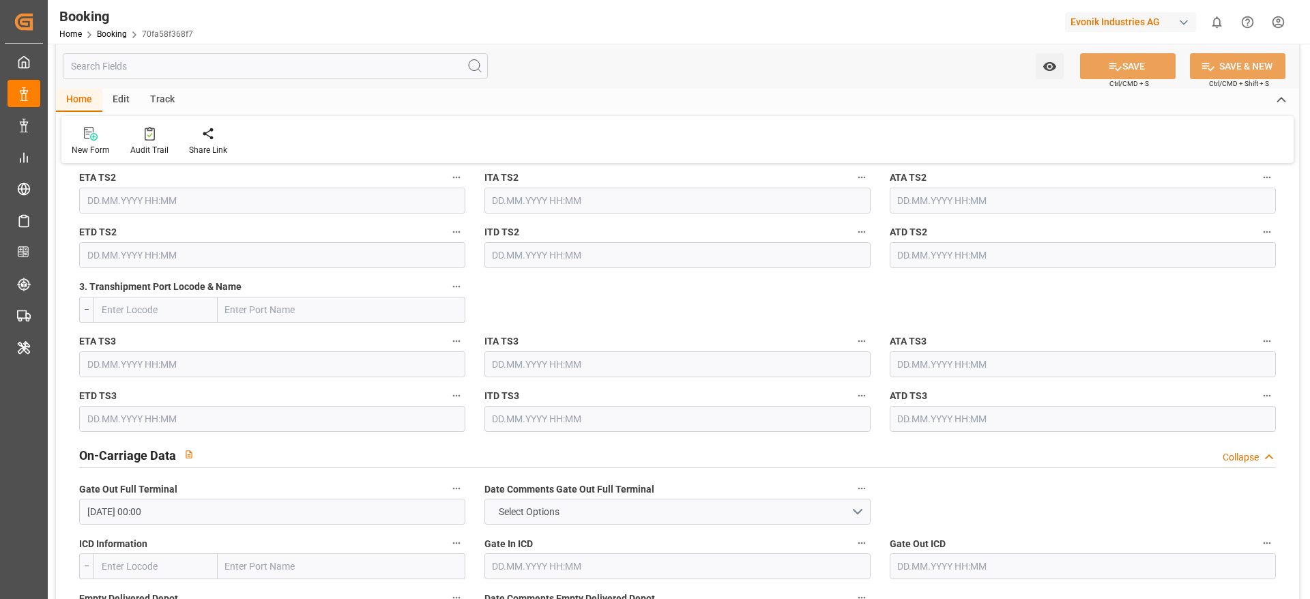
scroll to position [1944, 0]
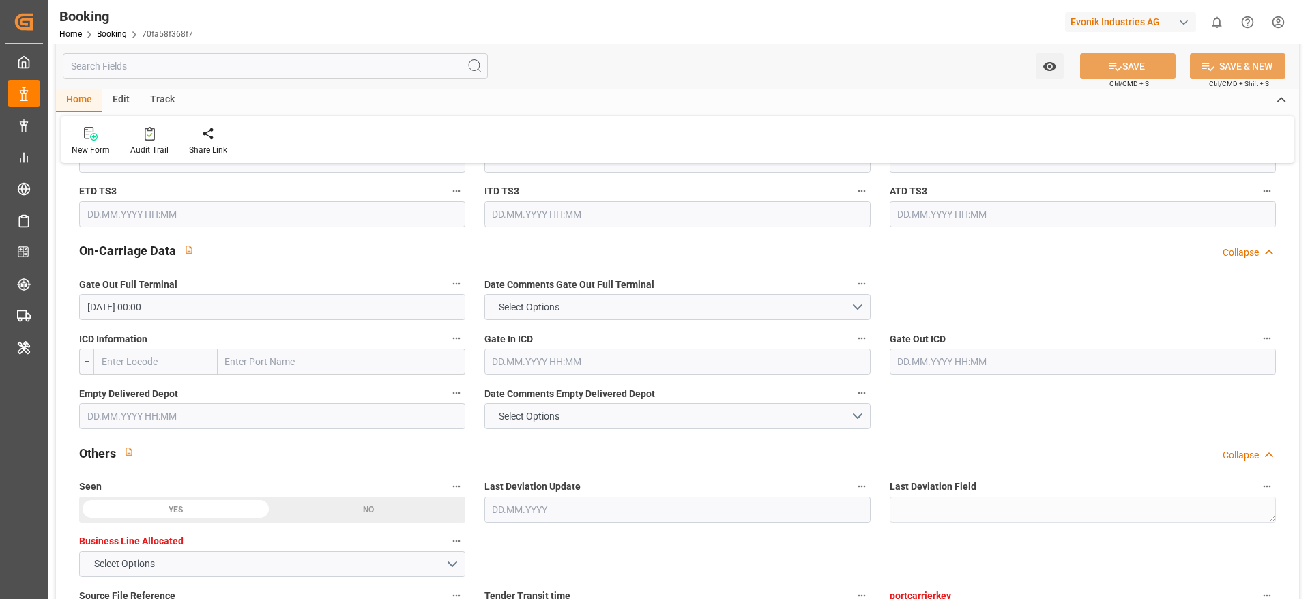
click at [160, 425] on input "text" at bounding box center [272, 416] width 386 height 26
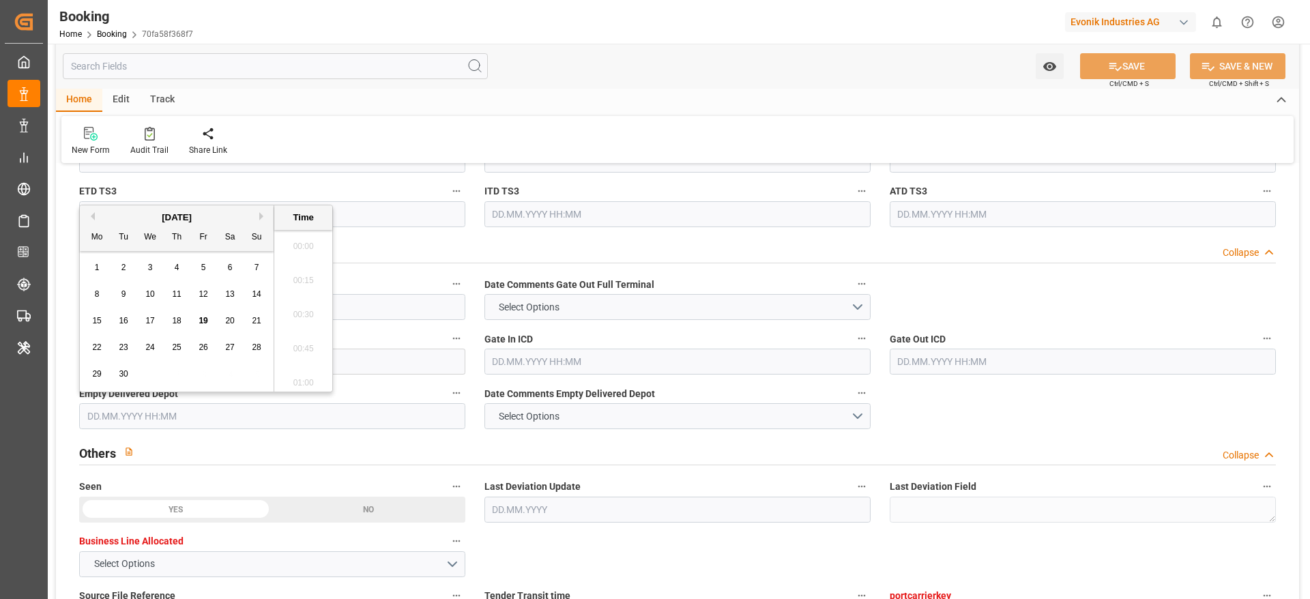
scroll to position [1983, 0]
click at [149, 319] on span "17" at bounding box center [149, 321] width 9 height 10
type input "[DATE] 00:00"
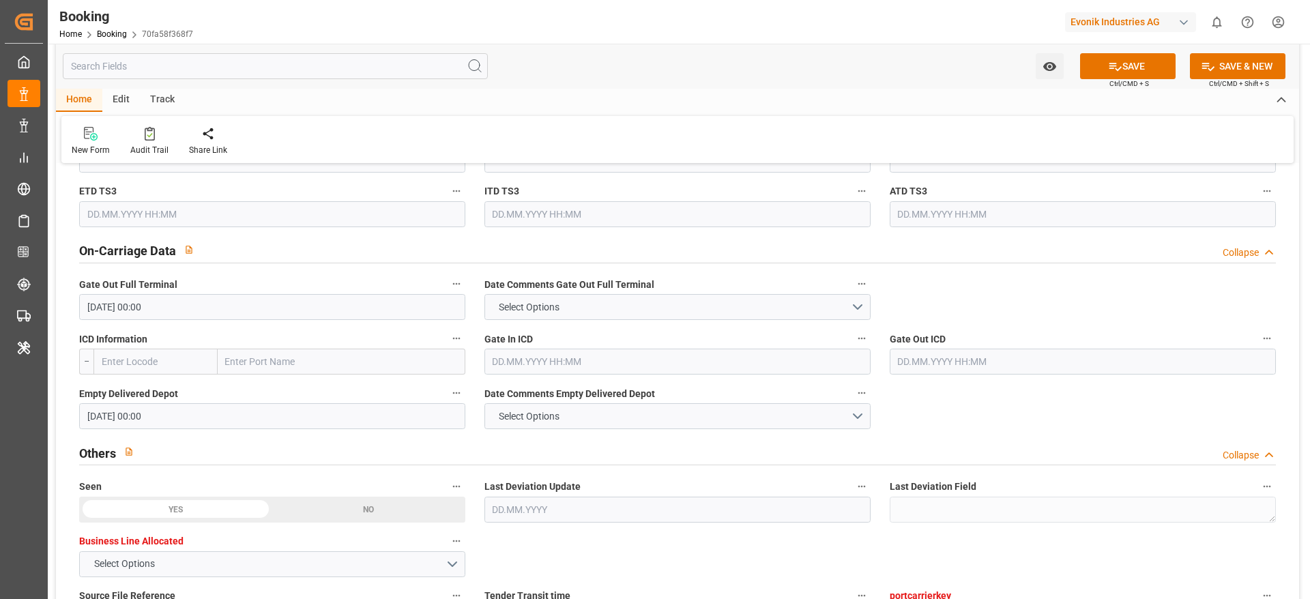
type textarea "[PERSON_NAME]"
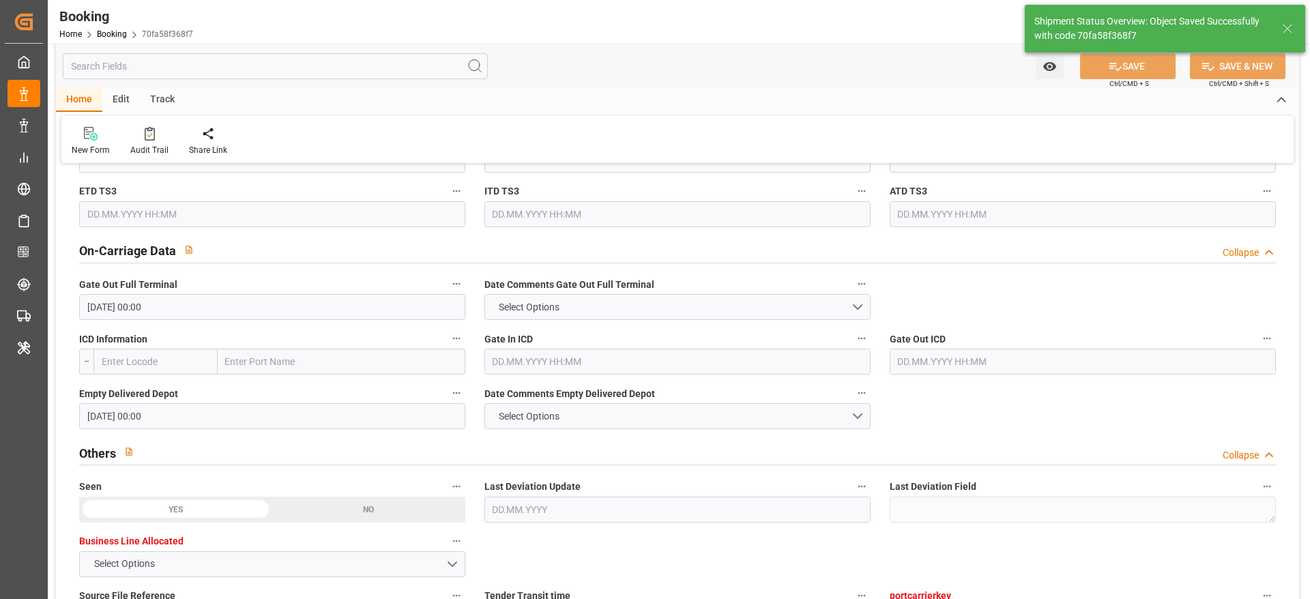
type input "[DATE] 09:43"
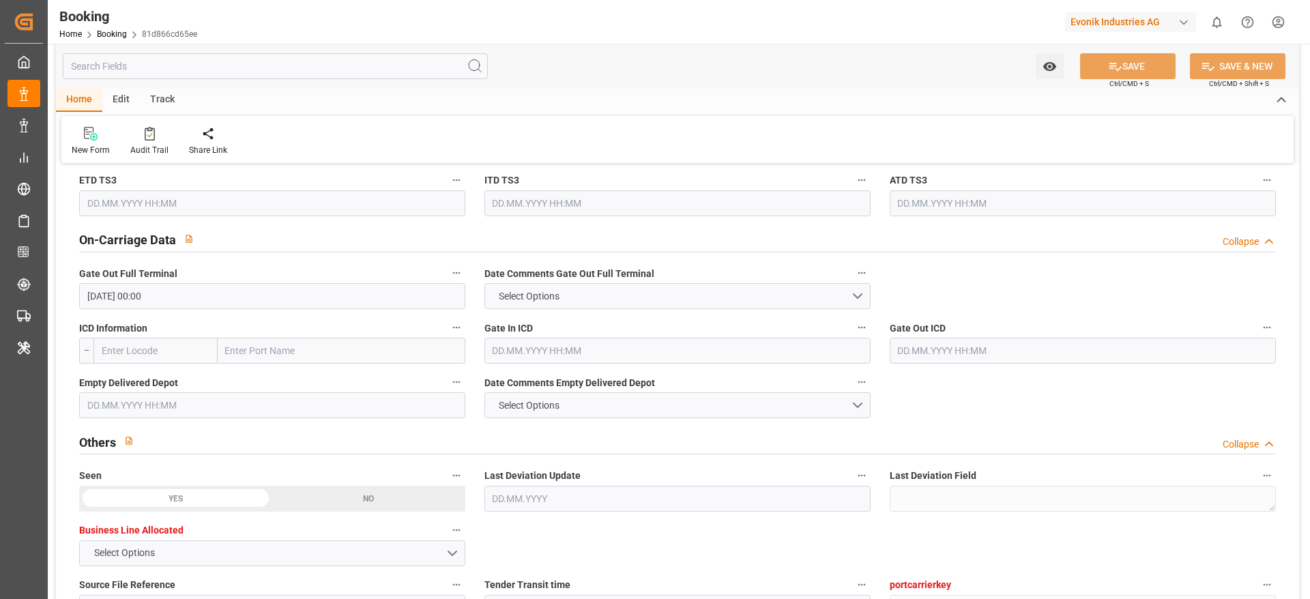
scroll to position [2047, 0]
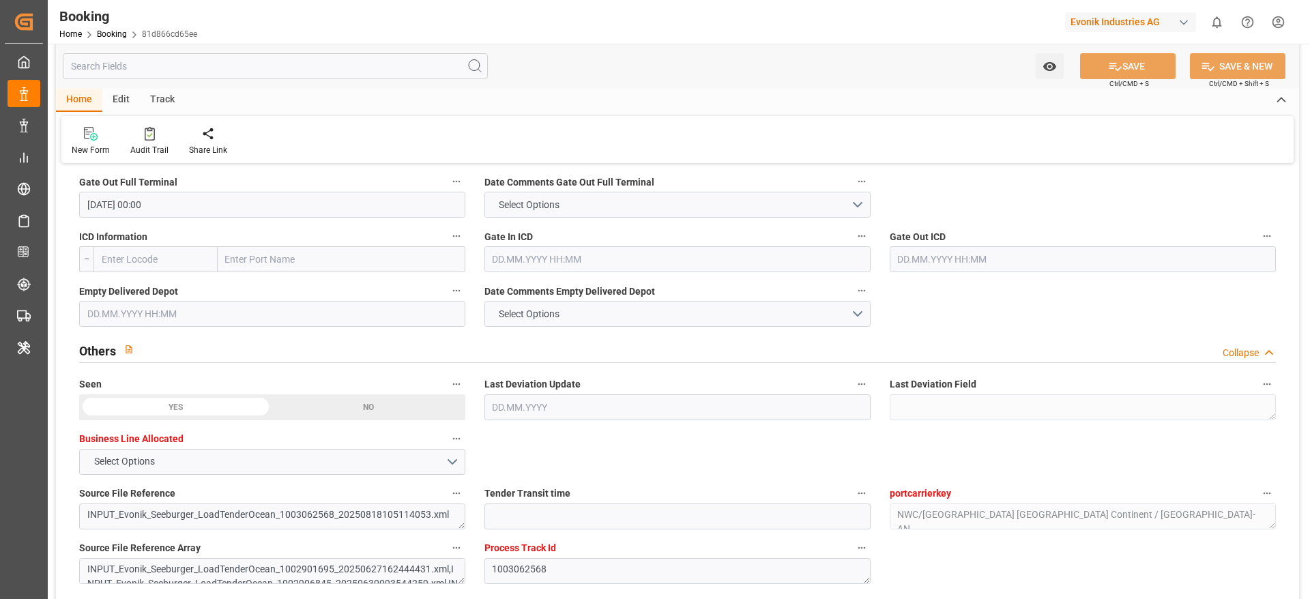
click at [266, 330] on div "Empty Delivered Depot" at bounding box center [272, 304] width 405 height 55
click at [264, 315] on input "text" at bounding box center [272, 314] width 386 height 26
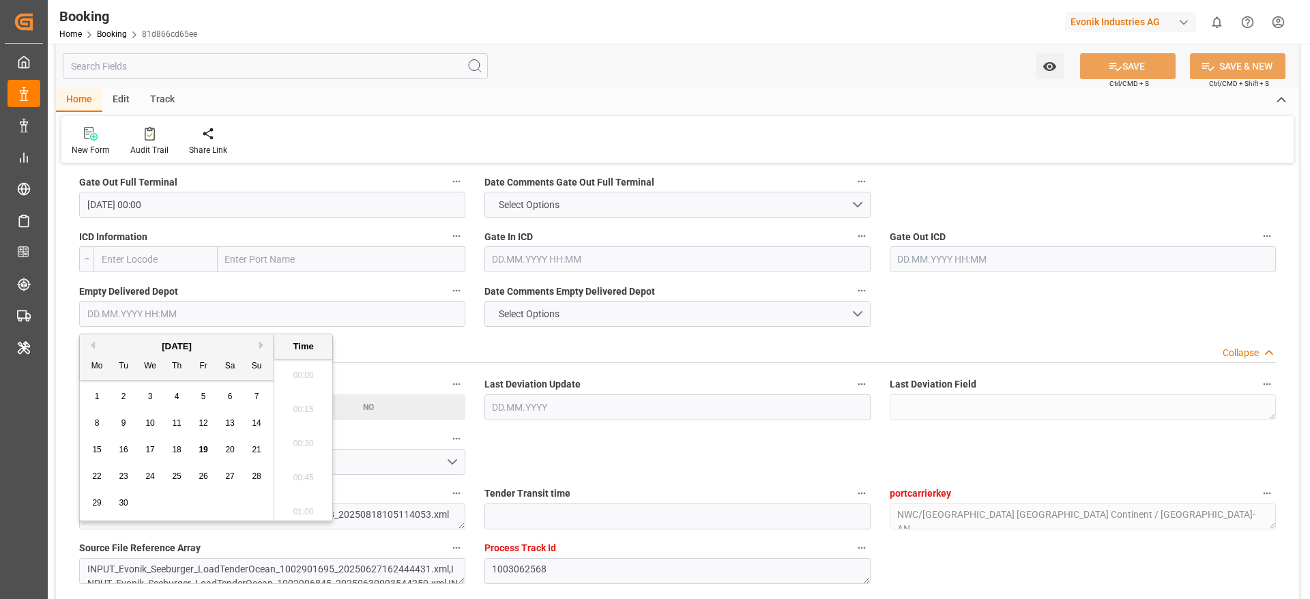
scroll to position [1983, 0]
click at [150, 443] on div "17" at bounding box center [150, 450] width 17 height 16
type input "[DATE] 00:00"
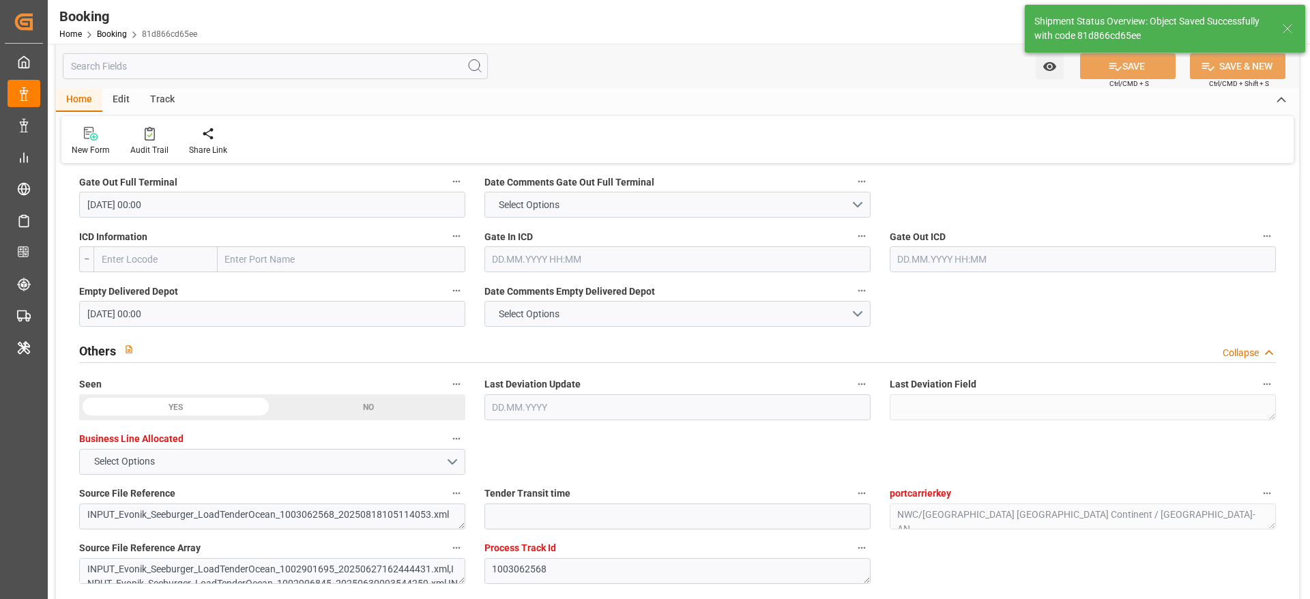
type textarea "[PERSON_NAME]"
type input "[DATE] 09:43"
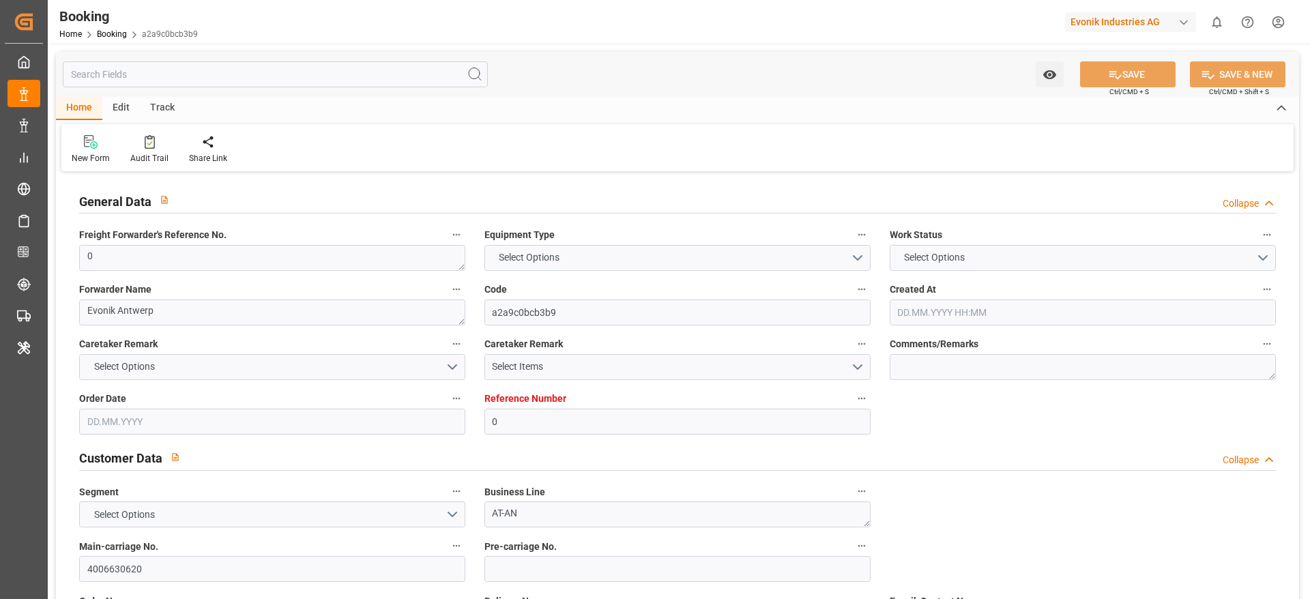
type input "0"
type input "9702106"
type input "Hapag [PERSON_NAME]"
type input "Hapag [PERSON_NAME] Aktiengesellschaft"
type input "BEANR"
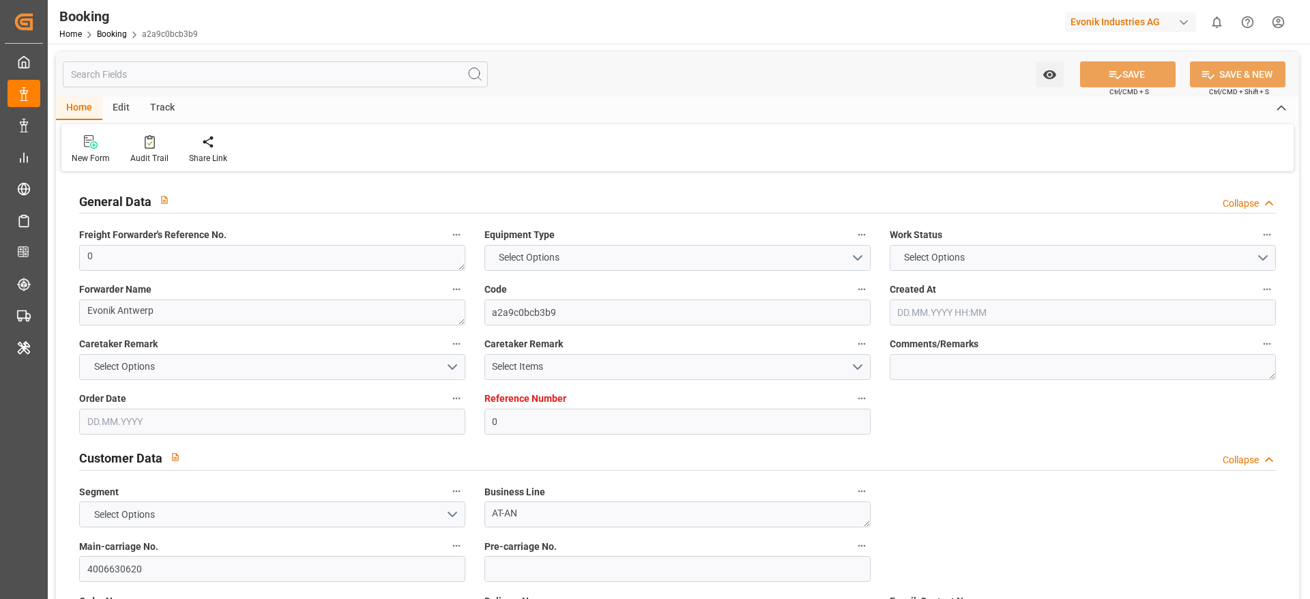
type input "BRPNG"
type input "55"
type input "BRRIG"
type input "0"
type input "BEANR"
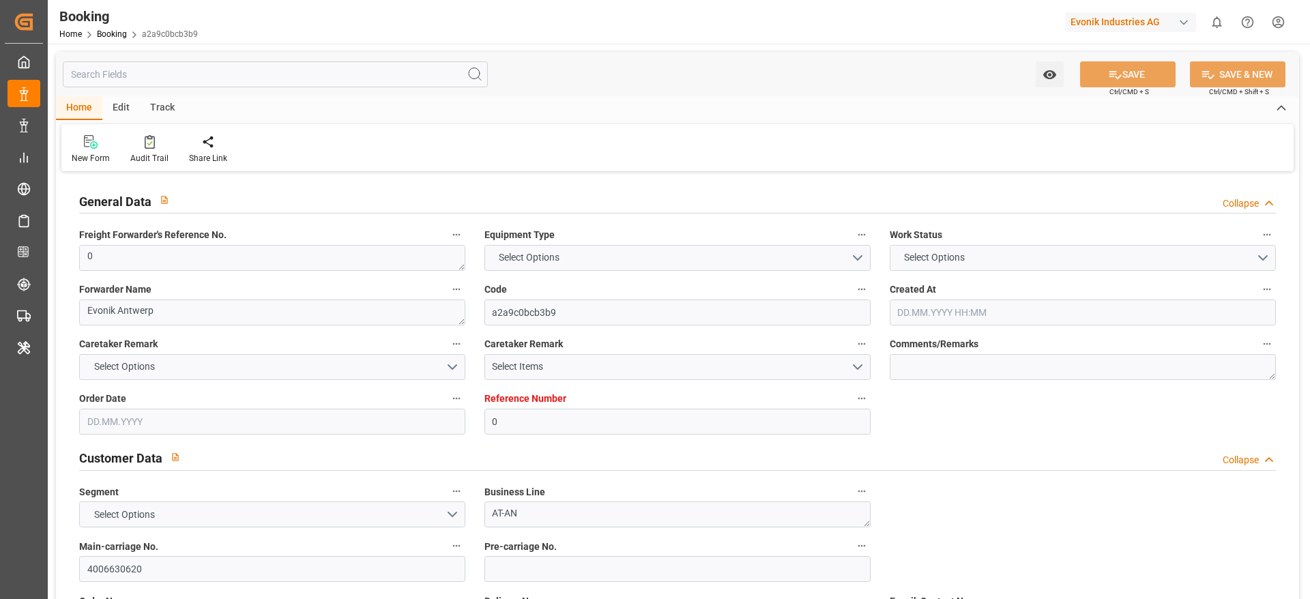
type input "BRPNG"
type input "9768007"
type input "[DATE] 14:29"
type input "[DATE]"
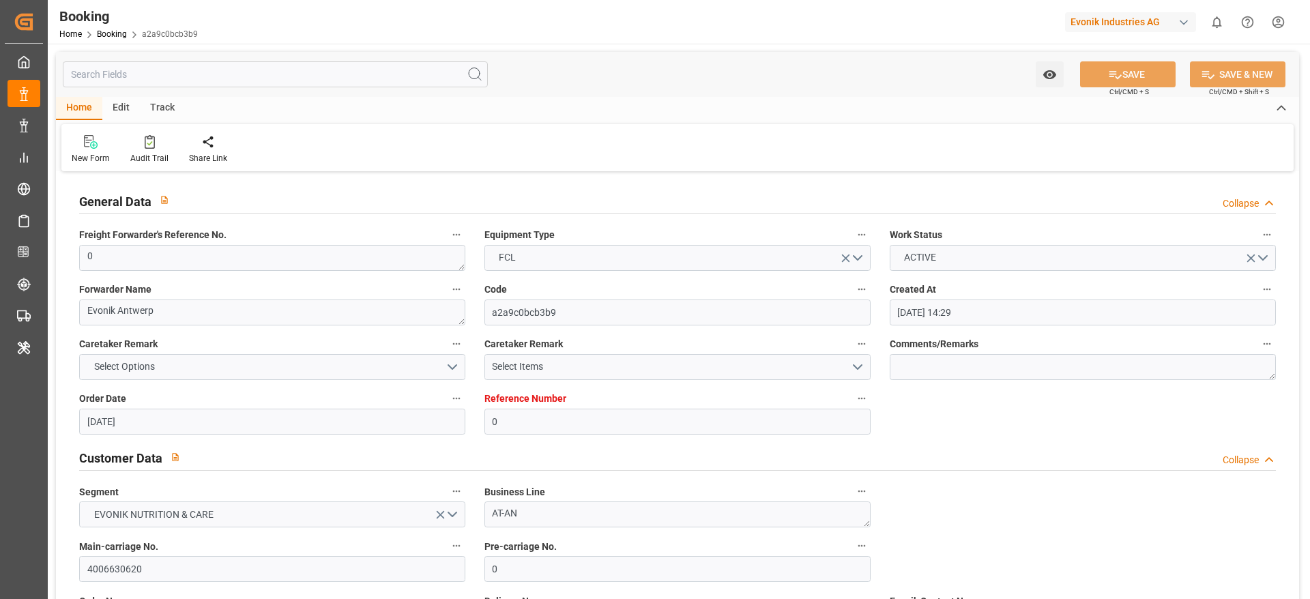
type input "[DATE]"
type input "[DATE] 00:00"
type input "[DATE] 00:36"
type input "[DATE] 16:12"
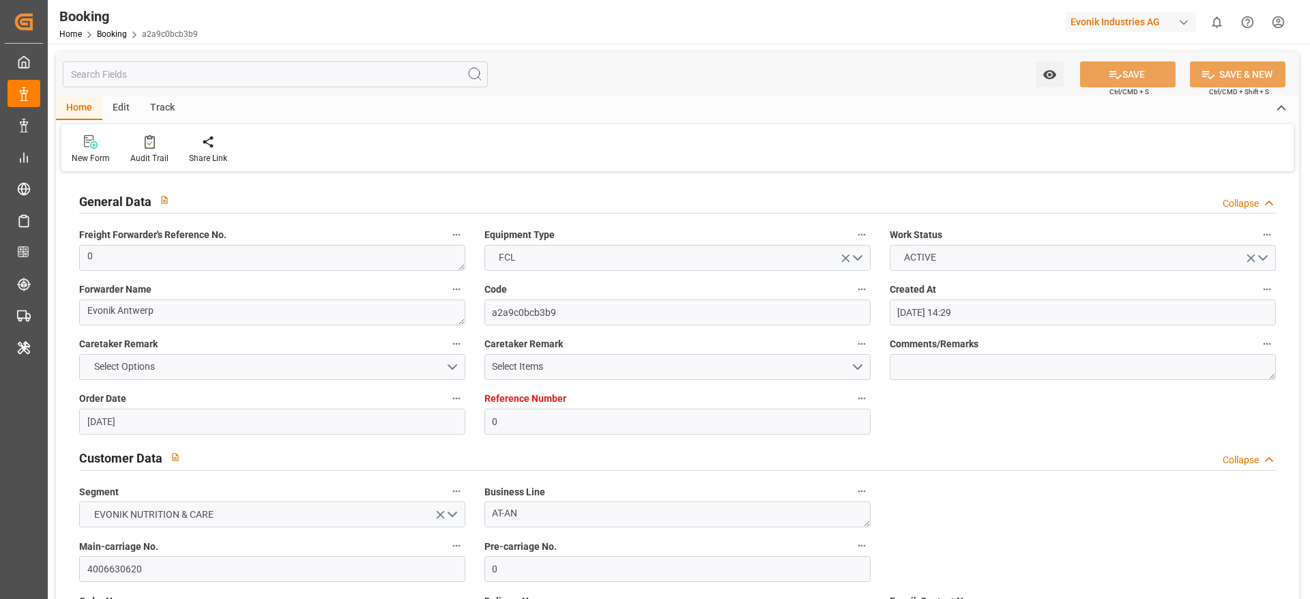
type input "[DATE] 23:30"
type input "[DATE] 00:00"
type input "20.08.2025 00:00"
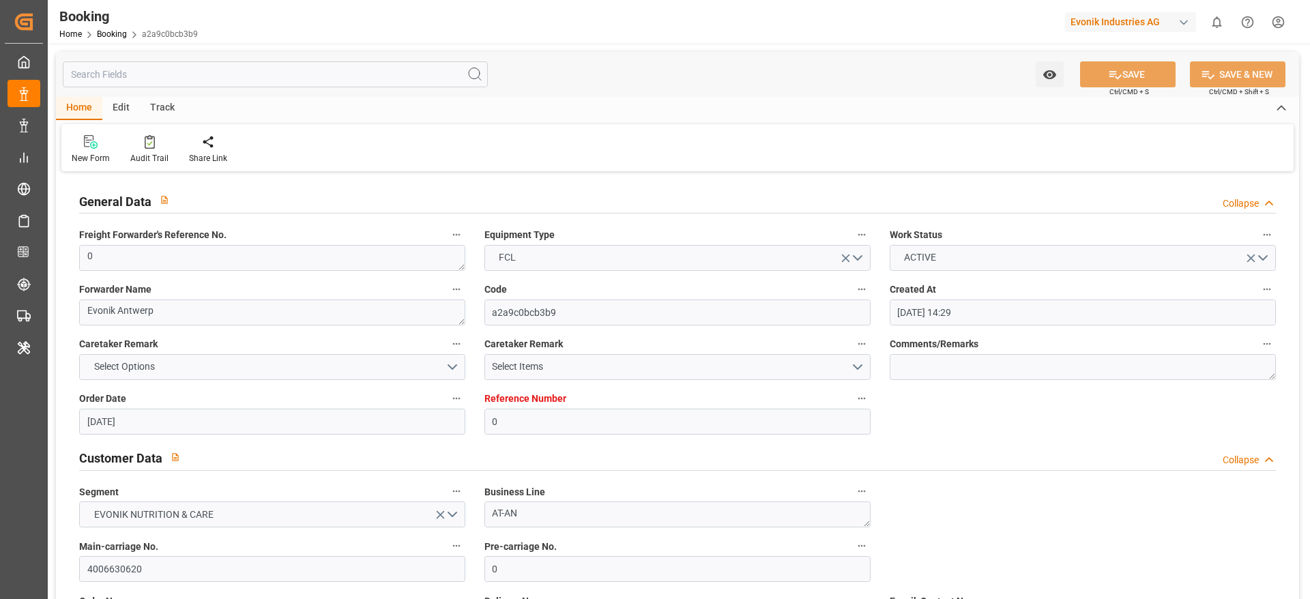
type input "20.08.2025 23:35"
type input "01.09.2025 00:00"
type input "01.09.2025 21:58"
type input "16.09.2025 00:00"
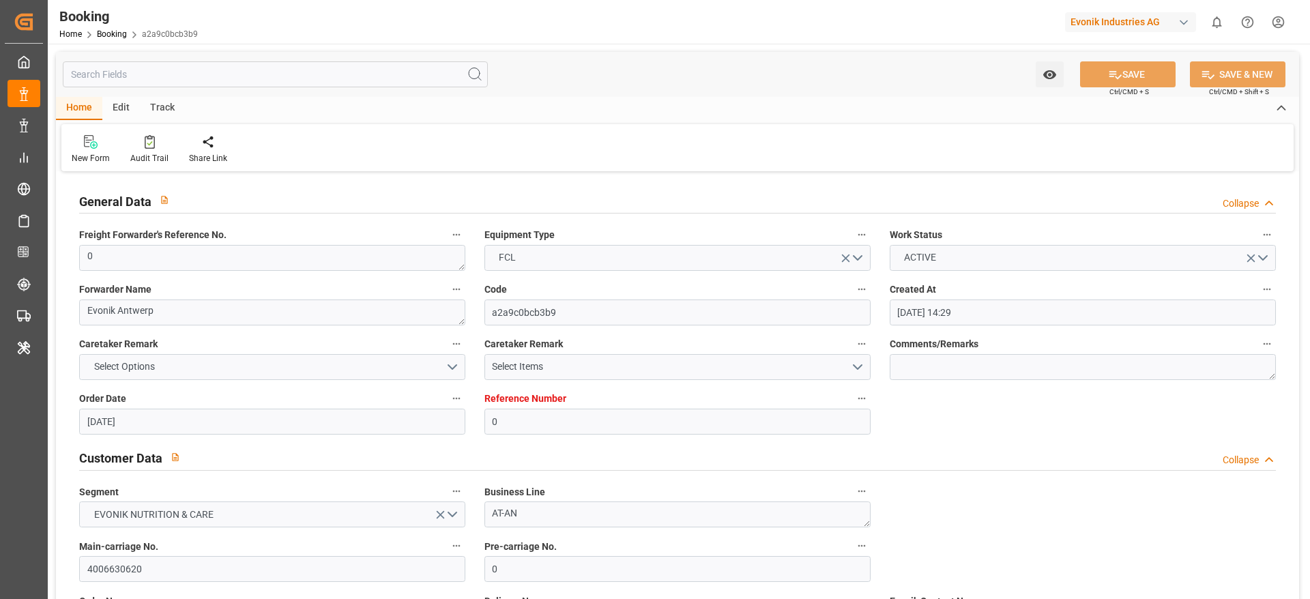
type input "[DATE] 11:25"
type input "04.09.2025"
type input "12.07.2025 15:05"
type input "13.07.2025 01:09"
type input "20.08.2025 22:13"
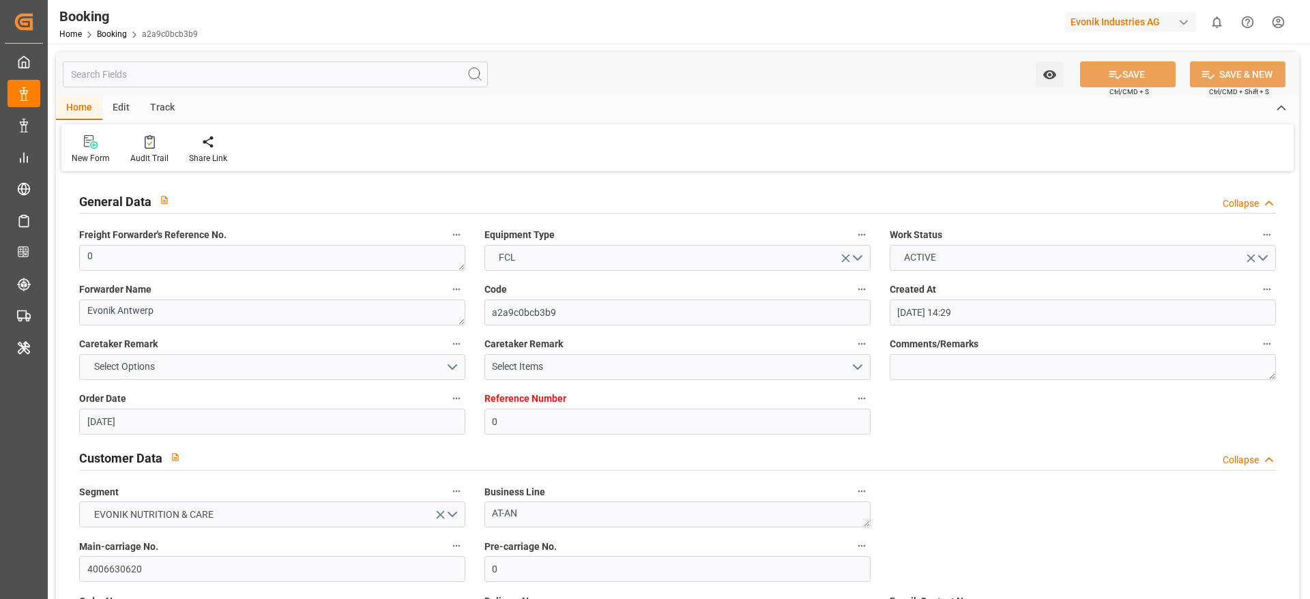
type input "22.08.2025 02:03"
type input "30.08.2025 19:50"
type input "01.09.2025 22:21"
type input "08.09.2025 23:30"
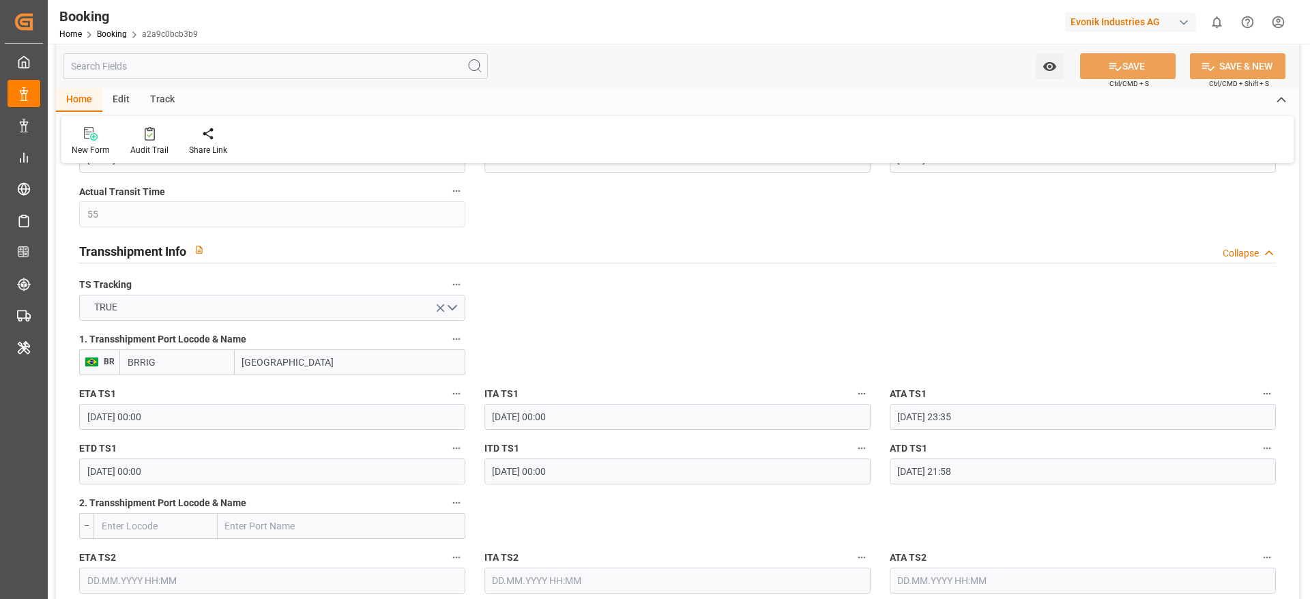
scroll to position [1433, 0]
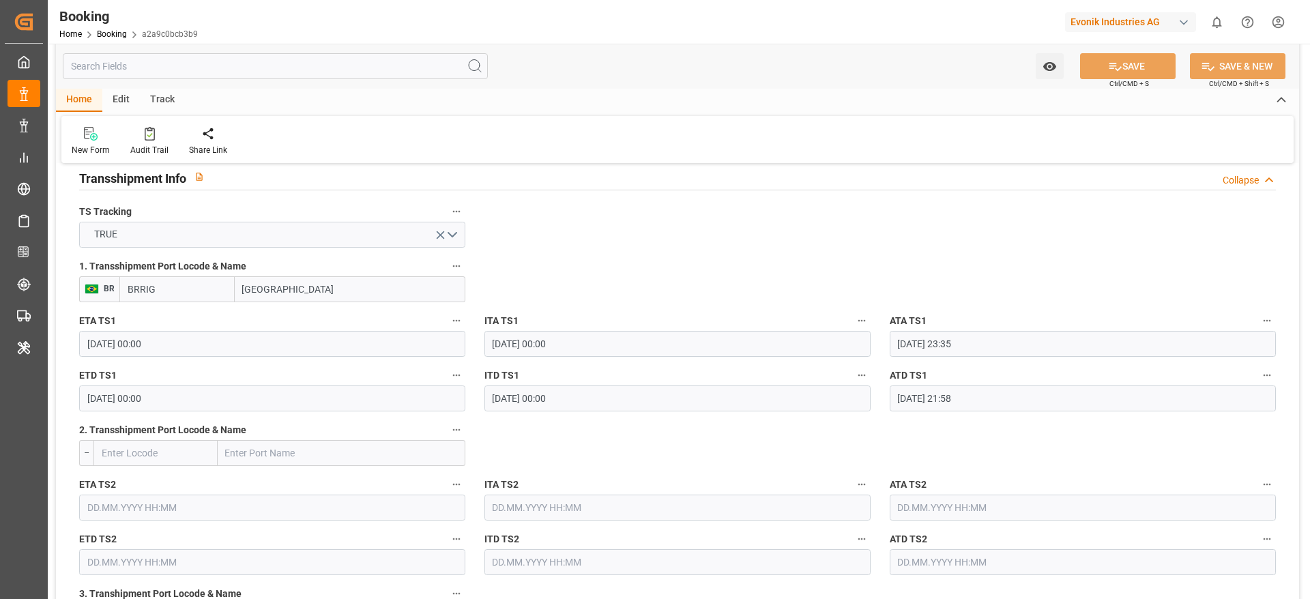
click at [203, 278] on input "BRRIG" at bounding box center [176, 289] width 115 height 26
click at [164, 320] on span "BRRIG - Rio Grande" at bounding box center [174, 326] width 92 height 25
type input "BRRIG"
type input "Rio Grande"
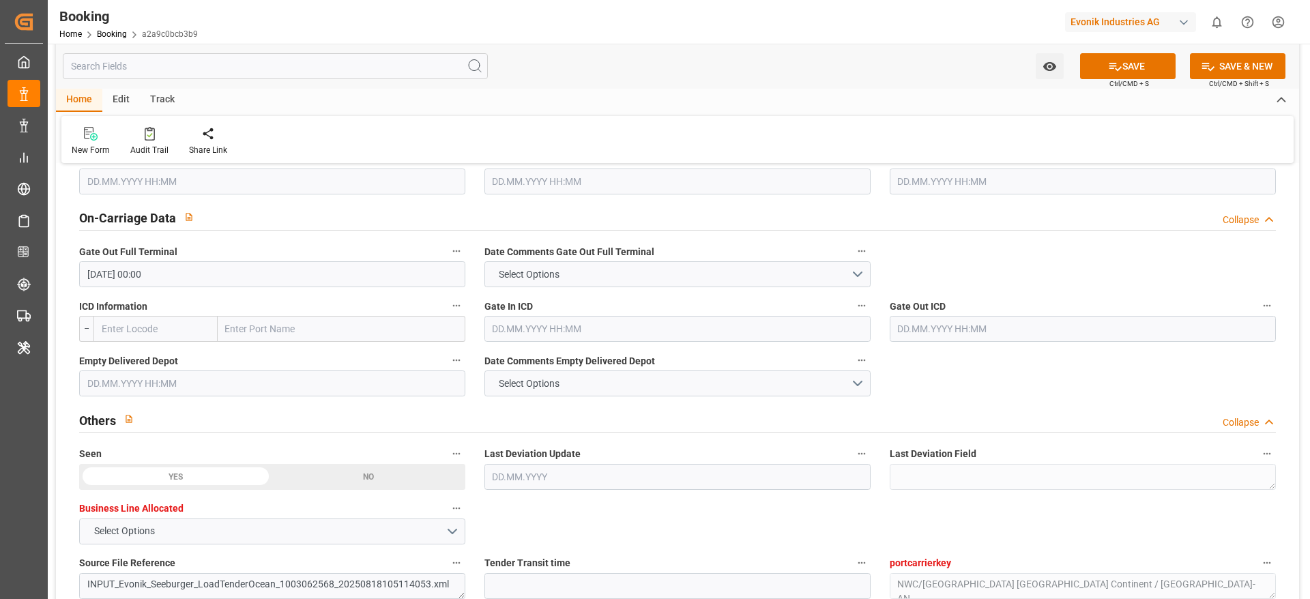
scroll to position [1944, 0]
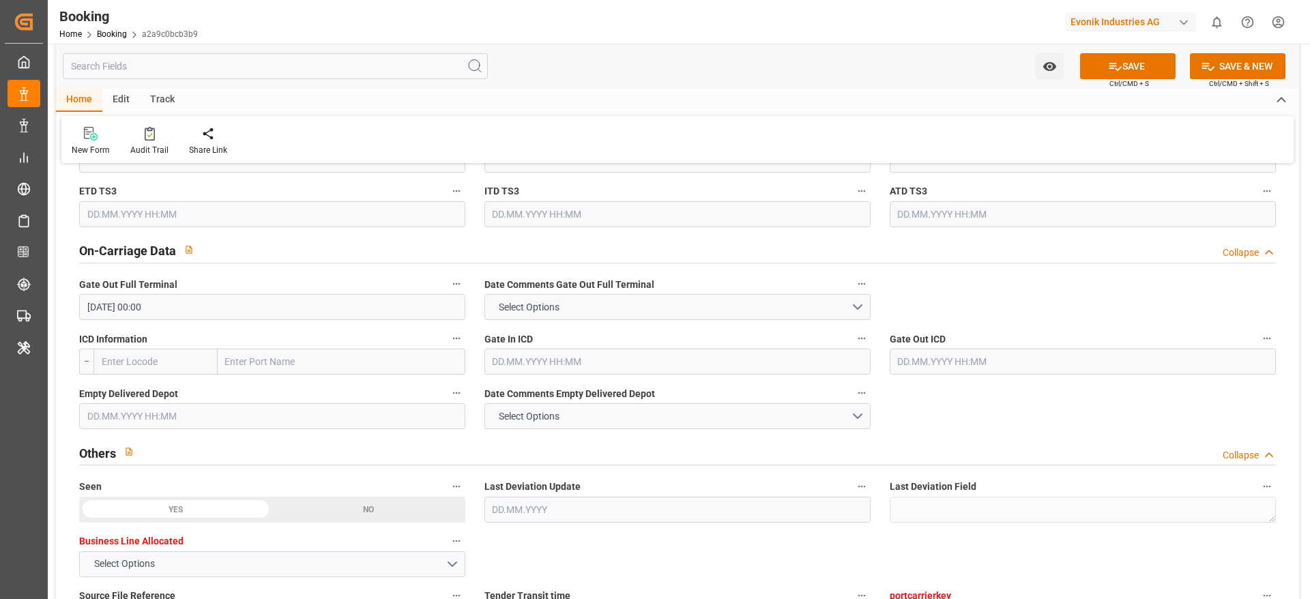
click at [134, 409] on input "text" at bounding box center [272, 416] width 386 height 26
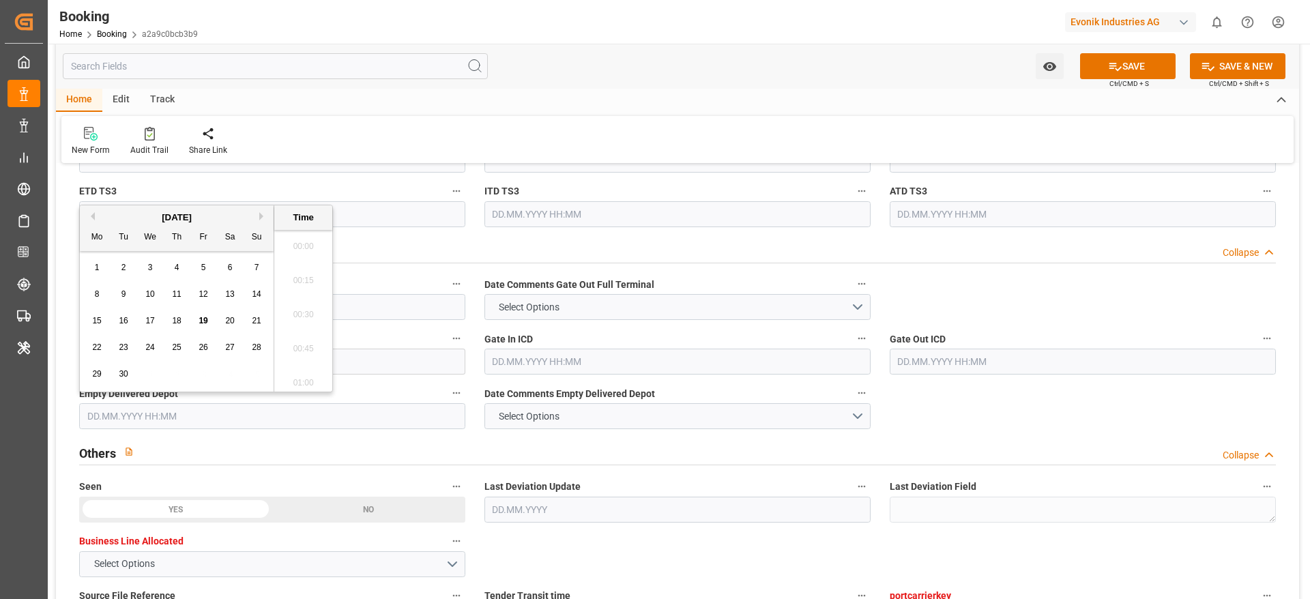
scroll to position [2017, 0]
click at [149, 319] on span "17" at bounding box center [149, 321] width 9 height 10
type input "17.09.2025 00:00"
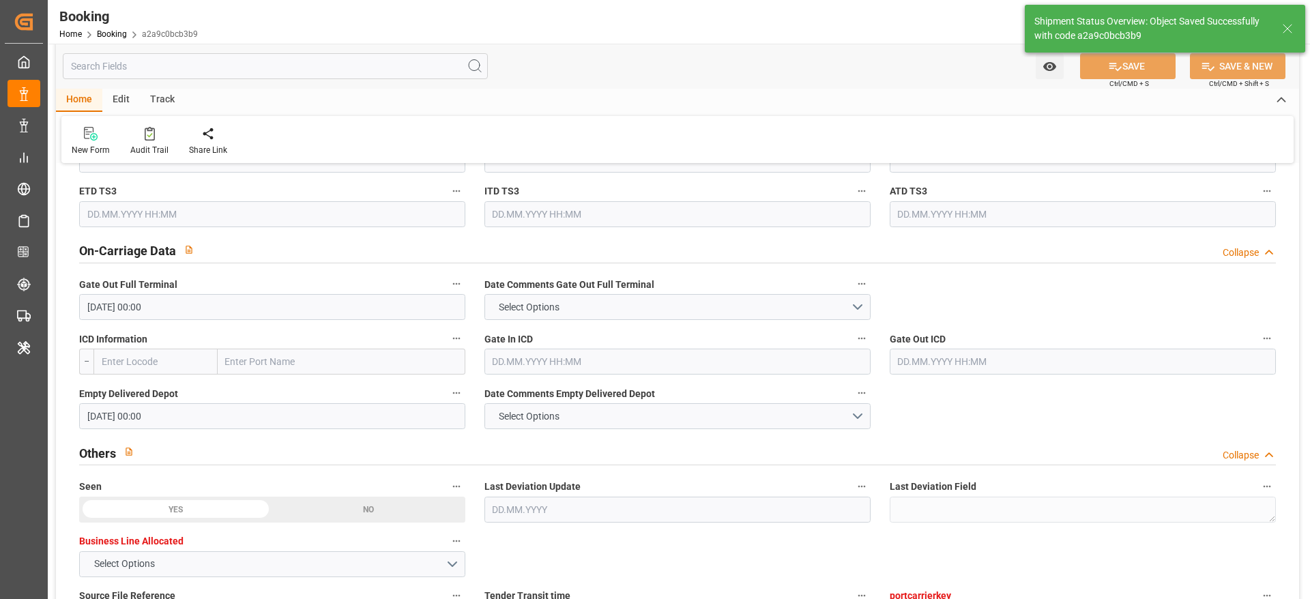
type textarea "[PERSON_NAME]"
type input "19.09.2025 09:45"
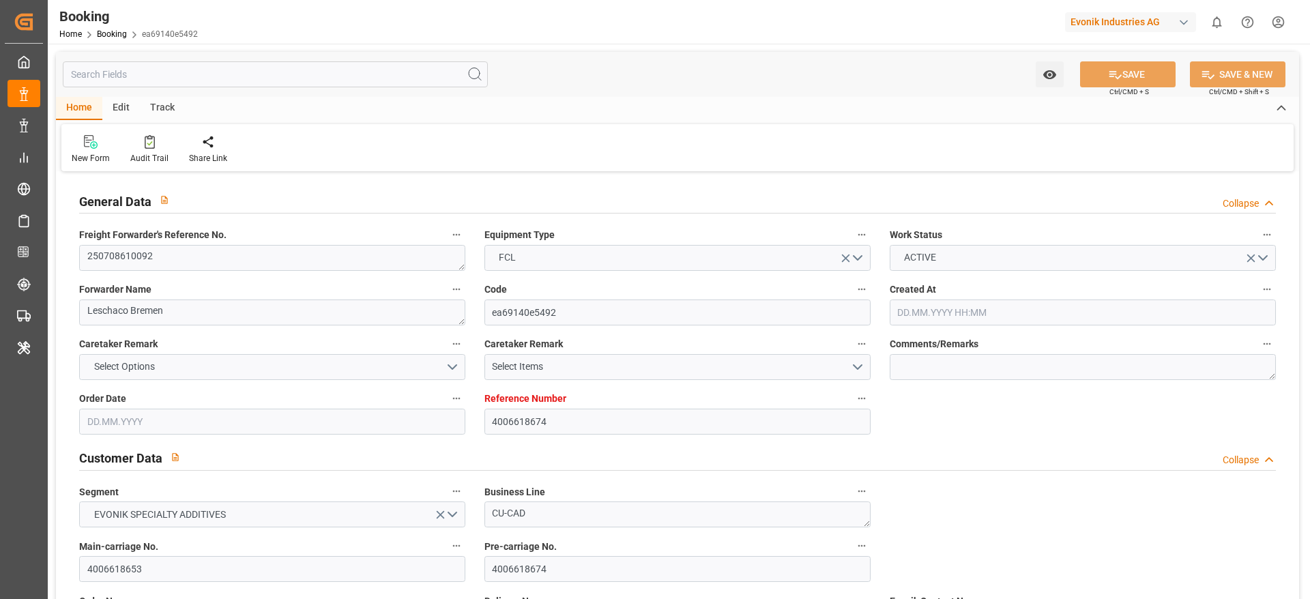
type input "4006618674"
type input "9768007"
type input "Hapag [PERSON_NAME]"
type input "Hapag [PERSON_NAME] Aktiengesellschaft"
type input "DEBRV"
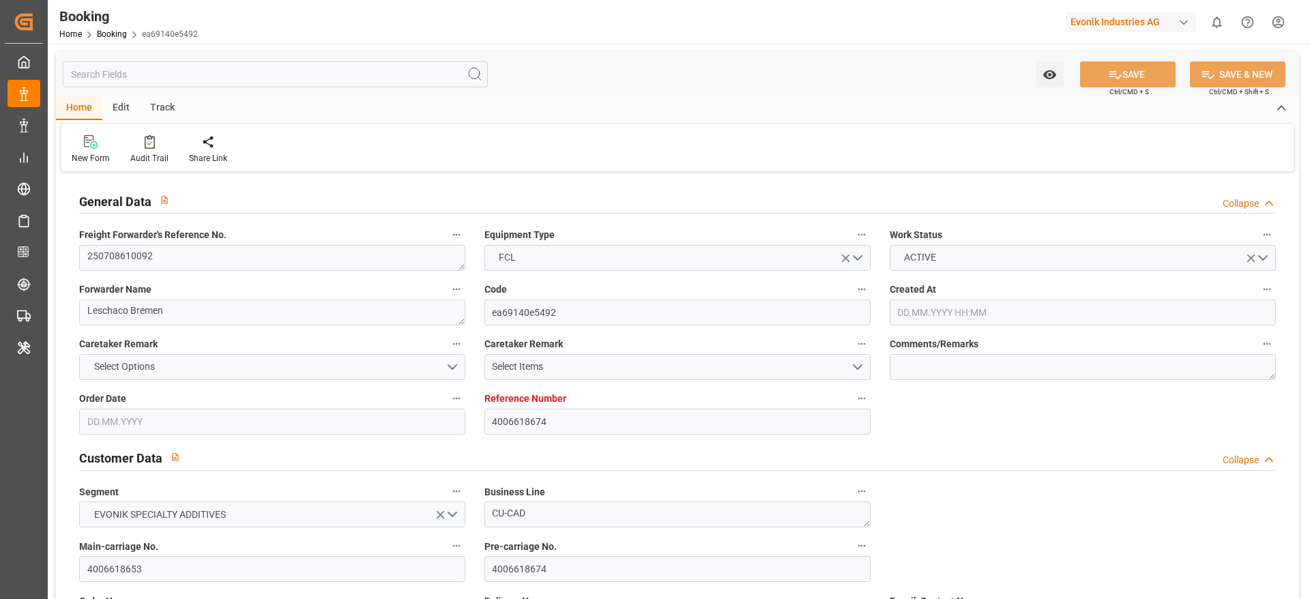
type input "BRIOA"
type input "38"
type input "BRSSZ"
type input "0"
type input "DEBRV"
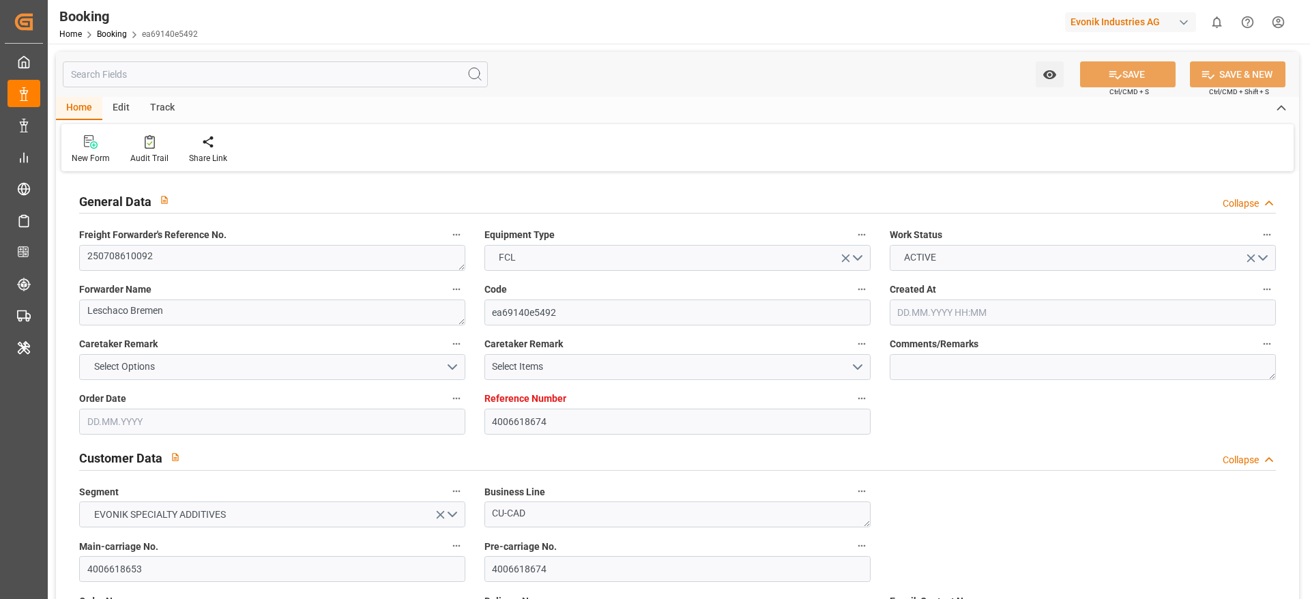
type input "BRIOA"
type input "9720196"
type input "[DATE] 13:07"
type input "[DATE]"
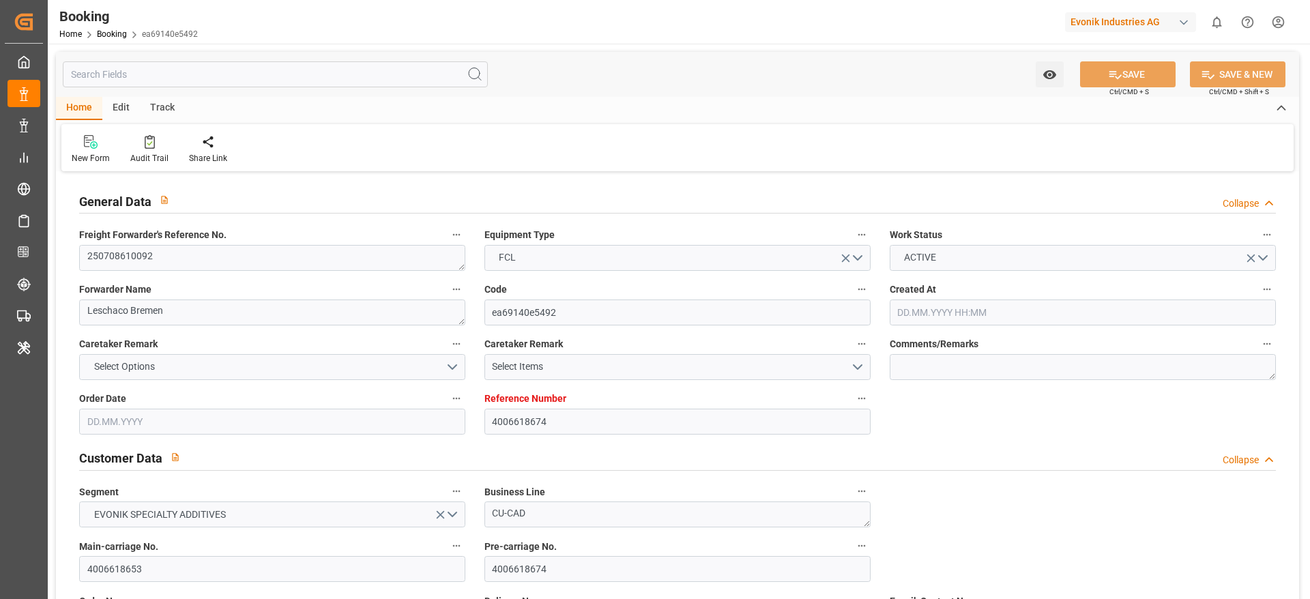
type input "[DATE]"
type input "[DATE] 00:00"
type input "[DATE] 18:00"
type input "[DATE] 00:00"
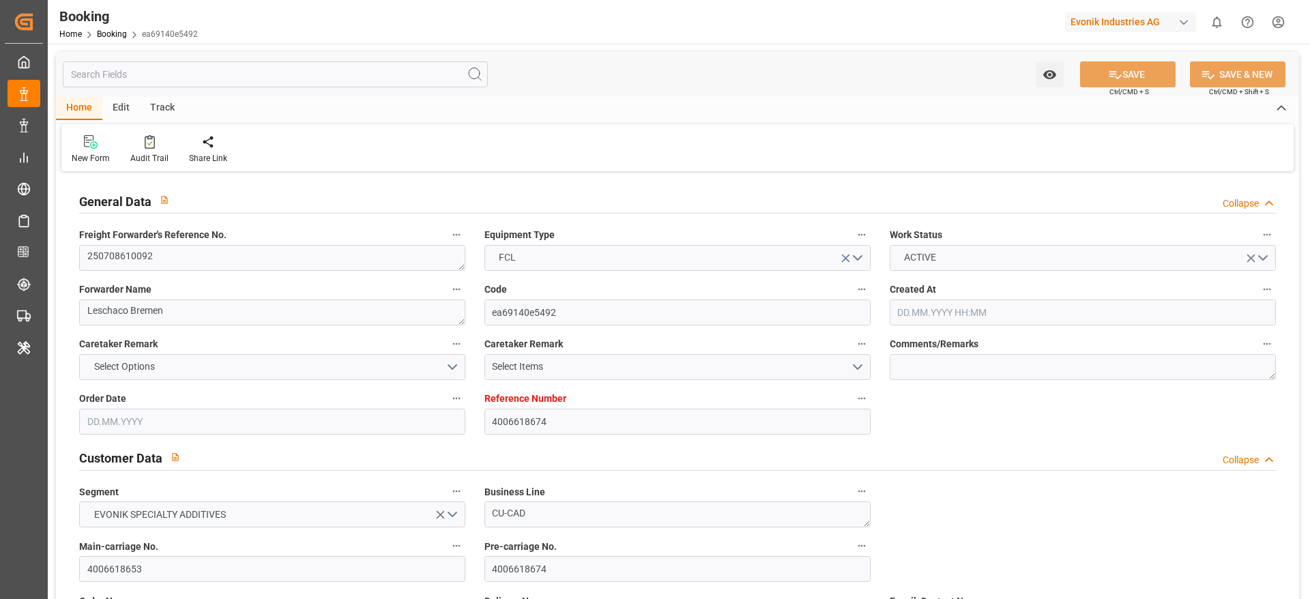
type input "[DATE] 06:24"
type input "[DATE] 13:03"
type input "[DATE] 15:30"
type input "[DATE] 00:00"
type input "[DATE] 15:06"
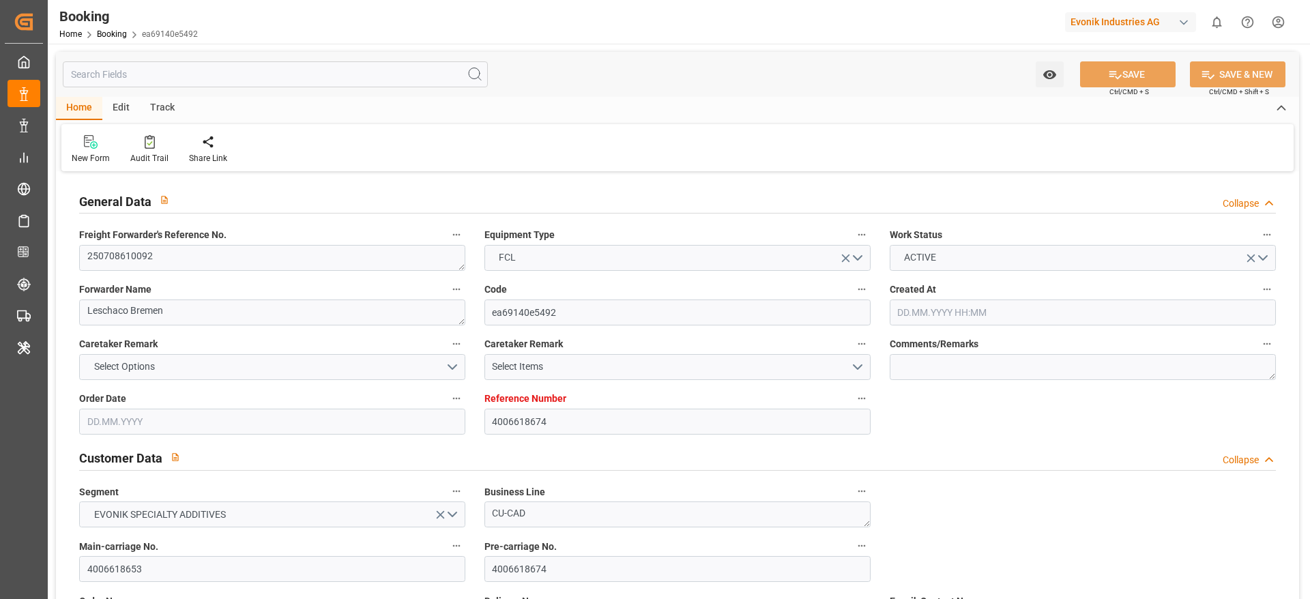
type input "[DATE] 11:00"
type input "[DATE] 23:00"
type input "[DATE] 00:08"
type input "[DATE] 01:00"
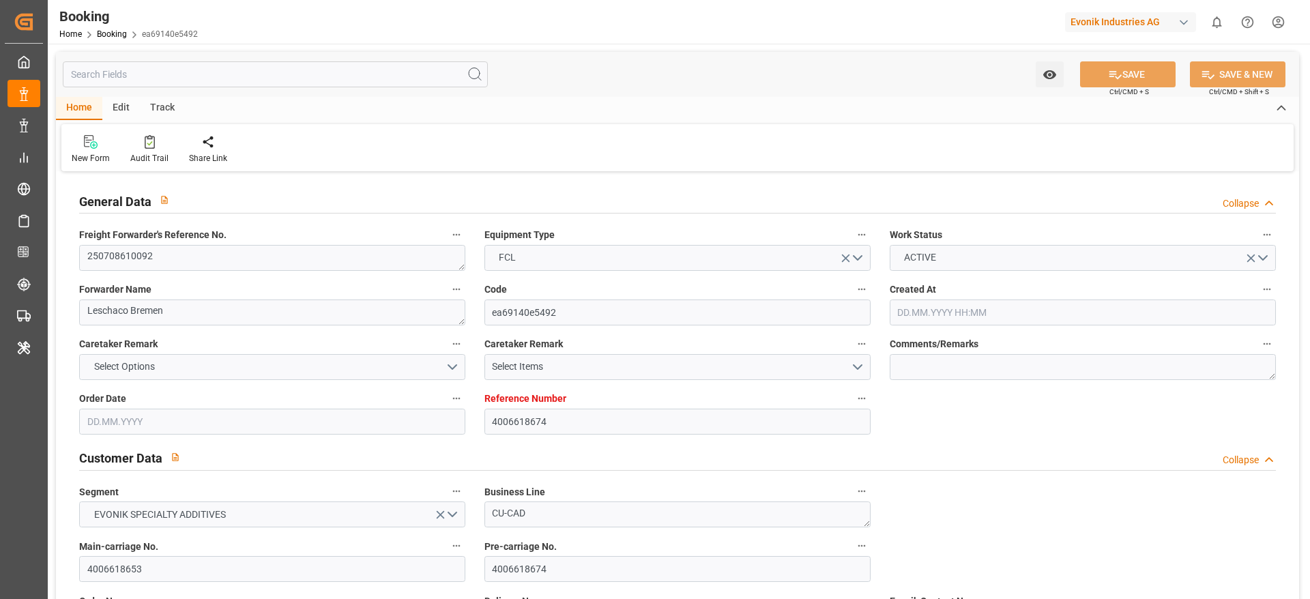
type input "[DATE] 01:47"
type input "[DATE] 20:30"
type input "[DATE]"
type input "[DATE] 11:25"
type input "[DATE]"
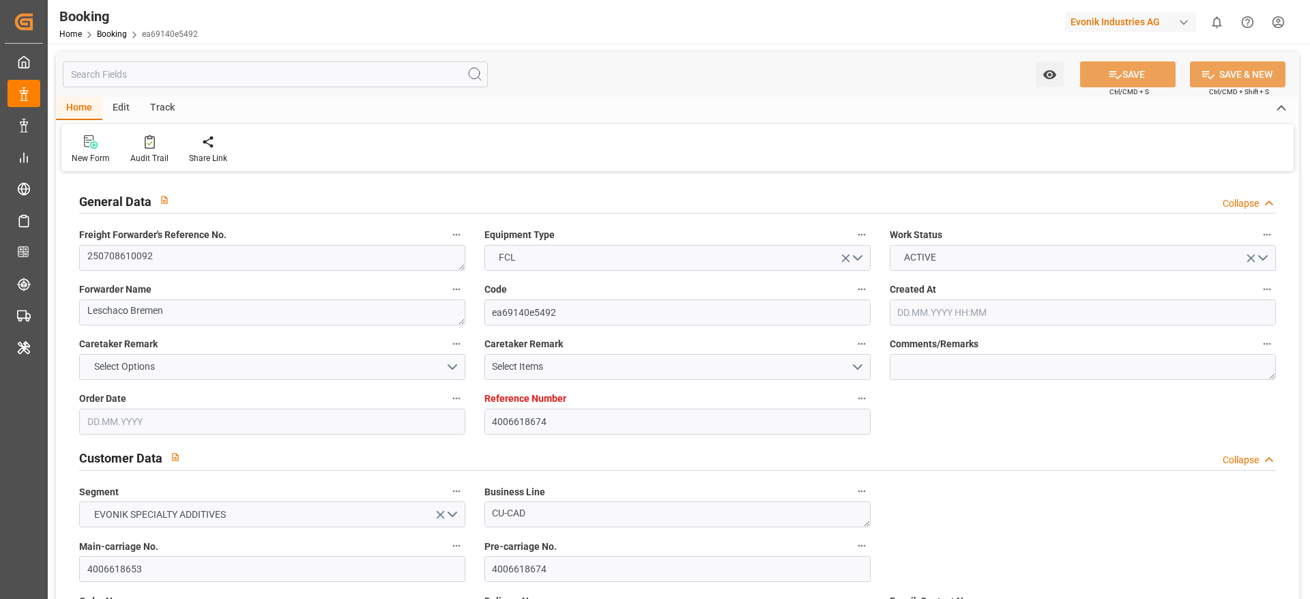
type input "[DATE] 11:34"
type input "[DATE] 16:55"
type input "23.07.2025 06:00"
type input "23.07.2025 06:45"
type input "17.08.2025 22:56"
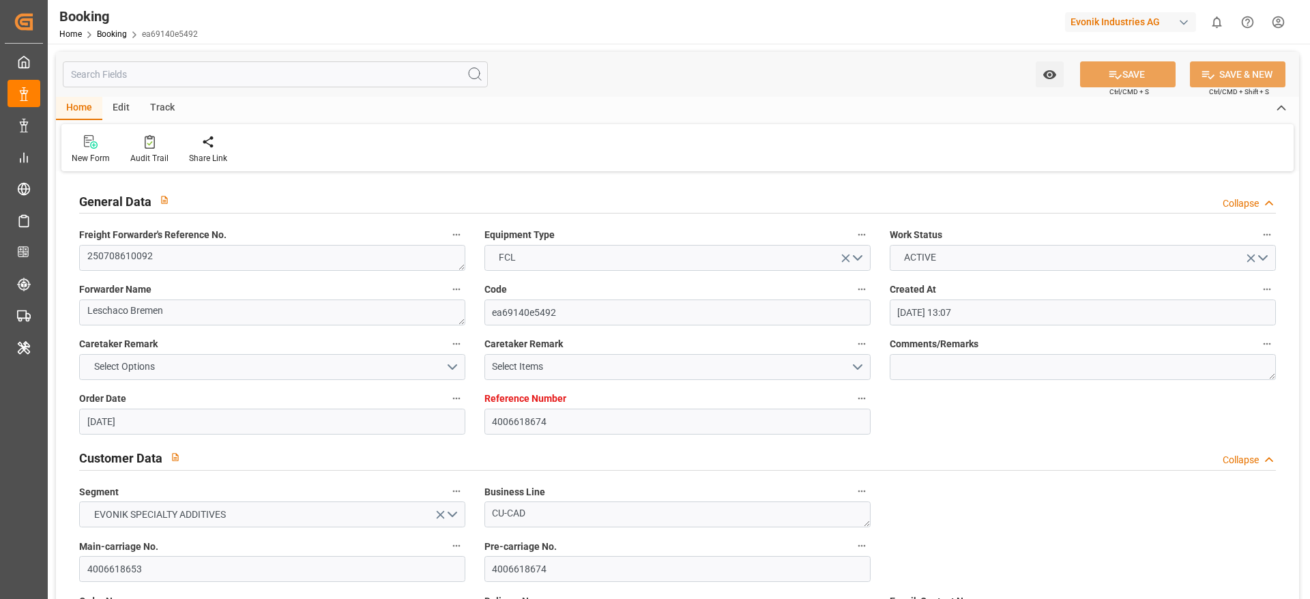
type input "17.08.2025 23:00"
type input "18.08.2025 12:19"
type input "18.08.2025 03:40"
type input "27.08.2025 00:07"
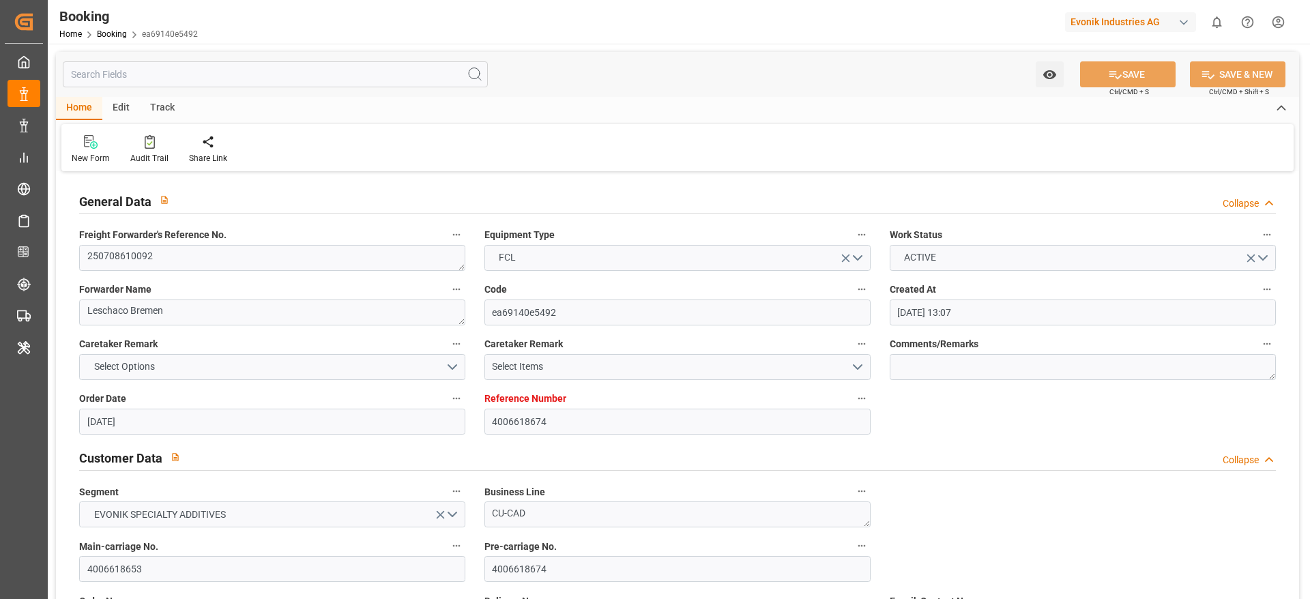
type input "27.08.2025 00:08"
type input "27.08.2025 05:39"
type input "30.08.2025 15:30"
type input "30.08.2025 15:11"
type input "31.08.2025 02:30"
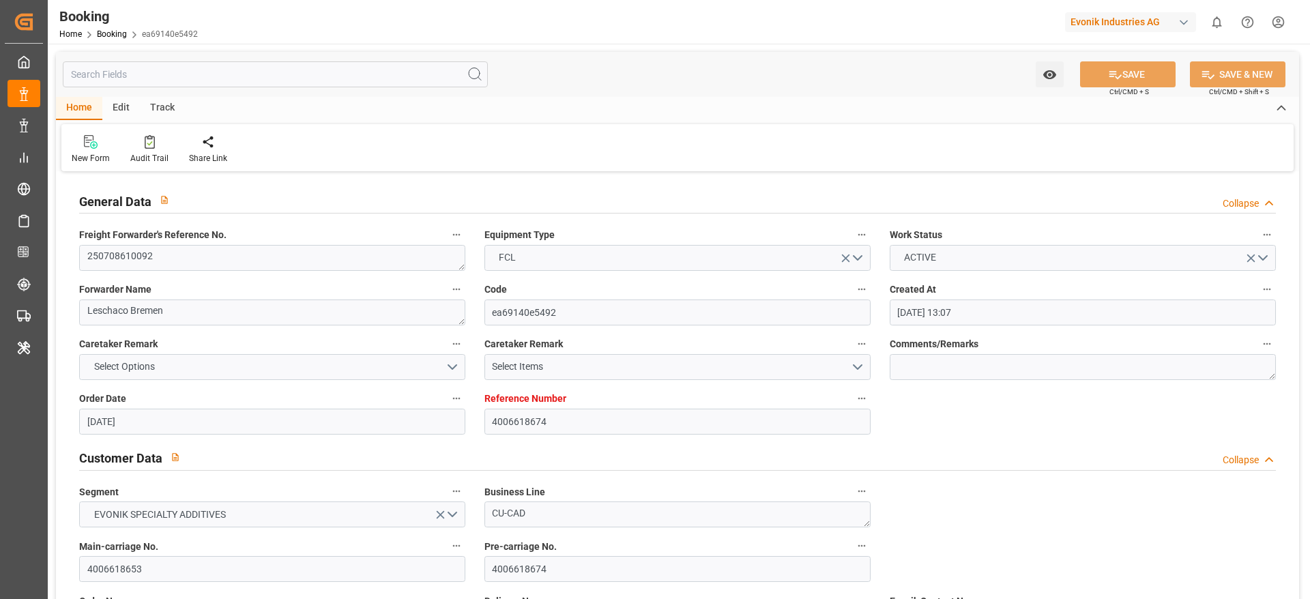
type input "30.08.2025 15:06"
type input "31.08.2025 01:58"
type input "04.09.2025 01:58"
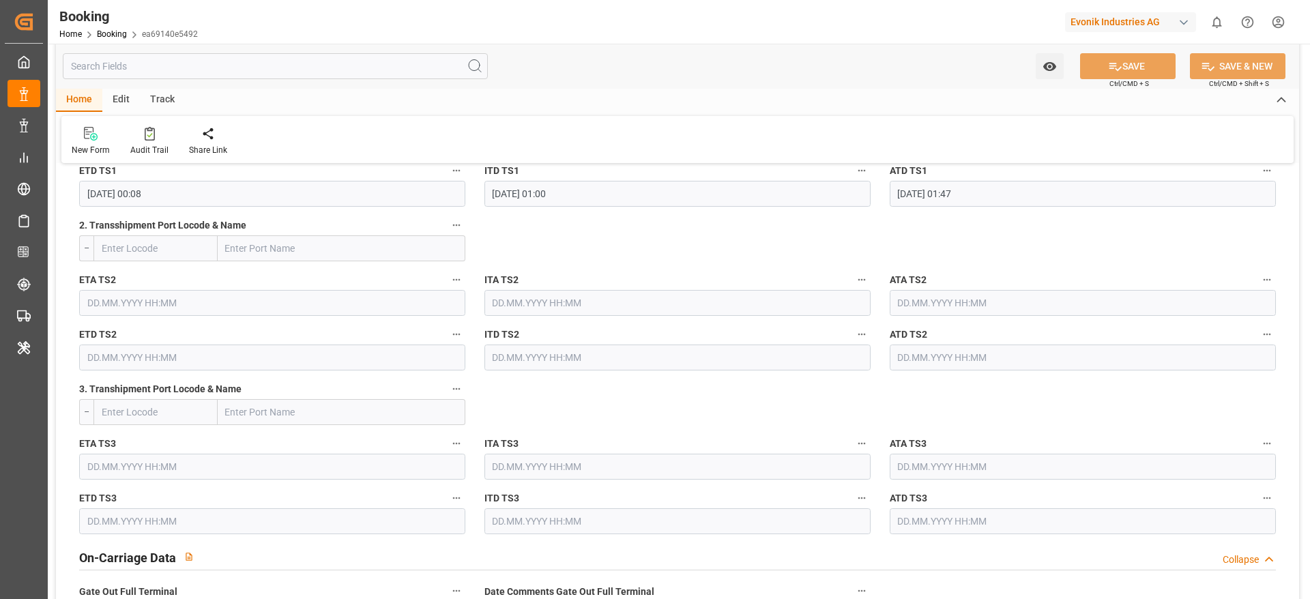
scroll to position [1330, 0]
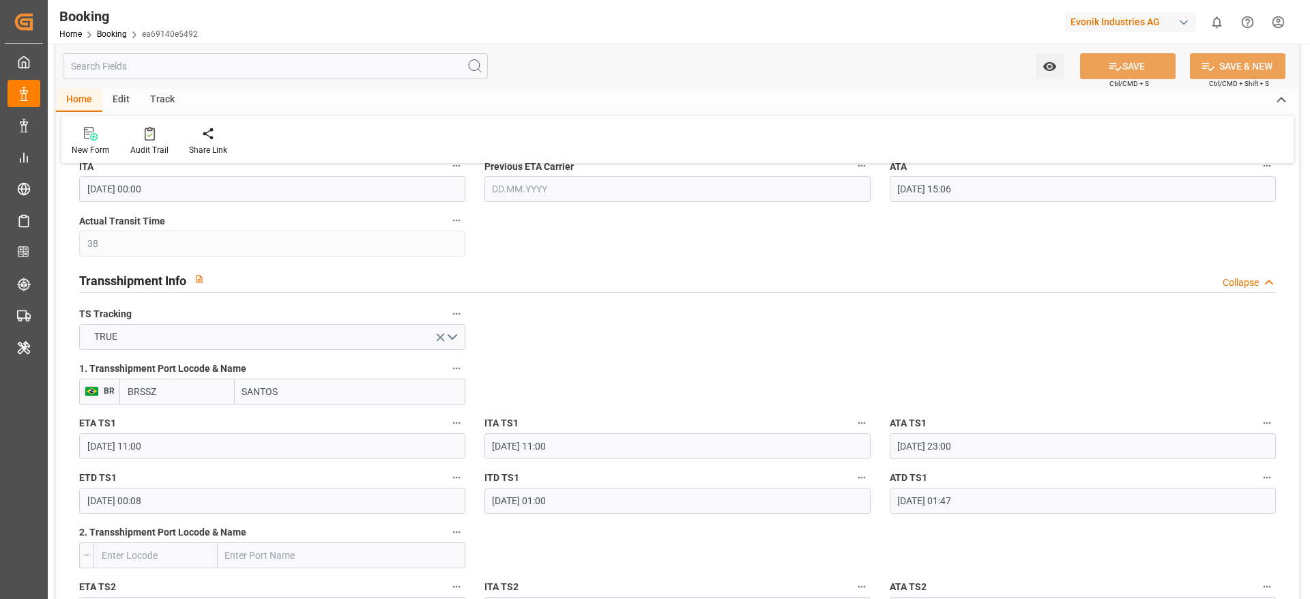
click at [158, 383] on input "BRSSZ" at bounding box center [176, 392] width 115 height 26
click at [160, 416] on span "BRSSZ - Santos" at bounding box center [164, 428] width 73 height 25
type input "BRSSZ"
type input "Santos"
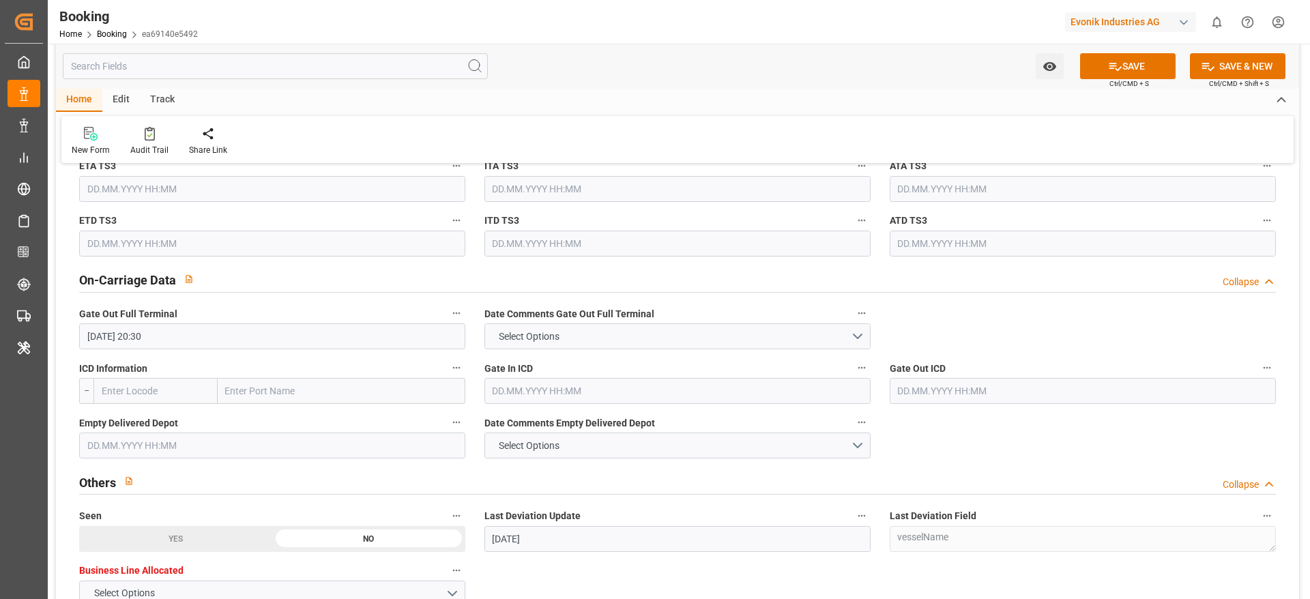
scroll to position [1944, 0]
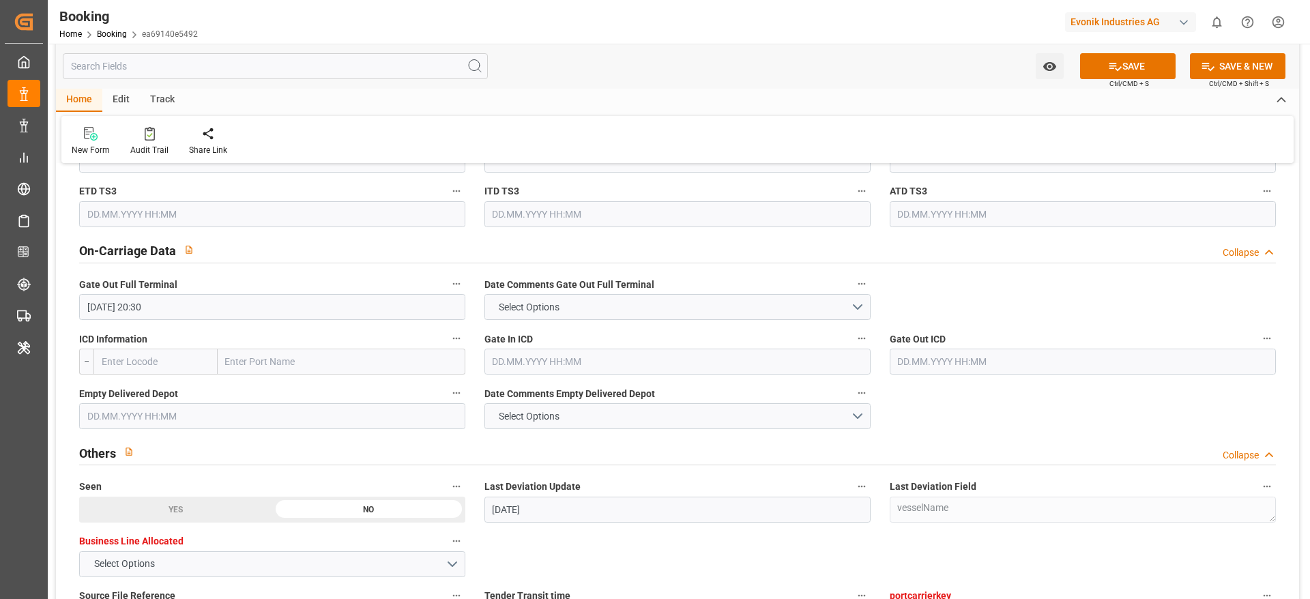
click at [199, 421] on input "text" at bounding box center [272, 416] width 386 height 26
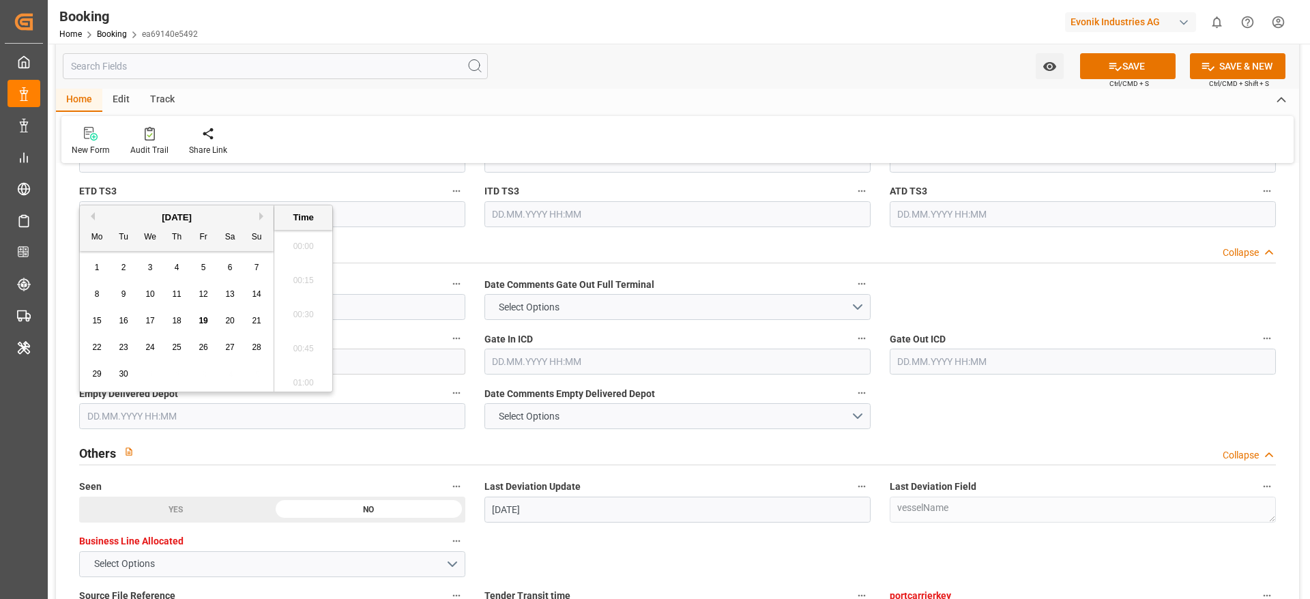
scroll to position [2017, 0]
click at [175, 324] on span "18" at bounding box center [176, 321] width 9 height 10
type input "18.09.2025 00:00"
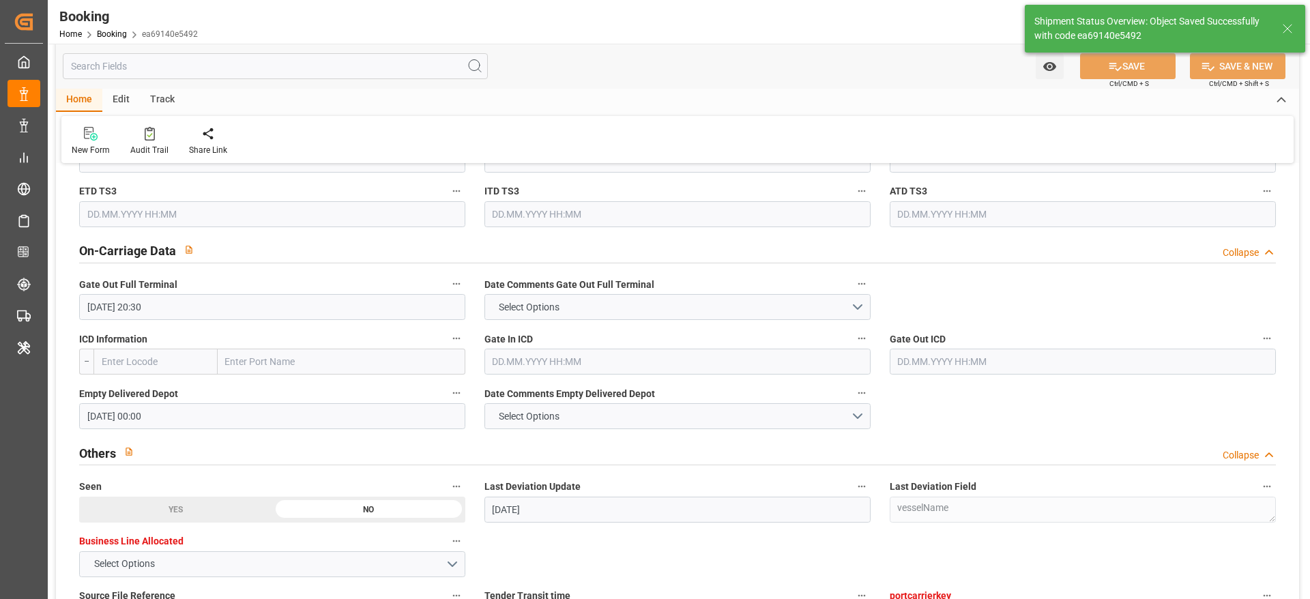
type textarea "[PERSON_NAME]"
type input "19.09.2025 09:46"
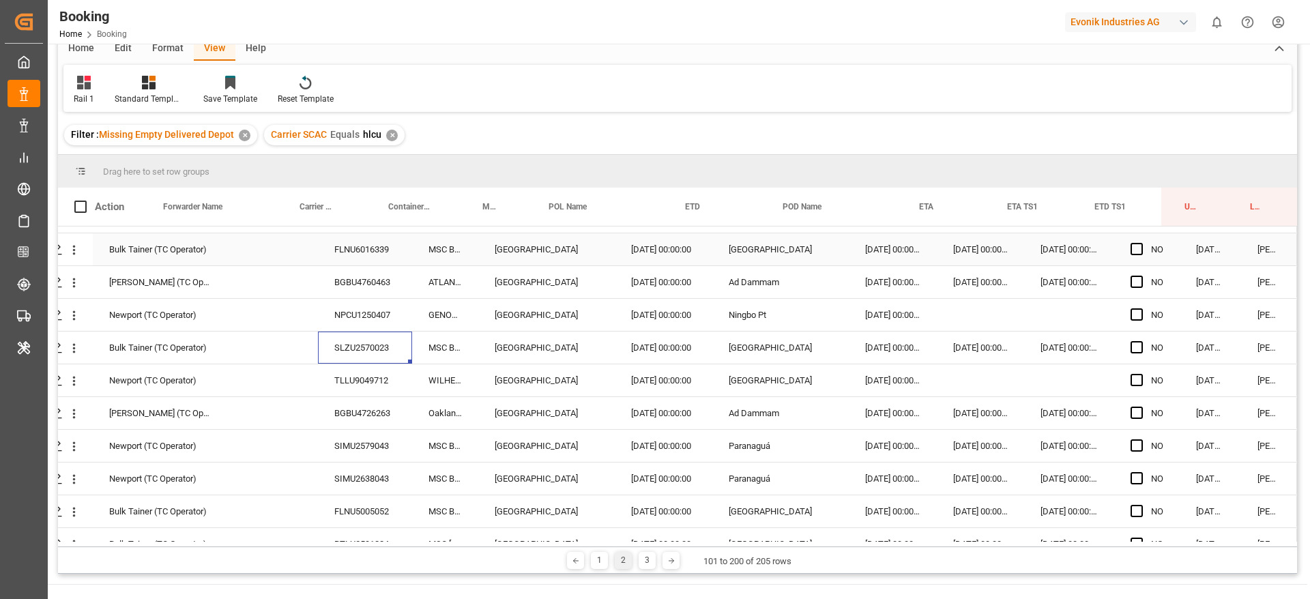
scroll to position [2354, 52]
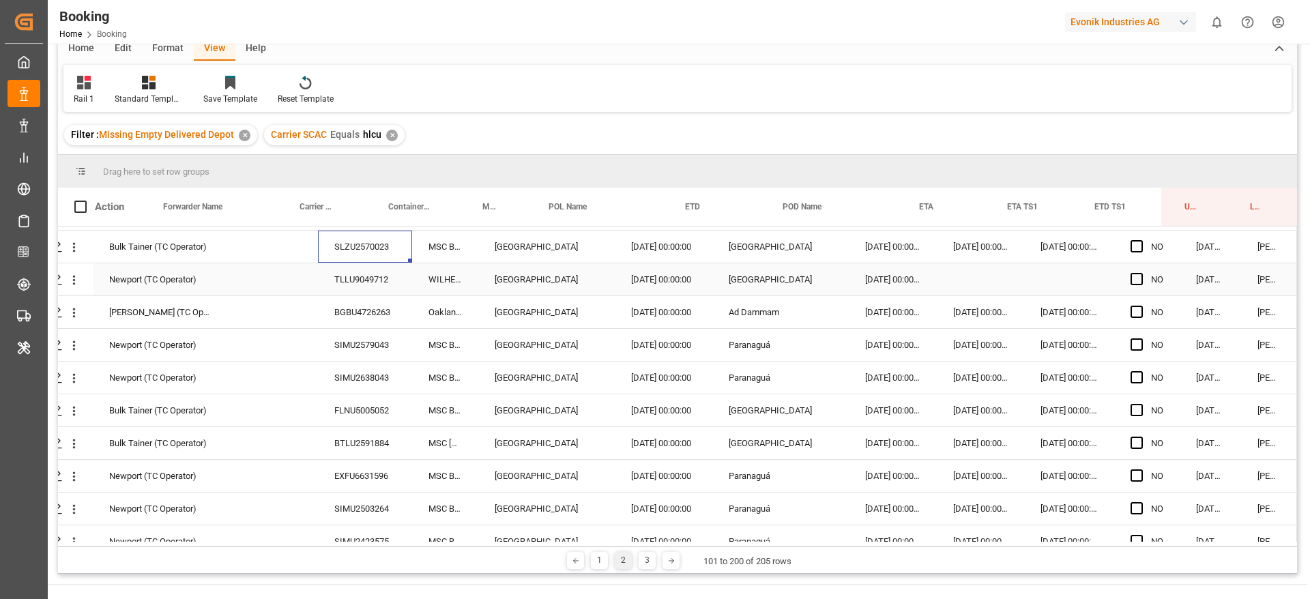
click at [349, 263] on div "TLLU9049712" at bounding box center [365, 279] width 94 height 32
click at [366, 316] on div "BGBU4726263" at bounding box center [365, 312] width 94 height 32
click at [370, 357] on div "SIMU2579043" at bounding box center [365, 345] width 94 height 32
click at [373, 382] on div "SIMU2638043" at bounding box center [365, 378] width 94 height 32
click at [386, 411] on div "FLNU5005052" at bounding box center [365, 410] width 94 height 32
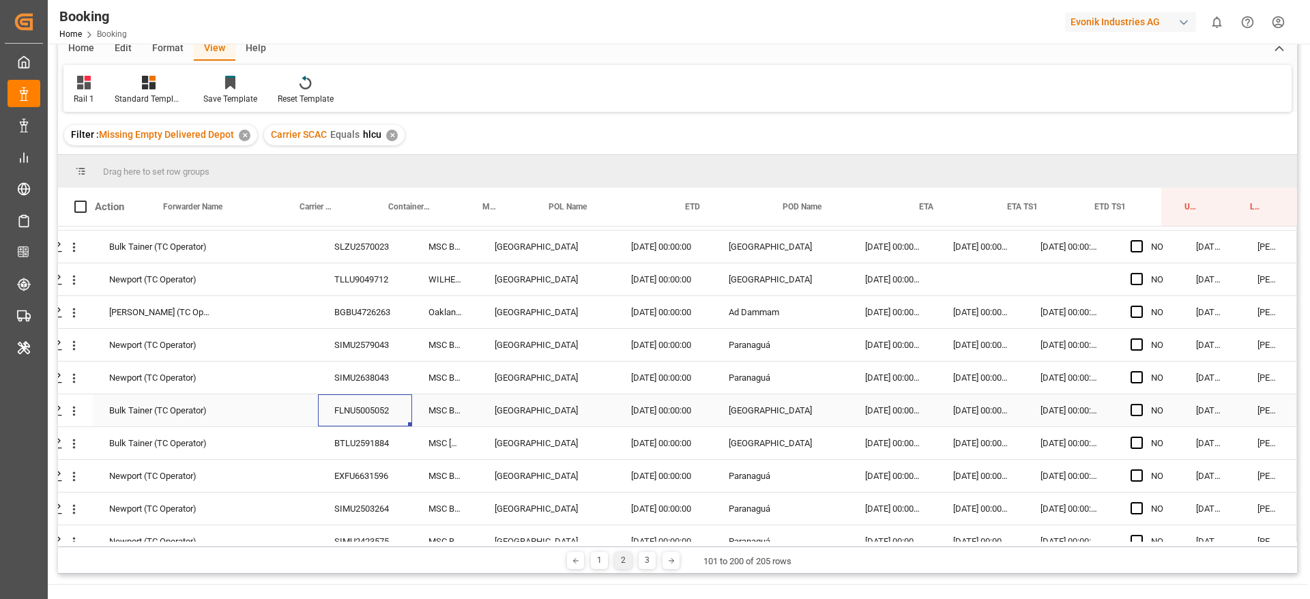
click at [360, 422] on div "FLNU5005052" at bounding box center [365, 410] width 94 height 32
click at [347, 439] on div "BTLU2591884" at bounding box center [365, 443] width 94 height 32
click at [379, 480] on div "EXFU6631596" at bounding box center [365, 476] width 94 height 32
click at [340, 505] on div "SIMU2503264" at bounding box center [365, 509] width 94 height 32
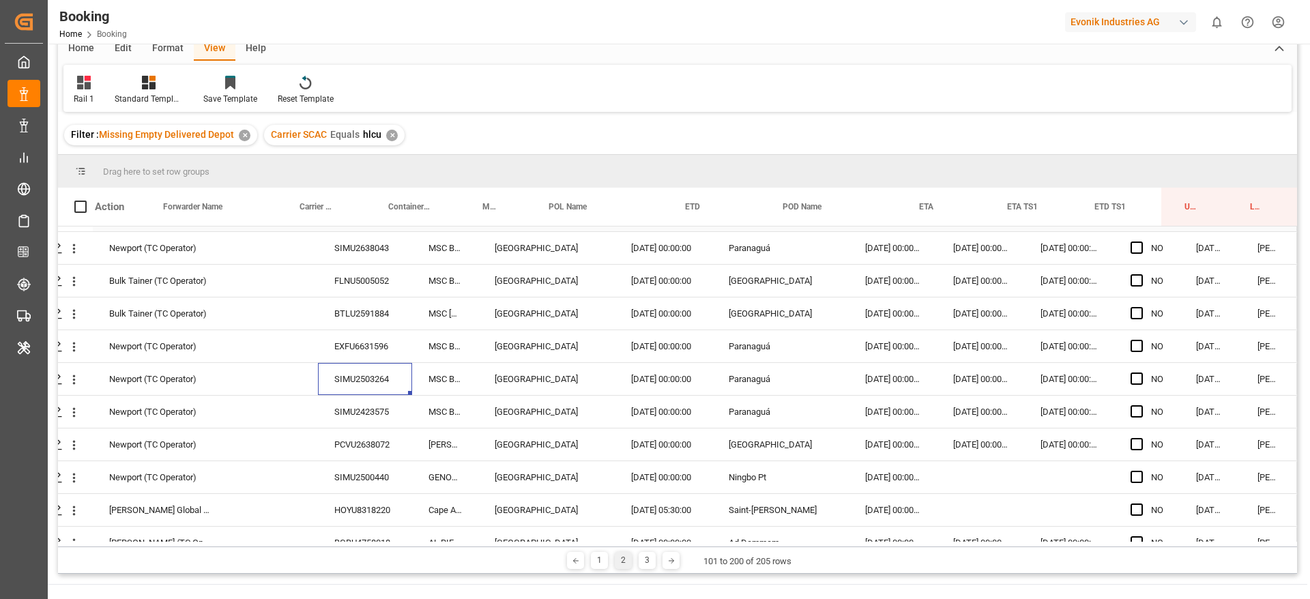
scroll to position [2558, 52]
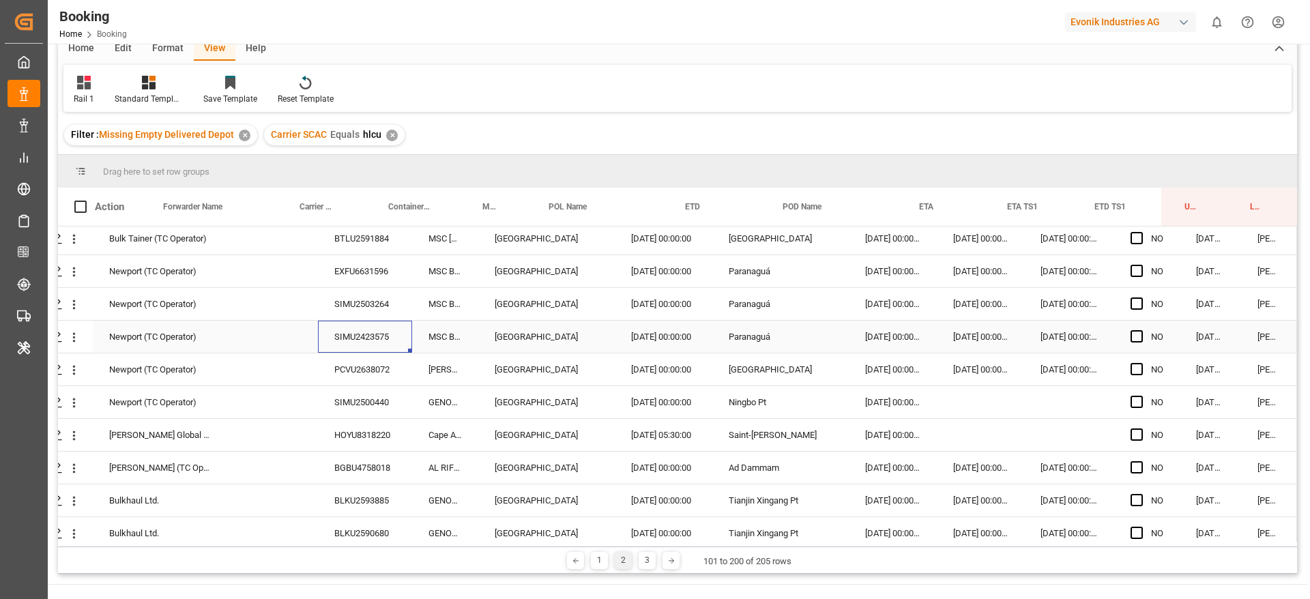
click at [366, 325] on div "SIMU2423575" at bounding box center [365, 337] width 94 height 32
click at [385, 366] on div "PCVU2638072" at bounding box center [365, 369] width 94 height 32
click at [347, 405] on div "SIMU2500440" at bounding box center [365, 402] width 94 height 32
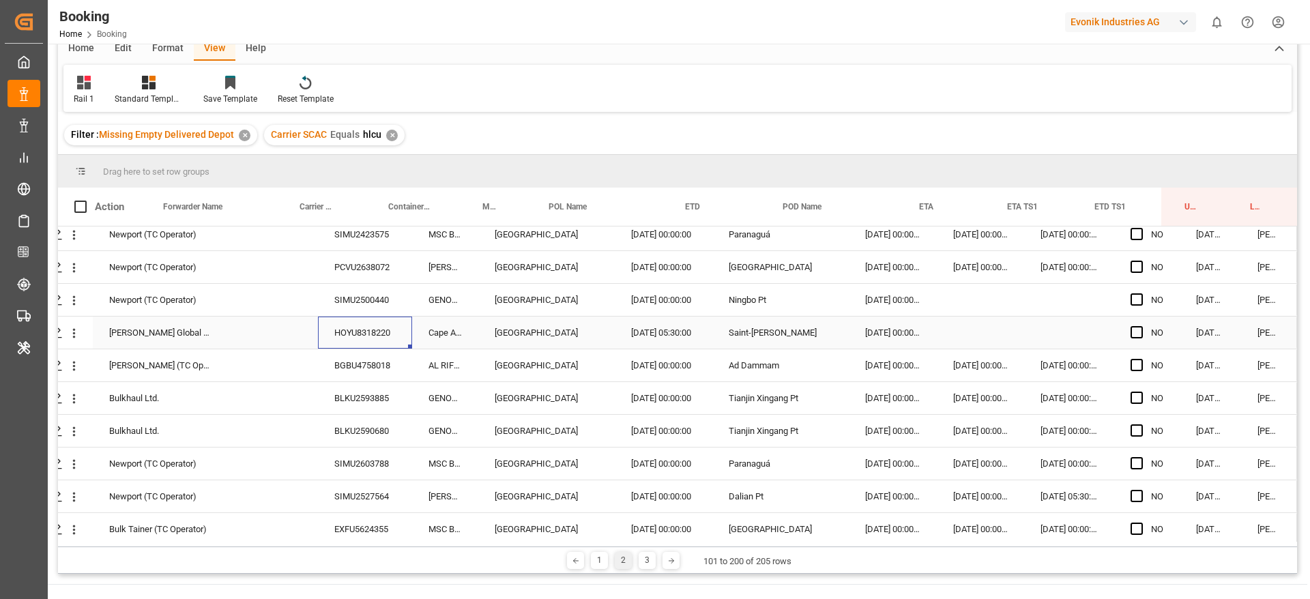
click at [354, 318] on div "HOYU8318220" at bounding box center [365, 333] width 94 height 32
click at [329, 364] on div "BGBU4758018" at bounding box center [365, 365] width 94 height 32
click at [355, 398] on div "BLKU2593885" at bounding box center [365, 398] width 94 height 32
click at [324, 428] on div "BLKU2590680" at bounding box center [365, 431] width 94 height 32
click at [353, 458] on div "SIMU2603788" at bounding box center [365, 464] width 94 height 32
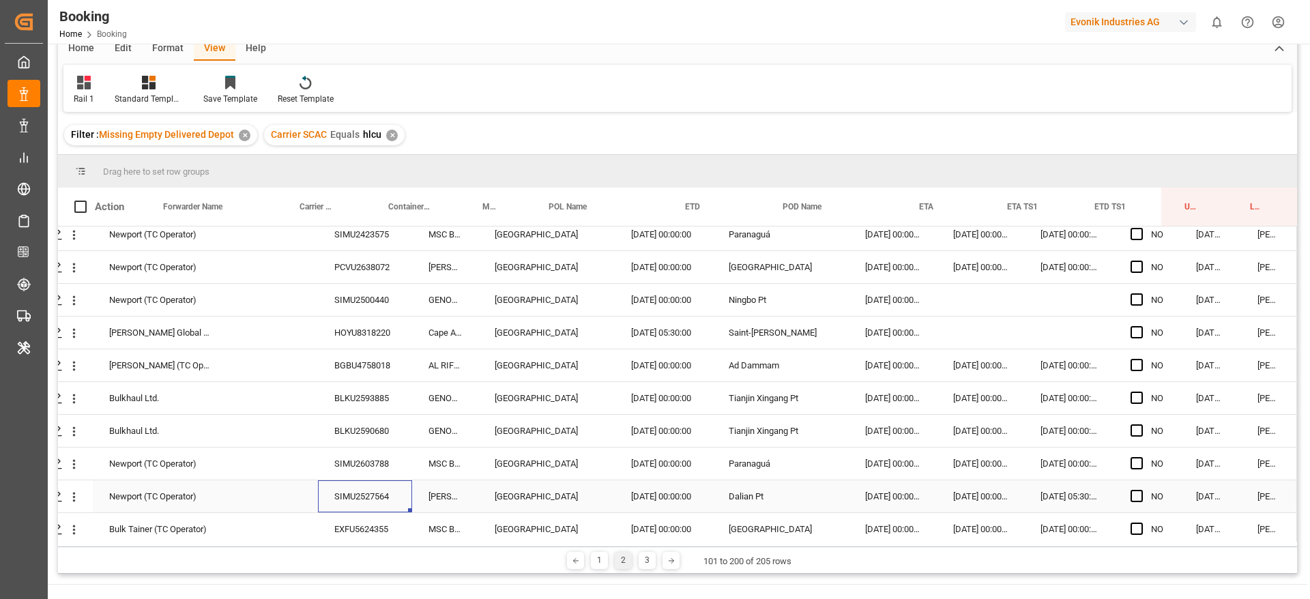
click at [381, 484] on div "SIMU2527564" at bounding box center [365, 496] width 94 height 32
click at [357, 532] on div "EXFU5624355" at bounding box center [365, 529] width 94 height 32
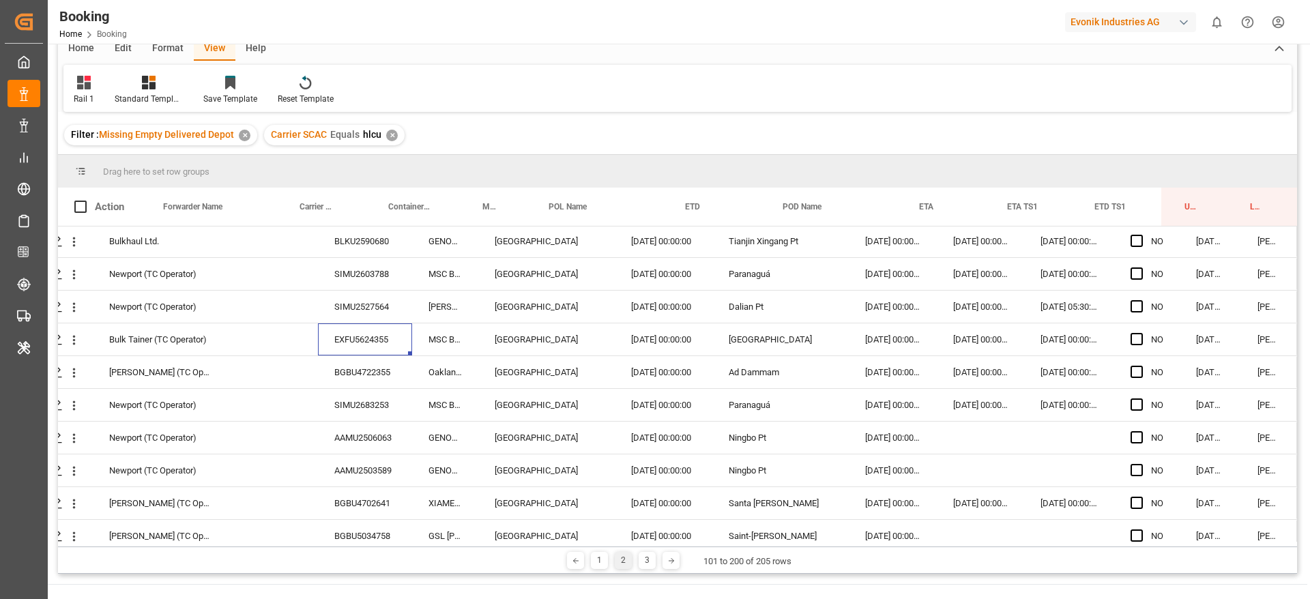
scroll to position [2865, 52]
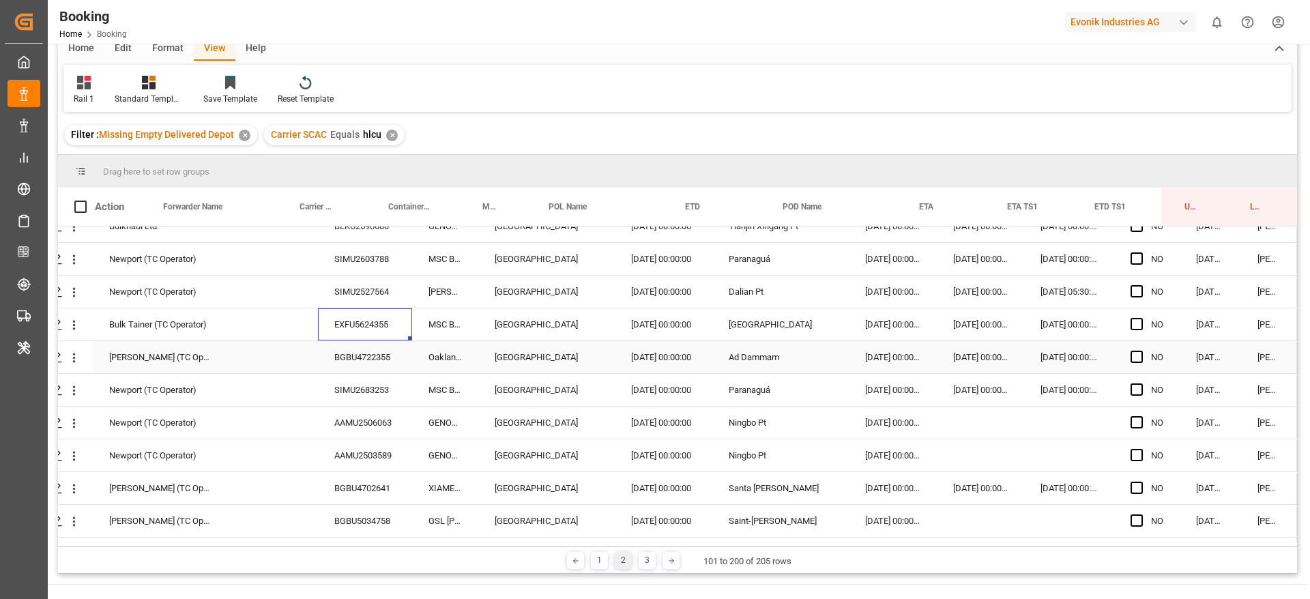
click at [360, 370] on div "BGBU4722355" at bounding box center [365, 357] width 94 height 32
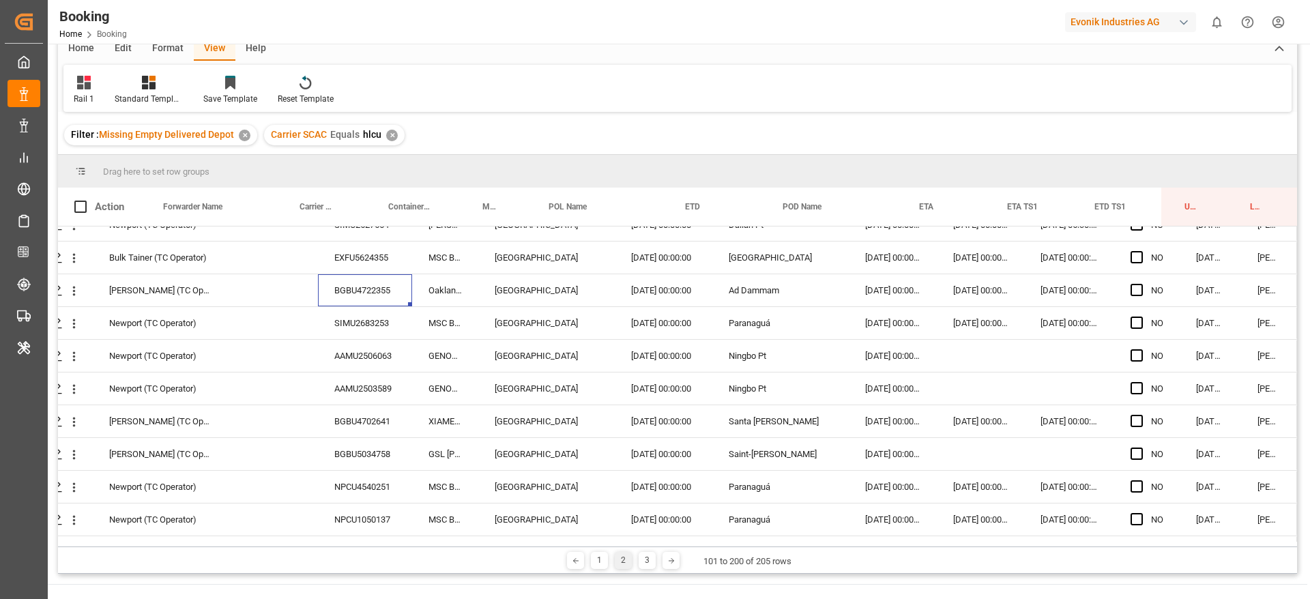
scroll to position [2964, 52]
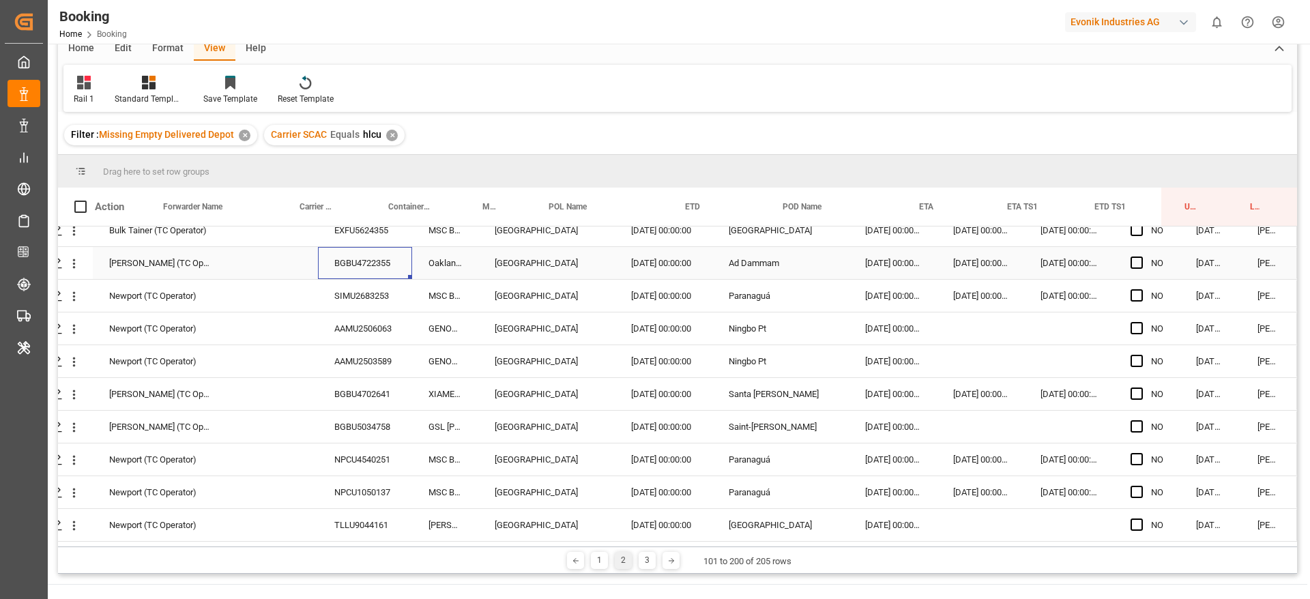
click at [344, 269] on div "BGBU4722355" at bounding box center [365, 263] width 94 height 32
click at [345, 284] on div "SIMU2683253" at bounding box center [365, 296] width 94 height 32
click at [373, 323] on div "AAMU2506063" at bounding box center [365, 328] width 94 height 32
click at [349, 345] on div "AAMU2503589" at bounding box center [365, 361] width 94 height 32
click at [347, 385] on div "BGBU4702641" at bounding box center [365, 394] width 94 height 32
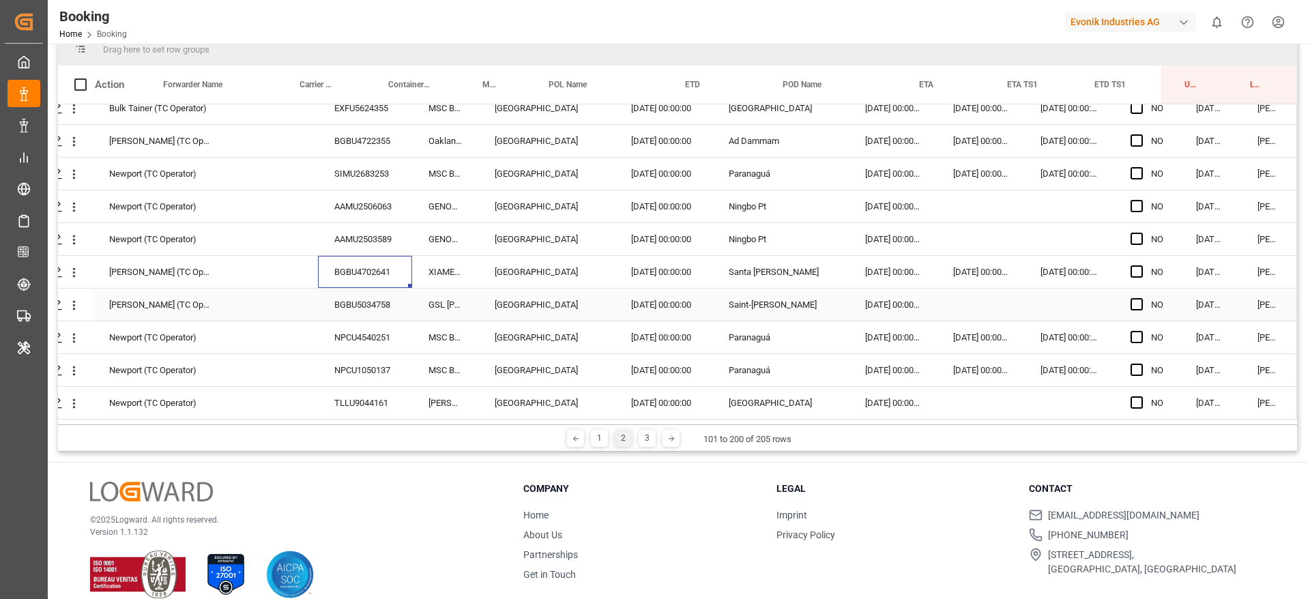
scroll to position [202, 0]
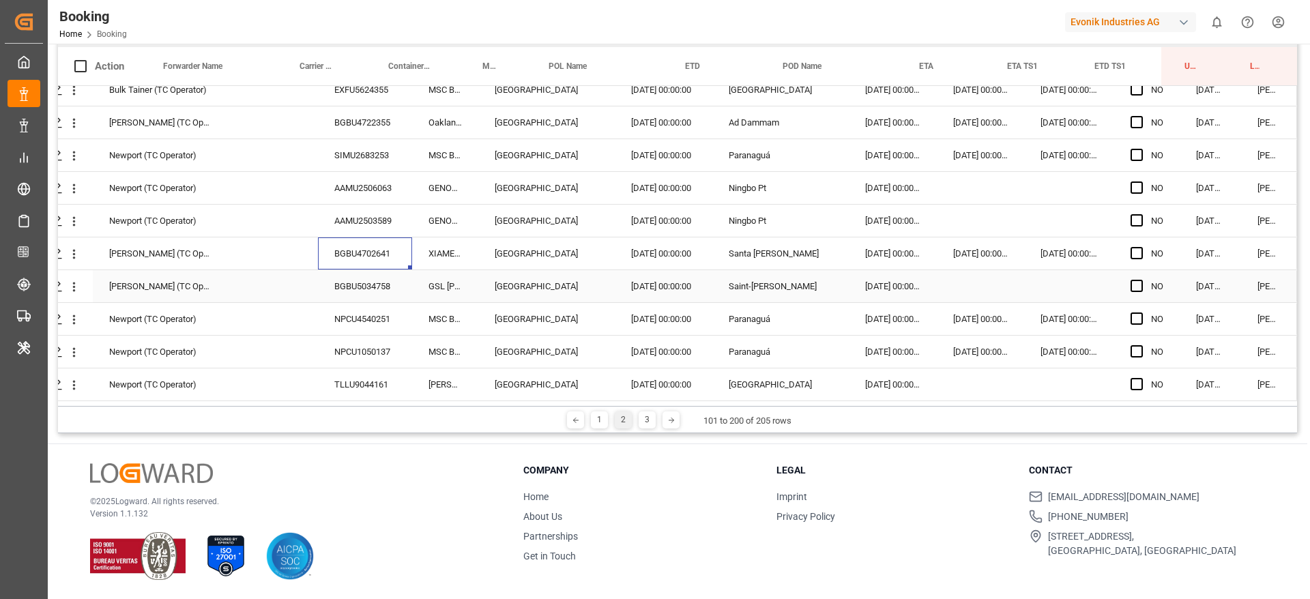
click at [338, 275] on div "BGBU5034758" at bounding box center [365, 286] width 94 height 32
click at [397, 309] on div "NPCU4540251" at bounding box center [365, 319] width 94 height 32
click at [324, 326] on div "NPCU4540251" at bounding box center [365, 319] width 94 height 32
click at [333, 336] on div "NPCU1050137" at bounding box center [365, 352] width 94 height 32
click at [355, 370] on div "TLLU9044161" at bounding box center [365, 384] width 94 height 32
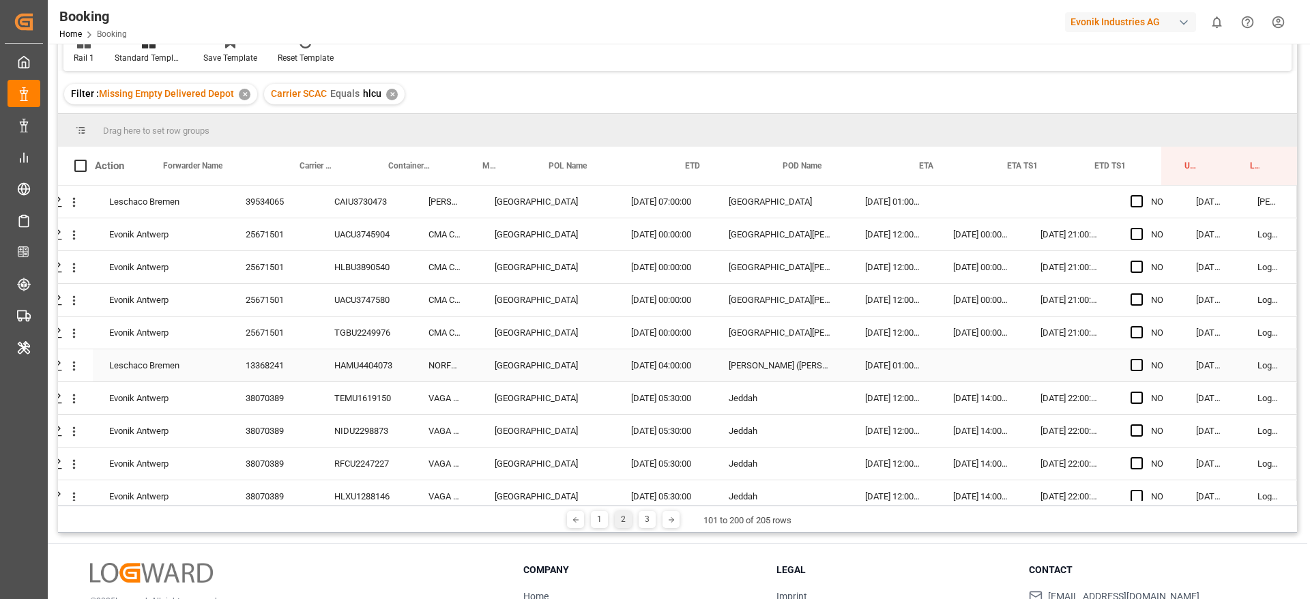
scroll to position [0, 0]
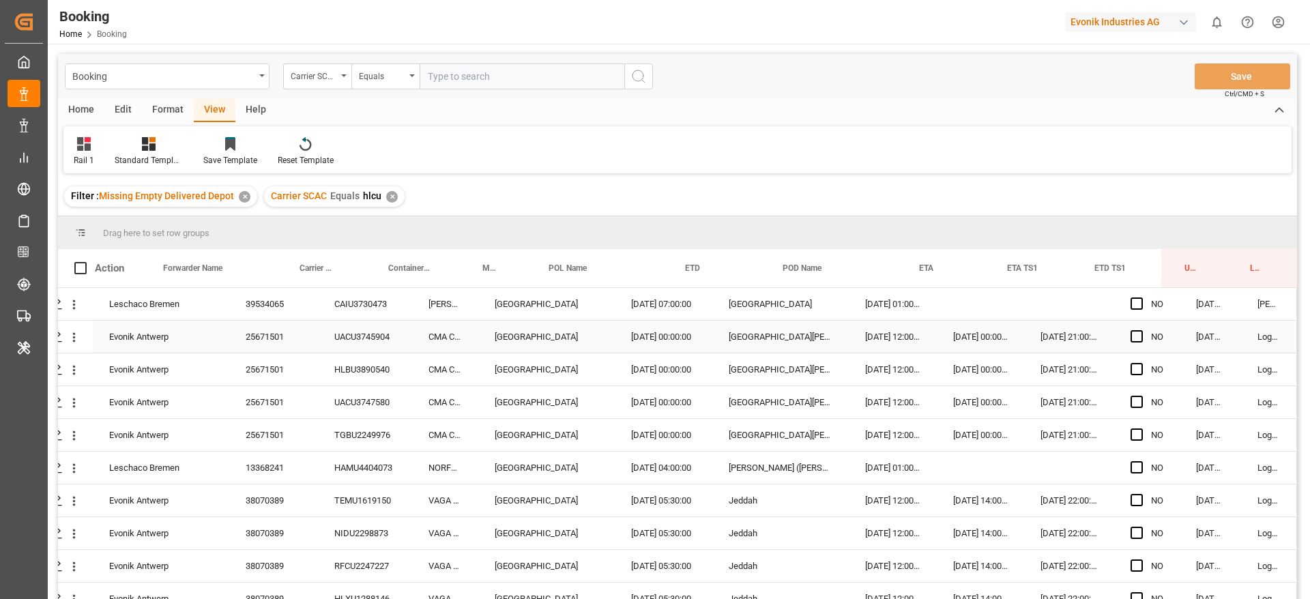
click at [1130, 337] on span "Press SPACE to select this row." at bounding box center [1136, 336] width 12 height 12
click at [1141, 330] on input "Press SPACE to select this row." at bounding box center [1141, 330] width 0 height 0
click at [1170, 349] on div "YES" at bounding box center [1146, 337] width 65 height 32
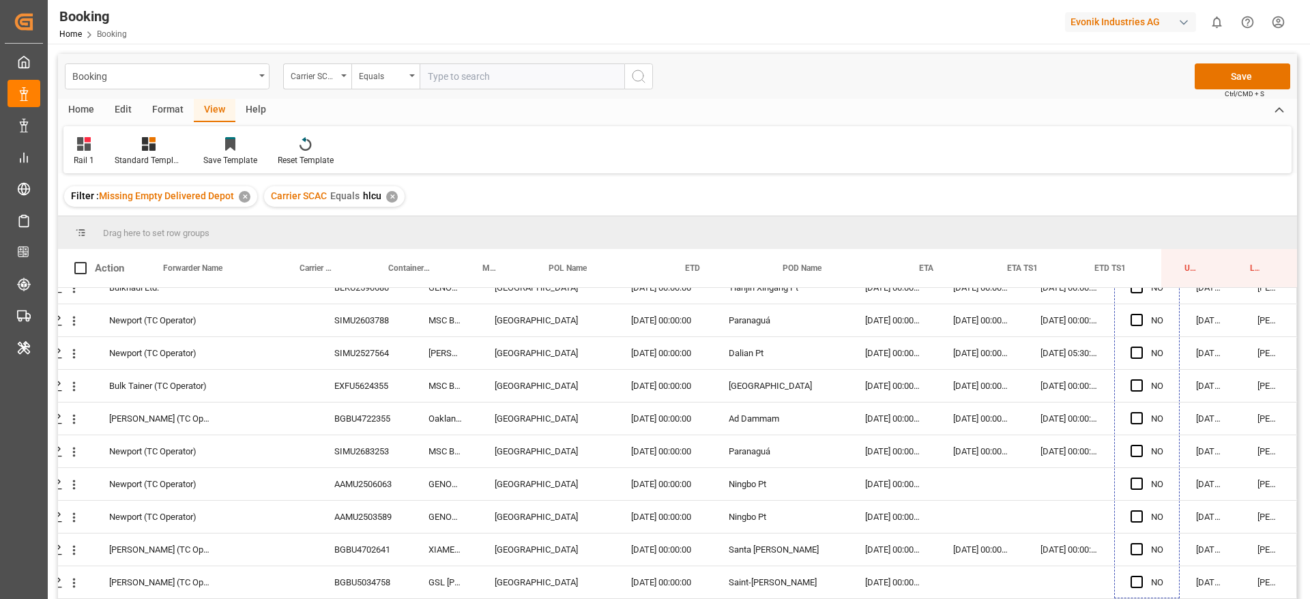
scroll to position [2964, 52]
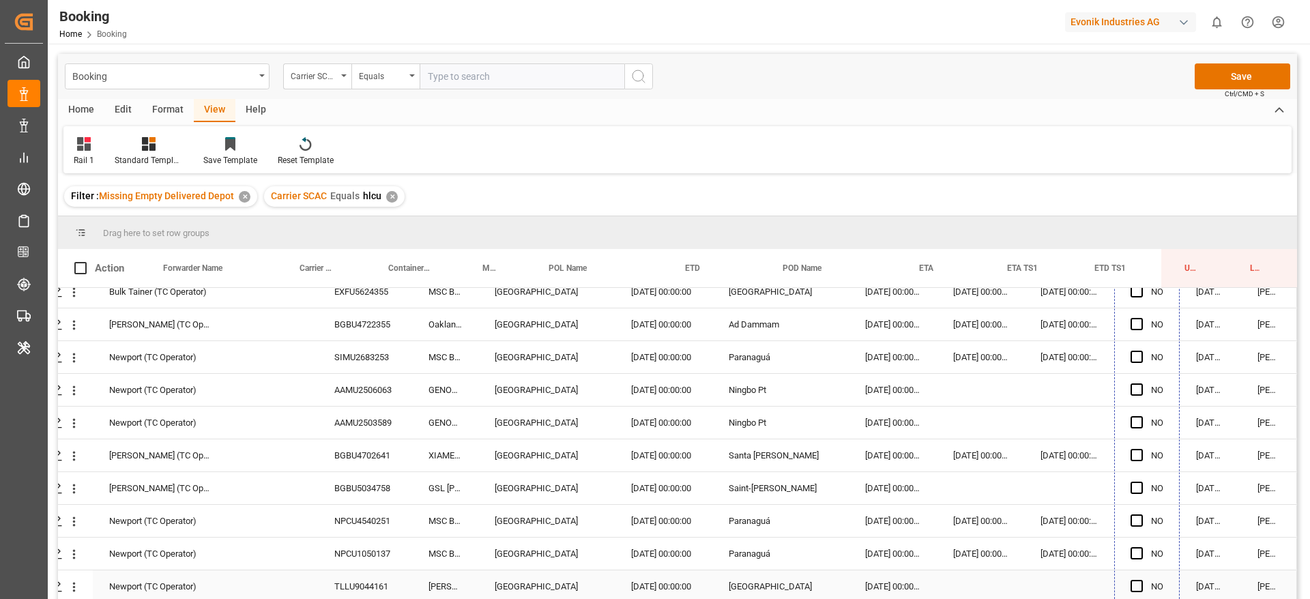
drag, startPoint x: 1171, startPoint y: 350, endPoint x: 1035, endPoint y: 421, distance: 153.2
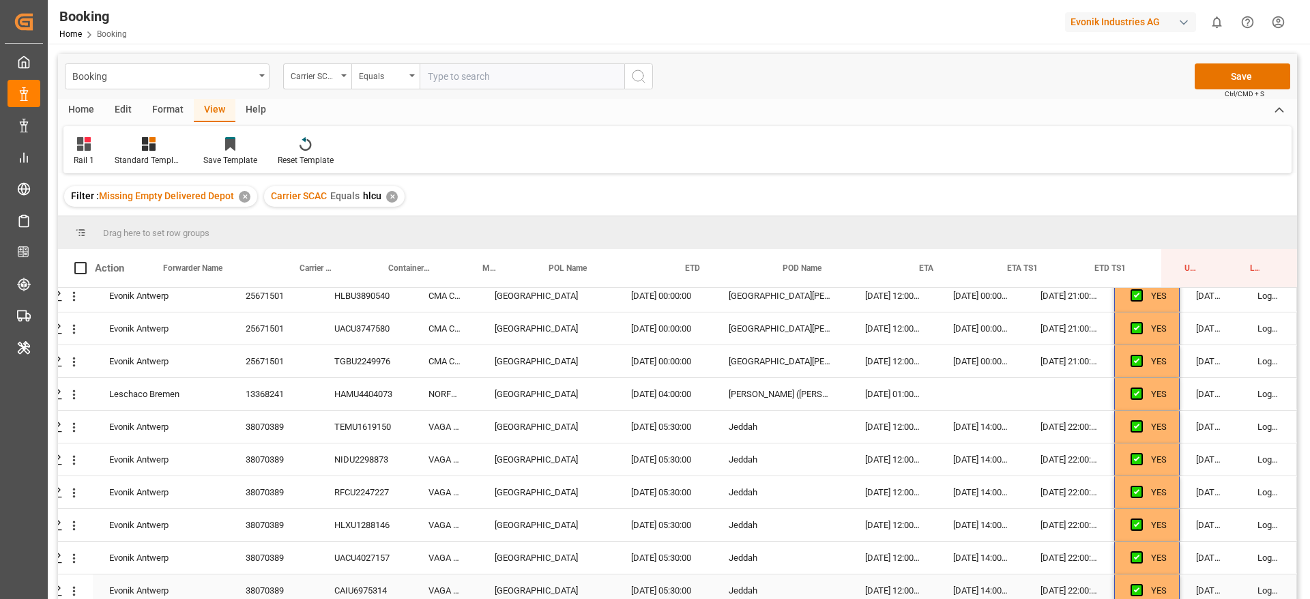
scroll to position [0, 52]
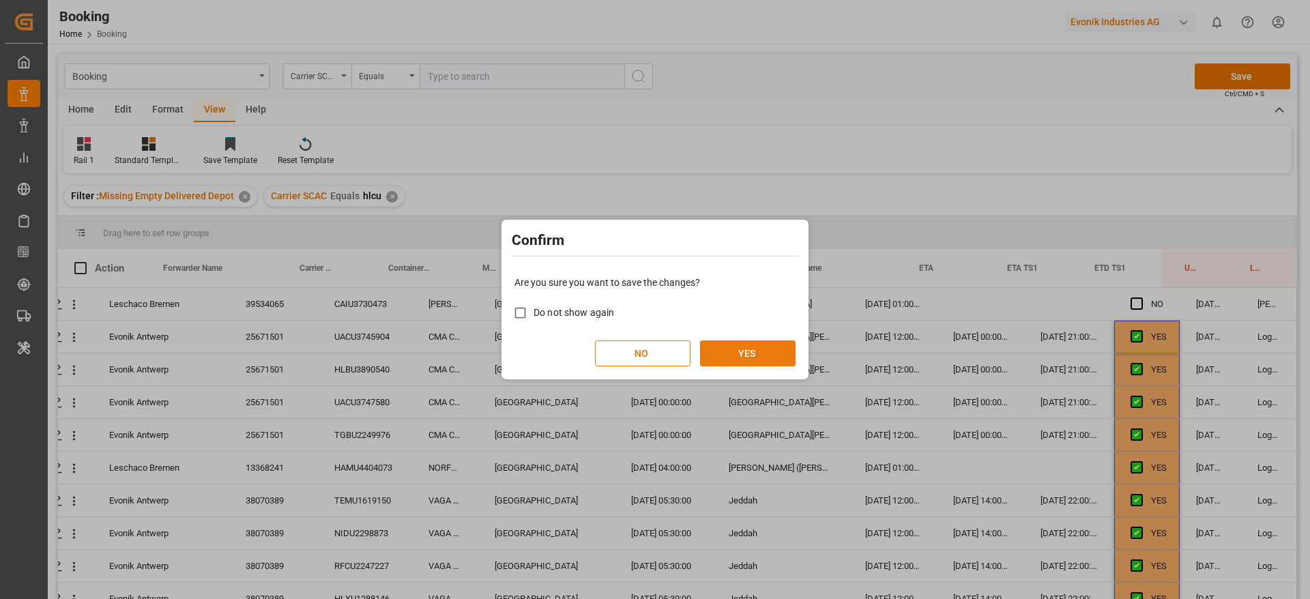
click at [766, 348] on button "YES" at bounding box center [748, 353] width 96 height 26
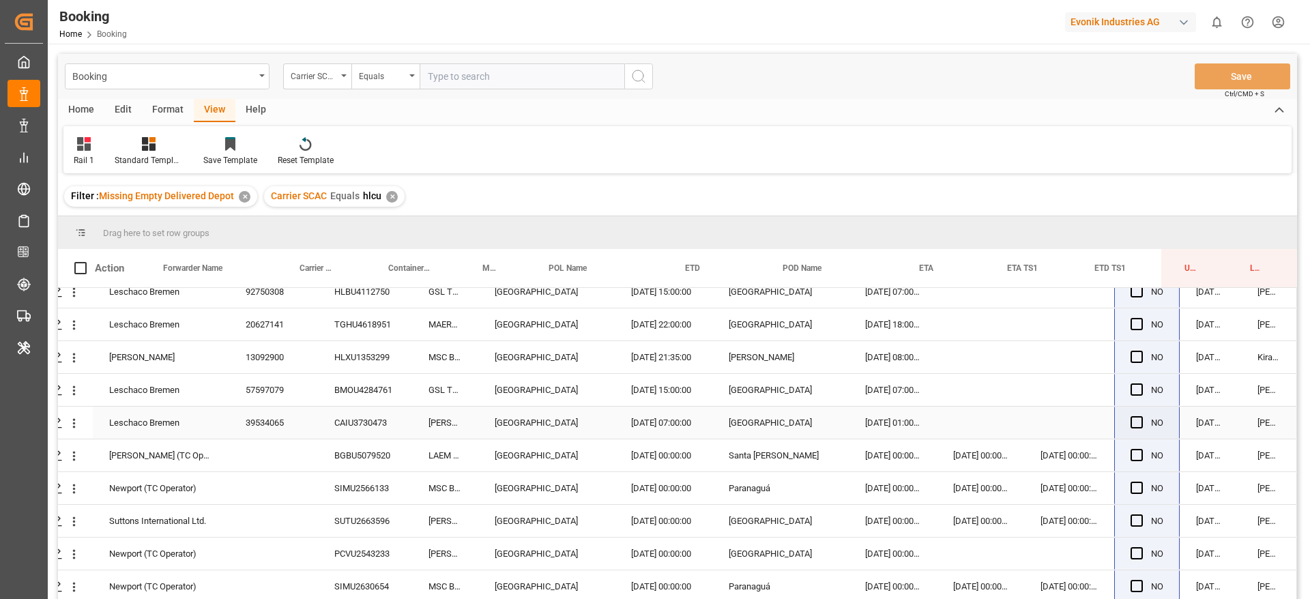
scroll to position [202, 0]
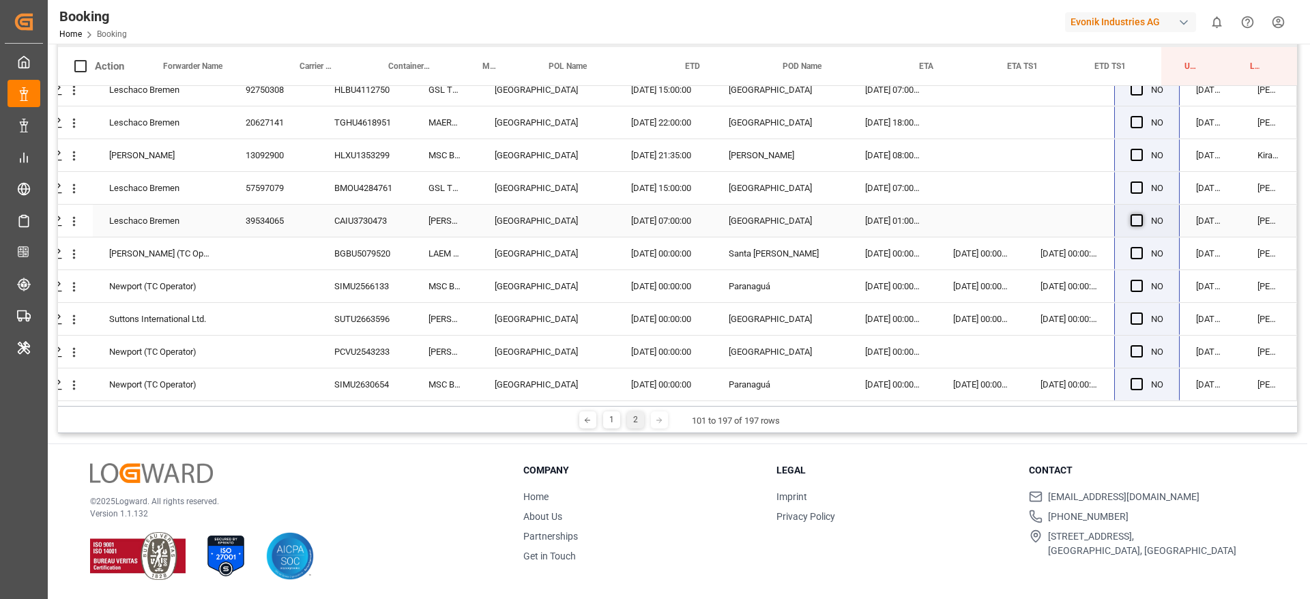
click at [1130, 216] on span "Press SPACE to select this row." at bounding box center [1136, 220] width 12 height 12
click at [1141, 214] on input "Press SPACE to select this row." at bounding box center [1141, 214] width 0 height 0
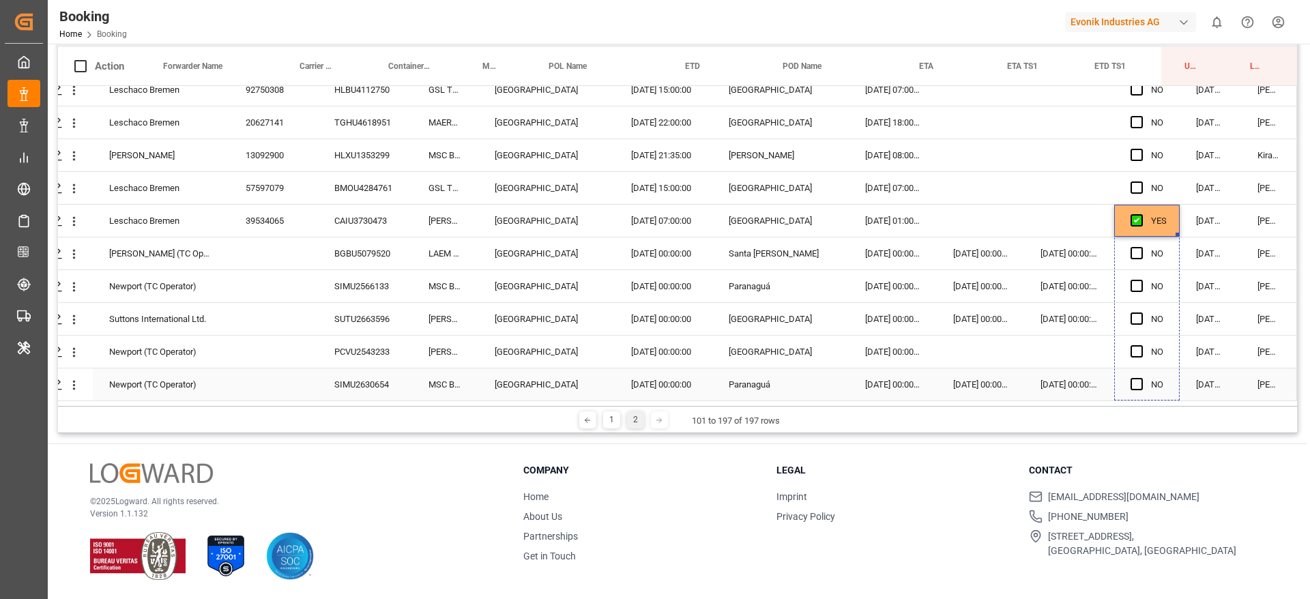
drag, startPoint x: 1171, startPoint y: 230, endPoint x: 1160, endPoint y: 392, distance: 162.1
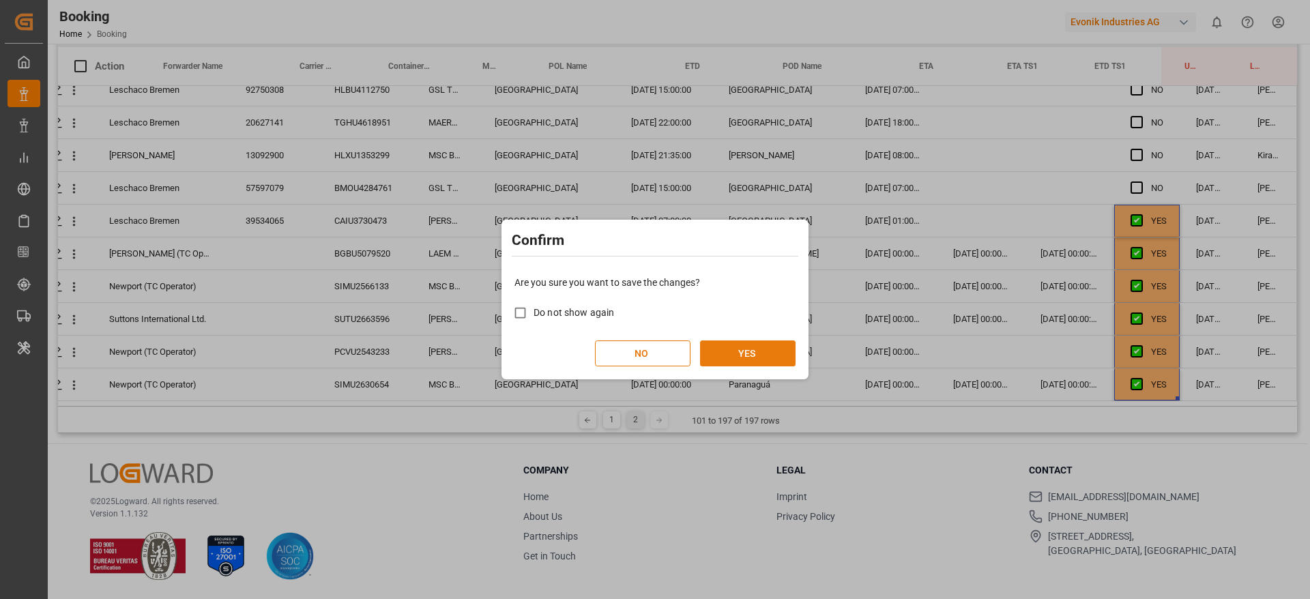
click at [772, 357] on button "YES" at bounding box center [748, 353] width 96 height 26
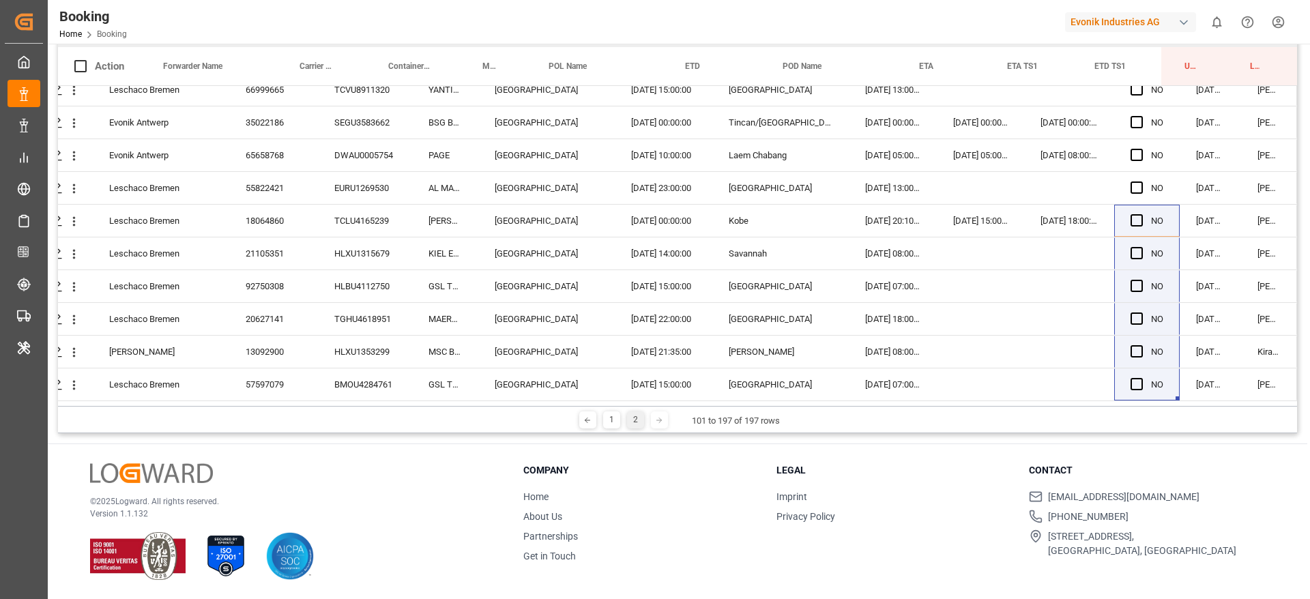
click at [597, 415] on div "1 2" at bounding box center [624, 419] width 96 height 17
click at [608, 416] on div "1" at bounding box center [611, 419] width 17 height 17
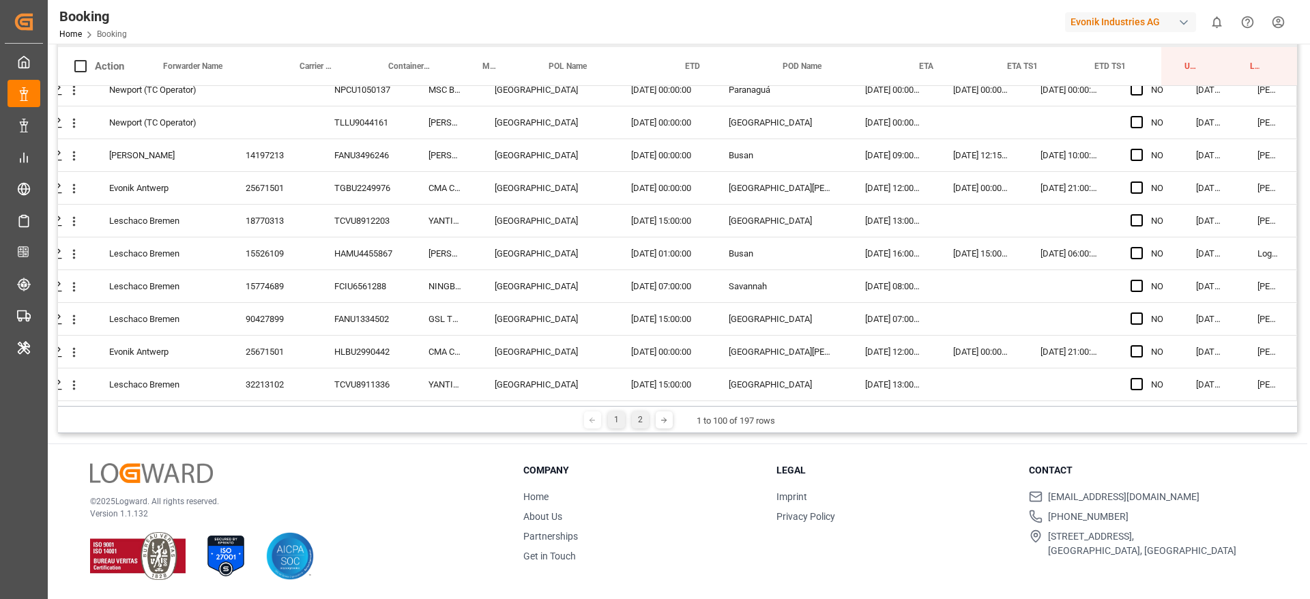
click at [634, 415] on div "2" at bounding box center [640, 419] width 17 height 17
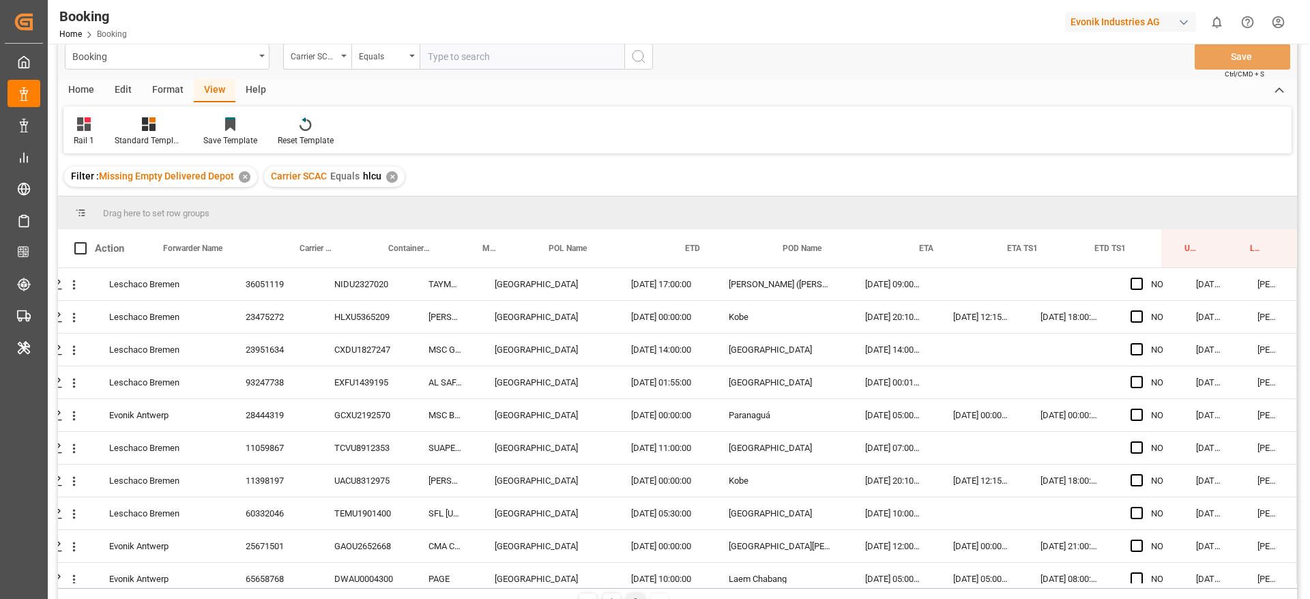
scroll to position [0, 0]
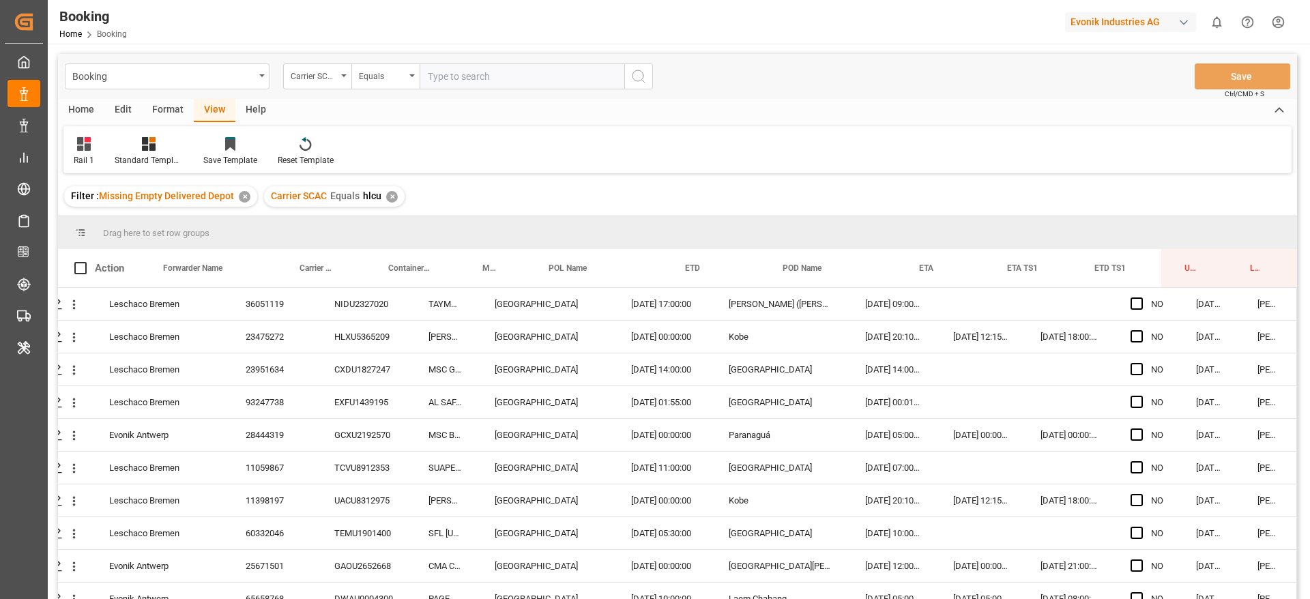
click at [391, 193] on div "✕" at bounding box center [392, 197] width 12 height 12
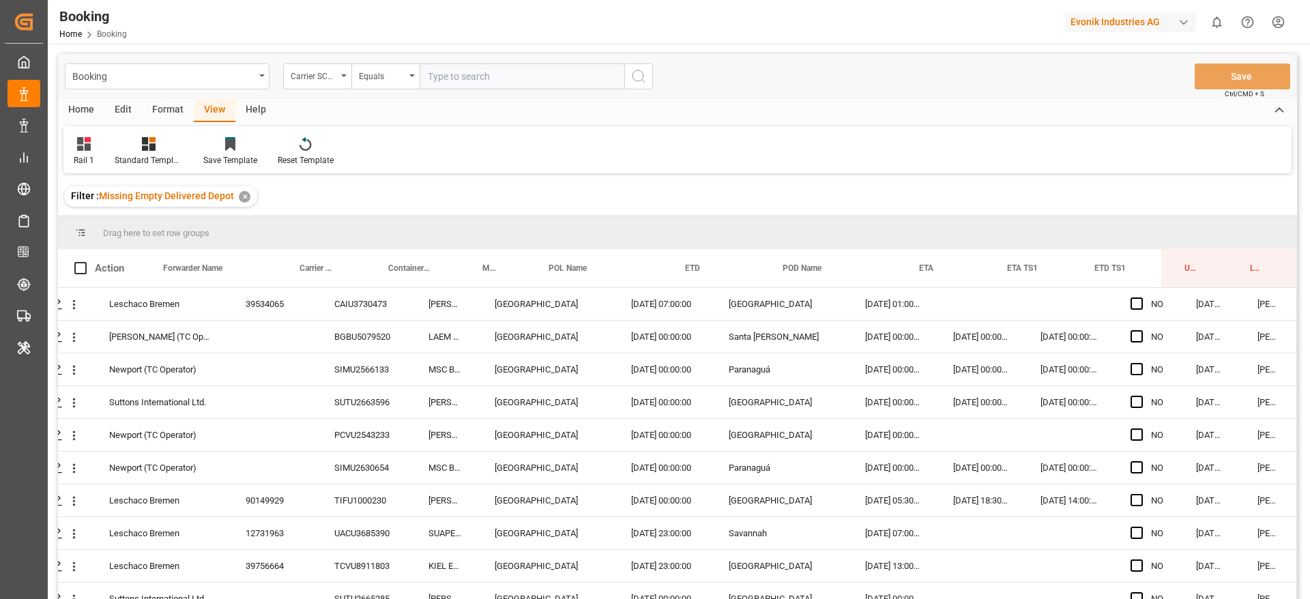
click at [160, 103] on div "Format" at bounding box center [168, 110] width 52 height 23
click at [102, 159] on div "Filter Rows" at bounding box center [94, 160] width 40 height 12
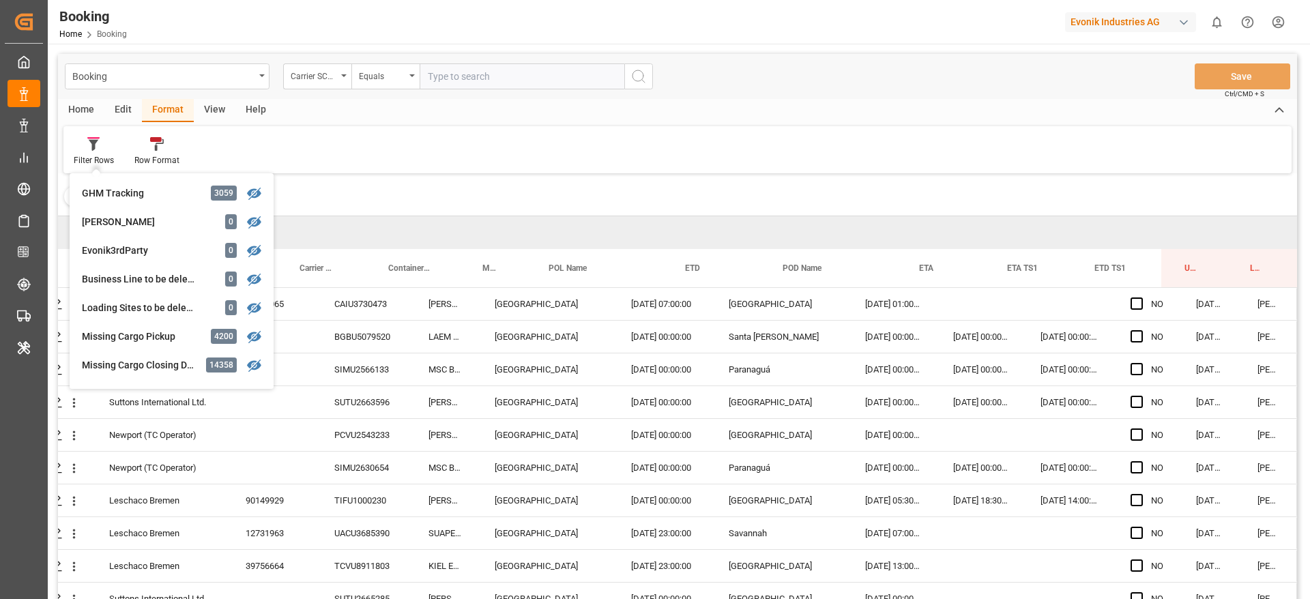
click at [362, 235] on div "Drag here to set row groups" at bounding box center [677, 232] width 1239 height 33
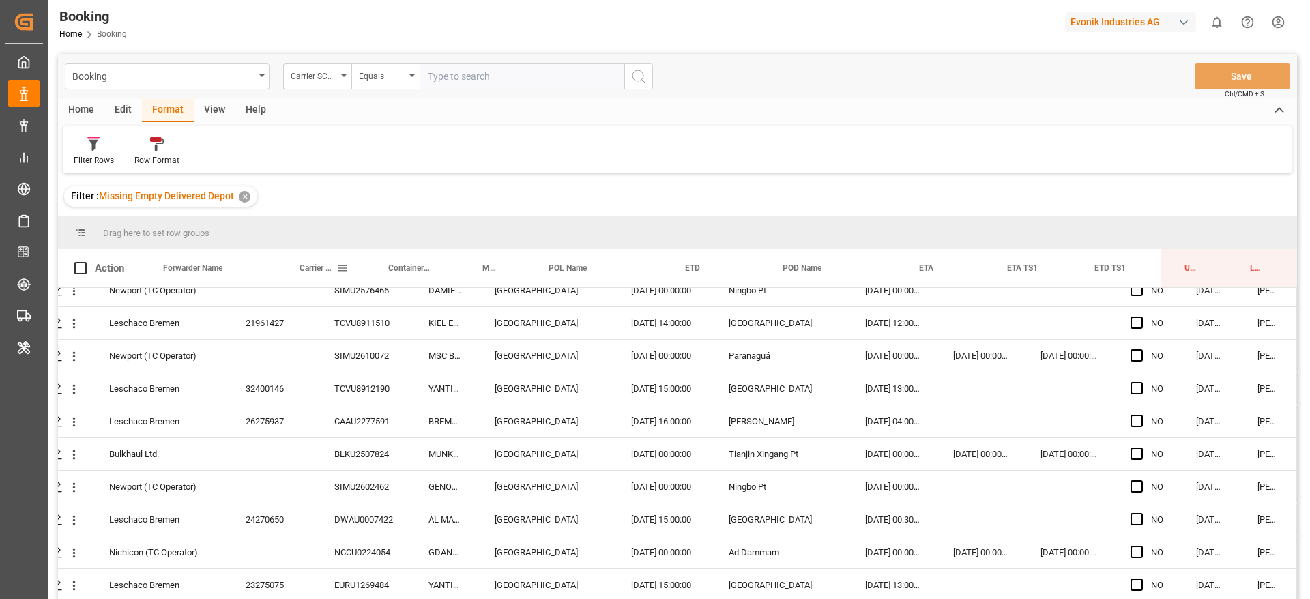
scroll to position [307, 52]
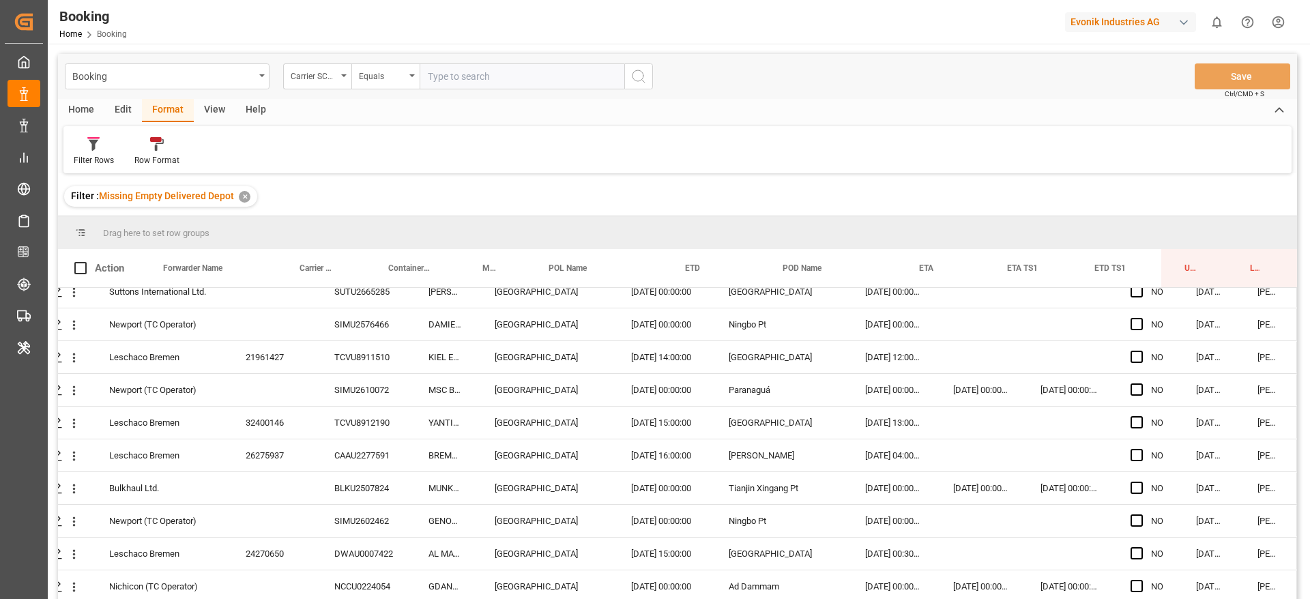
click at [434, 76] on input "text" at bounding box center [522, 76] width 205 height 26
type input "maeu"
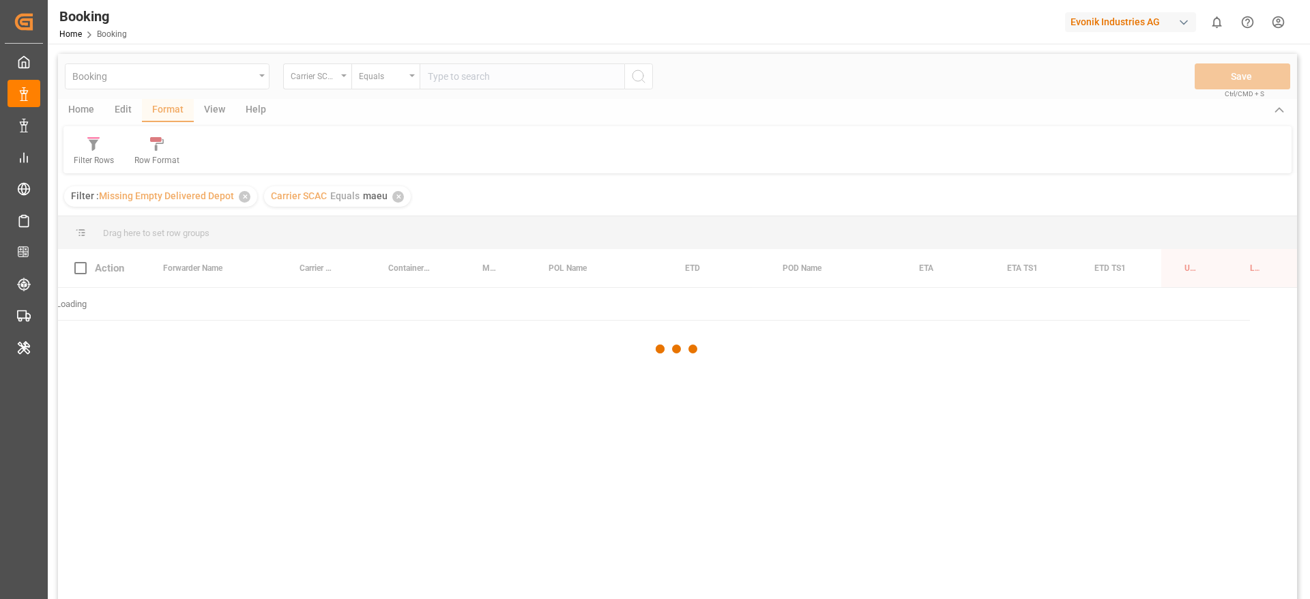
scroll to position [0, 52]
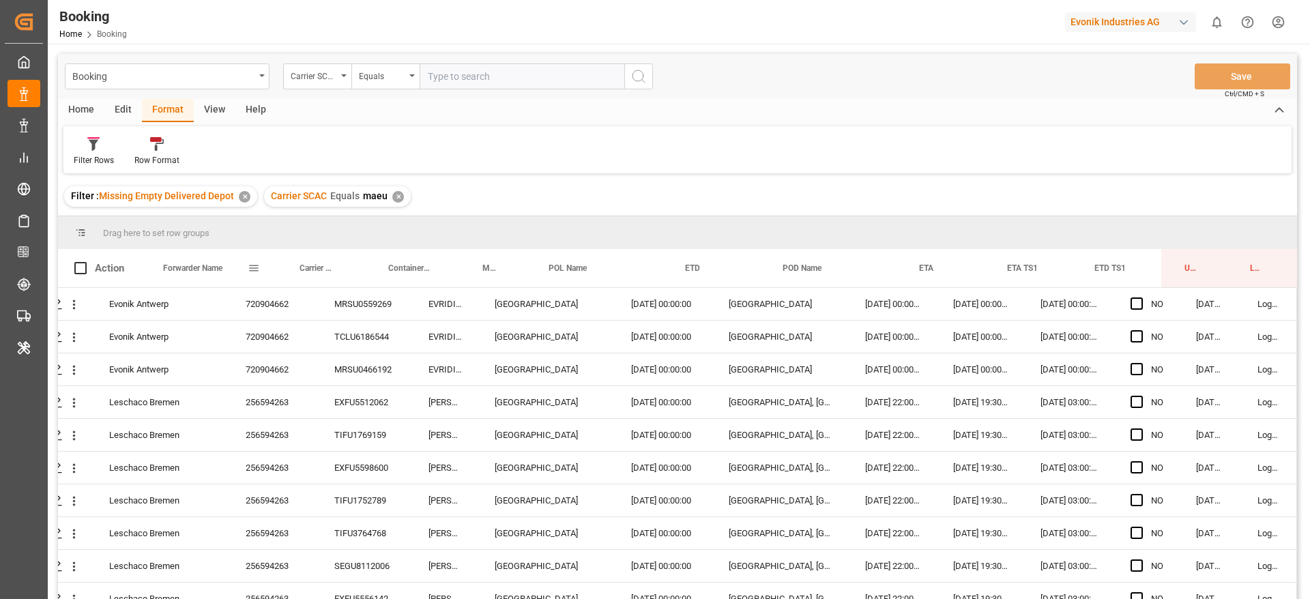
click at [268, 291] on div "720904662" at bounding box center [273, 304] width 89 height 32
click at [269, 334] on div "720904662" at bounding box center [273, 337] width 89 height 32
click at [273, 394] on div "256594263" at bounding box center [273, 402] width 89 height 32
click at [295, 443] on div "256594263" at bounding box center [273, 435] width 89 height 32
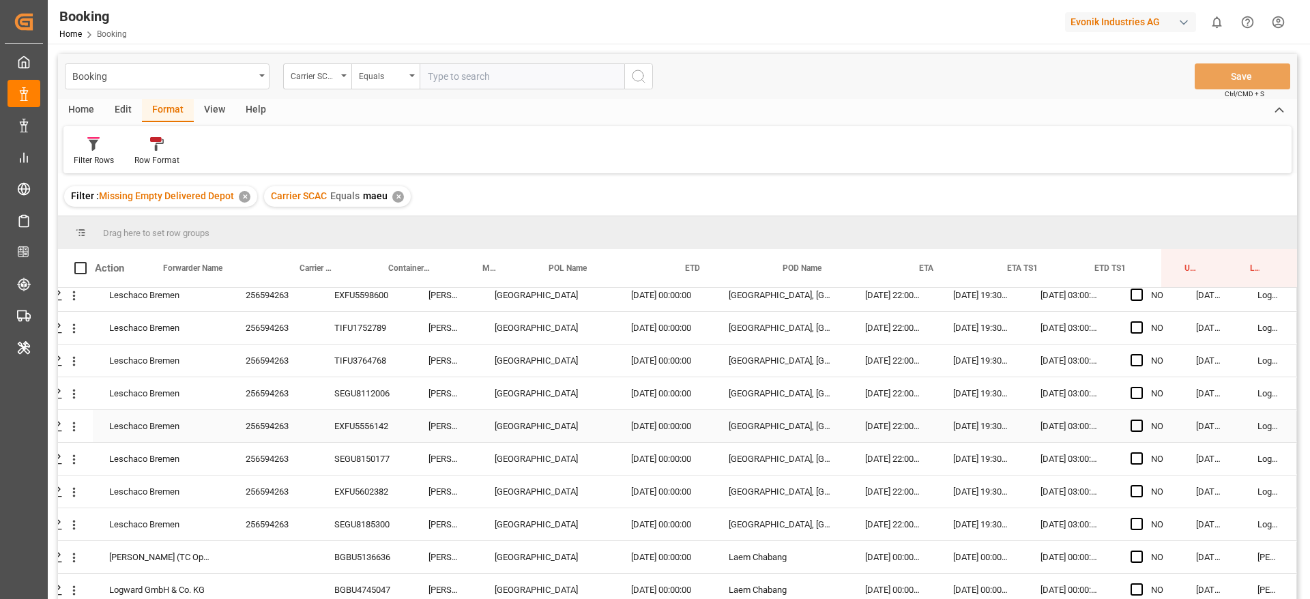
scroll to position [205, 52]
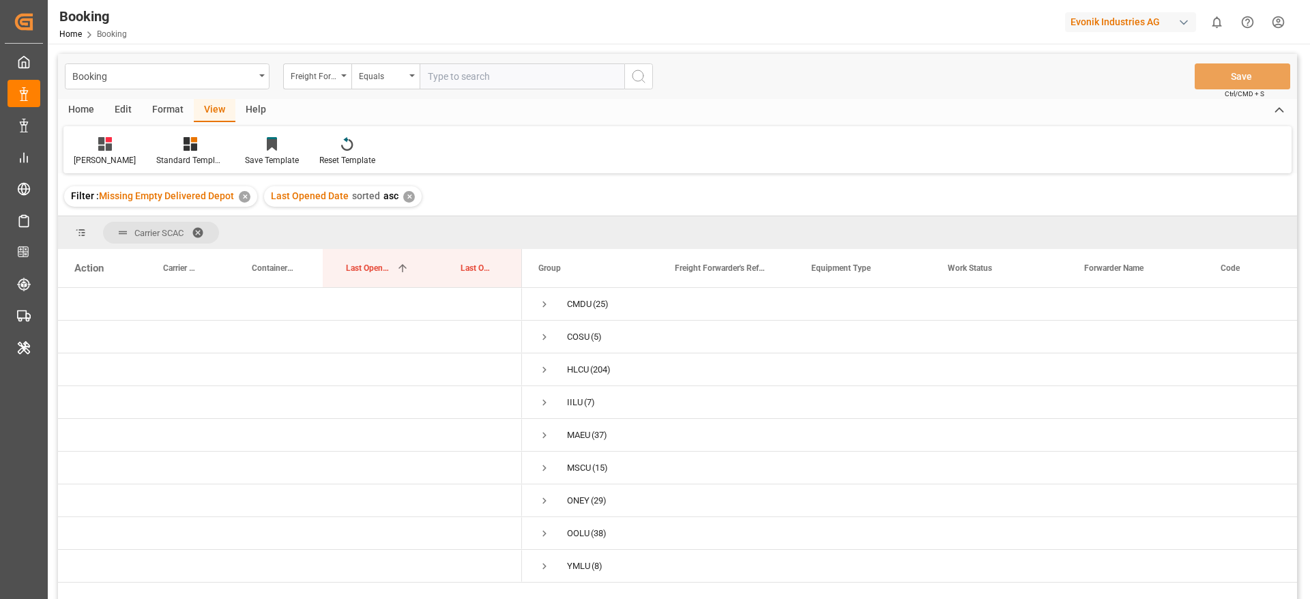
click at [166, 108] on div "Format" at bounding box center [168, 110] width 52 height 23
click at [111, 160] on div "Filter Rows" at bounding box center [94, 160] width 40 height 12
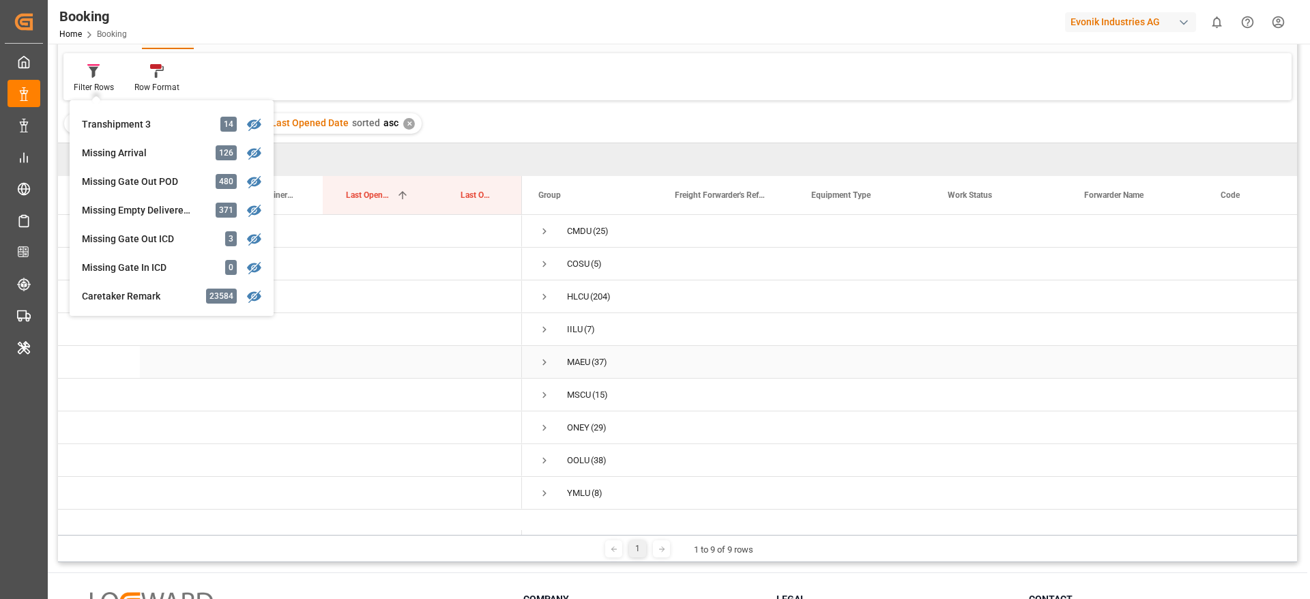
scroll to position [102, 0]
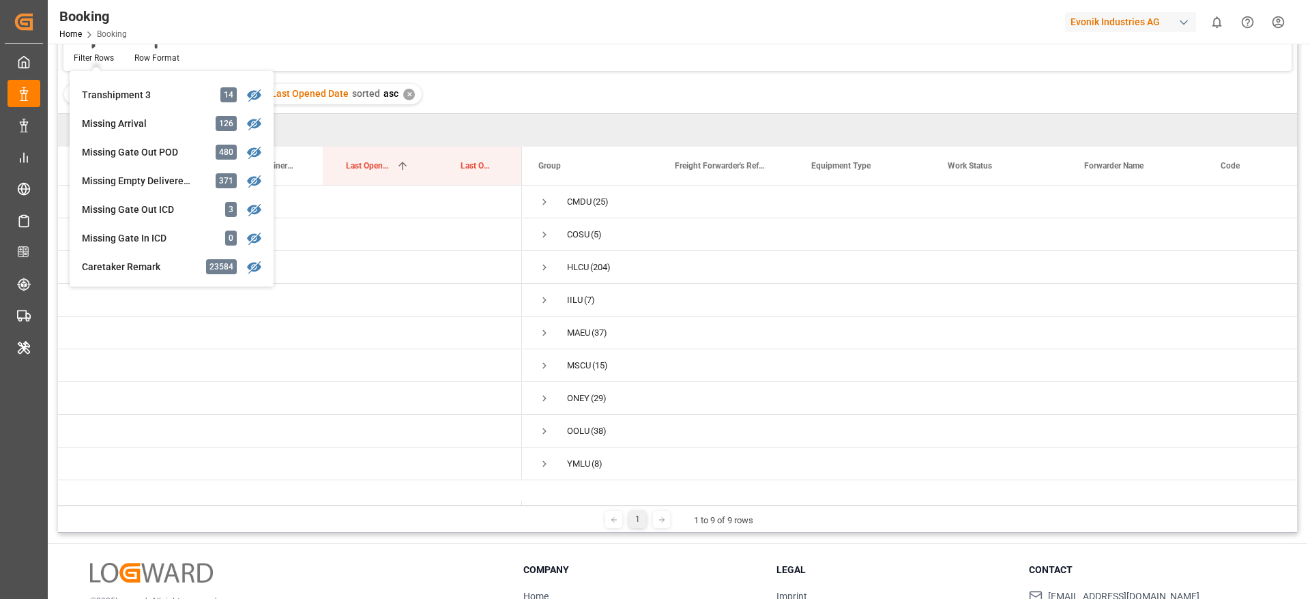
click at [440, 87] on div "Filter : Missing Empty Delivered Depot ✕ Last Opened Date sorted asc ✕" at bounding box center [677, 94] width 1239 height 38
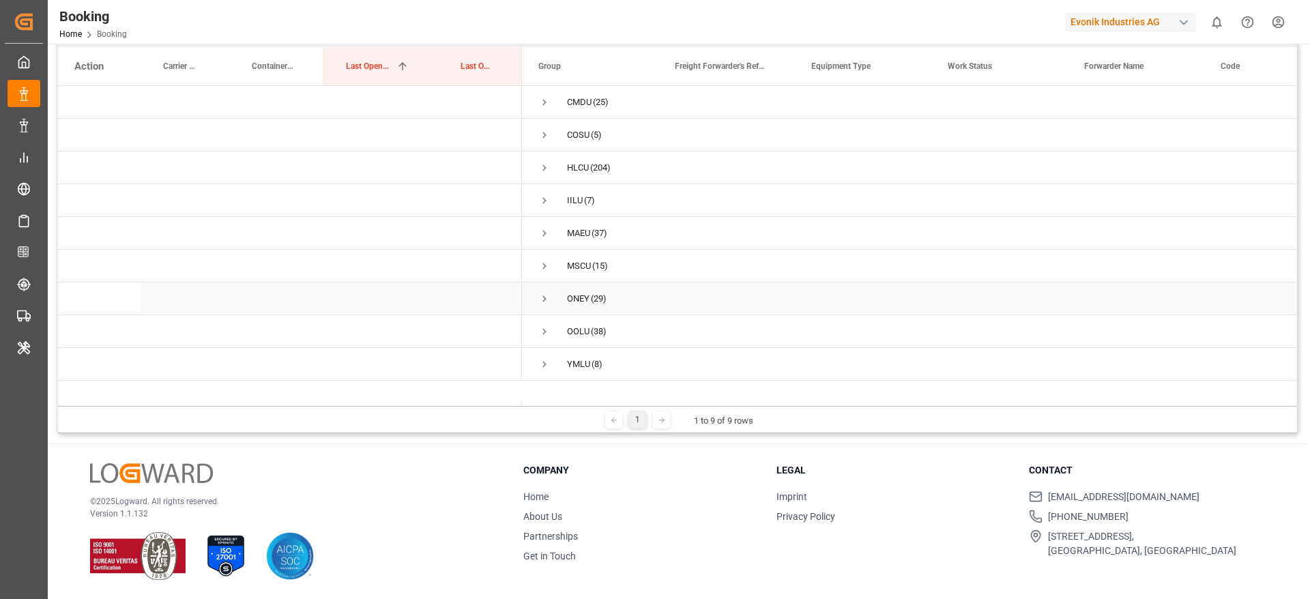
scroll to position [100, 0]
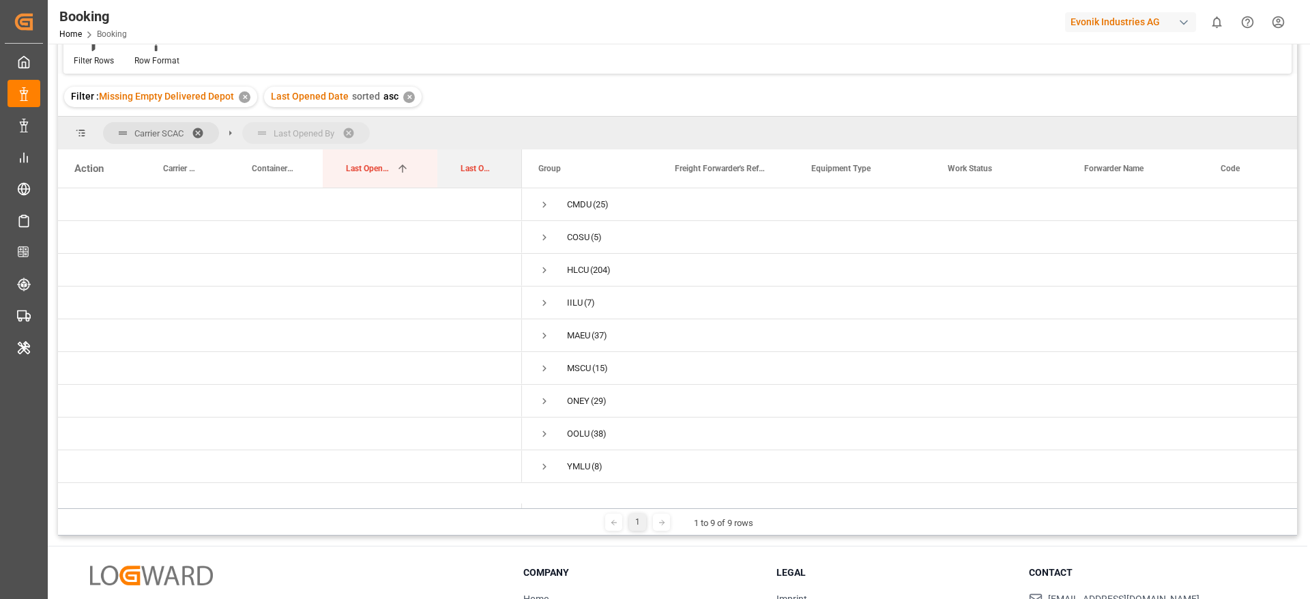
drag, startPoint x: 480, startPoint y: 167, endPoint x: 491, endPoint y: 140, distance: 29.4
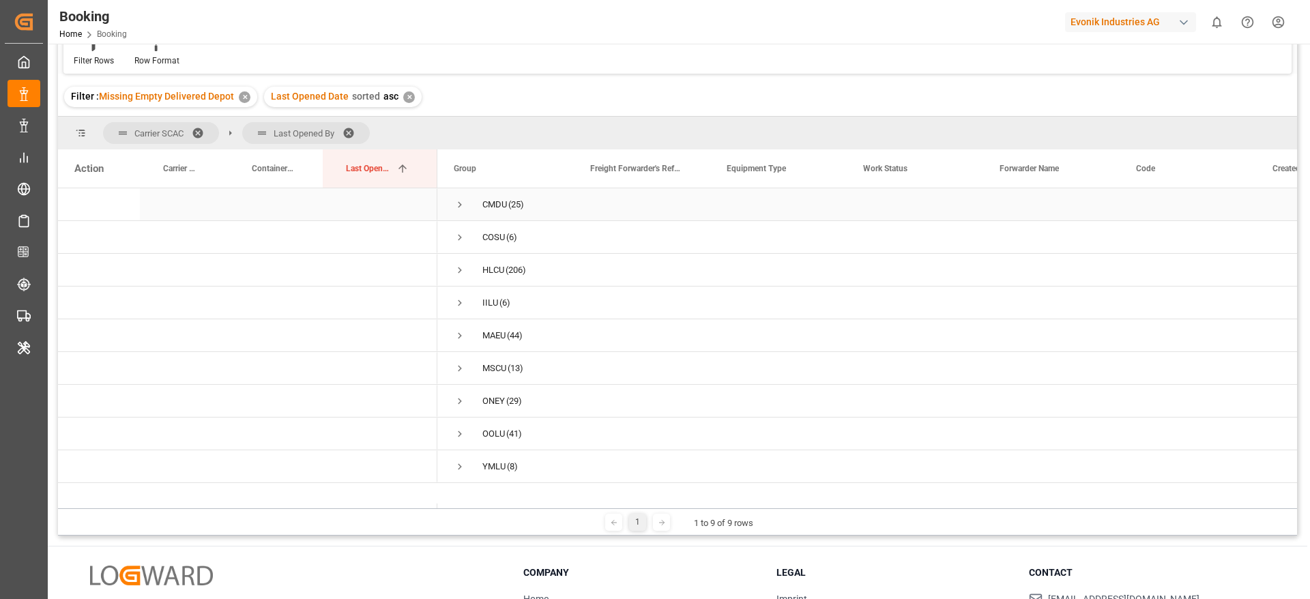
click at [468, 207] on span "CMDU (25)" at bounding box center [506, 204] width 104 height 31
click at [461, 202] on span "Press SPACE to select this row." at bounding box center [460, 205] width 12 height 12
click at [469, 291] on span "COSU (6)" at bounding box center [506, 302] width 104 height 31
click at [467, 298] on span "COSU (6)" at bounding box center [506, 302] width 104 height 31
click at [460, 303] on span "Press SPACE to select this row." at bounding box center [460, 303] width 12 height 12
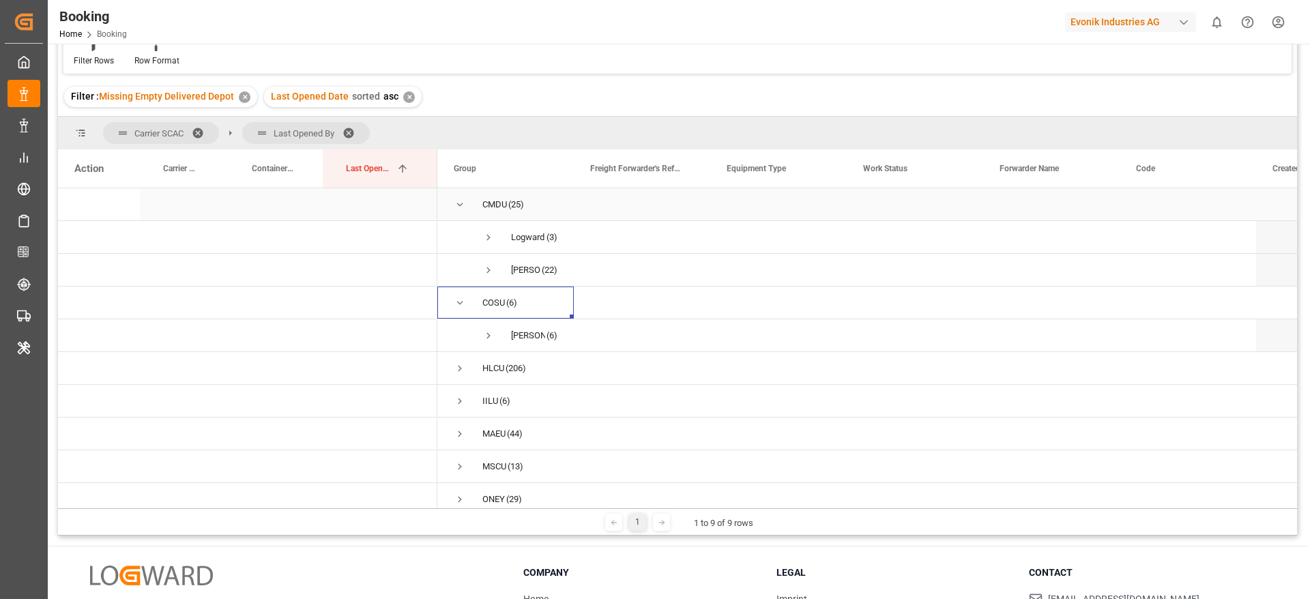
scroll to position [83, 0]
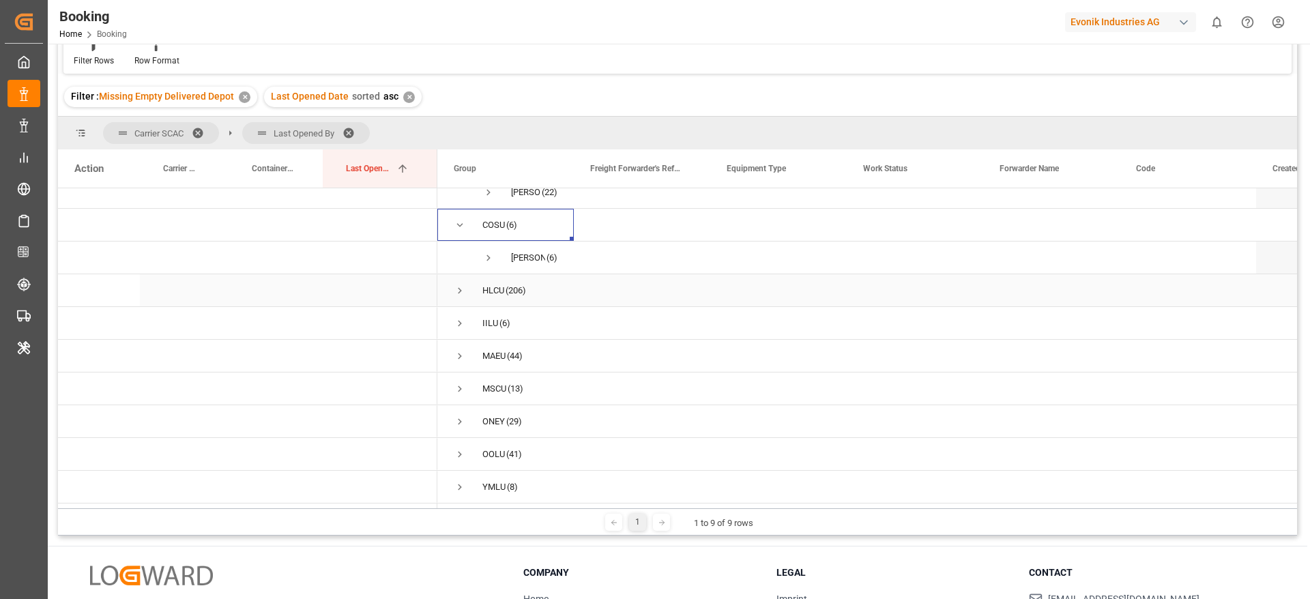
click at [461, 287] on span "Press SPACE to select this row." at bounding box center [460, 290] width 12 height 12
click at [458, 320] on span "Press SPACE to select this row." at bounding box center [460, 323] width 12 height 12
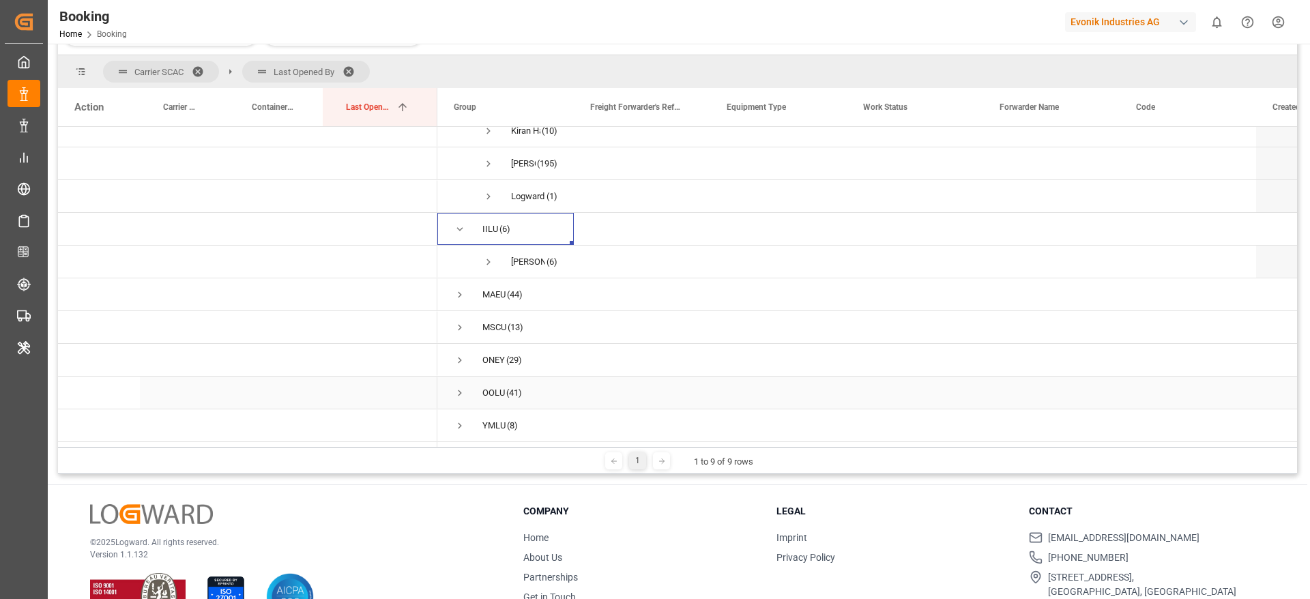
scroll to position [202, 0]
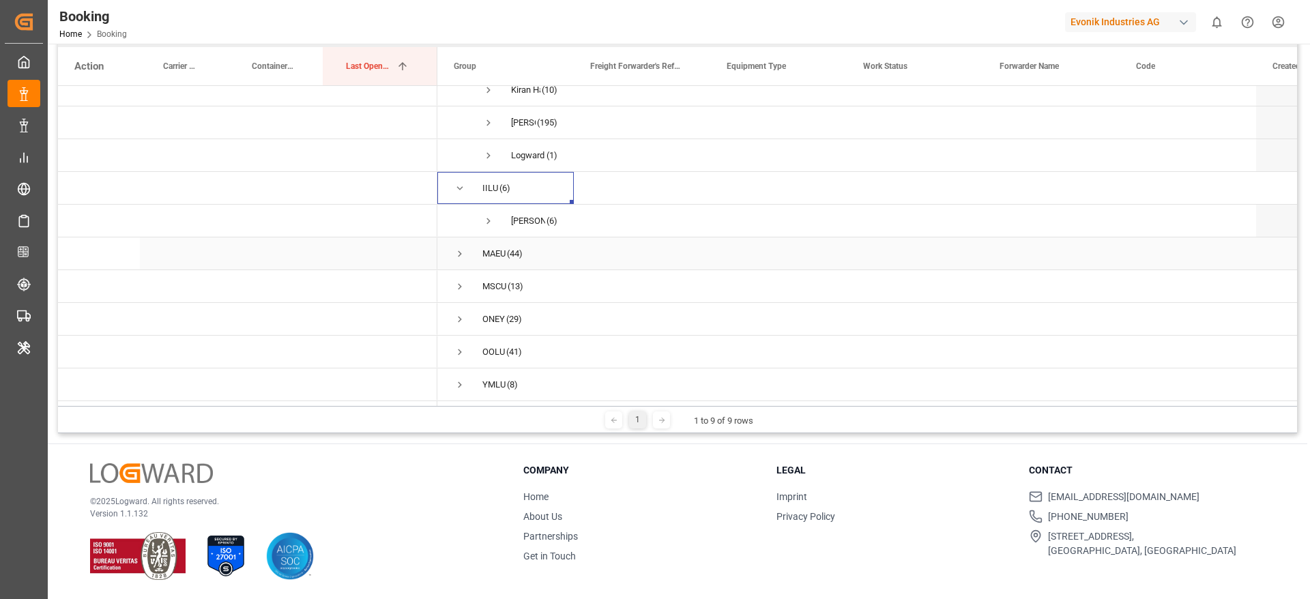
click at [465, 248] on span "Press SPACE to select this row." at bounding box center [460, 254] width 12 height 12
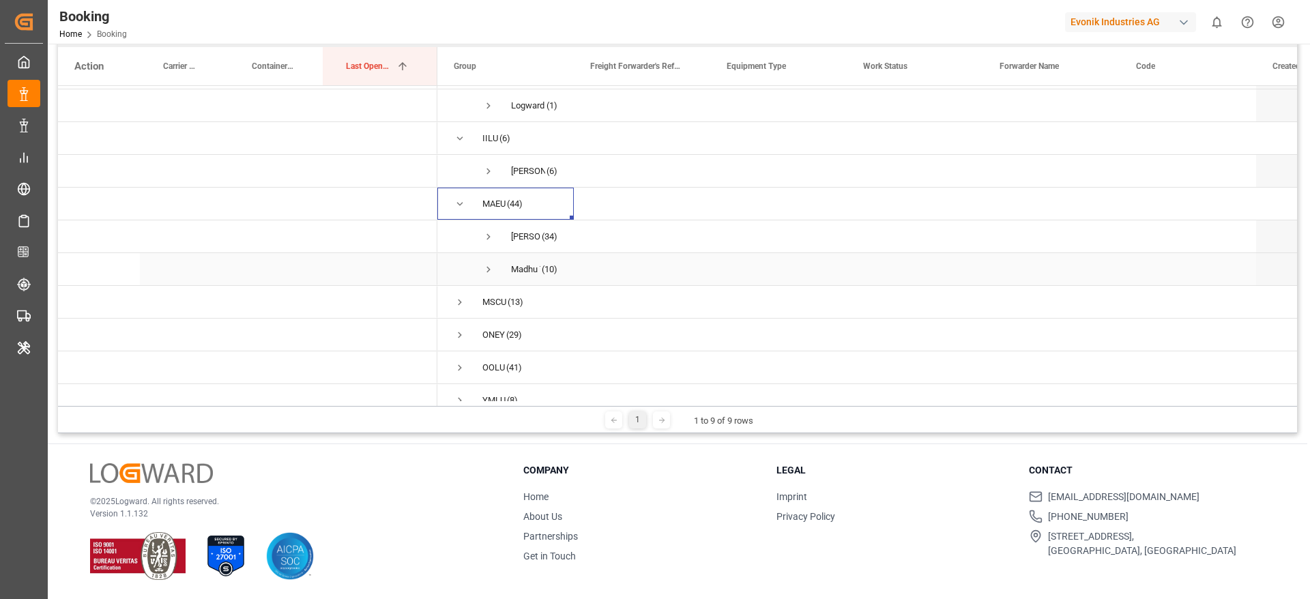
scroll to position [279, 0]
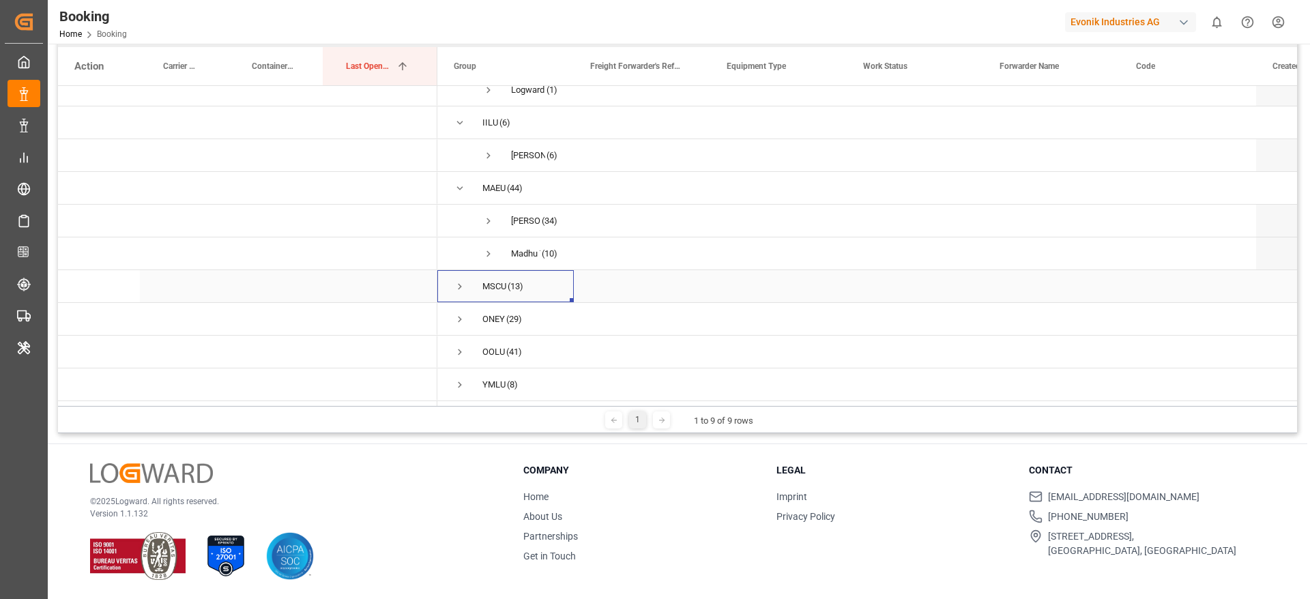
click at [461, 284] on span "Press SPACE to select this row." at bounding box center [460, 286] width 12 height 12
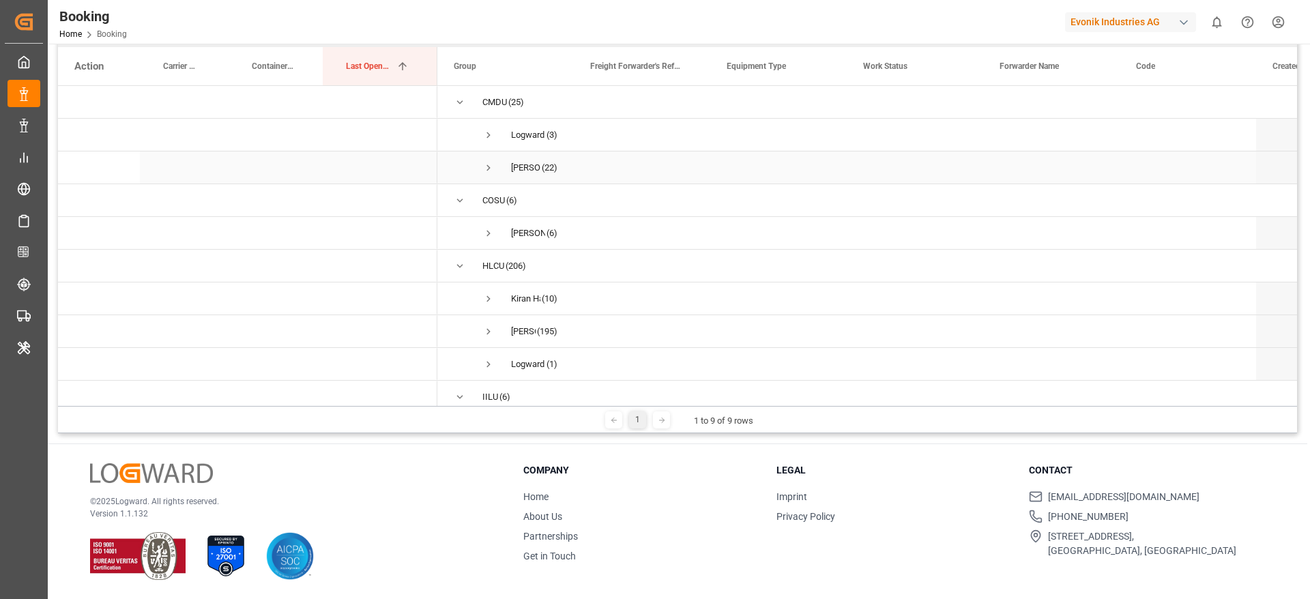
scroll to position [0, 0]
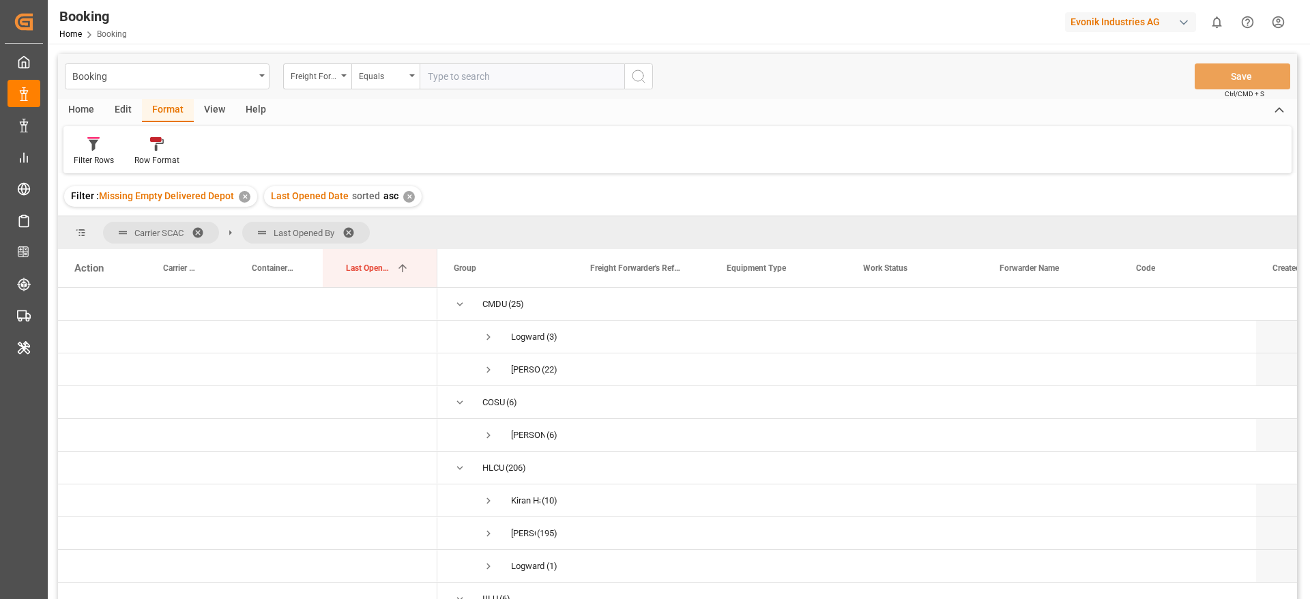
click at [345, 229] on span "Last Opened By" at bounding box center [306, 233] width 128 height 22
click at [355, 229] on span at bounding box center [353, 233] width 22 height 12
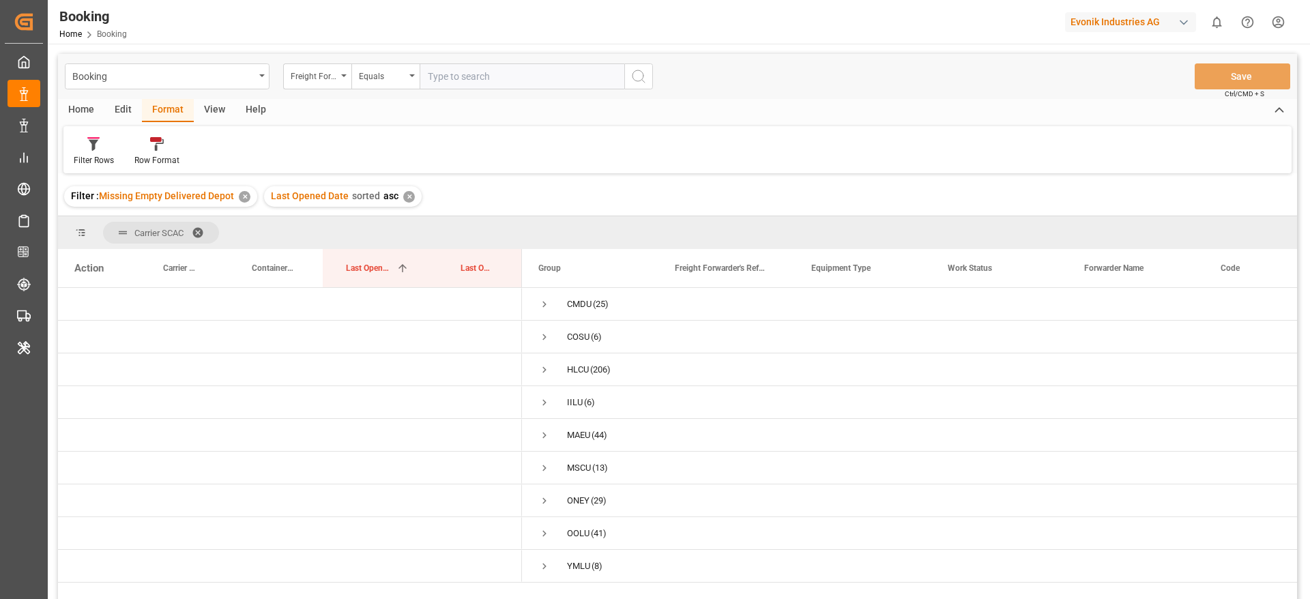
click at [201, 227] on span at bounding box center [203, 233] width 22 height 12
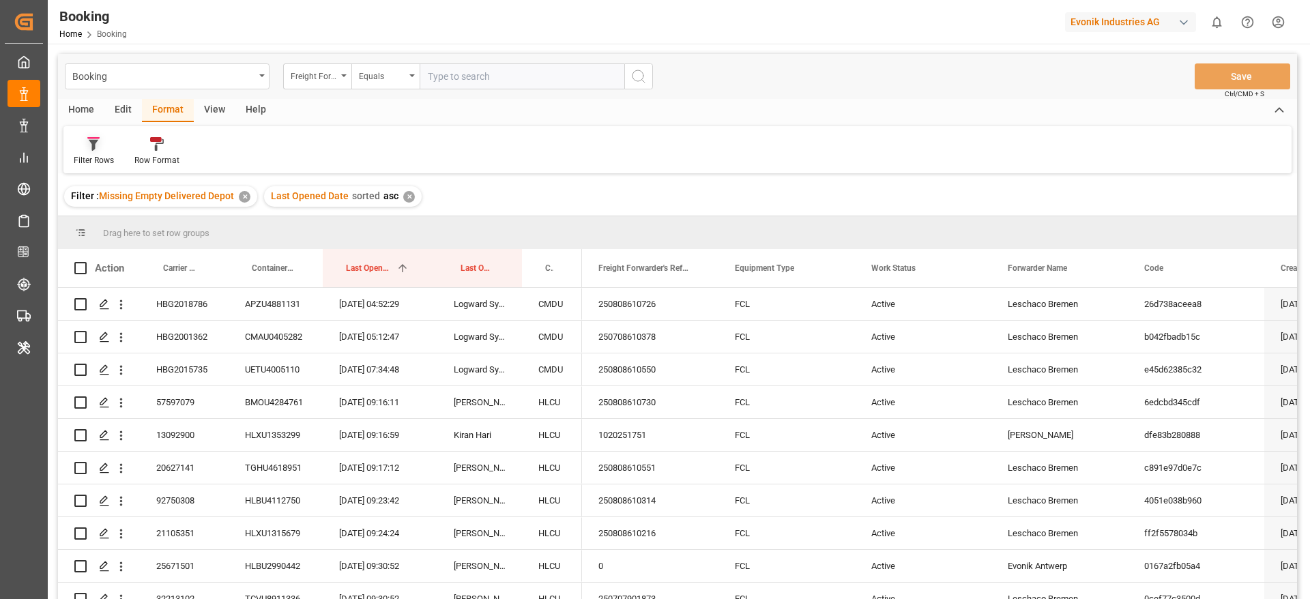
click at [103, 157] on div "Filter Rows" at bounding box center [94, 160] width 40 height 12
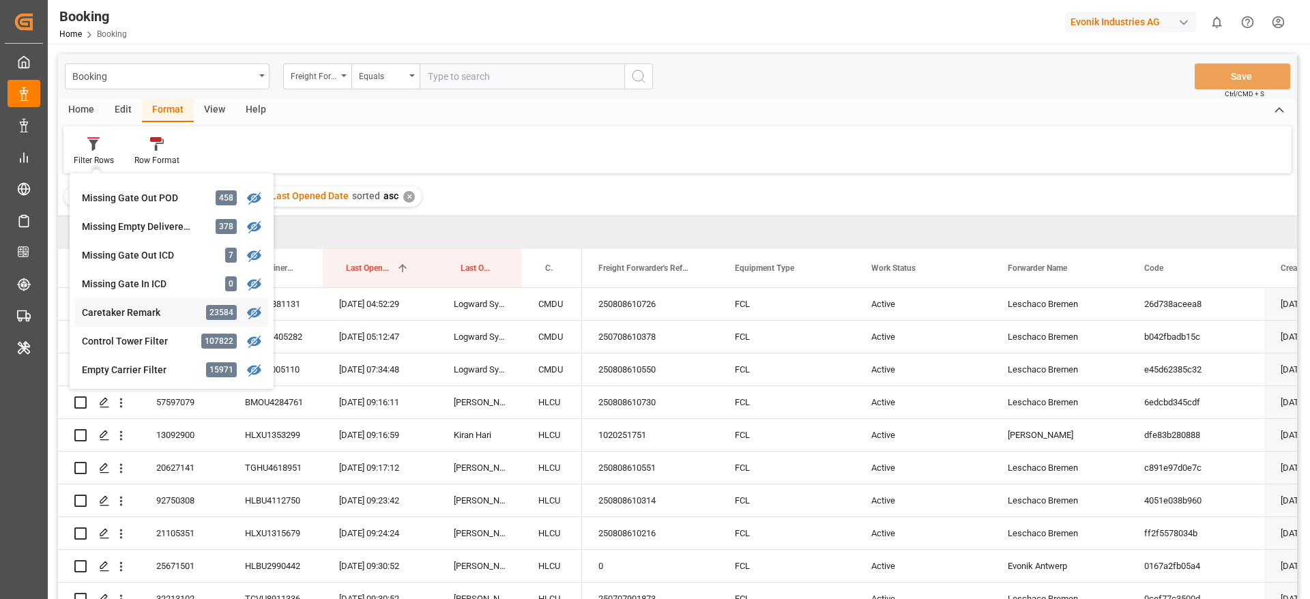
scroll to position [614, 0]
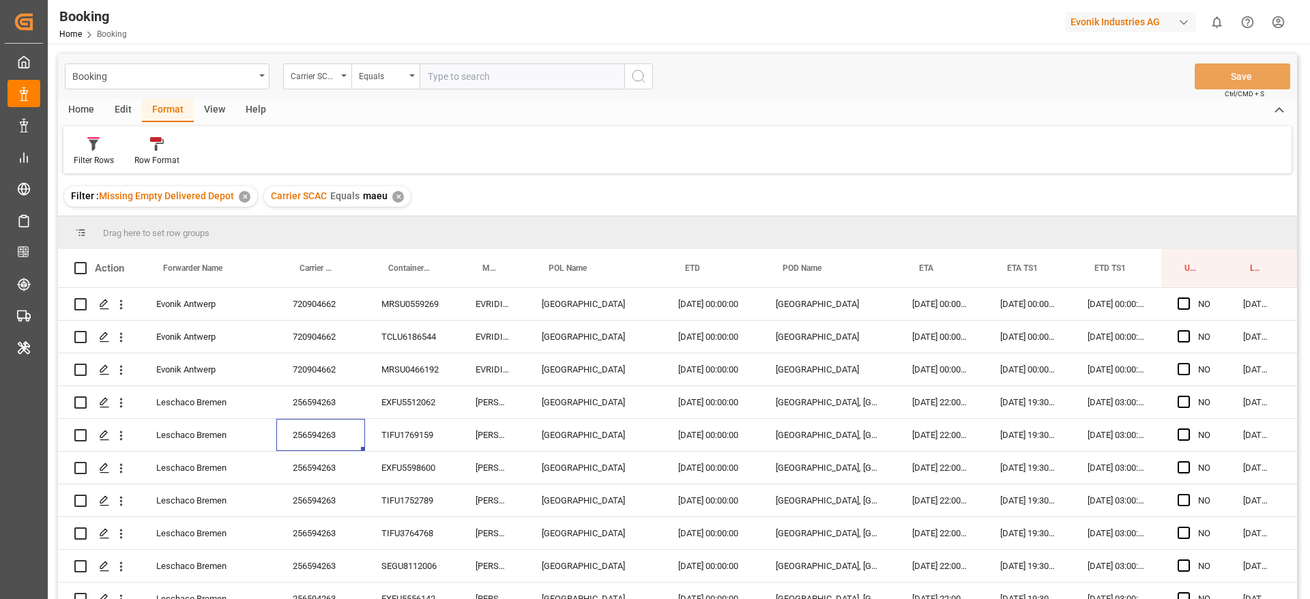
scroll to position [205, 52]
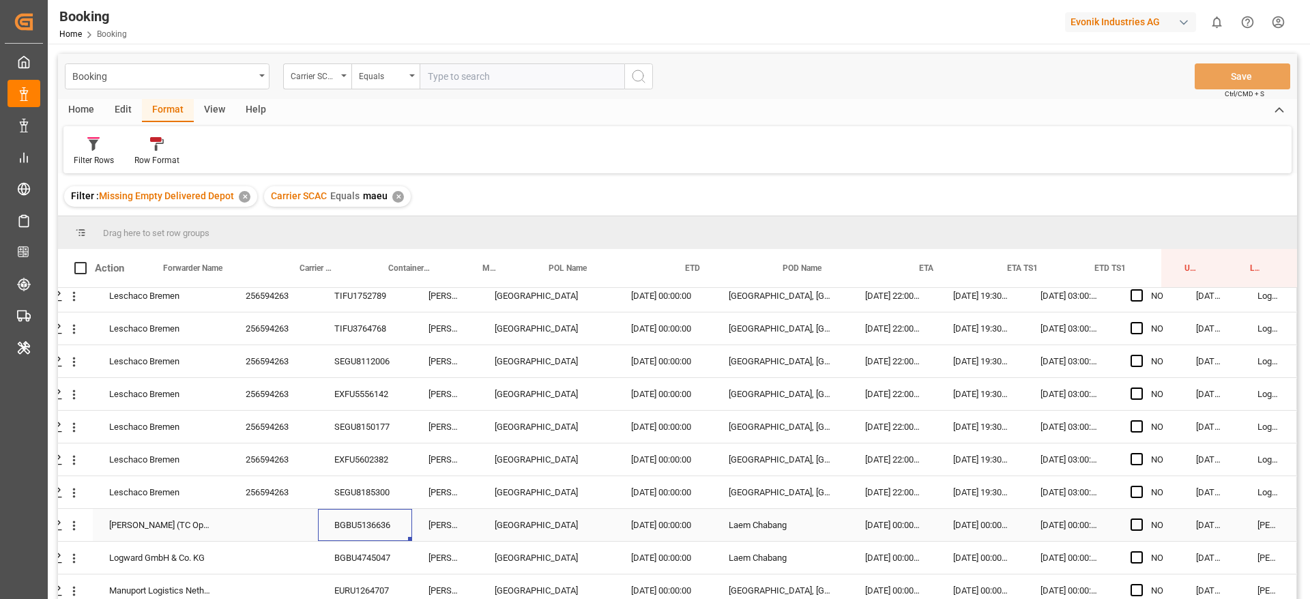
click at [334, 513] on div "BGBU5136636" at bounding box center [365, 525] width 94 height 32
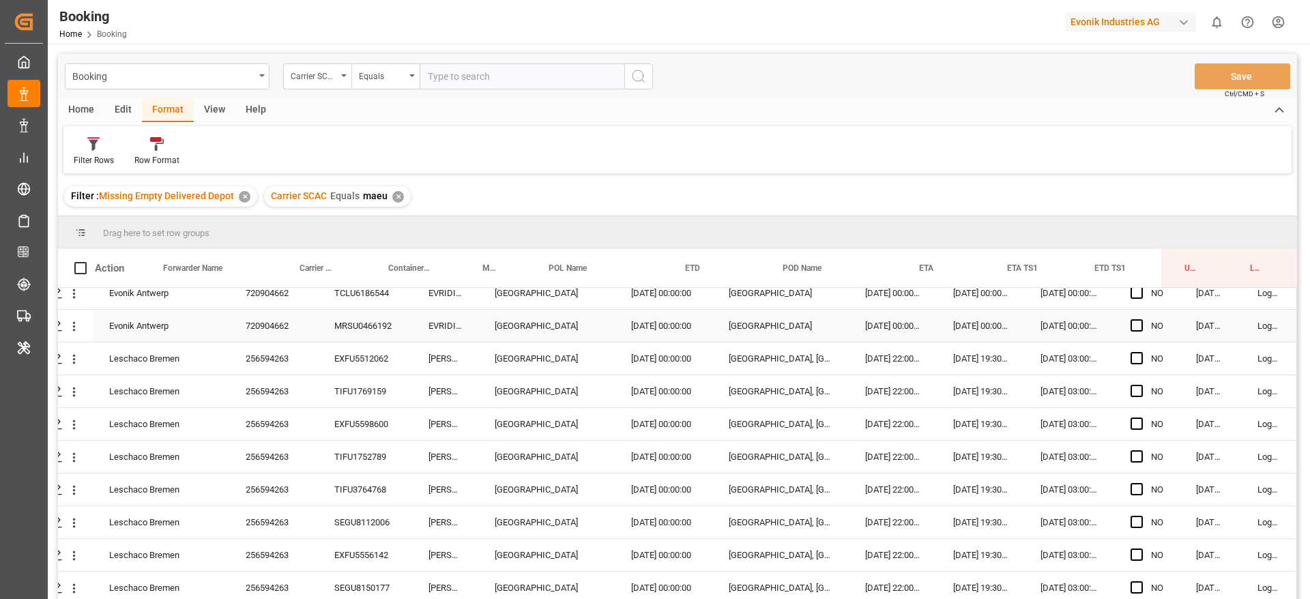
scroll to position [0, 52]
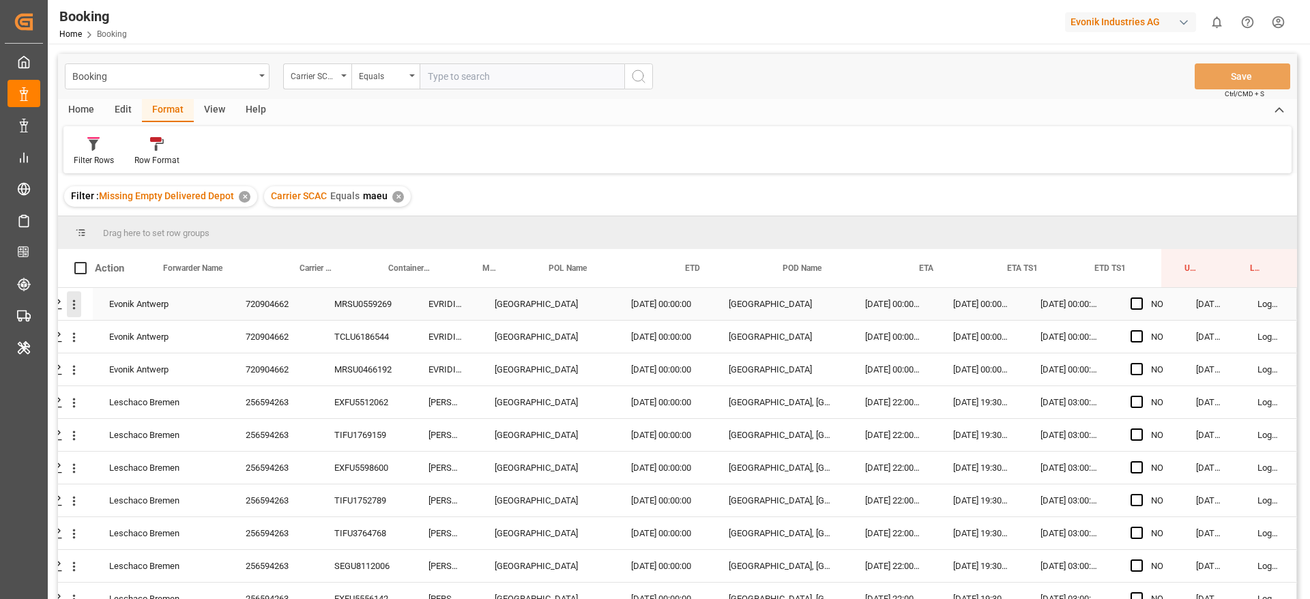
click at [73, 305] on icon "open menu" at bounding box center [74, 305] width 3 height 10
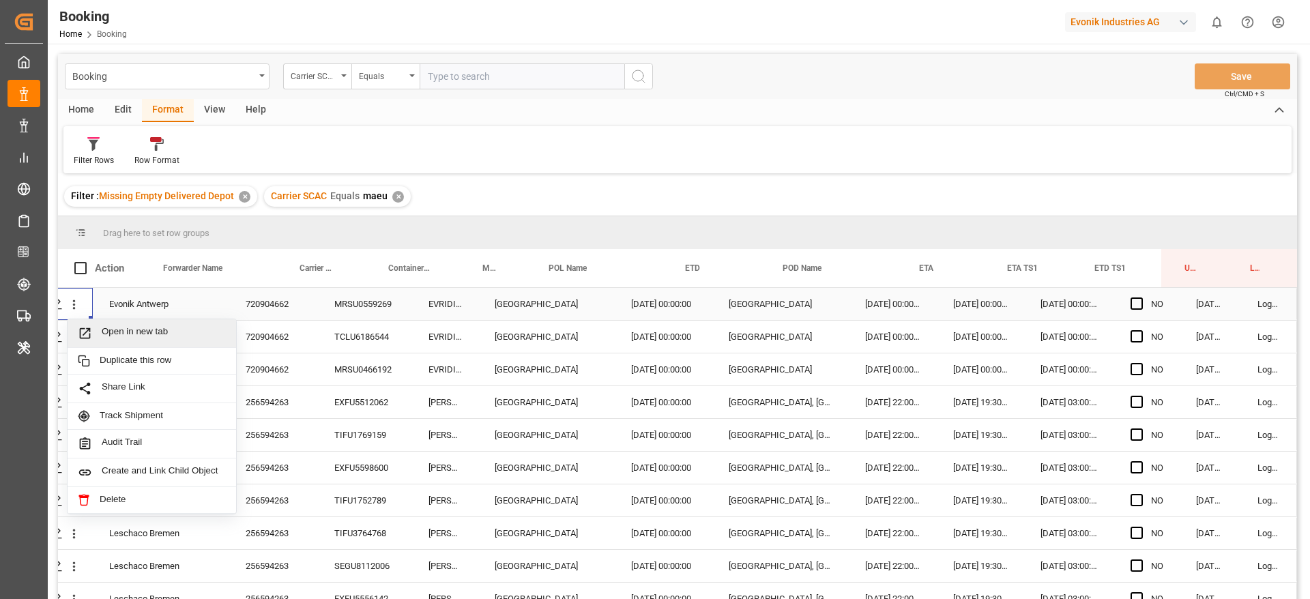
click at [150, 330] on span "Open in new tab" at bounding box center [164, 333] width 124 height 14
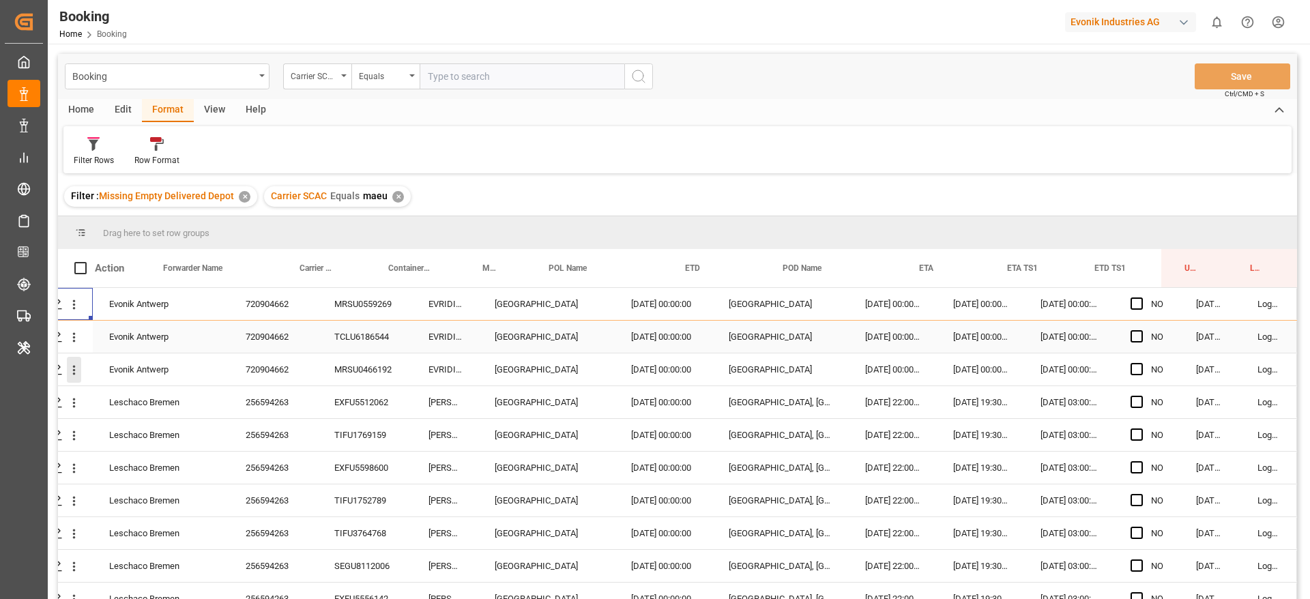
click at [72, 380] on button "open menu" at bounding box center [74, 370] width 14 height 26
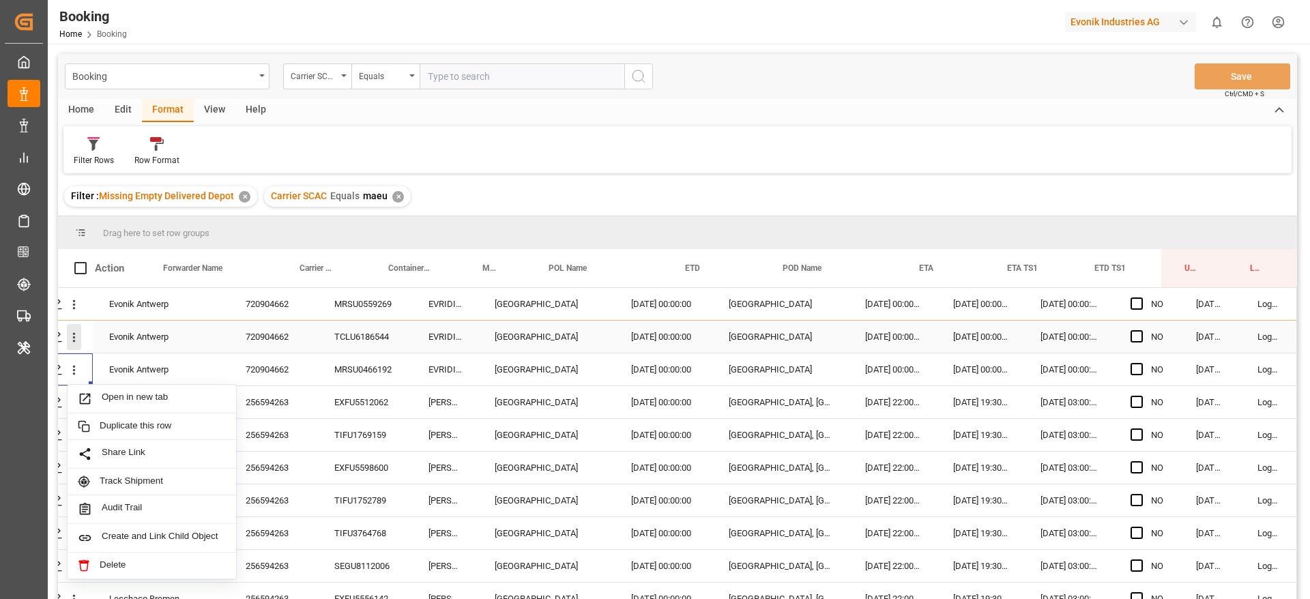
click at [67, 338] on icon "open menu" at bounding box center [74, 337] width 14 height 14
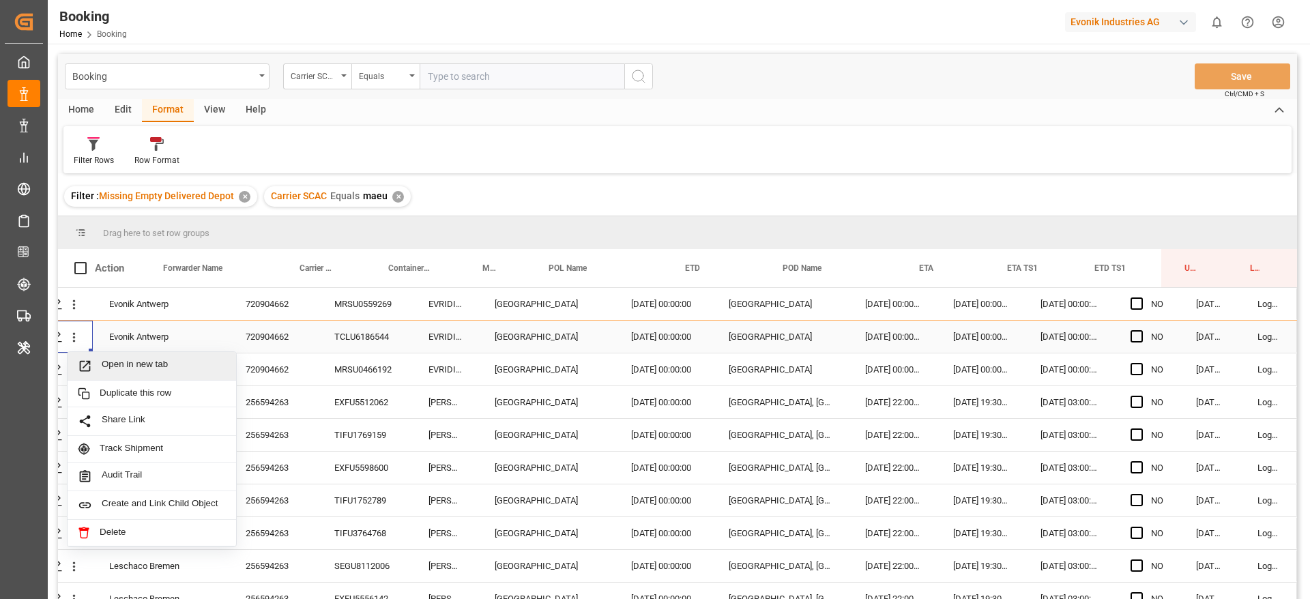
click at [93, 365] on span "Press SPACE to select this row." at bounding box center [90, 366] width 24 height 14
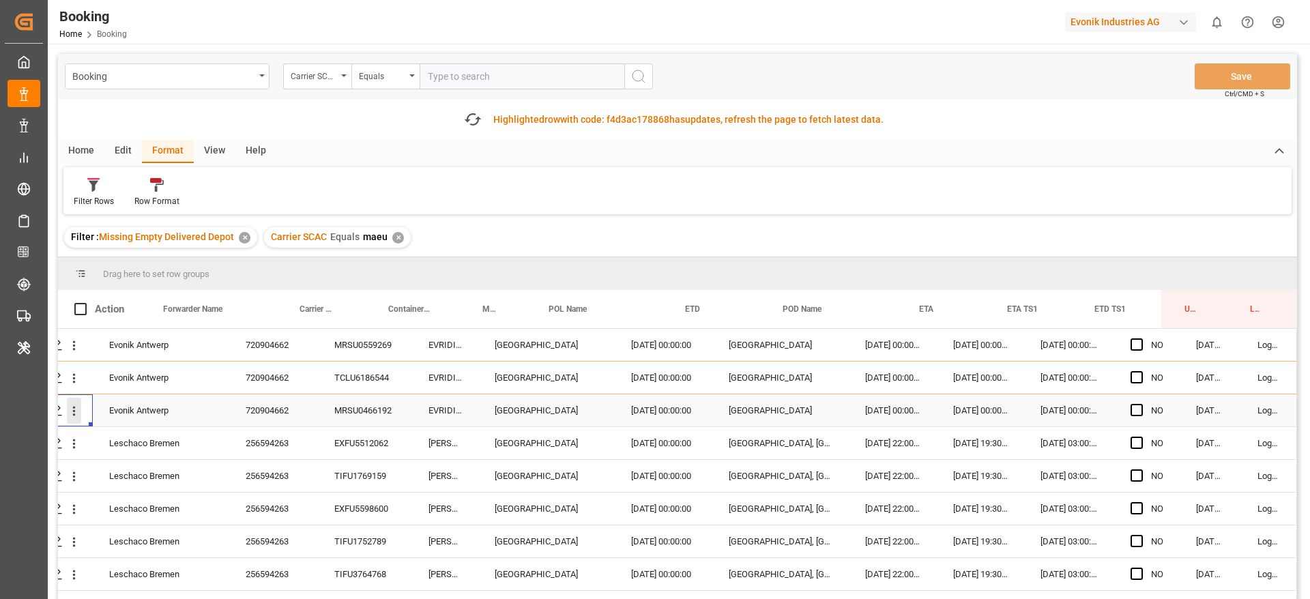
click at [72, 411] on icon "open menu" at bounding box center [74, 411] width 14 height 14
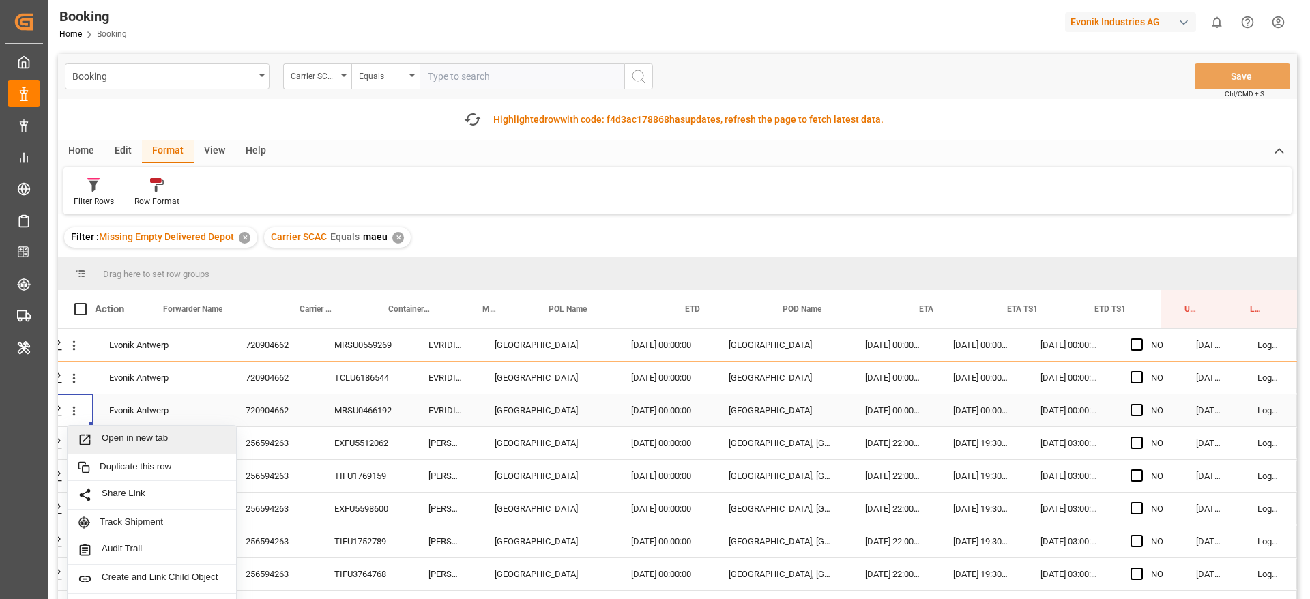
click at [116, 461] on span "Duplicate this row" at bounding box center [163, 467] width 126 height 12
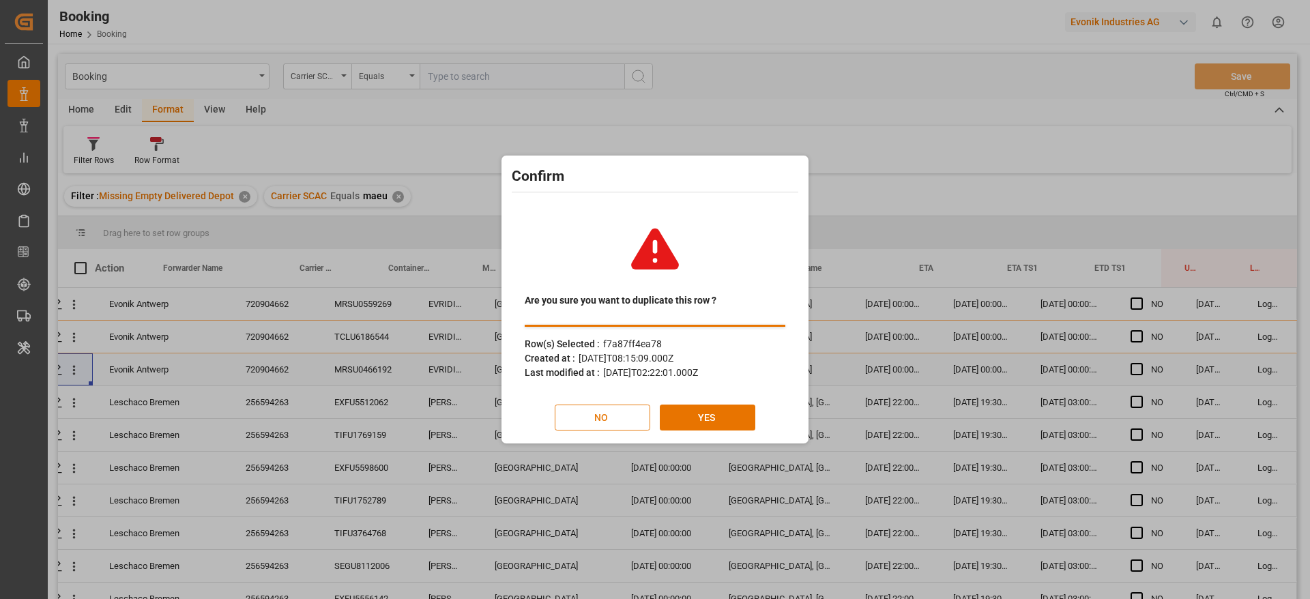
click at [598, 414] on button "NO" at bounding box center [603, 418] width 96 height 26
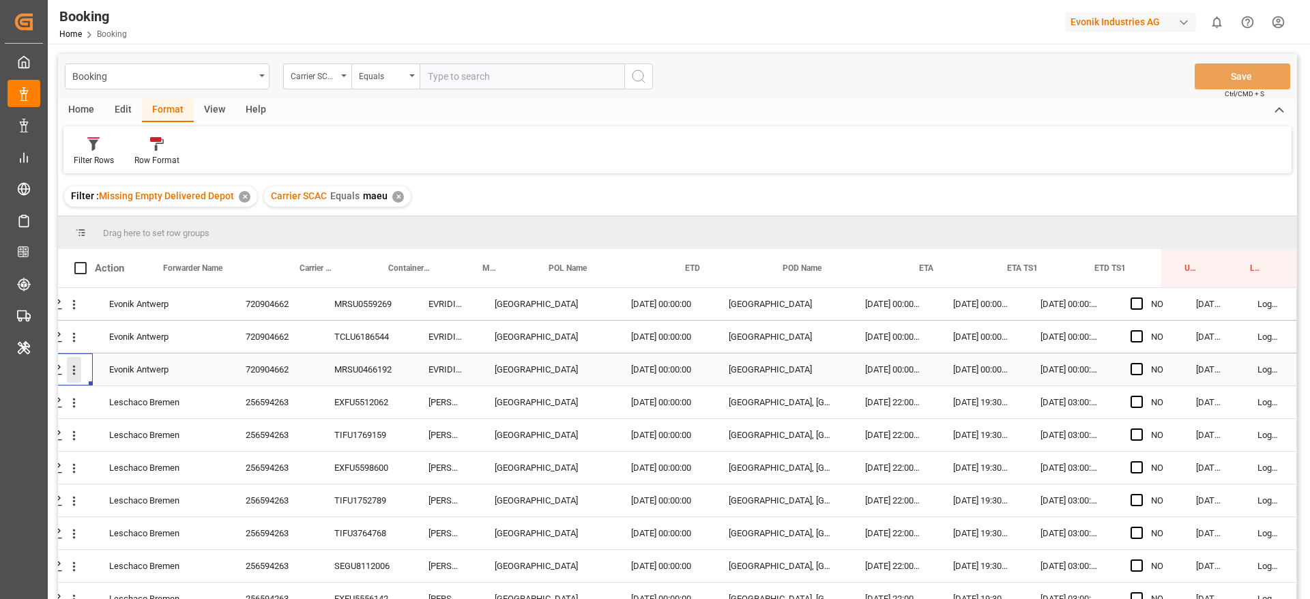
click at [73, 375] on icon "open menu" at bounding box center [74, 371] width 3 height 10
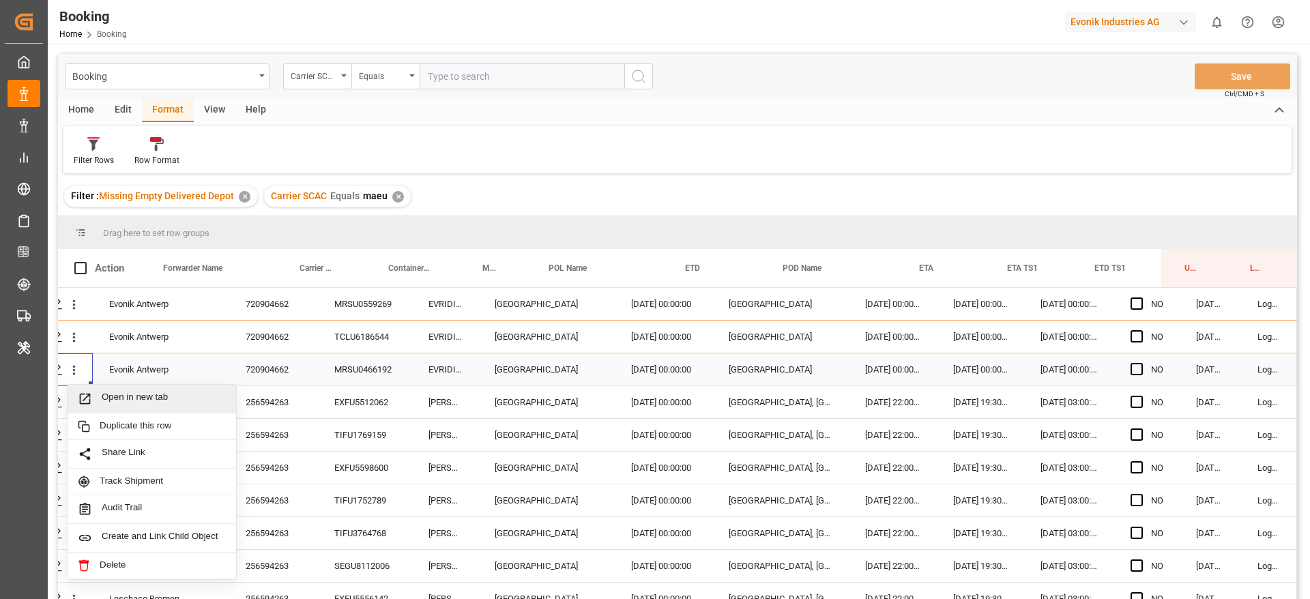
click at [118, 399] on span "Open in new tab" at bounding box center [164, 399] width 124 height 14
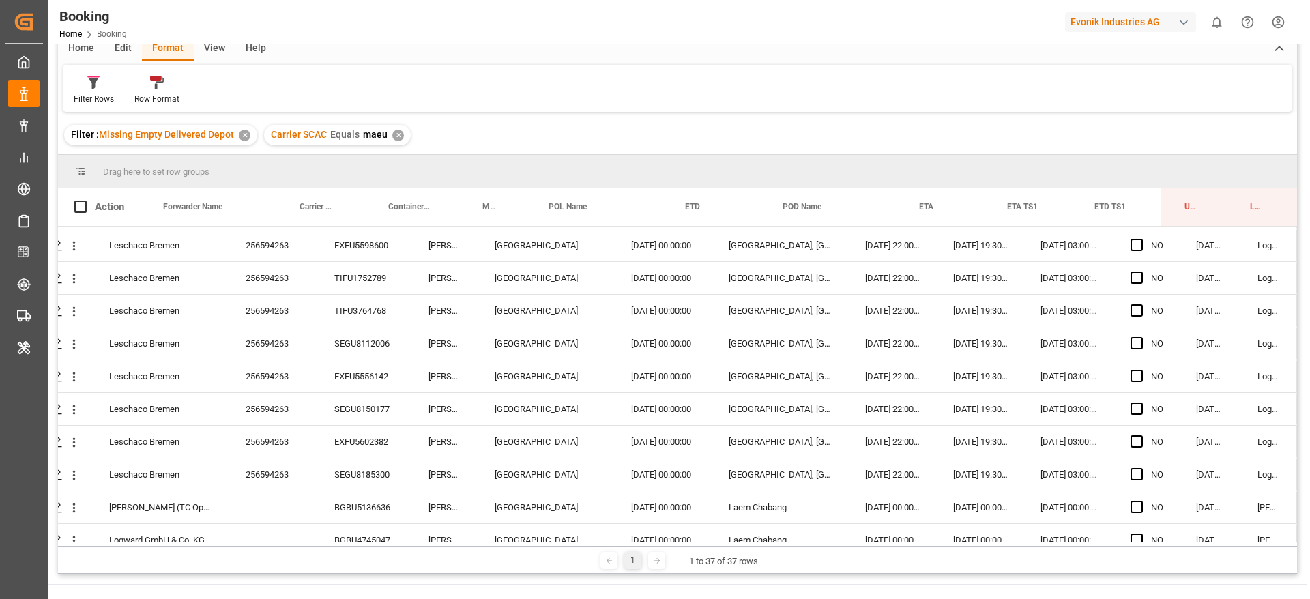
scroll to position [307, 52]
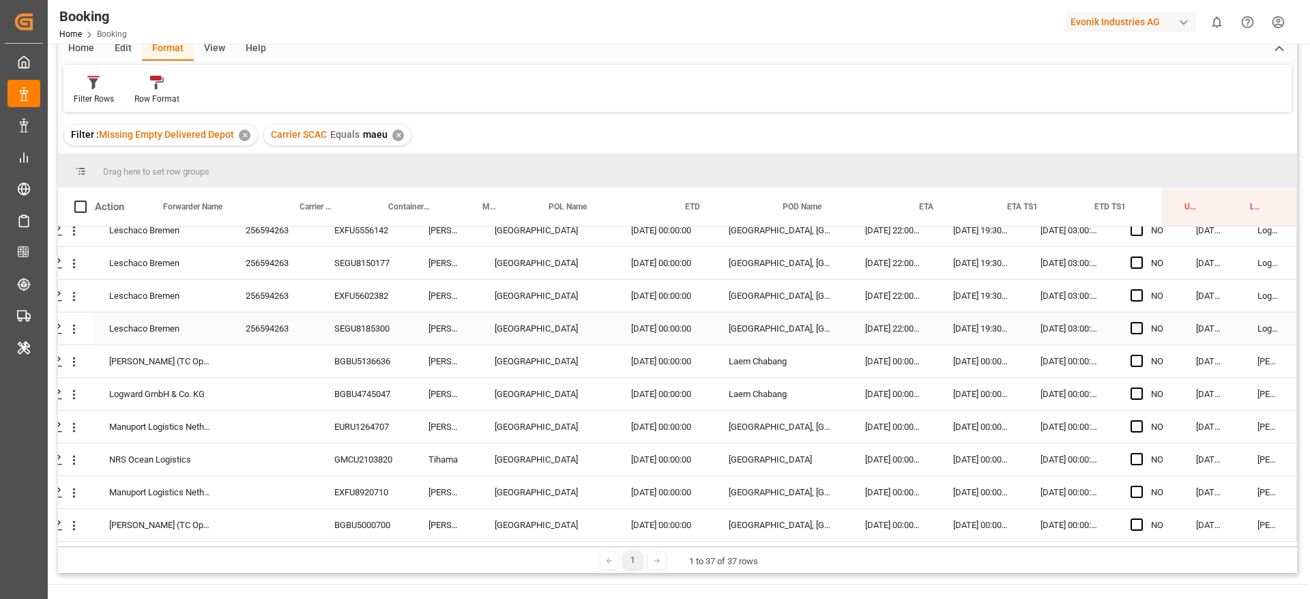
click at [322, 340] on div "SEGU8185300" at bounding box center [365, 328] width 94 height 32
click at [331, 364] on div "BGBU5136636" at bounding box center [365, 361] width 94 height 32
click at [377, 373] on div "BGBU5136636" at bounding box center [365, 361] width 94 height 32
click at [377, 388] on div "BGBU4745047" at bounding box center [365, 394] width 94 height 32
click at [373, 418] on div "EURU1264707" at bounding box center [365, 427] width 94 height 32
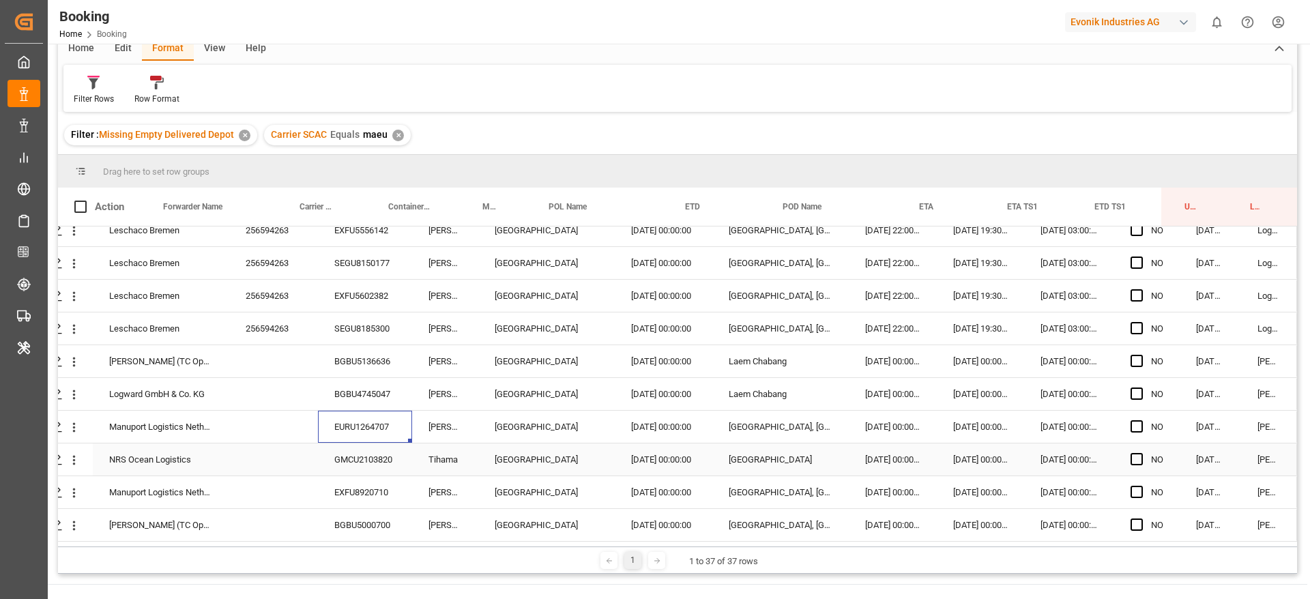
click at [348, 455] on div "GMCU2103820" at bounding box center [365, 459] width 94 height 32
click at [338, 495] on div "EXFU8920710" at bounding box center [365, 492] width 94 height 32
click at [366, 521] on div "BGBU5000700" at bounding box center [365, 525] width 94 height 32
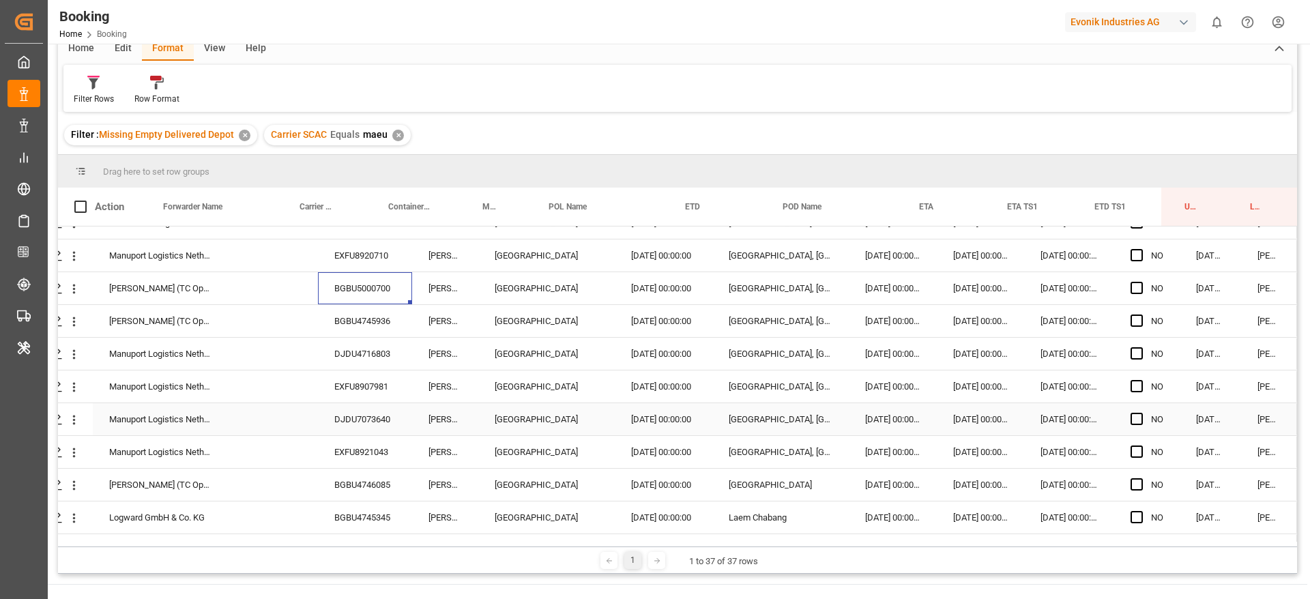
scroll to position [512, 52]
click at [364, 342] on div "BGBU4745936" at bounding box center [365, 353] width 94 height 32
click at [359, 378] on div "DJDU4716803" at bounding box center [365, 386] width 94 height 32
click at [348, 420] on div "EXFU8907981" at bounding box center [365, 419] width 94 height 32
click at [323, 454] on div "DJDU7073640" at bounding box center [365, 451] width 94 height 32
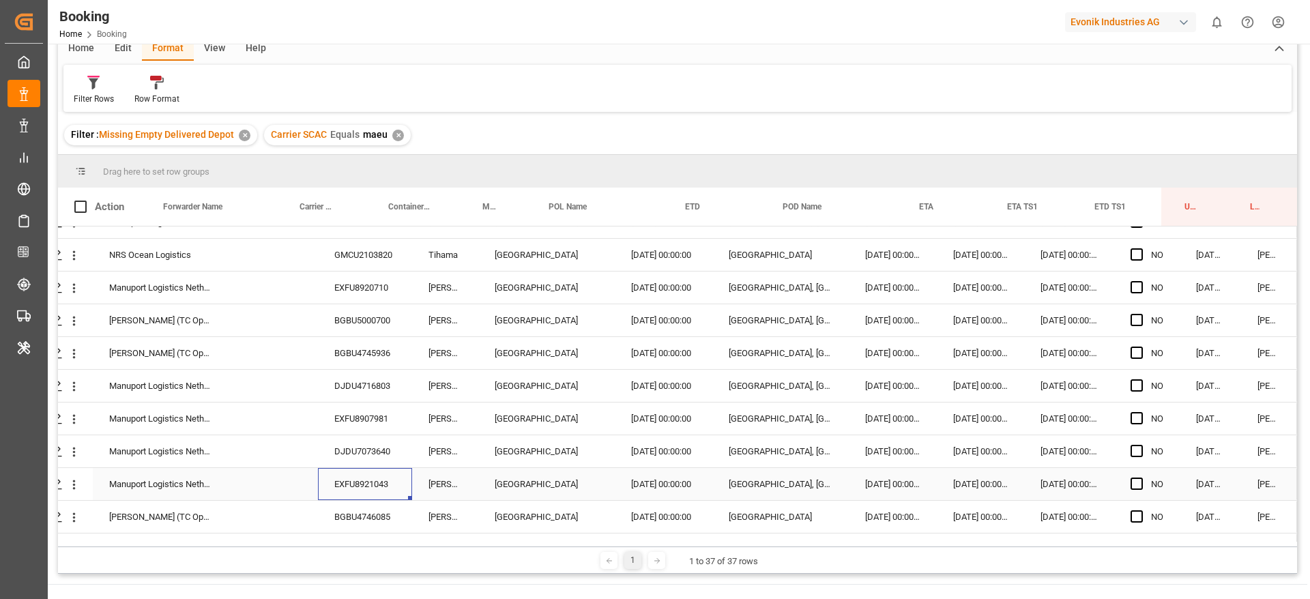
click at [335, 476] on div "EXFU8921043" at bounding box center [365, 484] width 94 height 32
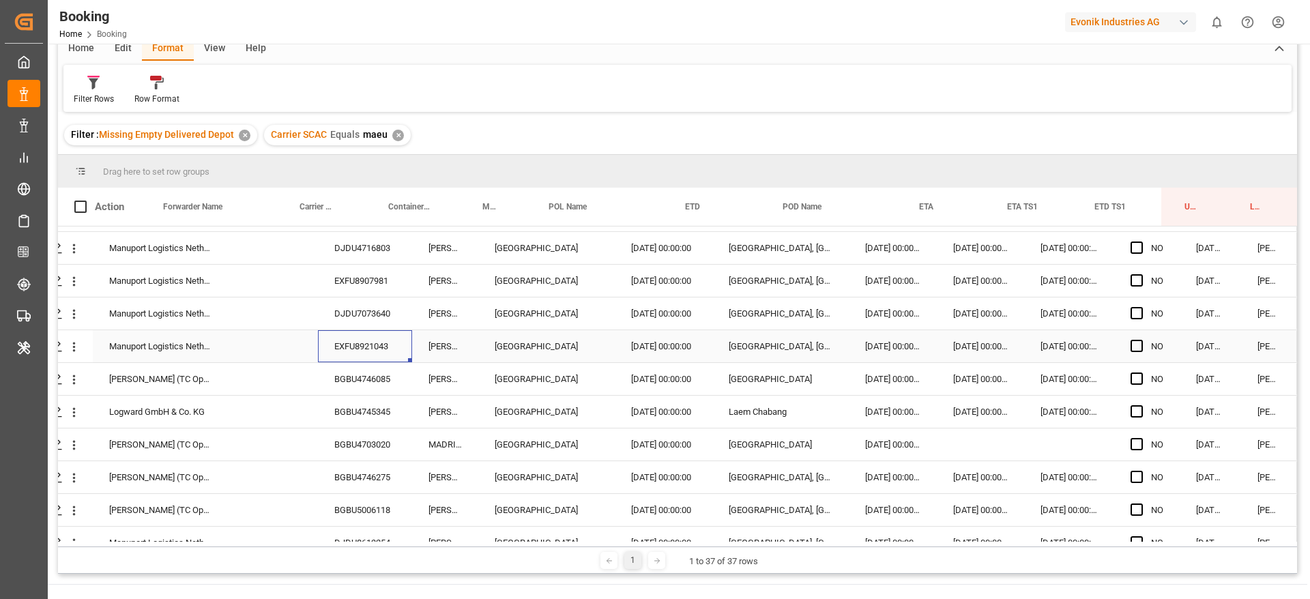
scroll to position [716, 52]
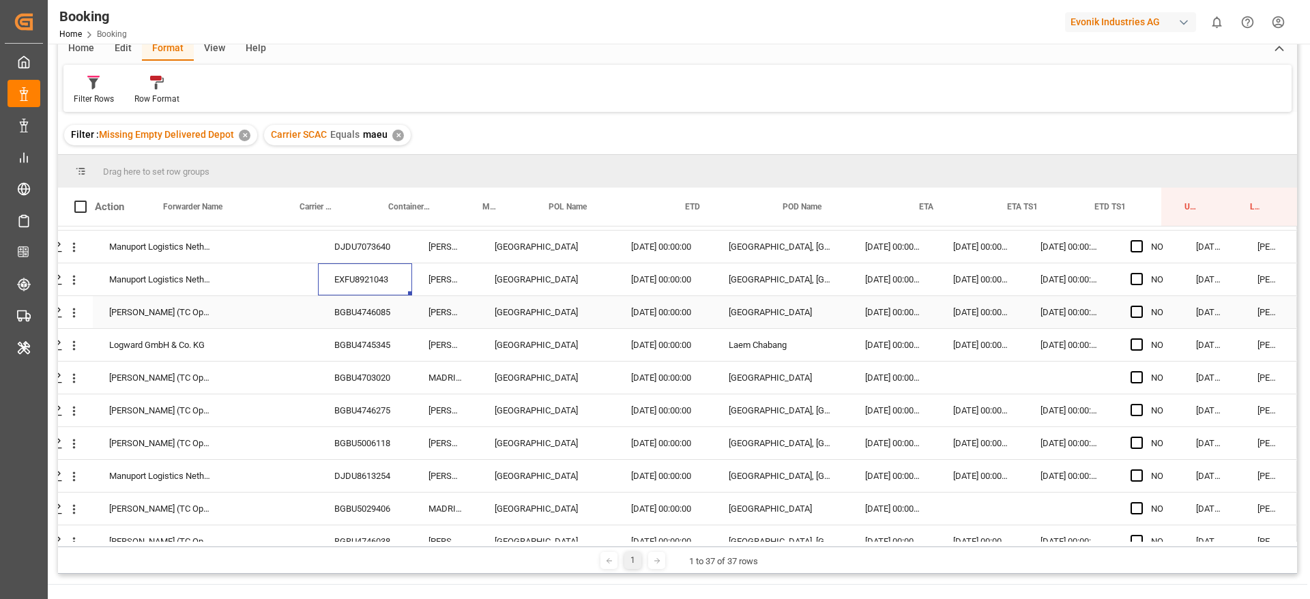
click at [353, 313] on div "BGBU4746085" at bounding box center [365, 312] width 94 height 32
click at [362, 327] on div "BGBU4746085" at bounding box center [365, 312] width 94 height 32
click at [368, 330] on div "BGBU4745345" at bounding box center [365, 345] width 94 height 32
click at [354, 395] on div "BGBU4746275" at bounding box center [365, 410] width 94 height 32
click at [360, 379] on div "BGBU4703020" at bounding box center [365, 378] width 94 height 32
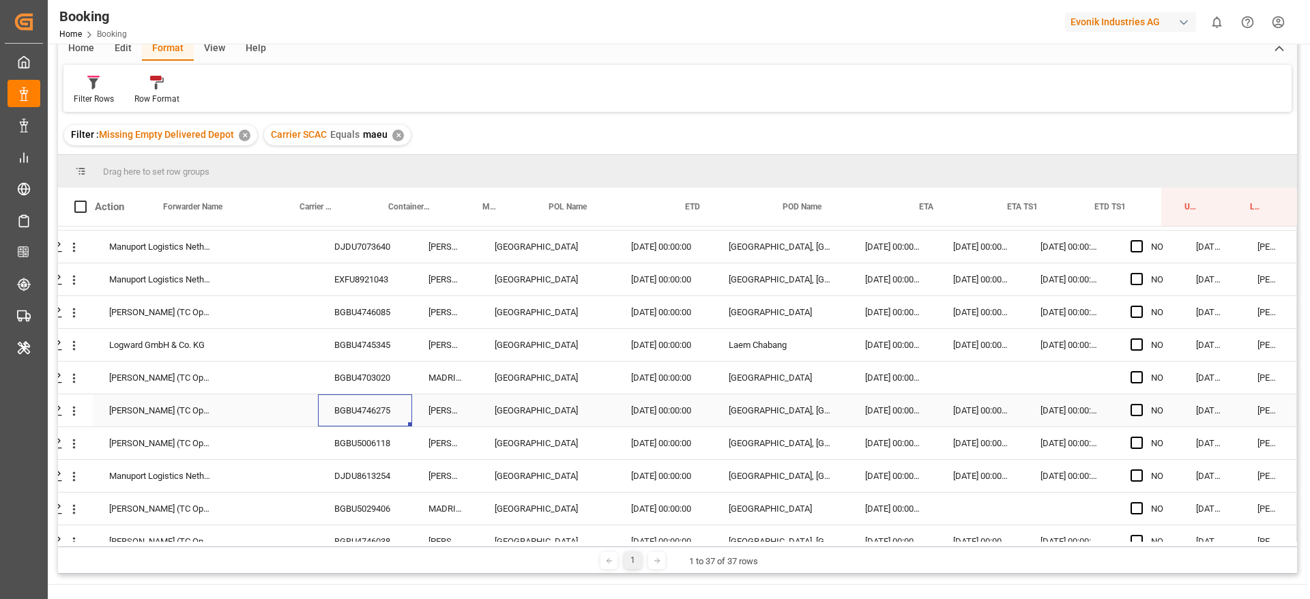
click at [333, 409] on div "BGBU4746275" at bounding box center [365, 410] width 94 height 32
click at [351, 447] on div "BGBU5006118" at bounding box center [365, 443] width 94 height 32
click at [355, 459] on div "Bertschi (TC Operator) BGBU5006118 MATZ MAERSK Rotterdam 28.07.2025 00:00:00 Ja…" at bounding box center [654, 443] width 1286 height 33
click at [354, 464] on div "DJDU8613254" at bounding box center [365, 476] width 94 height 32
click at [351, 493] on div "BGBU5029406" at bounding box center [365, 509] width 94 height 32
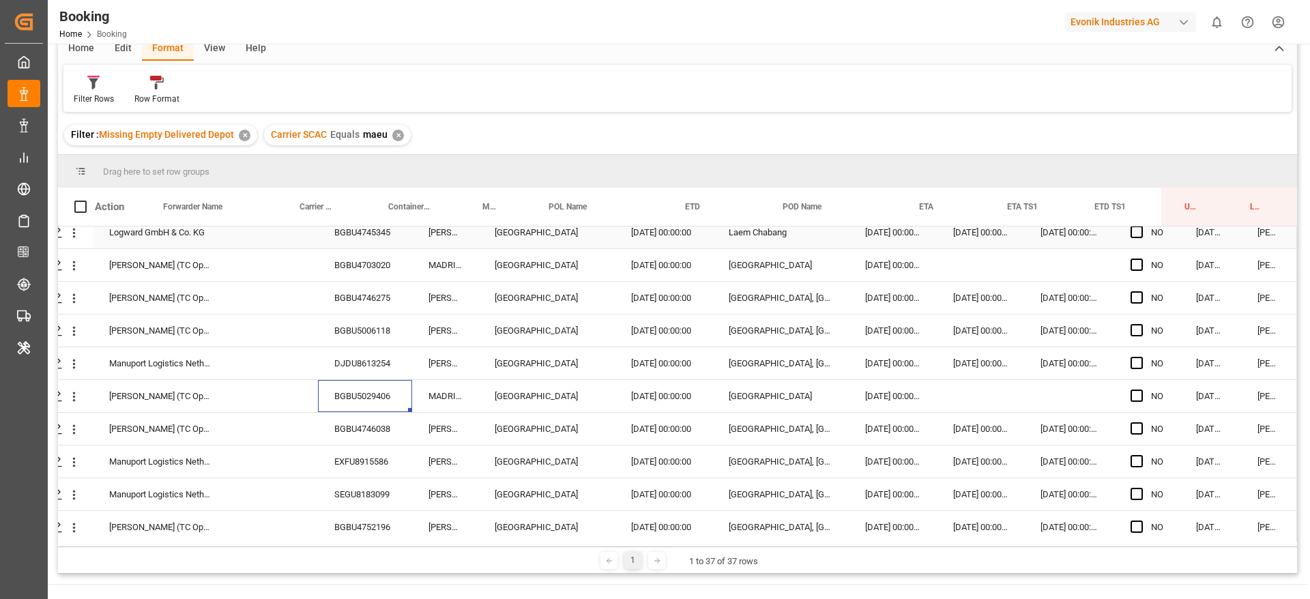
scroll to position [901, 52]
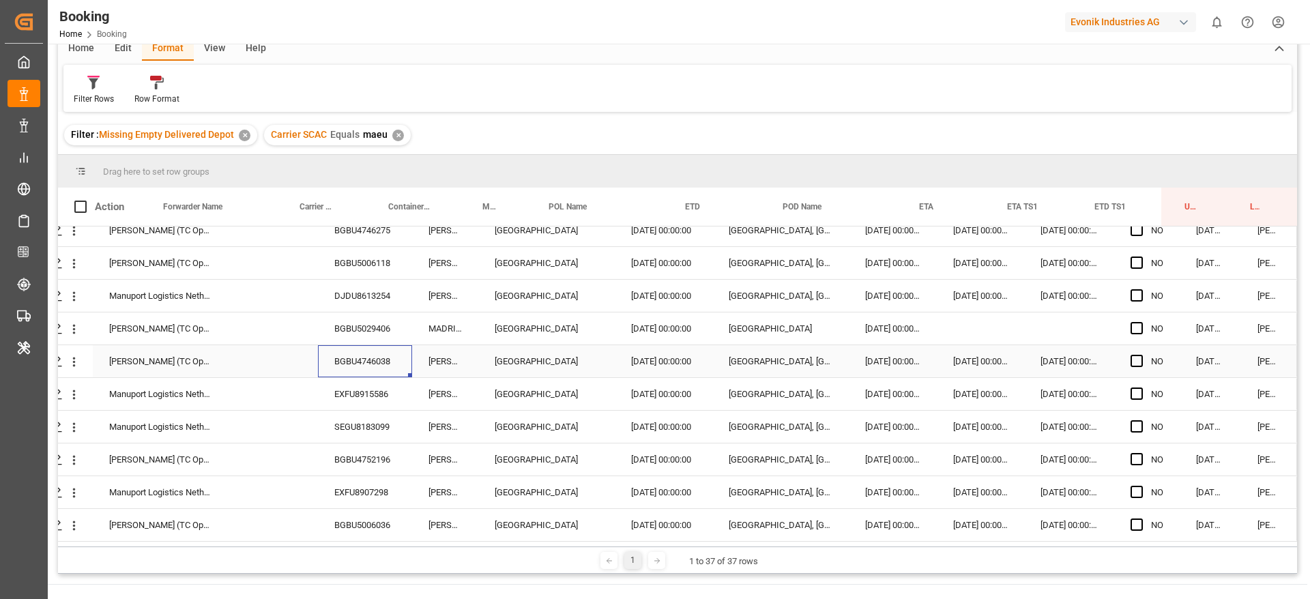
click at [356, 350] on div "BGBU4746038" at bounding box center [365, 361] width 94 height 32
click at [383, 386] on div "EXFU8915586" at bounding box center [365, 394] width 94 height 32
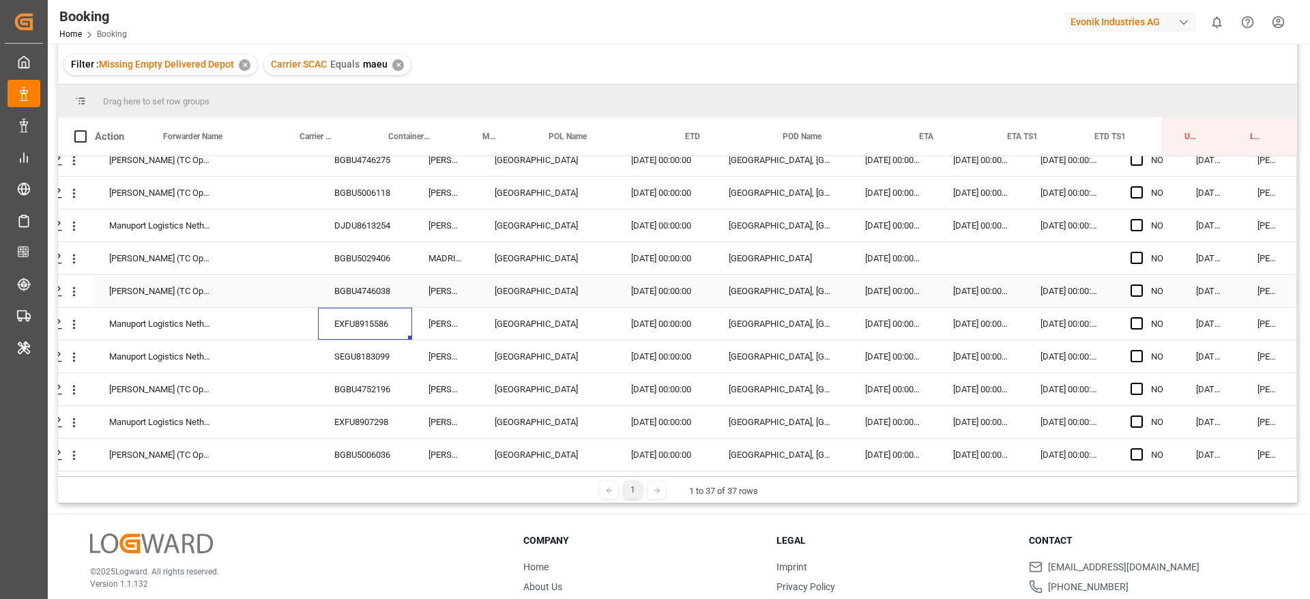
scroll to position [164, 0]
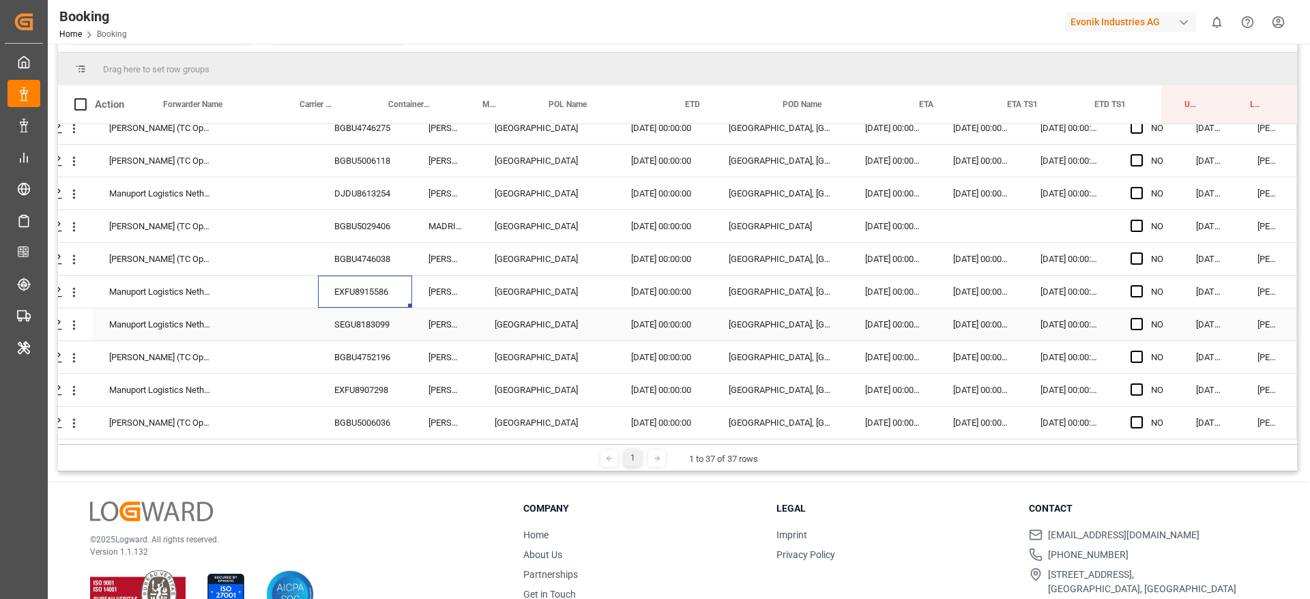
click at [357, 328] on div "SEGU8183099" at bounding box center [365, 324] width 94 height 32
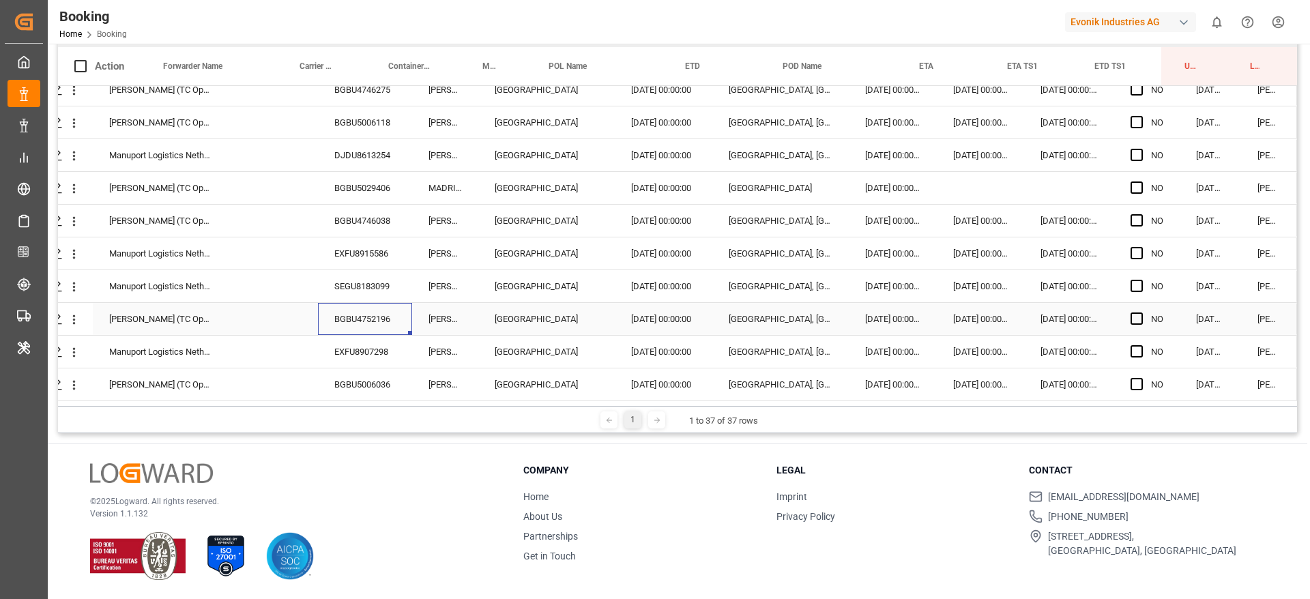
click at [335, 315] on div "BGBU4752196" at bounding box center [365, 319] width 94 height 32
click at [360, 348] on div "EXFU8907298" at bounding box center [365, 352] width 94 height 32
click at [323, 371] on div "BGBU5006036" at bounding box center [365, 384] width 94 height 32
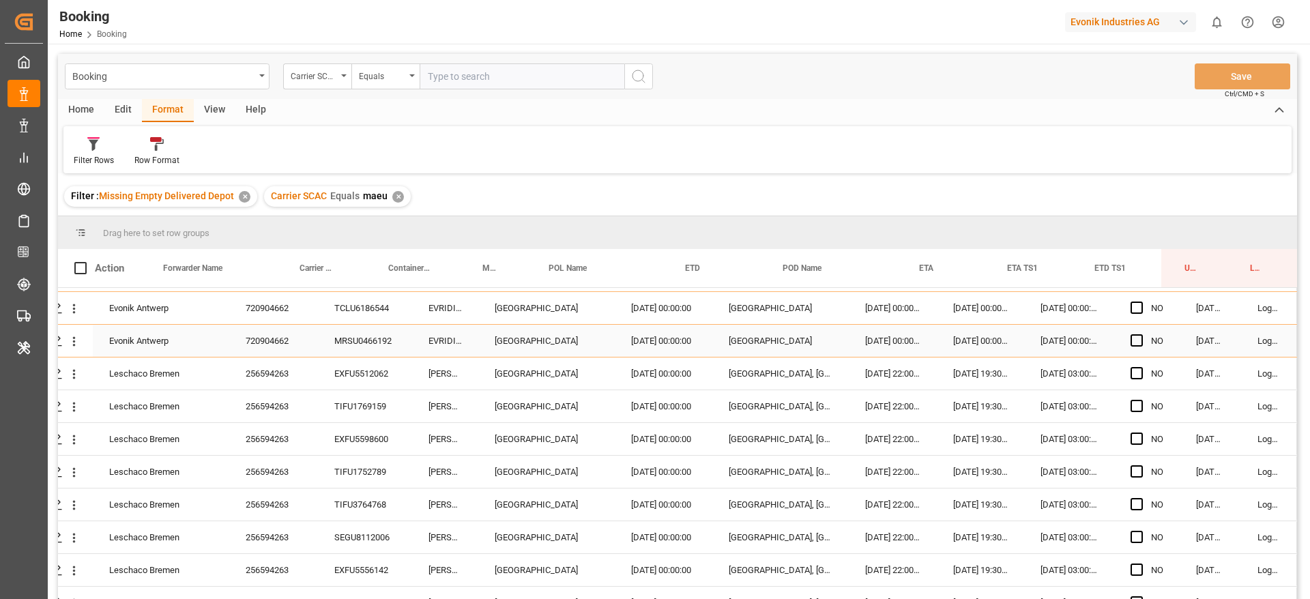
scroll to position [0, 52]
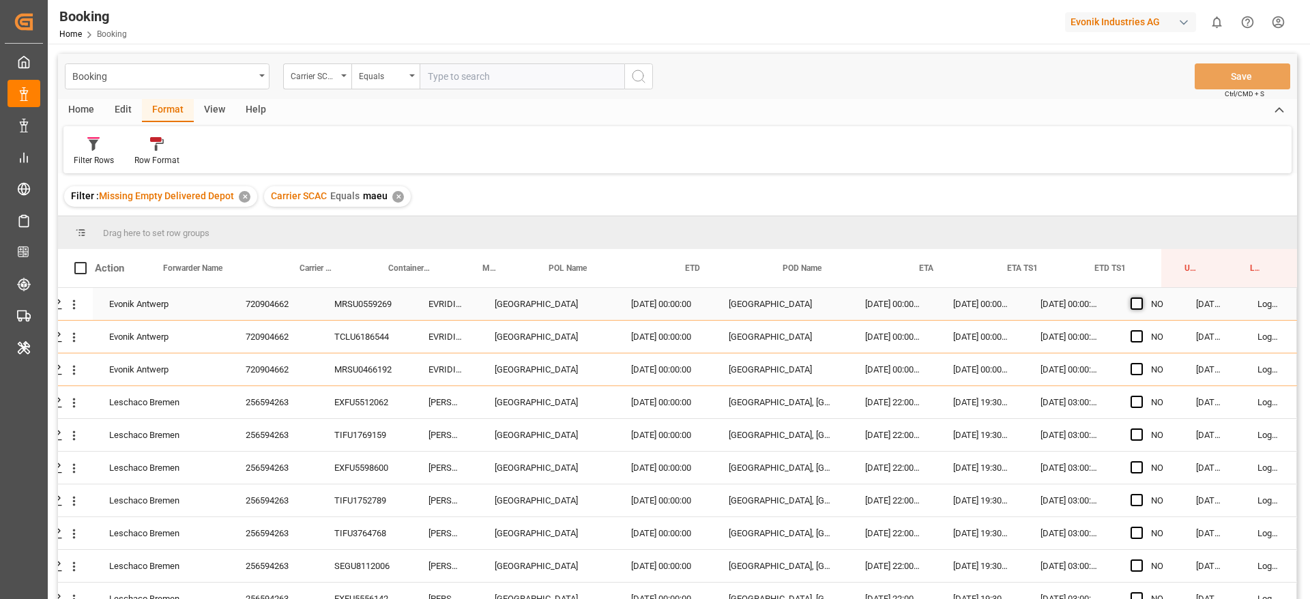
click at [1132, 312] on div "Press SPACE to select this row." at bounding box center [1140, 304] width 20 height 31
click at [1135, 304] on span "Press SPACE to select this row." at bounding box center [1136, 303] width 12 height 12
click at [1141, 297] on input "Press SPACE to select this row." at bounding box center [1141, 297] width 0 height 0
click at [1137, 398] on span "Press SPACE to select this row." at bounding box center [1136, 402] width 12 height 12
click at [1141, 396] on input "Press SPACE to select this row." at bounding box center [1141, 396] width 0 height 0
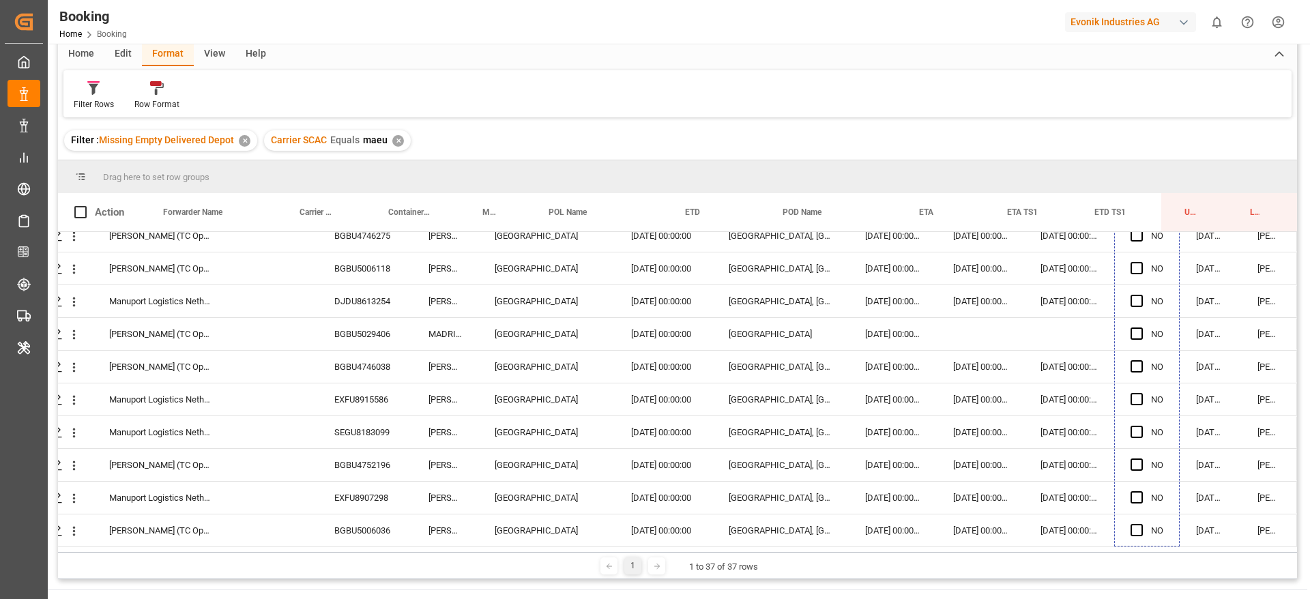
scroll to position [102, 0]
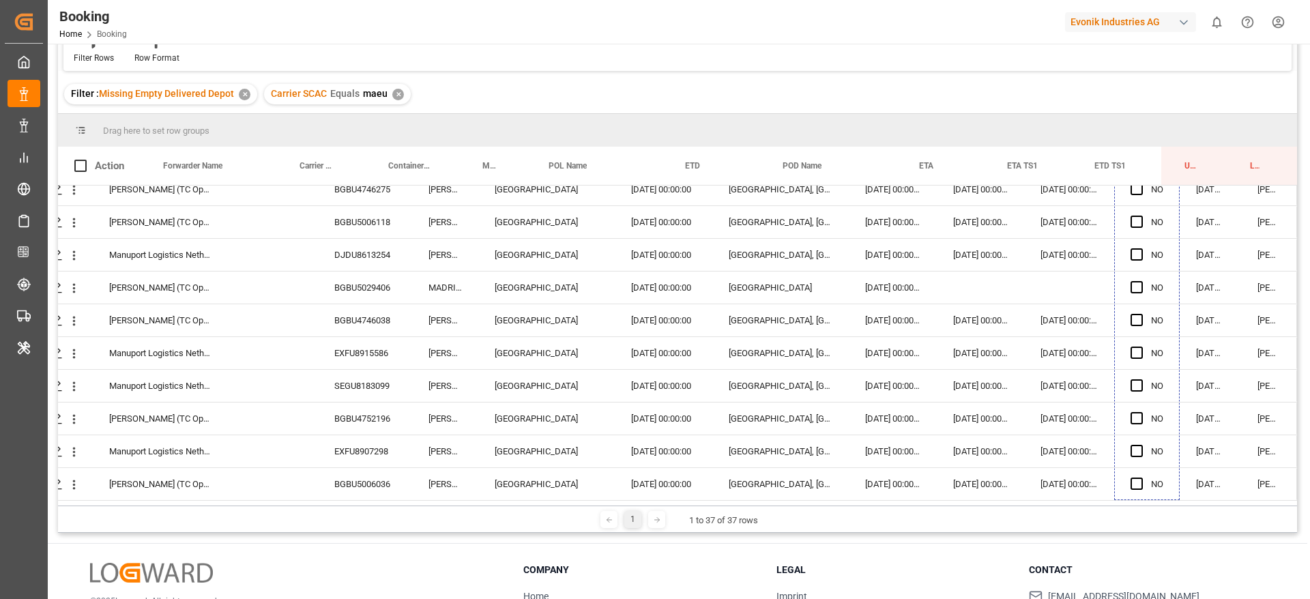
drag, startPoint x: 1171, startPoint y: 312, endPoint x: 1195, endPoint y: 615, distance: 303.2
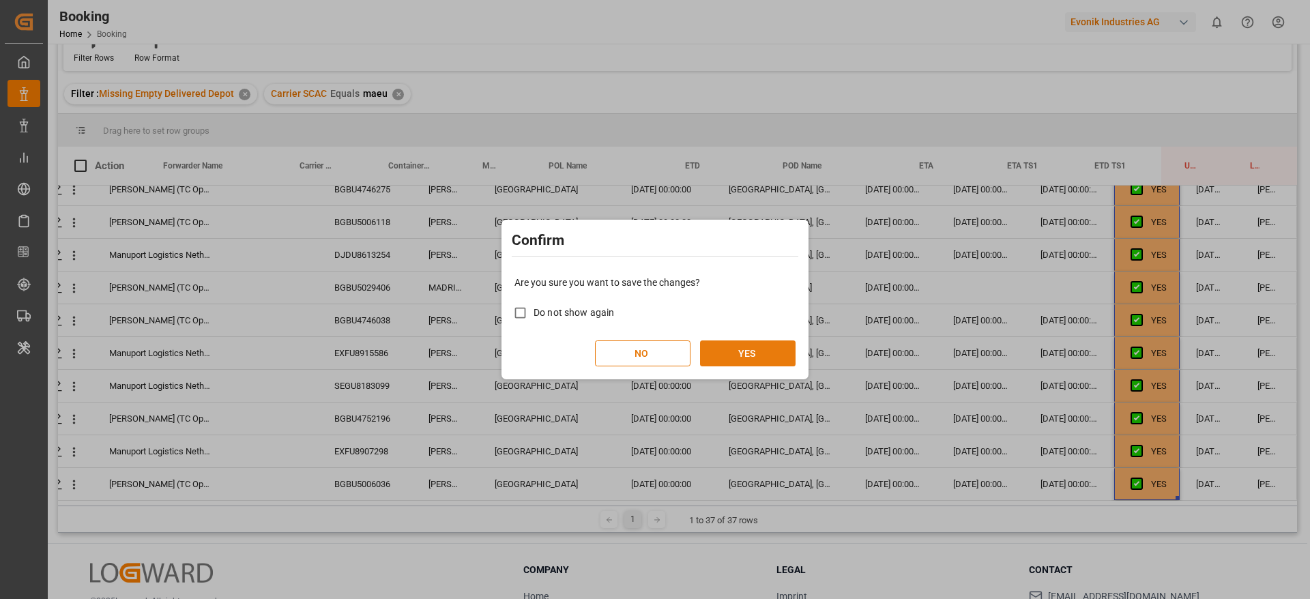
click at [731, 342] on button "YES" at bounding box center [748, 353] width 96 height 26
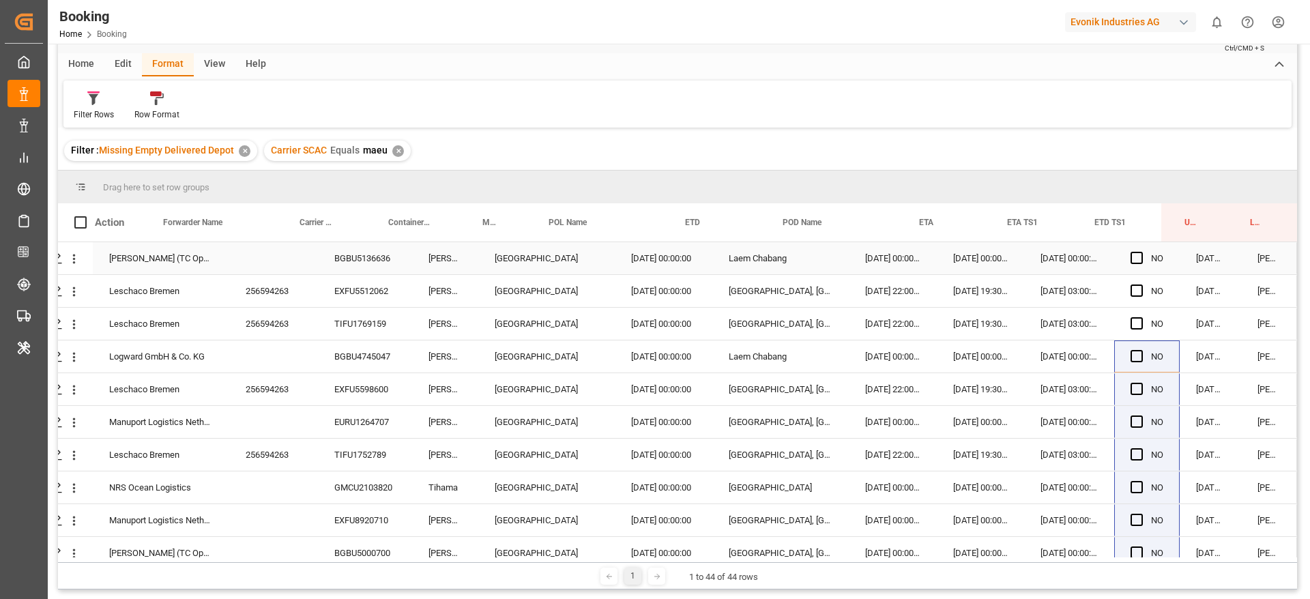
scroll to position [0, 0]
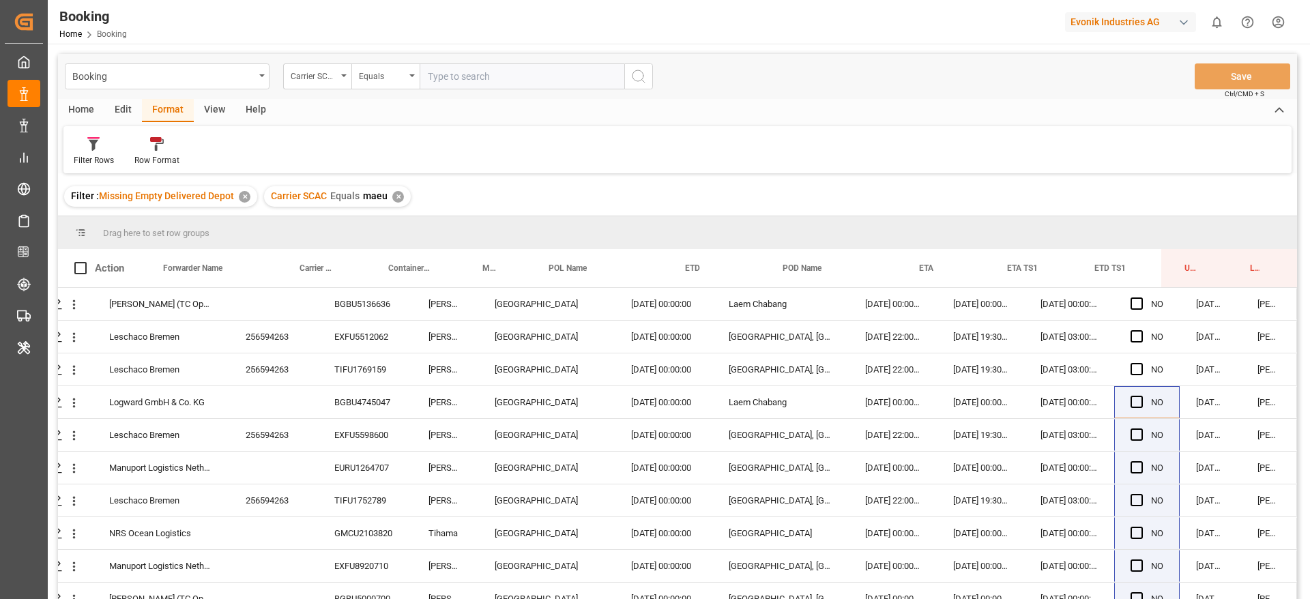
click at [400, 199] on div "✕" at bounding box center [398, 197] width 12 height 12
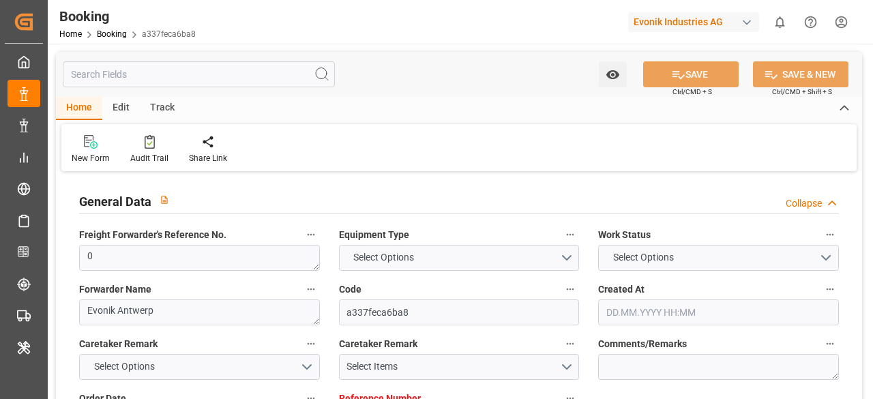
type input "0"
type input "9231482"
type input "Maersk"
type input "Maersk Line AS"
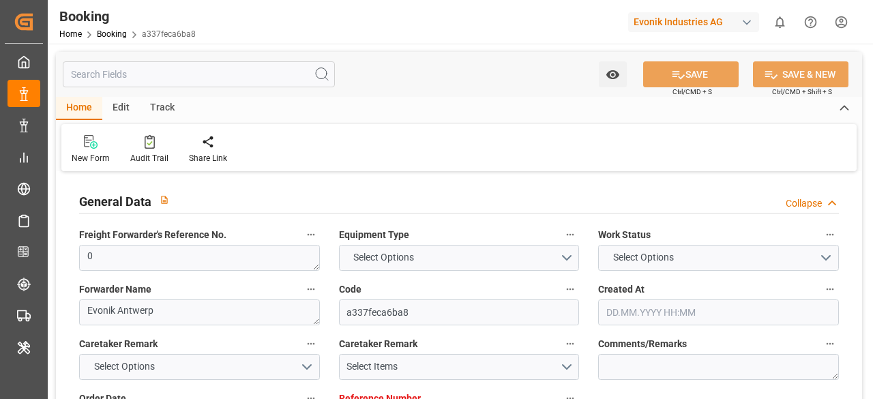
type input "BEANR"
type input "ECGYE"
type input "42"
type input "PAMIT"
type input "0"
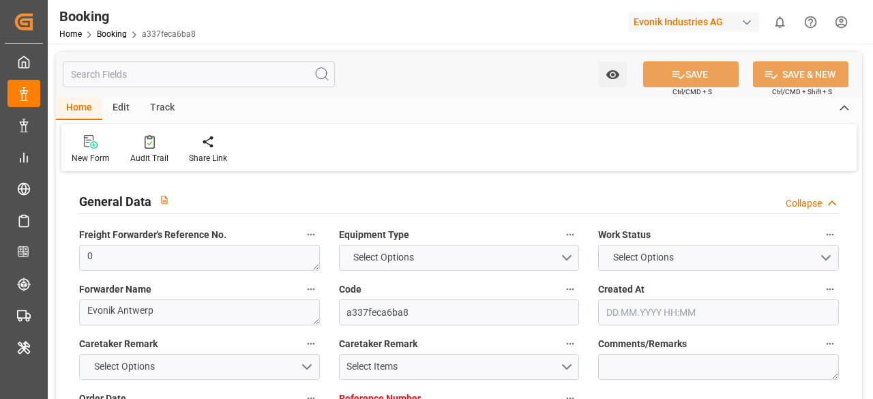
type input "BEANR"
type input "ECPSJ"
type input "9190731"
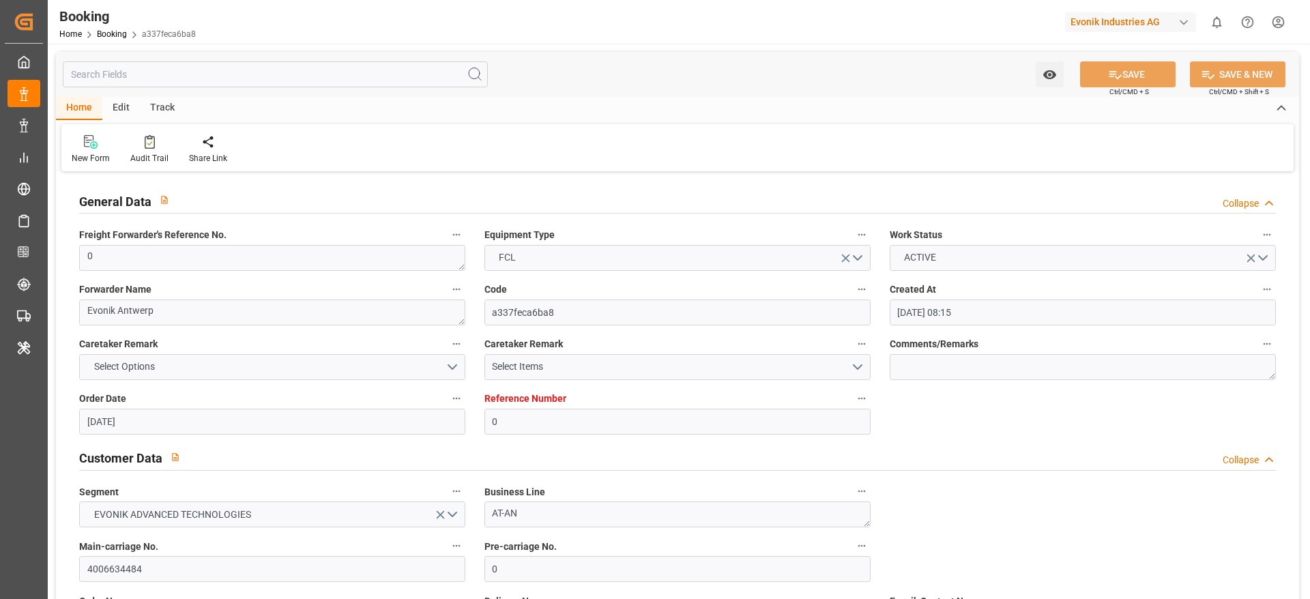
type input "[DATE] 08:15"
type input "[DATE]"
type input "[DATE] 00:00"
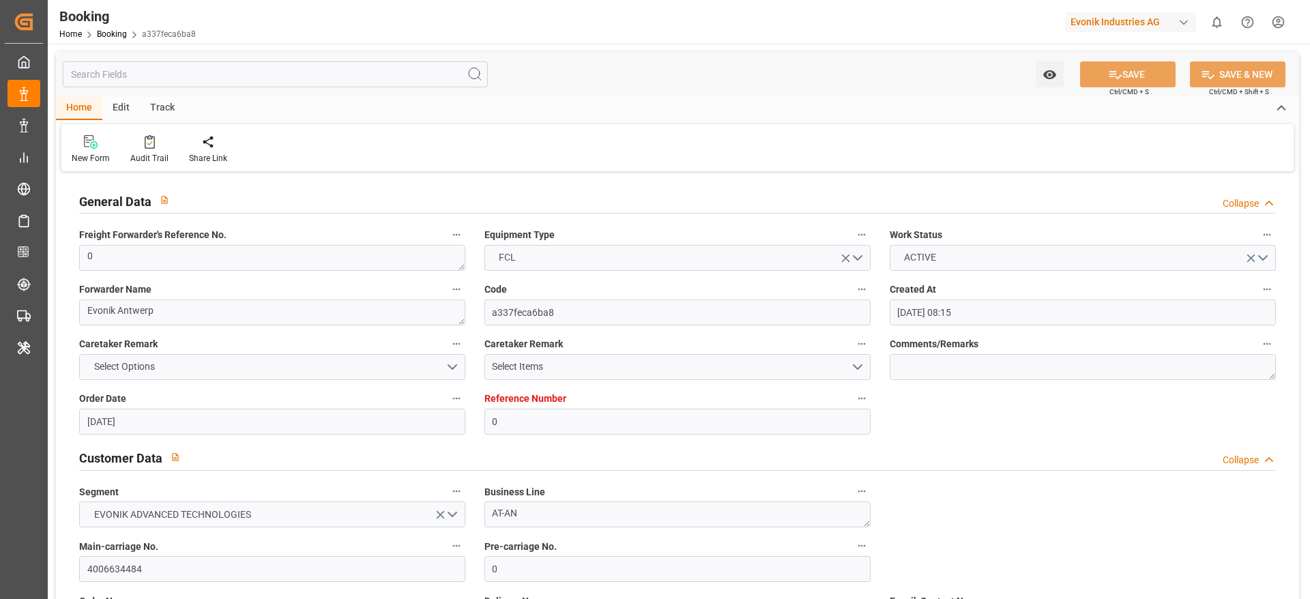
type input "[DATE] 00:00"
type input "[DATE] 10:13"
type input "[DATE] 09:46"
type input "[DATE] 00:00"
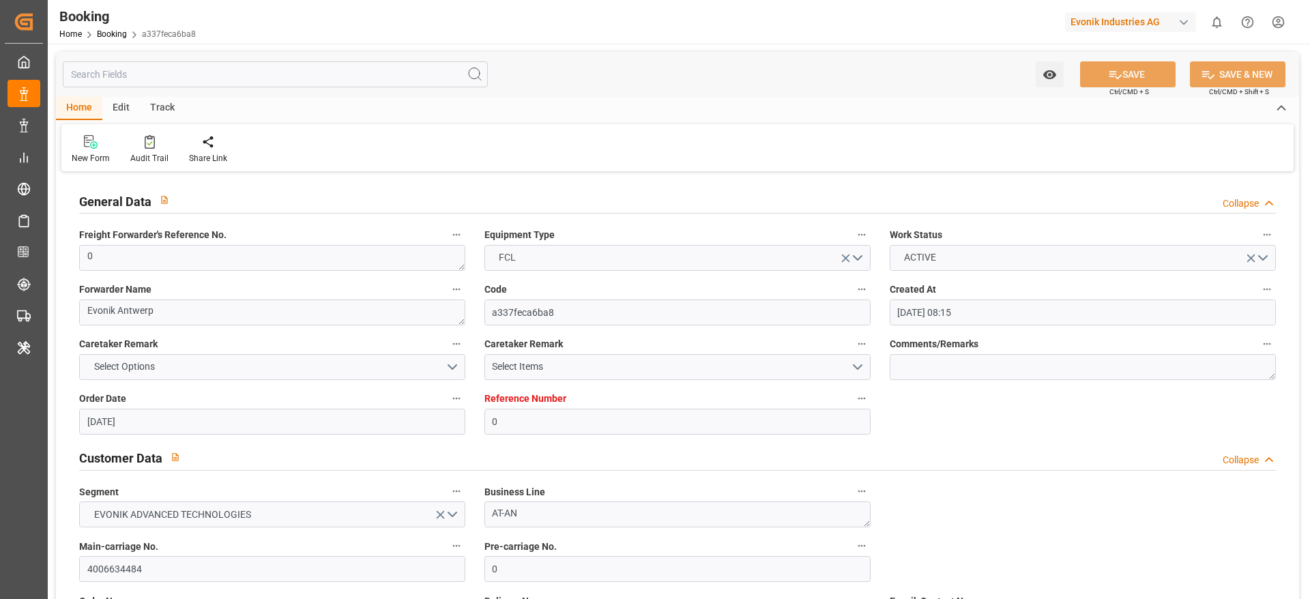
type input "[DATE] 10:25"
type input "[DATE] 00:00"
type input "[DATE] 06:34"
type input "[DATE] 00:00"
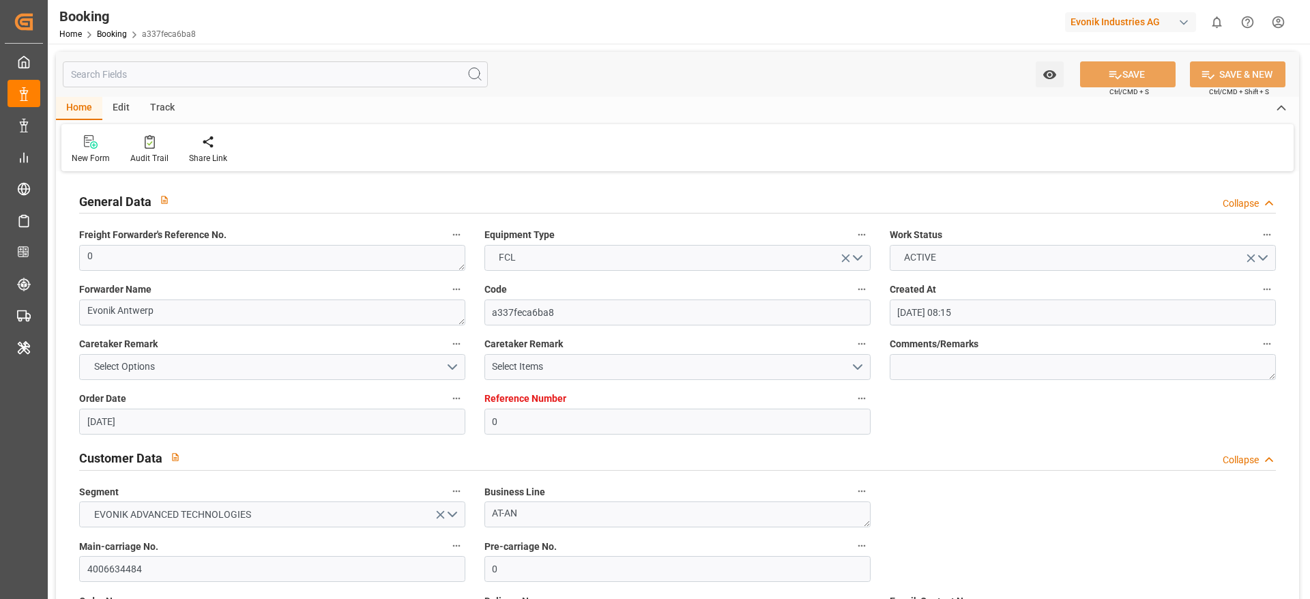
type input "[DATE] 00:00"
type input "[DATE] 14:33"
type input "[DATE] 06:10"
type input "[DATE] 13:51"
type input "[DATE] 02:22"
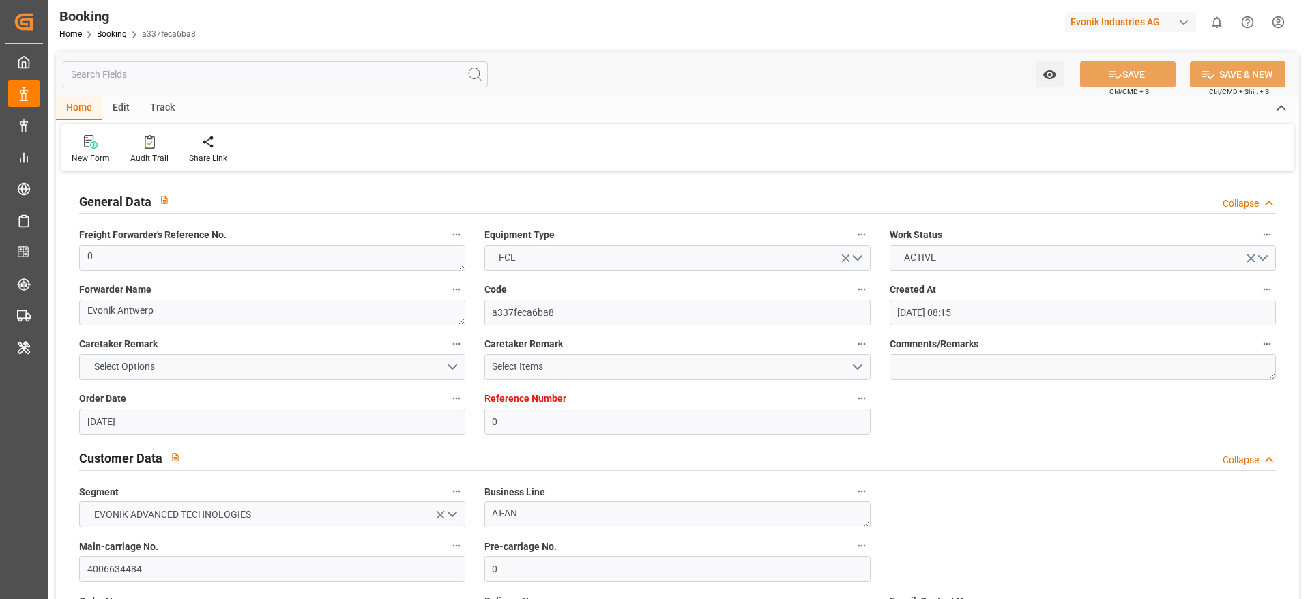
type input "[DATE]"
type input "[DATE] 22:26"
type input "[DATE] 13:45"
type input "[DATE] 05:54"
type input "[DATE] 16:59"
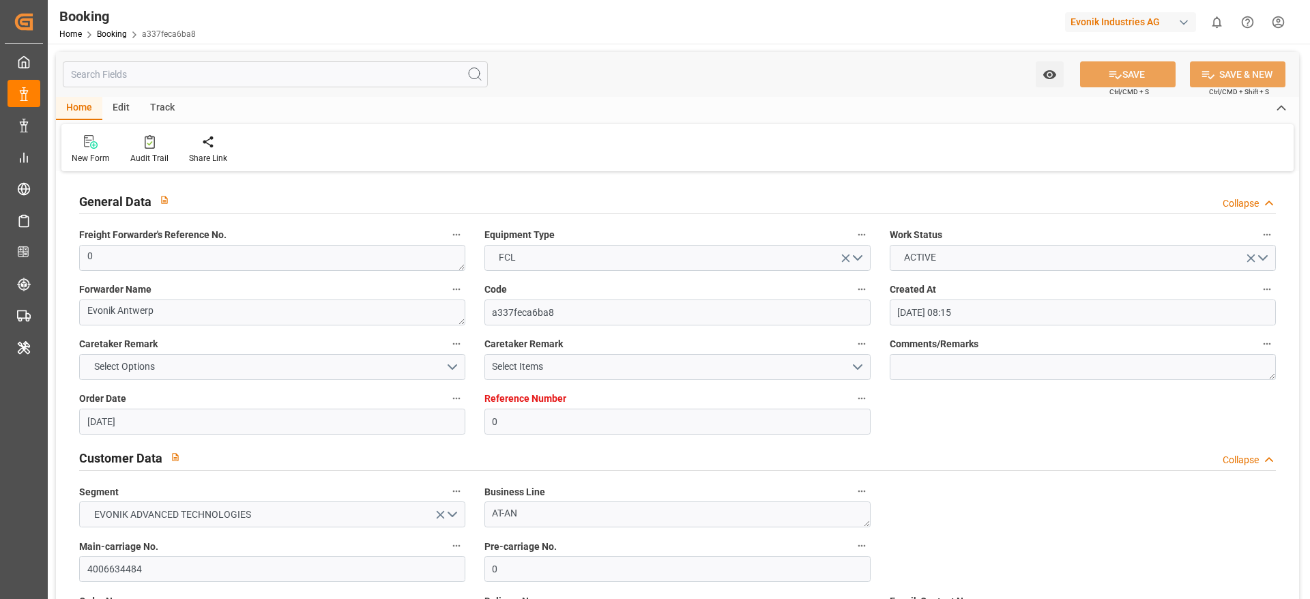
type input "[DATE] 02:14"
type input "[DATE] 14:43"
type input "[DATE] 10:24"
type input "[DATE] 12:25"
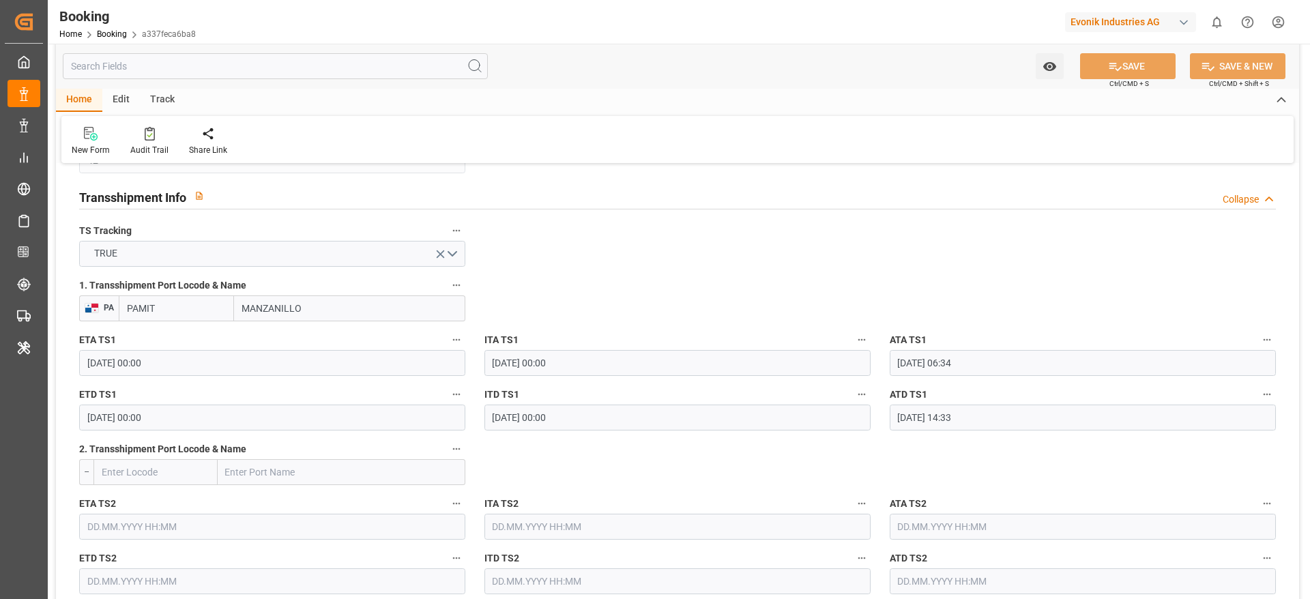
scroll to position [1433, 0]
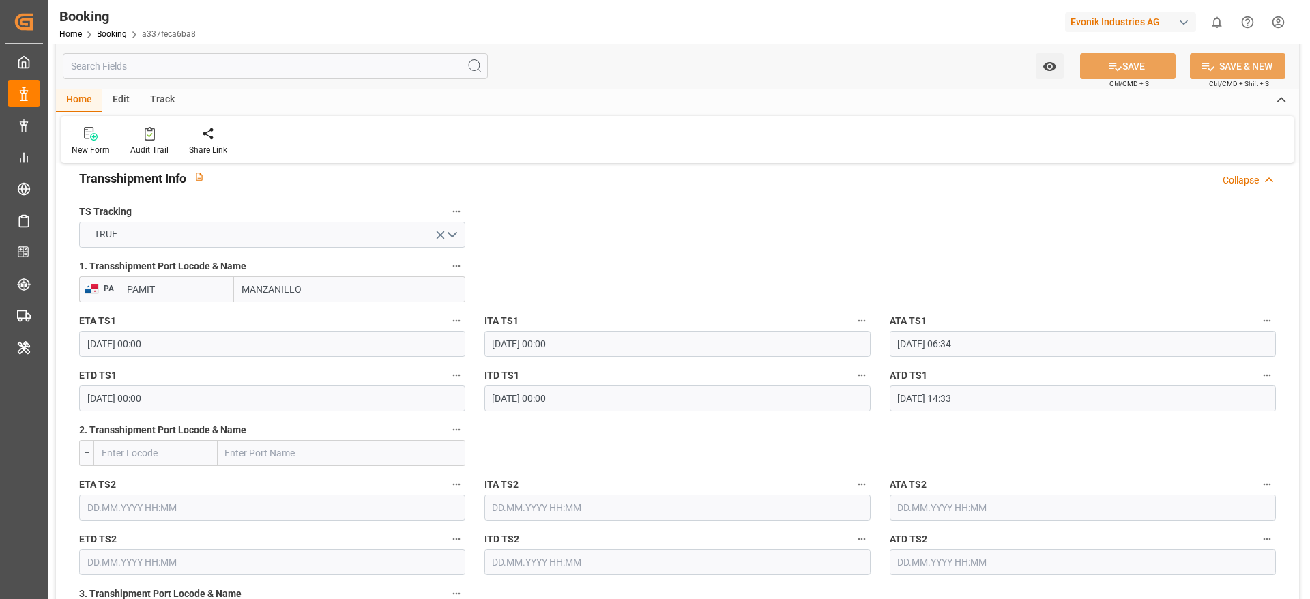
click at [185, 279] on input "PAMIT" at bounding box center [176, 289] width 115 height 26
click at [181, 319] on span "PAMIT - Manzanillo" at bounding box center [167, 319] width 78 height 11
type input "PAMIT"
type input "Manzanillo"
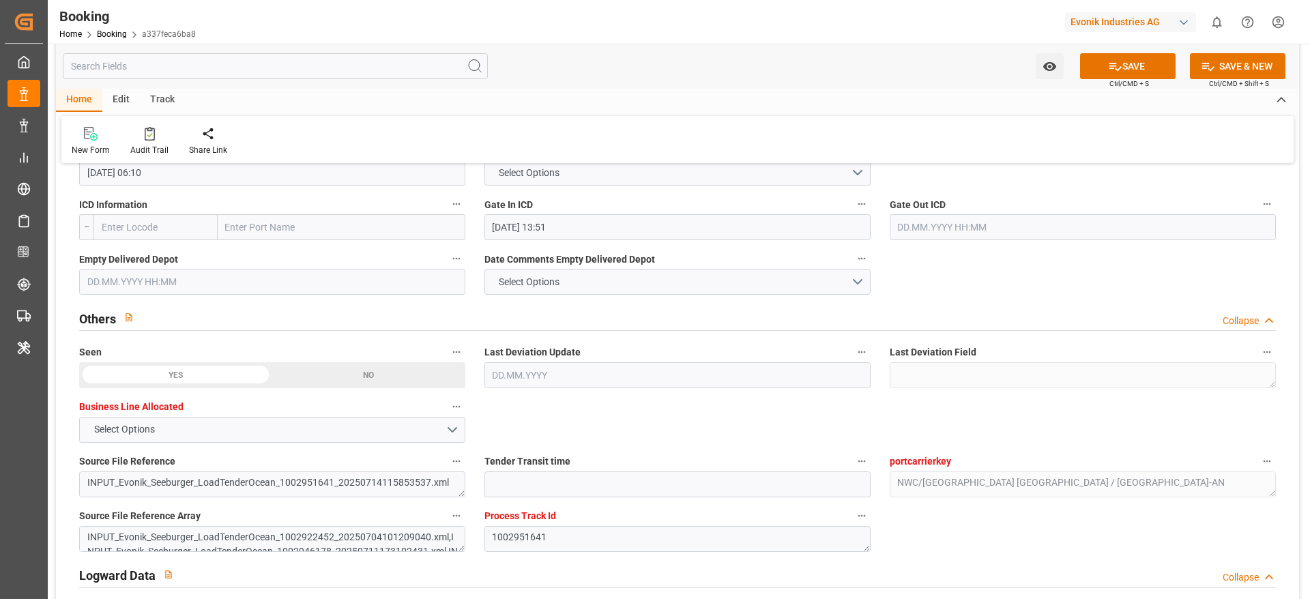
scroll to position [2047, 0]
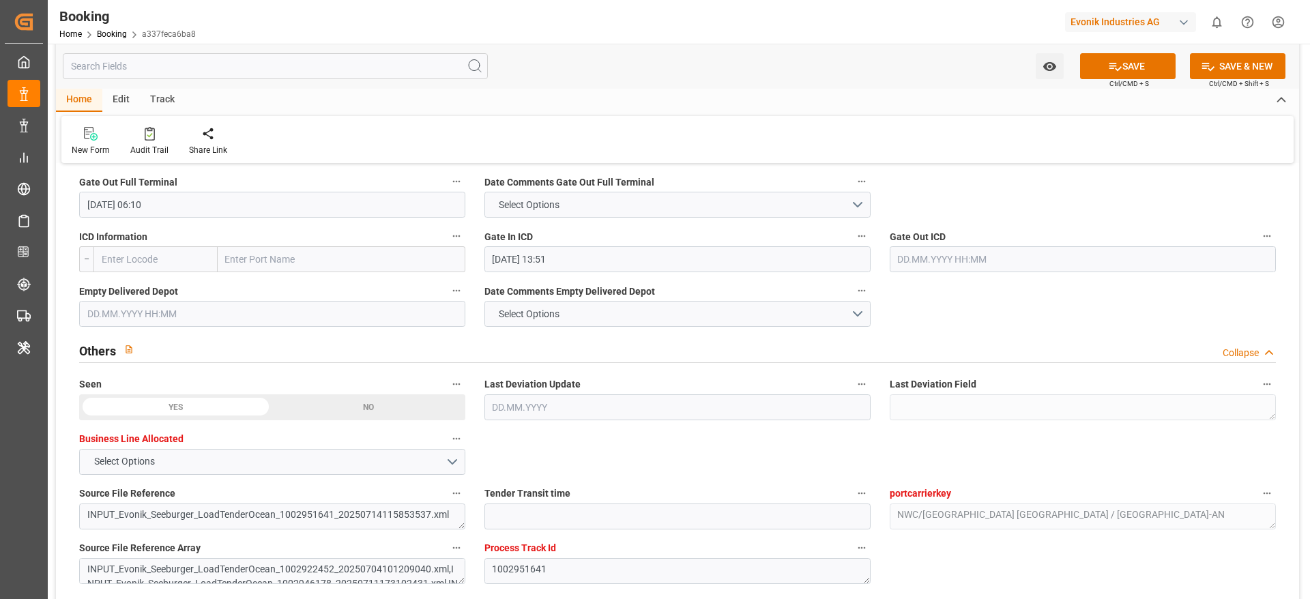
click at [199, 311] on input "text" at bounding box center [272, 314] width 386 height 26
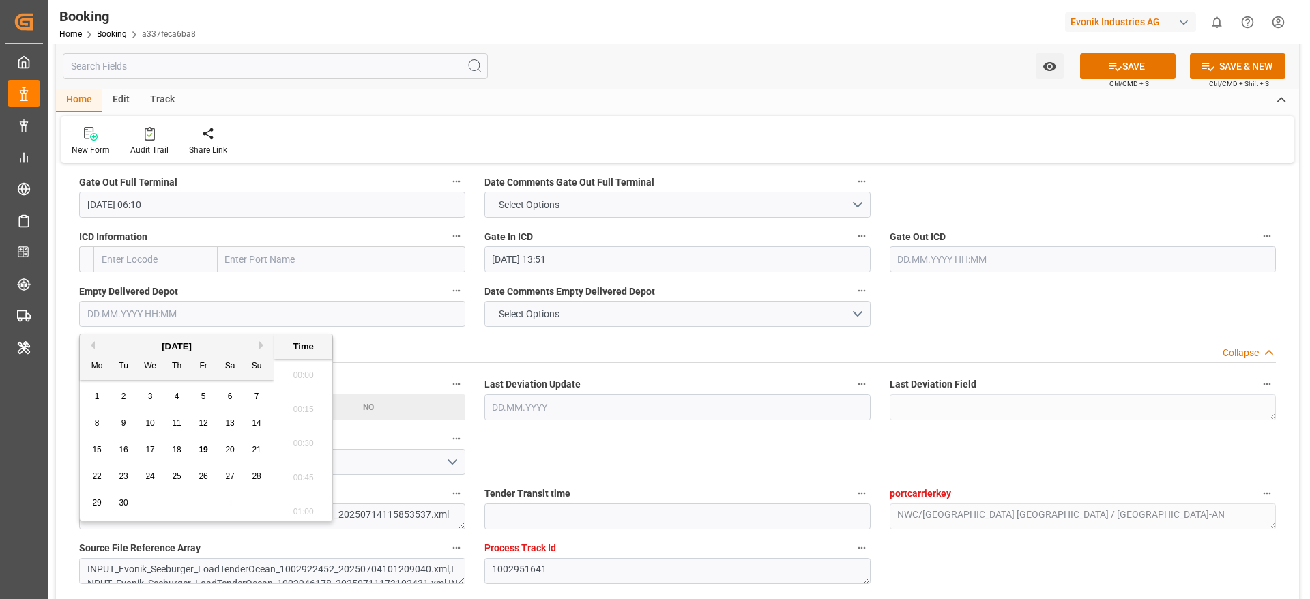
scroll to position [2052, 0]
click at [177, 398] on span "18" at bounding box center [176, 450] width 9 height 10
type input "[DATE] 00:00"
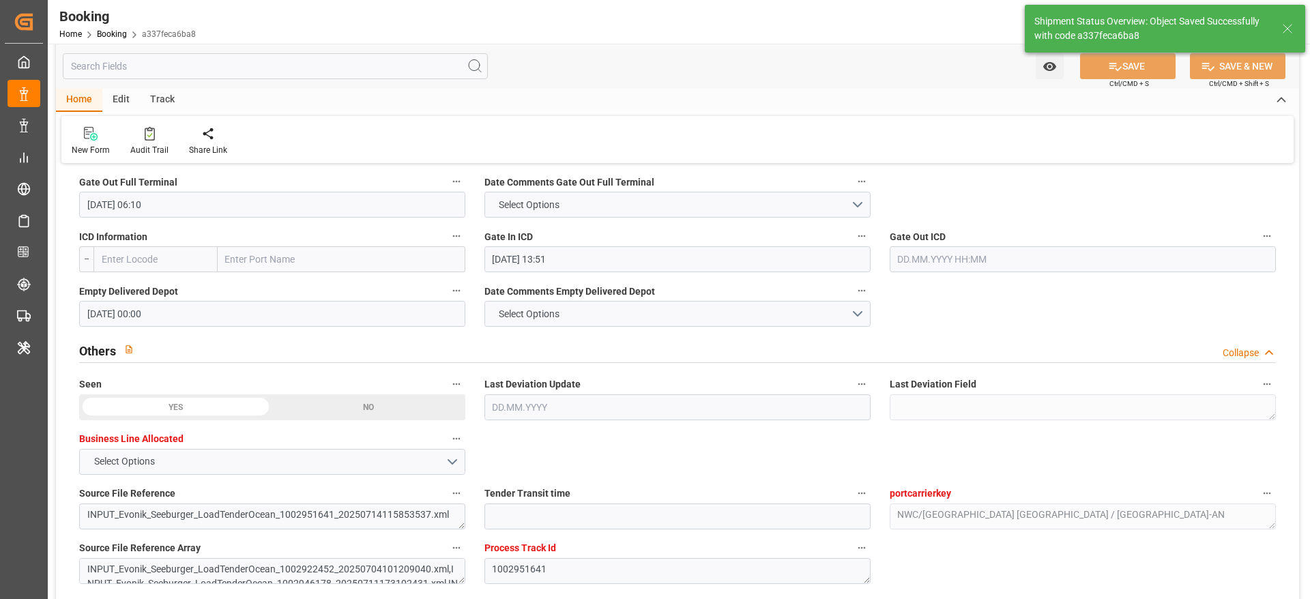
type textarea "[PERSON_NAME]"
type input "19.09.2025 10:05"
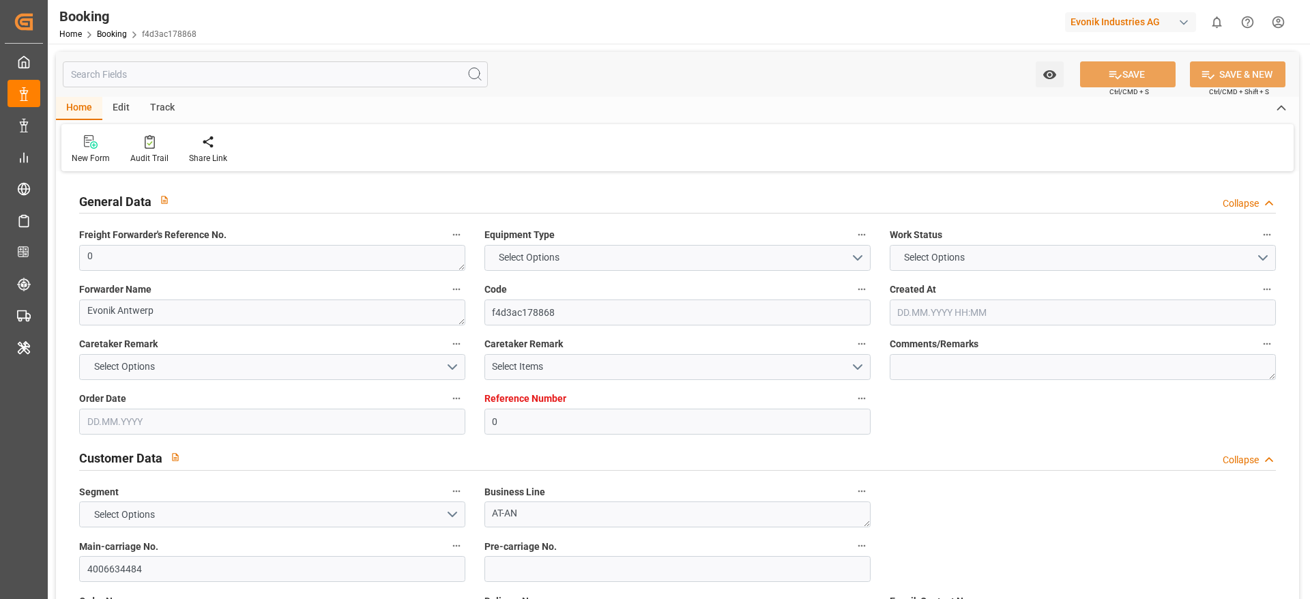
type input "0"
type input "9231482"
type input "Maersk"
type input "Maersk Line AS"
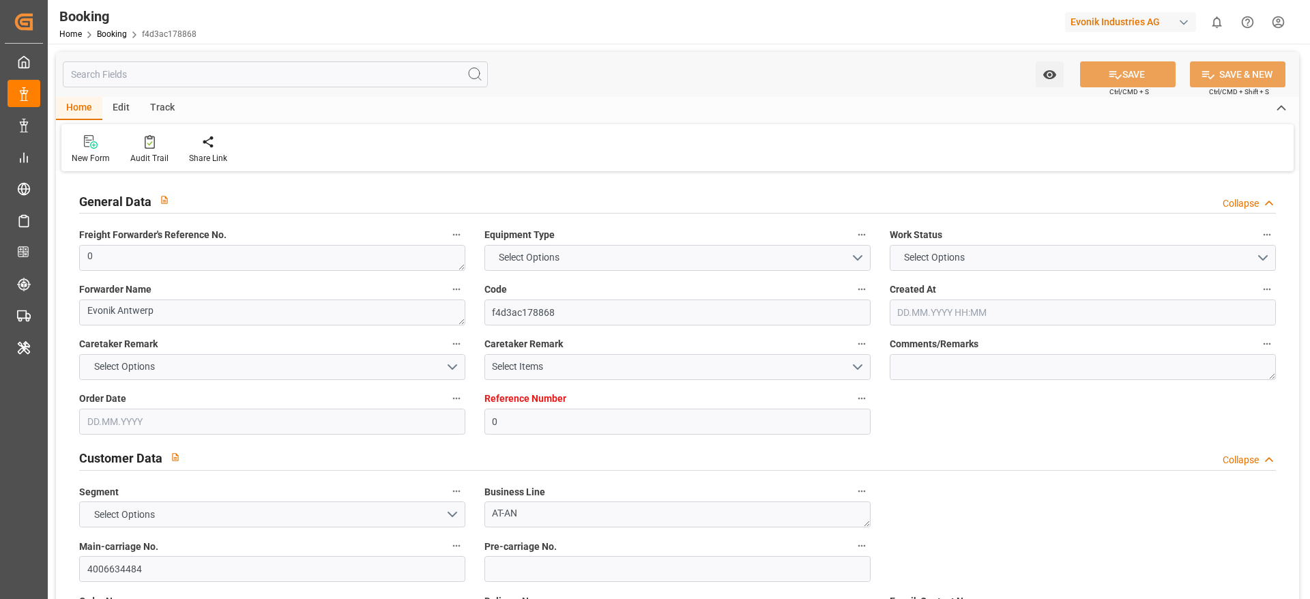
type input "BEANR"
type input "ECGYE"
type input "42"
type input "PAMIT"
type input "0"
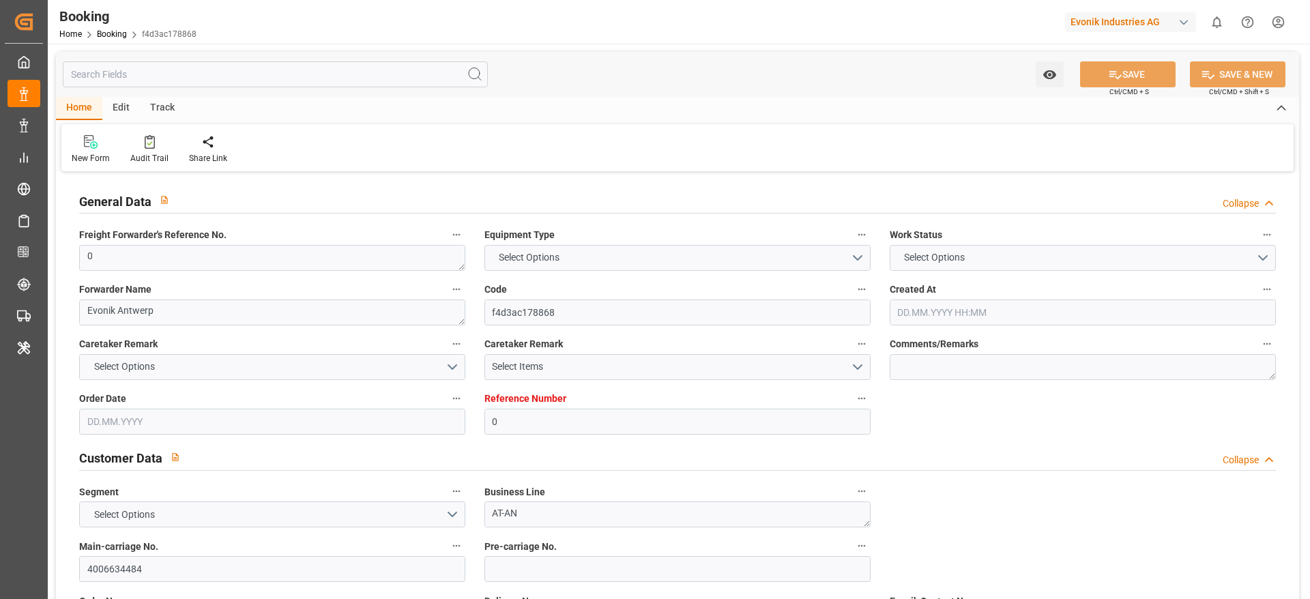
type input "BEANR"
type input "ECPSJ"
type input "9190731"
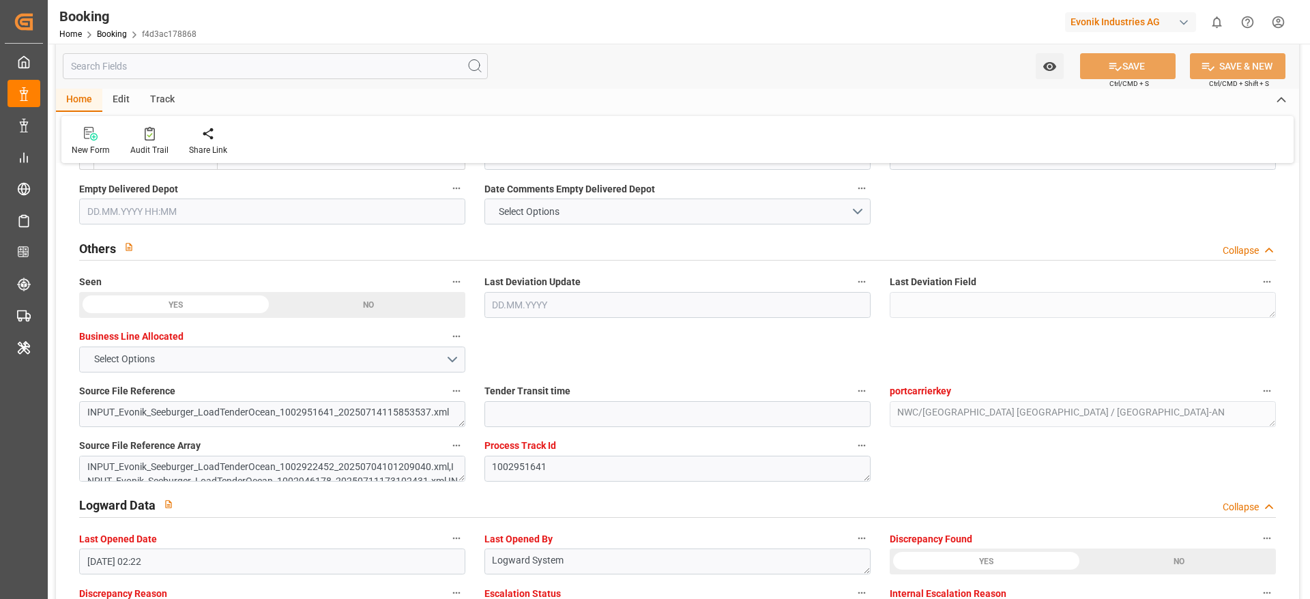
type input "[DATE] 08:15"
type input "[DATE]"
type input "[DATE] 00:00"
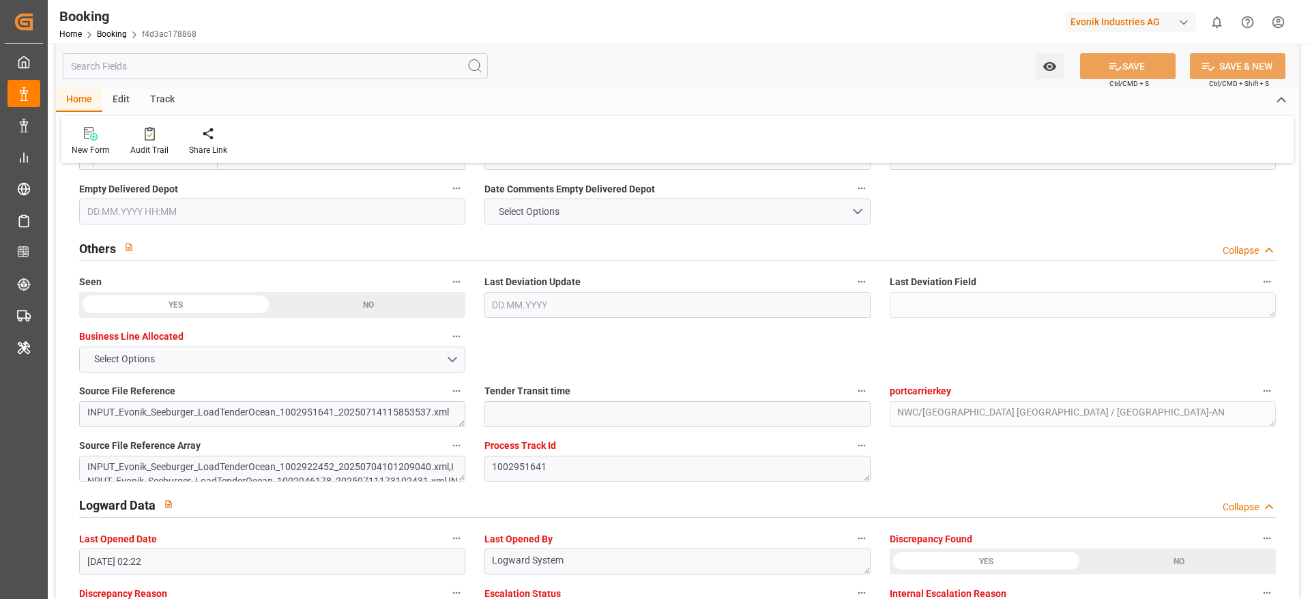
type input "[DATE] 00:00"
type input "20.07.2025 10:13"
type input "08.07.2025 12:37"
type input "31.08.2025 00:00"
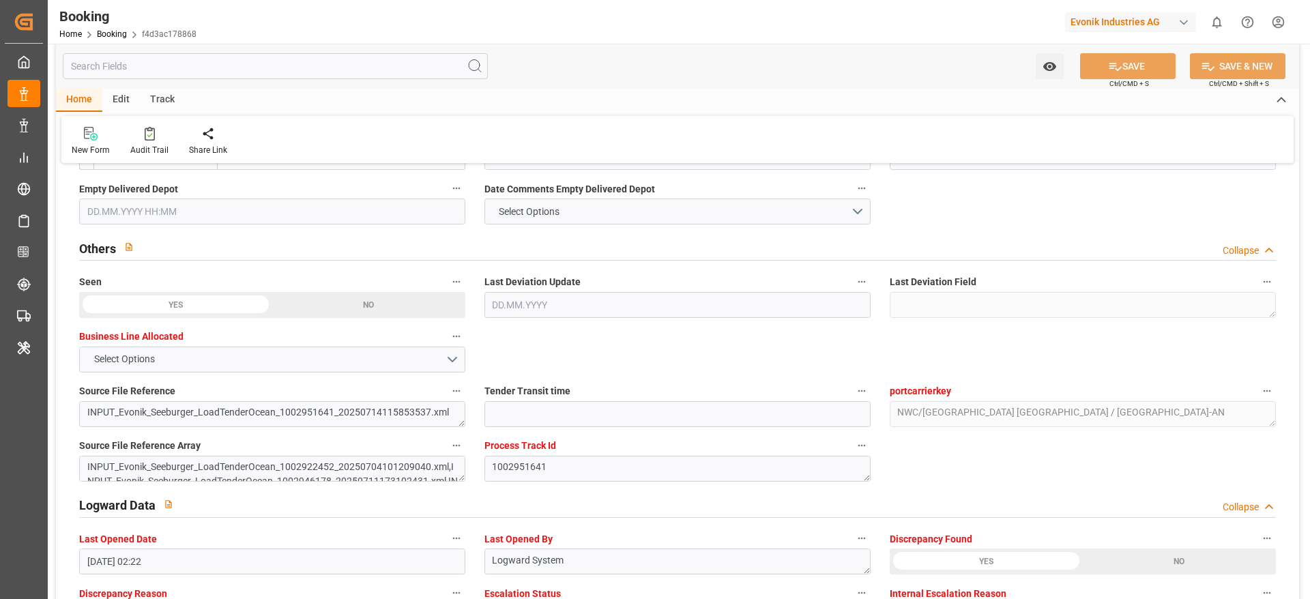
type input "31.08.2025 10:25"
type input "16.08.2025 00:00"
type input "16.08.2025 06:34"
type input "22.08.2025 00:00"
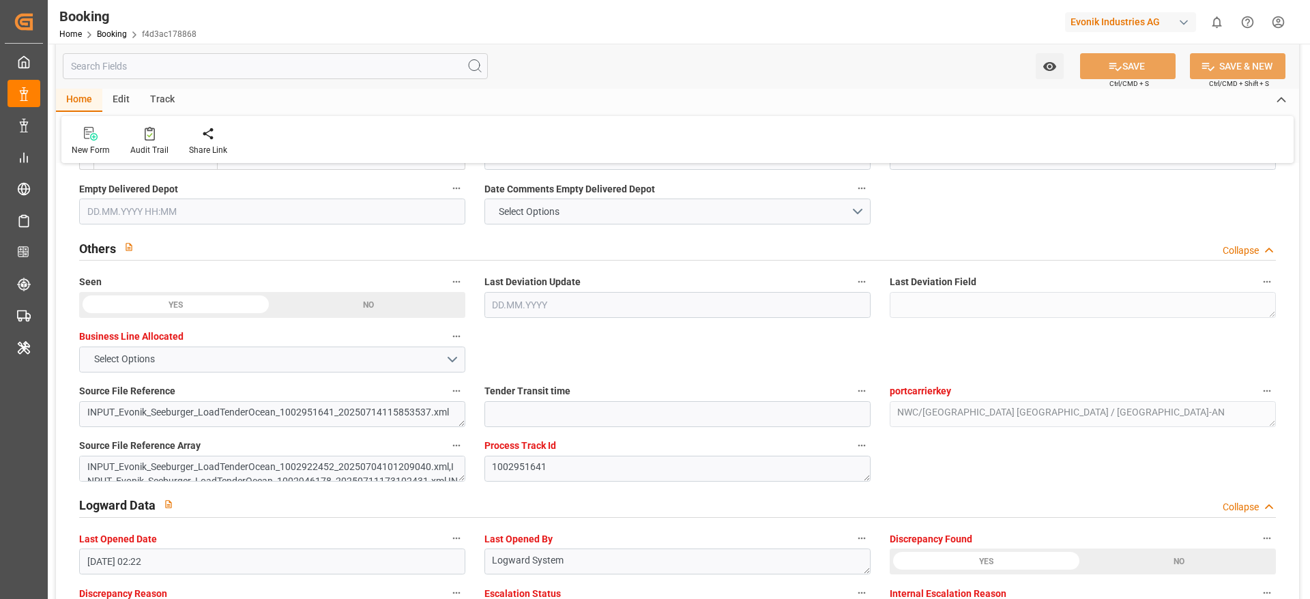
type input "22.08.2025 00:00"
type input "22.08.2025 14:33"
type input "18.09.2025 08:25"
type input "18.09.2025 18:21"
type input "19.09.2025 02:22"
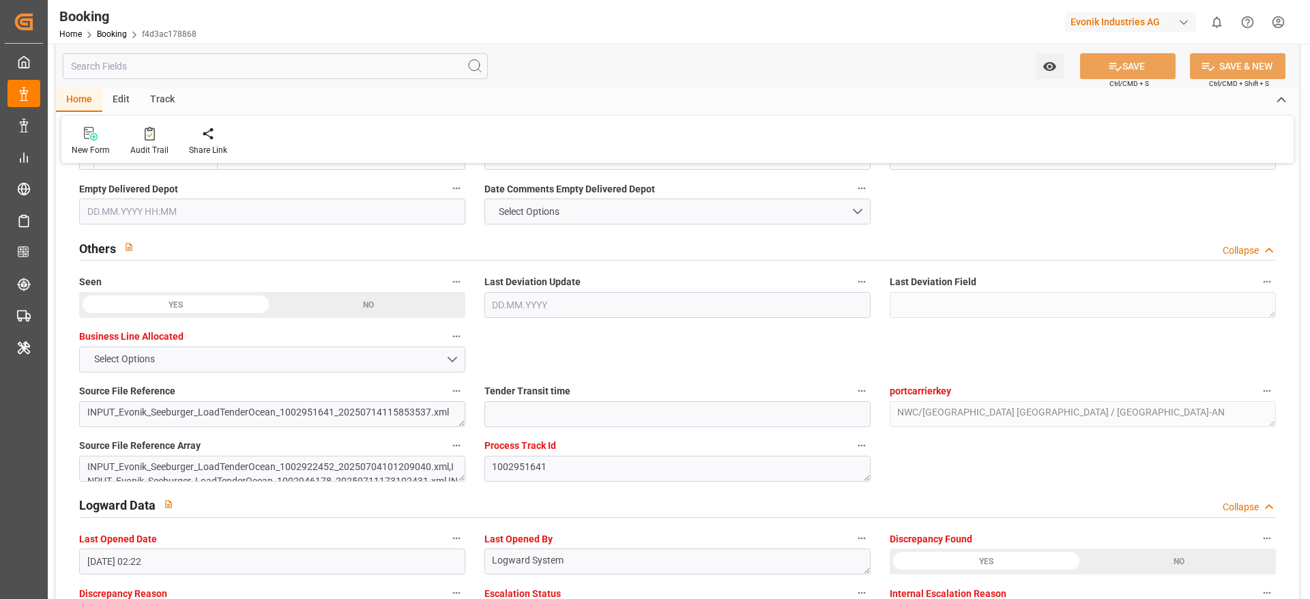
type input "19.09.2025"
type input "19.07.2025 23:46"
type input "20.07.2025 13:45"
type input "16.08.2025 05:54"
type input "16.08.2025 16:47"
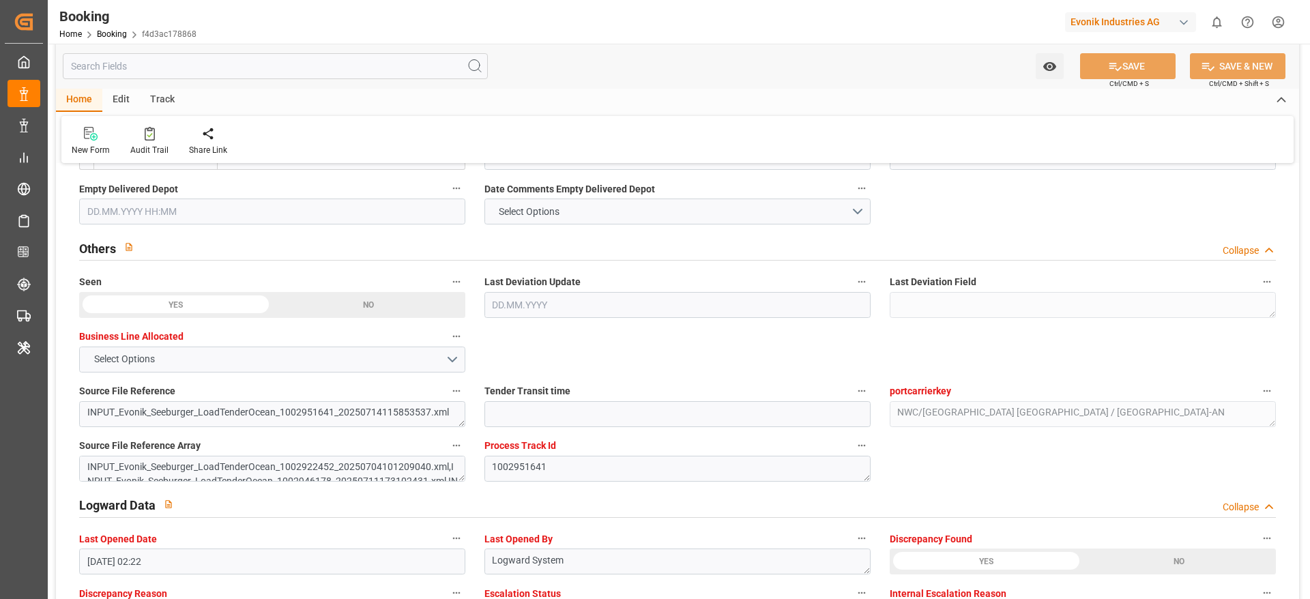
type input "22.08.2025 02:37"
type input "22.08.2025 14:43"
type input "31.08.2025 10:24"
type input "31.08.2025 12:25"
click at [216, 217] on input "text" at bounding box center [272, 212] width 386 height 26
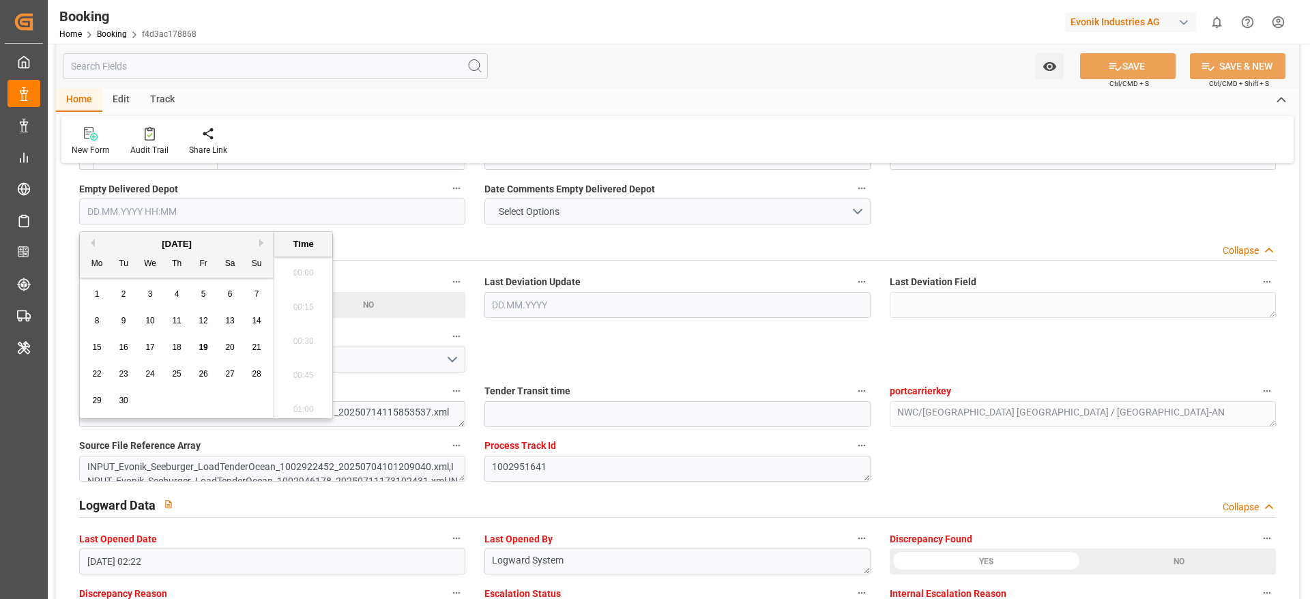
scroll to position [2052, 0]
click at [181, 349] on span "18" at bounding box center [176, 347] width 9 height 10
type input "18.09.2025 00:00"
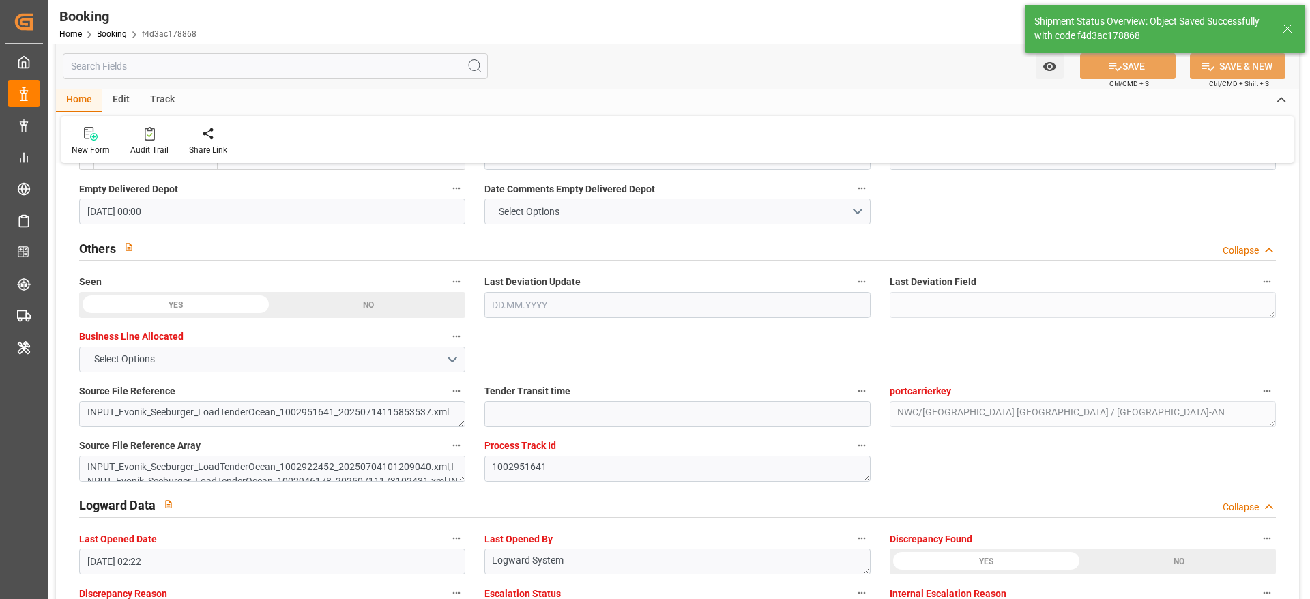
type textarea "[PERSON_NAME]"
type input "19.09.2025 10:06"
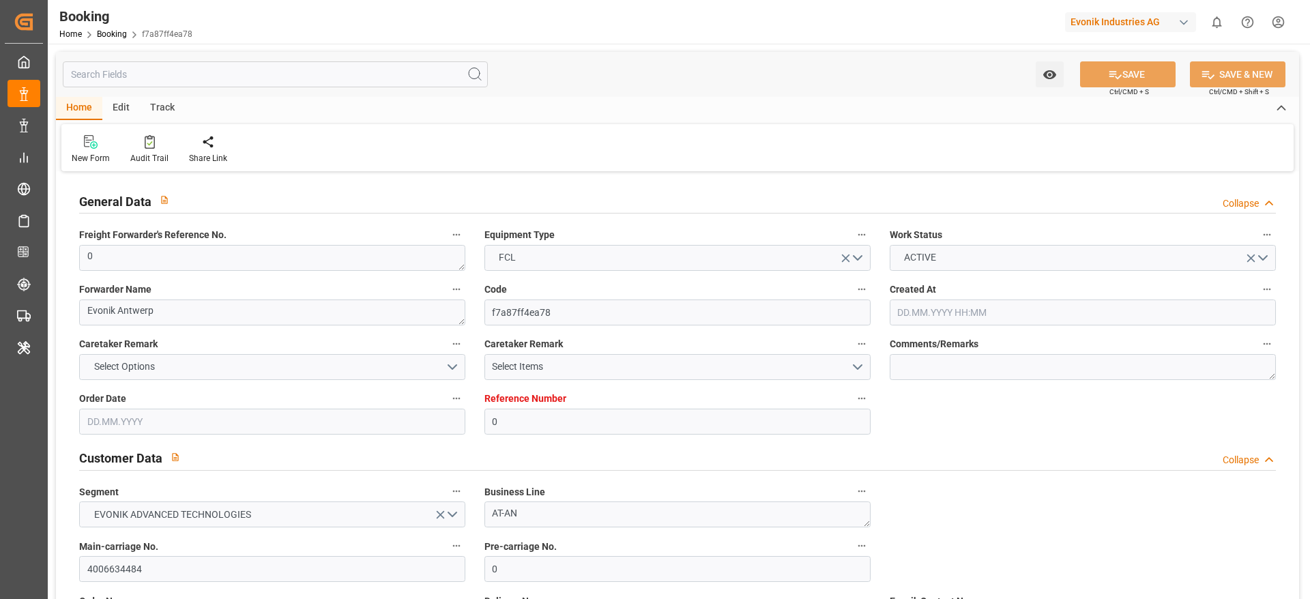
type input "04.07.2025 08:15"
type input "04.07.2025"
type input "28.07.2025"
type input "08.07.2025"
type input "20.07.2025 00:00"
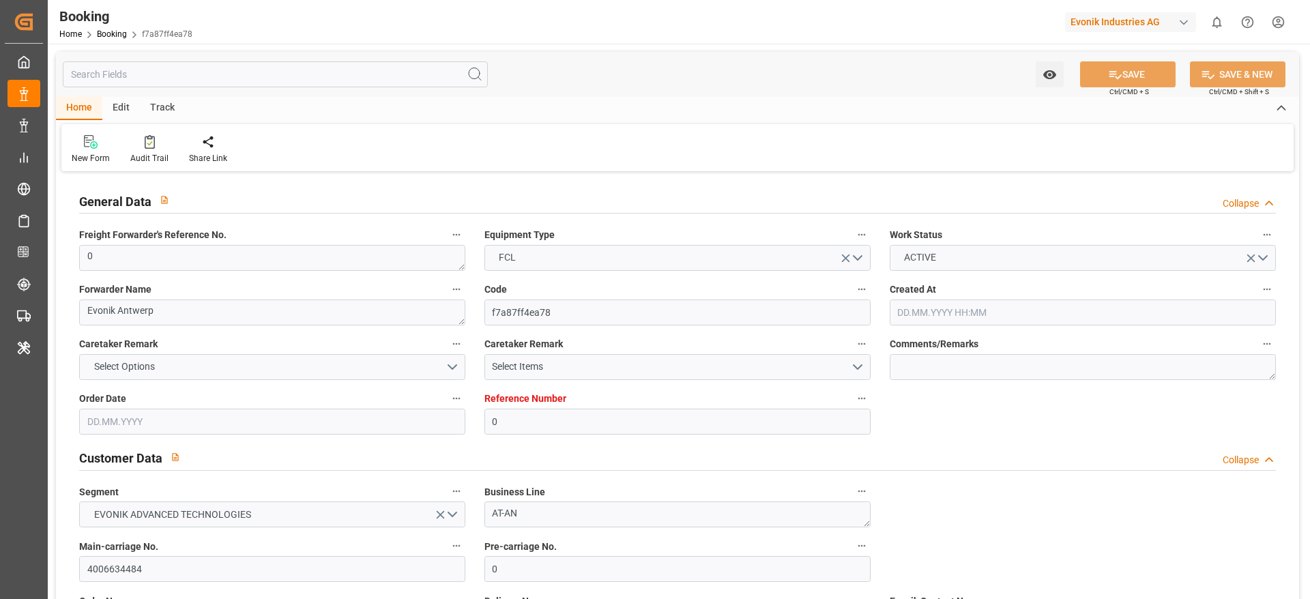
type input "20.07.2025 00:00"
type input "20.07.2025 10:13"
type input "08.07.2025 14:05"
type input "31.08.2025 00:00"
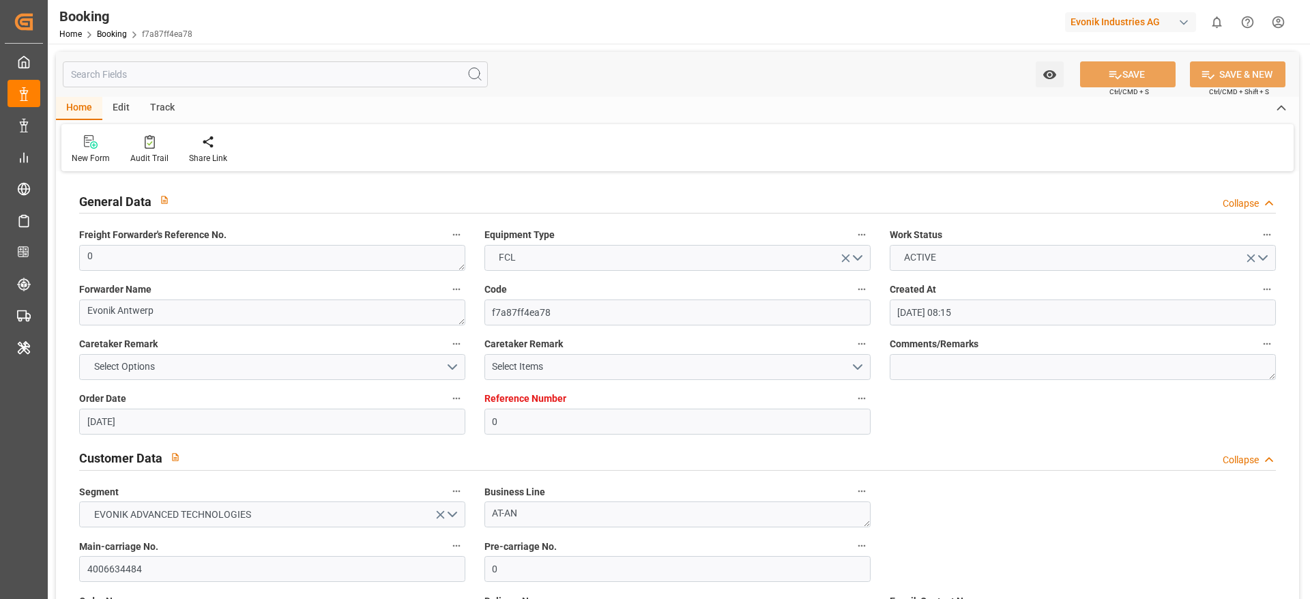
type input "31.08.2025 10:25"
type input "16.08.2025 00:00"
type input "16.08.2025 06:34"
type input "22.08.2025 00:00"
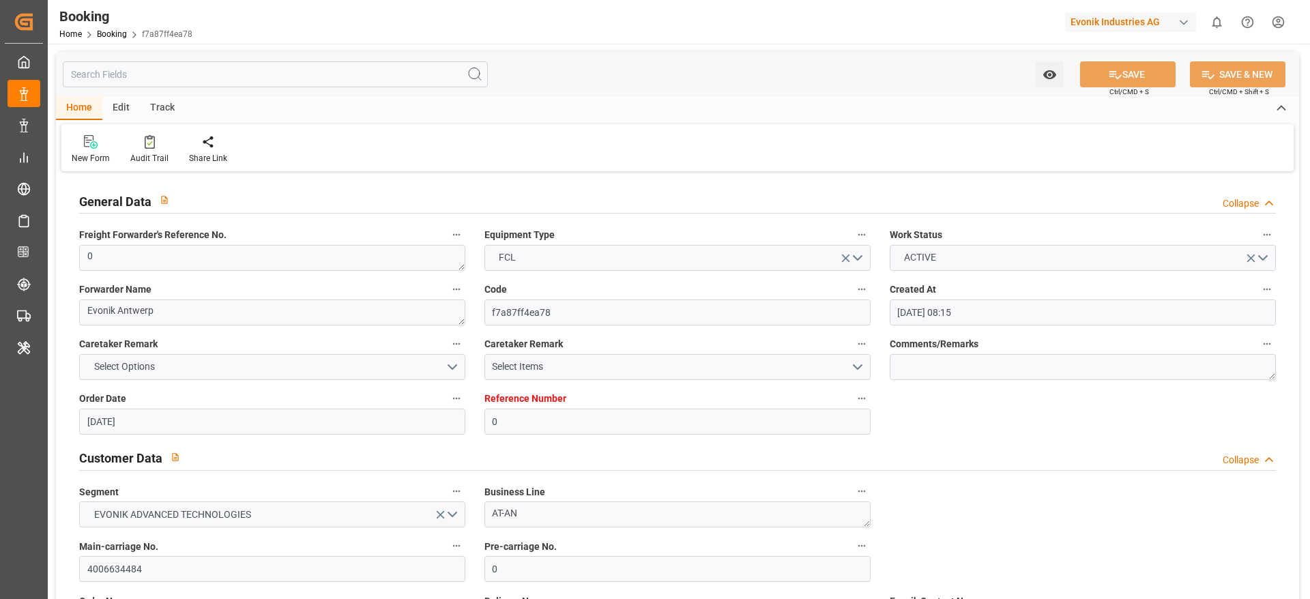
type input "22.08.2025 00:00"
type input "22.08.2025 14:33"
type input "18.09.2025 06:08"
type input "19.09.2025 02:22"
type input "19.09.2025"
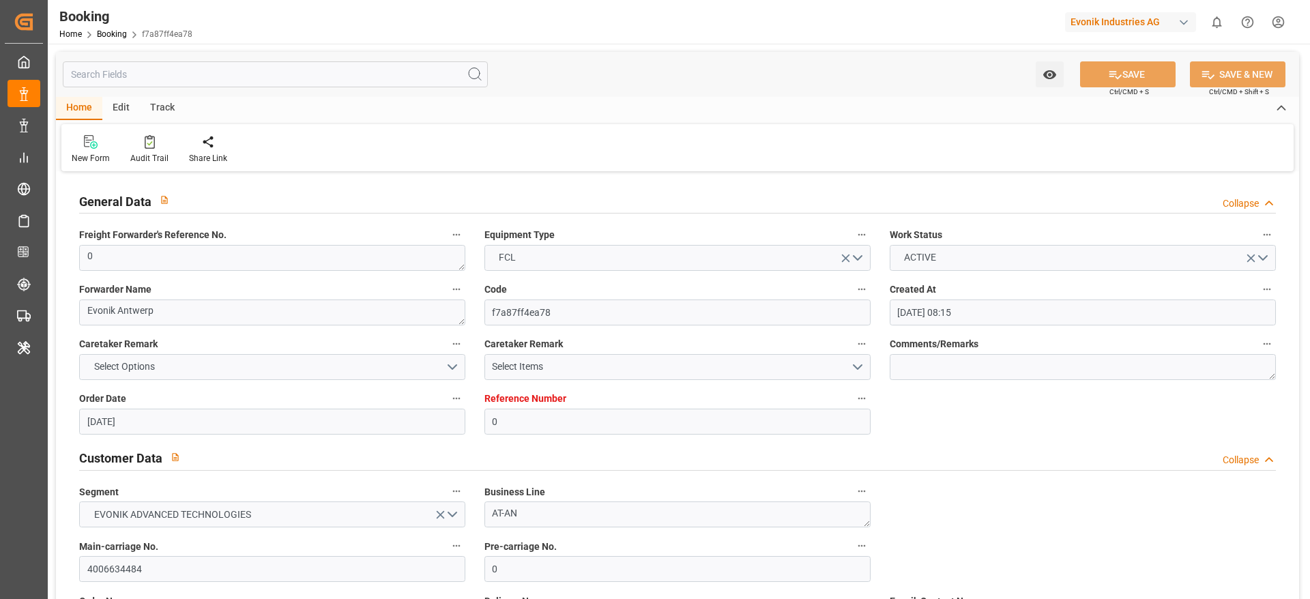
type input "19.07.2025 23:46"
type input "20.07.2025 13:45"
type input "16.08.2025 05:54"
type input "16.08.2025 16:46"
type input "22.08.2025 02:45"
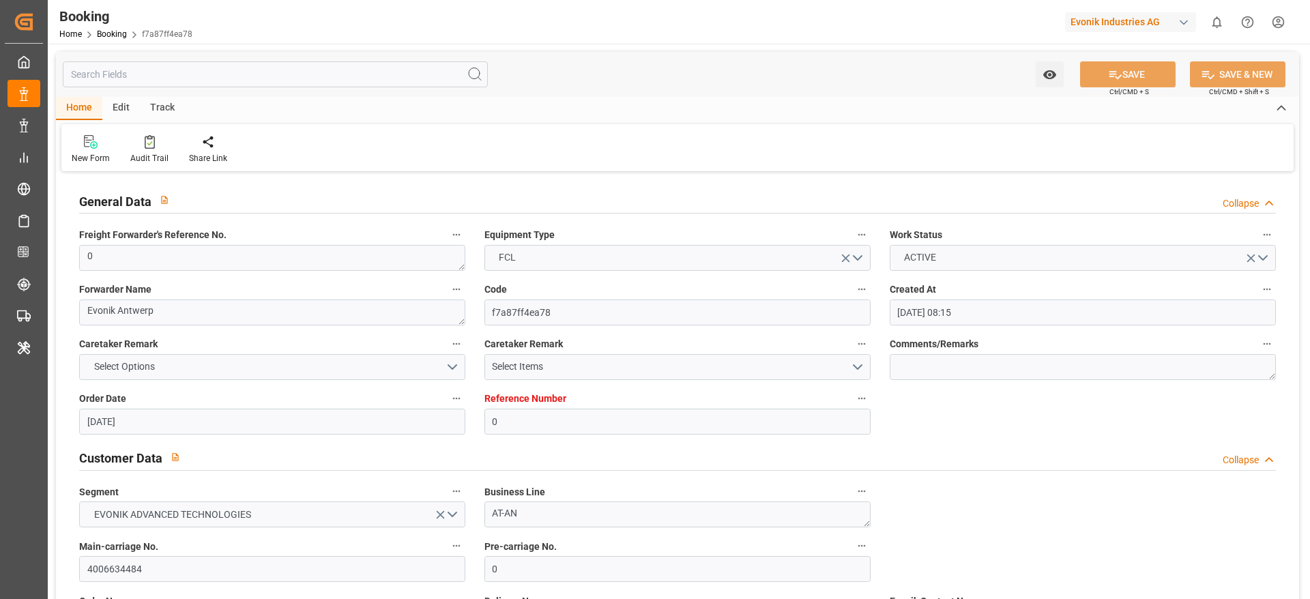
type input "22.08.2025 14:43"
type input "31.08.2025 10:24"
type input "31.08.2025 12:25"
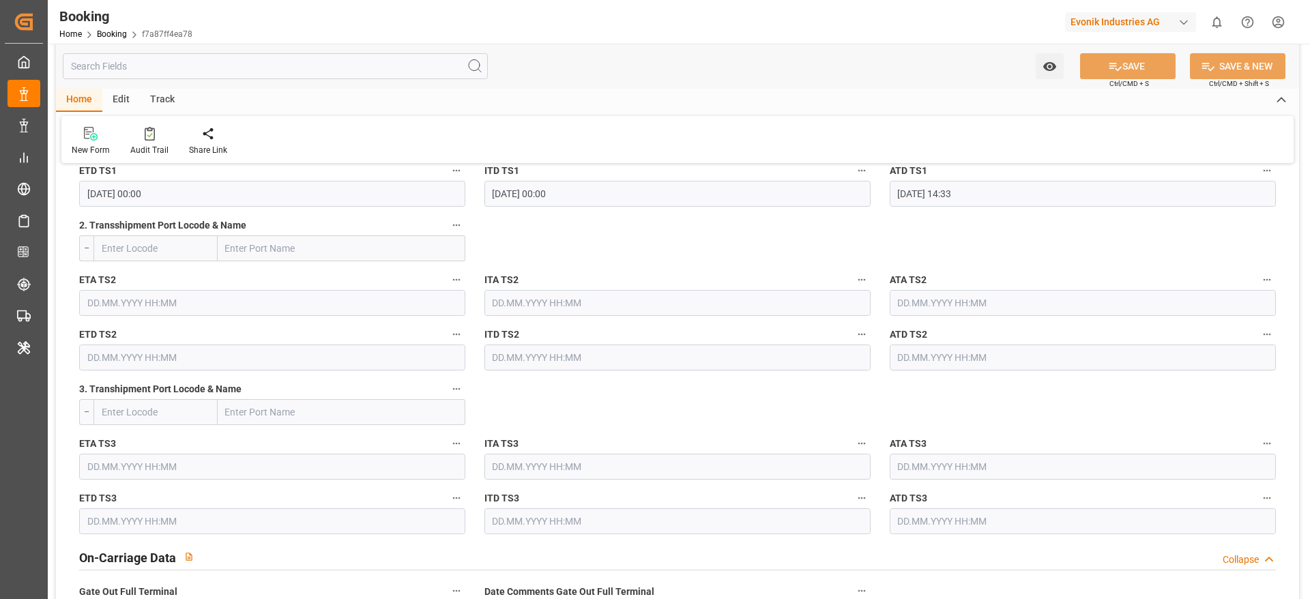
scroll to position [2047, 0]
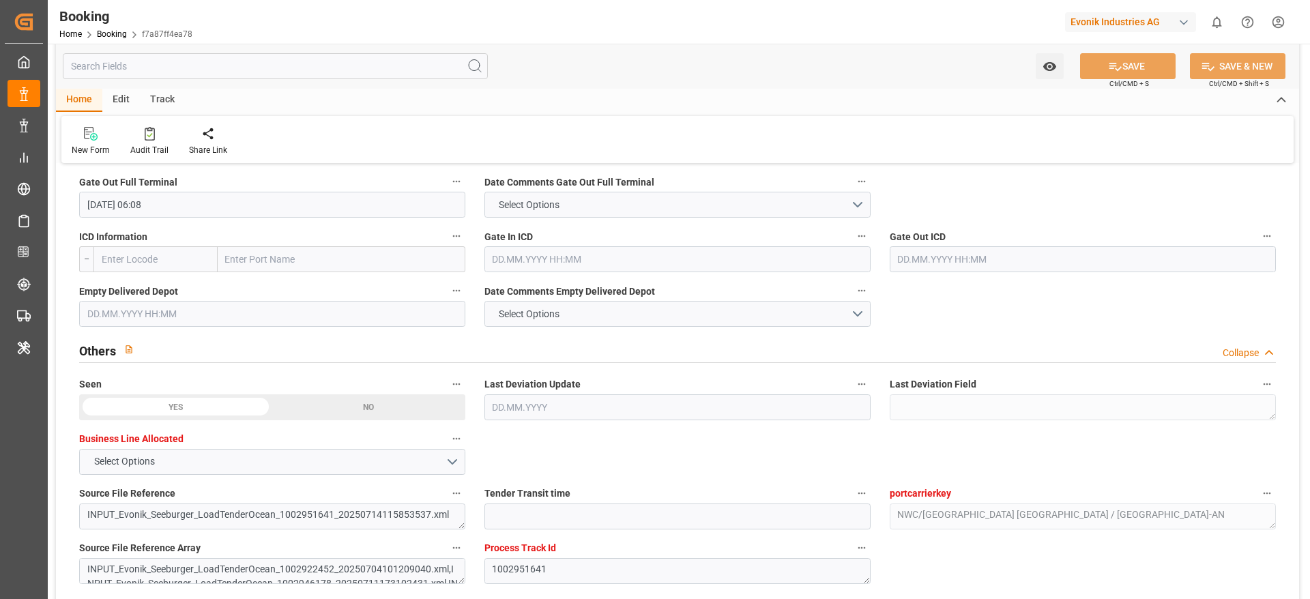
click at [166, 315] on input "text" at bounding box center [272, 314] width 386 height 26
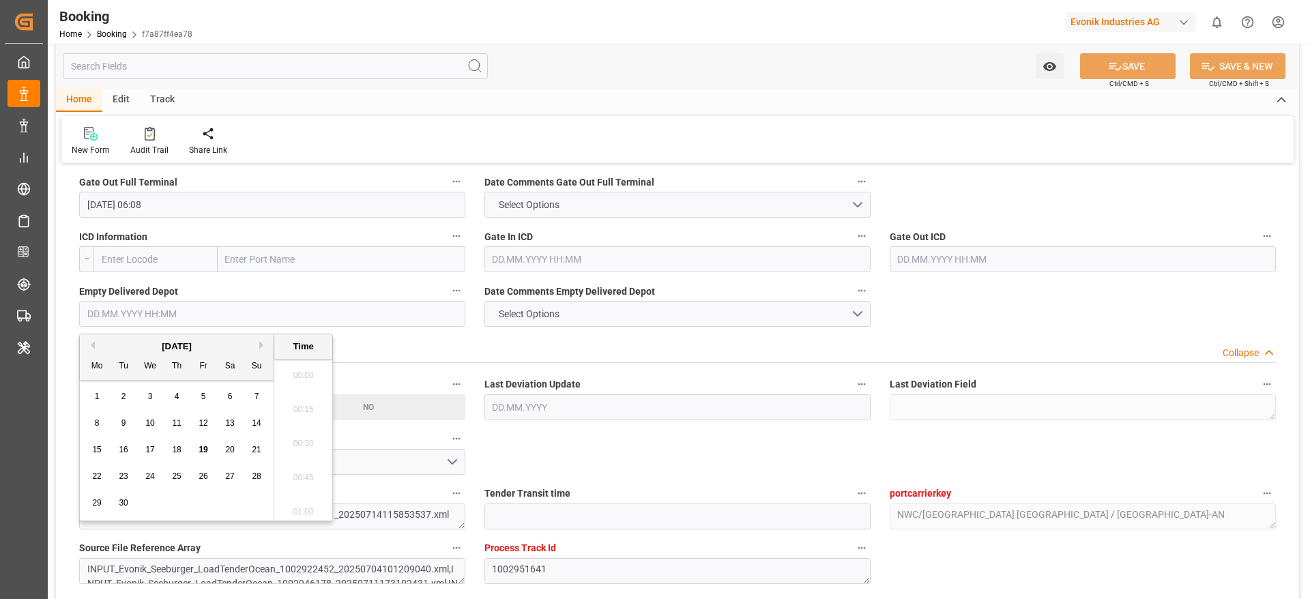
scroll to position [2052, 0]
click at [184, 448] on div "18" at bounding box center [177, 450] width 17 height 16
type input "18.09.2025 00:00"
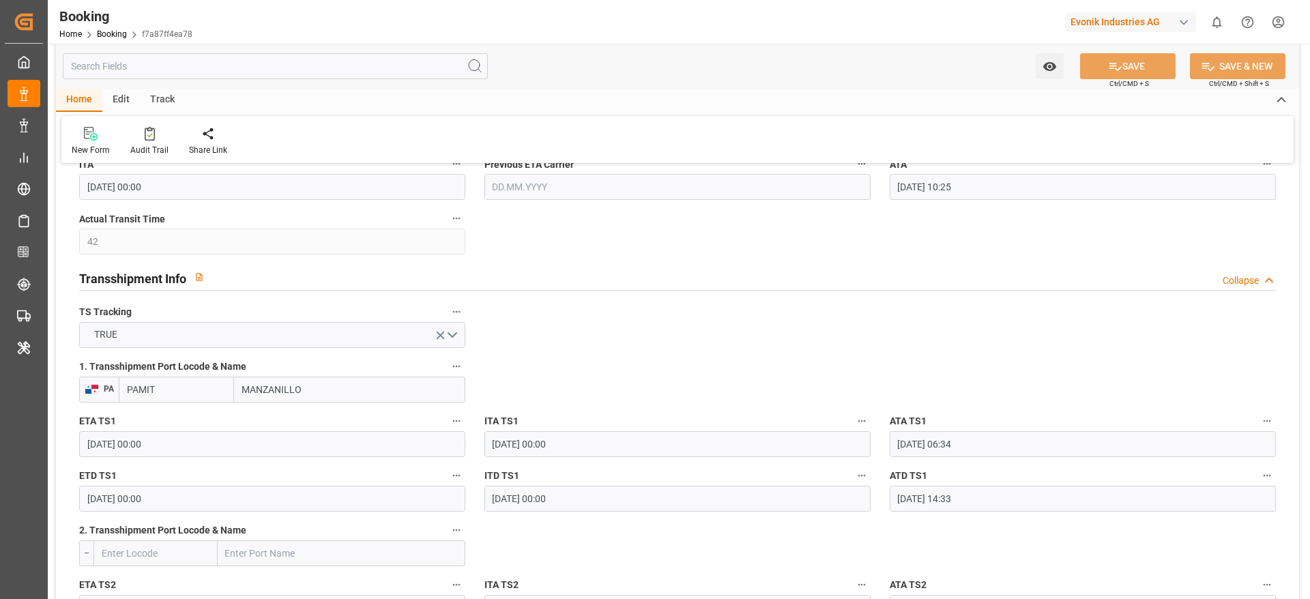
scroll to position [1228, 0]
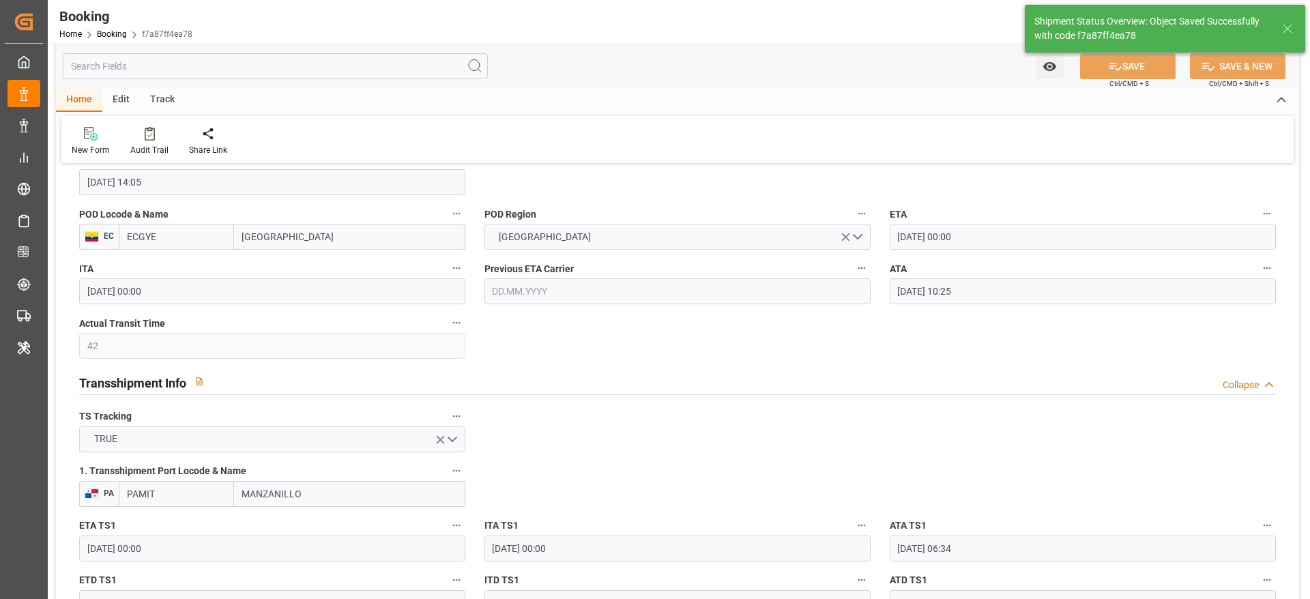
type textarea "[PERSON_NAME]"
type input "19.09.2025 10:06"
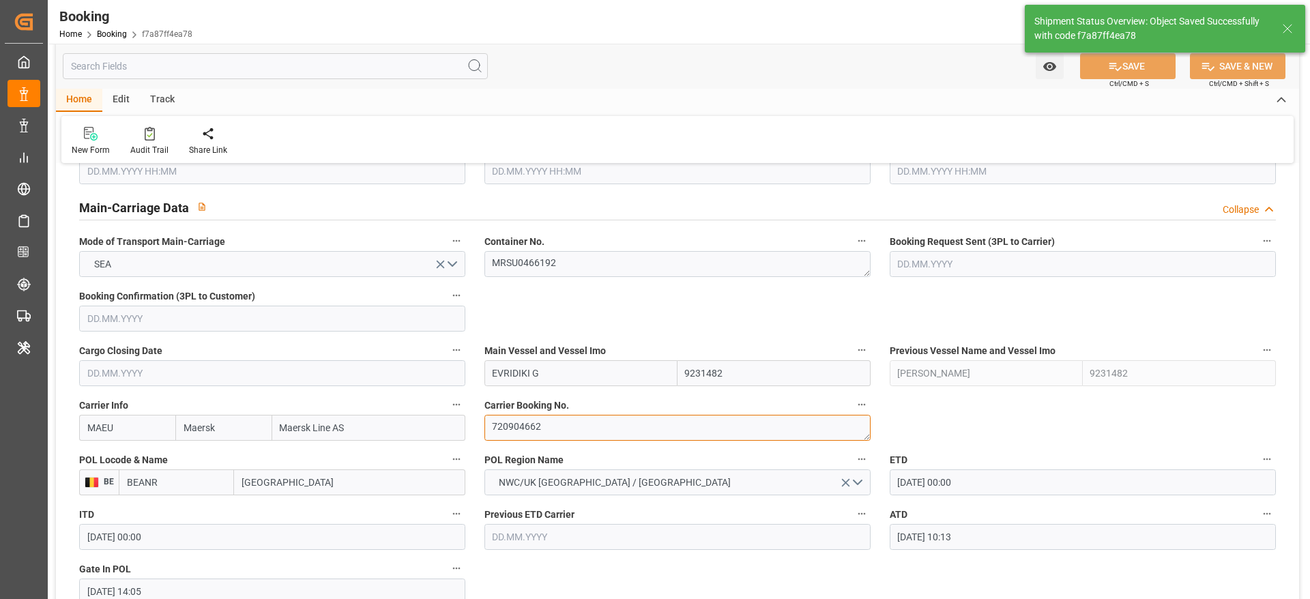
click at [555, 424] on textarea "720904662" at bounding box center [677, 428] width 386 height 26
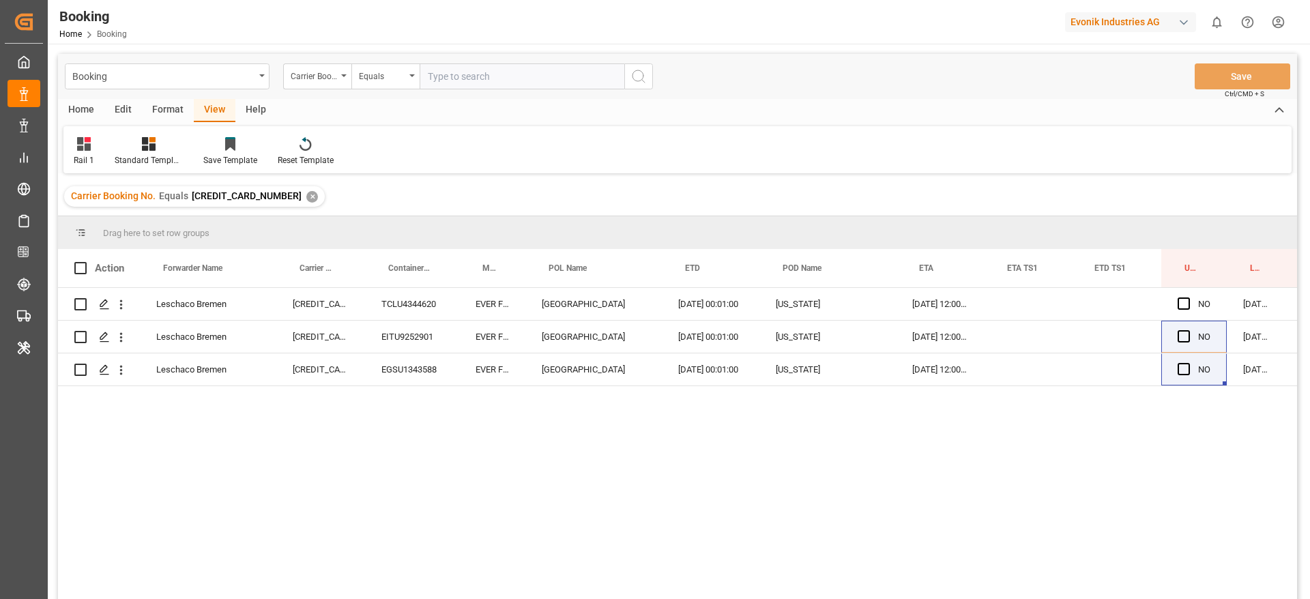
scroll to position [0, 13303]
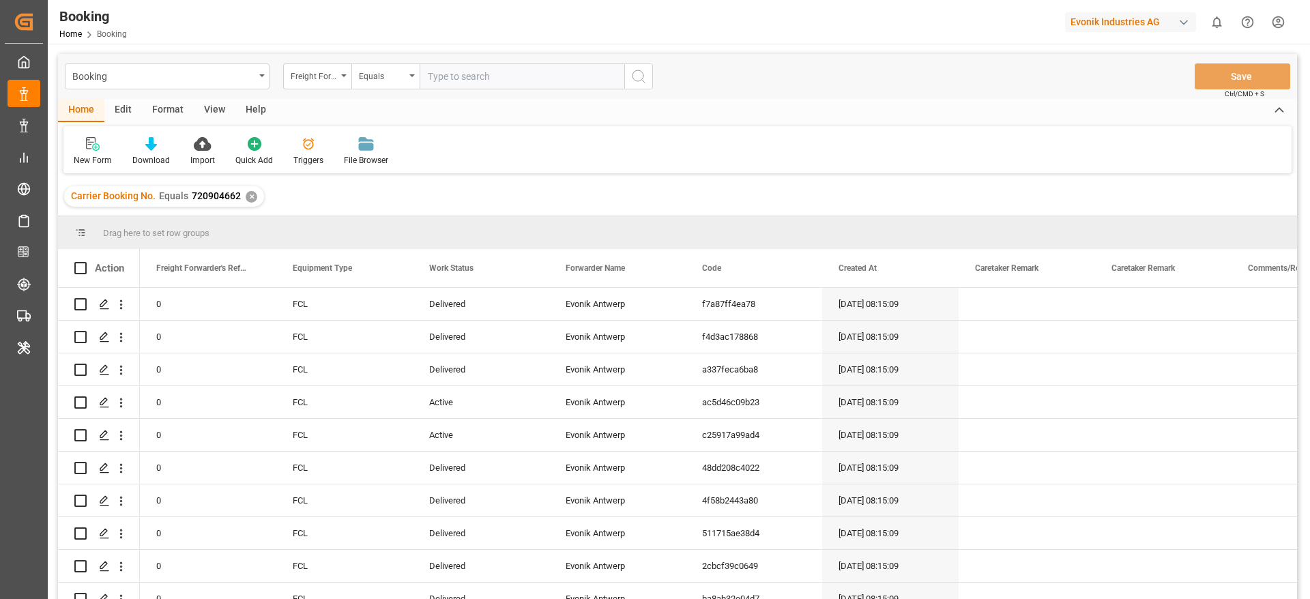
click at [207, 115] on div "View" at bounding box center [215, 110] width 42 height 23
click at [97, 148] on div at bounding box center [87, 143] width 27 height 14
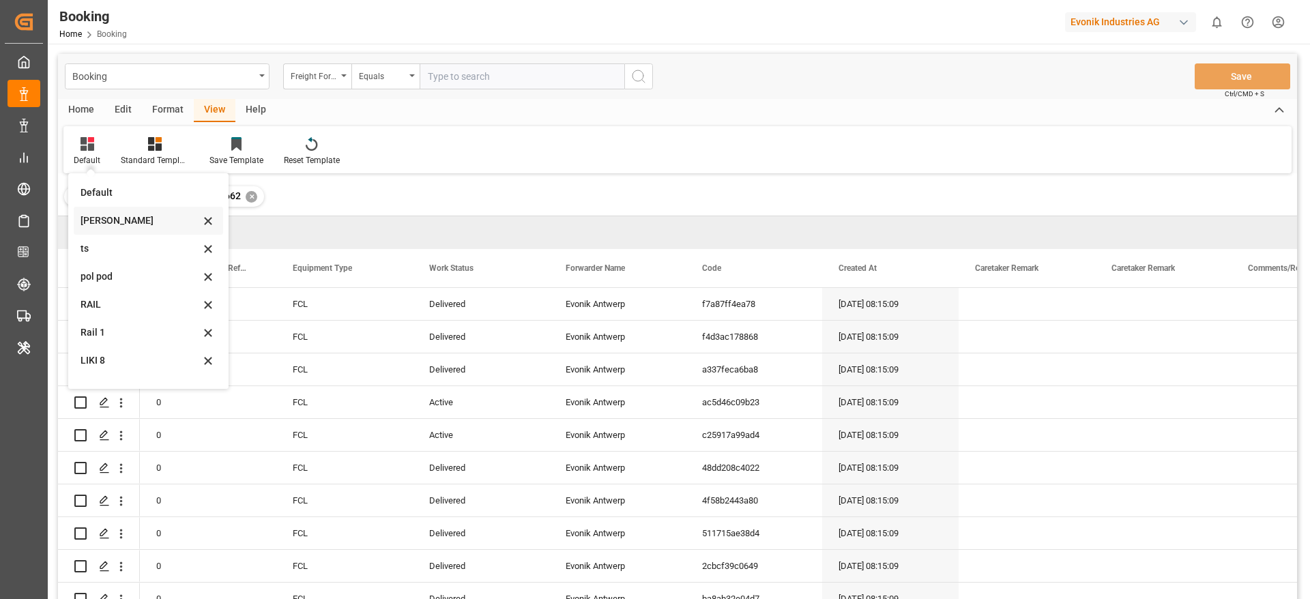
click at [117, 227] on div "[PERSON_NAME]" at bounding box center [140, 221] width 119 height 14
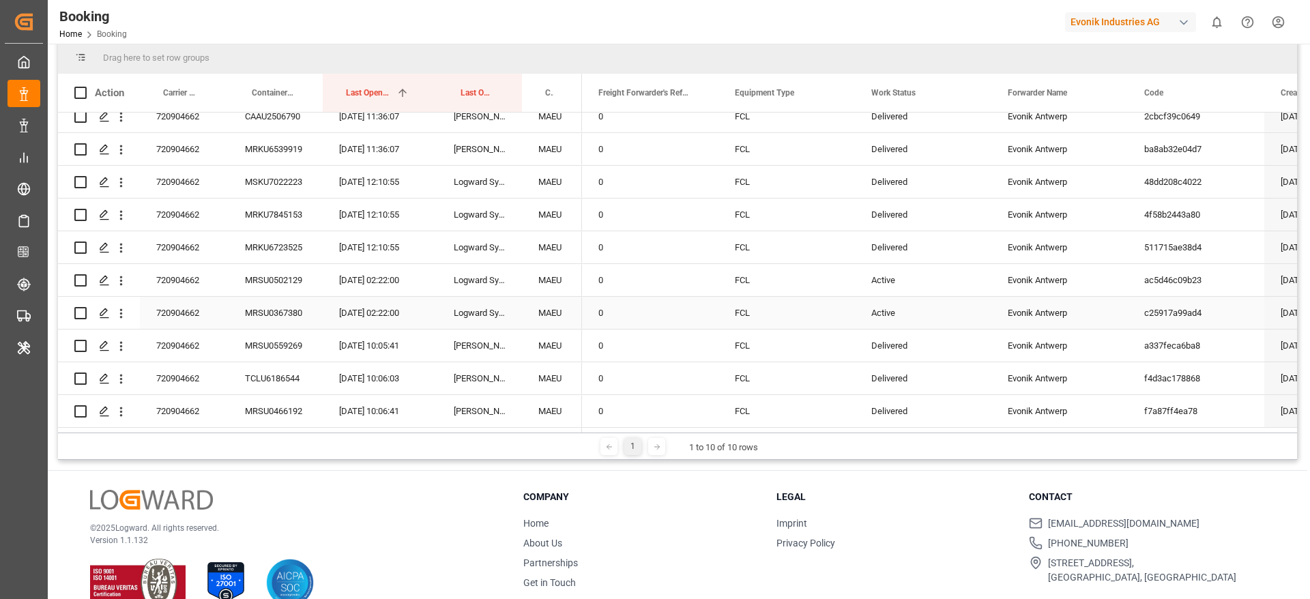
scroll to position [202, 0]
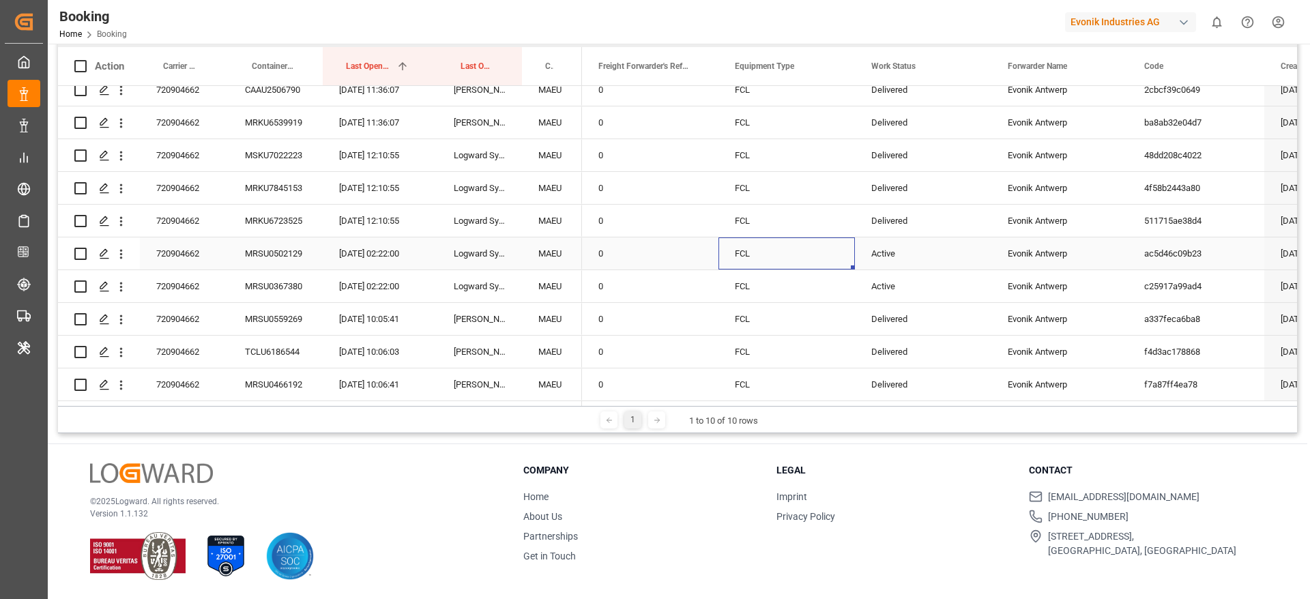
click at [847, 248] on div "FCL" at bounding box center [786, 253] width 136 height 32
click at [497, 307] on div "[PERSON_NAME]" at bounding box center [479, 319] width 85 height 32
click at [470, 284] on div "Logward System" at bounding box center [479, 286] width 85 height 32
click at [250, 261] on div "MRSU0502129" at bounding box center [276, 253] width 94 height 32
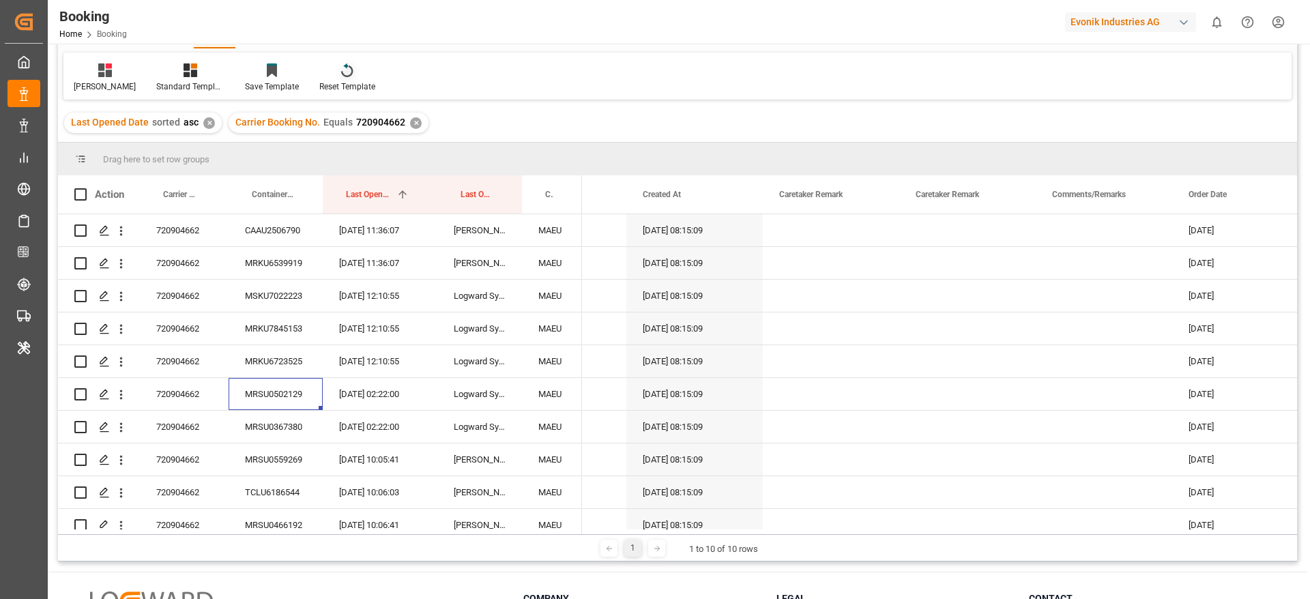
scroll to position [0, 0]
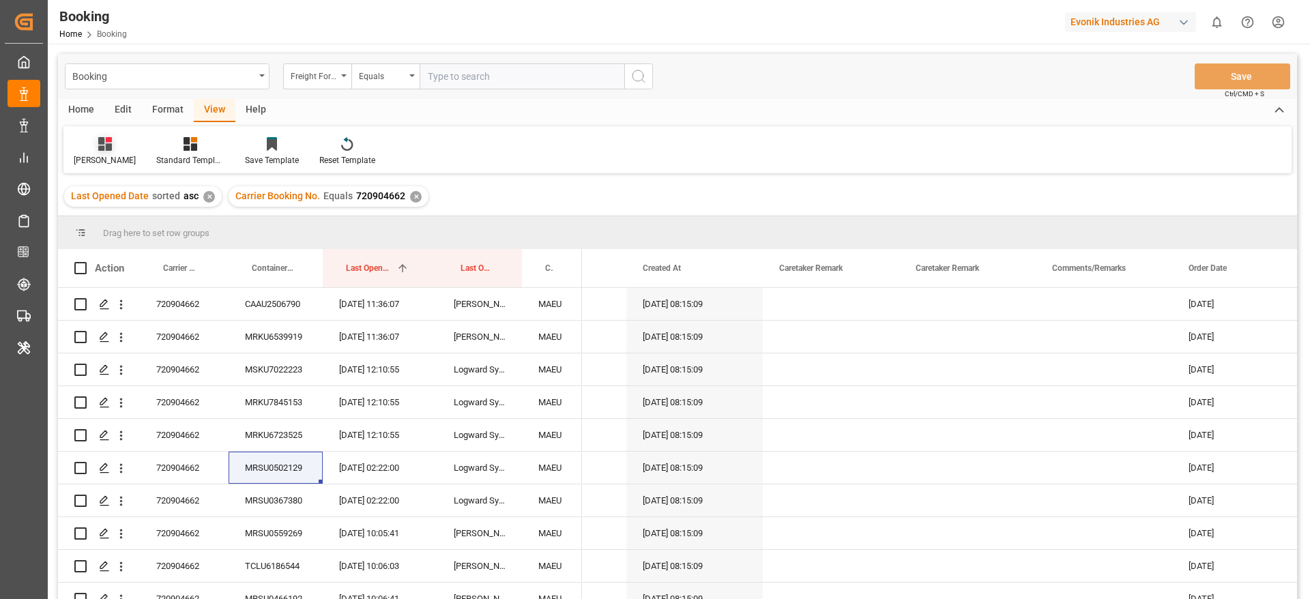
click at [89, 156] on div "[PERSON_NAME]" at bounding box center [105, 160] width 62 height 12
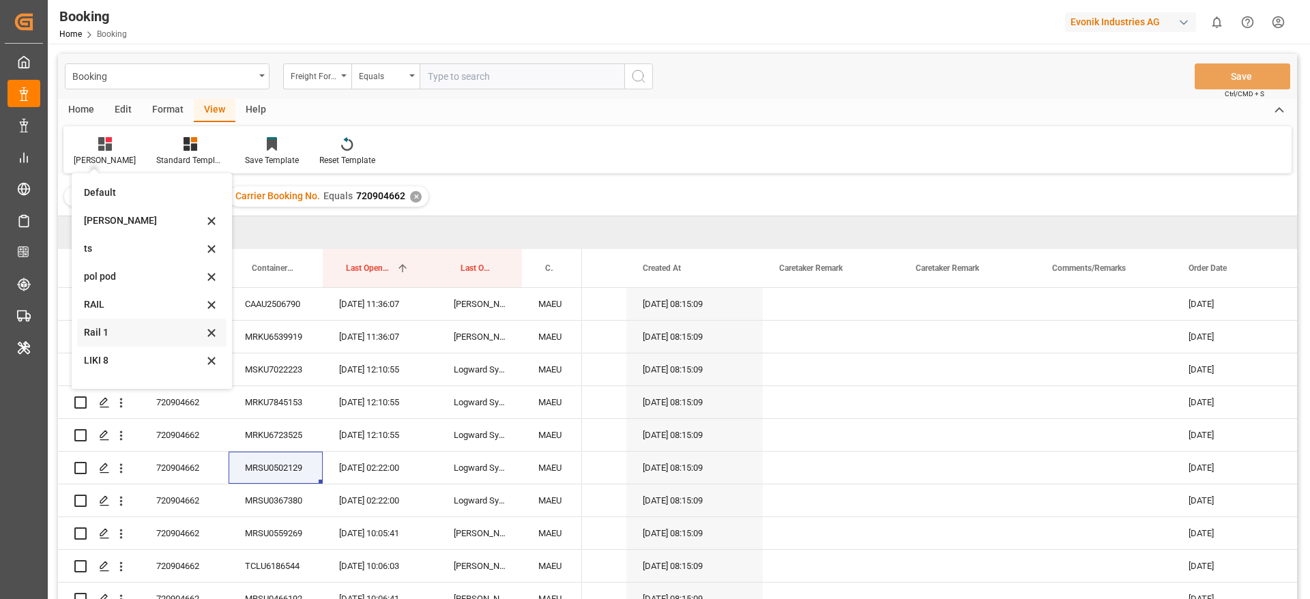
click at [94, 335] on div "Rail 1" at bounding box center [143, 332] width 119 height 14
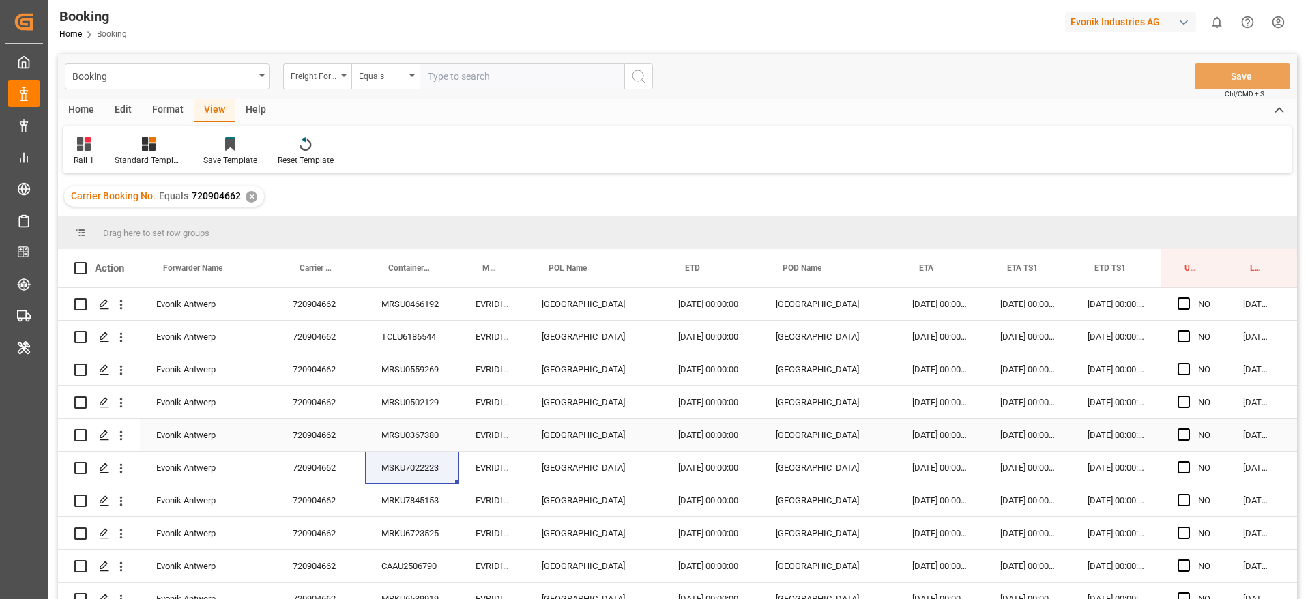
scroll to position [0, 52]
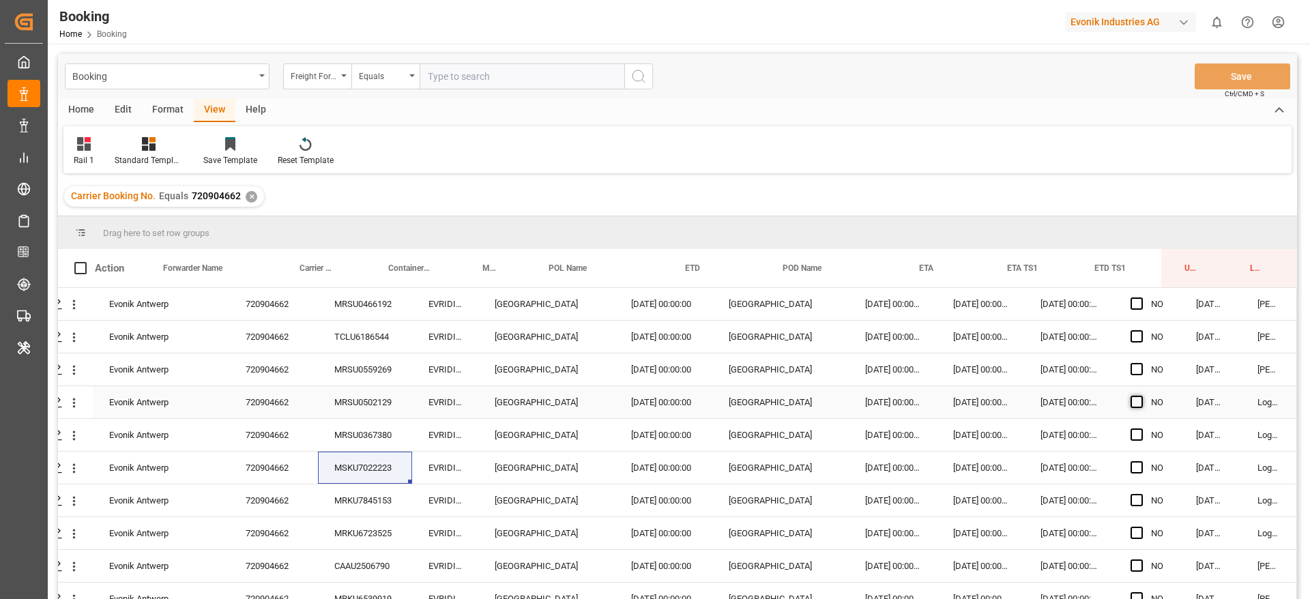
click at [1130, 403] on span "Press SPACE to select this row." at bounding box center [1136, 402] width 12 height 12
click at [1141, 396] on input "Press SPACE to select this row." at bounding box center [1141, 396] width 0 height 0
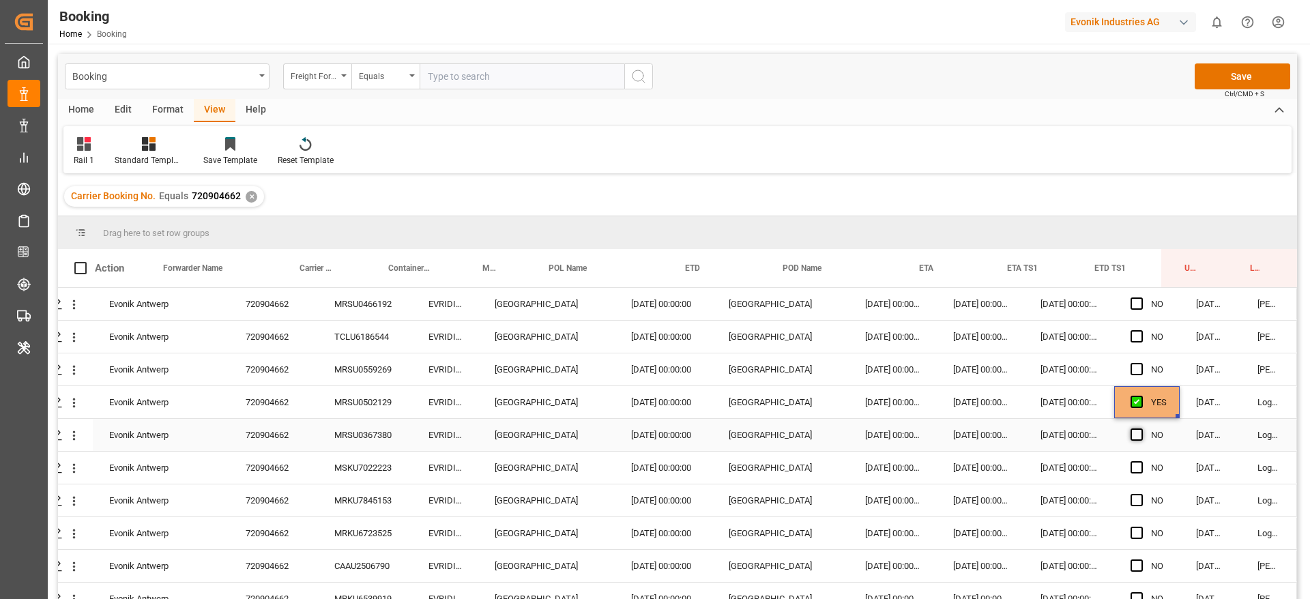
click at [1131, 428] on span "Press SPACE to select this row." at bounding box center [1136, 434] width 12 height 12
click at [1141, 428] on input "Press SPACE to select this row." at bounding box center [1141, 428] width 0 height 0
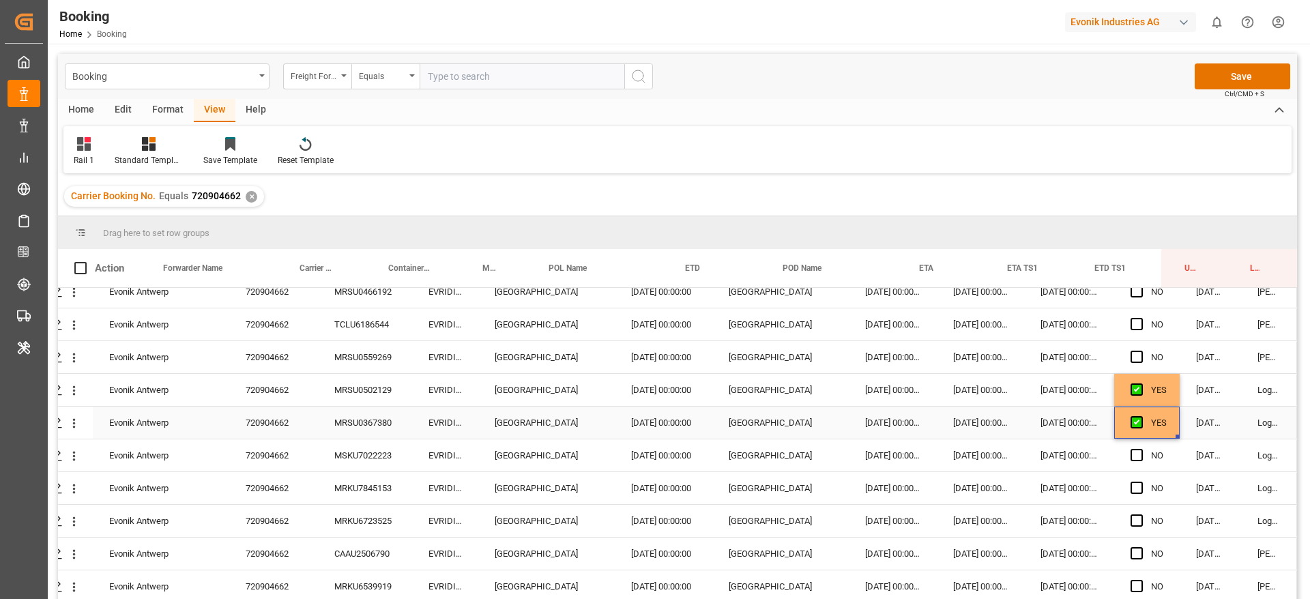
scroll to position [17, 52]
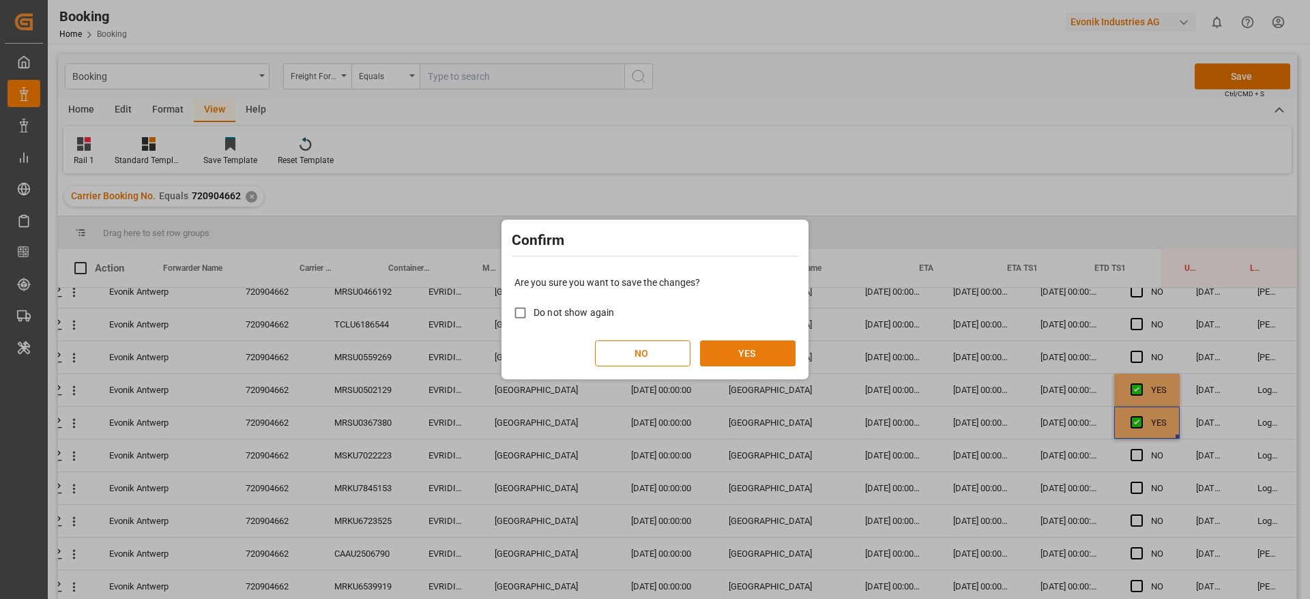
click at [755, 359] on button "YES" at bounding box center [748, 353] width 96 height 26
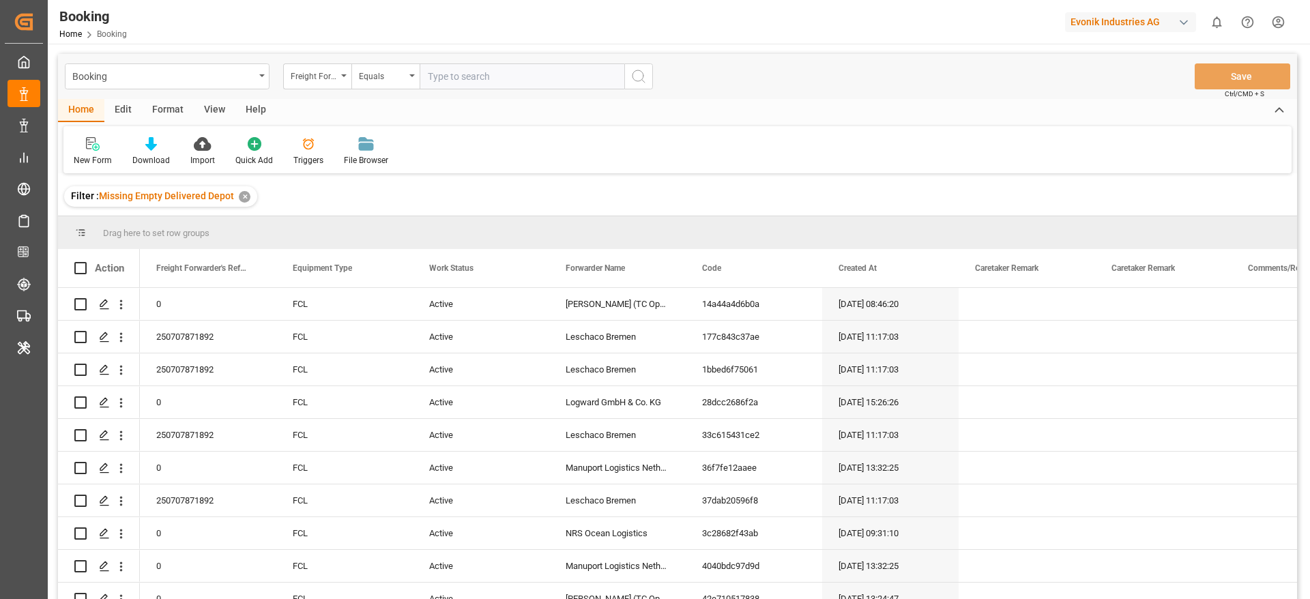
click at [323, 58] on div "Booking Freight Forwarder's Reference No. Equals Save Ctrl/CMD + S" at bounding box center [677, 76] width 1239 height 45
click at [326, 77] on div "Freight Forwarder's Reference No." at bounding box center [314, 75] width 46 height 16
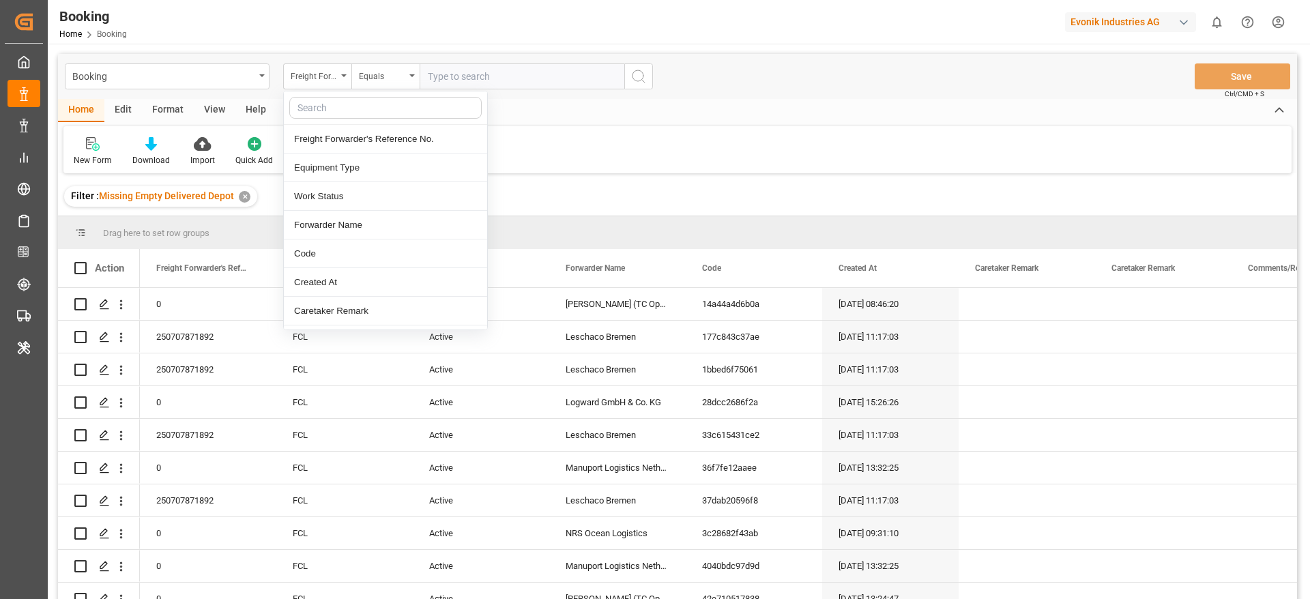
click at [334, 100] on input "text" at bounding box center [385, 108] width 192 height 22
type input "[PERSON_NAME]"
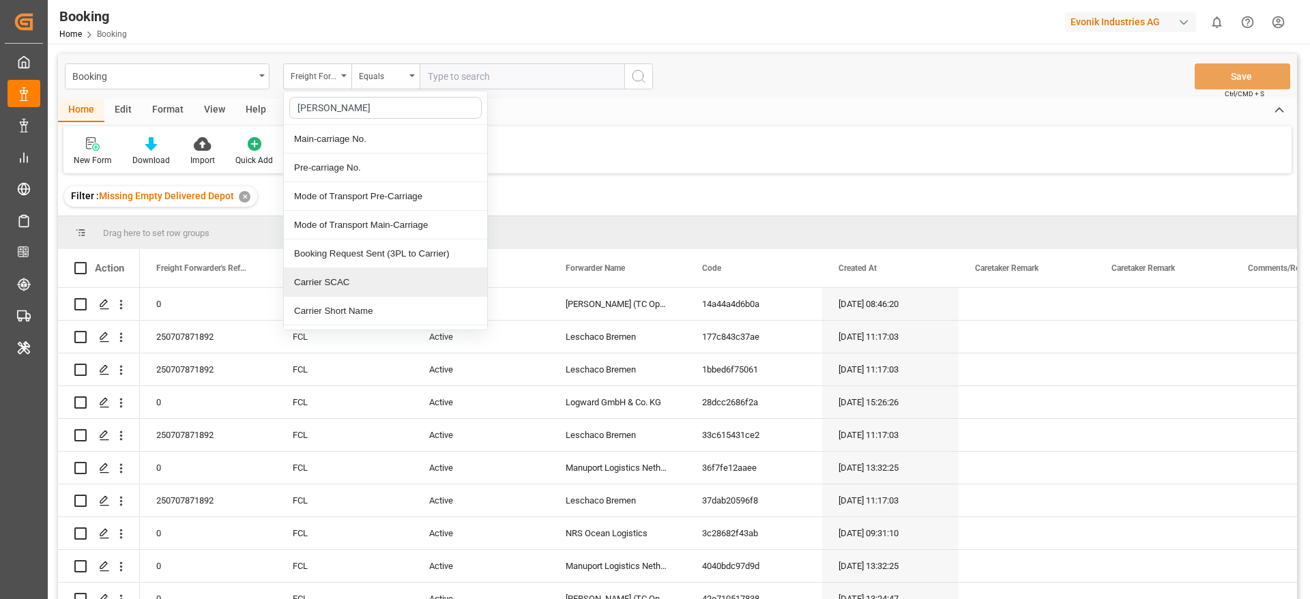
click at [320, 282] on div "Carrier SCAC" at bounding box center [385, 282] width 203 height 29
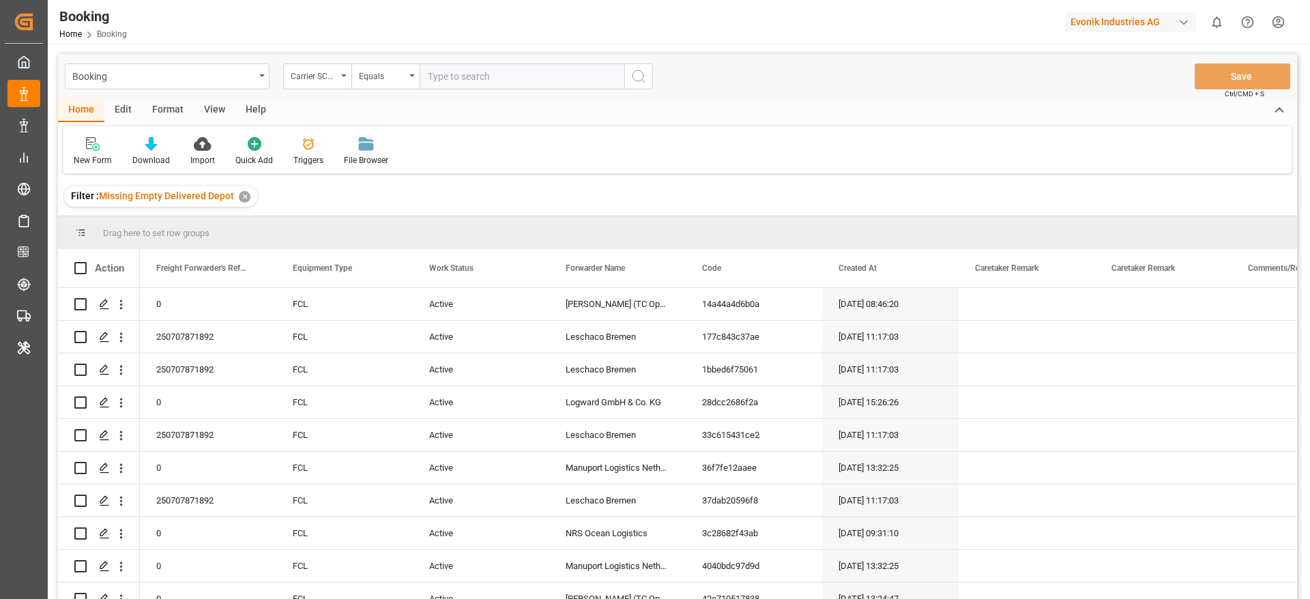
click at [449, 80] on input "text" at bounding box center [522, 76] width 205 height 26
type input "[PERSON_NAME]"
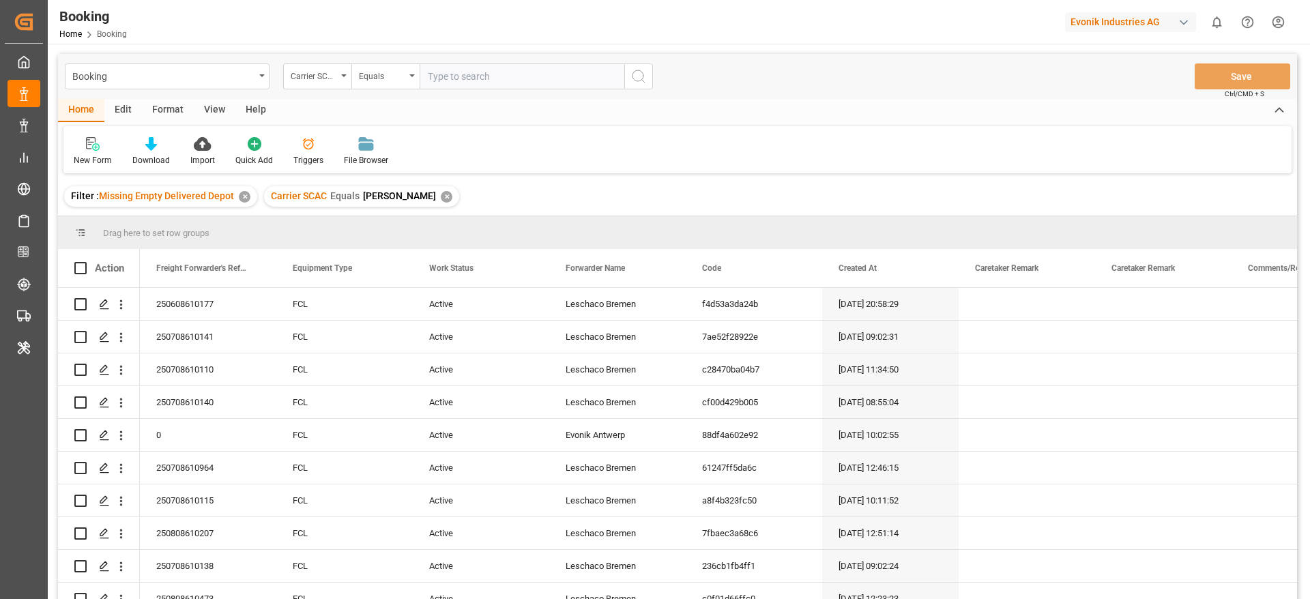
click at [222, 116] on div "View" at bounding box center [215, 110] width 42 height 23
click at [115, 151] on div "Standard Templates" at bounding box center [155, 151] width 89 height 30
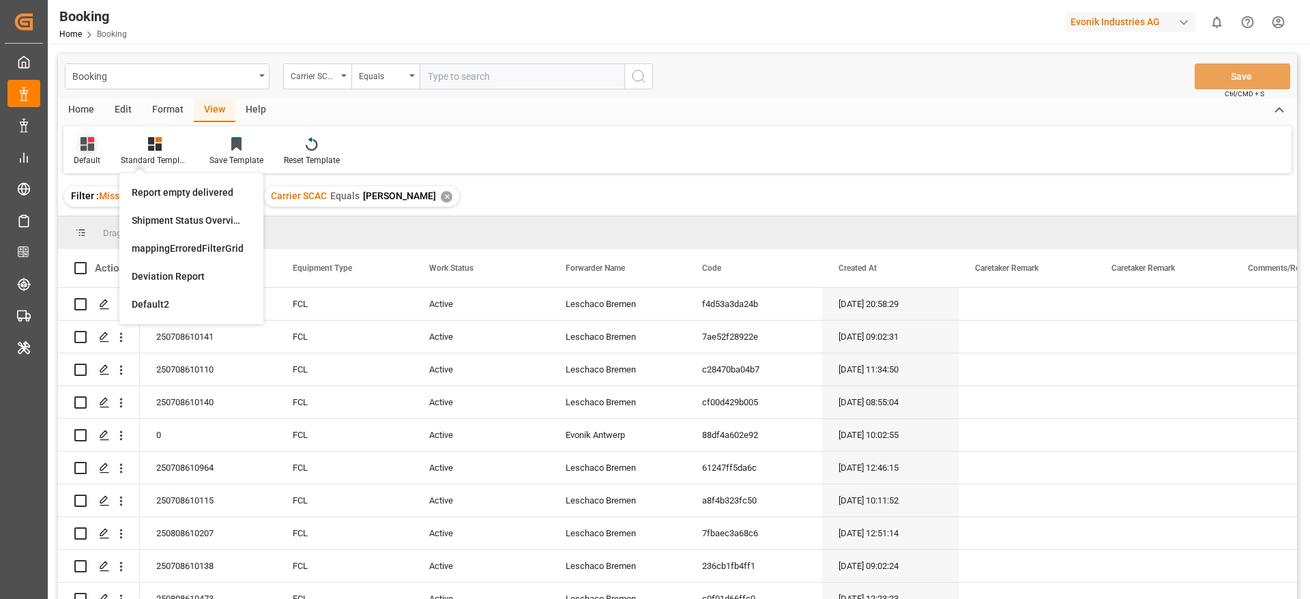
click at [103, 153] on div "Default" at bounding box center [86, 151] width 47 height 30
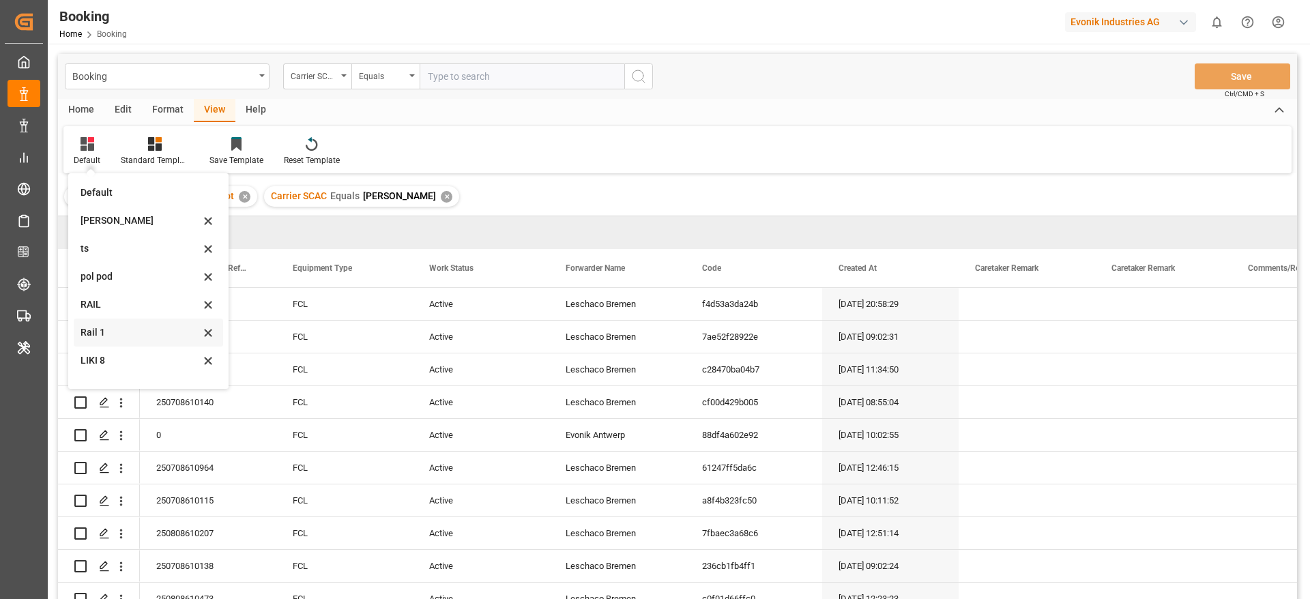
click at [117, 324] on div "Rail 1" at bounding box center [148, 333] width 149 height 28
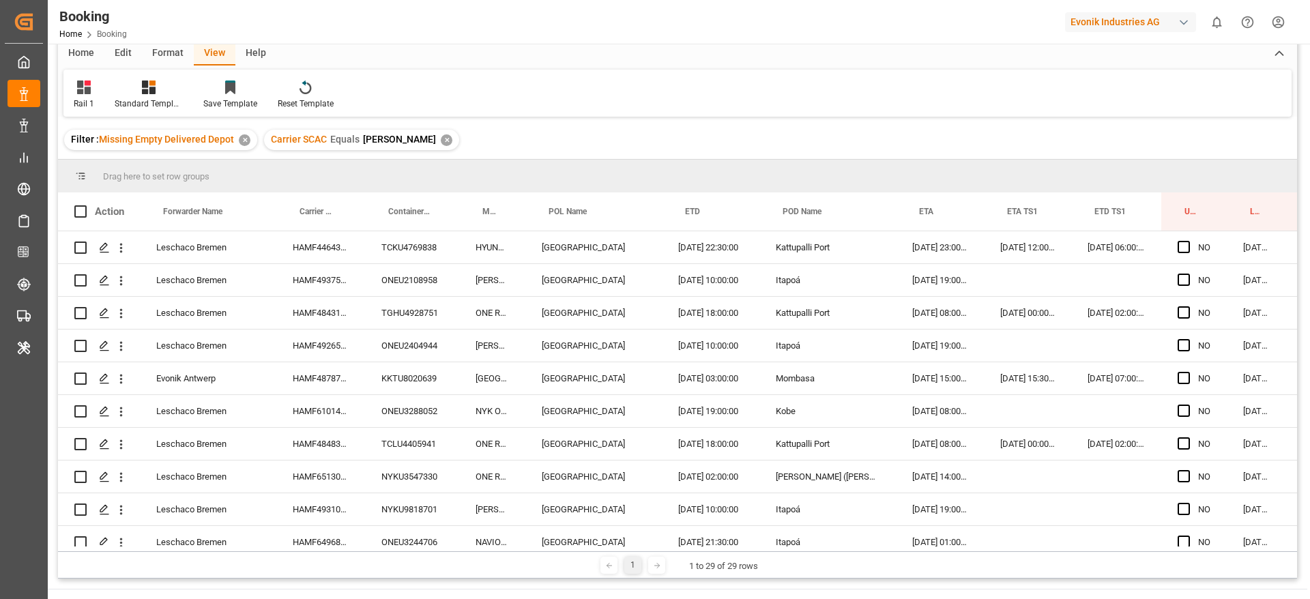
scroll to position [102, 0]
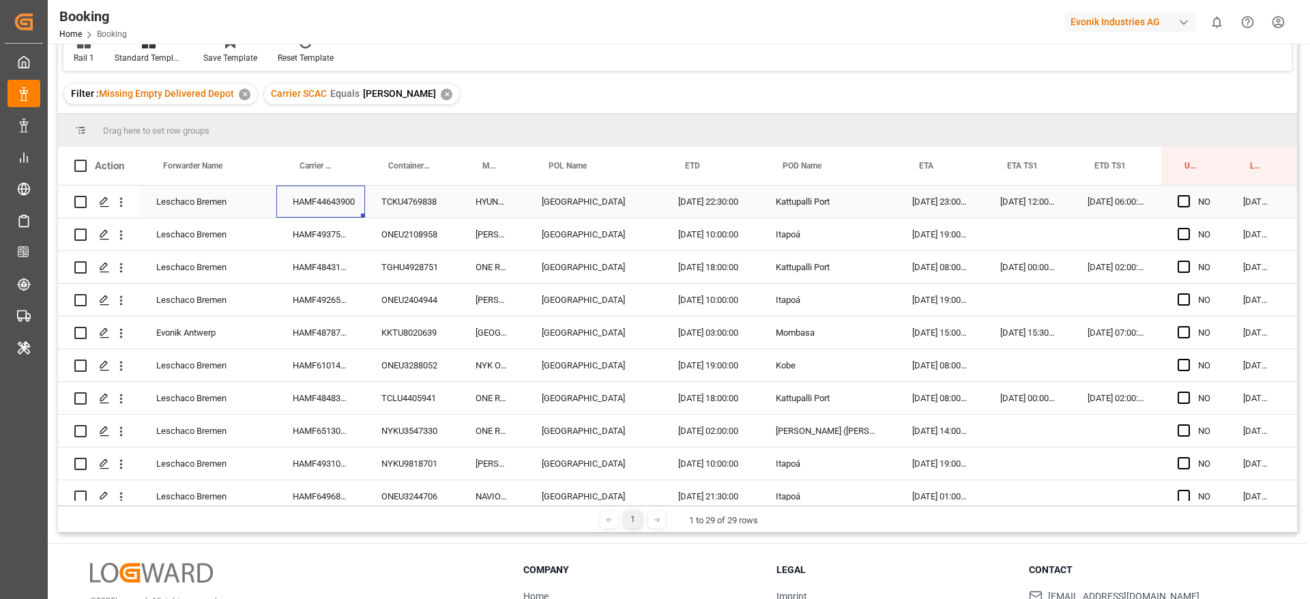
click at [303, 195] on div "HAMF44643900" at bounding box center [320, 202] width 89 height 32
click at [280, 207] on div "HAMF44643900" at bounding box center [320, 202] width 89 height 32
click at [295, 226] on div "HAMF49375900" at bounding box center [320, 234] width 89 height 32
click at [302, 271] on div "HAMF48431800" at bounding box center [320, 267] width 89 height 32
click at [345, 303] on div "HAMF49265700" at bounding box center [320, 300] width 89 height 32
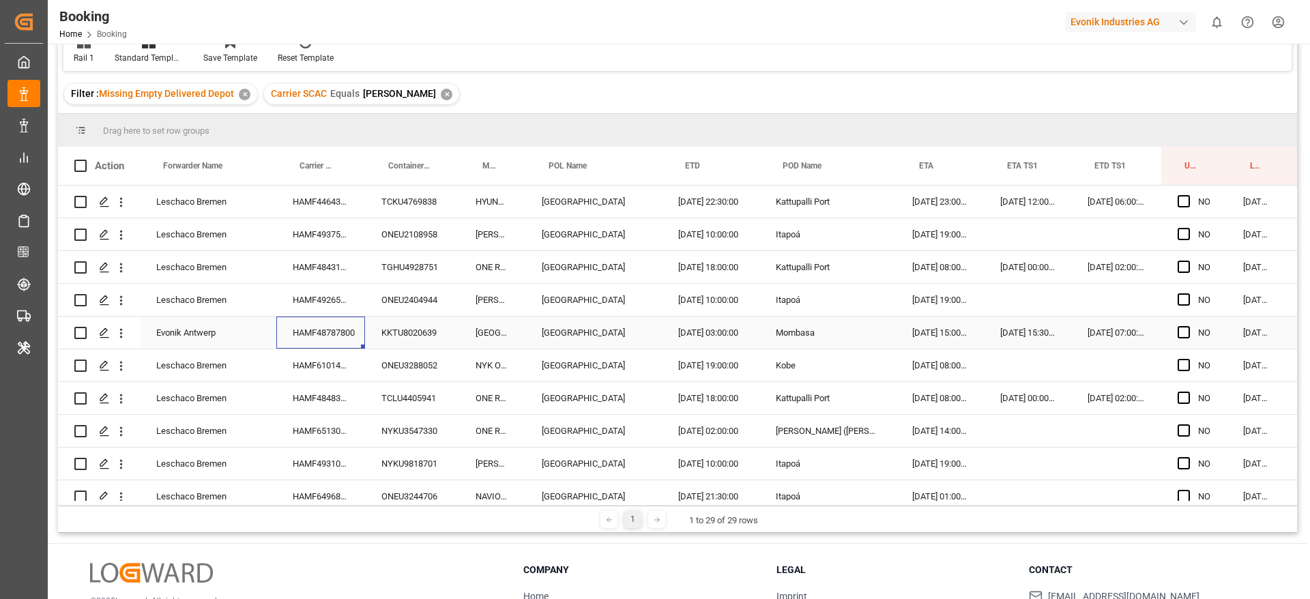
click at [334, 338] on div "HAMF48787800" at bounding box center [320, 333] width 89 height 32
click at [332, 358] on div "HAMF61014700" at bounding box center [320, 365] width 89 height 32
click at [332, 394] on div "HAMF48483800" at bounding box center [320, 398] width 89 height 32
click at [371, 430] on div "NYKU3547330" at bounding box center [412, 431] width 94 height 32
click at [325, 434] on div "HAMF65130300" at bounding box center [320, 431] width 89 height 32
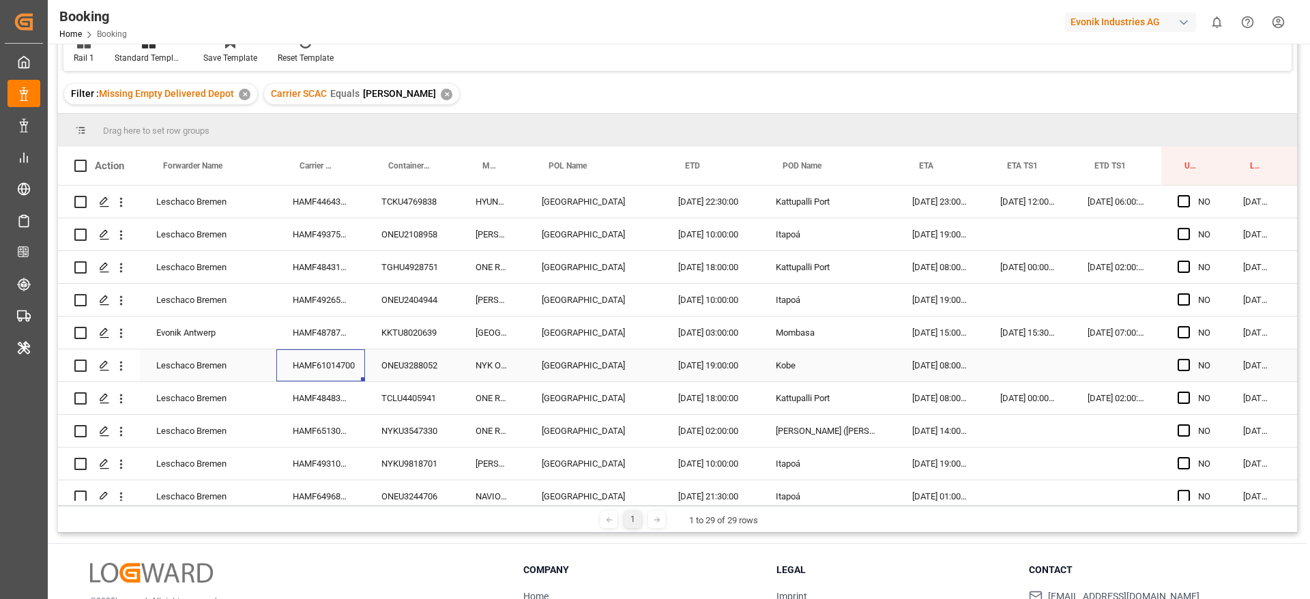
click at [307, 373] on div "HAMF61014700" at bounding box center [320, 365] width 89 height 32
click at [119, 370] on icon "open menu" at bounding box center [121, 366] width 14 height 14
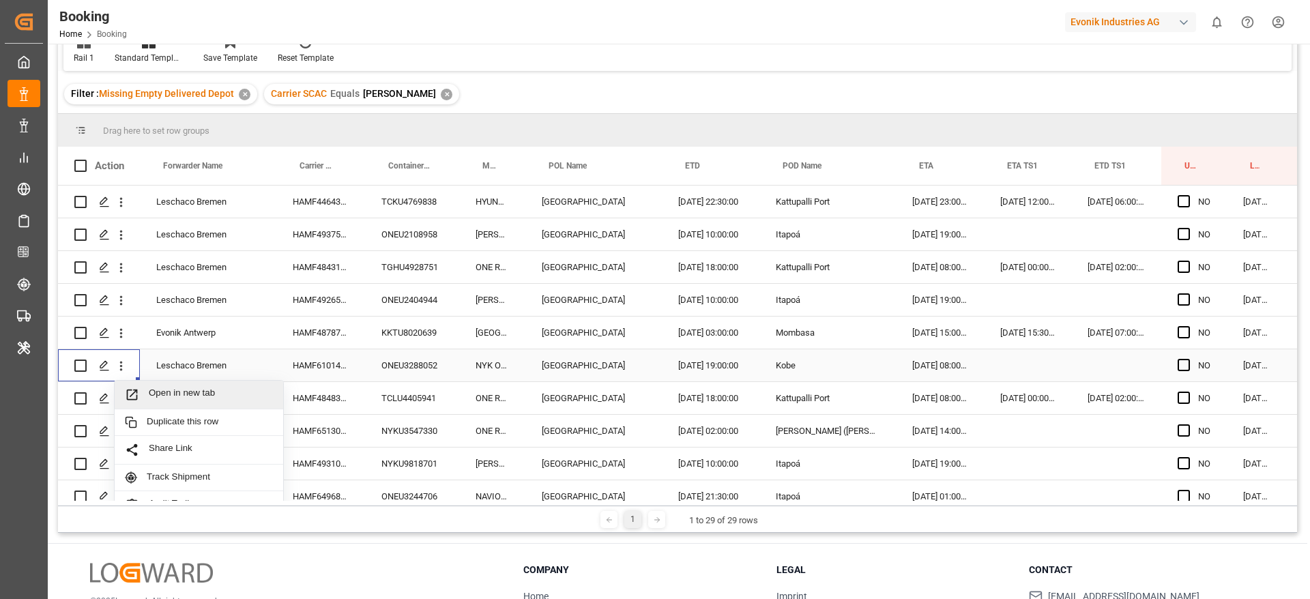
click at [162, 392] on span "Open in new tab" at bounding box center [211, 395] width 124 height 14
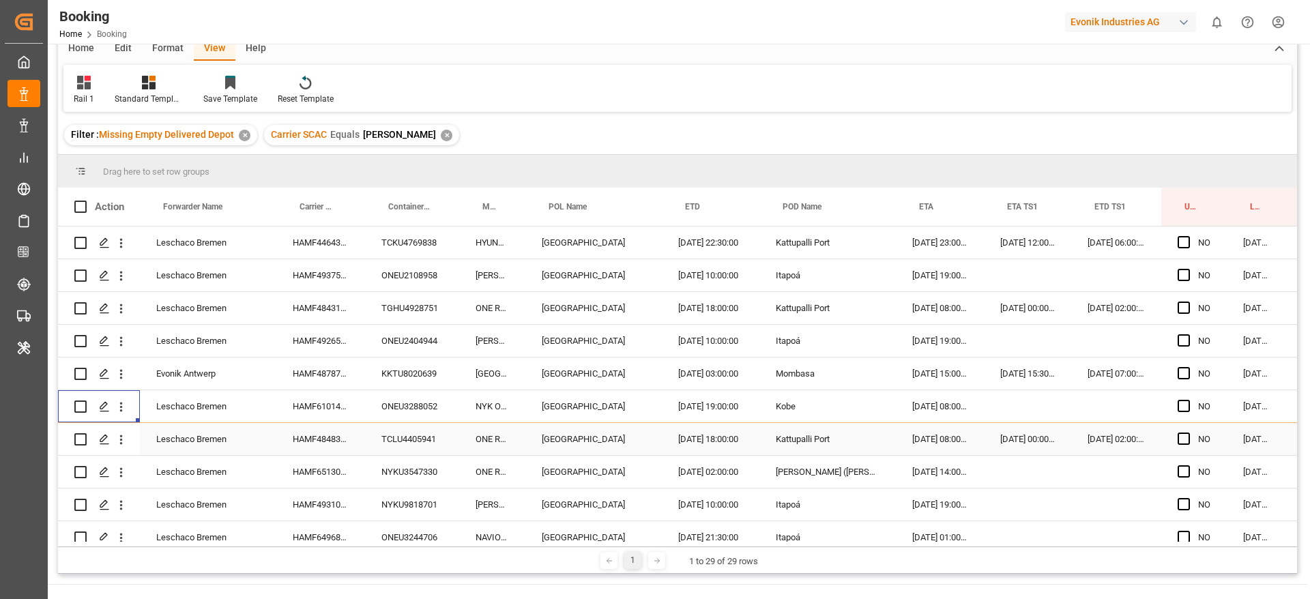
scroll to position [143, 0]
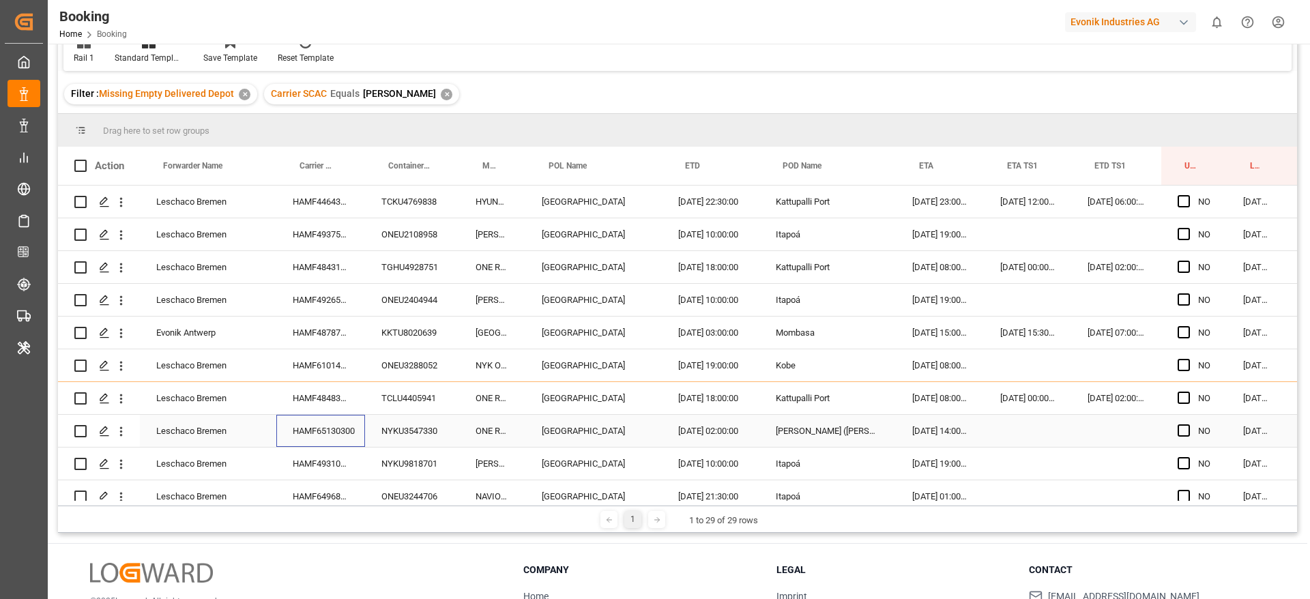
click at [315, 419] on div "HAMF65130300" at bounding box center [320, 431] width 89 height 32
drag, startPoint x: 353, startPoint y: 466, endPoint x: 376, endPoint y: 482, distance: 28.0
click at [353, 466] on div "HAMF49310500" at bounding box center [320, 464] width 89 height 32
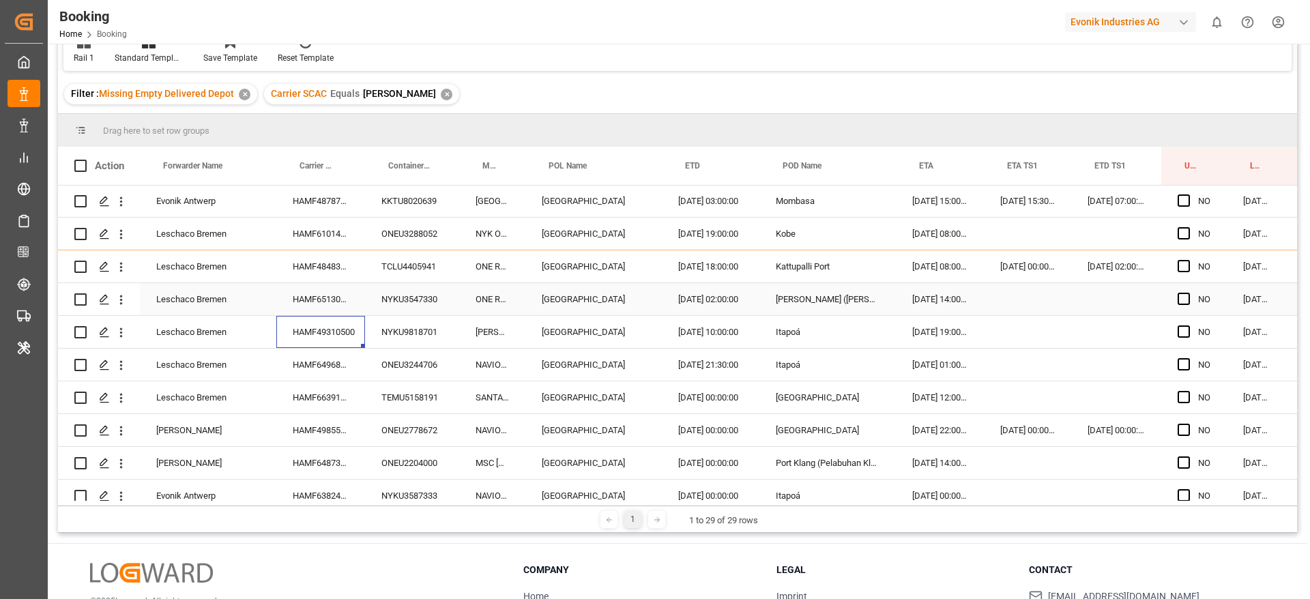
scroll to position [205, 0]
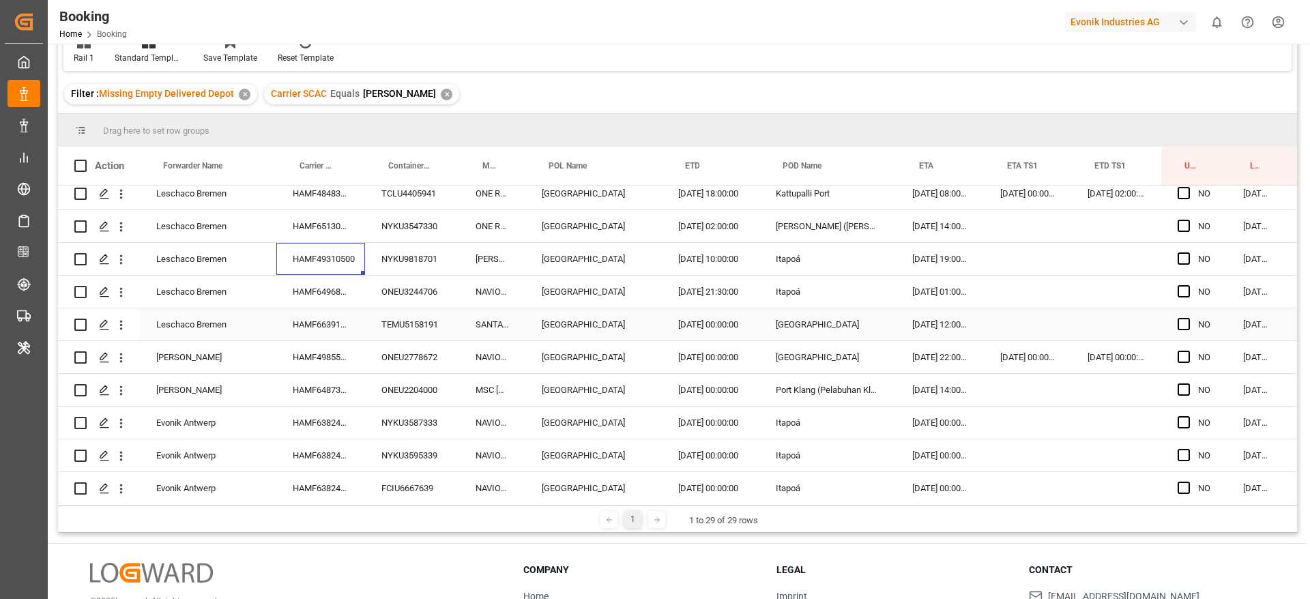
click at [357, 299] on div "HAMF64968700" at bounding box center [320, 292] width 89 height 32
click at [317, 323] on div "HAMF66391600" at bounding box center [320, 324] width 89 height 32
click at [318, 345] on div "HAMF49855500" at bounding box center [320, 357] width 89 height 32
click at [364, 388] on div "HAMF64873900" at bounding box center [320, 390] width 89 height 32
click at [325, 419] on div "HAMF63824400" at bounding box center [320, 423] width 89 height 32
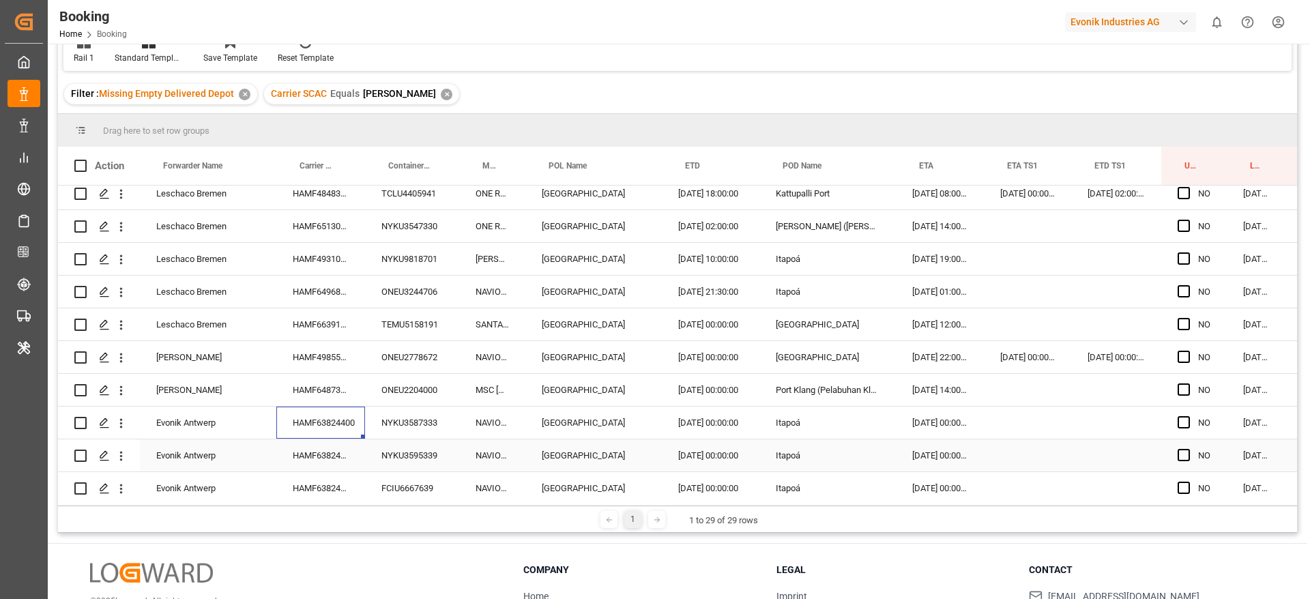
click at [336, 441] on div "HAMF63824400" at bounding box center [320, 455] width 89 height 32
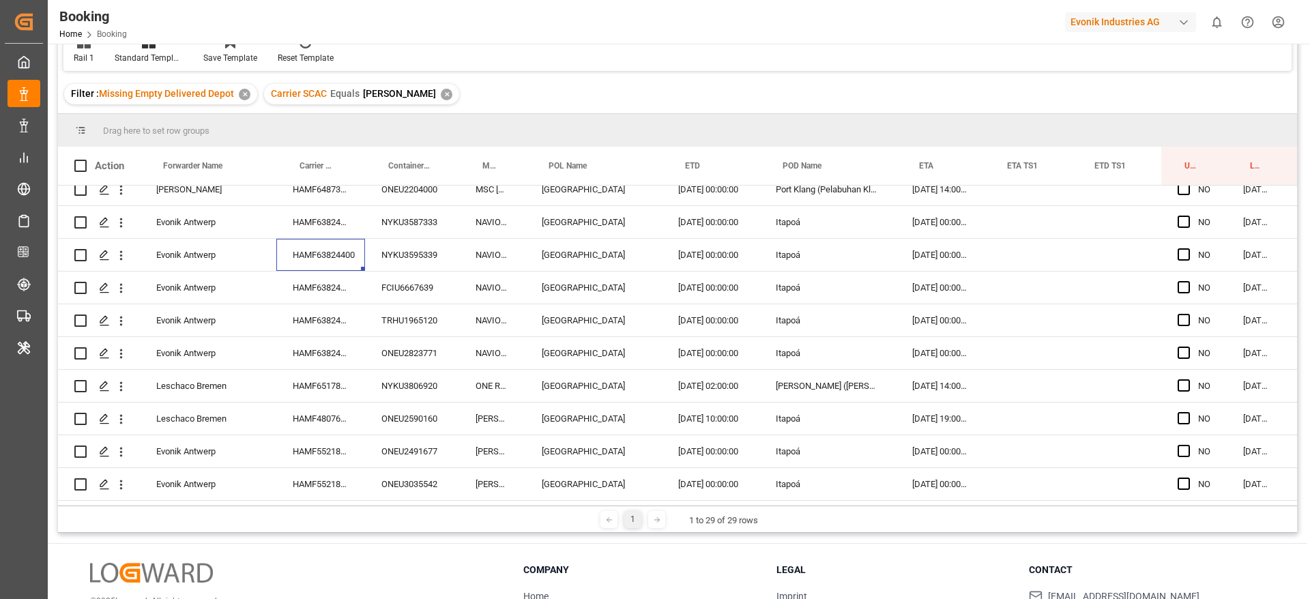
scroll to position [409, 0]
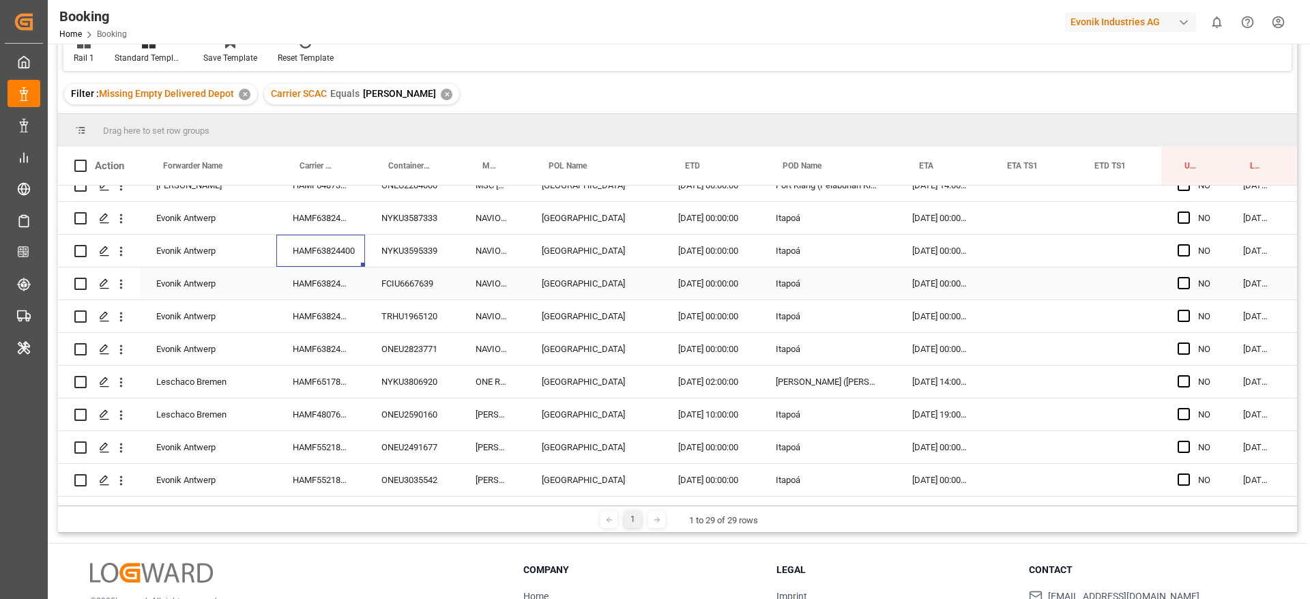
click at [347, 289] on div "HAMF63824400" at bounding box center [320, 283] width 89 height 32
click at [320, 233] on div "HAMF63824400" at bounding box center [320, 218] width 89 height 32
click at [320, 253] on div "HAMF63824400" at bounding box center [320, 251] width 89 height 32
click at [325, 278] on div "HAMF63824400" at bounding box center [320, 283] width 89 height 32
click at [329, 312] on div "HAMF63824400" at bounding box center [320, 316] width 89 height 32
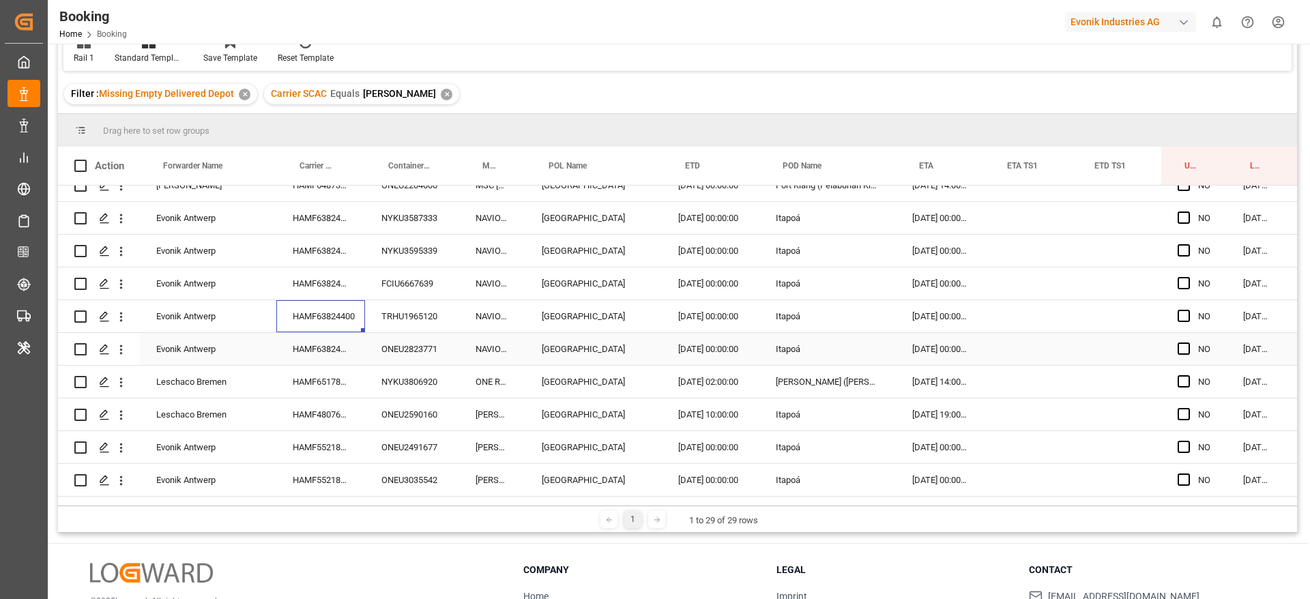
click at [323, 349] on div "HAMF63824400" at bounding box center [320, 349] width 89 height 32
click at [323, 382] on div "HAMF65178800" at bounding box center [320, 382] width 89 height 32
click at [318, 421] on div "HAMF48076600" at bounding box center [320, 414] width 89 height 32
click at [315, 447] on div "HAMF55218900" at bounding box center [320, 447] width 89 height 32
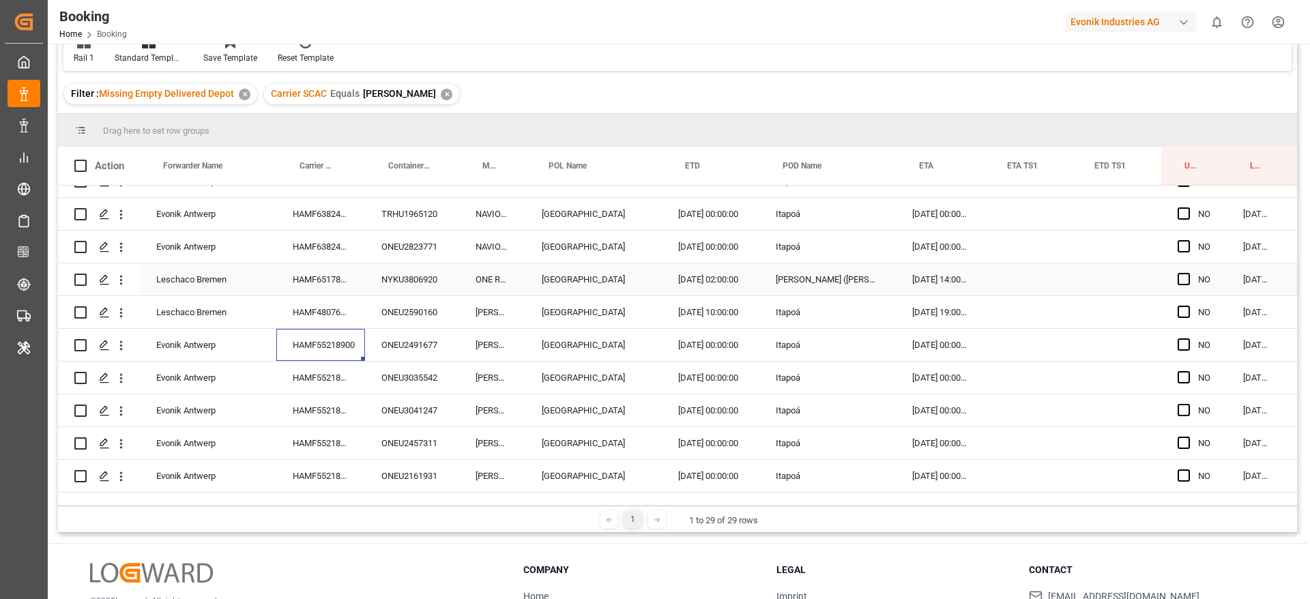
scroll to position [614, 0]
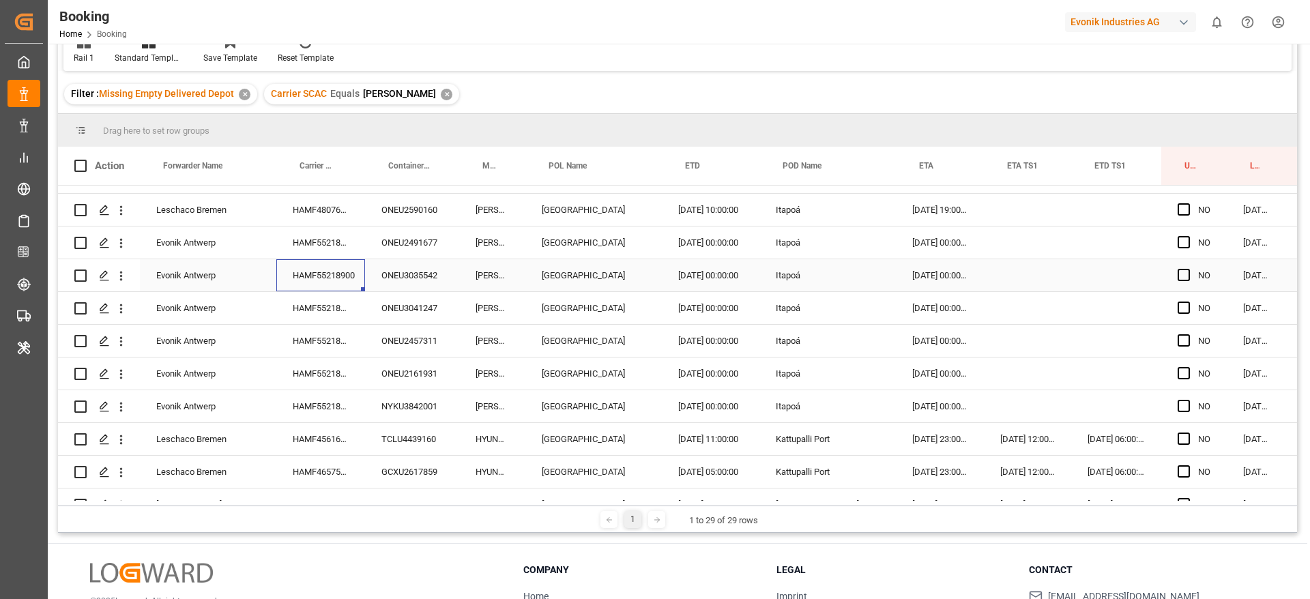
click at [308, 271] on div "HAMF55218900" at bounding box center [320, 275] width 89 height 32
click at [339, 309] on div "HAMF55218900" at bounding box center [320, 308] width 89 height 32
click at [334, 340] on div "HAMF55218900" at bounding box center [320, 341] width 89 height 32
click at [327, 370] on div "HAMF55218900" at bounding box center [320, 373] width 89 height 32
click at [325, 394] on div "HAMF55218900" at bounding box center [320, 406] width 89 height 32
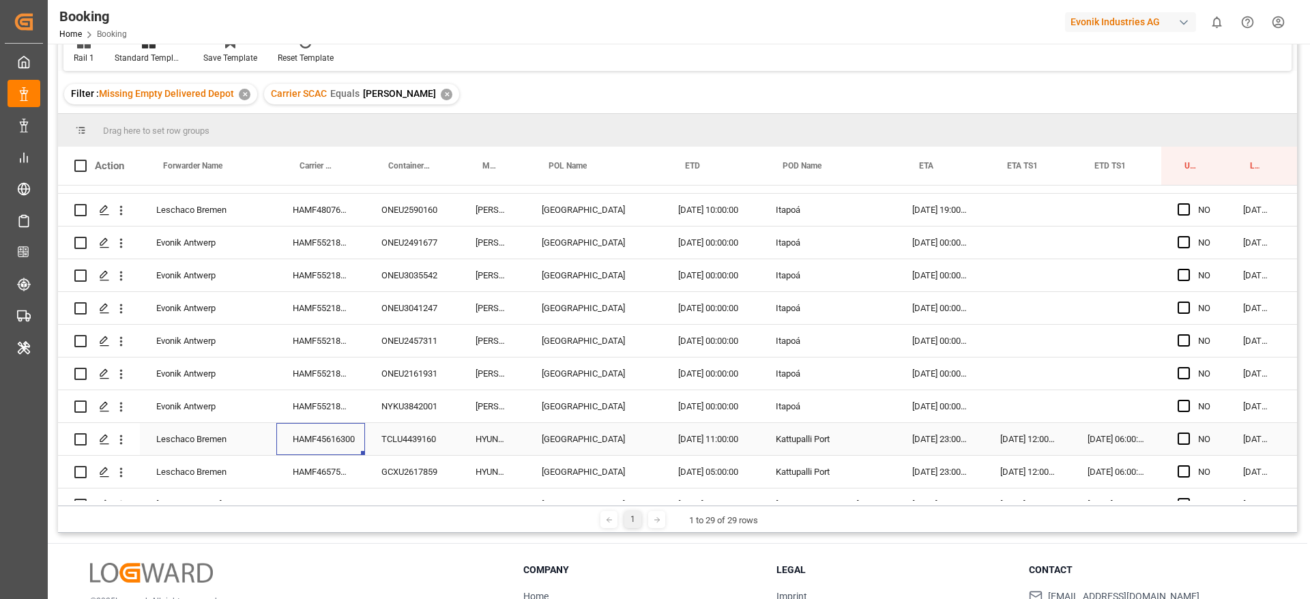
click at [320, 432] on div "HAMF45616300" at bounding box center [320, 439] width 89 height 32
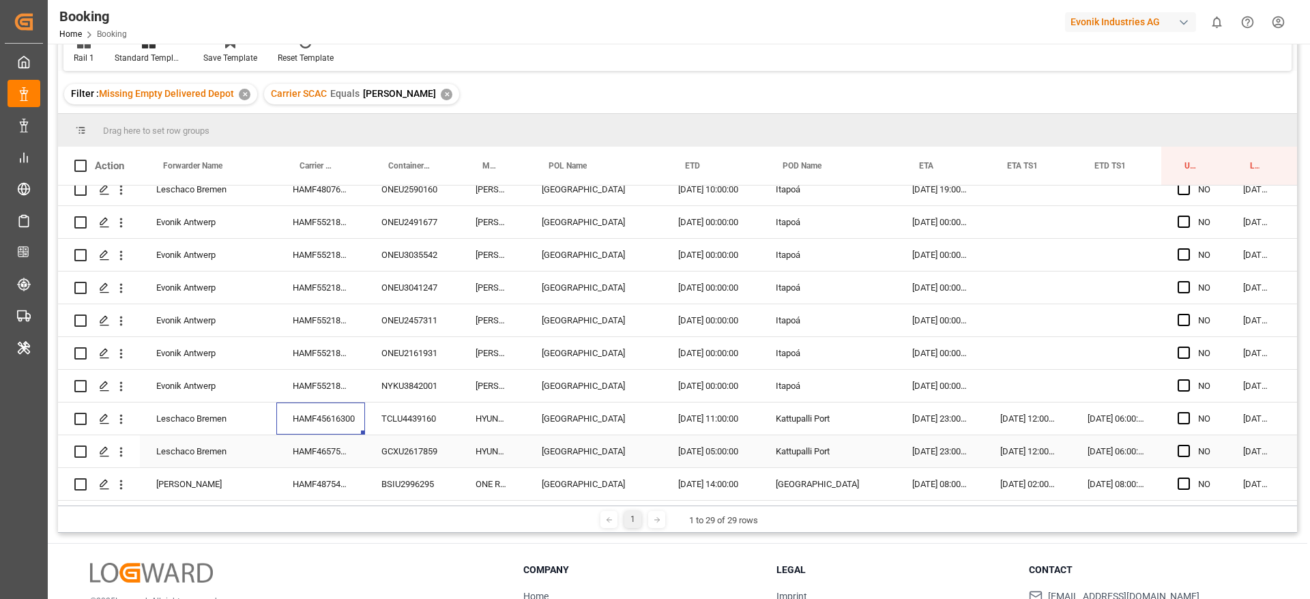
click at [332, 445] on div "HAMF46575800" at bounding box center [320, 451] width 89 height 32
click at [306, 472] on div "HAMF48754900" at bounding box center [320, 484] width 89 height 32
click at [291, 435] on div "HAMF46575800" at bounding box center [320, 451] width 89 height 32
click at [123, 454] on button "open menu" at bounding box center [121, 452] width 14 height 26
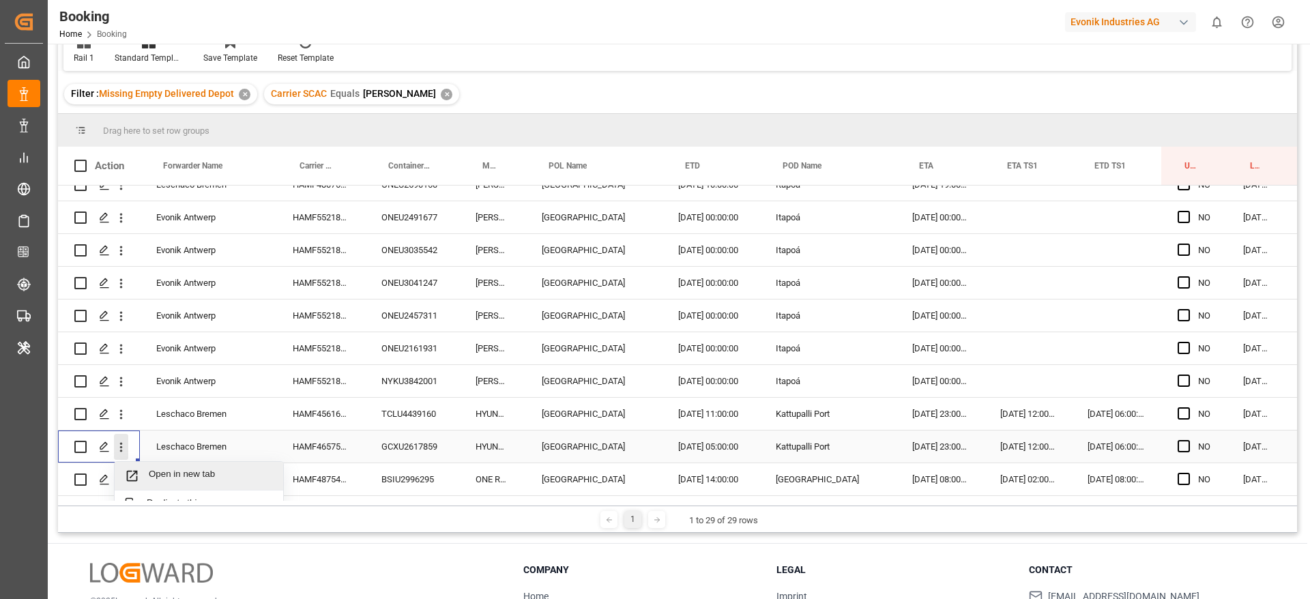
click at [154, 467] on div "Open in new tab" at bounding box center [199, 476] width 169 height 29
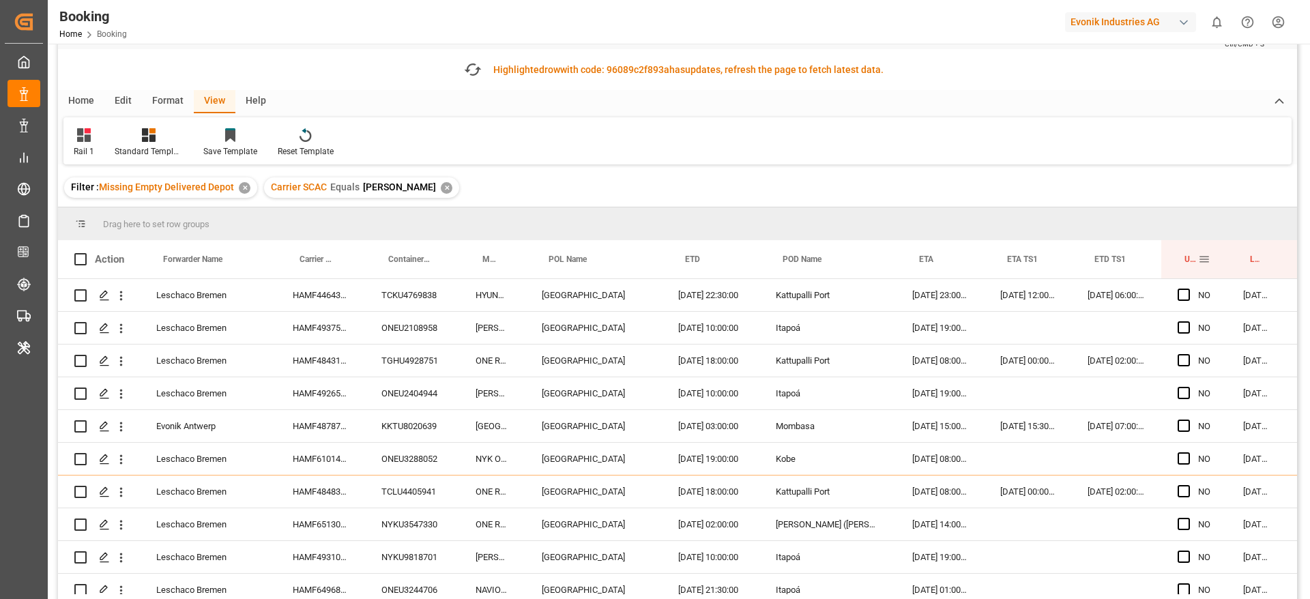
scroll to position [0, 0]
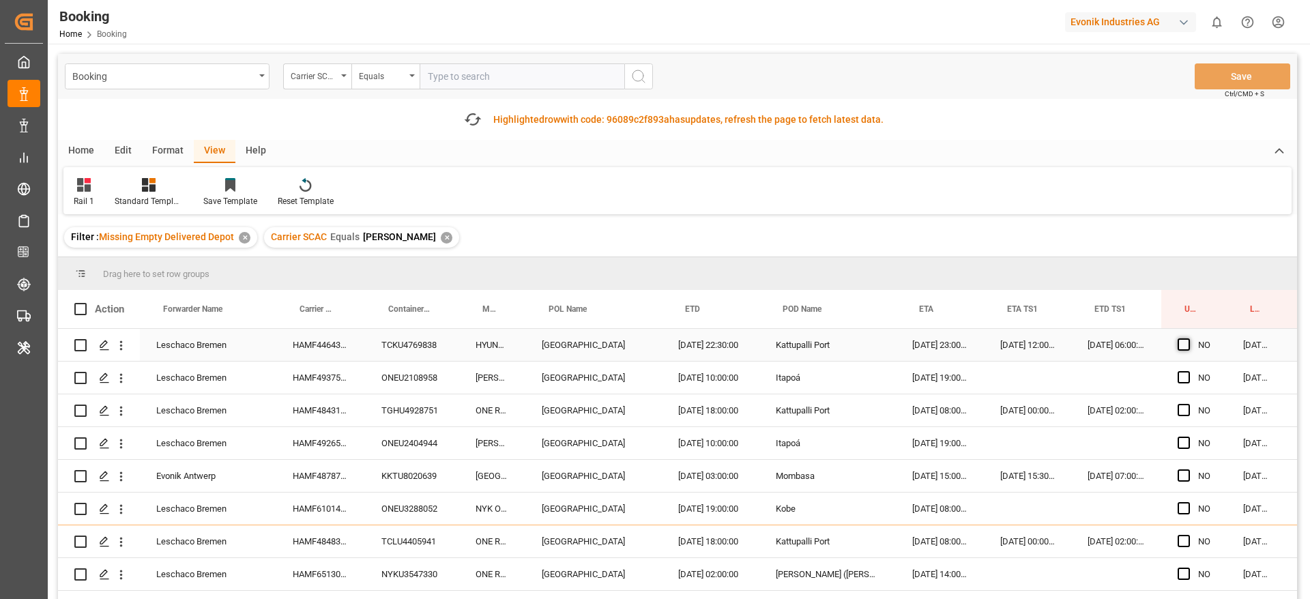
click at [1188, 348] on span "Press SPACE to select this row." at bounding box center [1184, 344] width 12 height 12
click at [1188, 338] on input "Press SPACE to select this row." at bounding box center [1188, 338] width 0 height 0
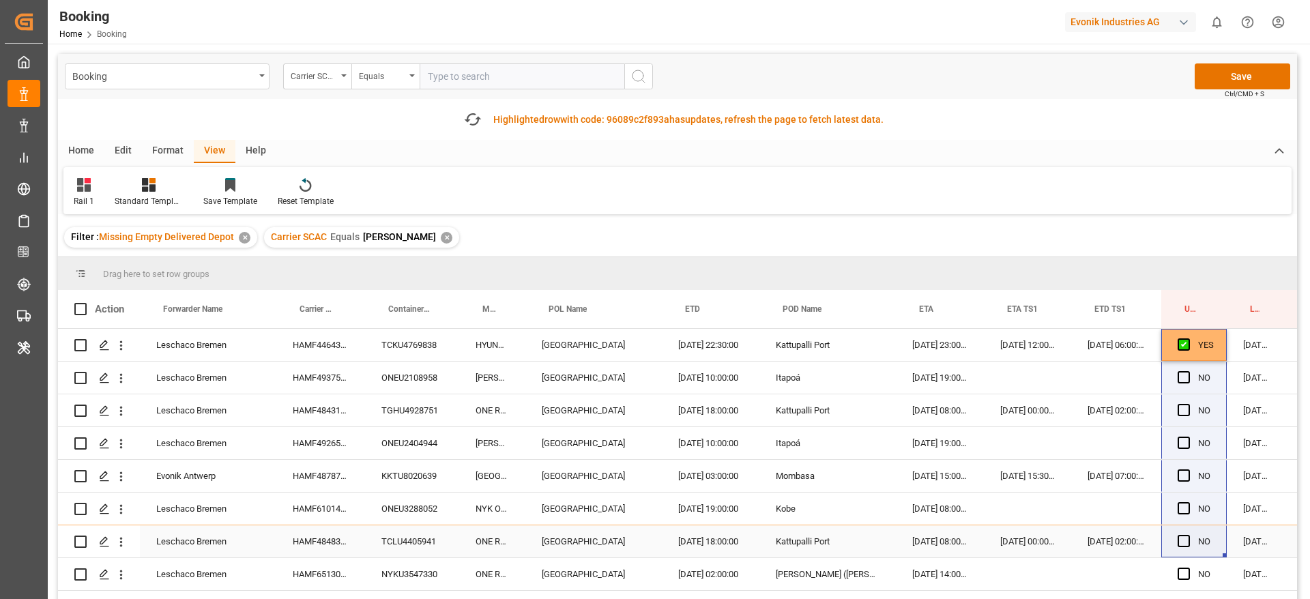
drag, startPoint x: 1223, startPoint y: 360, endPoint x: 1207, endPoint y: 499, distance: 140.1
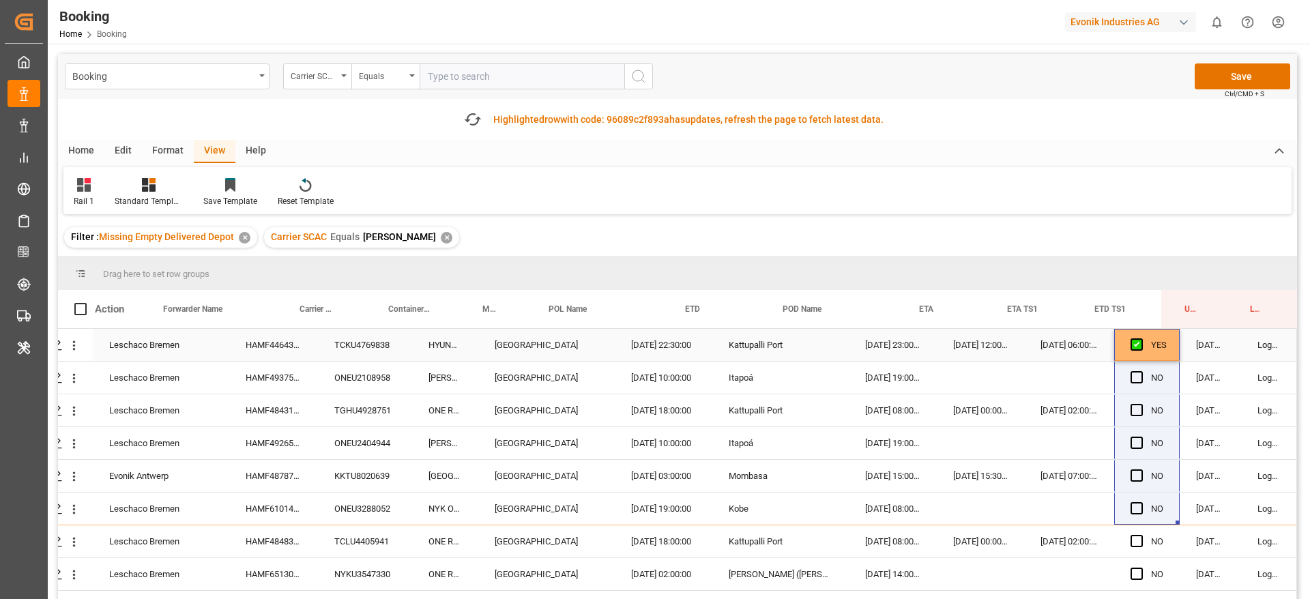
click at [1153, 348] on div "YES" at bounding box center [1159, 345] width 16 height 31
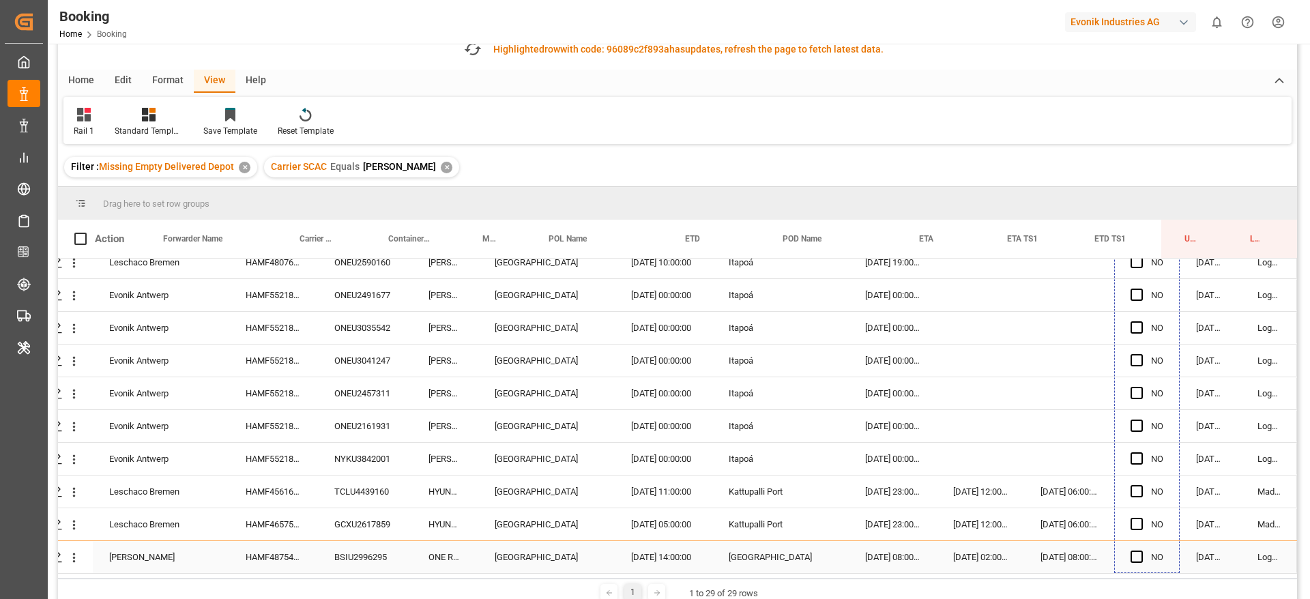
scroll to position [102, 0]
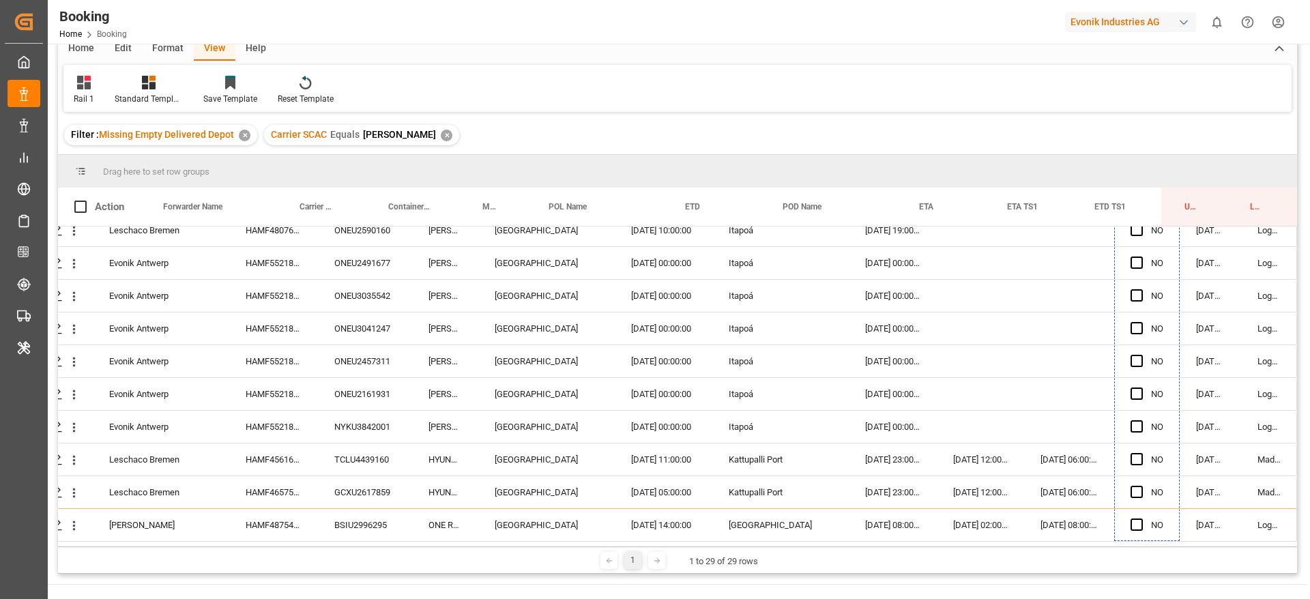
drag, startPoint x: 1171, startPoint y: 357, endPoint x: 1128, endPoint y: 587, distance: 234.6
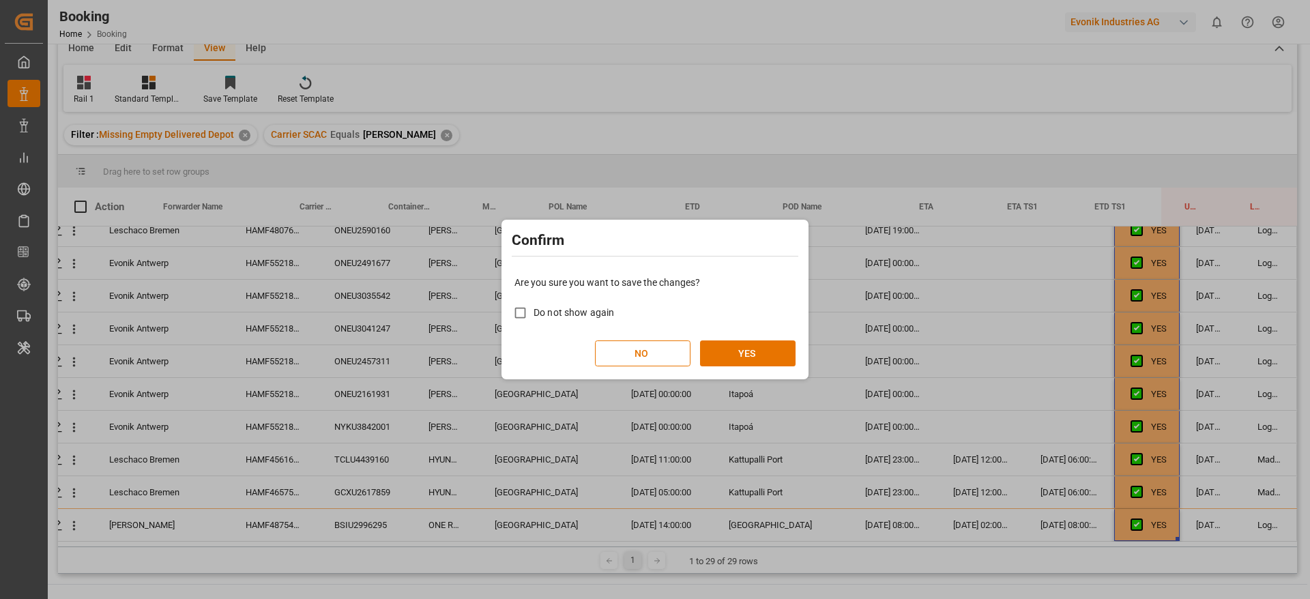
click at [755, 339] on div "Are you sure you want to save the changes? Do not show again NO YES" at bounding box center [655, 321] width 300 height 110
click at [750, 342] on button "YES" at bounding box center [748, 353] width 96 height 26
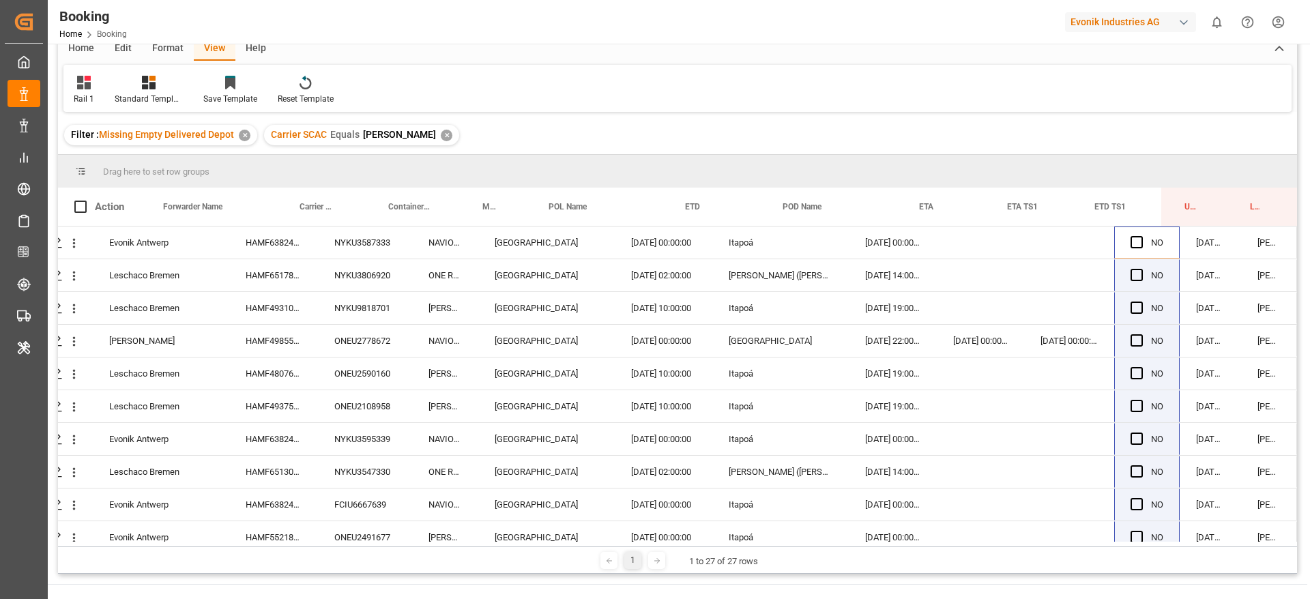
scroll to position [0, 0]
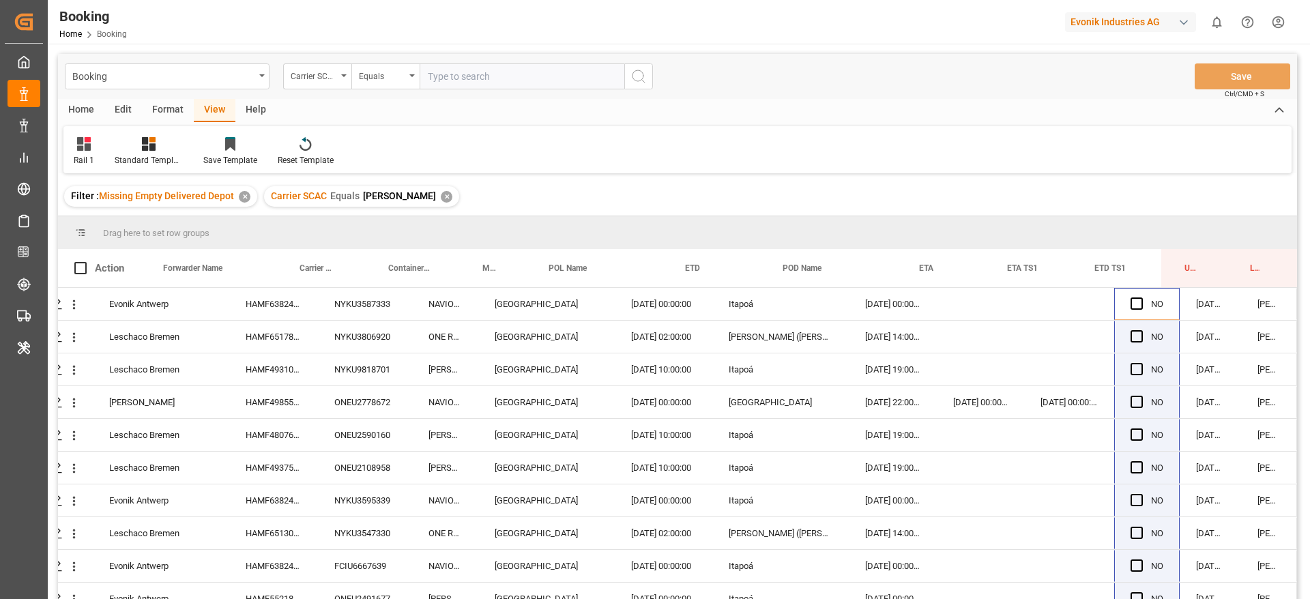
click at [441, 201] on div "✕" at bounding box center [447, 197] width 12 height 12
click at [508, 68] on input "text" at bounding box center [522, 76] width 205 height 26
type input "oolu"
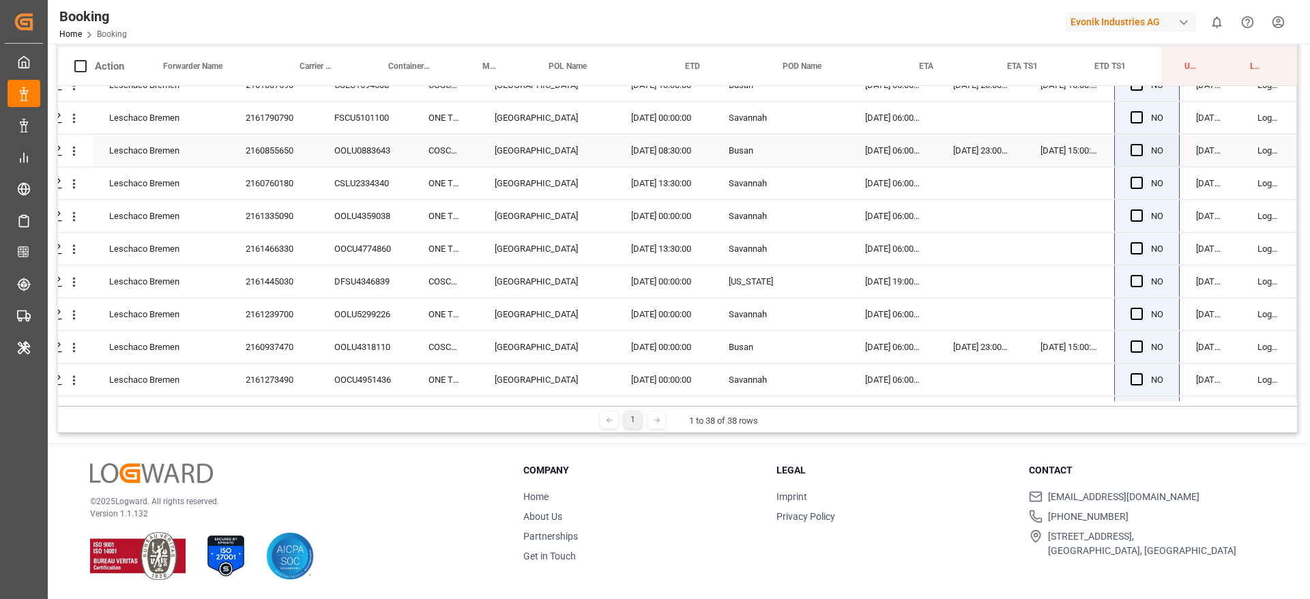
scroll to position [0, 52]
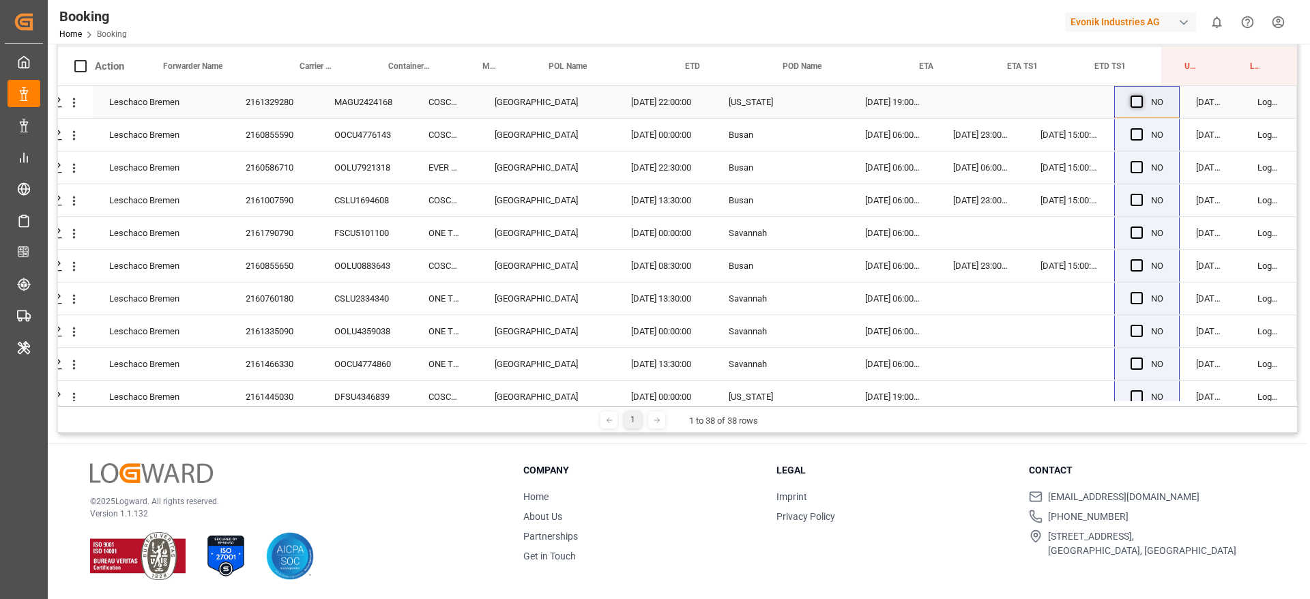
click at [1130, 102] on span "Press SPACE to select this row." at bounding box center [1136, 102] width 12 height 12
click at [1141, 96] on input "Press SPACE to select this row." at bounding box center [1141, 96] width 0 height 0
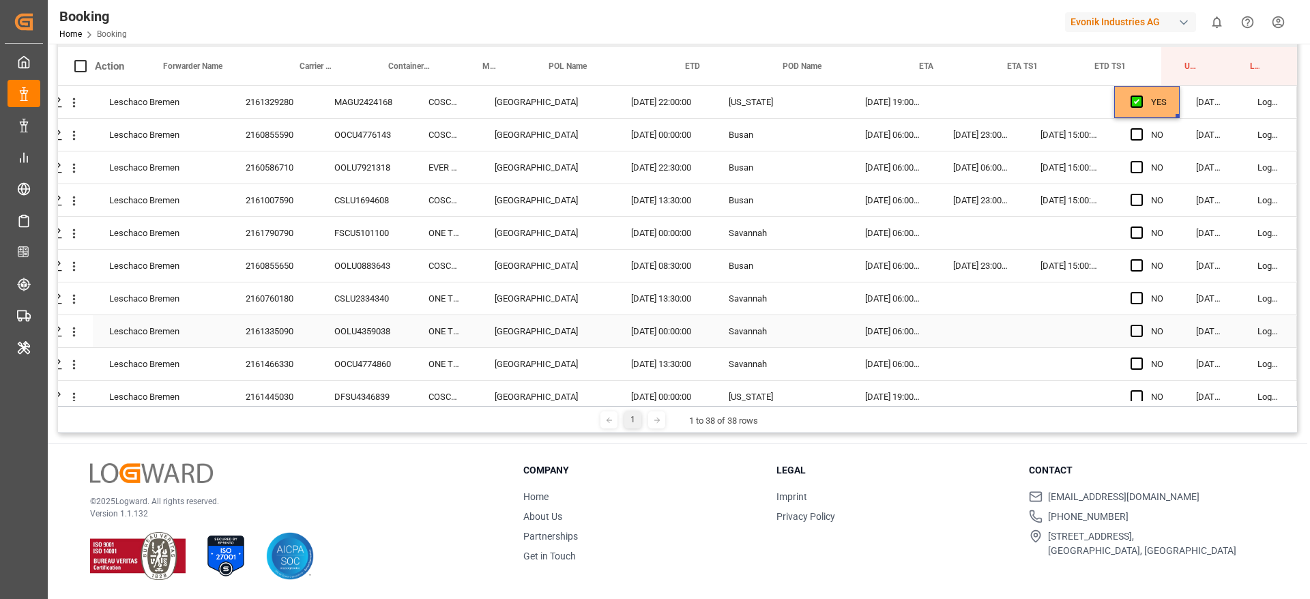
drag, startPoint x: 1174, startPoint y: 117, endPoint x: 1195, endPoint y: 102, distance: 25.8
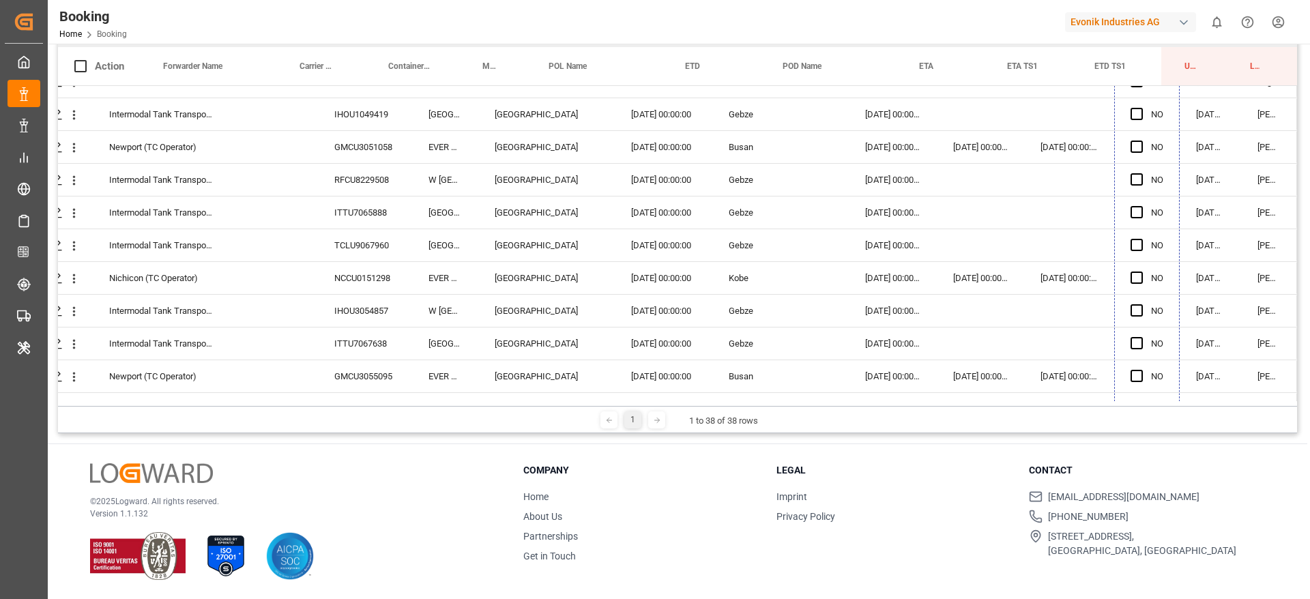
scroll to position [934, 52]
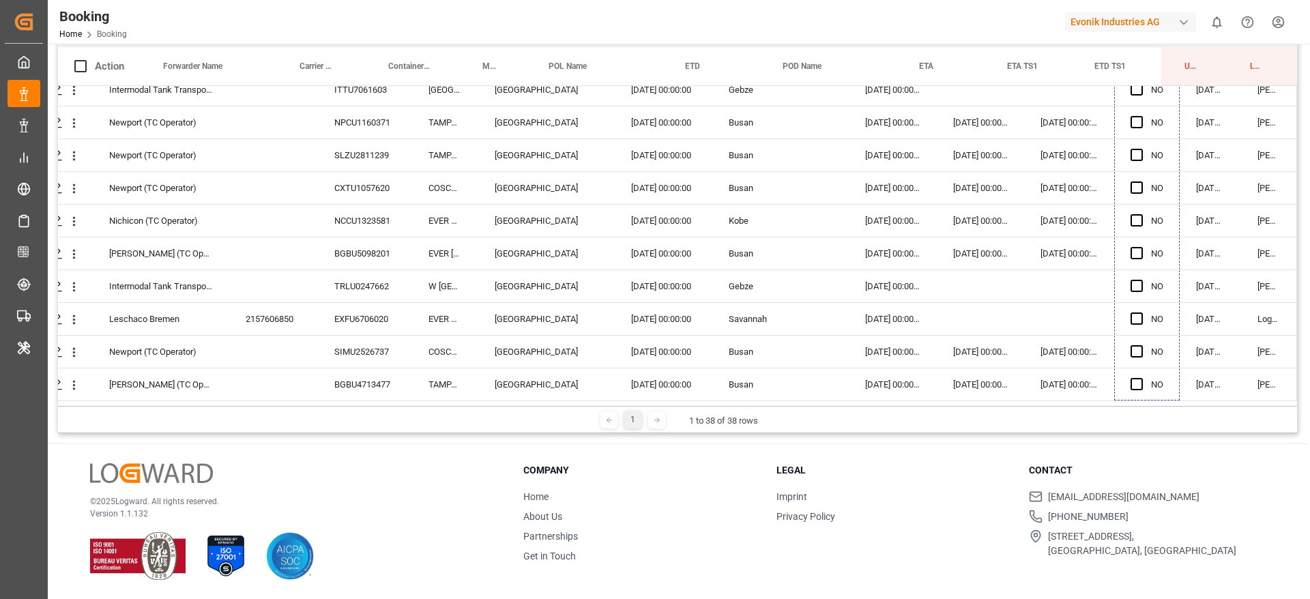
drag, startPoint x: 1173, startPoint y: 115, endPoint x: 1201, endPoint y: 350, distance: 237.0
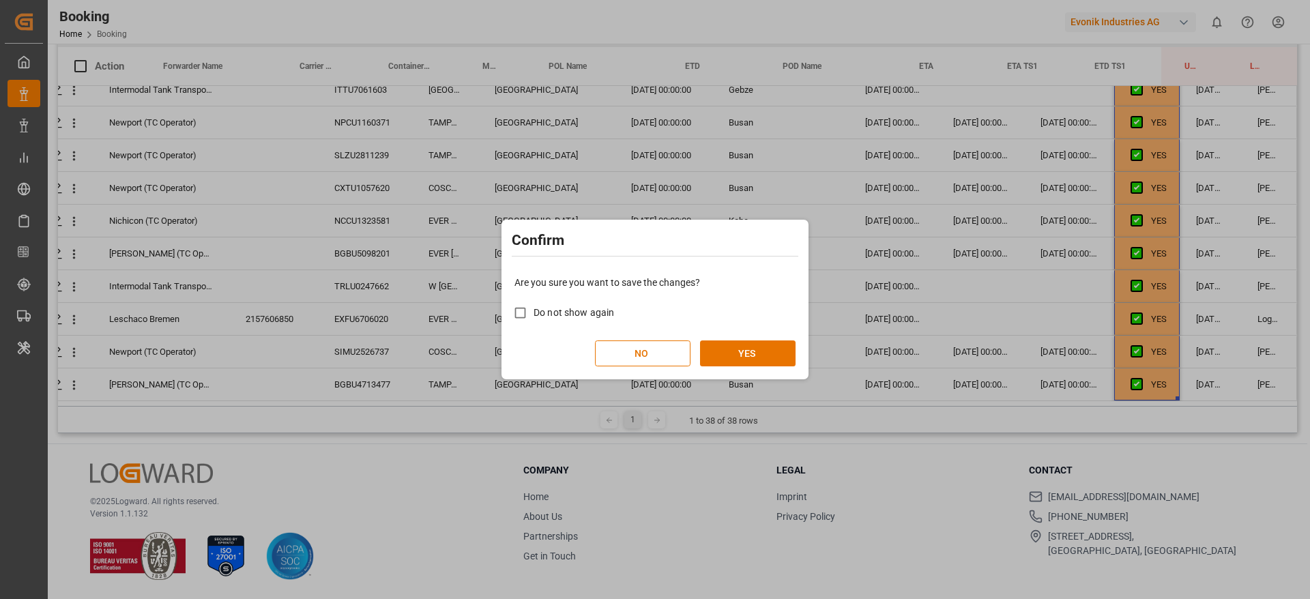
click at [783, 335] on div "Are you sure you want to save the changes? Do not show again NO YES" at bounding box center [655, 321] width 300 height 110
click at [777, 340] on button "YES" at bounding box center [748, 353] width 96 height 26
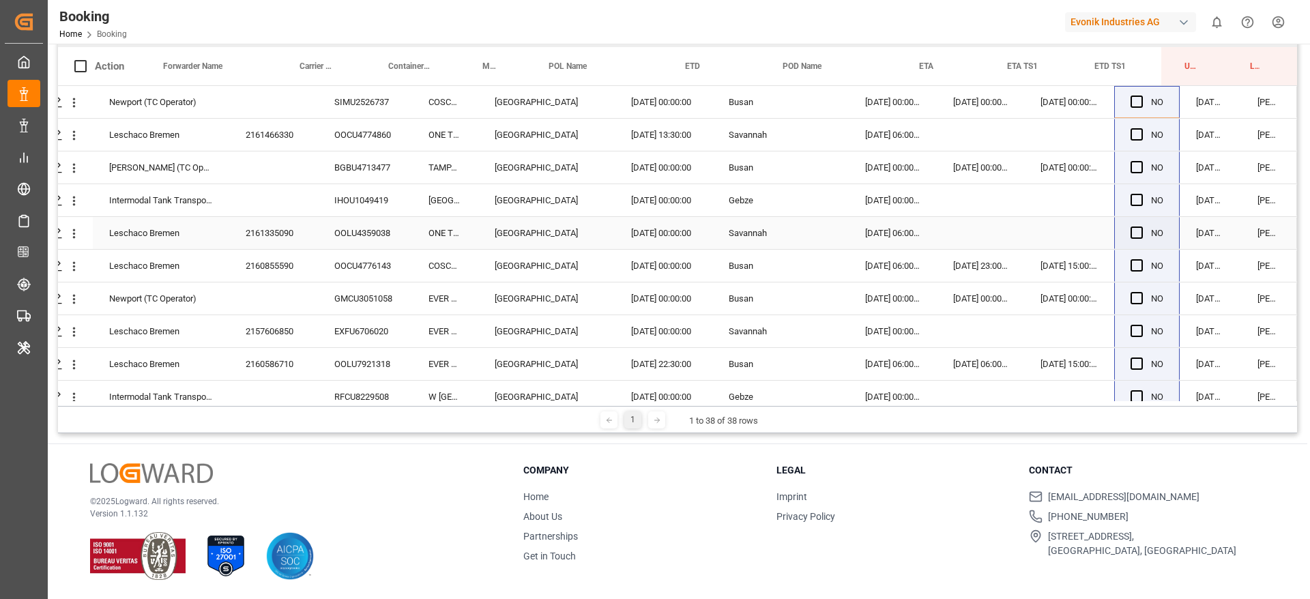
scroll to position [0, 0]
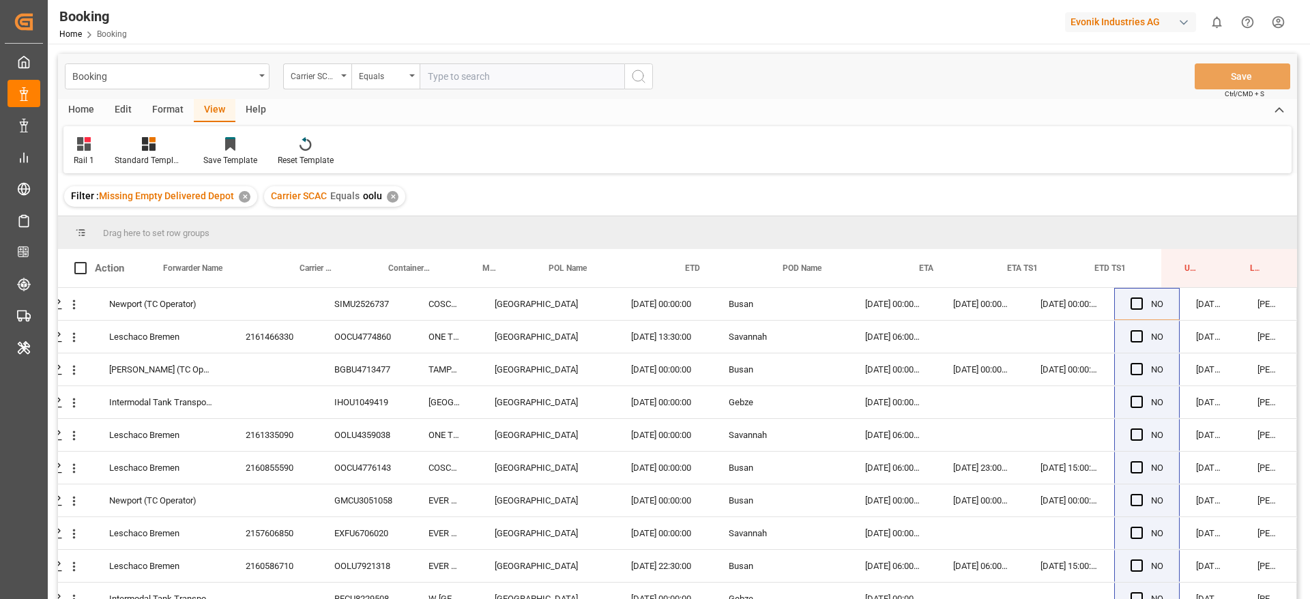
click at [403, 196] on div "Carrier SCAC Equals oolu ✕" at bounding box center [334, 196] width 141 height 20
click at [387, 199] on div "✕" at bounding box center [393, 197] width 12 height 12
click at [392, 195] on div "Booking Carrier SCAC Equals Save Ctrl/CMD + S Home Edit Format View Help Rail 1…" at bounding box center [677, 344] width 1239 height 581
click at [434, 70] on input "text" at bounding box center [522, 76] width 205 height 26
type input "mscu"
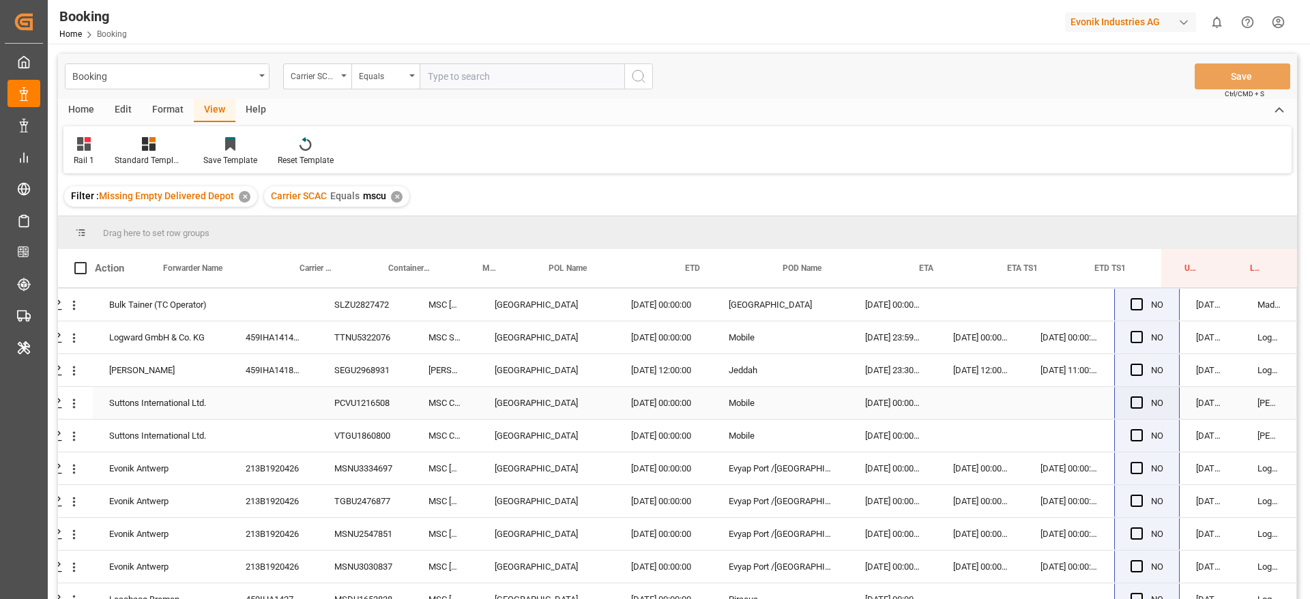
scroll to position [0, 52]
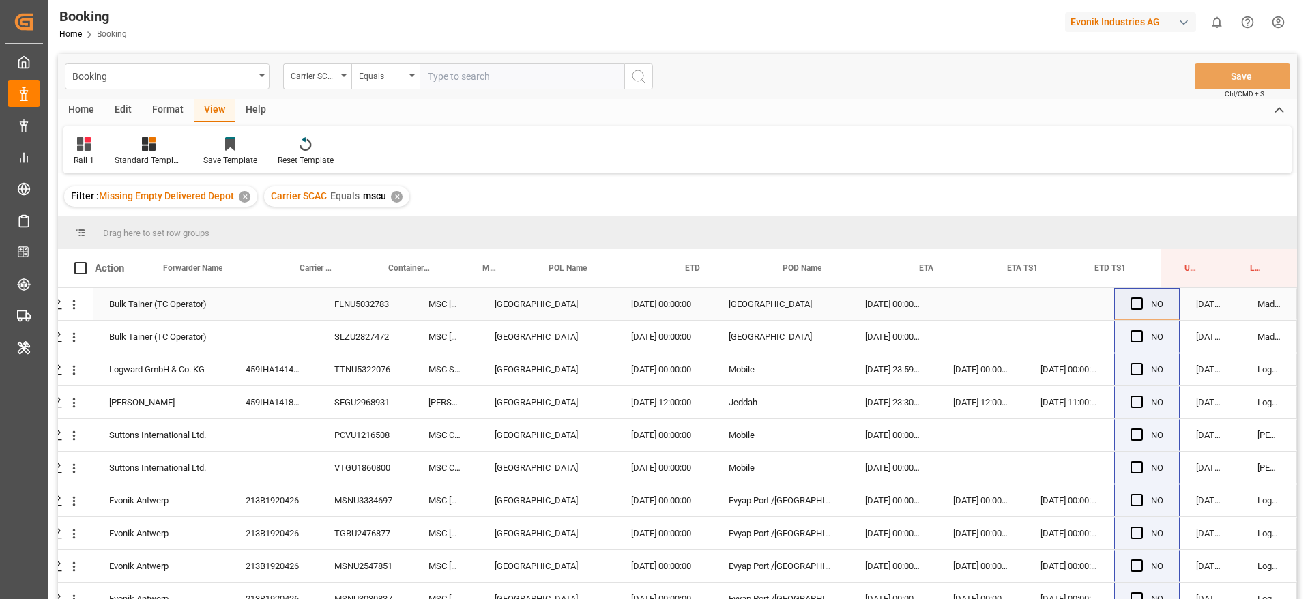
click at [362, 312] on div "FLNU5032783" at bounding box center [365, 304] width 94 height 32
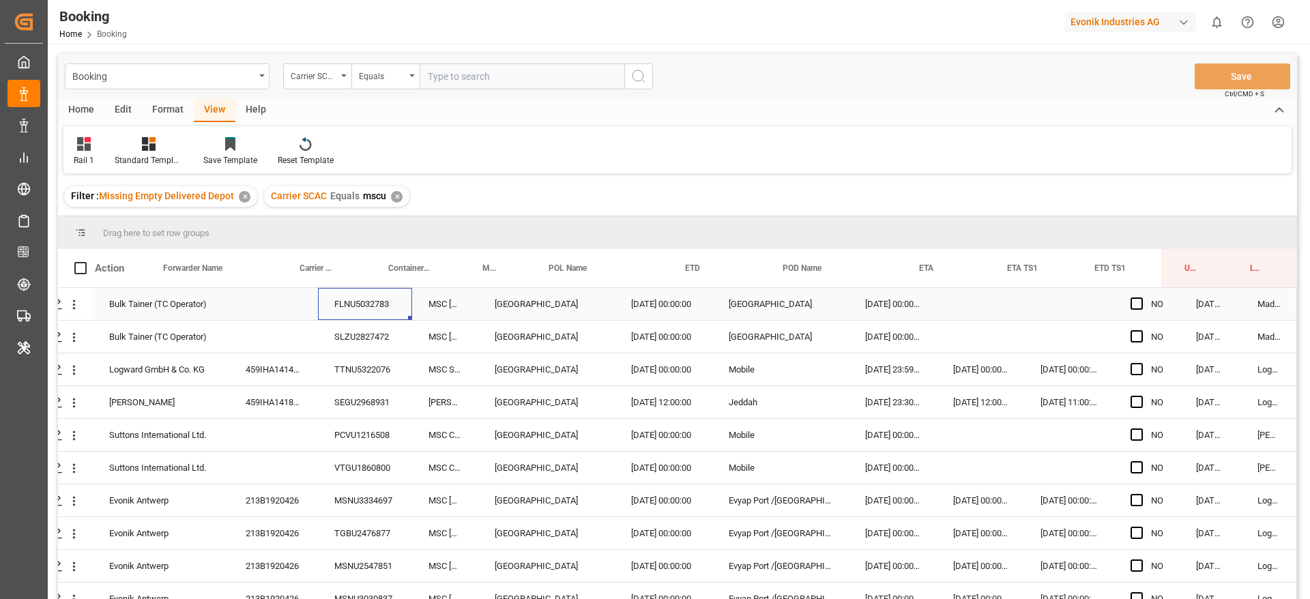
click at [347, 319] on div "FLNU5032783" at bounding box center [365, 304] width 94 height 32
click at [353, 327] on div "SLZU2827472" at bounding box center [365, 337] width 94 height 32
click at [266, 360] on div "459IHA1414709" at bounding box center [273, 369] width 89 height 32
click at [258, 407] on div "459IHA1418554" at bounding box center [273, 402] width 89 height 32
click at [342, 289] on div "FLNU5032783" at bounding box center [365, 304] width 94 height 32
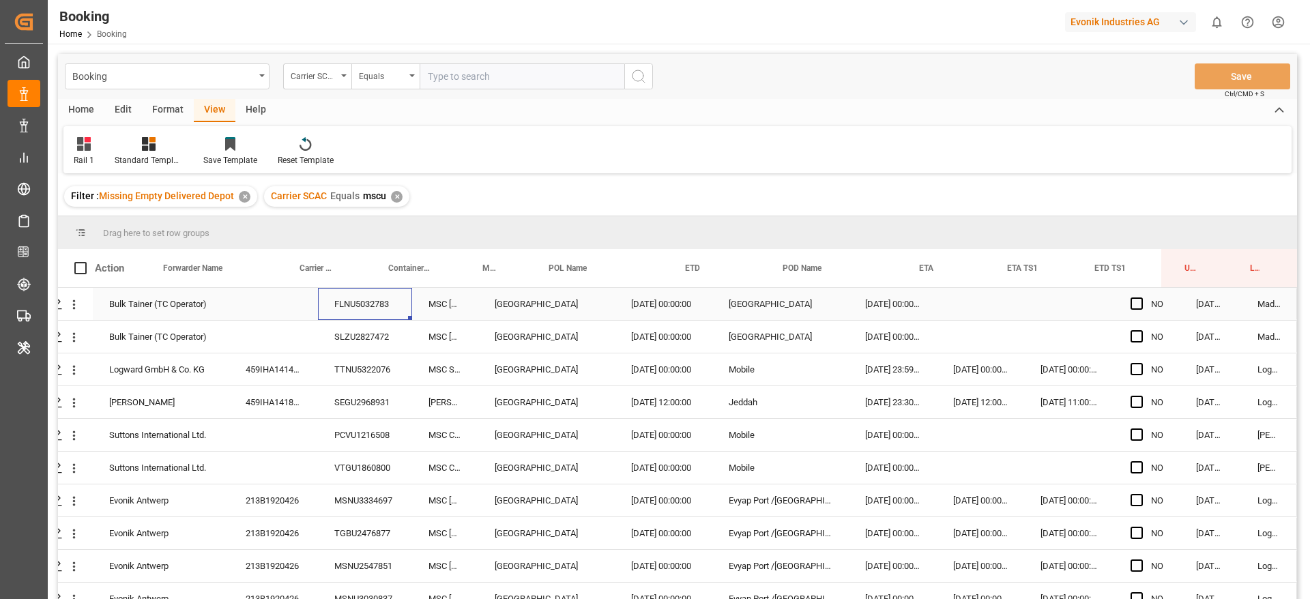
click at [342, 289] on div "FLNU5032783" at bounding box center [365, 304] width 94 height 32
click at [426, 291] on div "MSC POH LIN" at bounding box center [445, 304] width 66 height 32
click at [383, 305] on div "FLNU5032783" at bounding box center [365, 304] width 94 height 32
click at [374, 331] on div "SLZU2827472" at bounding box center [365, 337] width 94 height 32
click at [295, 371] on div "459IHA1414709" at bounding box center [273, 369] width 89 height 32
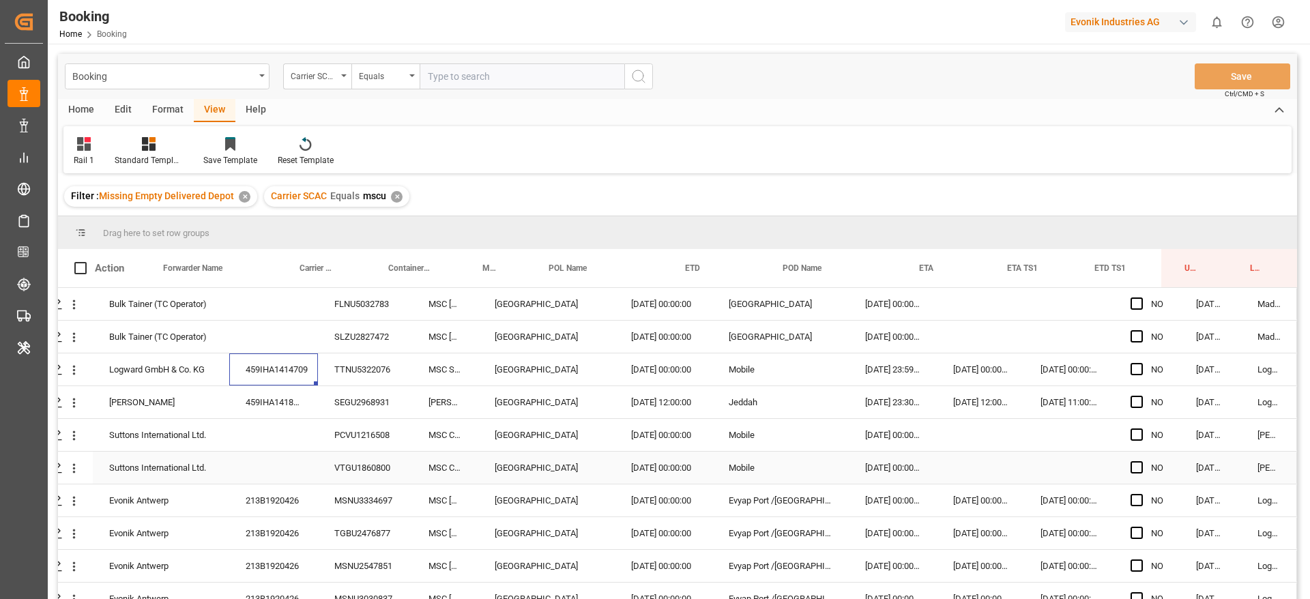
click at [372, 454] on div "VTGU1860800" at bounding box center [365, 468] width 94 height 32
click at [360, 425] on div "PCVU1216508" at bounding box center [365, 435] width 94 height 32
click at [349, 463] on div "VTGU1860800" at bounding box center [365, 468] width 94 height 32
click at [305, 491] on div "213B1920426" at bounding box center [273, 500] width 89 height 32
click at [229, 553] on div "213B1920426" at bounding box center [273, 566] width 89 height 32
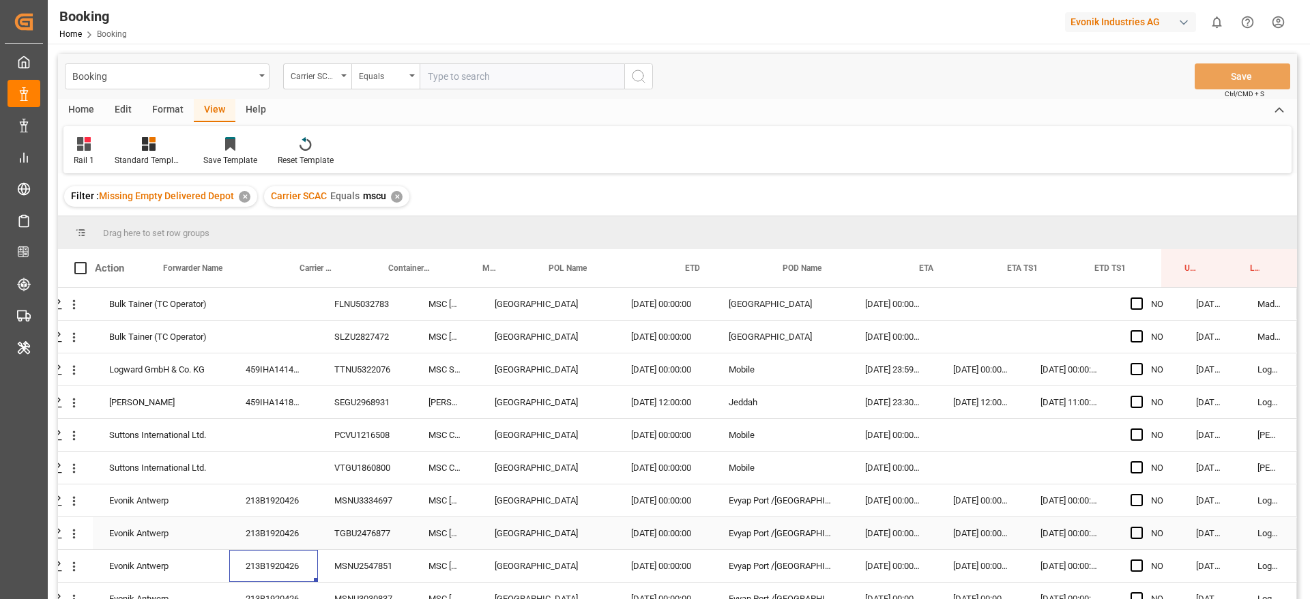
click at [257, 529] on div "213B1920426" at bounding box center [273, 533] width 89 height 32
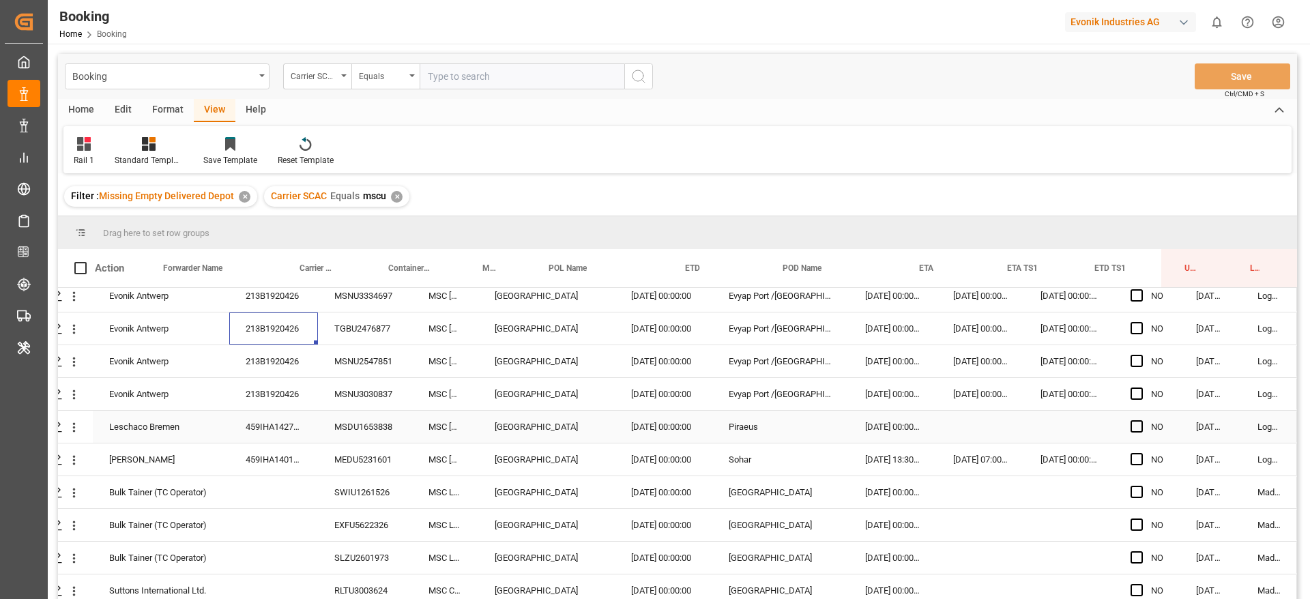
click at [283, 419] on div "459IHA1427093" at bounding box center [273, 427] width 89 height 32
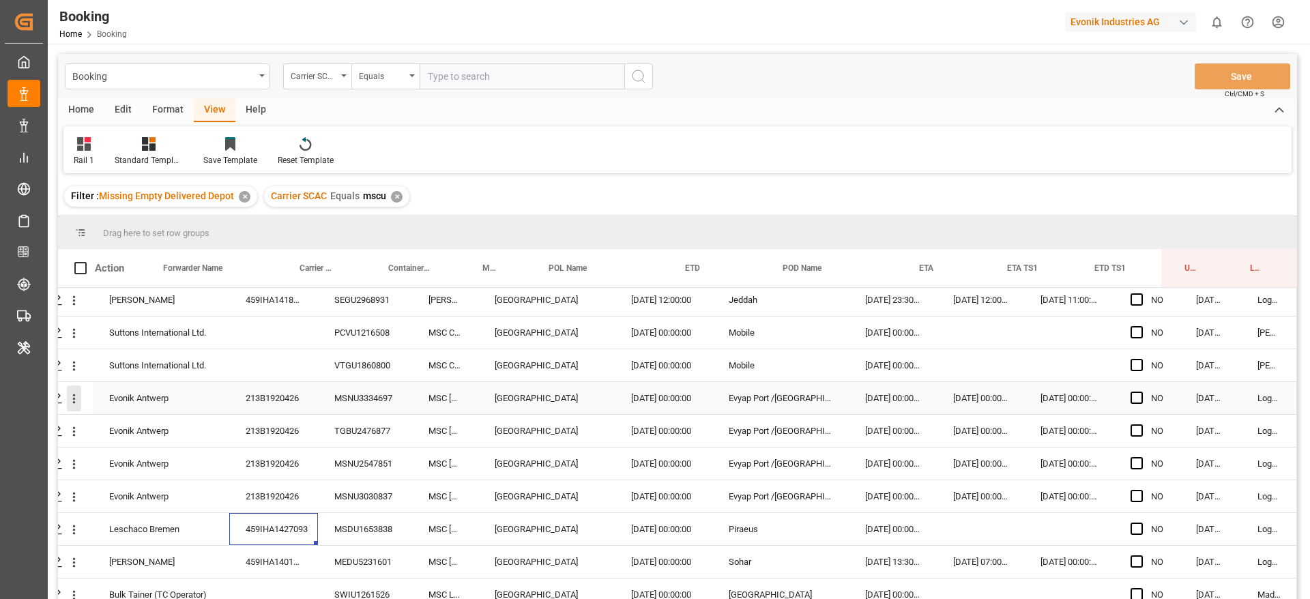
click at [72, 403] on icon "open menu" at bounding box center [74, 399] width 14 height 14
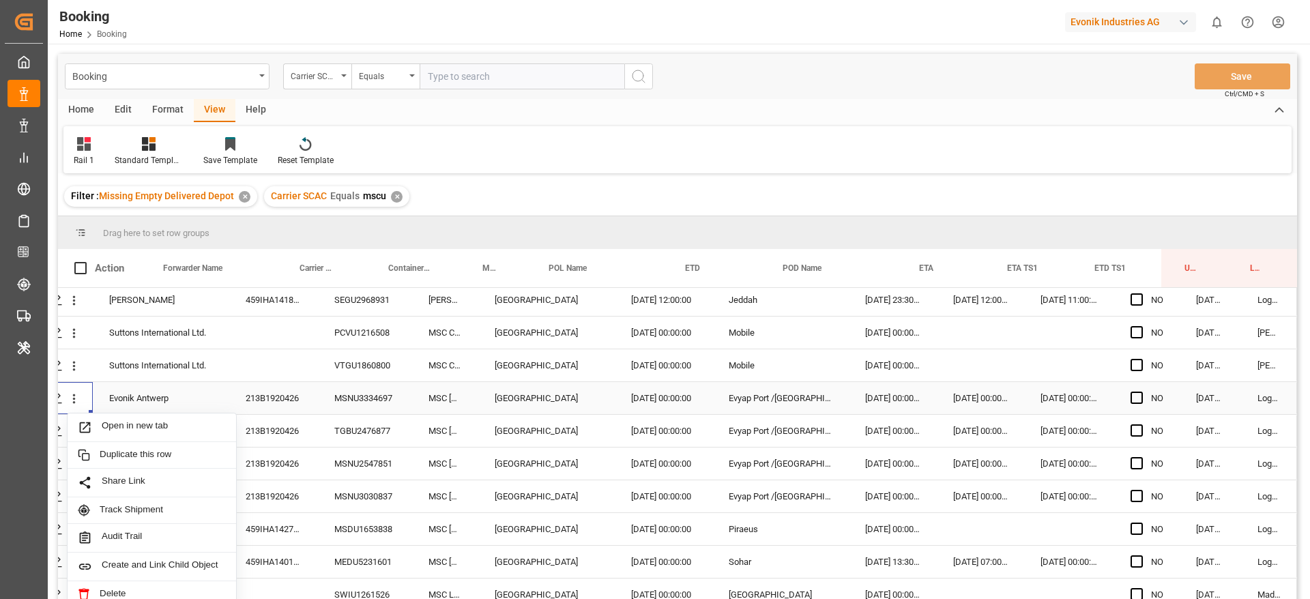
click at [158, 426] on span "Open in new tab" at bounding box center [164, 427] width 124 height 14
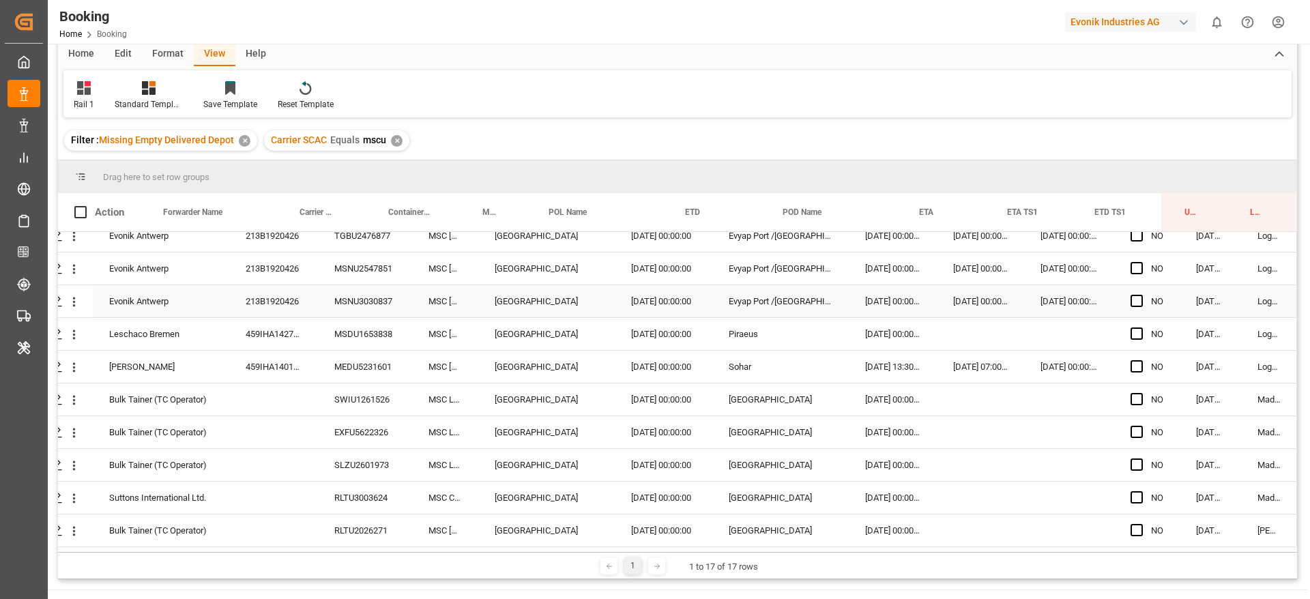
scroll to position [102, 0]
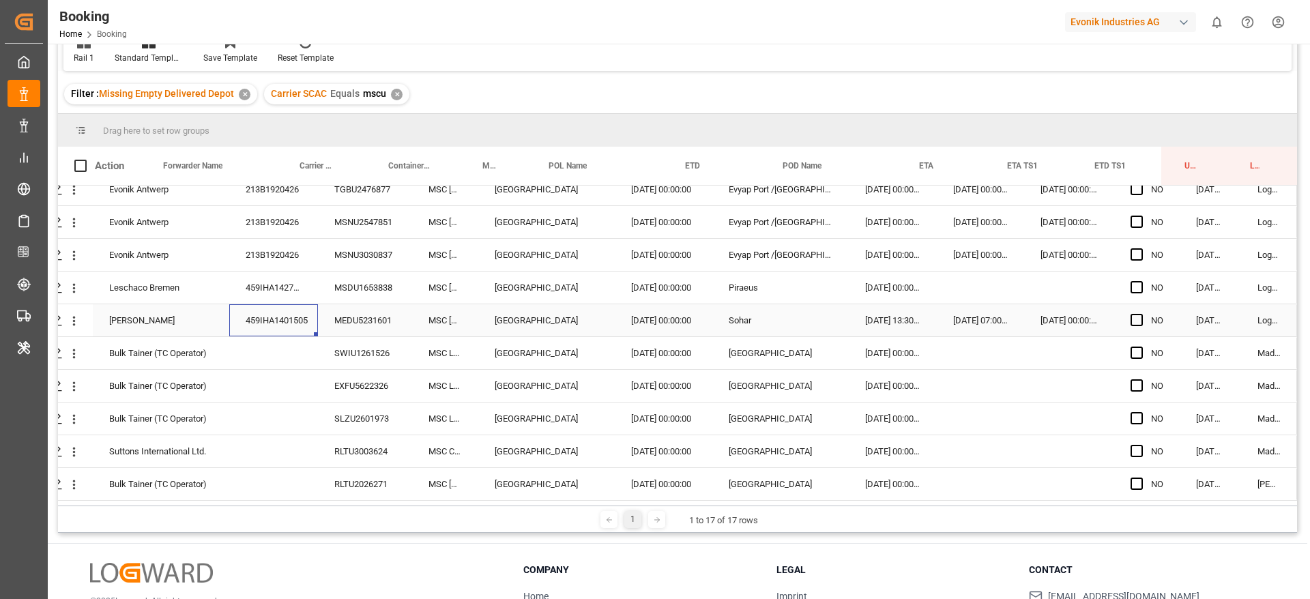
click at [303, 322] on div "459IHA1401505" at bounding box center [273, 320] width 89 height 32
click at [289, 277] on div "459IHA1427093" at bounding box center [273, 288] width 89 height 32
click at [268, 310] on div "459IHA1401505" at bounding box center [273, 320] width 89 height 32
click at [353, 357] on div "SWIU1261526" at bounding box center [365, 353] width 94 height 32
click at [338, 383] on div "EXFU5622326" at bounding box center [365, 386] width 94 height 32
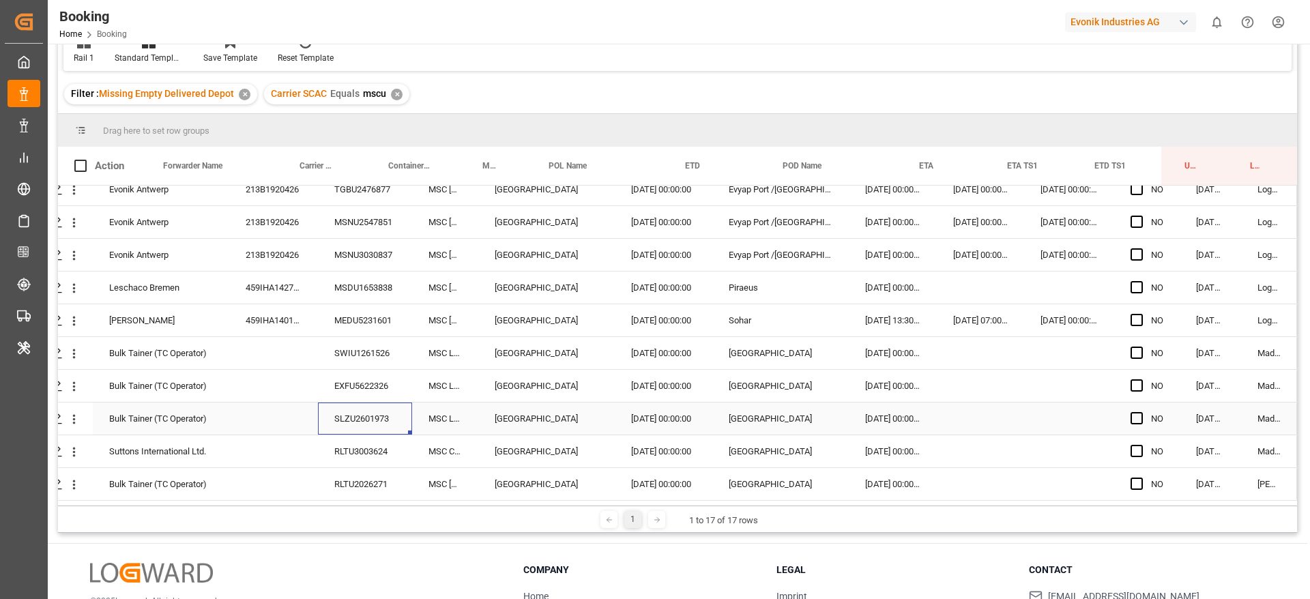
click at [333, 406] on div "SLZU2601973" at bounding box center [365, 419] width 94 height 32
click at [336, 454] on div "RLTU3003624" at bounding box center [365, 451] width 94 height 32
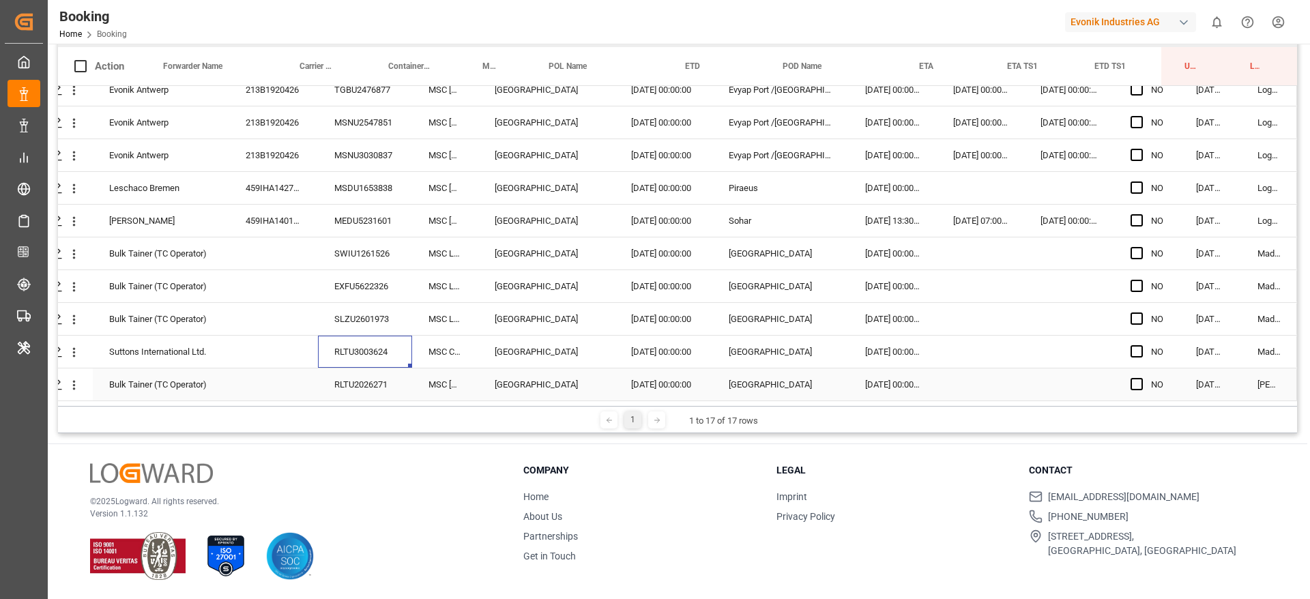
click at [380, 377] on div "RLTU2026271" at bounding box center [365, 384] width 94 height 32
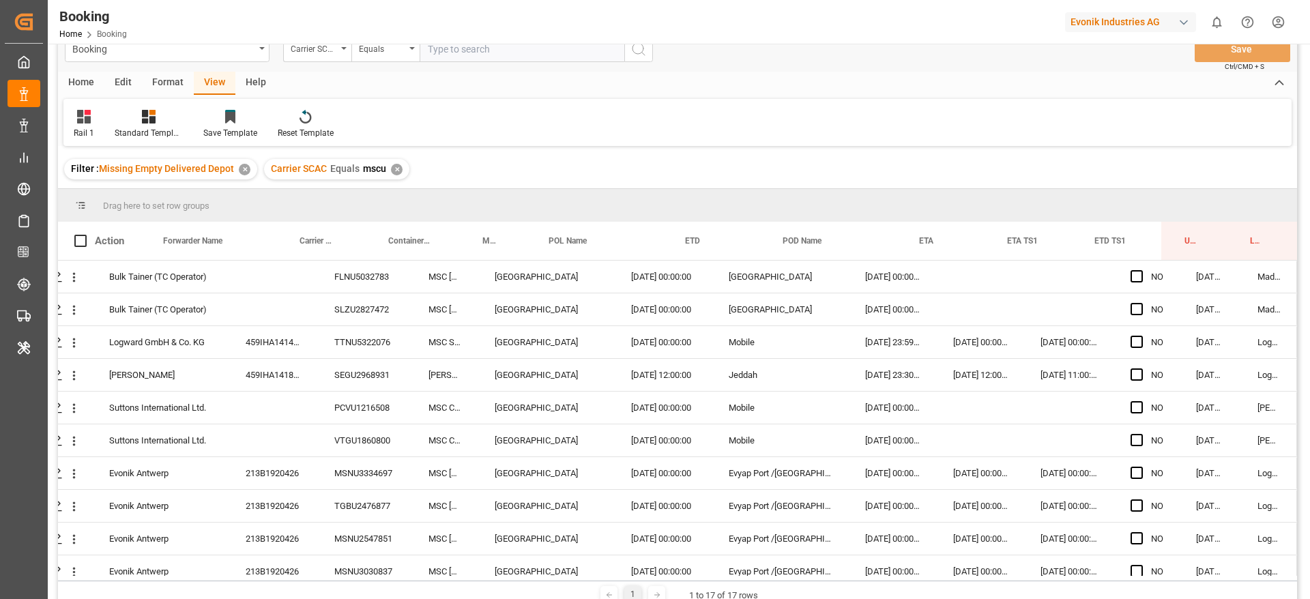
scroll to position [0, 0]
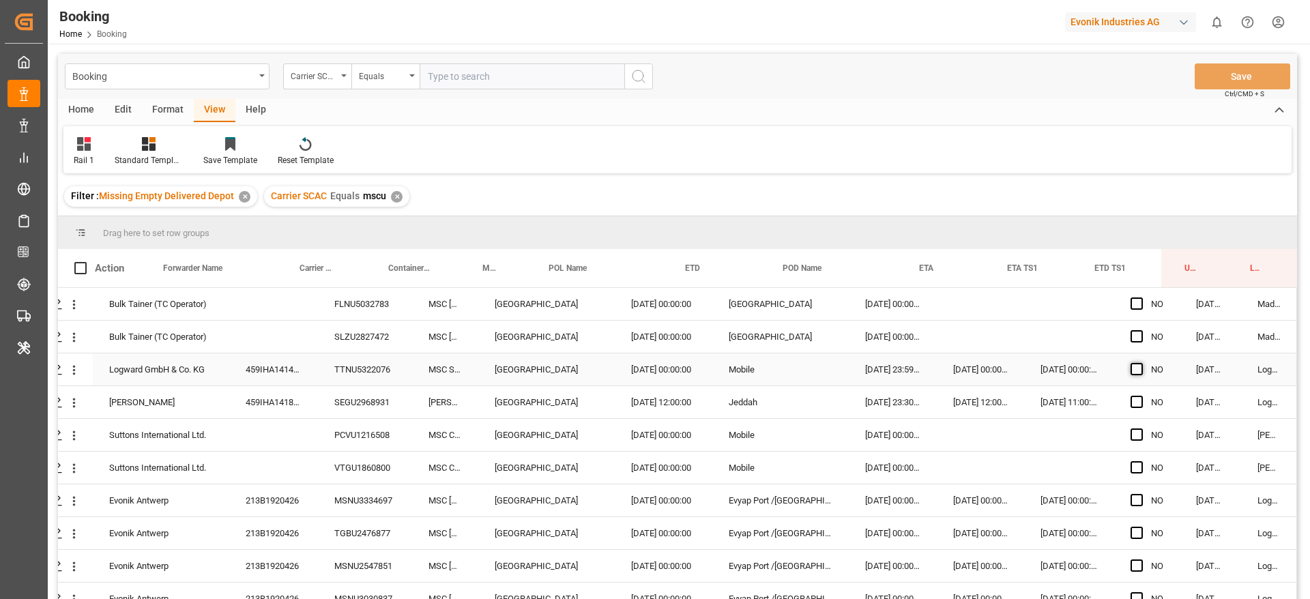
drag, startPoint x: 1126, startPoint y: 368, endPoint x: 1134, endPoint y: 369, distance: 8.3
click at [1130, 366] on span "Press SPACE to select this row." at bounding box center [1136, 369] width 12 height 12
click at [1141, 363] on input "Press SPACE to select this row." at bounding box center [1141, 363] width 0 height 0
click at [1180, 388] on div "19.09.2025 06:37:57" at bounding box center [1210, 402] width 61 height 32
click at [1169, 378] on div "YES" at bounding box center [1146, 369] width 65 height 32
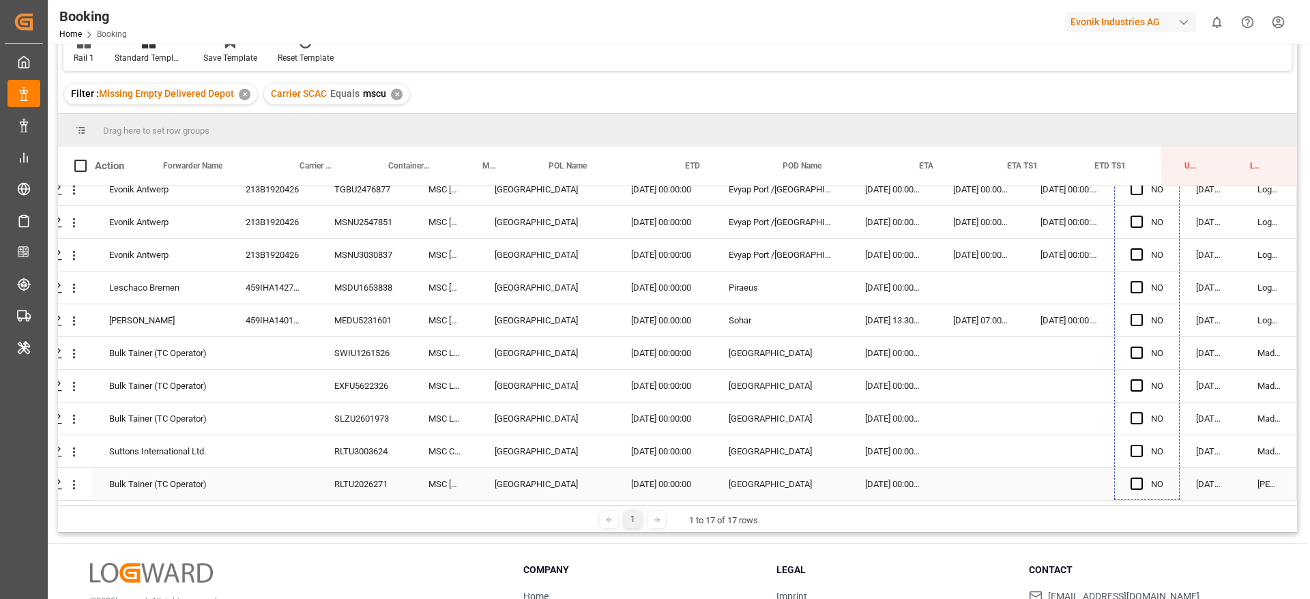
scroll to position [202, 0]
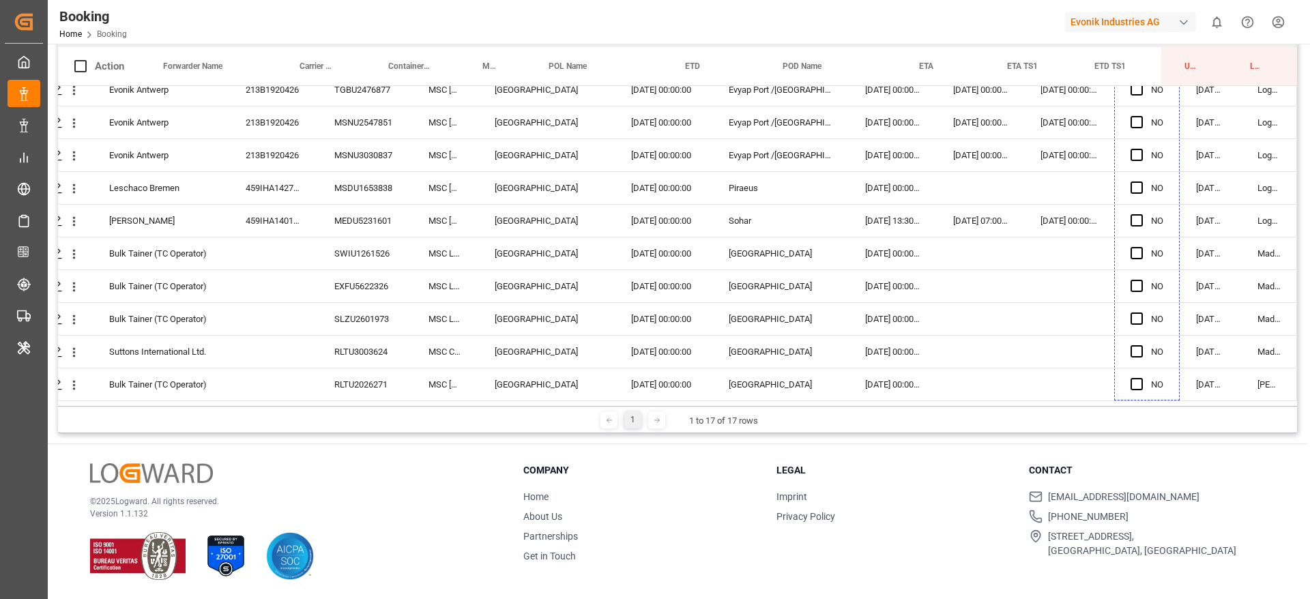
drag, startPoint x: 1171, startPoint y: 379, endPoint x: 1139, endPoint y: 574, distance: 197.0
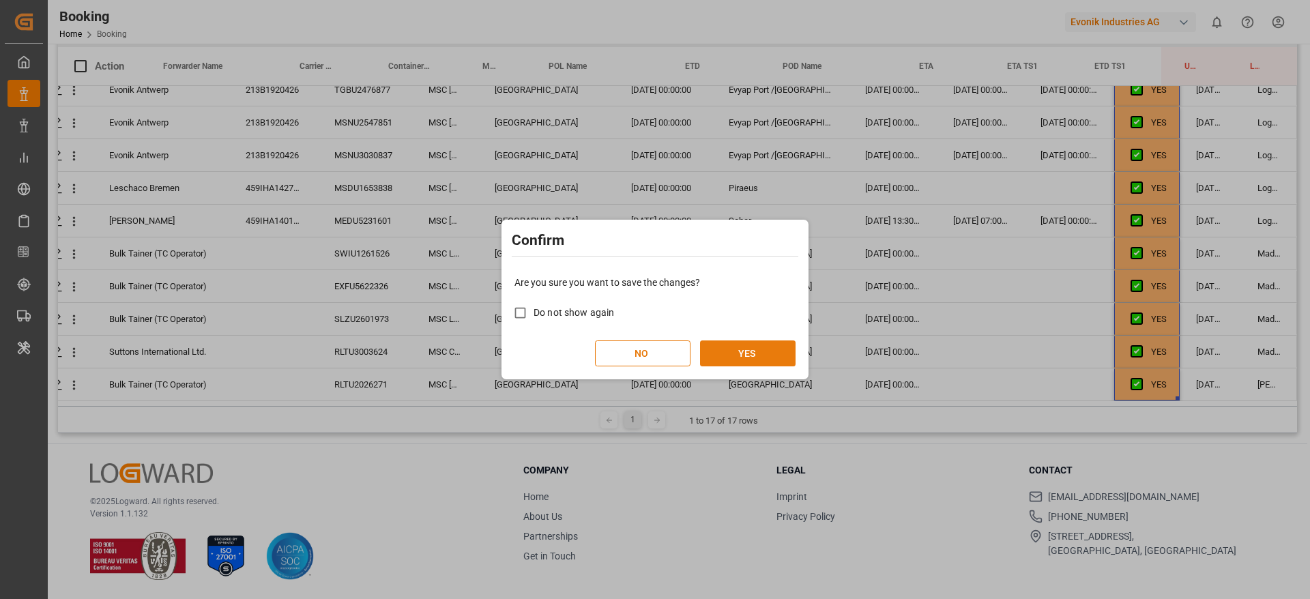
click at [756, 354] on button "YES" at bounding box center [748, 353] width 96 height 26
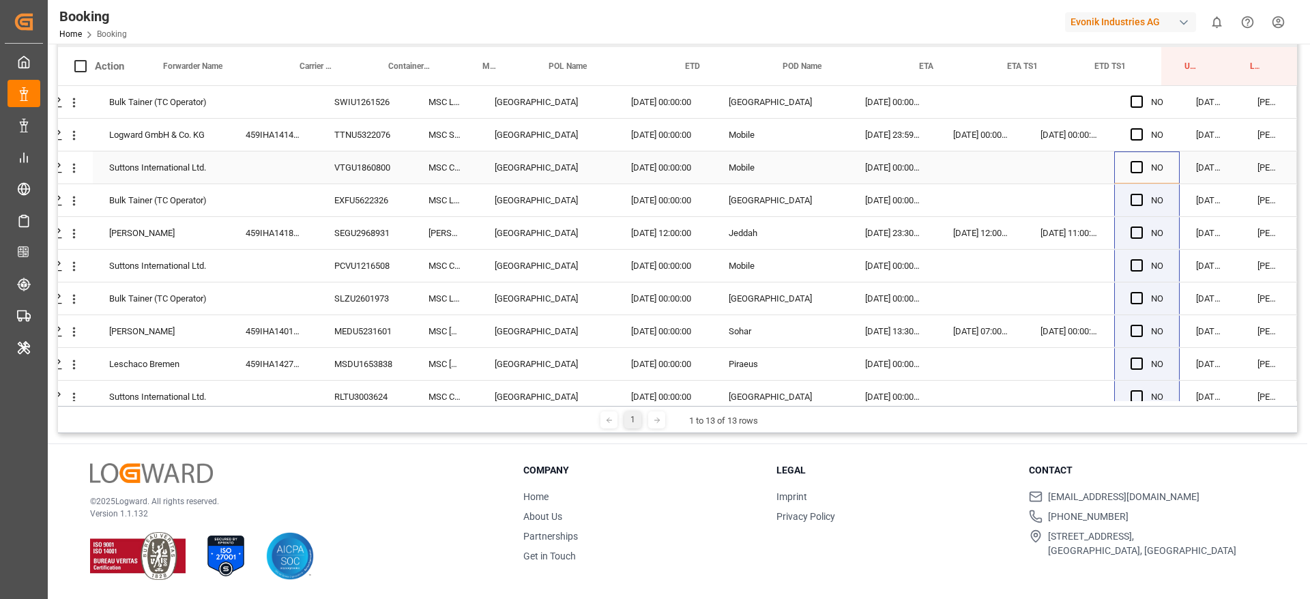
scroll to position [0, 0]
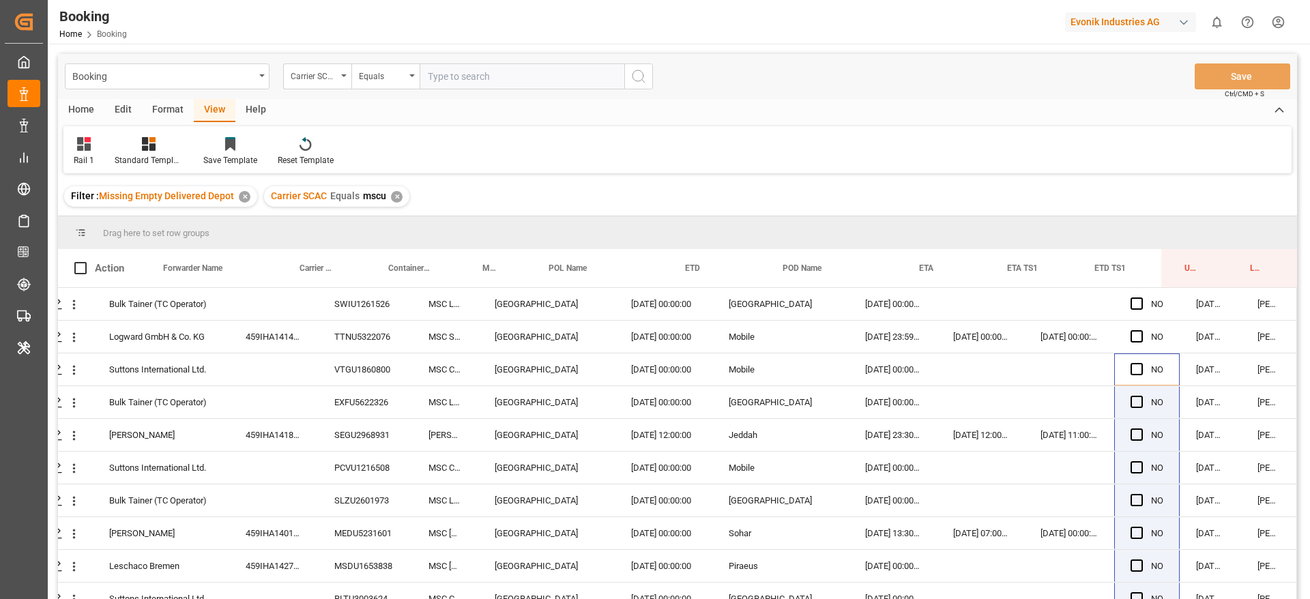
click at [405, 200] on div "Carrier SCAC Equals mscu ✕" at bounding box center [336, 196] width 145 height 20
click at [395, 199] on div "✕" at bounding box center [397, 197] width 12 height 12
click at [445, 65] on input "text" at bounding box center [522, 76] width 205 height 26
type input "ymlu"
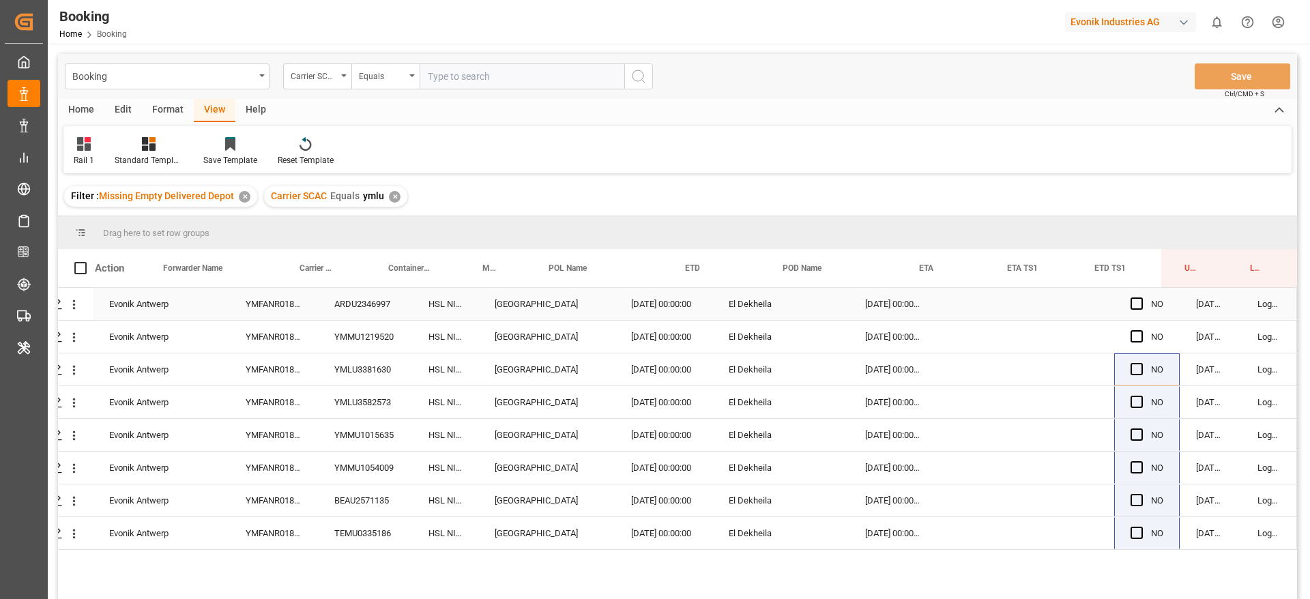
click at [283, 302] on div "YMFANR0182898" at bounding box center [273, 304] width 89 height 32
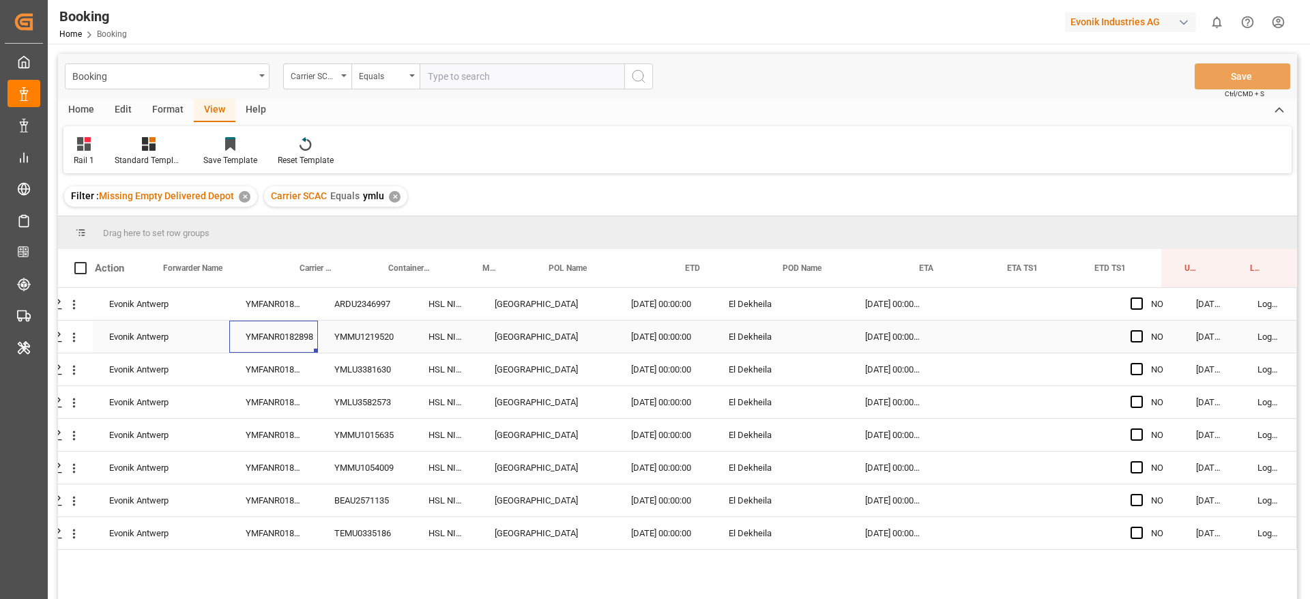
click at [302, 339] on div "YMFANR0182898" at bounding box center [273, 337] width 89 height 32
click at [301, 282] on div "Carrier Booking No." at bounding box center [318, 268] width 37 height 38
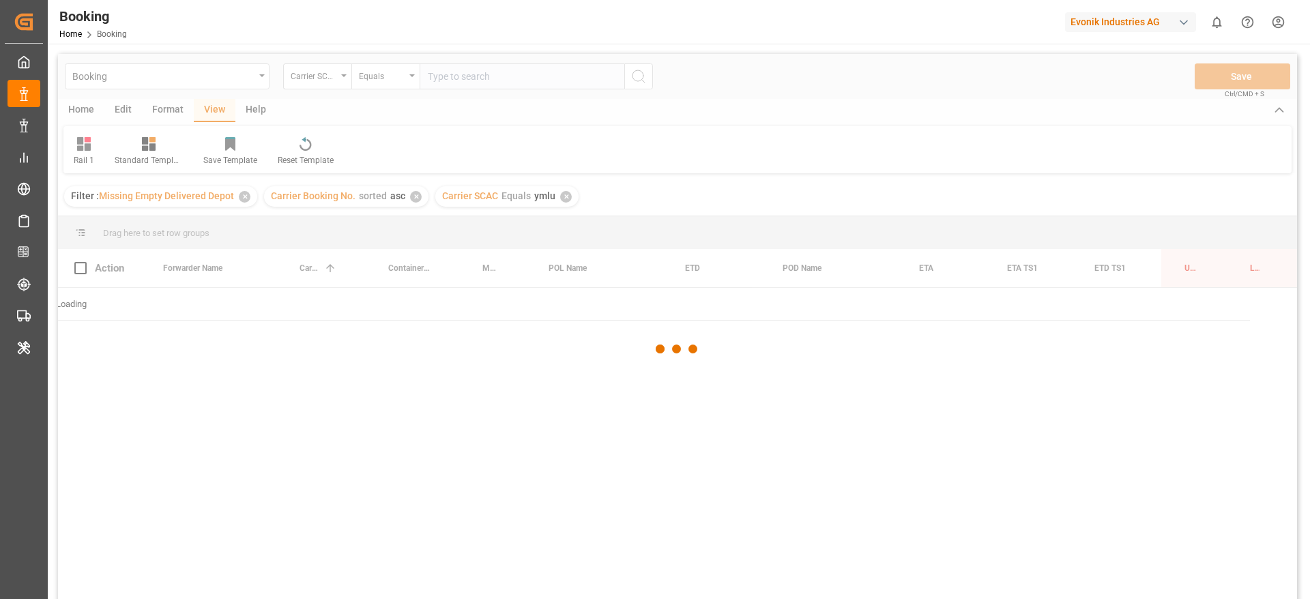
click at [305, 304] on div at bounding box center [677, 349] width 1239 height 591
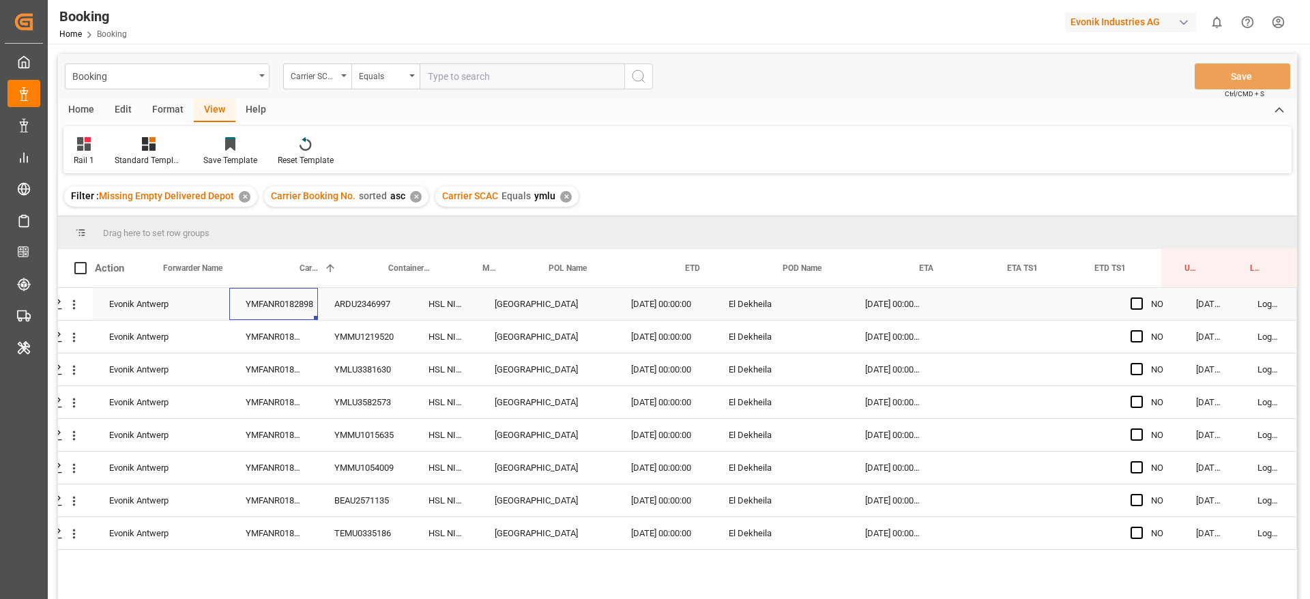
click at [282, 308] on div "YMFANR0182898" at bounding box center [273, 304] width 89 height 32
click at [281, 327] on div "YMFANR0182898" at bounding box center [273, 337] width 89 height 32
click at [275, 363] on div "YMFANR0182898" at bounding box center [273, 369] width 89 height 32
click at [269, 392] on div "YMFANR0182898" at bounding box center [273, 402] width 89 height 32
click at [265, 430] on div "YMFANR0182898" at bounding box center [273, 435] width 89 height 32
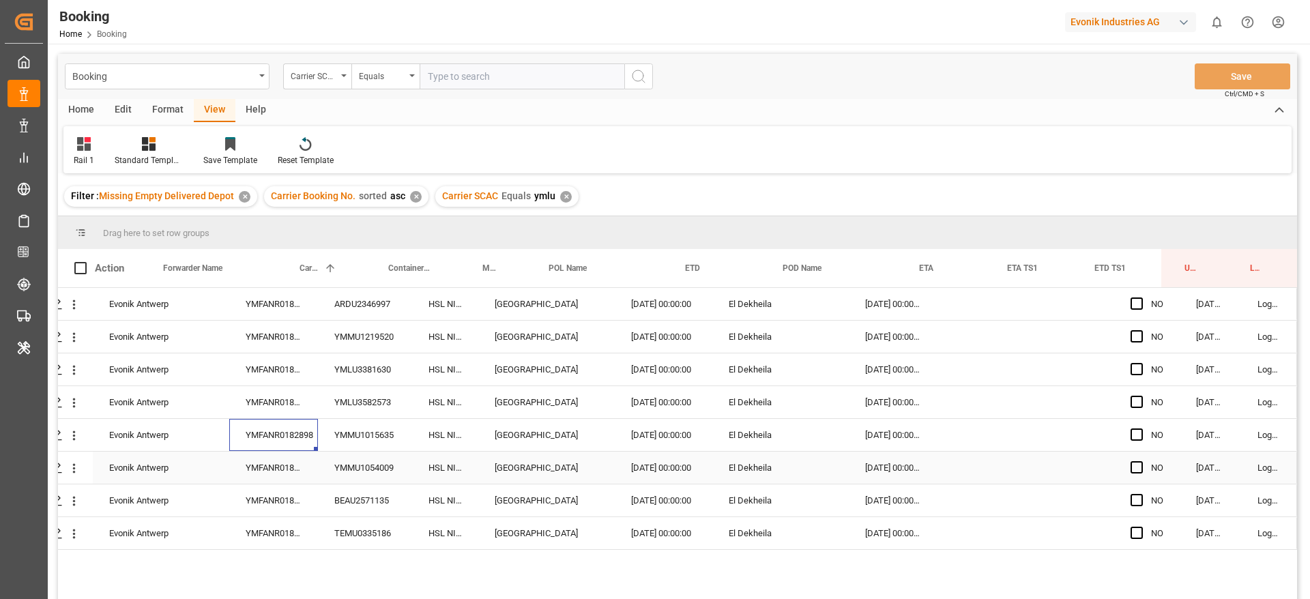
click at [265, 462] on div "YMFANR0182898" at bounding box center [273, 468] width 89 height 32
click at [267, 501] on div "YMFANR0182898" at bounding box center [273, 500] width 89 height 32
click at [265, 525] on div "YMFANR0182898" at bounding box center [273, 533] width 89 height 32
click at [1135, 303] on span "Press SPACE to select this row." at bounding box center [1136, 303] width 12 height 12
click at [1141, 297] on input "Press SPACE to select this row." at bounding box center [1141, 297] width 0 height 0
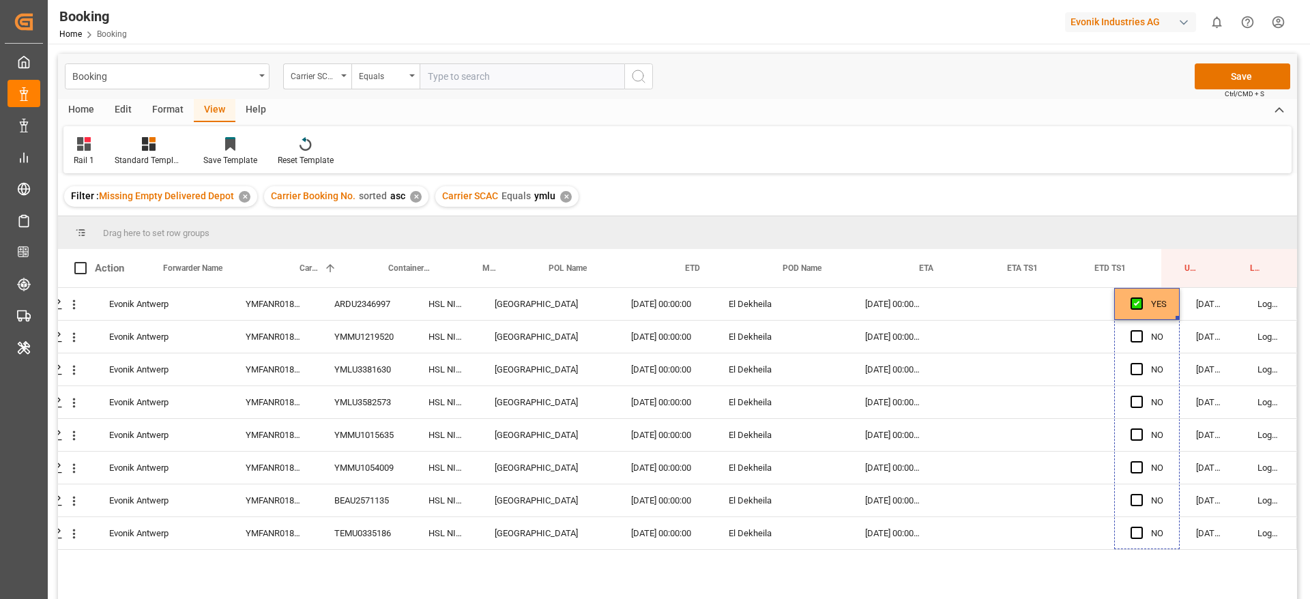
drag, startPoint x: 1173, startPoint y: 317, endPoint x: 1171, endPoint y: 597, distance: 279.7
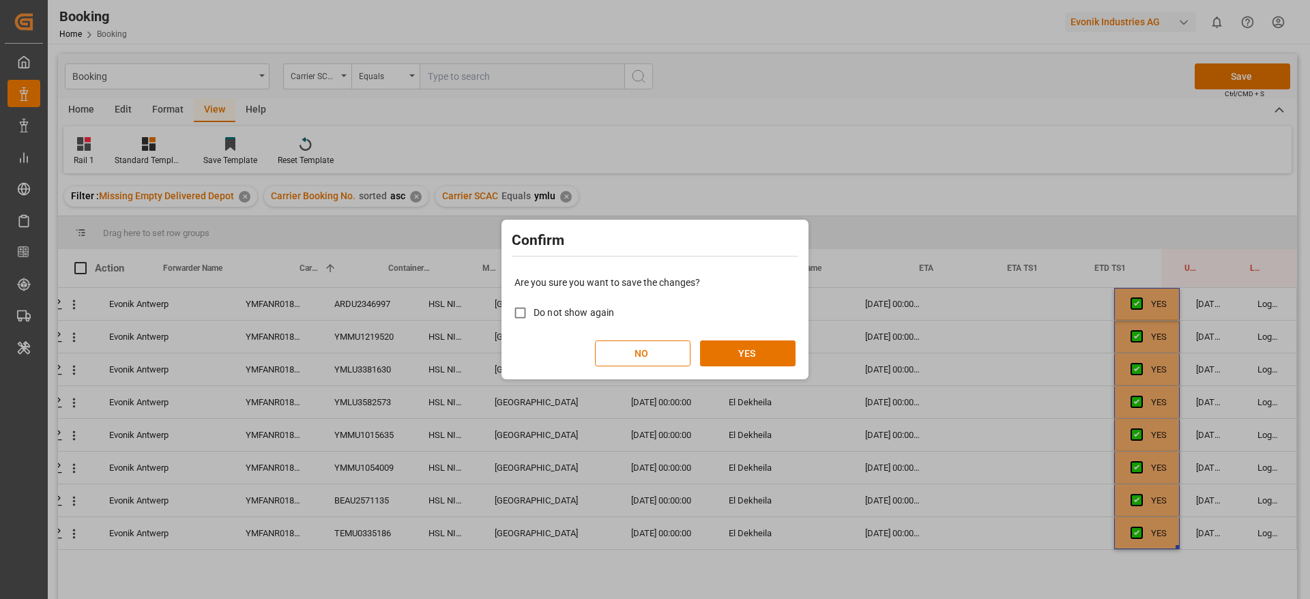
click at [779, 369] on div "Are you sure you want to save the changes? Do not show again NO YES" at bounding box center [655, 321] width 300 height 110
click at [776, 360] on button "YES" at bounding box center [748, 353] width 96 height 26
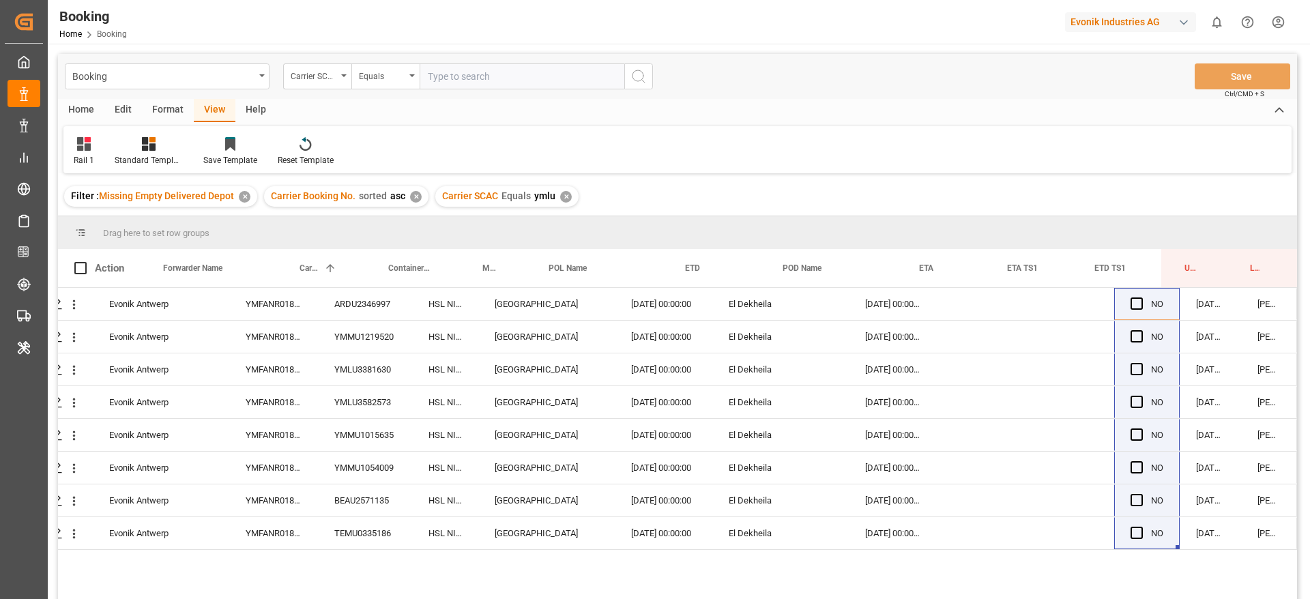
click at [566, 199] on div "✕" at bounding box center [566, 197] width 12 height 12
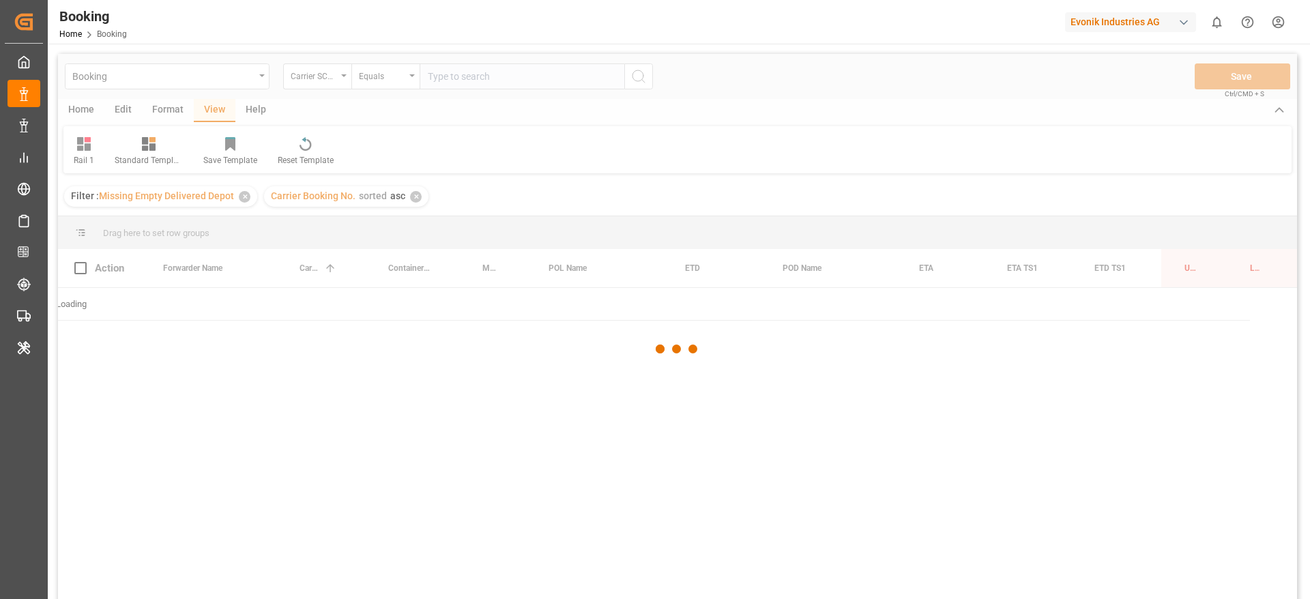
click at [478, 73] on div at bounding box center [677, 349] width 1239 height 591
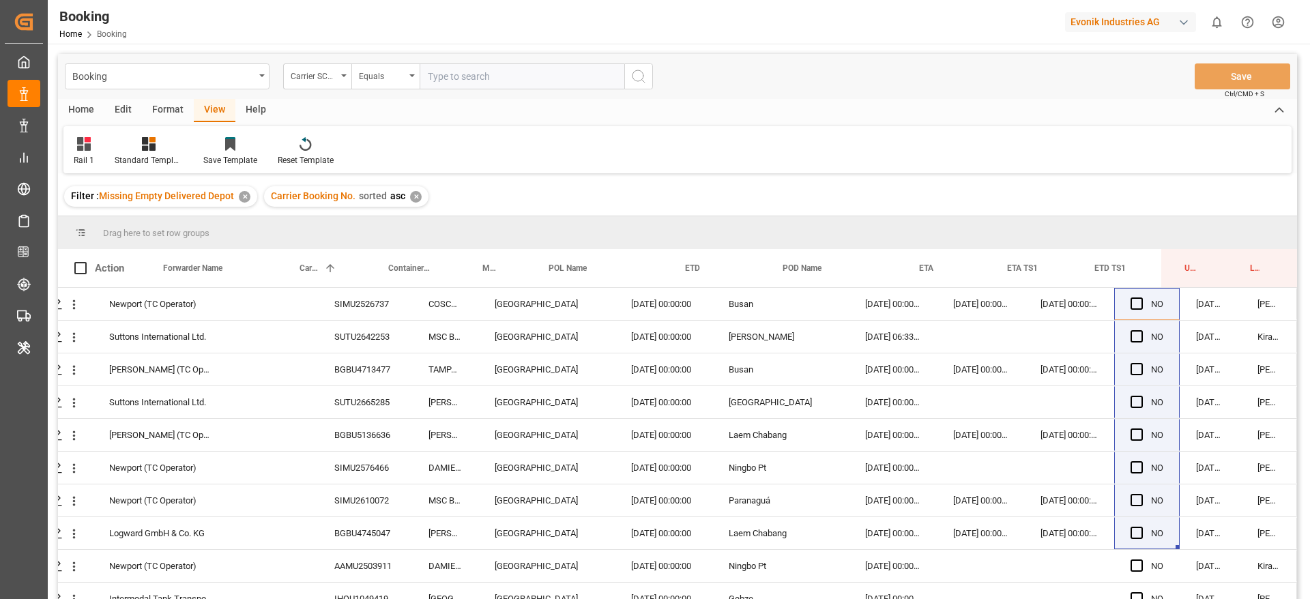
click at [415, 187] on div "Carrier Booking No. sorted asc ✕" at bounding box center [346, 196] width 164 height 20
click at [413, 191] on div "✕" at bounding box center [416, 197] width 12 height 12
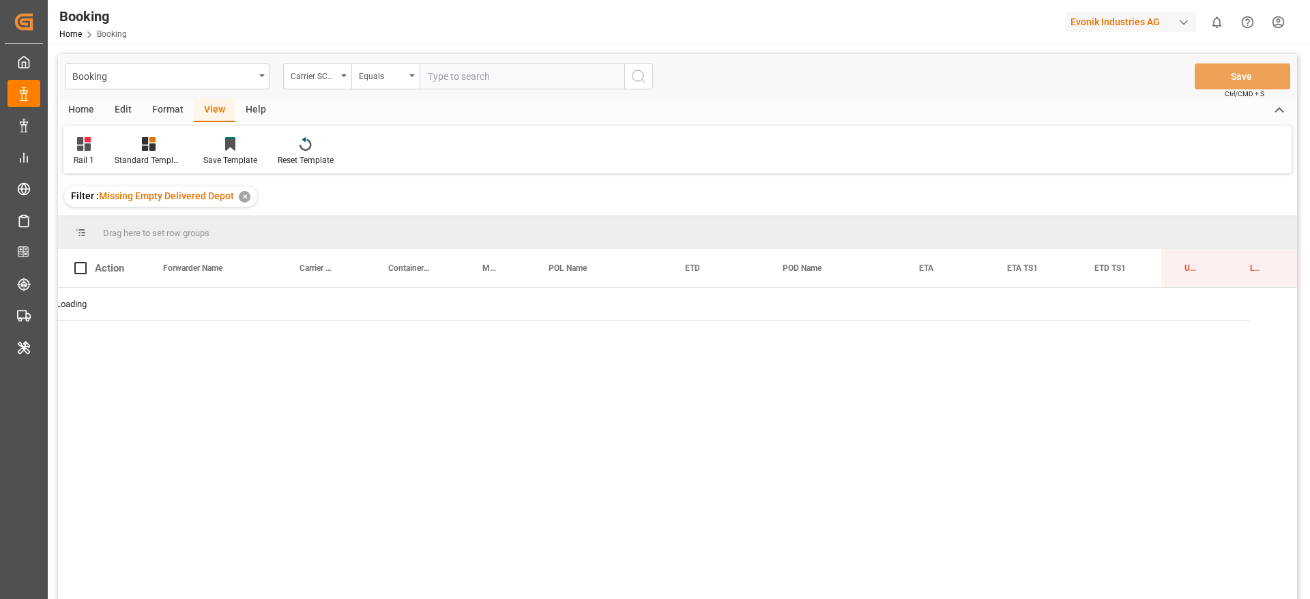
drag, startPoint x: 509, startPoint y: 103, endPoint x: 499, endPoint y: 90, distance: 16.1
click at [506, 104] on div "Home Edit Format View Help" at bounding box center [677, 110] width 1239 height 23
click at [478, 59] on div "Booking Carrier SCAC Equals Save Ctrl/CMD + S" at bounding box center [677, 76] width 1239 height 45
click at [476, 72] on input "text" at bounding box center [522, 76] width 205 height 26
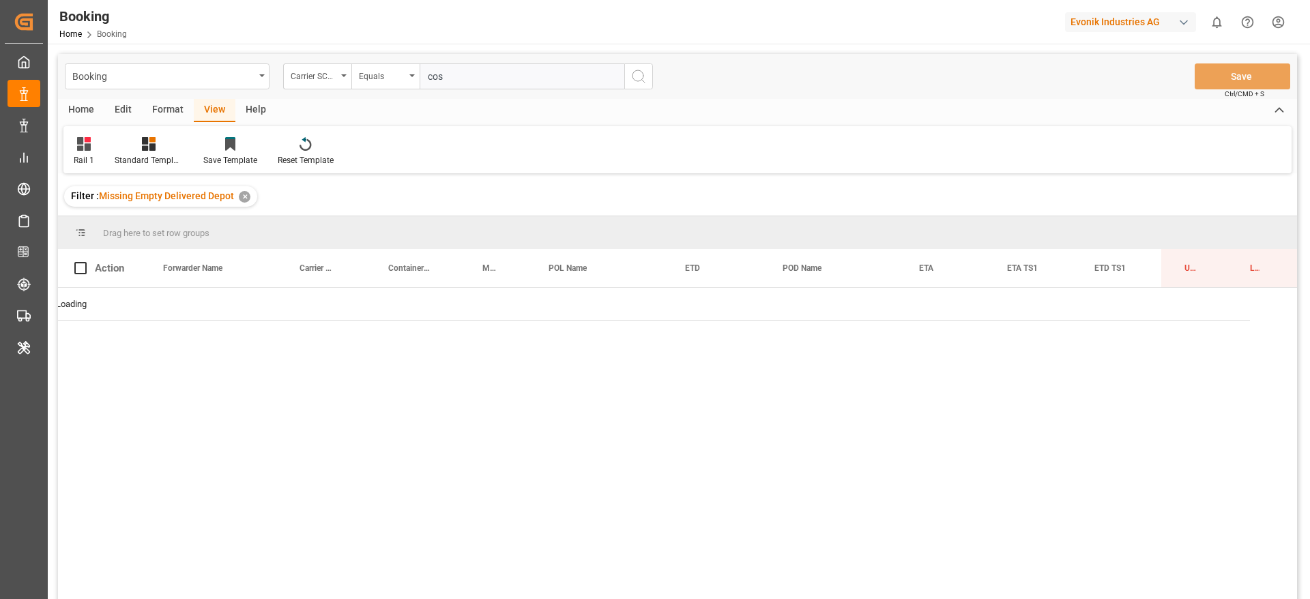
type input "cosu"
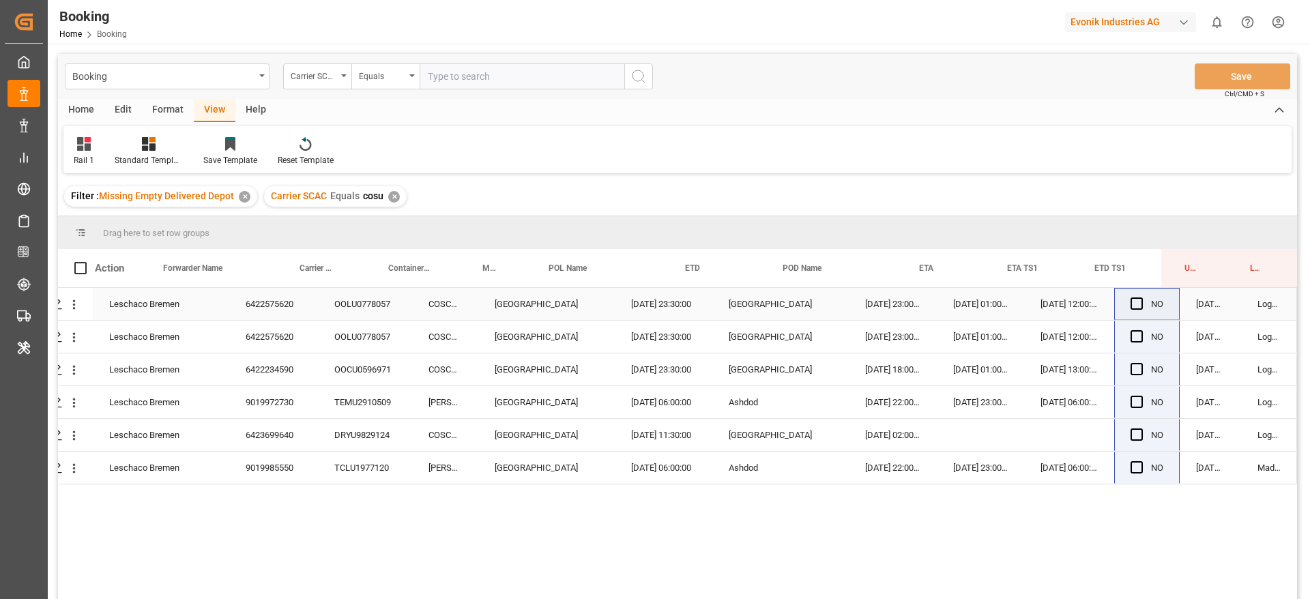
click at [267, 308] on div "6422575620" at bounding box center [273, 304] width 89 height 32
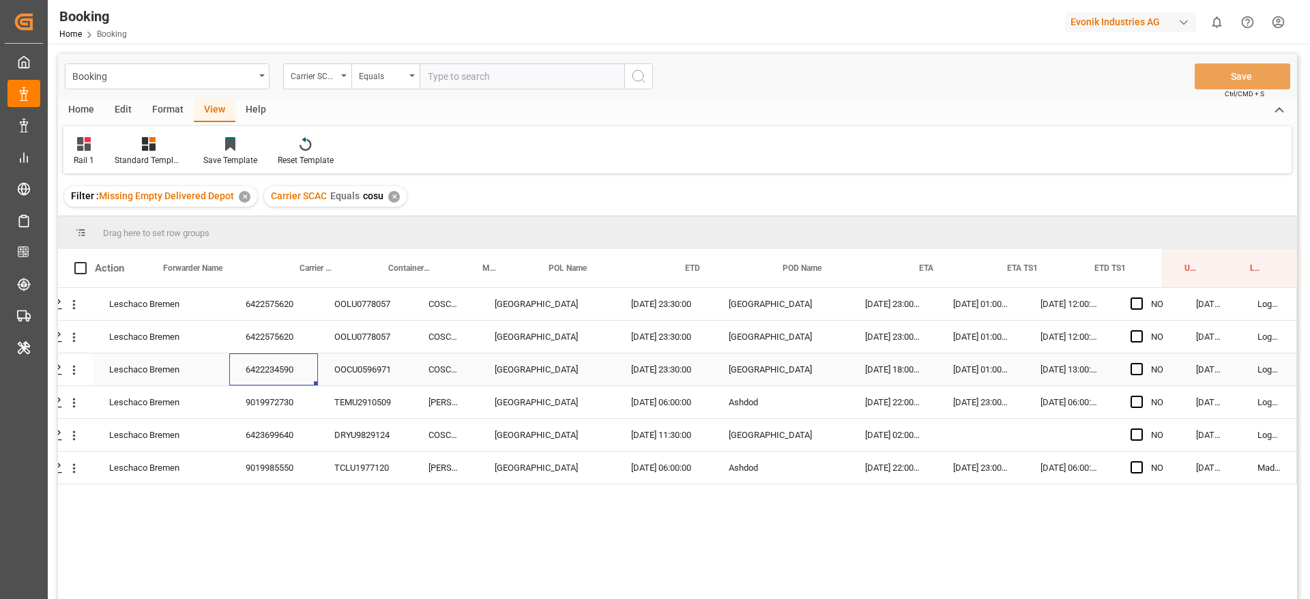
click at [276, 372] on div "6422234590" at bounding box center [273, 369] width 89 height 32
click at [304, 342] on div "6422575620" at bounding box center [273, 337] width 89 height 32
click at [257, 316] on div "6422575620" at bounding box center [273, 304] width 89 height 32
click at [361, 290] on div "OOLU0778057" at bounding box center [365, 304] width 94 height 32
click at [366, 347] on div "OOLU0778057" at bounding box center [365, 337] width 94 height 32
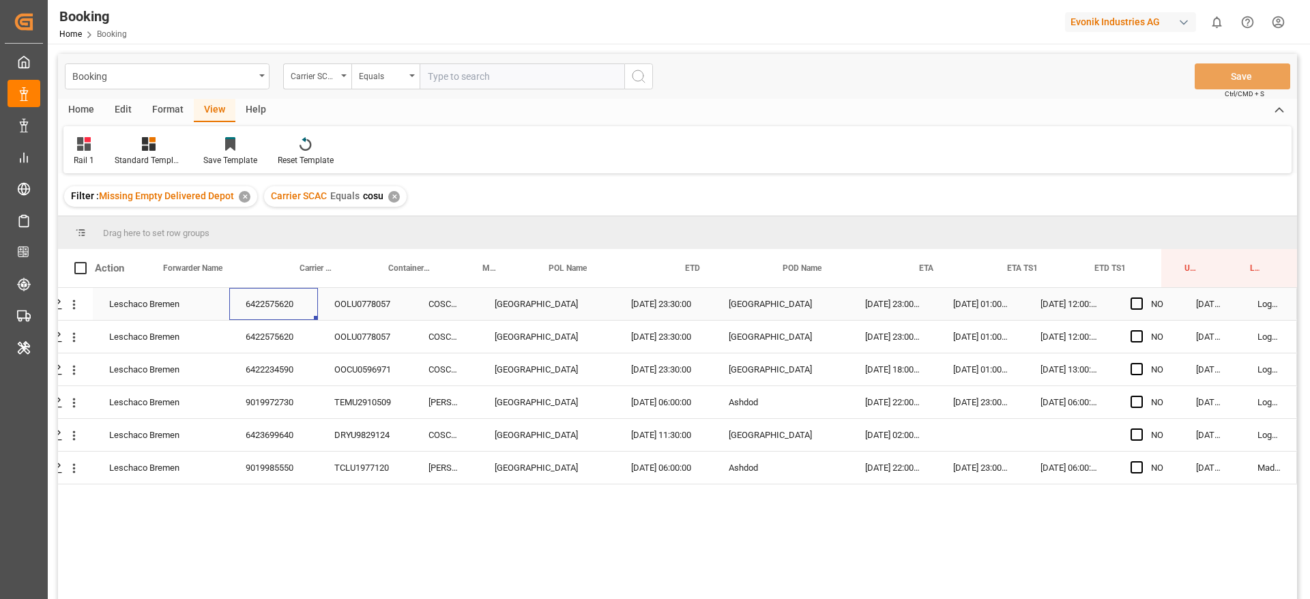
click at [302, 298] on div "6422575620" at bounding box center [273, 304] width 89 height 32
click at [298, 377] on div "6422234590" at bounding box center [273, 369] width 89 height 32
click at [269, 324] on div "6422575620" at bounding box center [273, 337] width 89 height 32
click at [368, 310] on div "OOLU0778057" at bounding box center [365, 304] width 94 height 32
click at [342, 342] on div "OOLU0778057" at bounding box center [365, 337] width 94 height 32
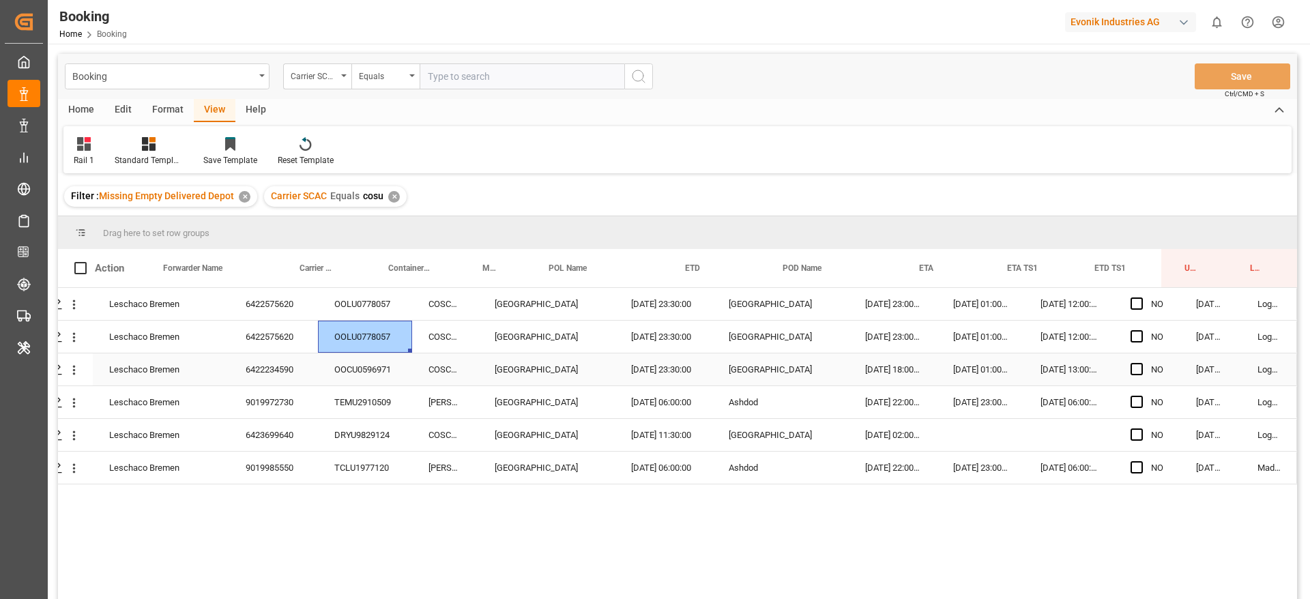
click at [351, 360] on div "OOCU0596971" at bounding box center [365, 369] width 94 height 32
click at [74, 306] on icon "open menu" at bounding box center [74, 304] width 14 height 14
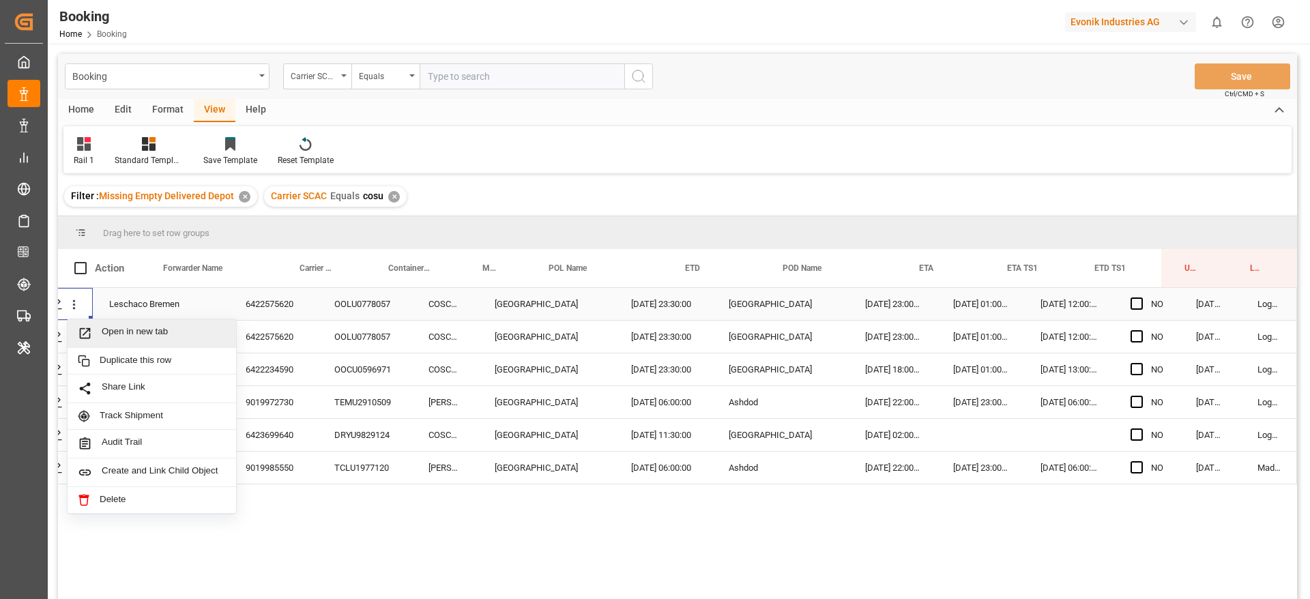
click at [99, 321] on div "Open in new tab" at bounding box center [152, 333] width 169 height 29
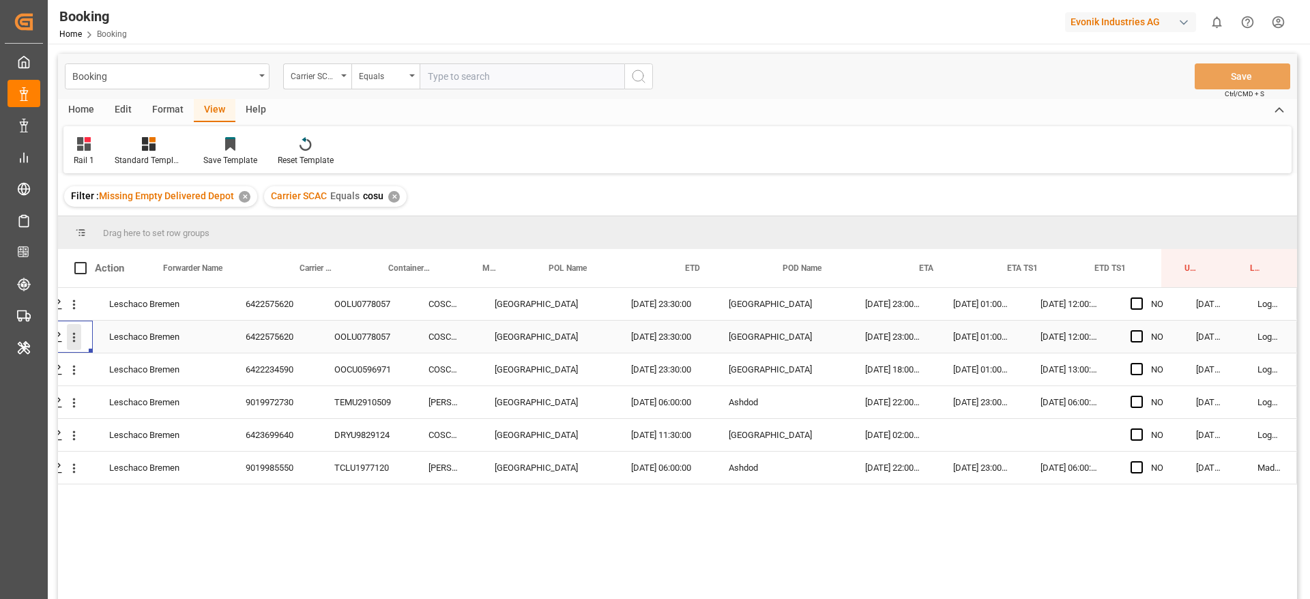
click at [73, 342] on icon "open menu" at bounding box center [74, 338] width 3 height 10
click at [1133, 304] on span "Press SPACE to select this row." at bounding box center [1136, 303] width 12 height 12
click at [1141, 297] on input "Press SPACE to select this row." at bounding box center [1141, 297] width 0 height 0
drag, startPoint x: 1173, startPoint y: 319, endPoint x: 1177, endPoint y: 504, distance: 184.2
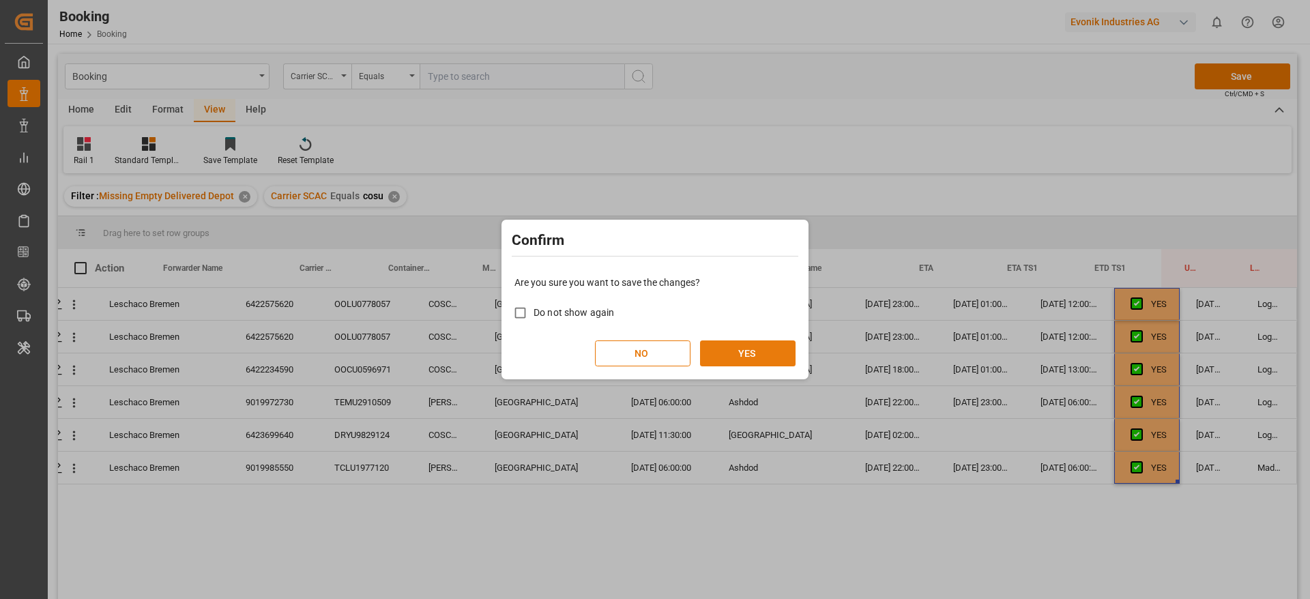
click at [762, 351] on button "YES" at bounding box center [748, 353] width 96 height 26
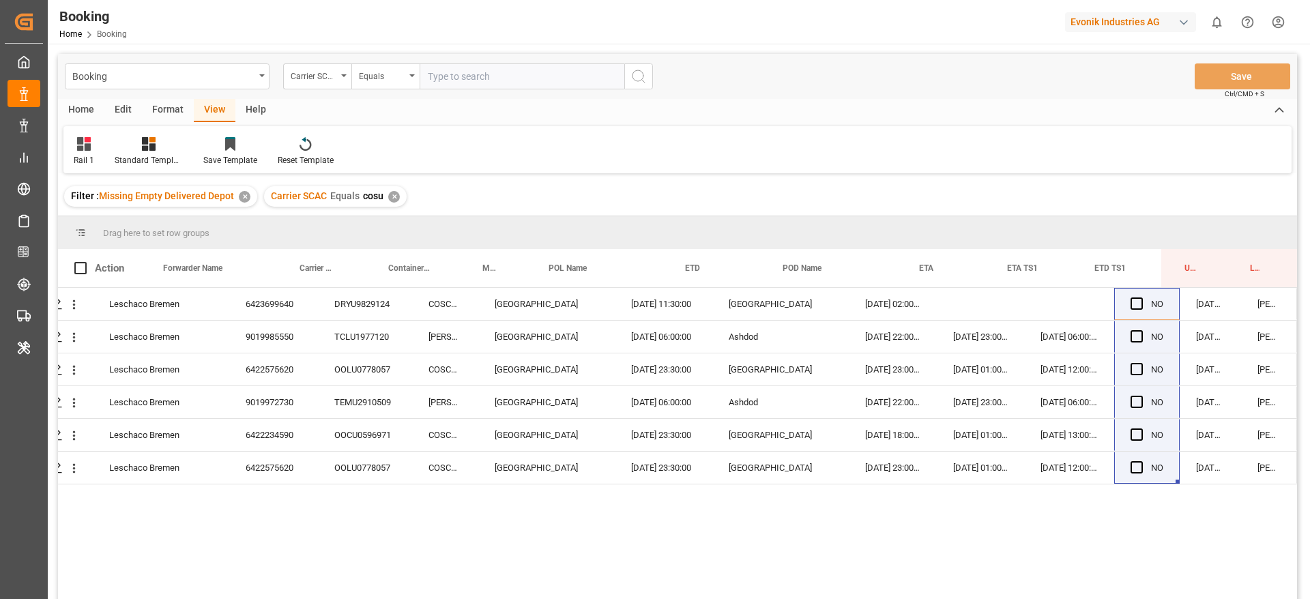
click at [394, 199] on div "✕" at bounding box center [394, 197] width 12 height 12
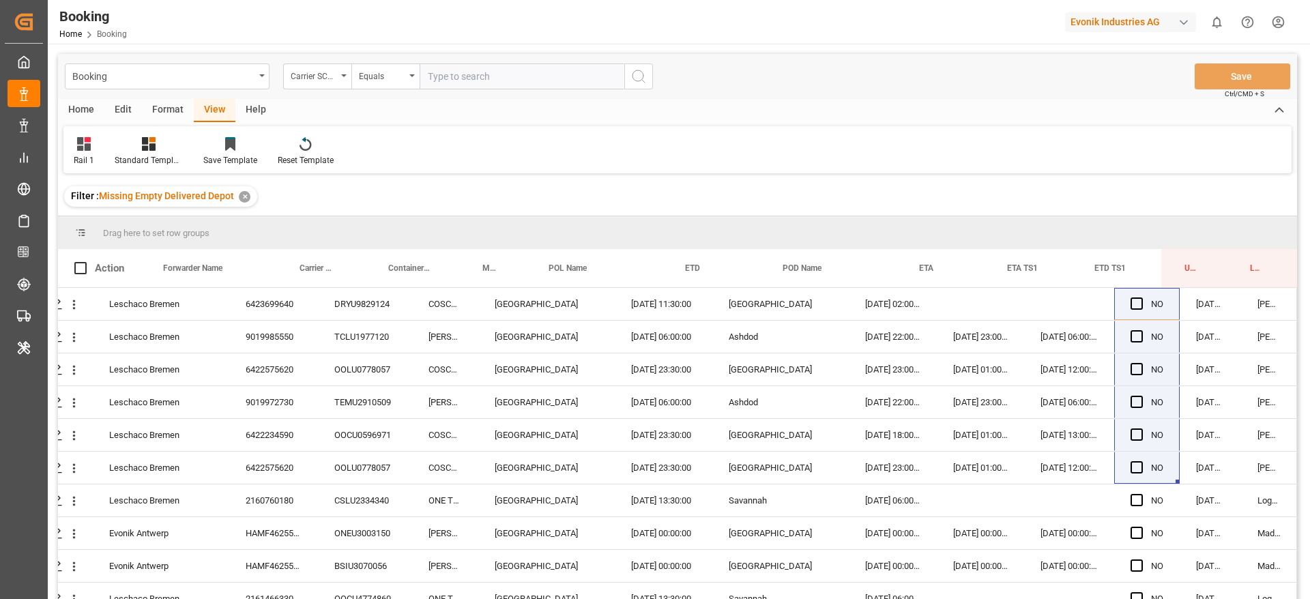
click at [452, 77] on input "text" at bounding box center [522, 76] width 205 height 26
type input "iilu"
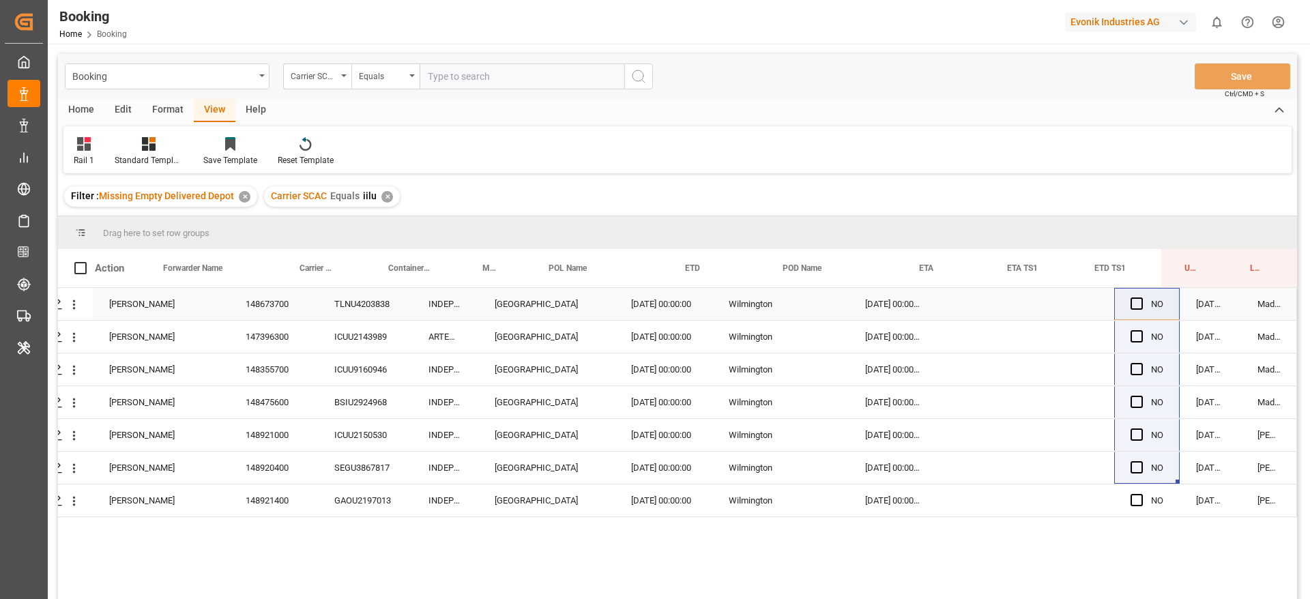
click at [241, 310] on div "148673700" at bounding box center [273, 304] width 89 height 32
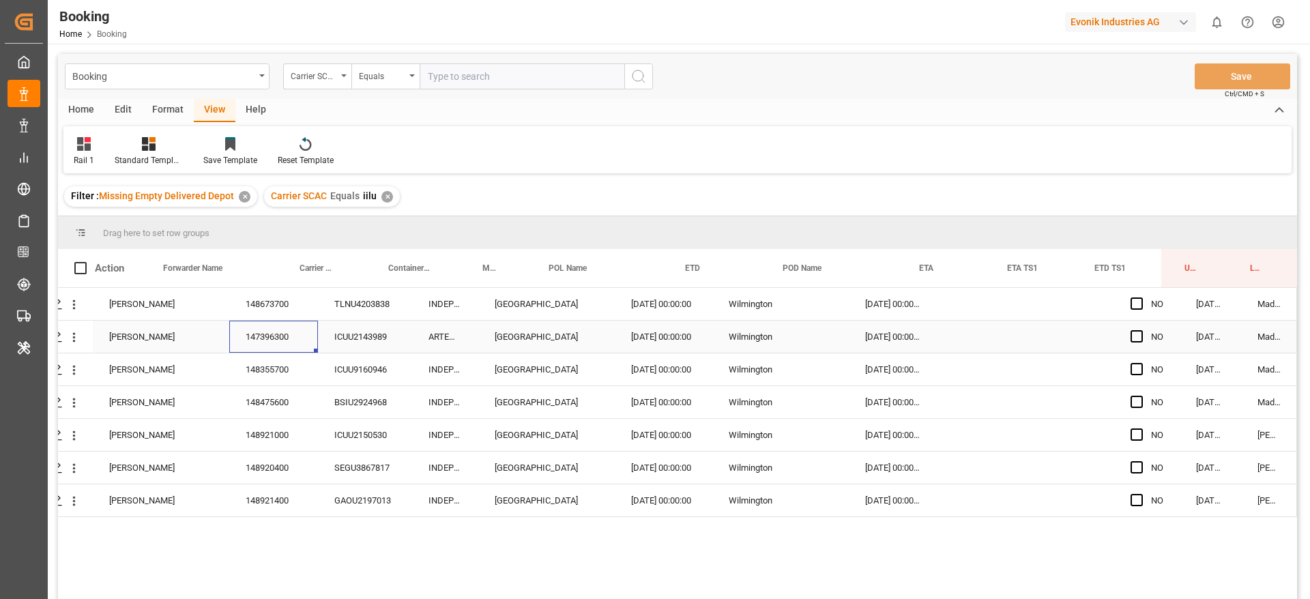
click at [288, 326] on div "147396300" at bounding box center [273, 337] width 89 height 32
click at [303, 372] on div "148355700" at bounding box center [273, 369] width 89 height 32
drag, startPoint x: 275, startPoint y: 400, endPoint x: 280, endPoint y: 422, distance: 23.2
click at [272, 417] on div "148475600" at bounding box center [273, 402] width 89 height 32
click at [70, 375] on icon "open menu" at bounding box center [74, 370] width 14 height 14
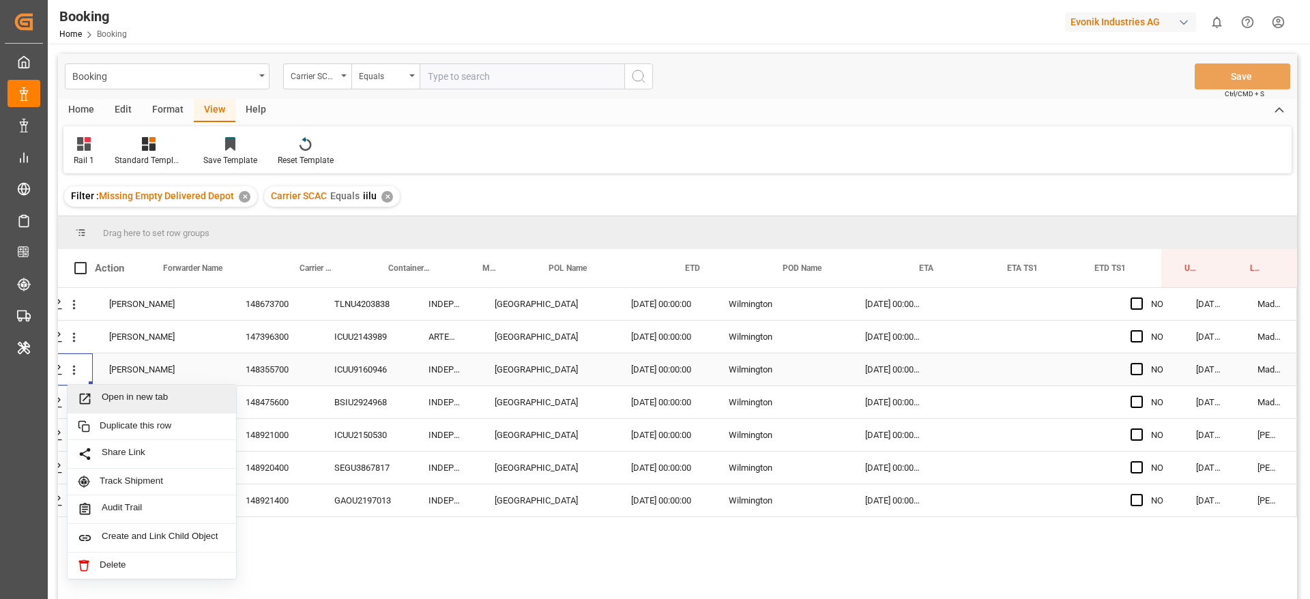
click at [123, 403] on span "Open in new tab" at bounding box center [164, 399] width 124 height 14
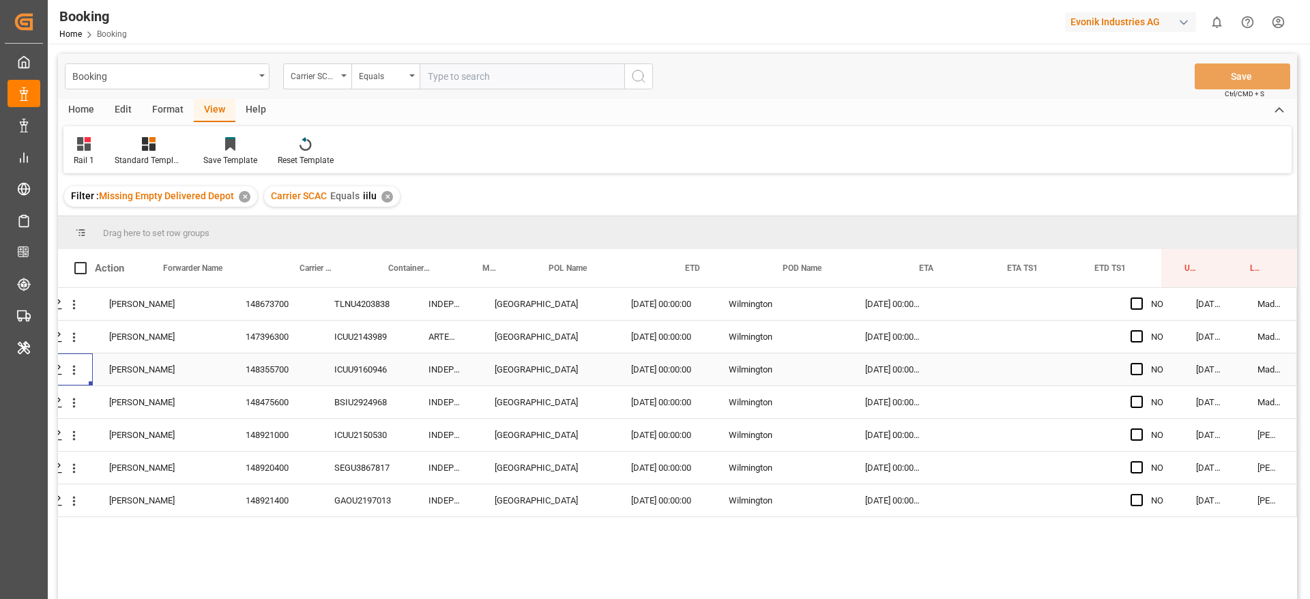
click at [259, 398] on div "148475600" at bounding box center [273, 402] width 89 height 32
click at [260, 437] on div "148921000" at bounding box center [273, 435] width 89 height 32
click at [276, 476] on div "148920400" at bounding box center [273, 468] width 89 height 32
click at [261, 503] on div "148921400" at bounding box center [273, 500] width 89 height 32
click at [1130, 301] on span "Press SPACE to select this row." at bounding box center [1136, 303] width 12 height 12
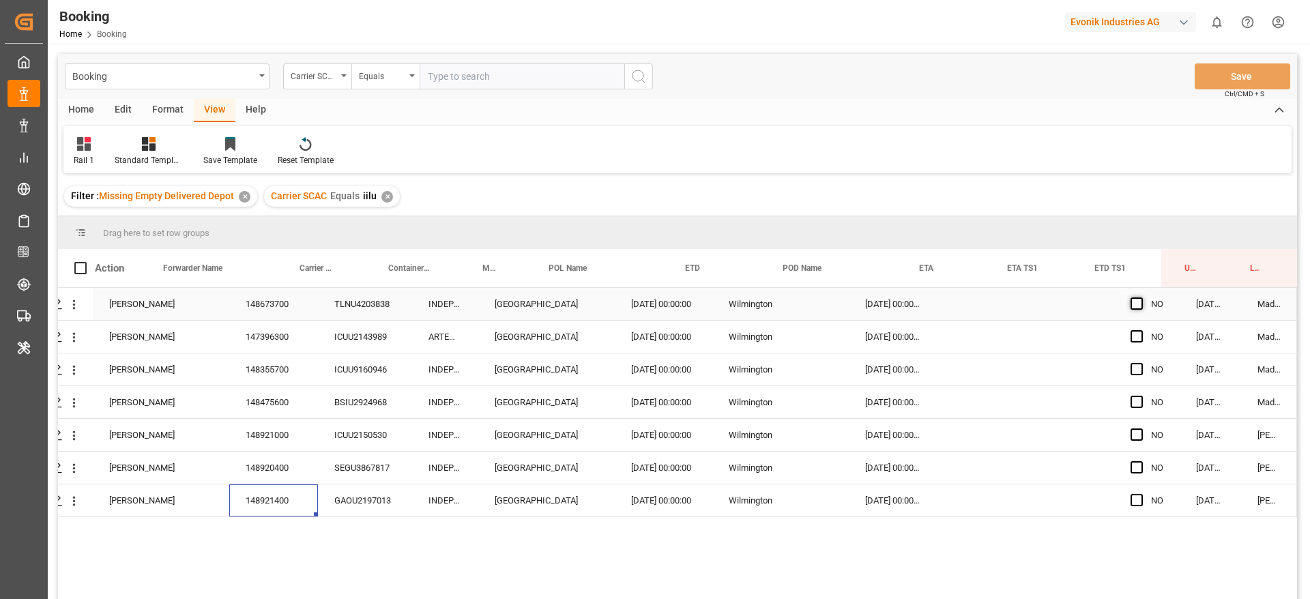
click at [1141, 297] on input "Press SPACE to select this row." at bounding box center [1141, 297] width 0 height 0
drag, startPoint x: 1173, startPoint y: 317, endPoint x: 1149, endPoint y: 488, distance: 173.6
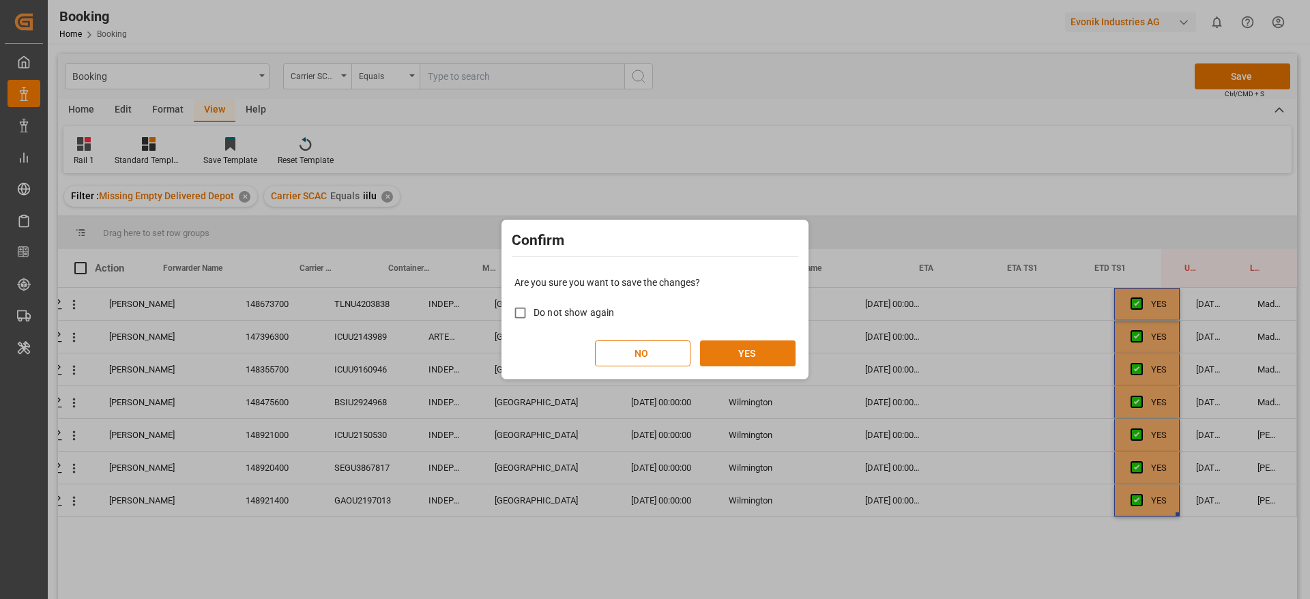
click at [763, 351] on button "YES" at bounding box center [748, 353] width 96 height 26
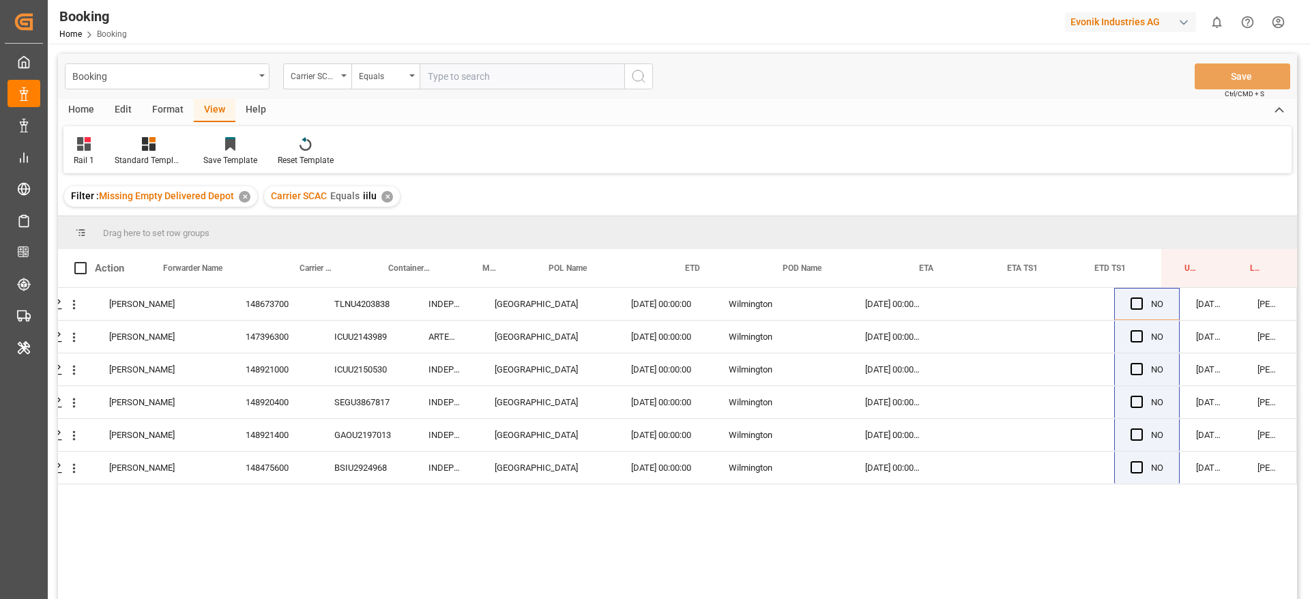
click at [385, 194] on div "✕" at bounding box center [387, 197] width 12 height 12
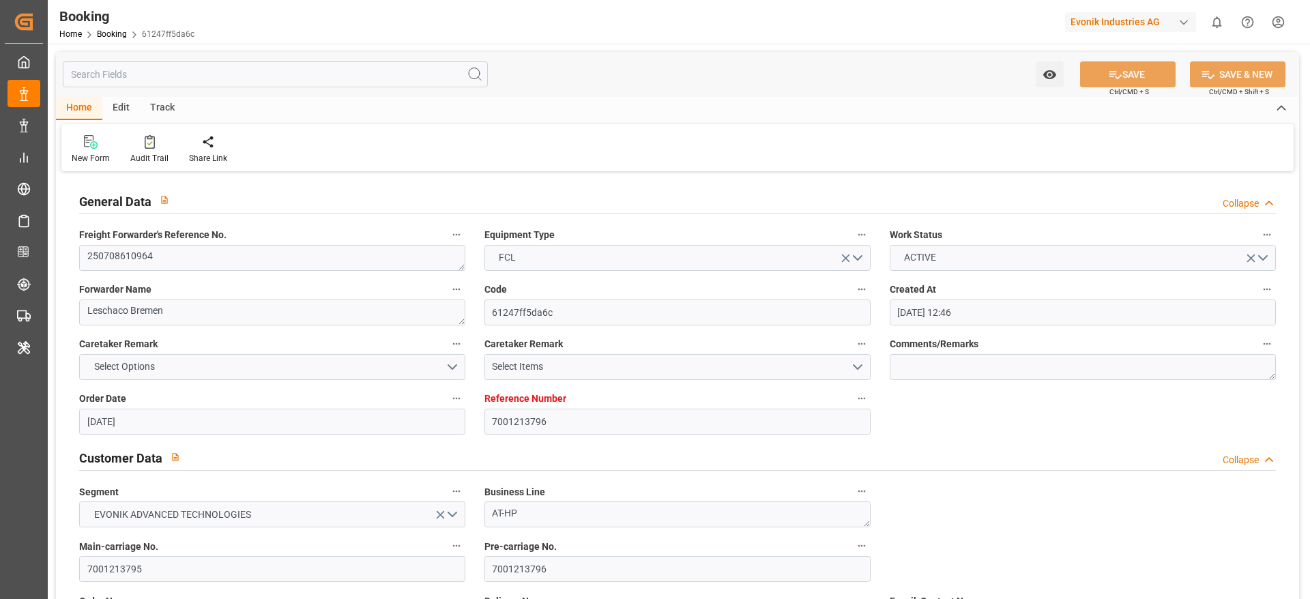
type input "[DATE] 12:46"
type input "[DATE]"
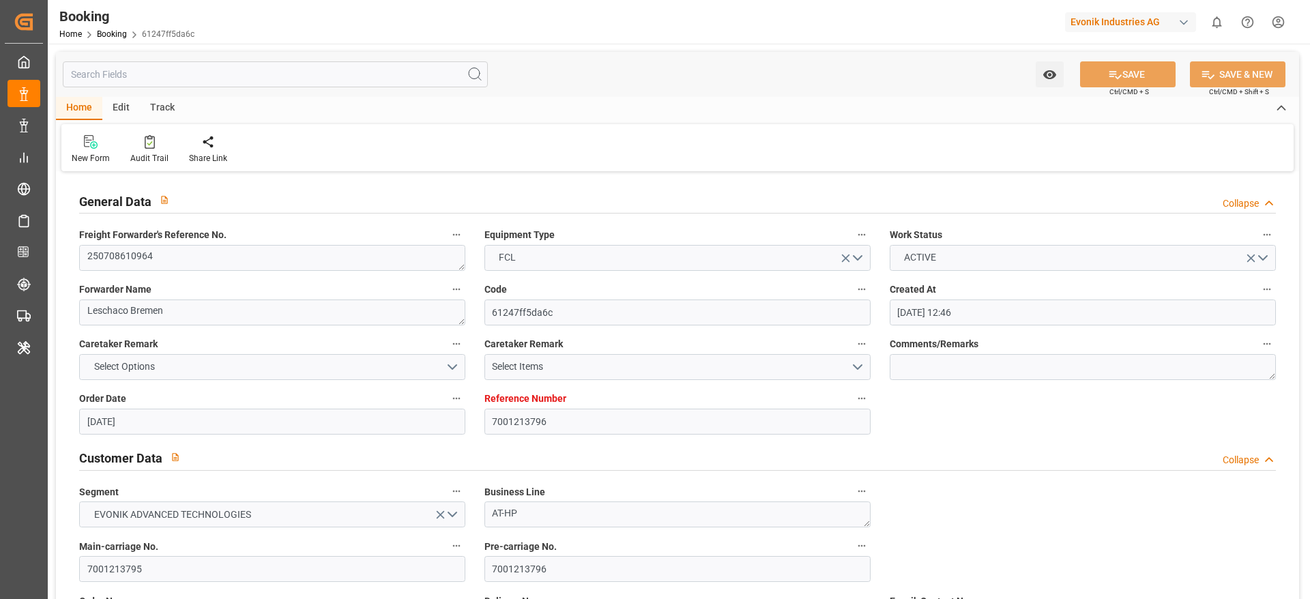
type input "[DATE]"
type input "[DATE] 19:00"
type input "[DATE] 00:00"
type input "[DATE] 17:15"
type input "[DATE] 14:22"
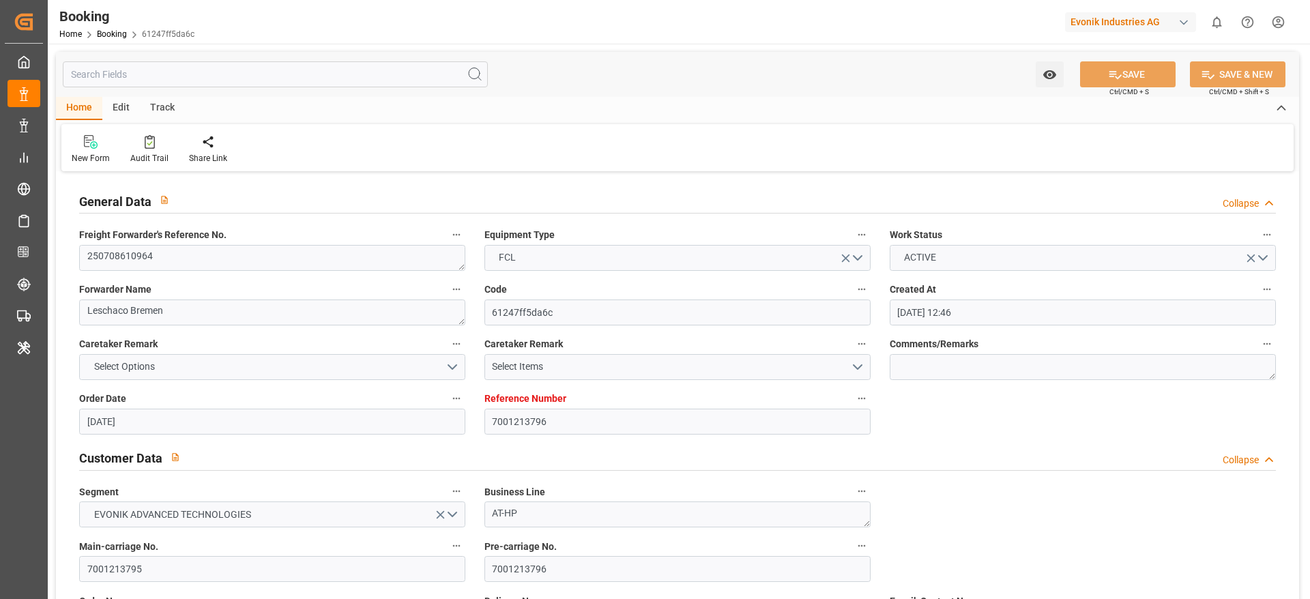
type input "[DATE] 08:00"
type input "[DATE] 05:30"
type input "[DATE] 07:45"
type input "[DATE] 11:14"
type input "[DATE]"
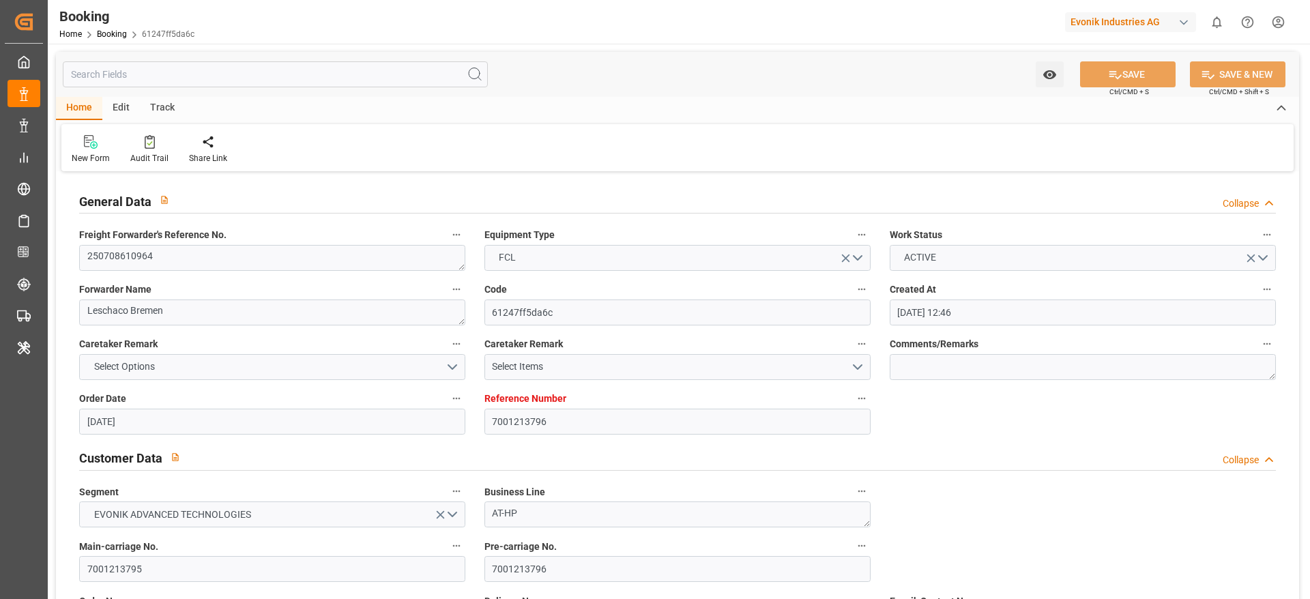
type input "[DATE] 18:42"
type input "[DATE]"
type input "[DATE] 19:00"
type input "[DATE] 09:00"
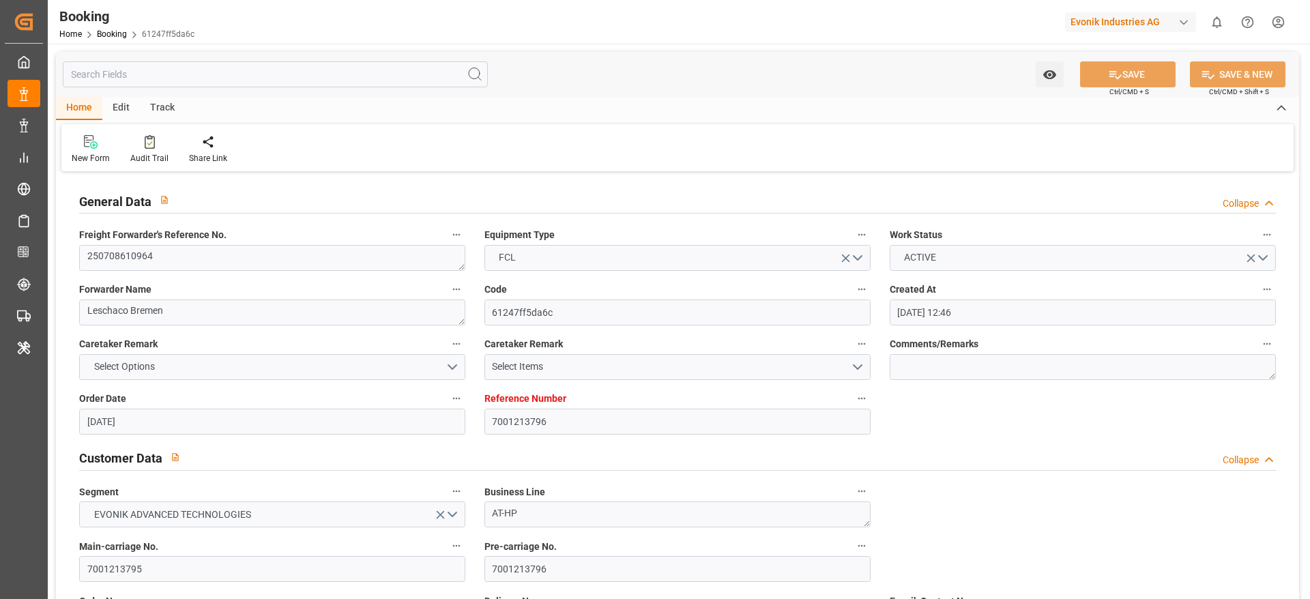
type input "[DATE] 16:51"
type input "[DATE] 03:51"
type input "[DATE] 23:40"
type input "[DATE] 19:00"
type input "[DATE] 18:08"
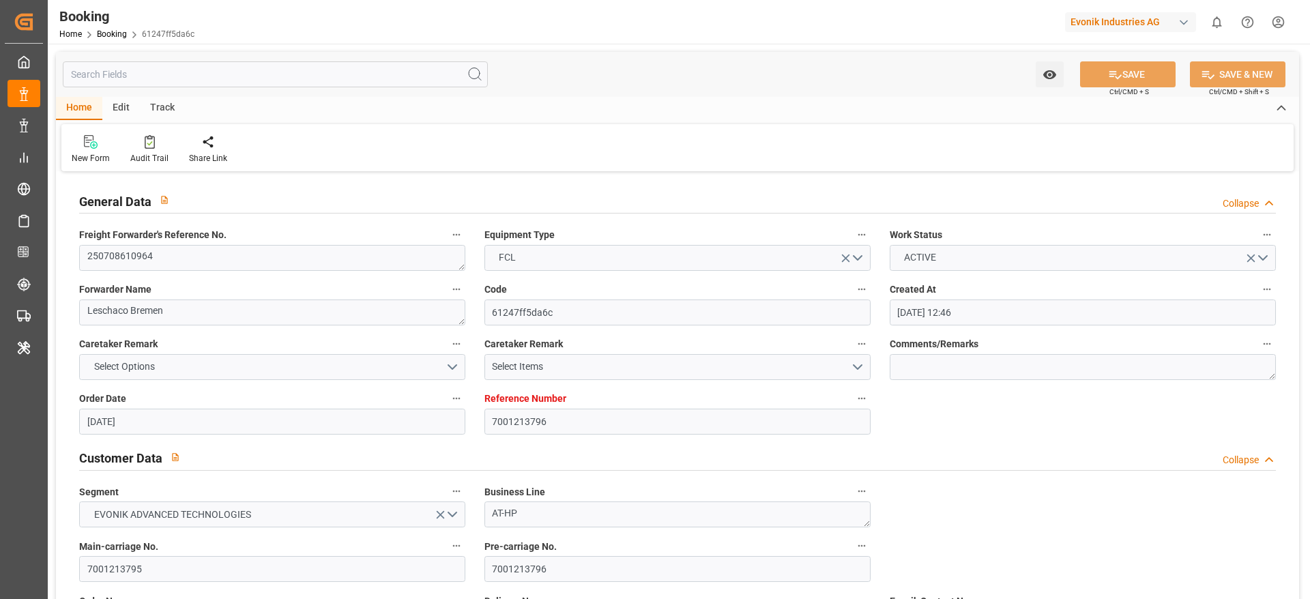
type input "[DATE] 08:00"
type input "[DATE] 07:39"
type input "[DATE] 14:40"
type input "[DATE] 09:30"
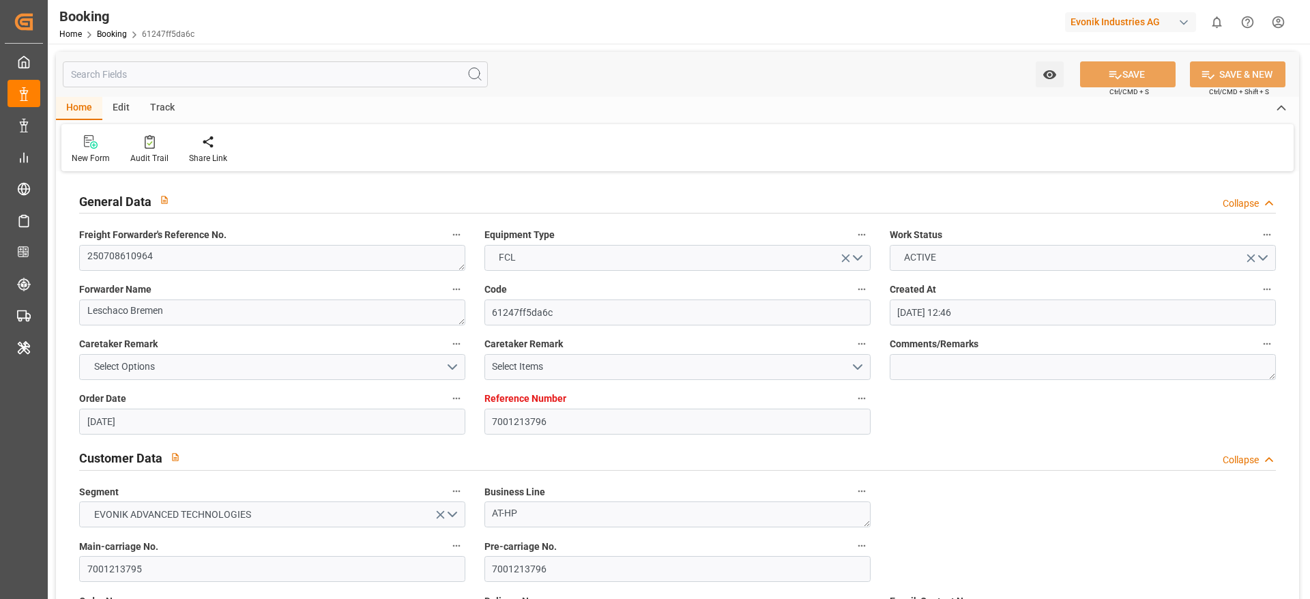
type input "[DATE] 13:20"
type input "[DATE] 17:50"
type input "[DATE] 14:00"
type input "[DATE] 13:20"
type input "[DATE] 08:14"
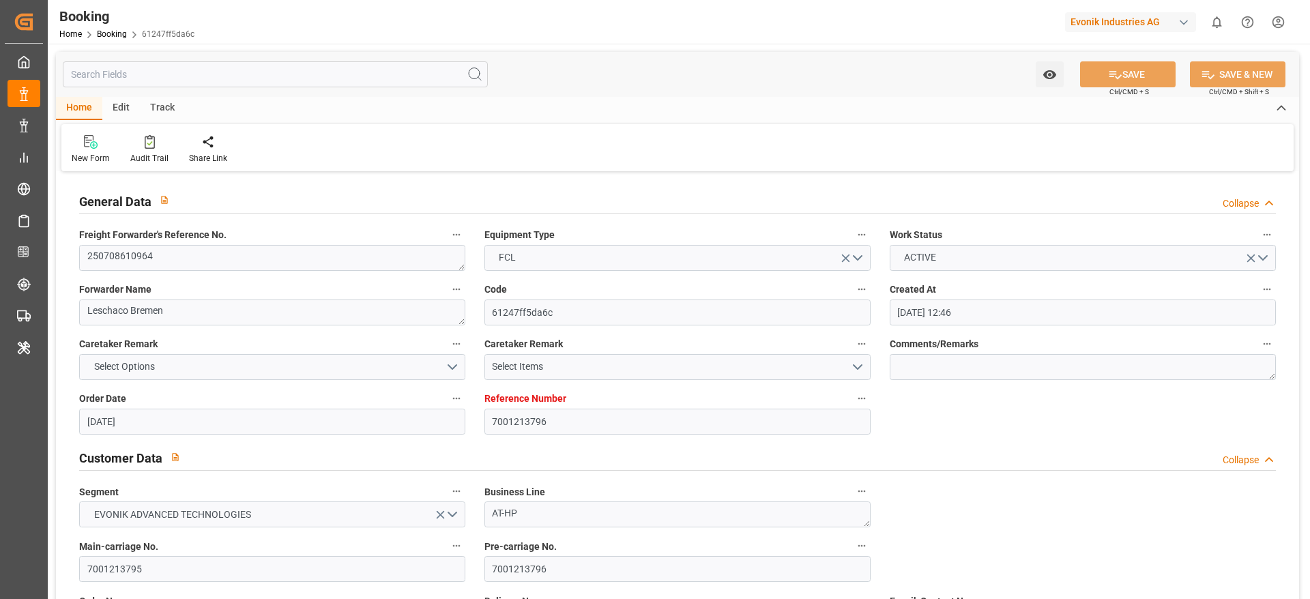
type input "[DATE] 11:00"
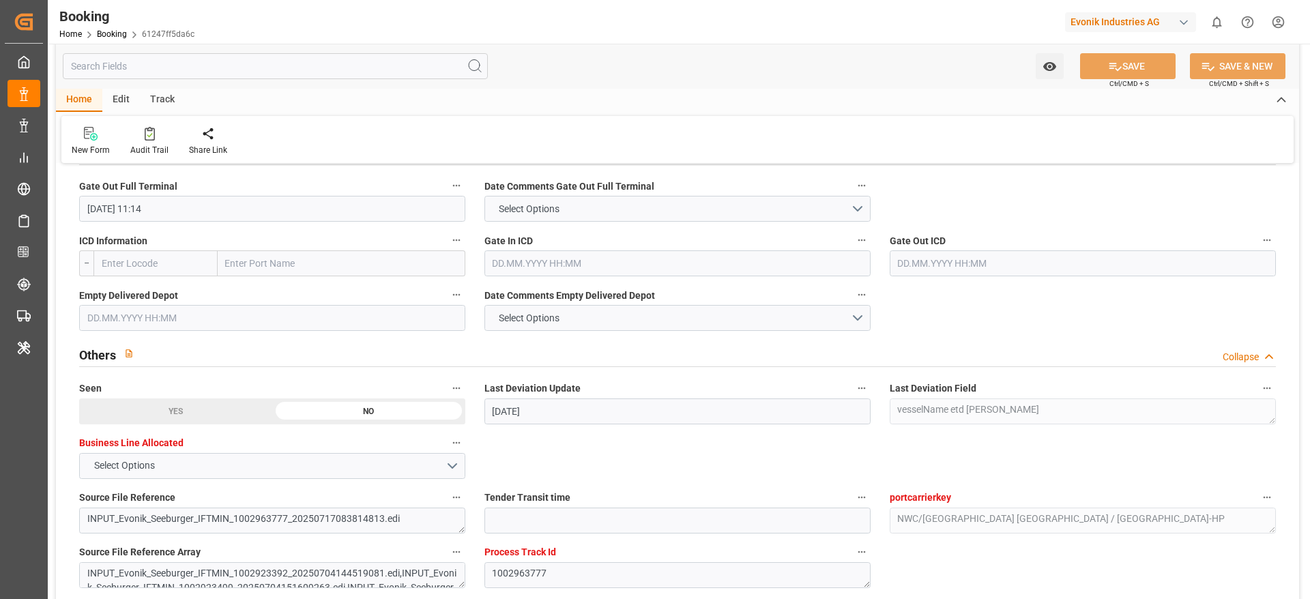
scroll to position [2047, 0]
click at [203, 322] on input "text" at bounding box center [272, 314] width 386 height 26
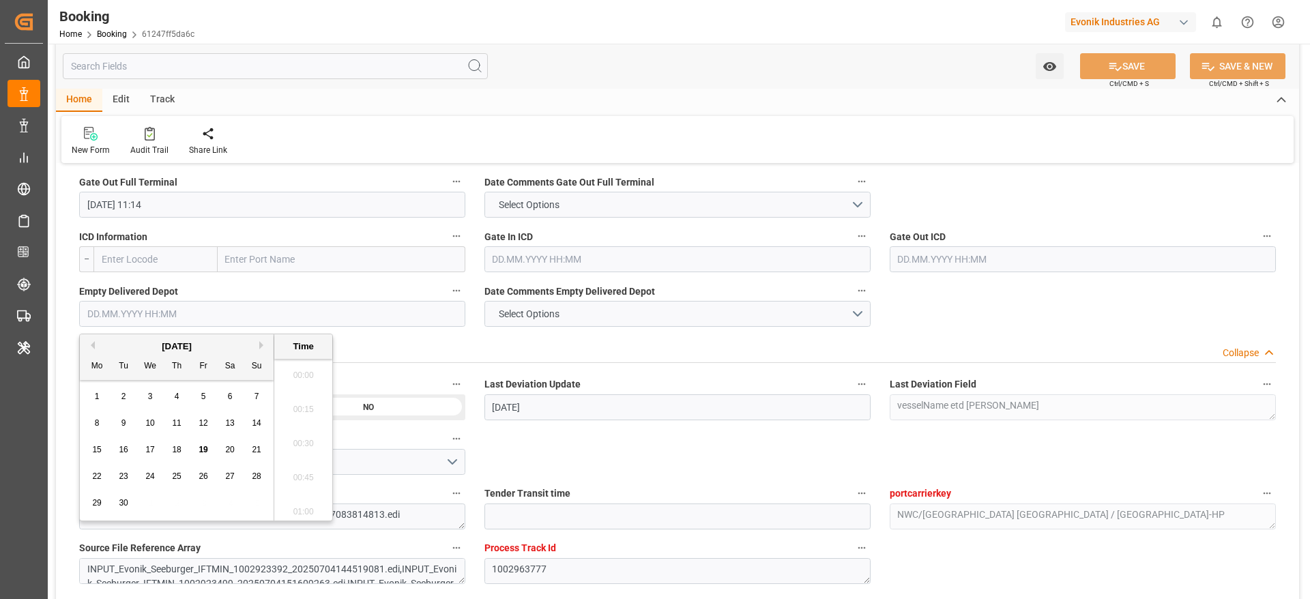
scroll to position [2052, 0]
click at [208, 450] on div "19" at bounding box center [203, 450] width 17 height 16
type input "[DATE] 00:00"
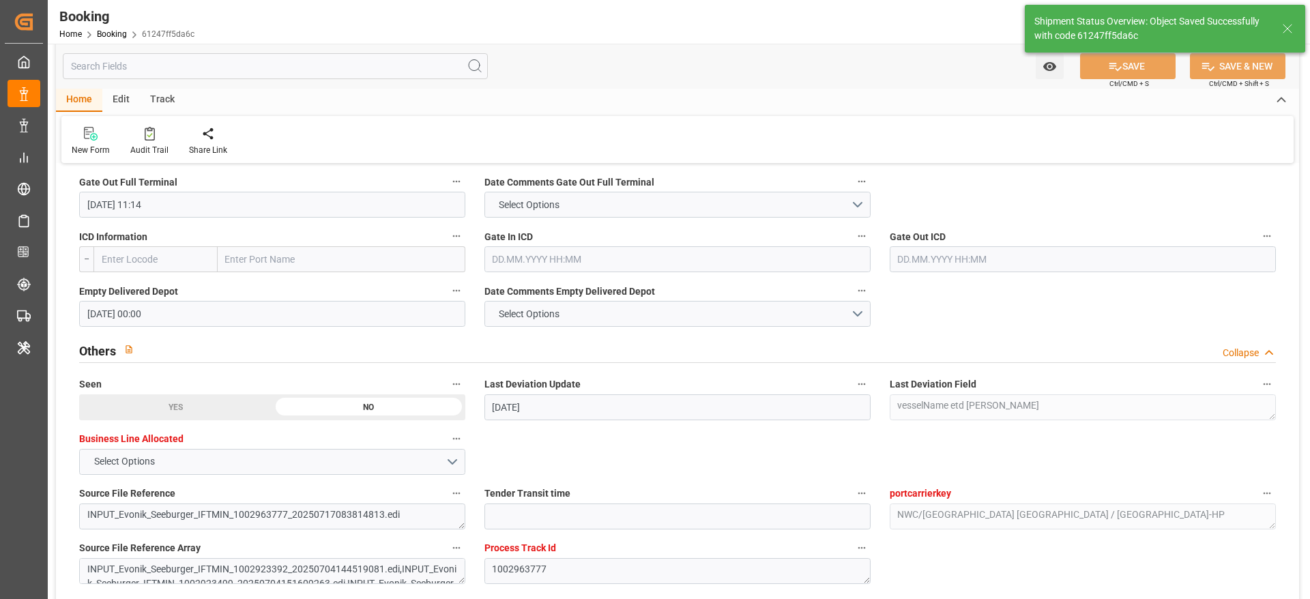
type textarea "[PERSON_NAME]"
type input "[DATE] 10:13"
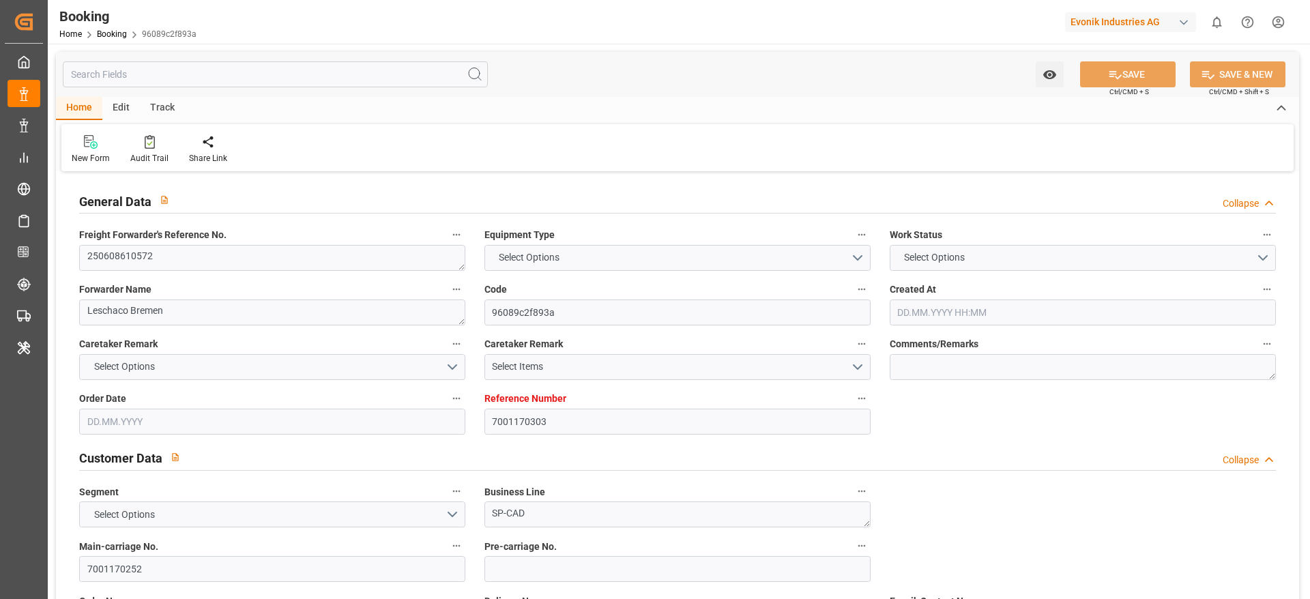
type input "7001170303"
type input "9305673"
type input "ONE"
type input "Ocean Network Express"
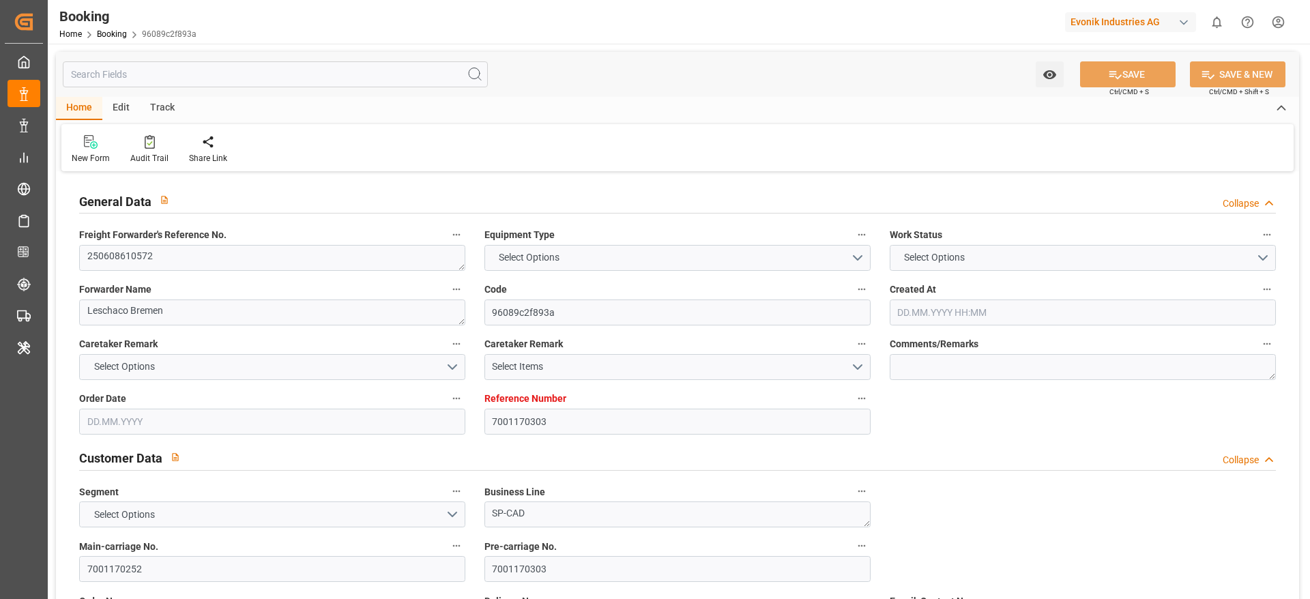
type input "BEANR"
type input "INKTP"
type input "64"
type input "INMUN"
type input "0"
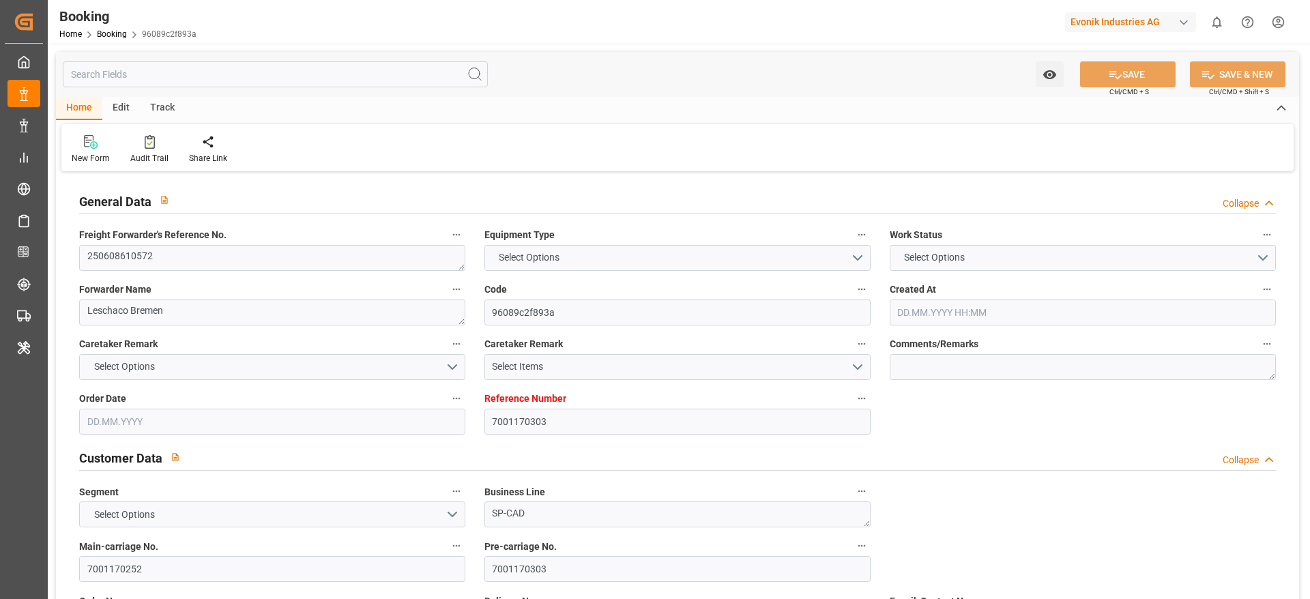
type input "-23"
type input "BEANR"
type input "INKAT"
type input "9305635"
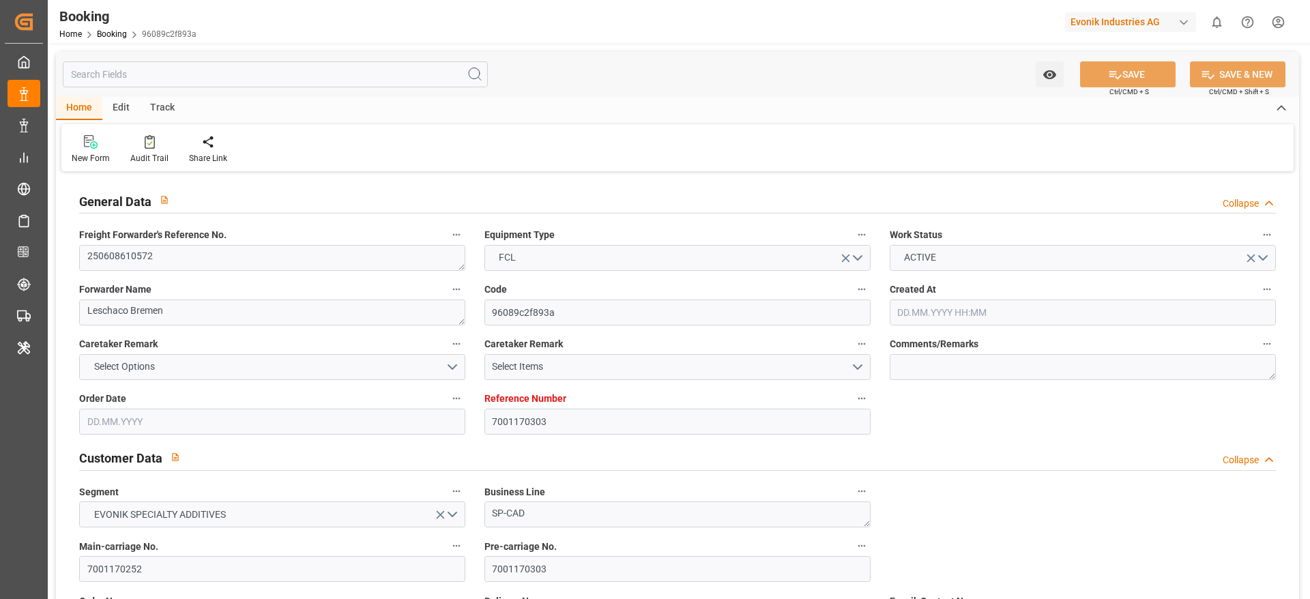
type input "16.05.2025 04:24"
type input "16.05.2025"
type input "01.08.2025"
type input "05.06.2025"
type input "26.06.2025 08:46"
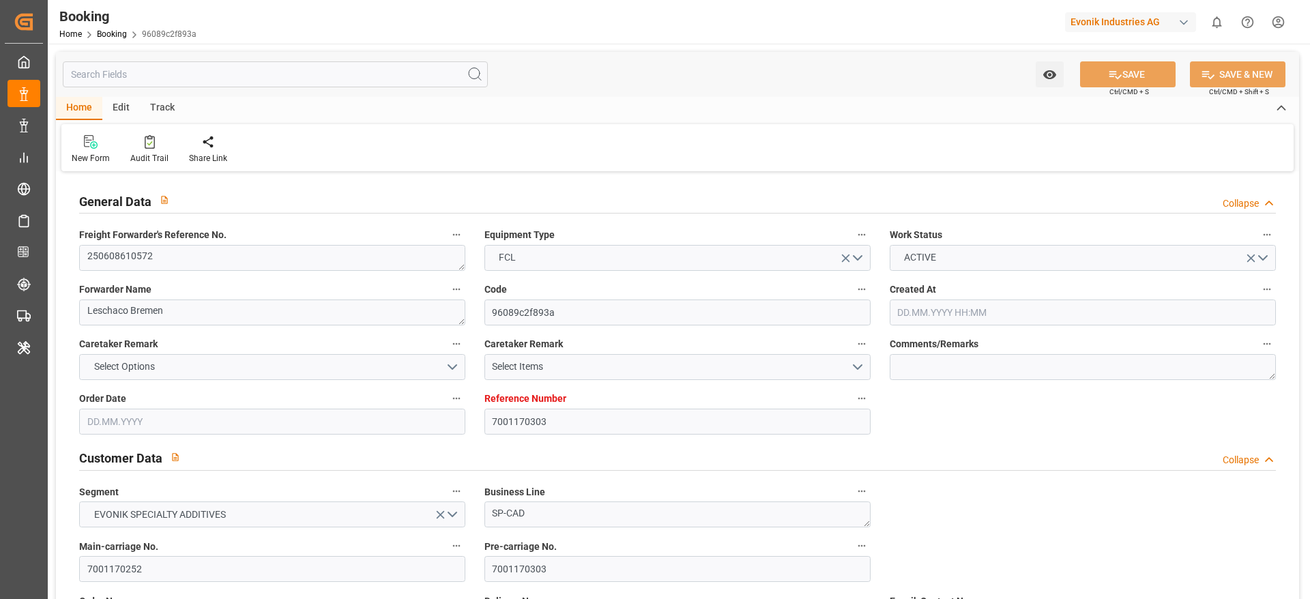
type input "05.06.2025 00:00"
type input "30.06.2025 11:53"
type input "21.05.2025"
type input "[DATE]"
type input "09.07.2025 05:00"
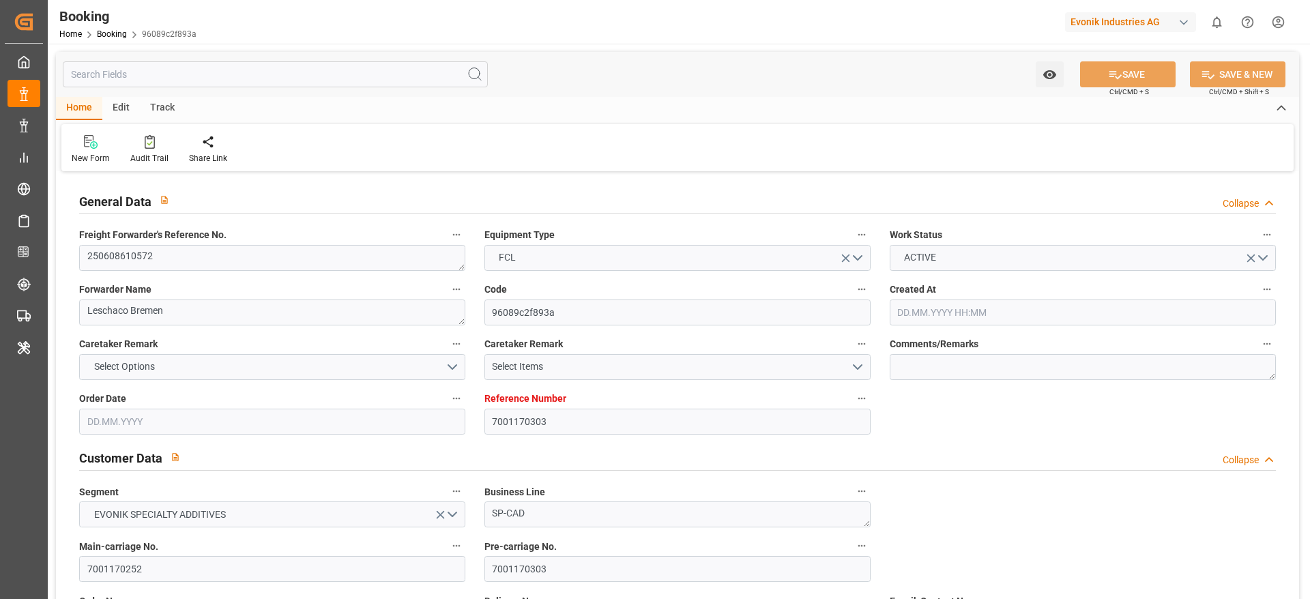
type input "30.06.2025 00:00"
type input "30.06.2025"
type input "09.07.2025 10:25"
type input "08.07.2025 09:52"
type input "11.09.2025 23:00"
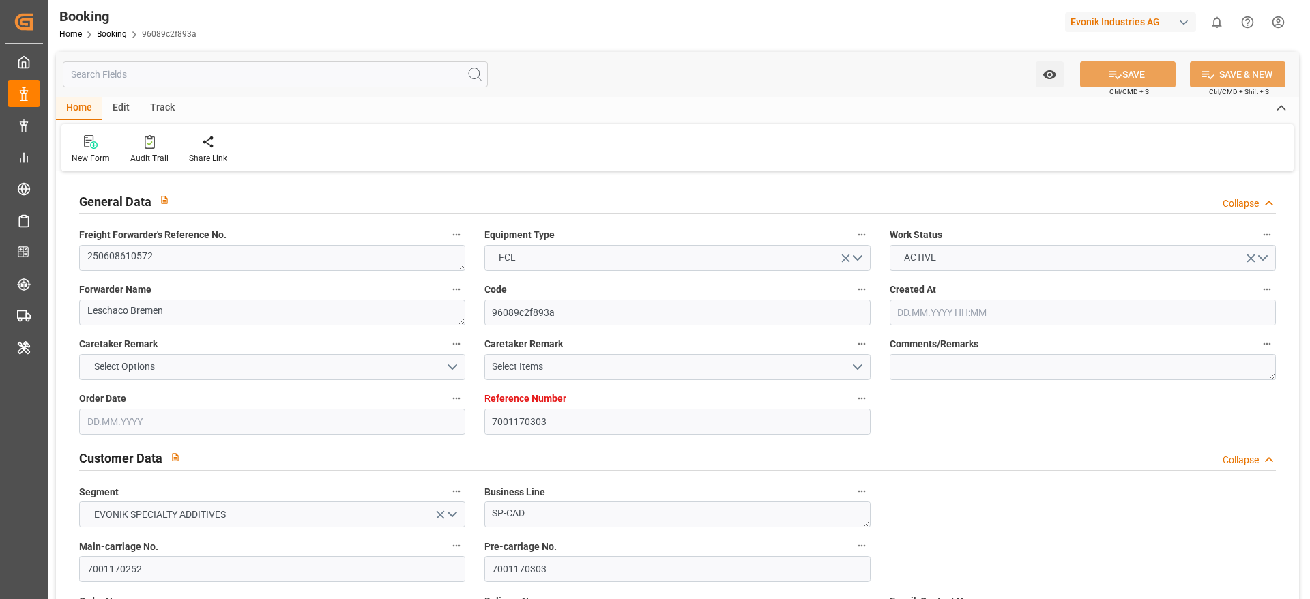
type input "01.08.2025 00:00"
type input "01.08.2025"
type input "11.09.2025 22:21"
type input "08.08.2025 12:00"
type input "[DATE] 00:00"
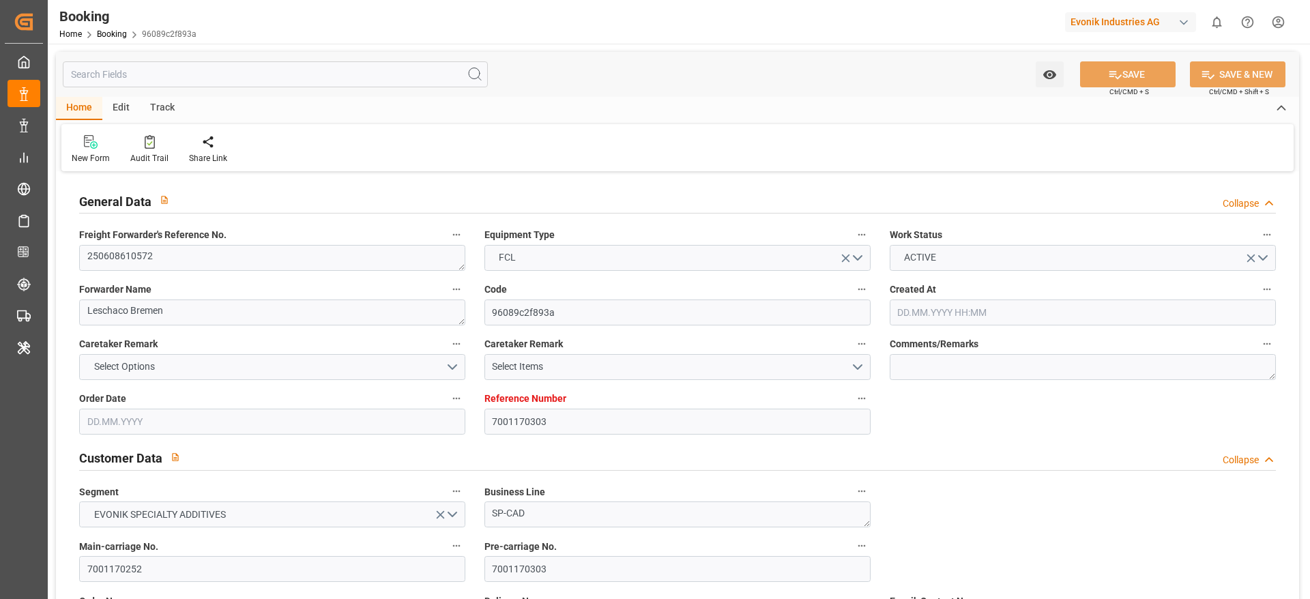
type input "08.08.2025 11:18"
type input "21.08.2025 06:00"
type input "16.08.2025 00:00"
type input "21.08.2025 17:48"
type input "13.09.2025 11:33"
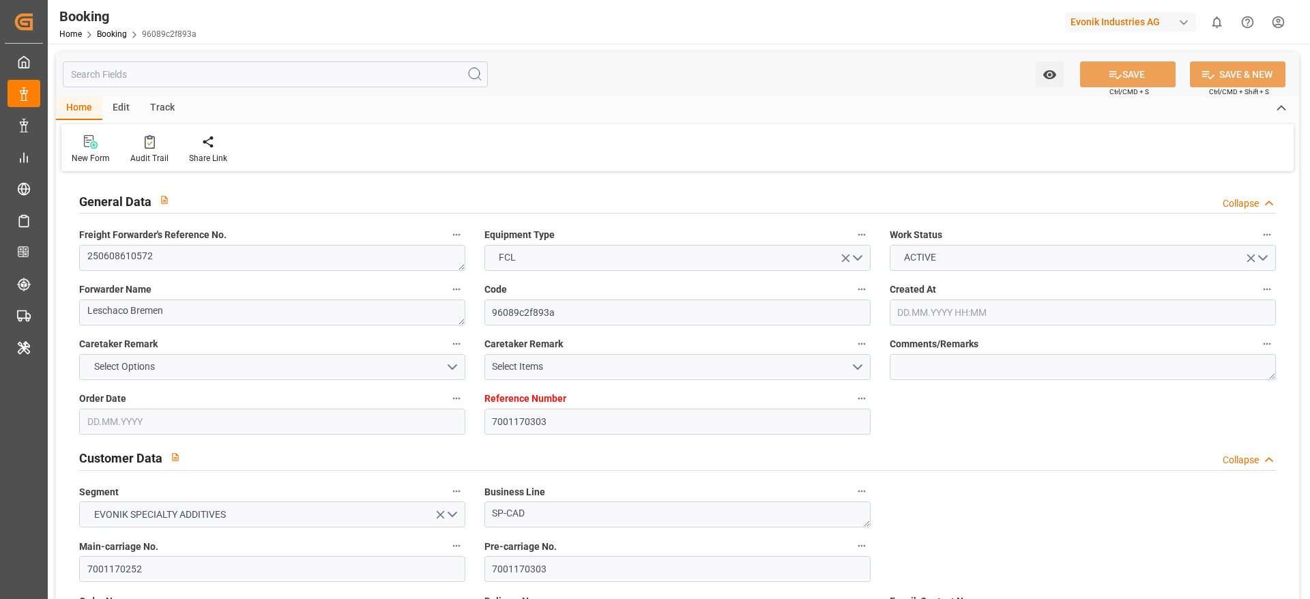
type input "02.07.2025"
type input "18.09.2025 11:30"
type input "18.09.2025"
type input "25.06.2025 15:50"
type input "03.09.2025 14:00"
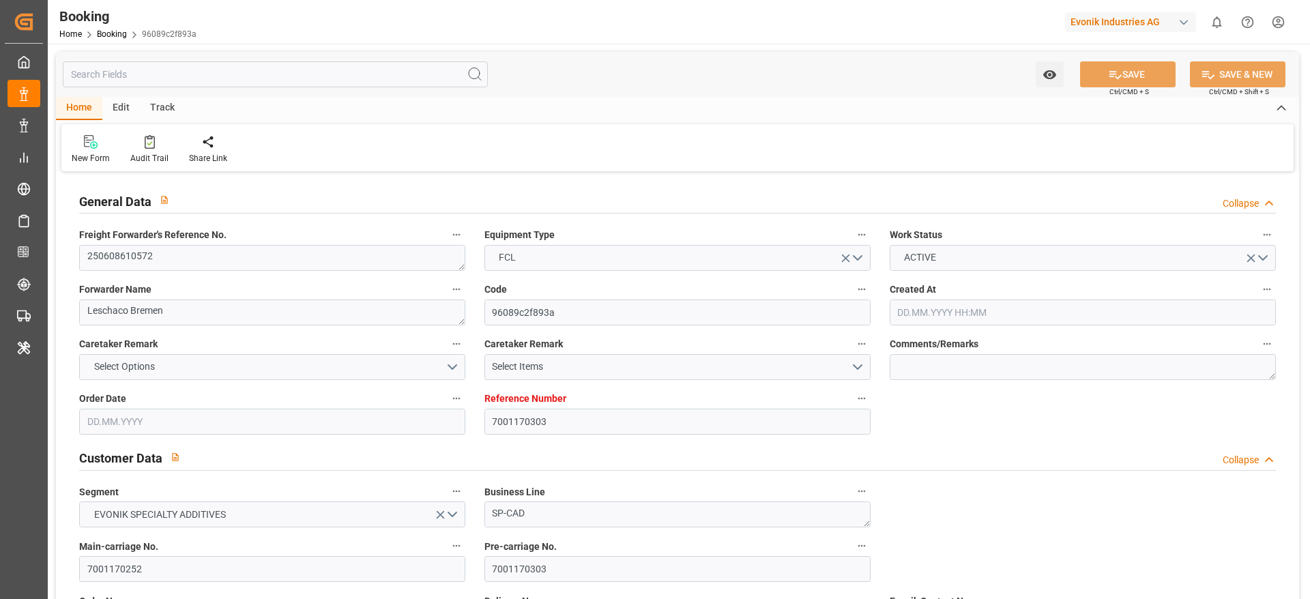
type input "01.09.2025 20:00"
type input "26.06.2025 00:18"
type input "07.07.2025 18:15"
type input "29.06.2025 12:10"
type input "09.07.2025 03:52"
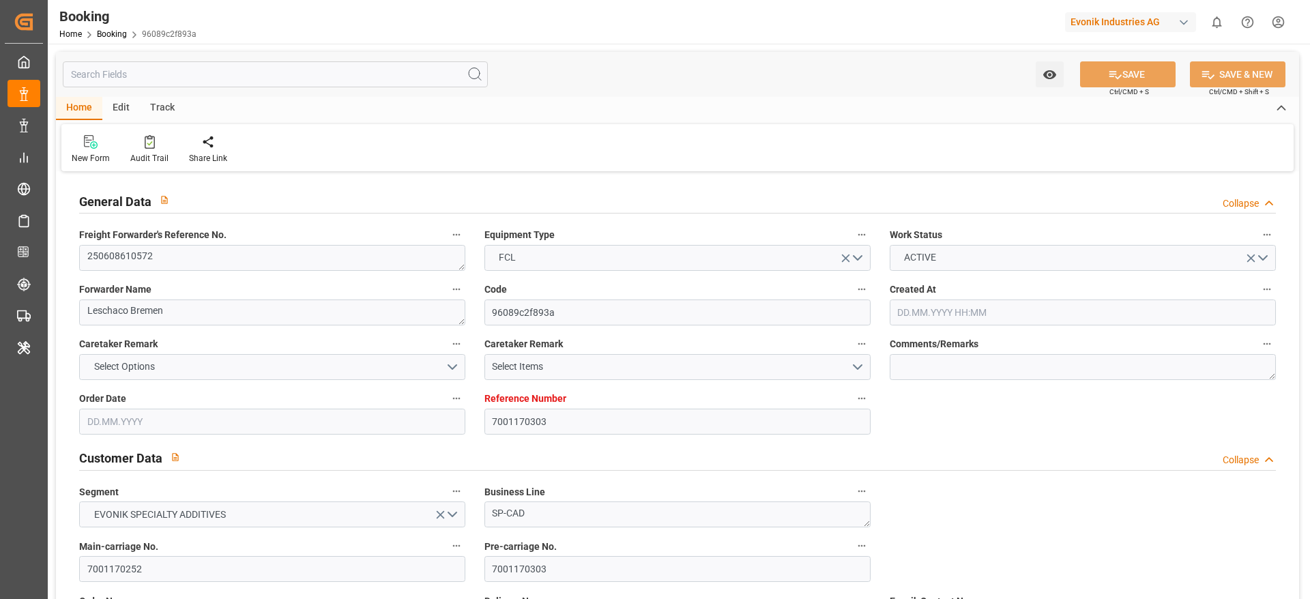
type input "05.07.2025 16:52"
type input "08.07.2025 16:48"
type input "09.07.2025 05:00"
type input "09.07.2025 10:35"
type input "08.08.2025 12:00"
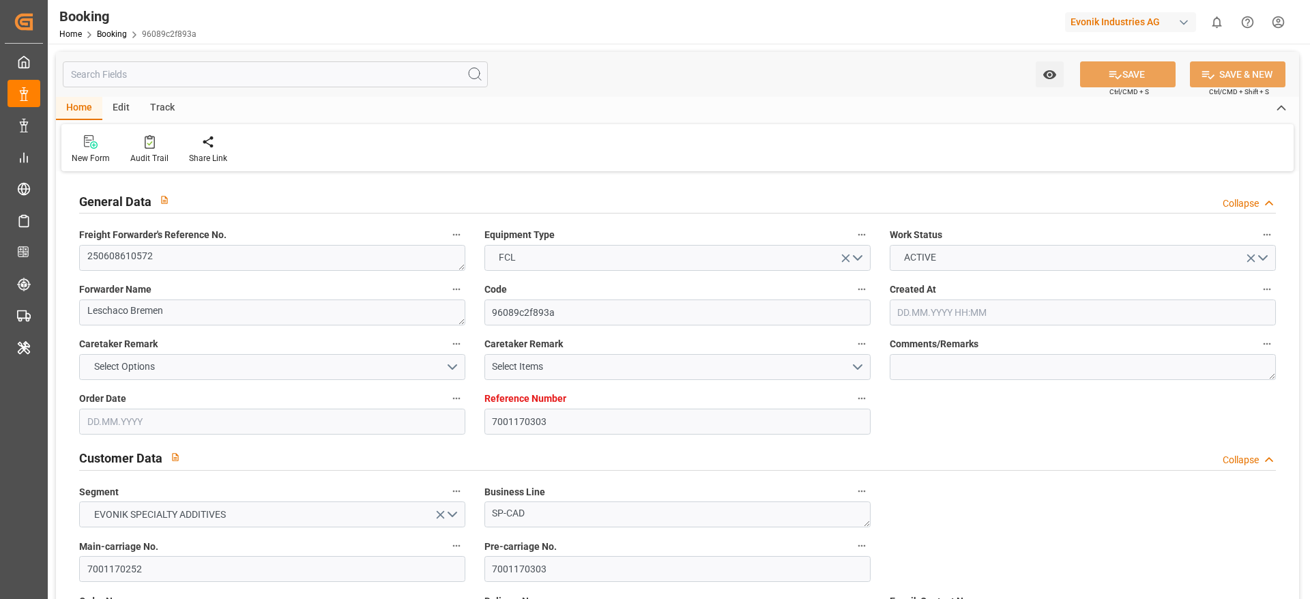
type input "08.08.2025 11:19"
type input "10.08.2025 09:30"
type input "08.08.2025 18:50"
type input "08.08.2025 16:18"
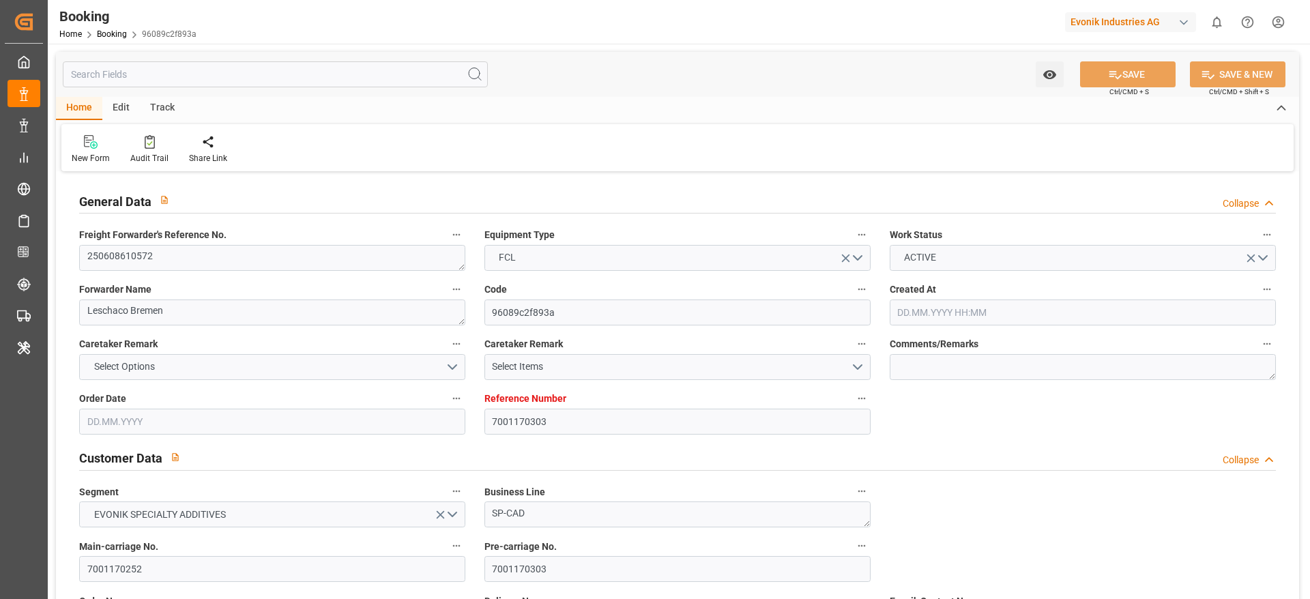
type input "20.08.2025 17:30"
type input "20.08.2025 19:03"
type input "21.08.2025 06:00"
type input "21.08.2025 17:59"
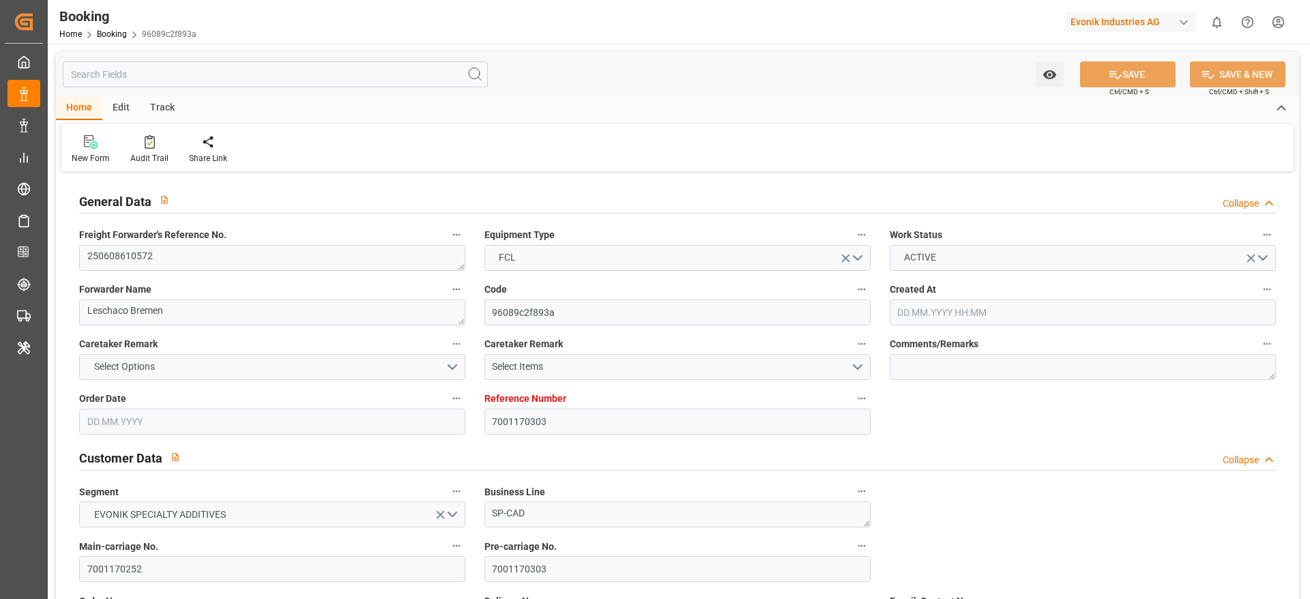
type input "11.09.2025 23:00"
type input "11.09.2025 23:56"
type input "12.09.2025 00:30"
type input "01.09.2025 09:30"
type input "12.09.2025 01:54"
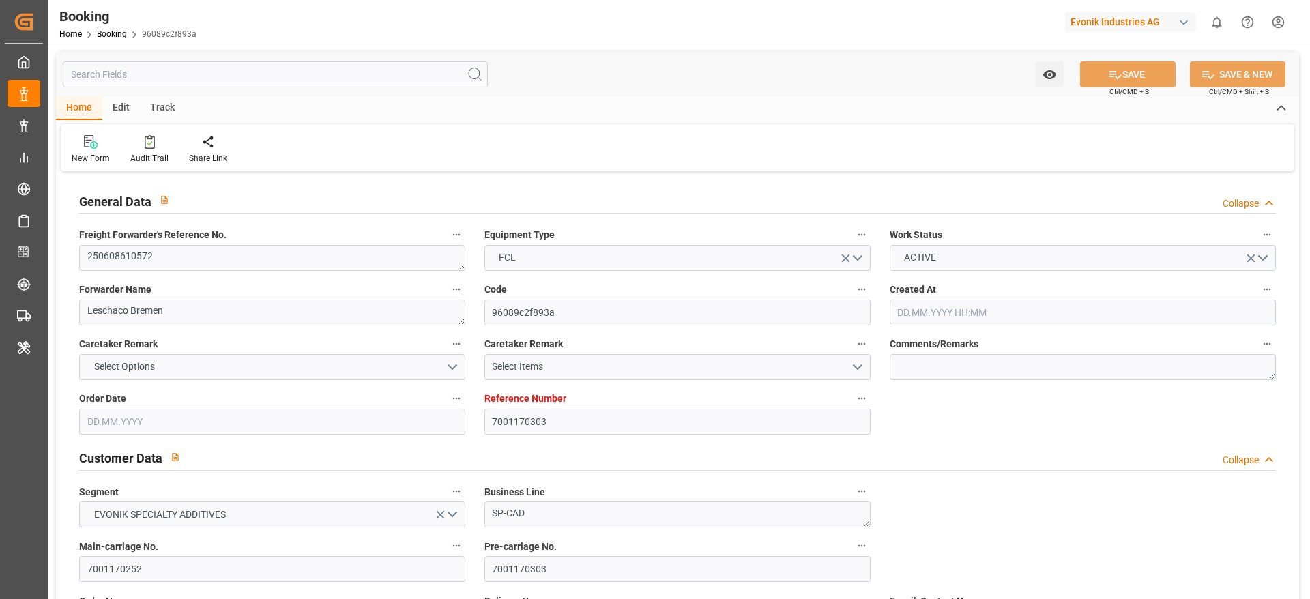
type input "12.09.2025 06:24"
type input "01.09.2025 14:00"
type input "16.09.2025 01:54"
type input "13.09.2025 17:33"
type input "03.09.2025 14:00"
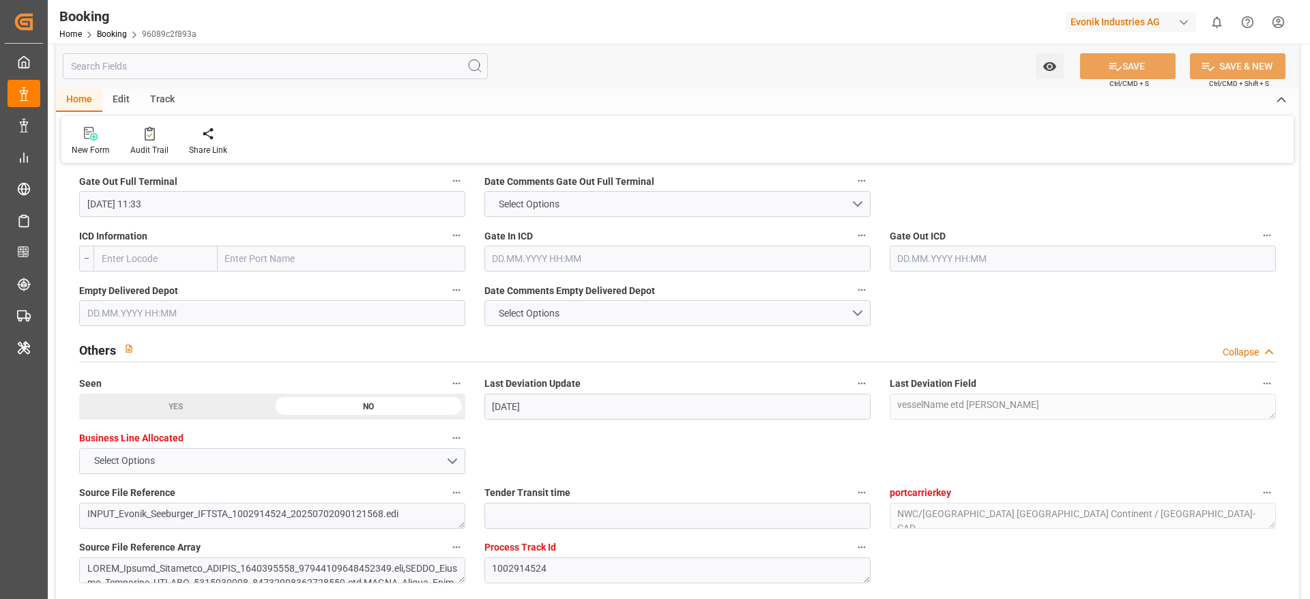
scroll to position [2047, 0]
click at [197, 320] on input "text" at bounding box center [272, 314] width 386 height 26
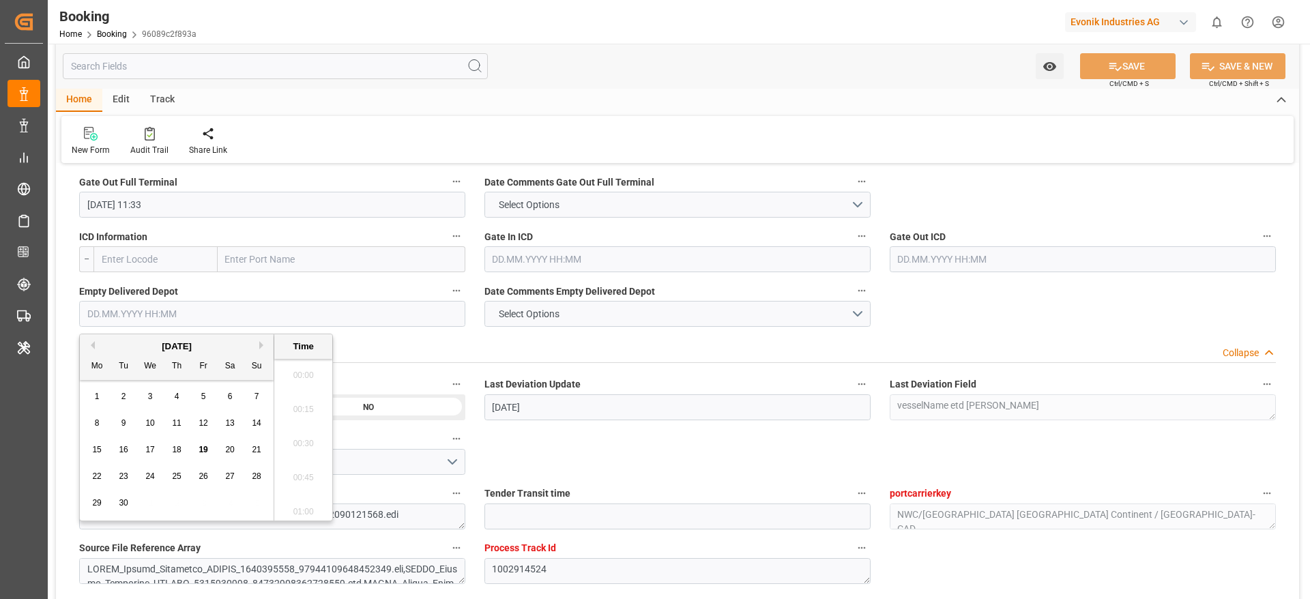
scroll to position [2086, 0]
click at [162, 398] on div "15 16 17 18 19 20 21" at bounding box center [177, 450] width 186 height 27
click at [154, 398] on span "17" at bounding box center [149, 450] width 9 height 10
type input "17.09.2025 00:00"
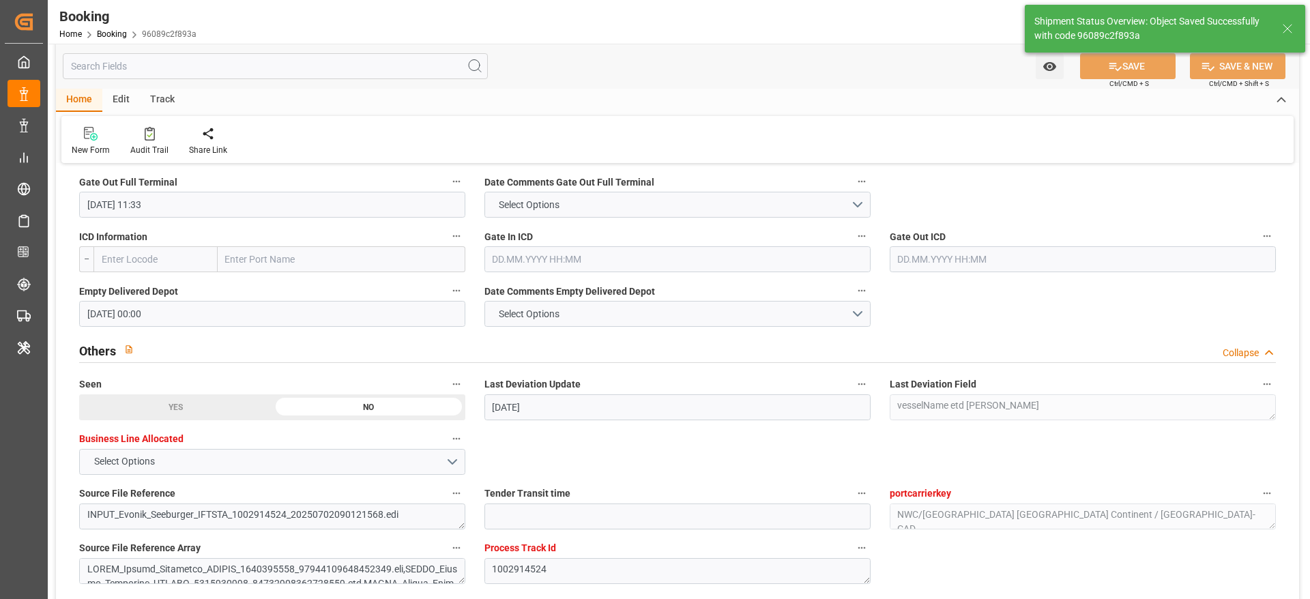
type textarea "[PERSON_NAME]"
type input "19.09.2025 10:15"
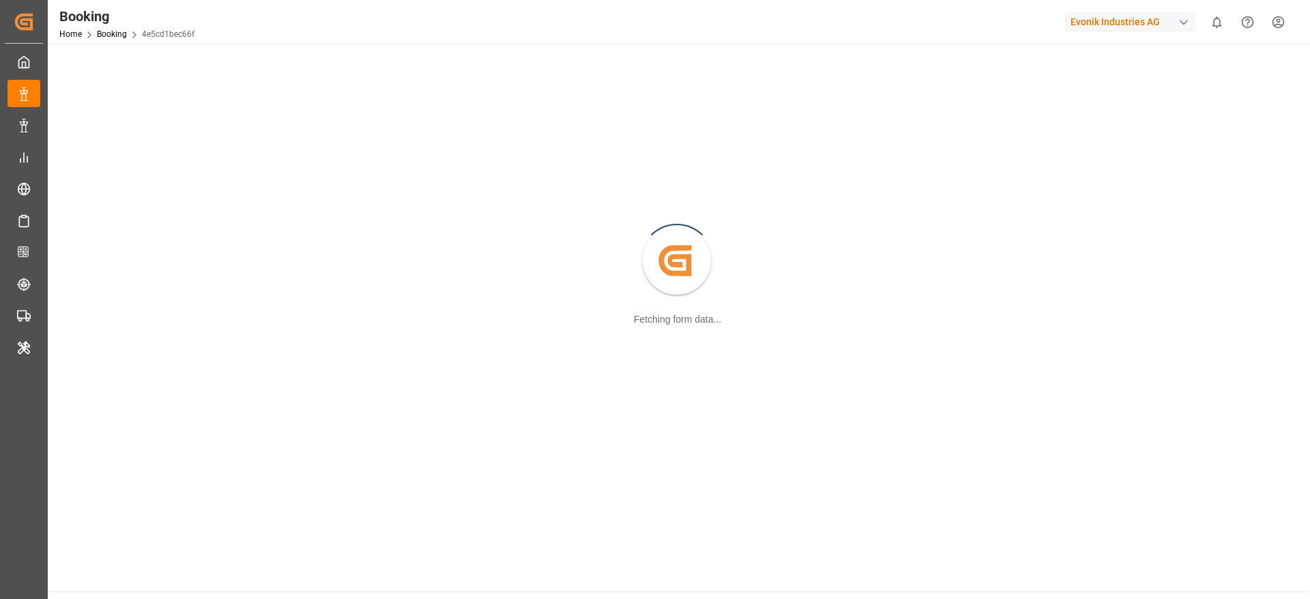
scroll to position [148, 0]
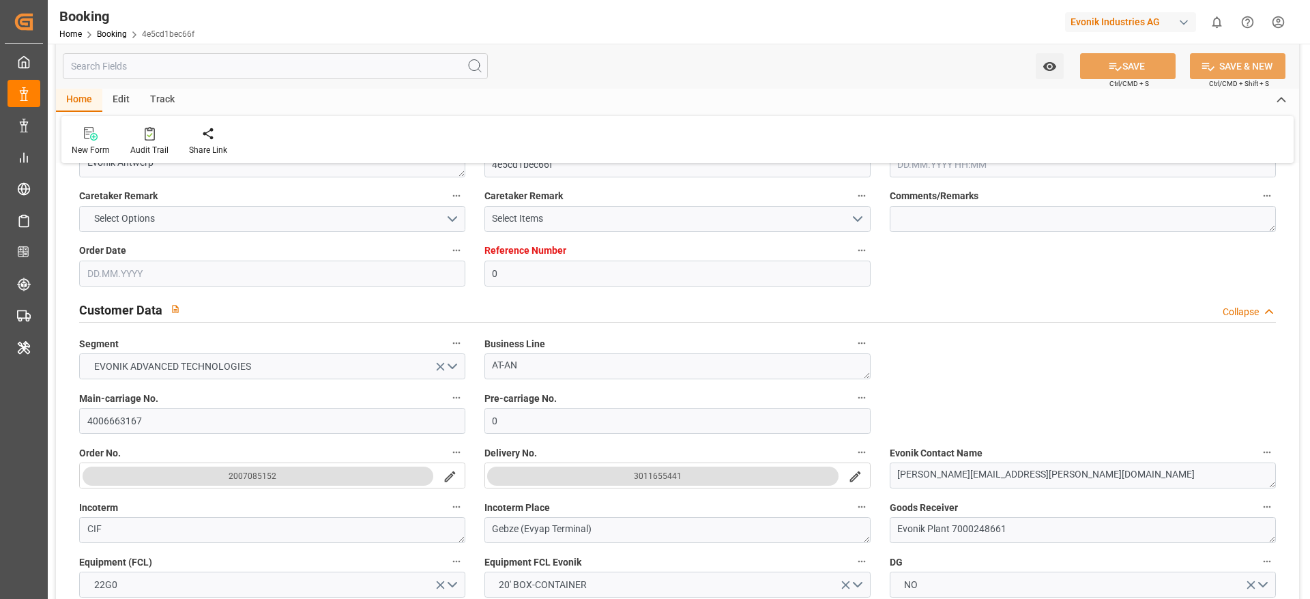
type input "0"
type input "9251705"
type input "MSC"
type input "Mediterranean Shipping Company"
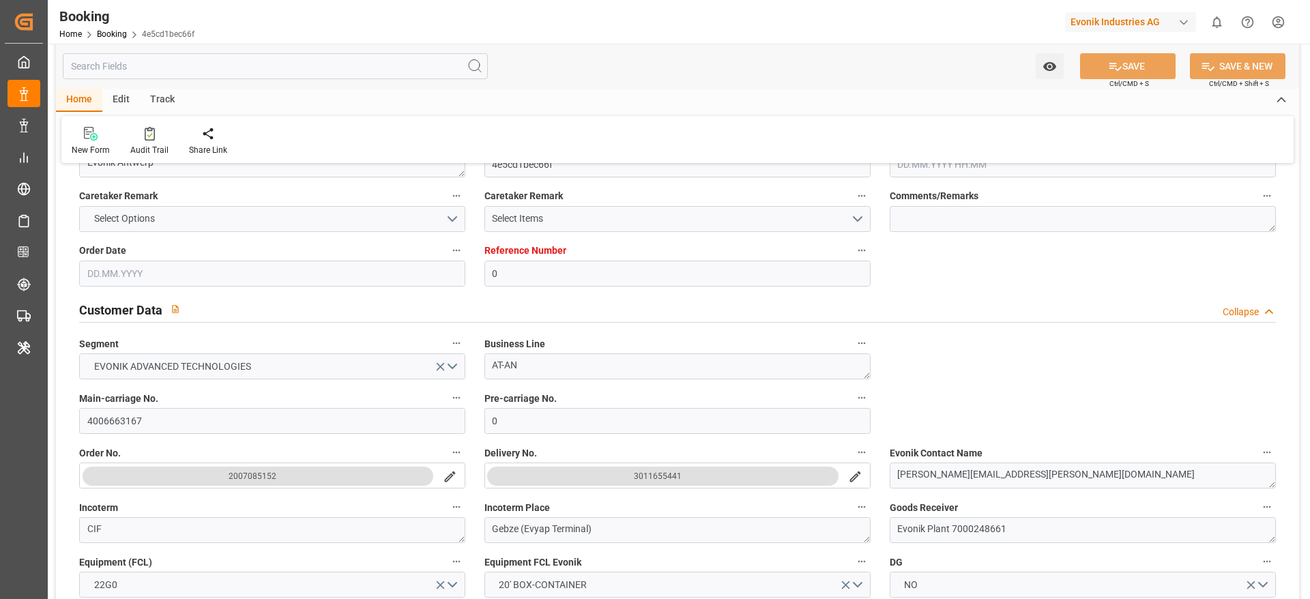
type input "BEANR"
type input "TREYP"
type input "29"
type input "ITGIT"
type input "0"
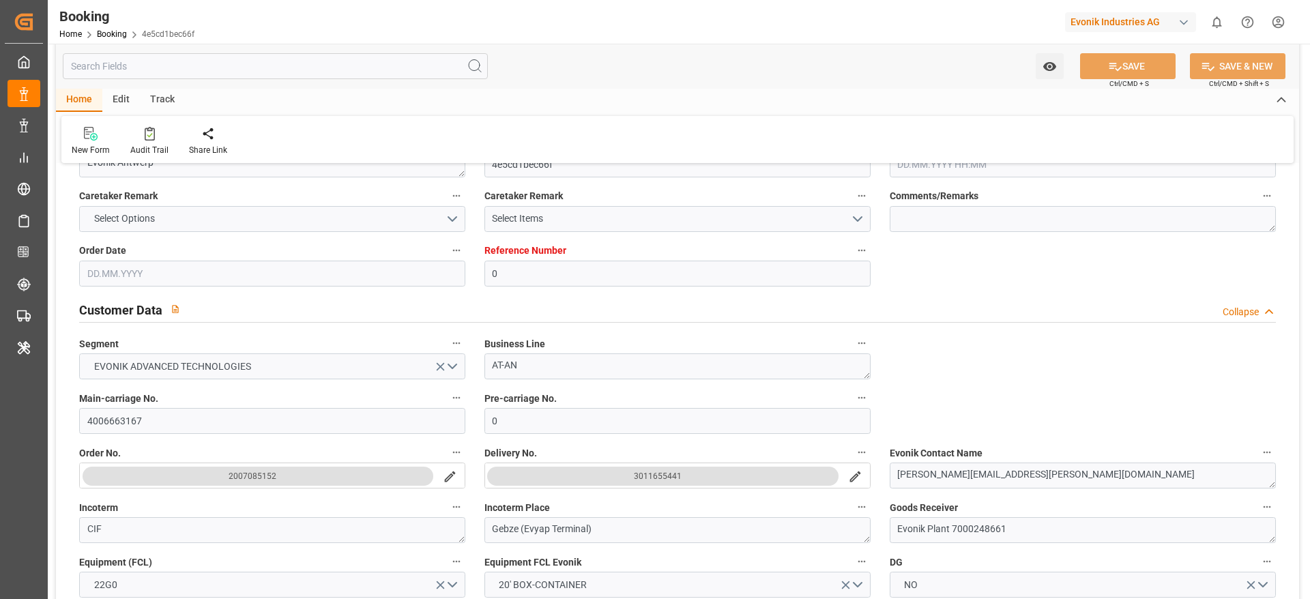
type input "BEANR"
type input "TREYP"
type input "9304734"
type input "[DATE] 09:44"
type input "[DATE]"
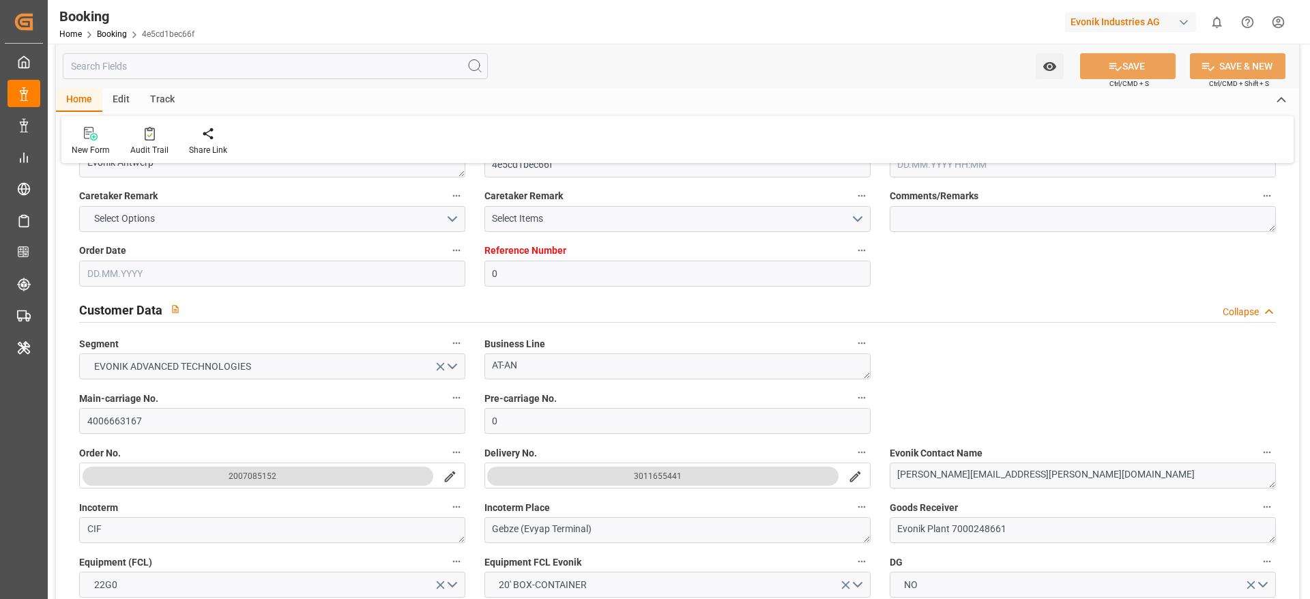
type input "[DATE]"
type input "[DATE] 00:00"
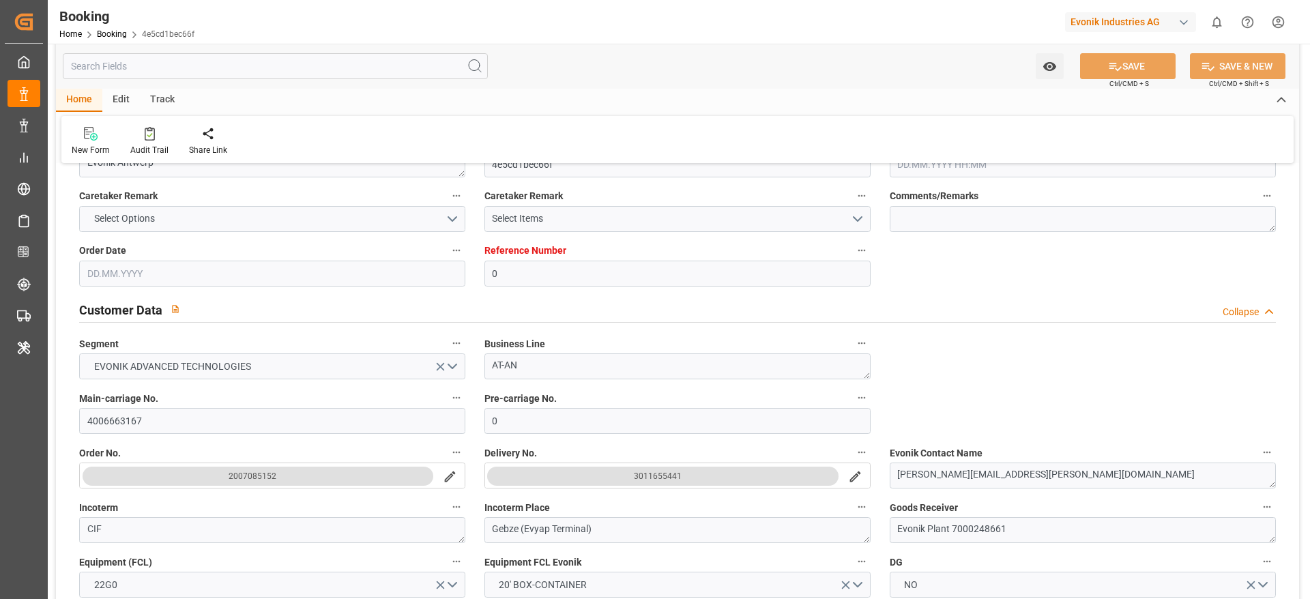
type input "[DATE] 12:00"
type input "[DATE] 00:00"
type input "[DATE] 22:30"
type input "[DATE] 00:00"
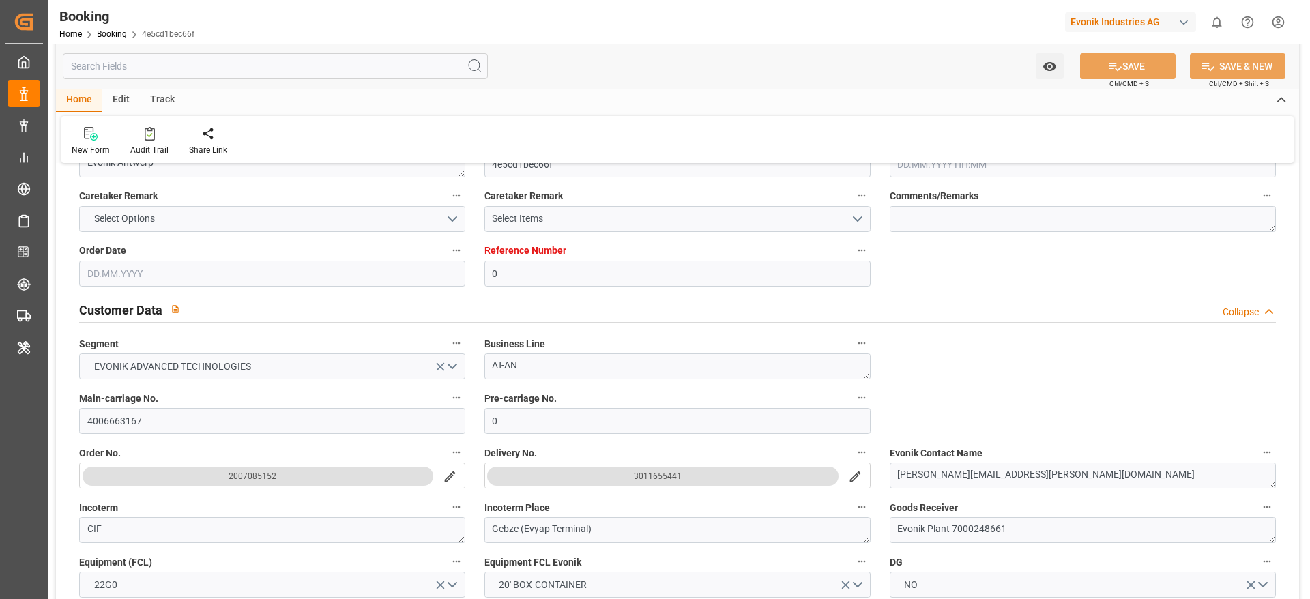
type input "[DATE] 00:00"
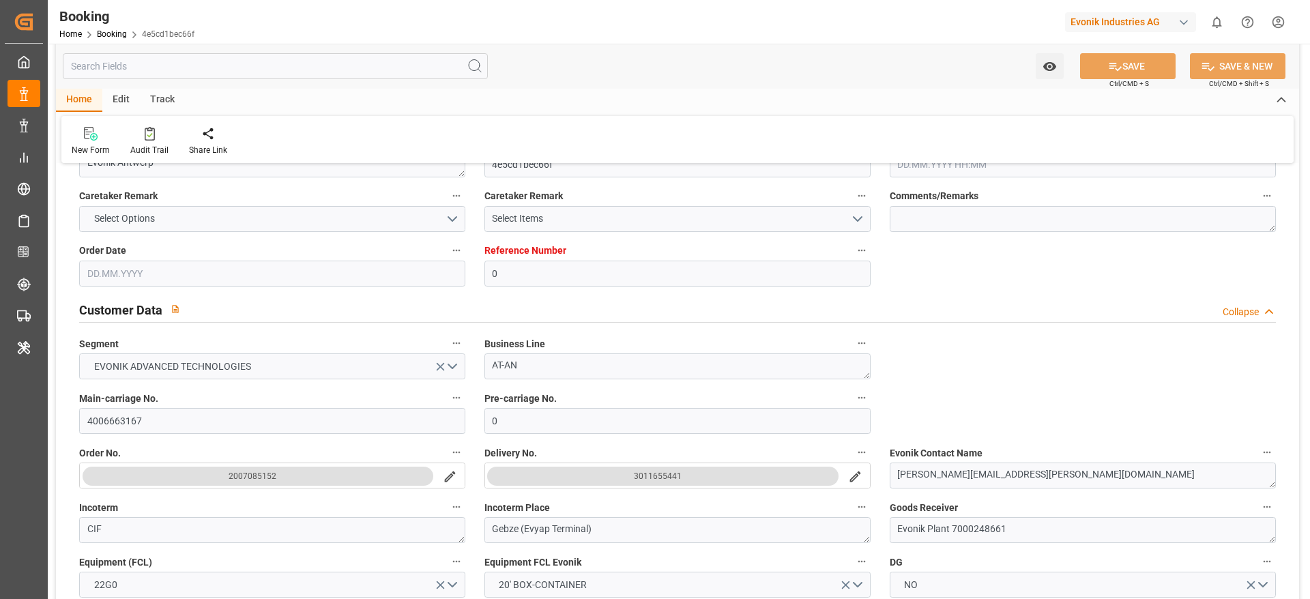
type input "[DATE] 12:00"
type input "[DATE] 01:45"
type input "[DATE]"
type input "[DATE] 00:01"
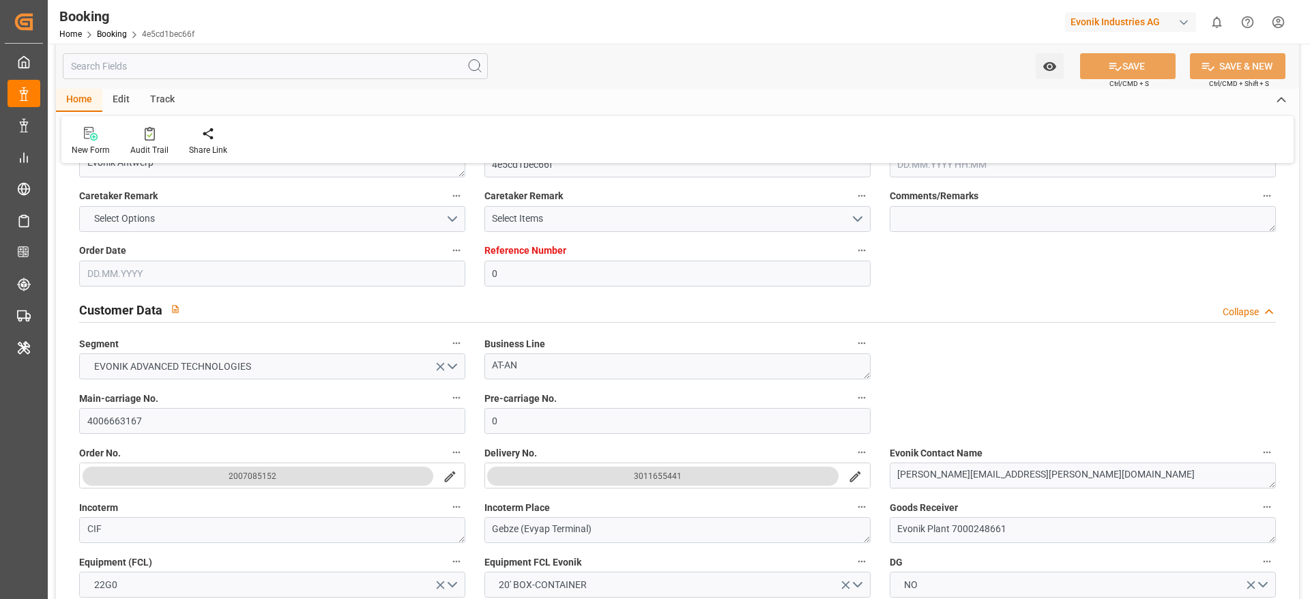
type input "[DATE] 06:56"
type input "[DATE] 04:39"
type input "[DATE] 23:59"
type input "[DATE] 00:01"
type input "[DATE] 20:17"
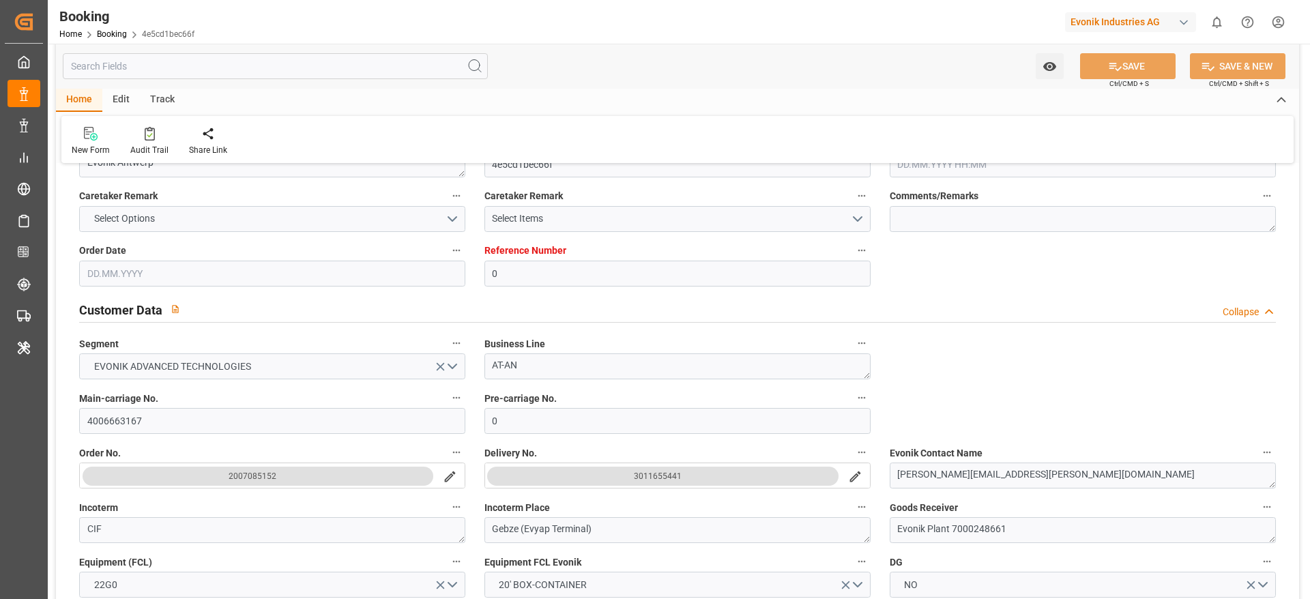
type input "[DATE] 22:03"
type input "[DATE] 23:59"
type input "[DATE] 12:00"
type input "[DATE] 23:59"
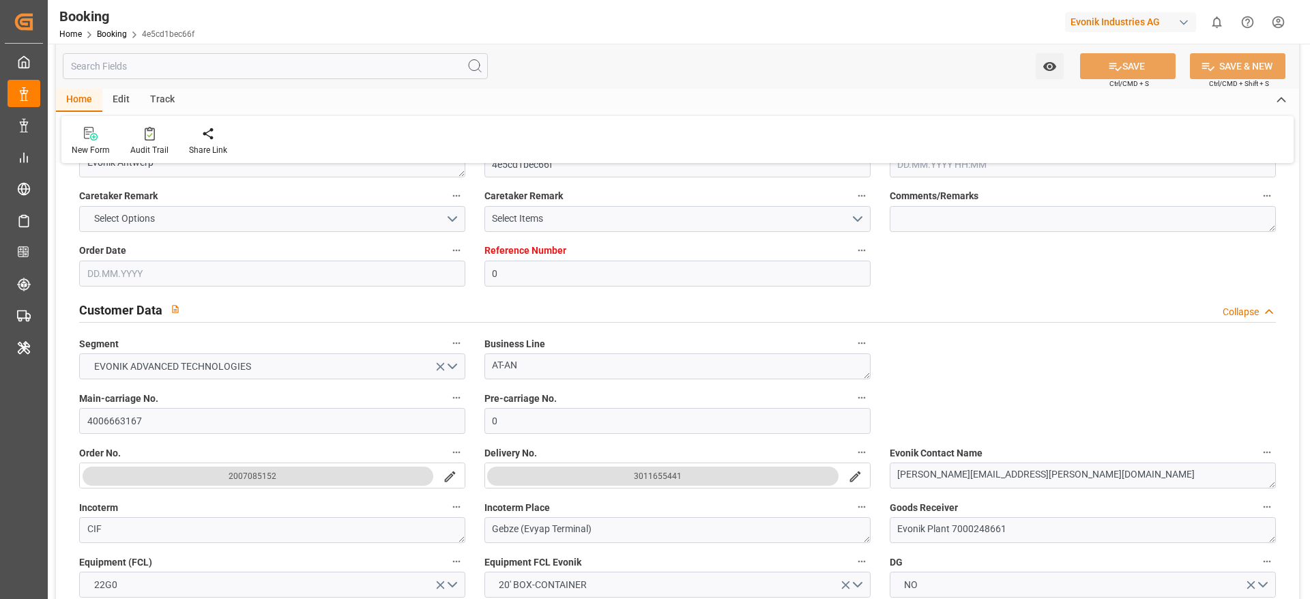
type input "[DATE] 12:00"
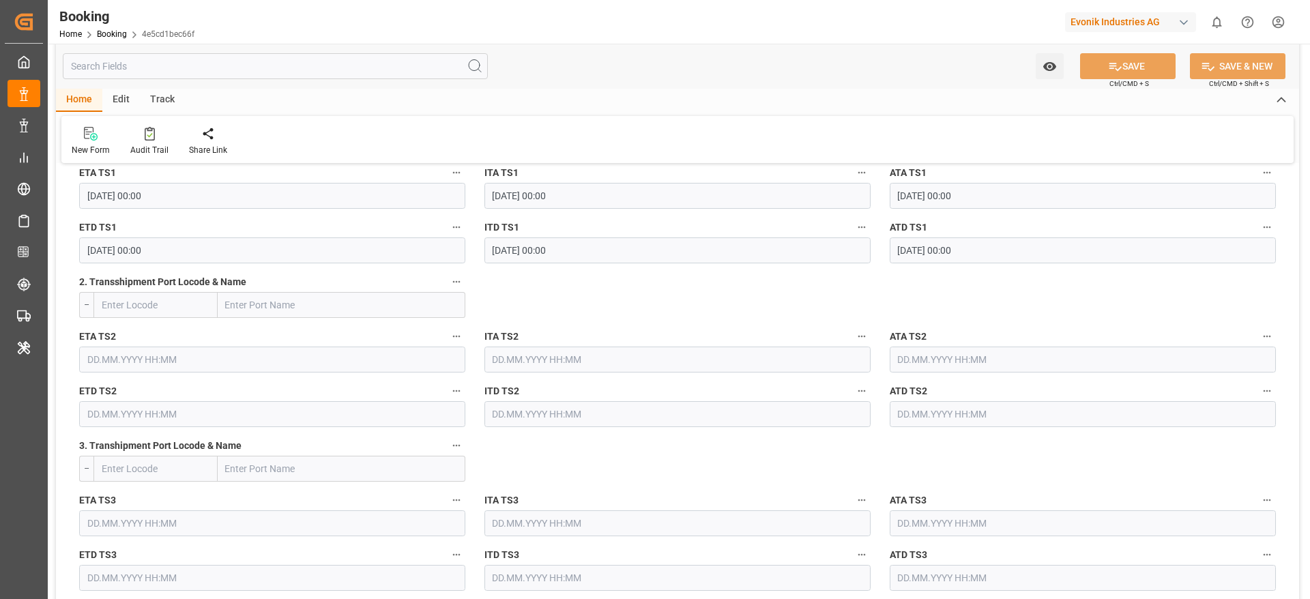
scroll to position [1478, 0]
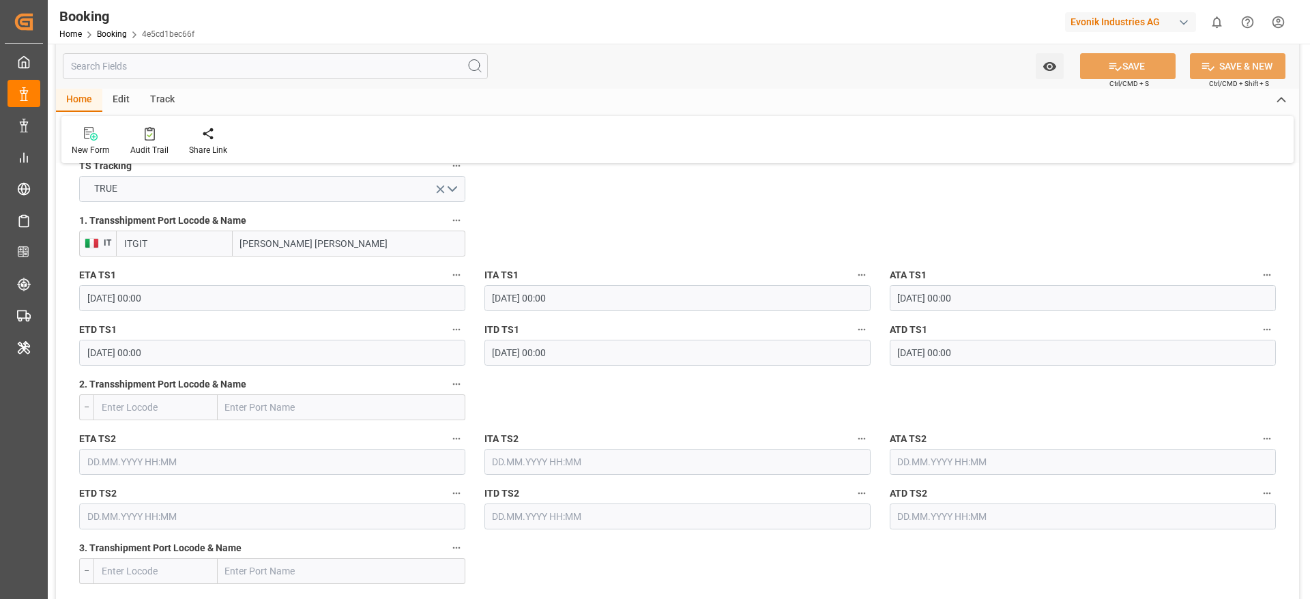
click at [198, 228] on label "1. Transshipment Port Locode & Name" at bounding box center [272, 220] width 386 height 19
click at [448, 228] on button "1. Transshipment Port Locode & Name" at bounding box center [457, 220] width 18 height 18
click at [196, 239] on div at bounding box center [655, 299] width 1310 height 599
click at [207, 242] on input "ITGIT" at bounding box center [174, 244] width 117 height 26
click at [203, 242] on input "ITGIT" at bounding box center [174, 244] width 117 height 26
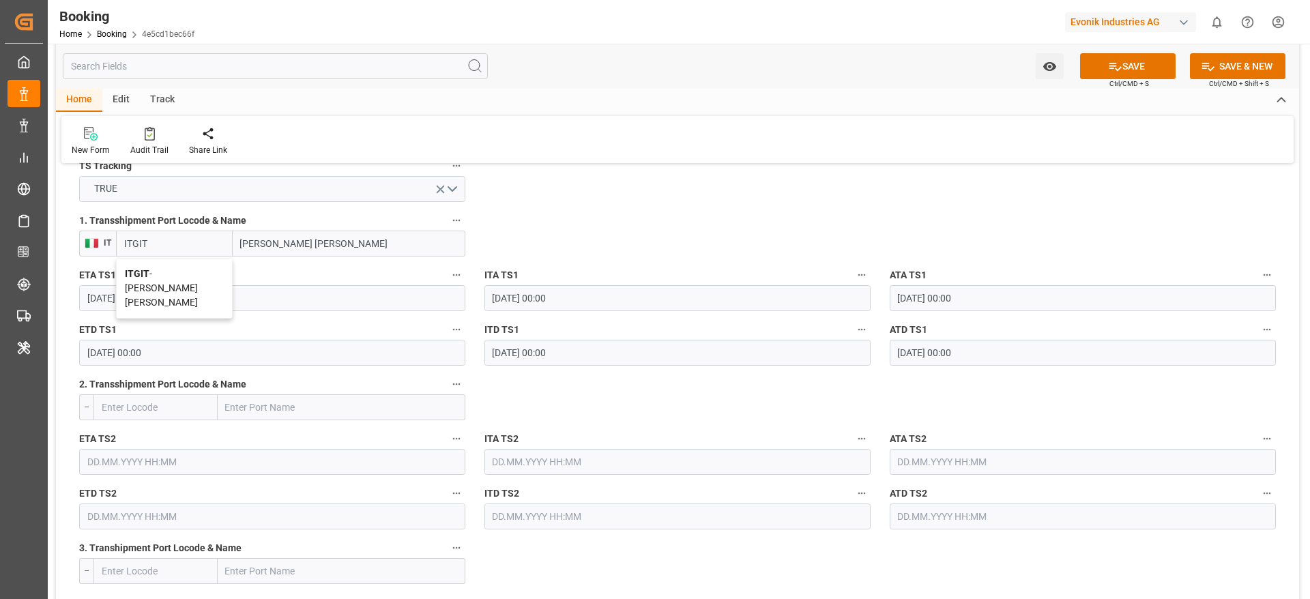
click at [156, 275] on span "ITGIT - [PERSON_NAME] [PERSON_NAME]" at bounding box center [161, 288] width 73 height 40
type input "ITGIT"
type input "[PERSON_NAME] [PERSON_NAME]"
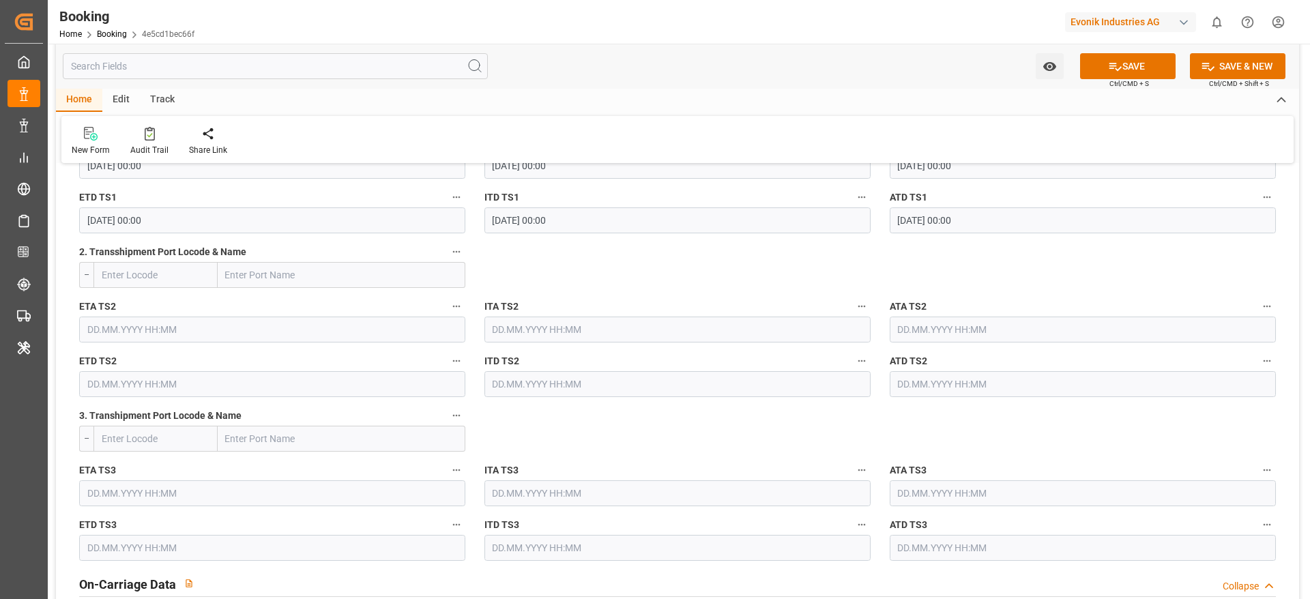
scroll to position [1990, 0]
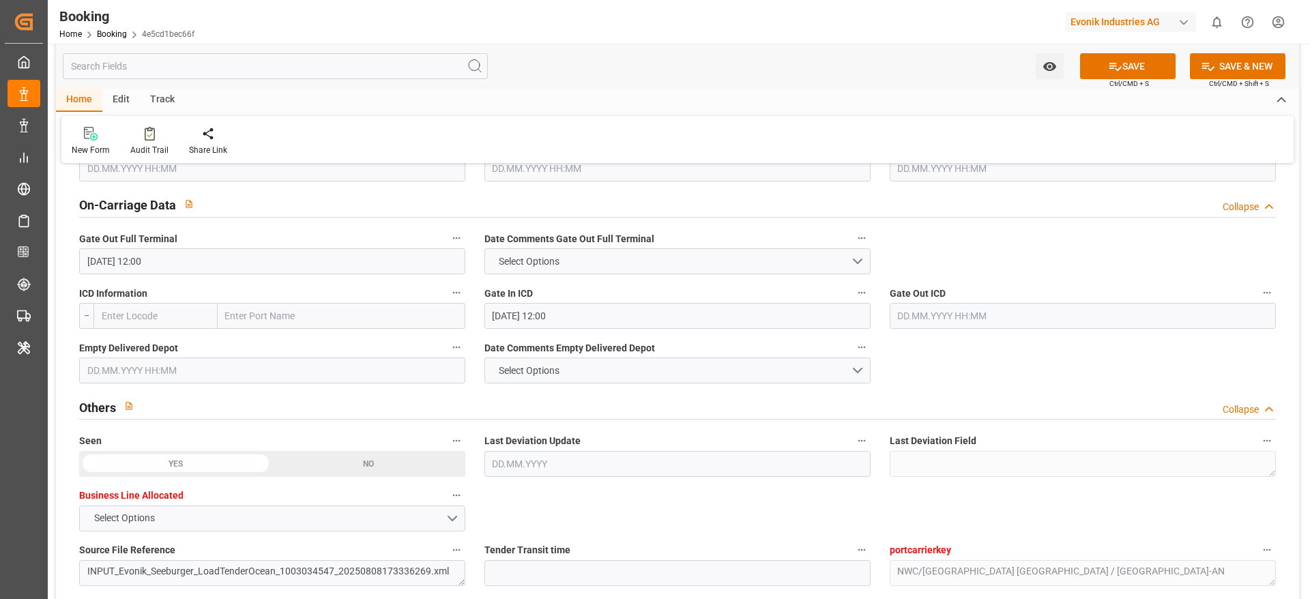
click at [151, 369] on input "text" at bounding box center [272, 370] width 386 height 26
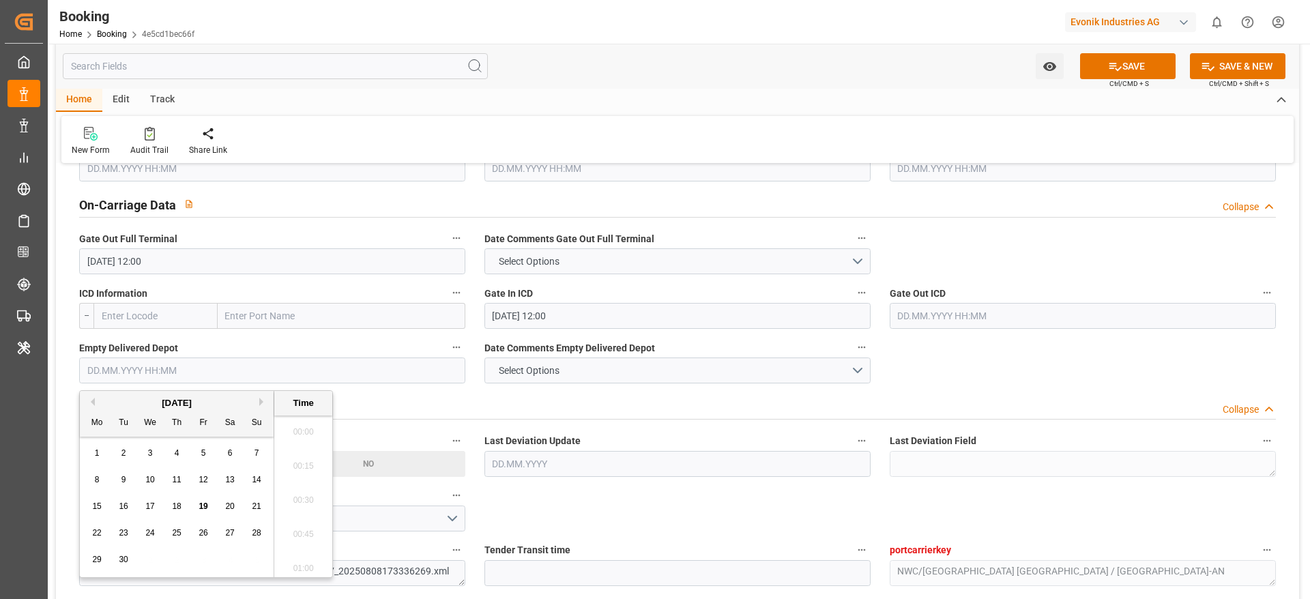
scroll to position [2154, 0]
click at [169, 518] on div "15 16 17 18 19 20 21" at bounding box center [177, 506] width 186 height 27
click at [179, 510] on span "18" at bounding box center [176, 506] width 9 height 10
type input "[DATE] 00:00"
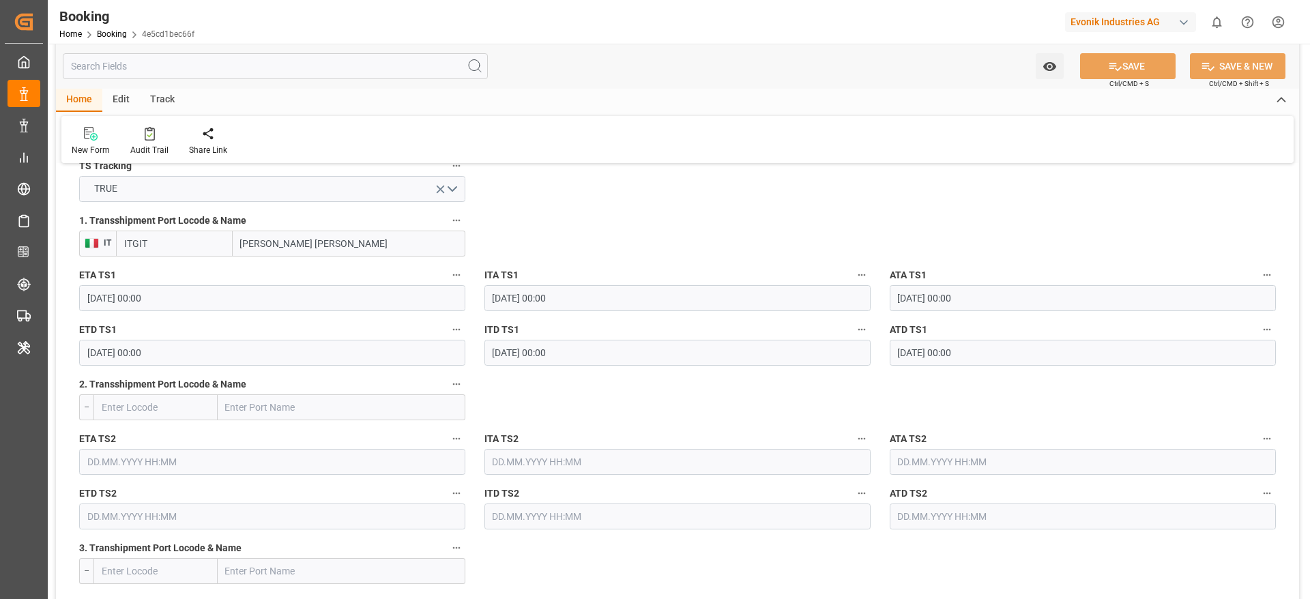
scroll to position [967, 0]
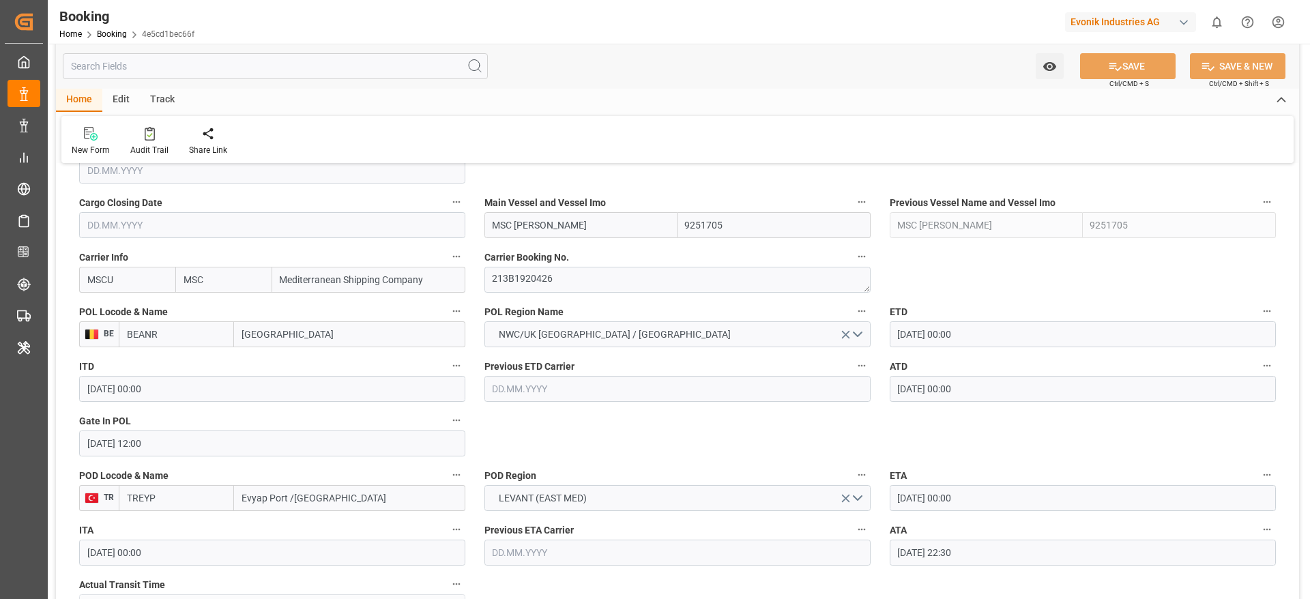
click at [574, 263] on label "Carrier Booking No." at bounding box center [677, 257] width 386 height 19
click at [853, 263] on button "Carrier Booking No." at bounding box center [862, 257] width 18 height 18
click at [582, 284] on div "Description Audits" at bounding box center [655, 299] width 1310 height 599
click at [581, 284] on div "Description Audits" at bounding box center [655, 299] width 1310 height 599
click at [572, 284] on div "Description Audits" at bounding box center [655, 299] width 1310 height 599
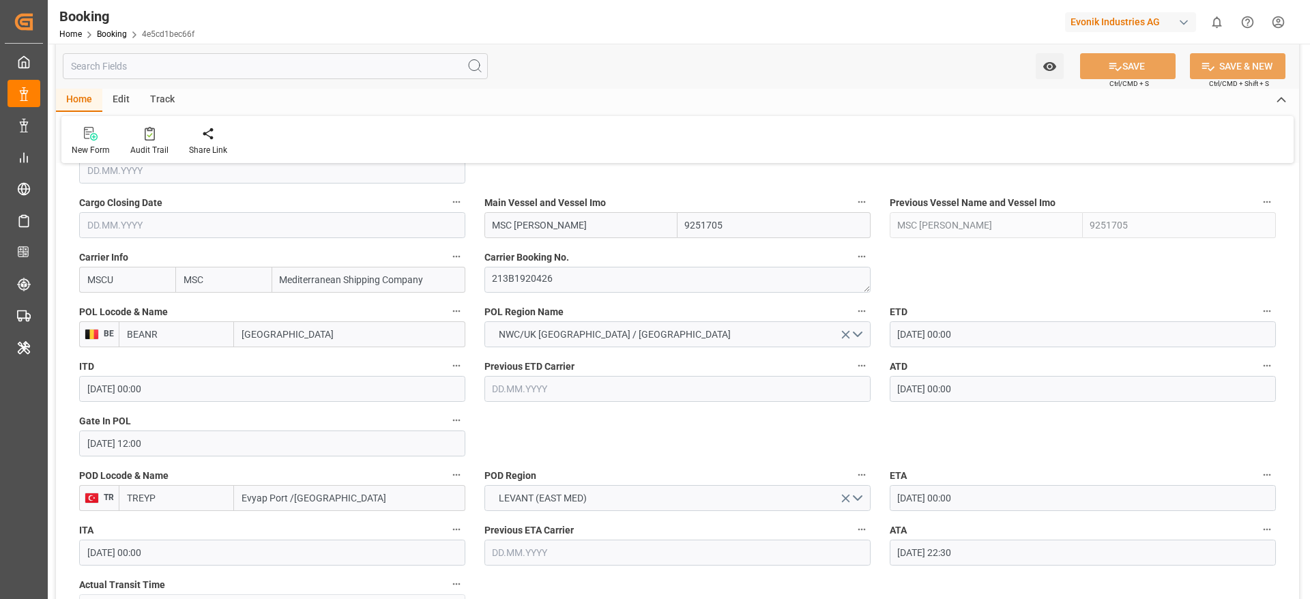
click at [566, 282] on div "Description Audits" at bounding box center [655, 299] width 1310 height 599
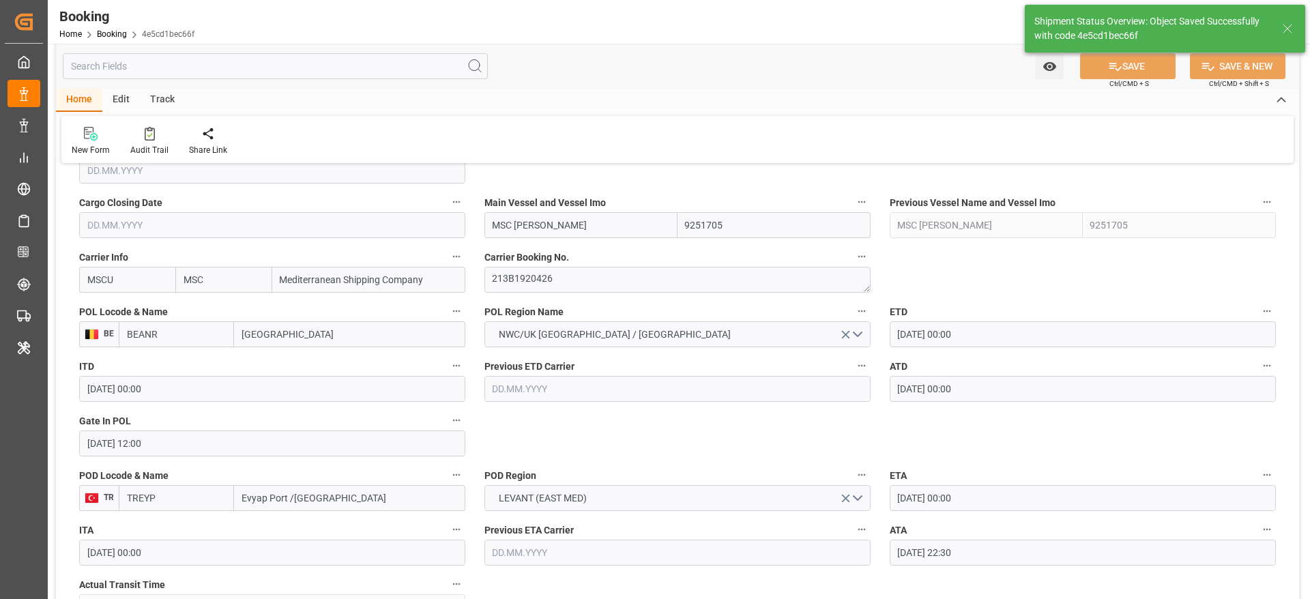
click at [566, 274] on div "Description Audits" at bounding box center [655, 299] width 1310 height 599
type textarea "[PERSON_NAME]"
click at [561, 275] on div "Description Audits" at bounding box center [655, 299] width 1310 height 599
type input "[DATE] 10:53"
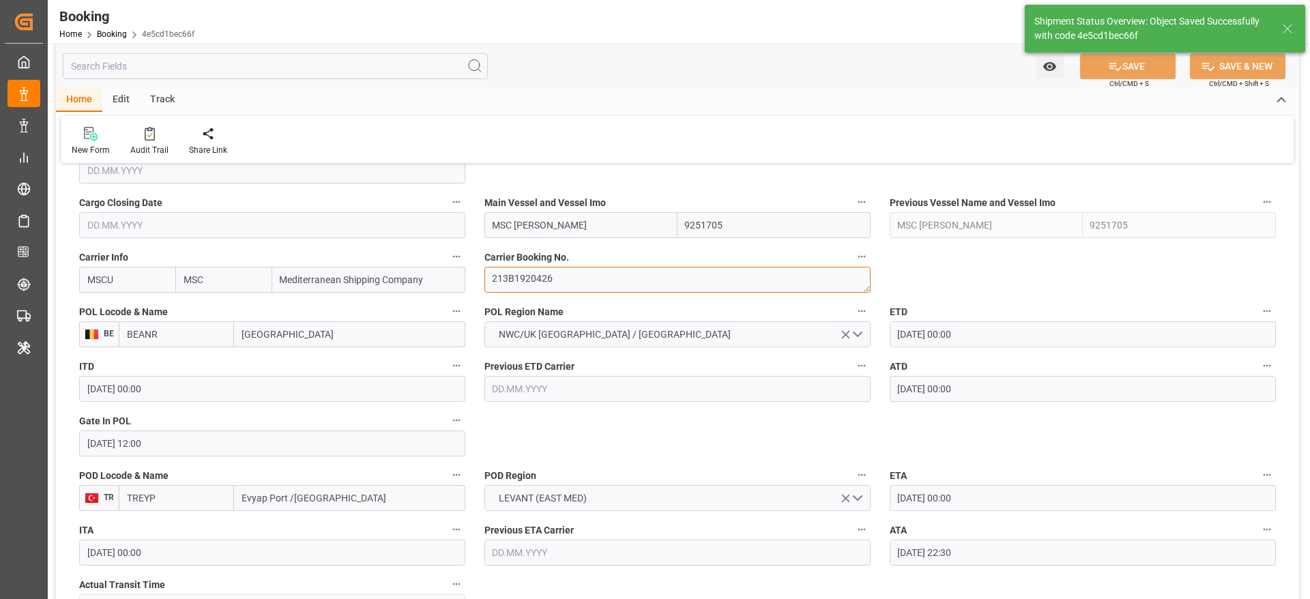
click at [561, 276] on textarea "213B1920426" at bounding box center [677, 280] width 386 height 26
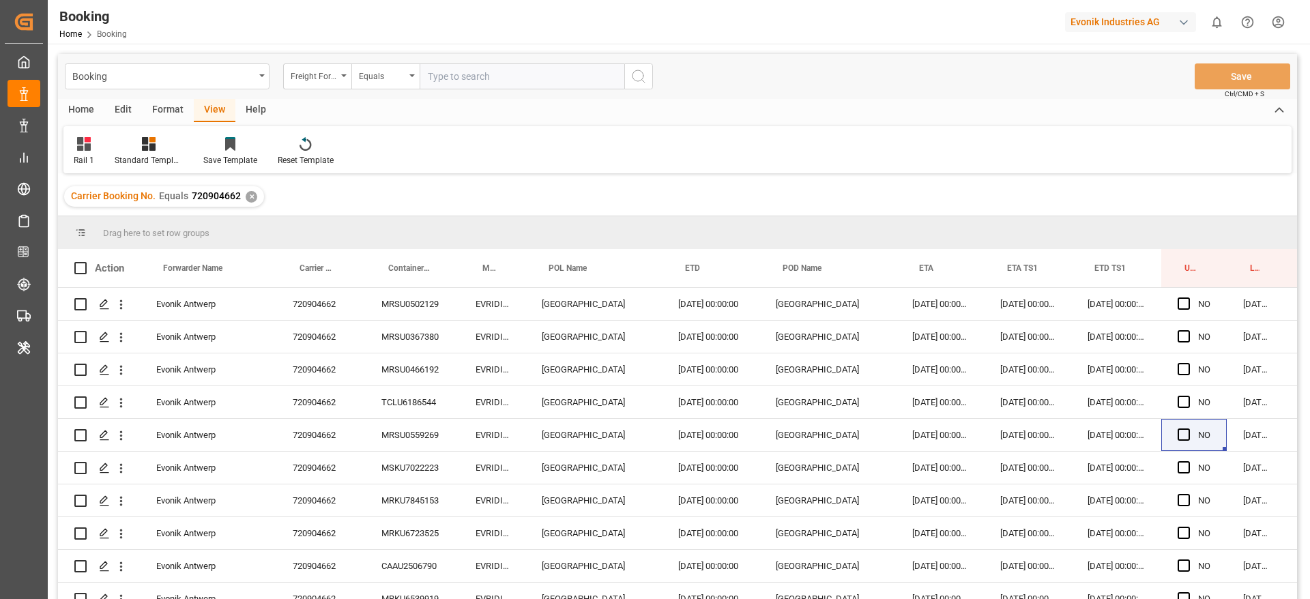
scroll to position [0, 638]
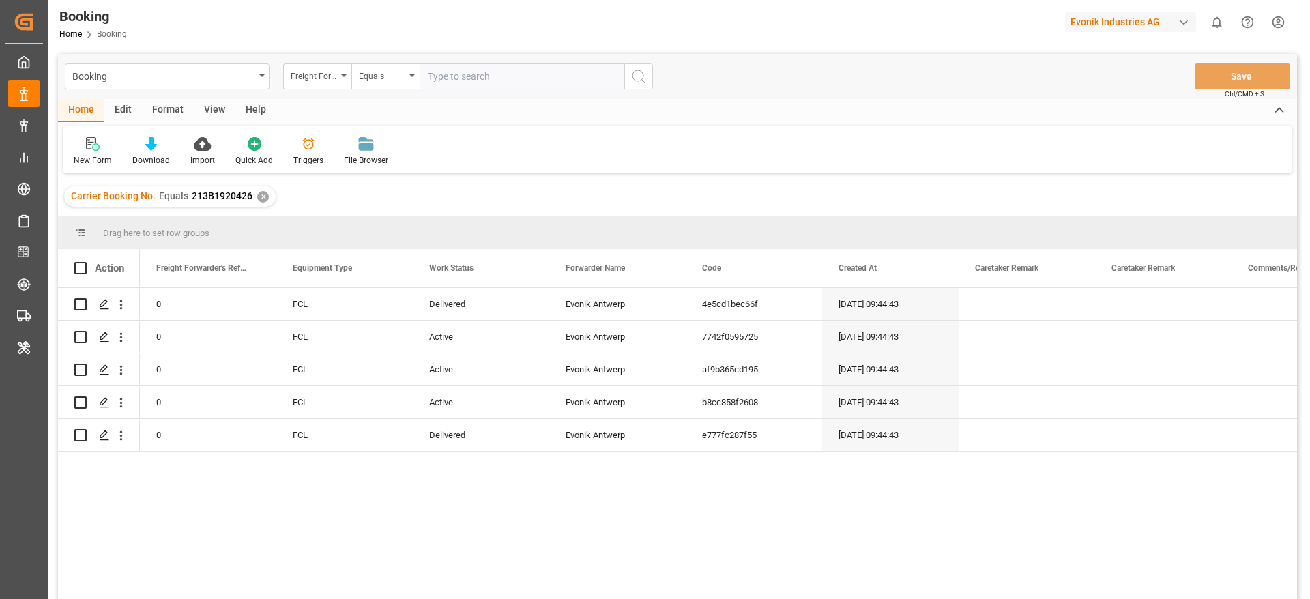
click at [221, 114] on div "View" at bounding box center [215, 110] width 42 height 23
click at [85, 149] on icon at bounding box center [88, 144] width 14 height 14
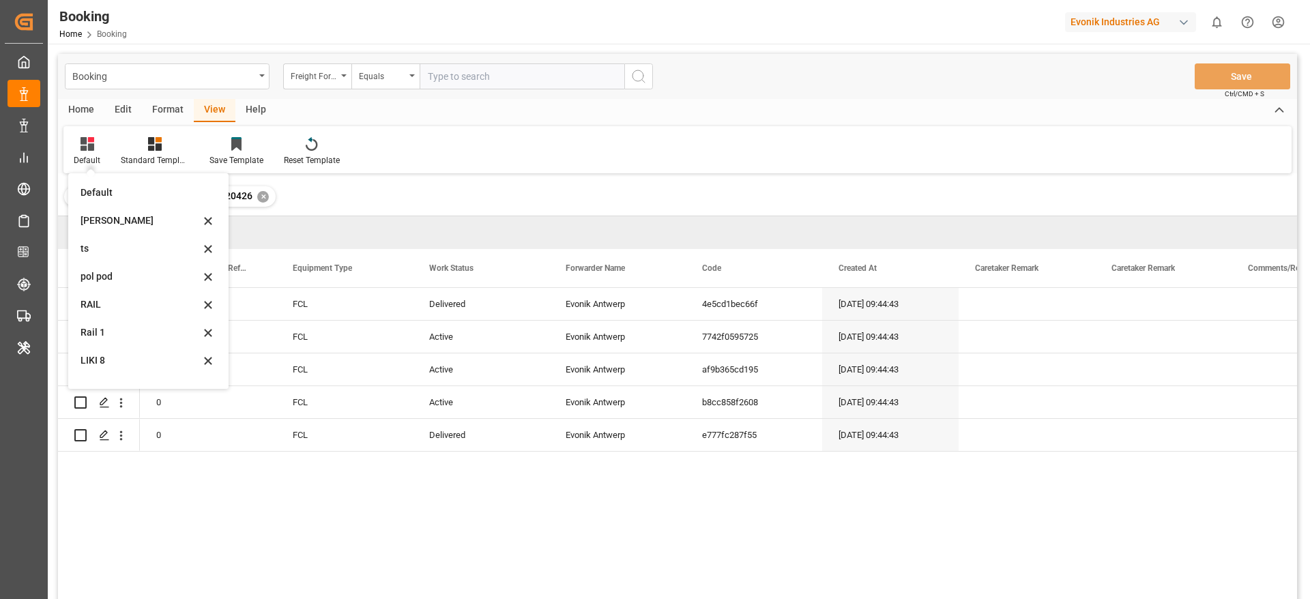
click at [108, 218] on div "[PERSON_NAME]" at bounding box center [140, 221] width 119 height 14
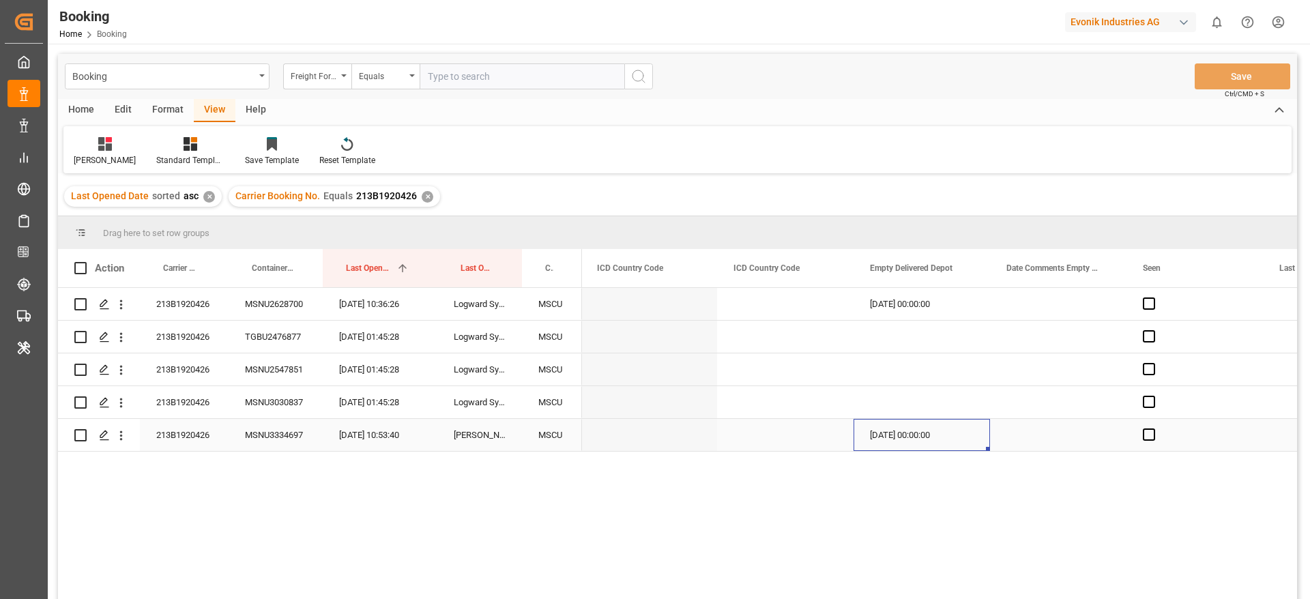
click at [928, 439] on div "[DATE] 00:00:00" at bounding box center [921, 435] width 136 height 32
drag, startPoint x: 989, startPoint y: 442, endPoint x: 984, endPoint y: 346, distance: 96.3
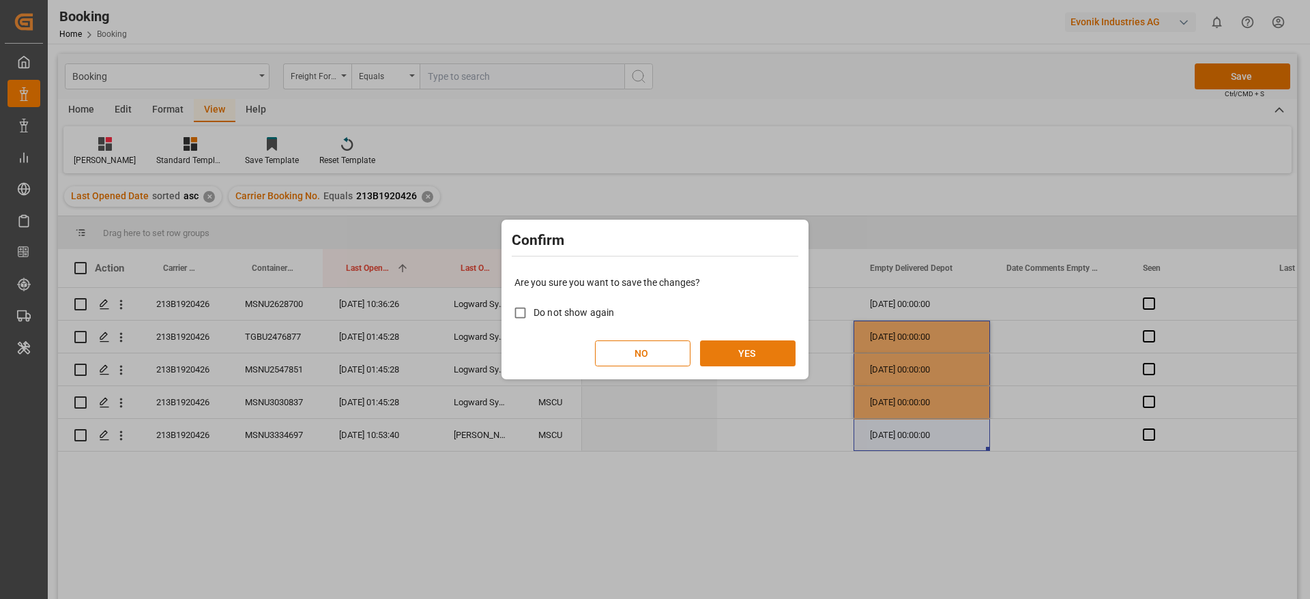
click at [747, 351] on button "YES" at bounding box center [748, 353] width 96 height 26
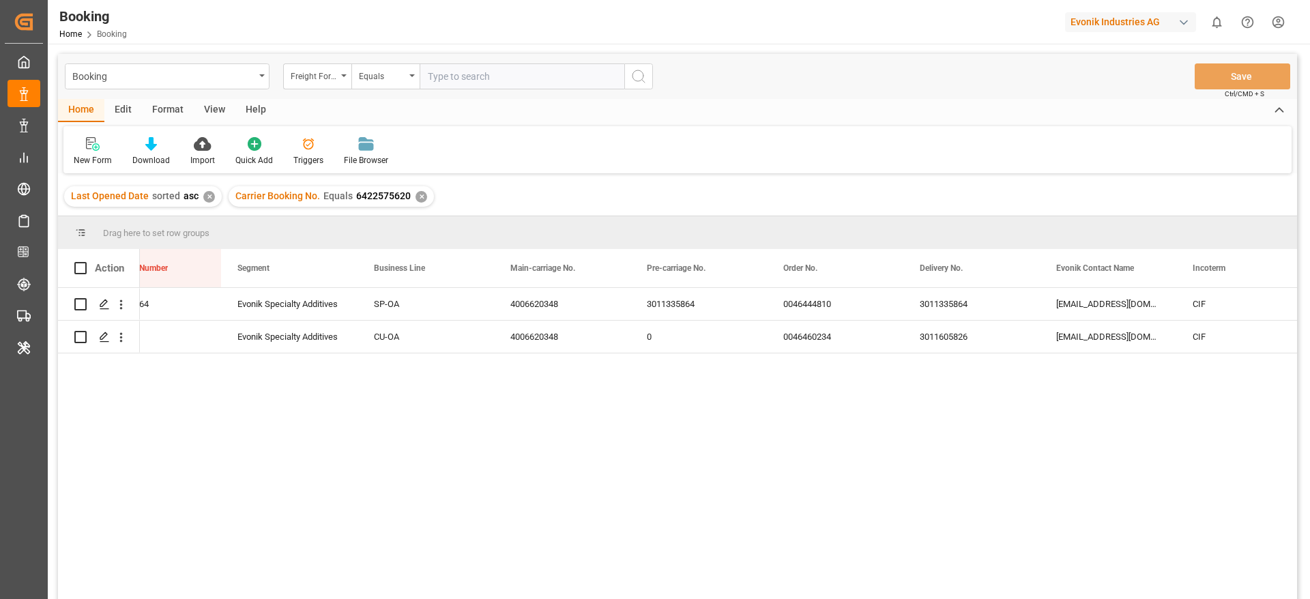
click at [415, 193] on div "✕" at bounding box center [421, 197] width 12 height 12
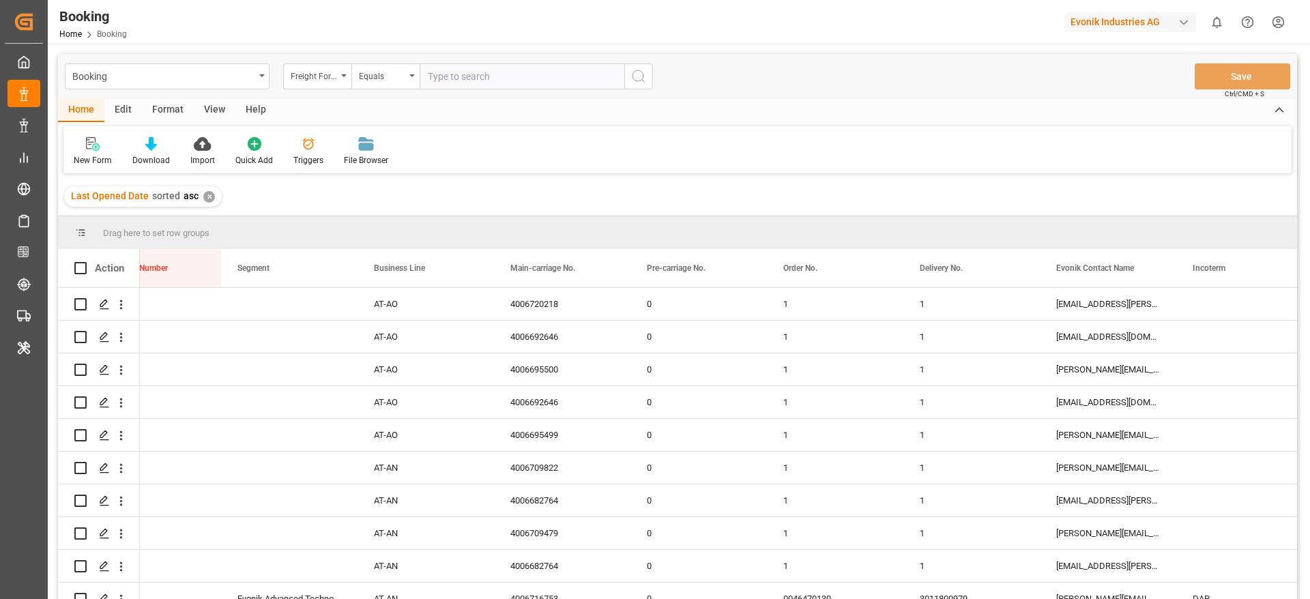
click at [1108, 27] on div "Evonik Industries AG" at bounding box center [1130, 22] width 131 height 20
click at [1088, 71] on html "Created by potrace 1.15, written by Peter Selinger 2001-2017 Created by potrace…" at bounding box center [655, 299] width 1310 height 599
click at [1094, 22] on div "Evonik Industries AG" at bounding box center [1130, 22] width 131 height 20
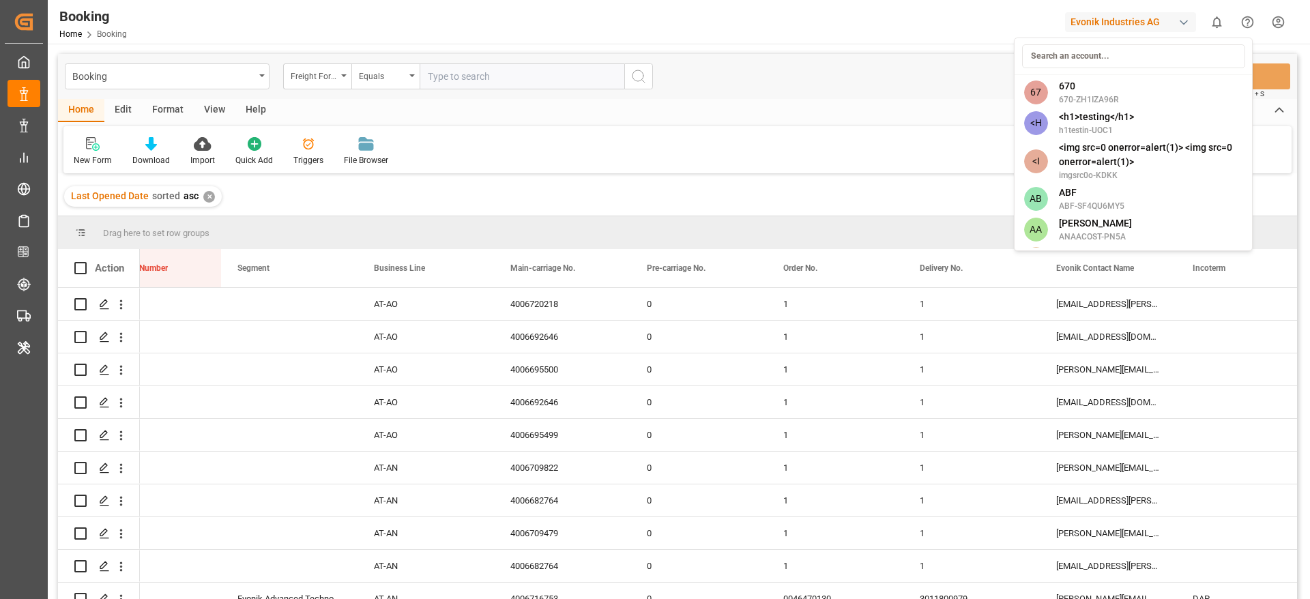
click at [1068, 59] on input at bounding box center [1133, 56] width 223 height 24
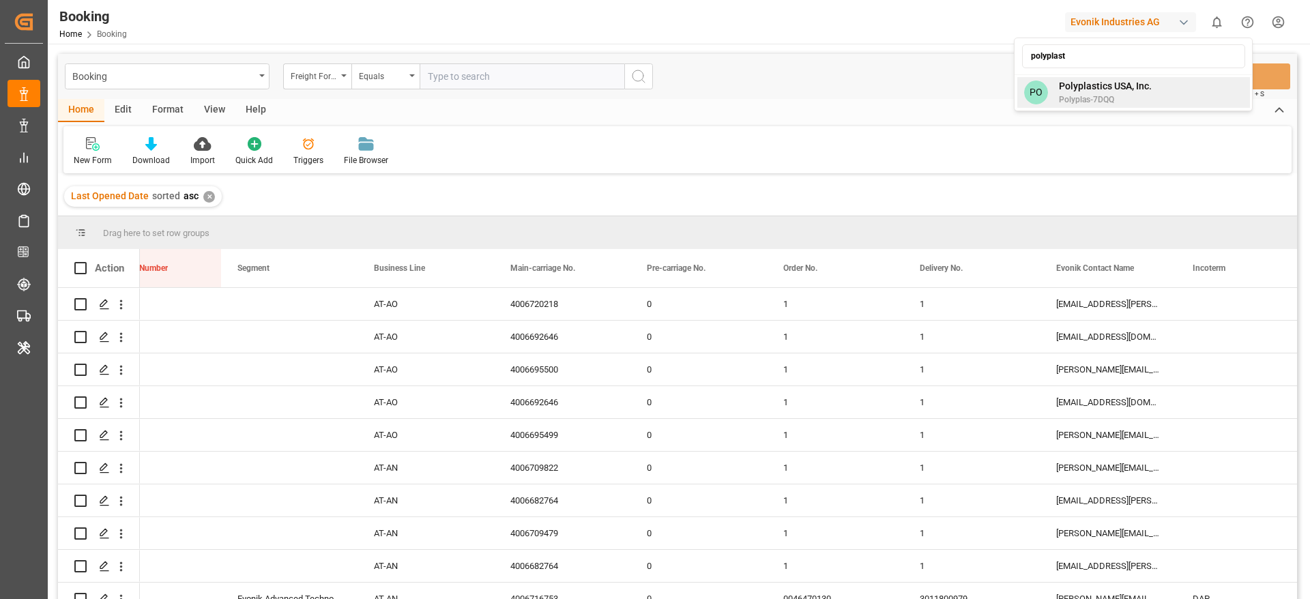
type input "polyplast"
click at [1100, 75] on div "polyplast PO Polyplastics USA, Inc. Polyplas-7DQQ" at bounding box center [1133, 75] width 239 height 74
click at [1089, 84] on span "Polyplastics USA, Inc." at bounding box center [1105, 86] width 93 height 14
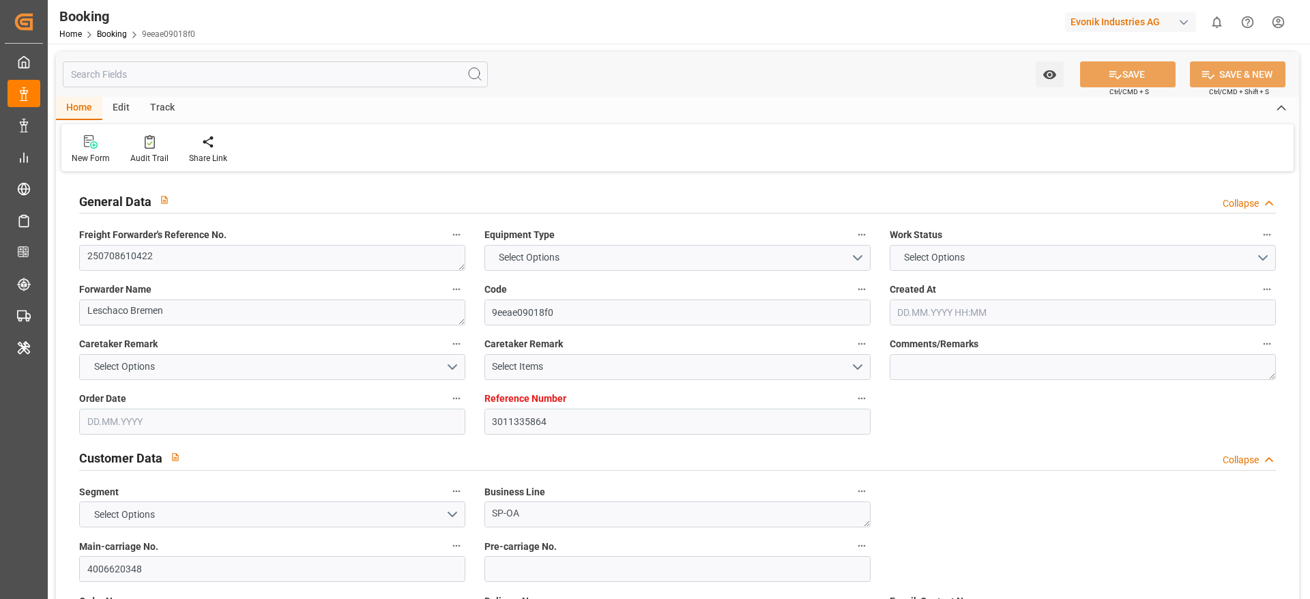
type input "3011335864"
type input "9783461"
type input "Cosco"
type input "COSCO Shipping Co. Ltd."
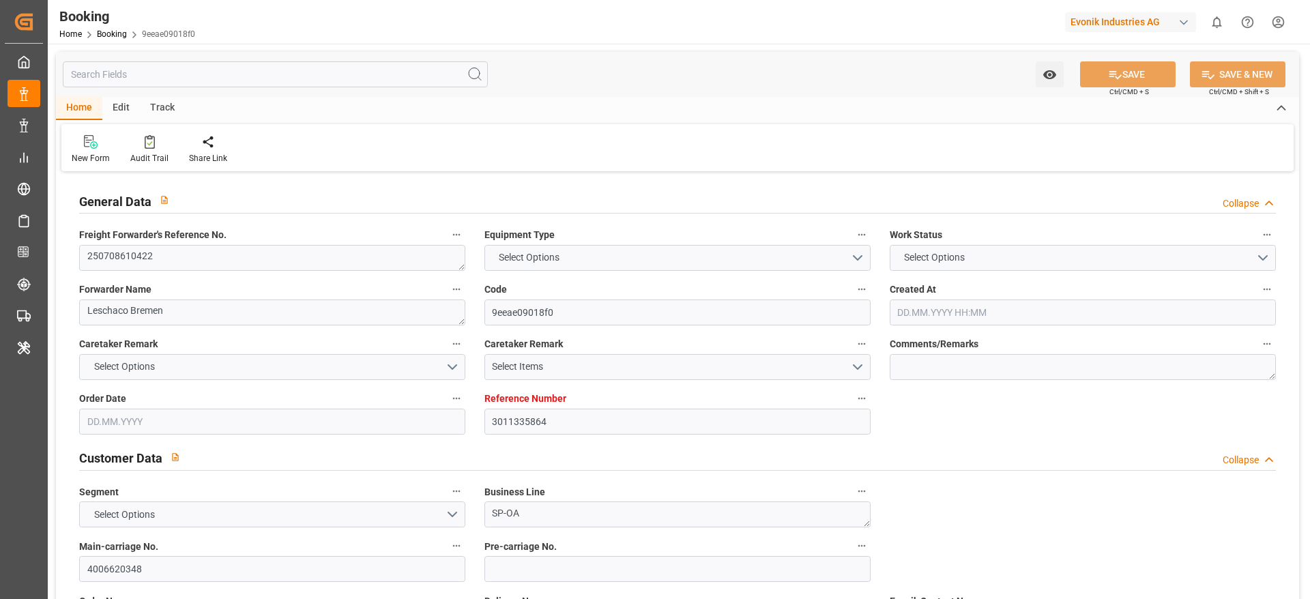
type input "BEANR"
type input "JPTYO"
type input "51"
type input "CNSHG"
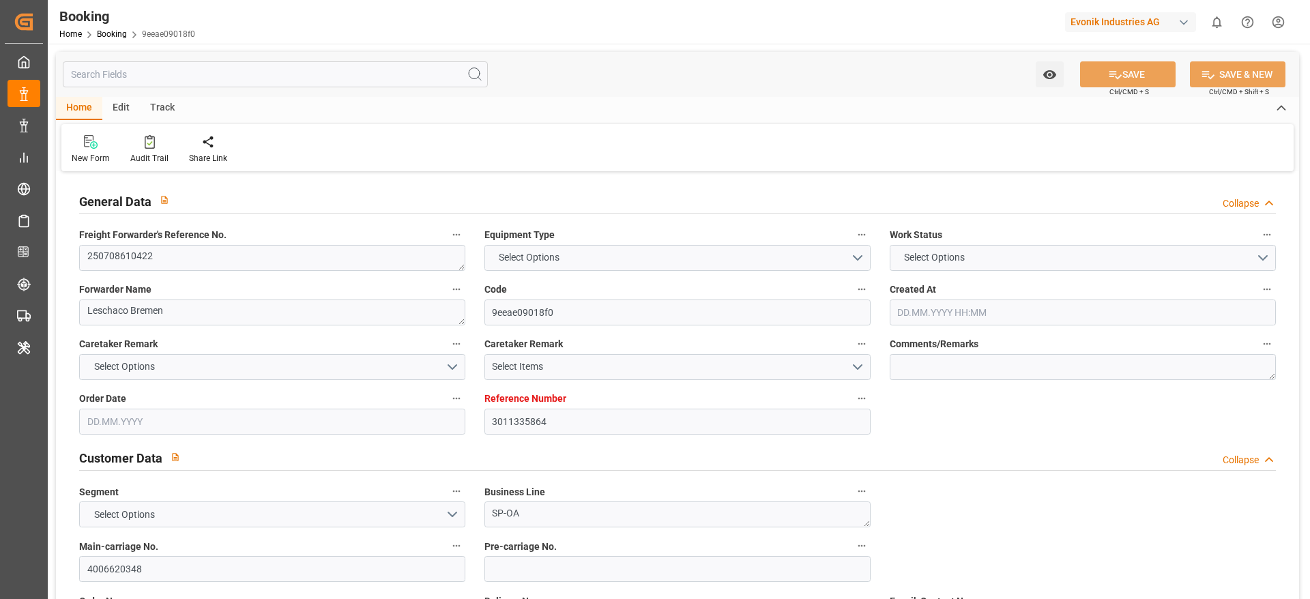
type input "0"
type input "BEANR"
type input "JPTYO"
type input "9383546"
type input "9392913"
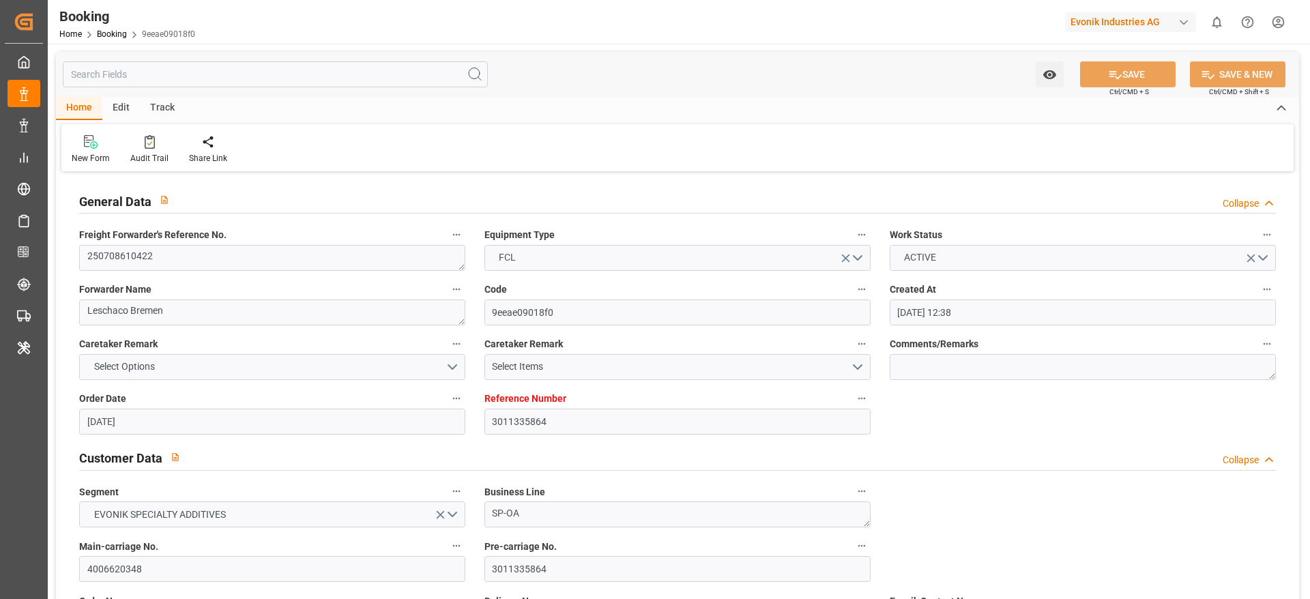
type input "[DATE] 12:38"
type input "[DATE]"
type input "24.06.2025"
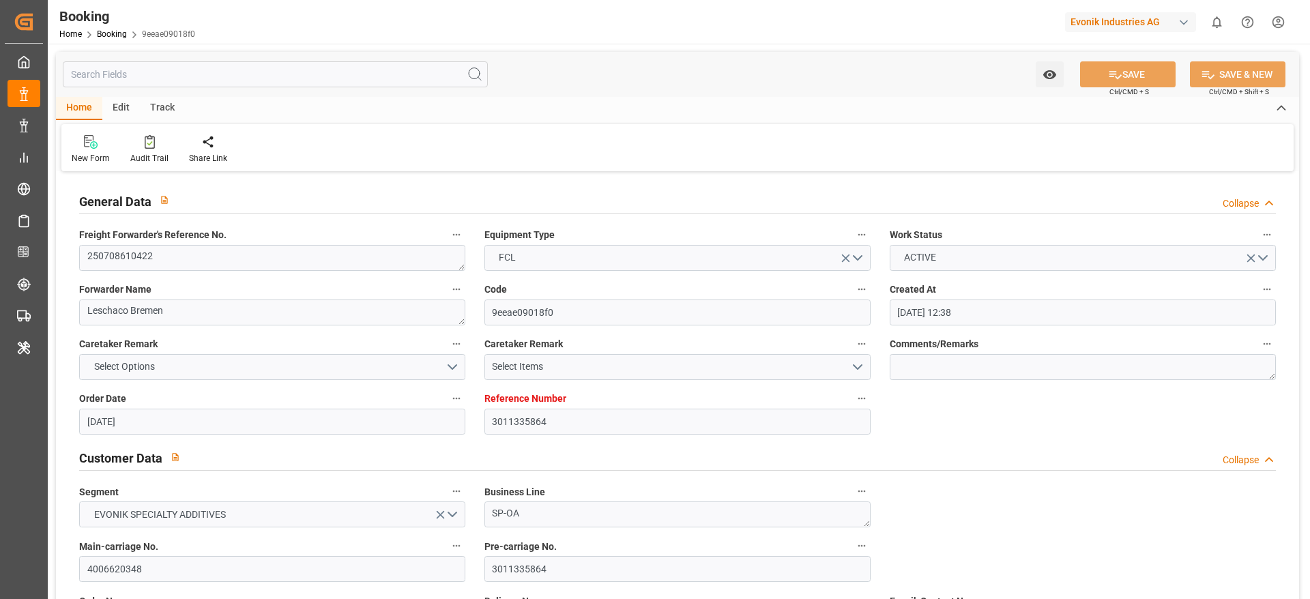
type input "23.07.2025"
type input "[DATE] 23:30"
type input "27.07.2025 00:00"
type input "[DATE] 23:57"
type input "24.07.2025 23:47"
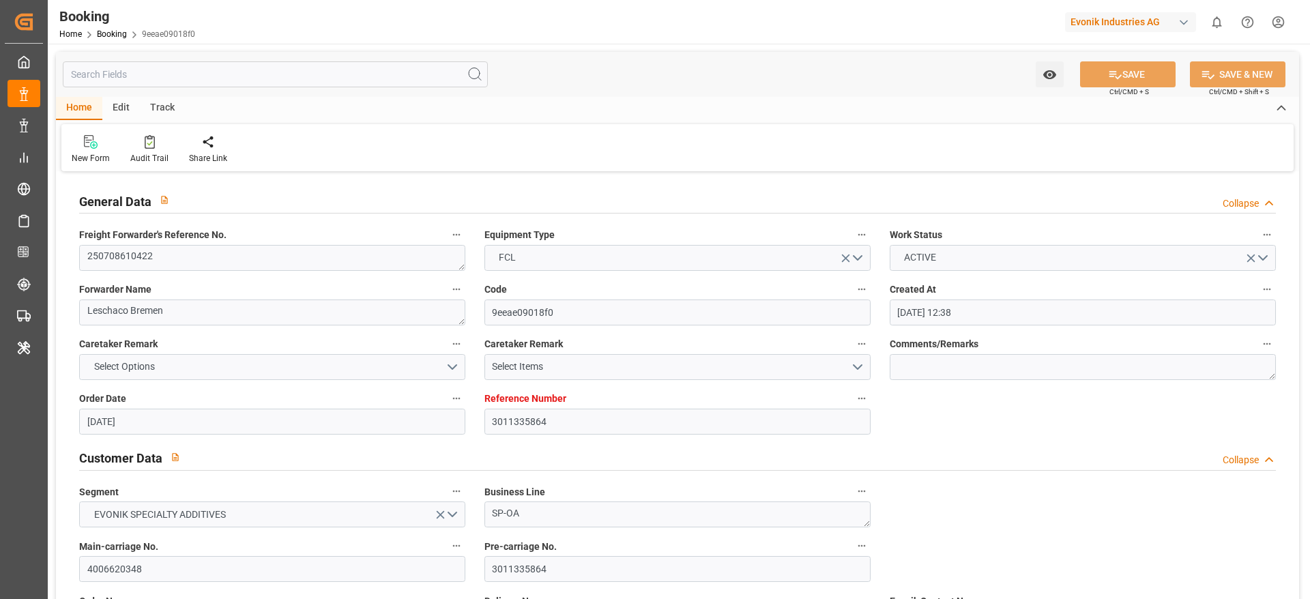
type input "[DATE] 23:00"
type input "10.09.2025 00:00"
type input "[DATE] 17:59"
type input "[DATE] 01:00"
type input "[DATE] 00:00"
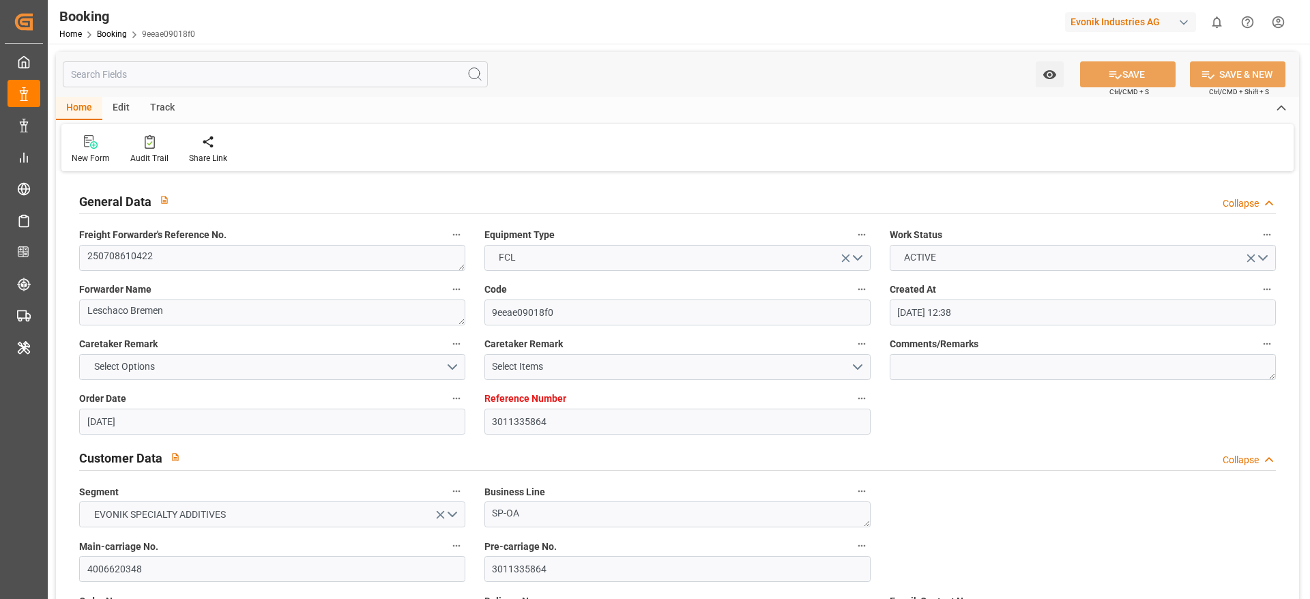
type input "[DATE] 01:21"
type input "[DATE] 12:00"
type input "04.09.2025 00:00"
type input "[DATE] 21:02"
type input "[DATE] 15:36"
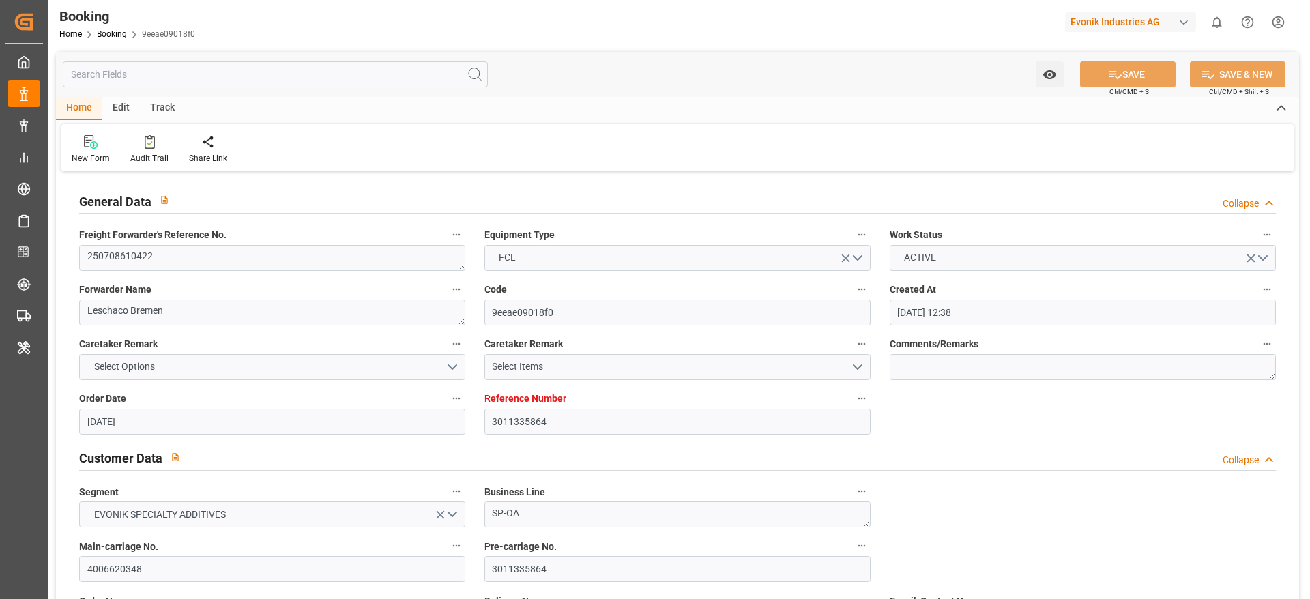
type input "23.07.2025"
type input "[DATE] 09:41"
type input "[DATE]"
type input "[DATE] 10:20"
type input "28.07.2025 01:38"
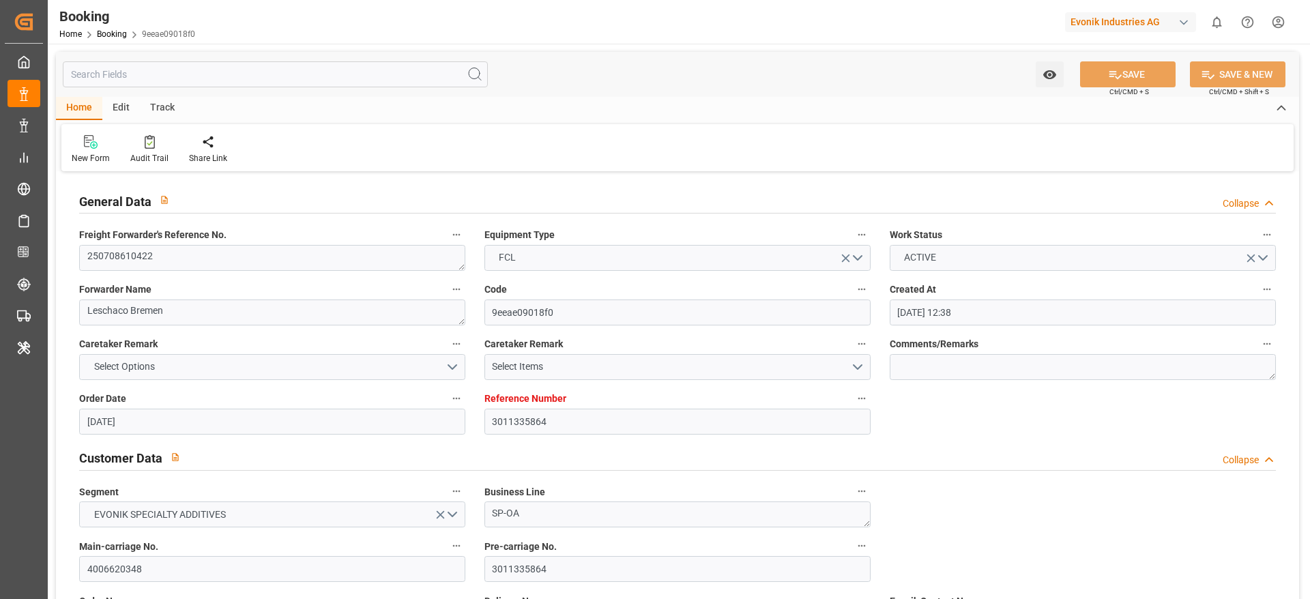
type input "[DATE] 23:30"
type input "[DATE] 00:41"
type input "[DATE] 01:00"
type input "[DATE] 00:47"
type input "[DATE] 09:29"
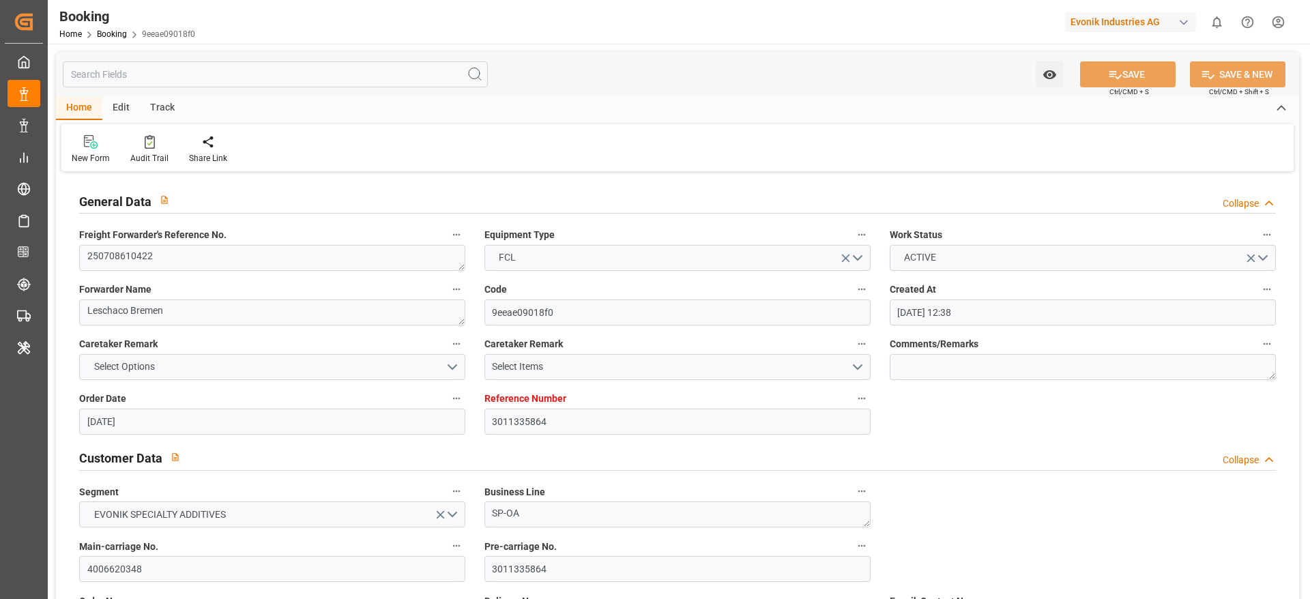
type input "[DATE] 01:21"
type input "13.09.2025 21:02"
type input "13.09.2025 12:00"
type input "13.09.2025 21:18"
type input "03.09.2025 04:25"
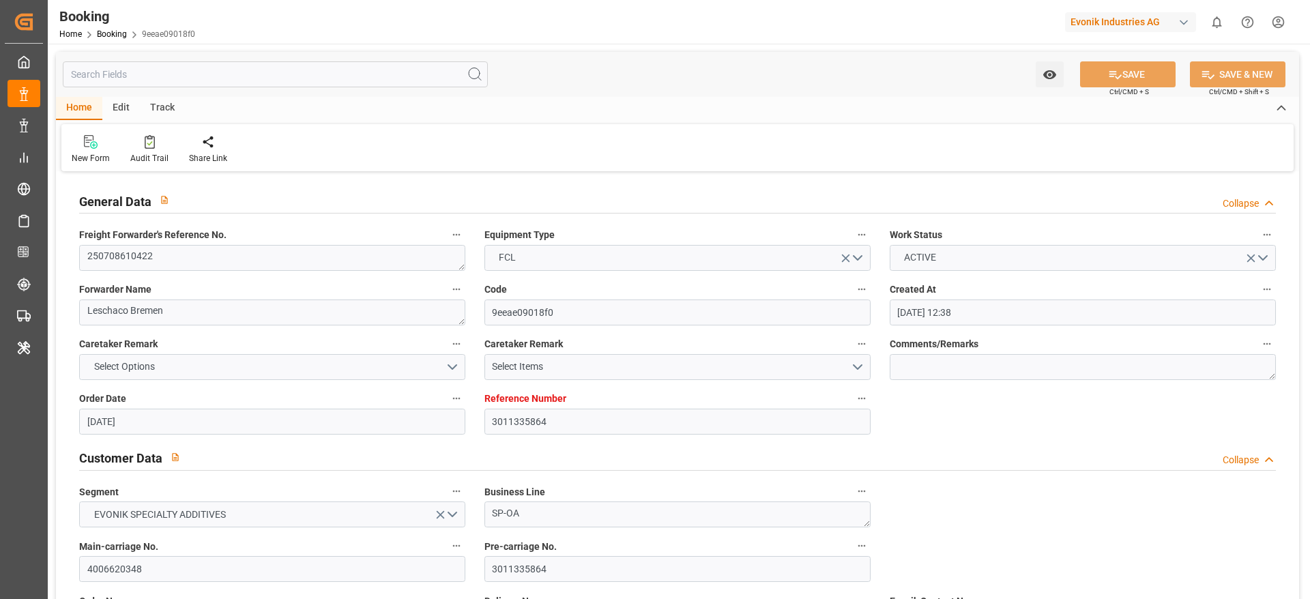
type input "17.09.2025 23:00"
type input "17.09.2025 17:58"
type input "18.09.2025 02:18"
type input "19.09.2025 09:00"
type input "10.09.2025 09:00"
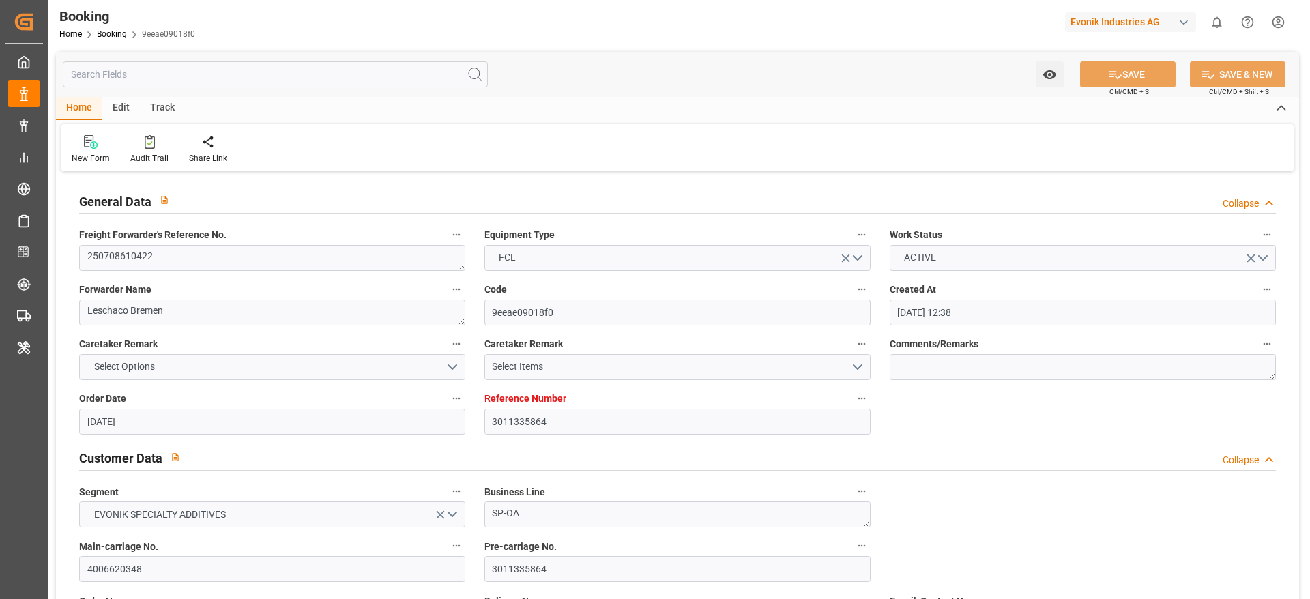
type input "22.09.2025 02:18"
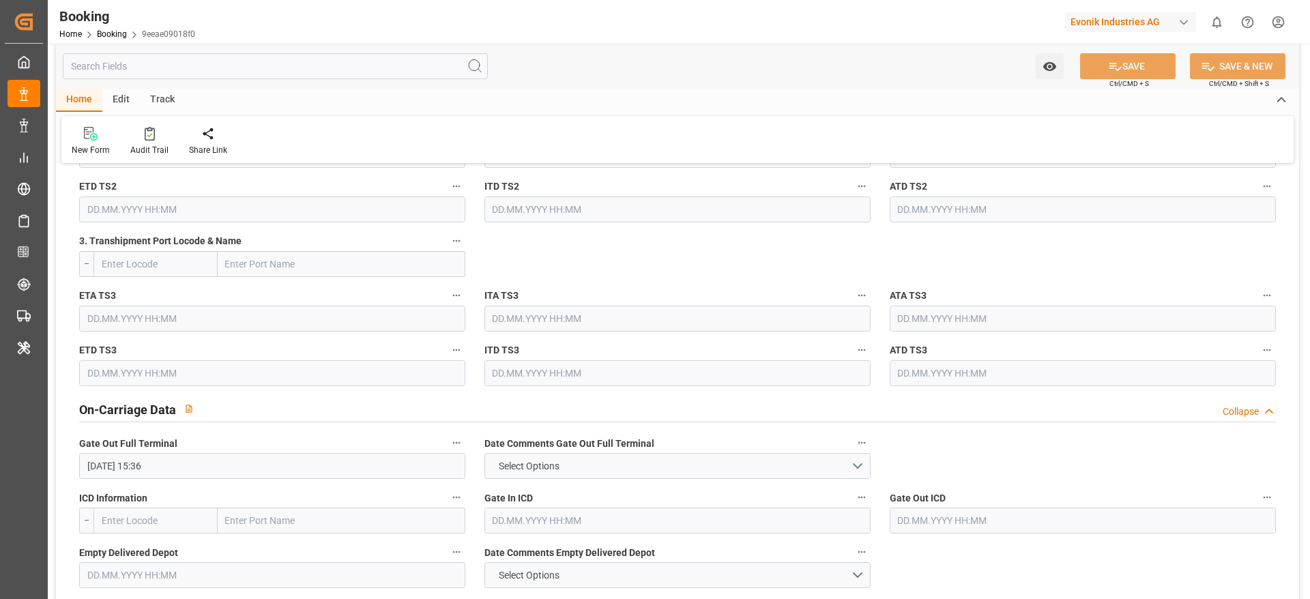
scroll to position [1376, 0]
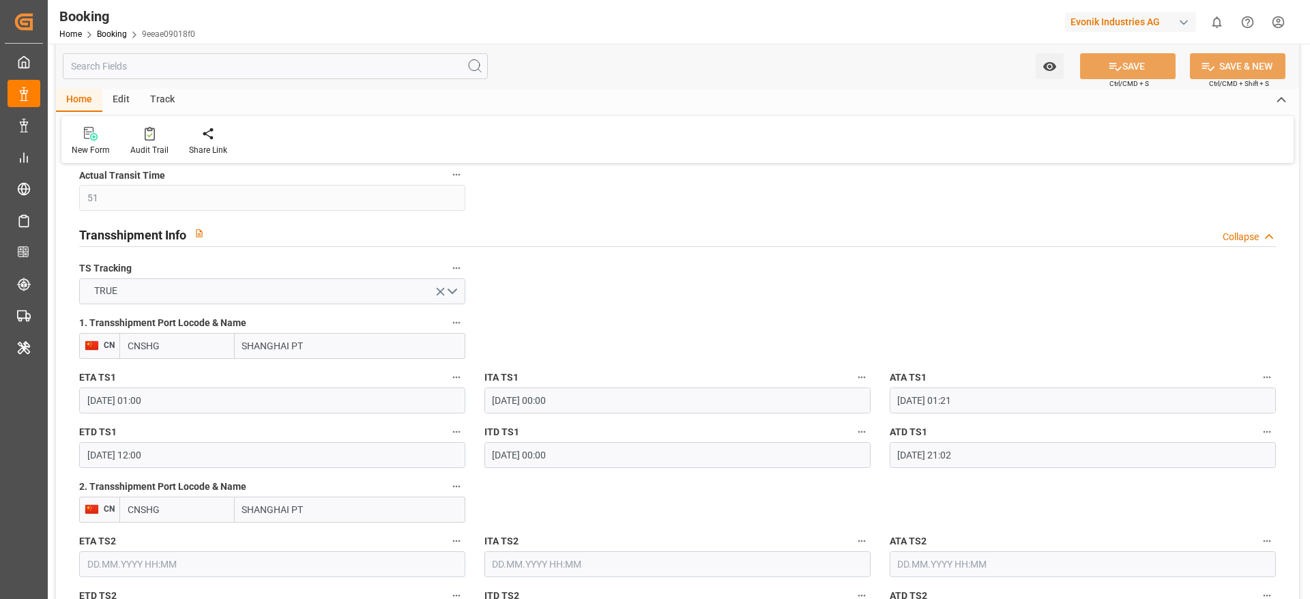
click at [307, 497] on input "SHANGHAI PT" at bounding box center [350, 510] width 231 height 26
click at [306, 497] on input "SHANGHAI PT" at bounding box center [350, 510] width 231 height 26
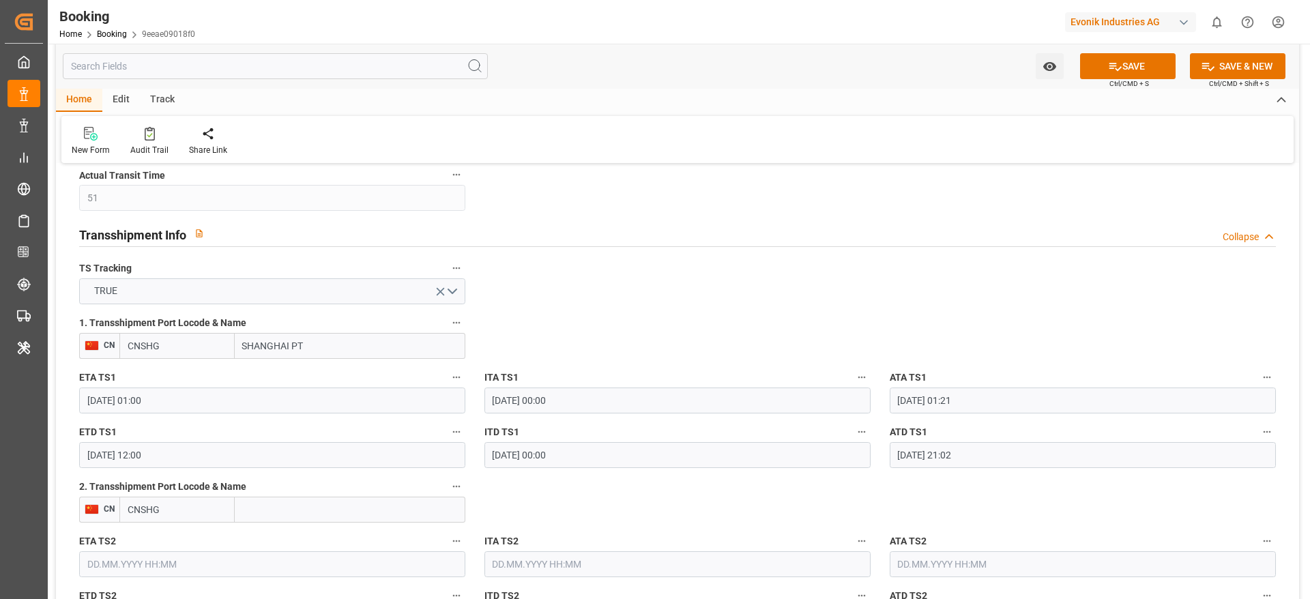
click at [213, 506] on input "CNSHG" at bounding box center [176, 510] width 115 height 26
click at [213, 506] on input "text" at bounding box center [176, 510] width 115 height 26
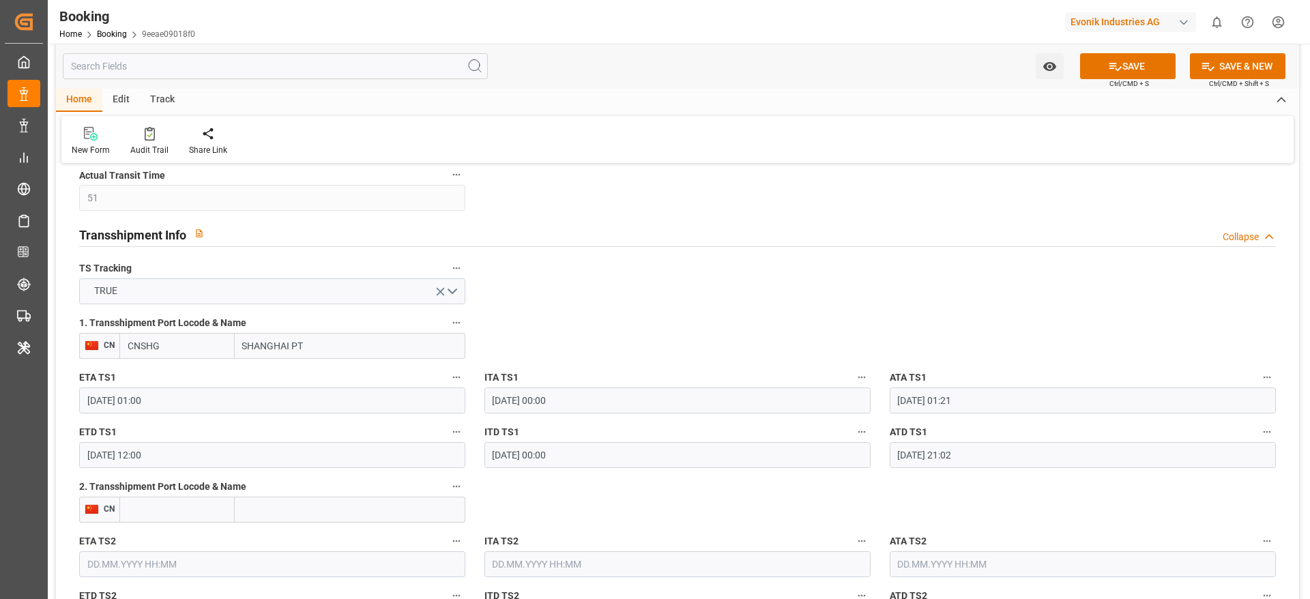
click at [213, 506] on input "text" at bounding box center [176, 510] width 115 height 26
click at [589, 374] on label "ITA TS1" at bounding box center [677, 377] width 386 height 19
click at [853, 374] on button "ITA TS1" at bounding box center [862, 377] width 18 height 18
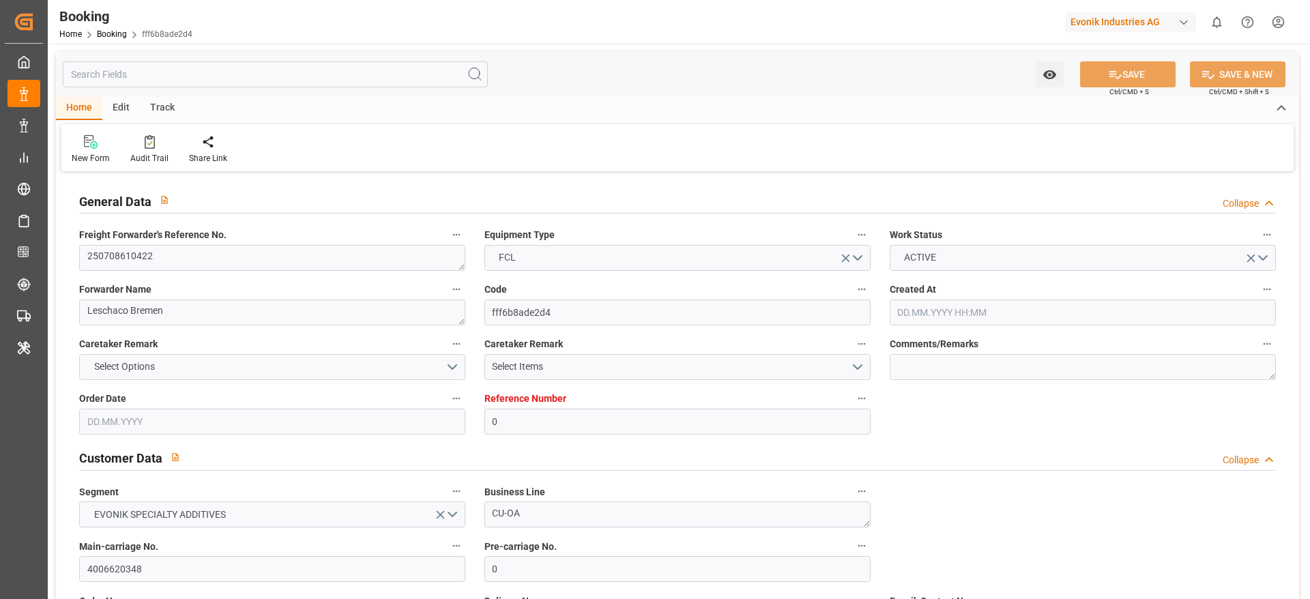
type input "0"
type input "9783461"
type input "Cosco"
type input "COSCO Shipping Co. Ltd."
type input "BEANR"
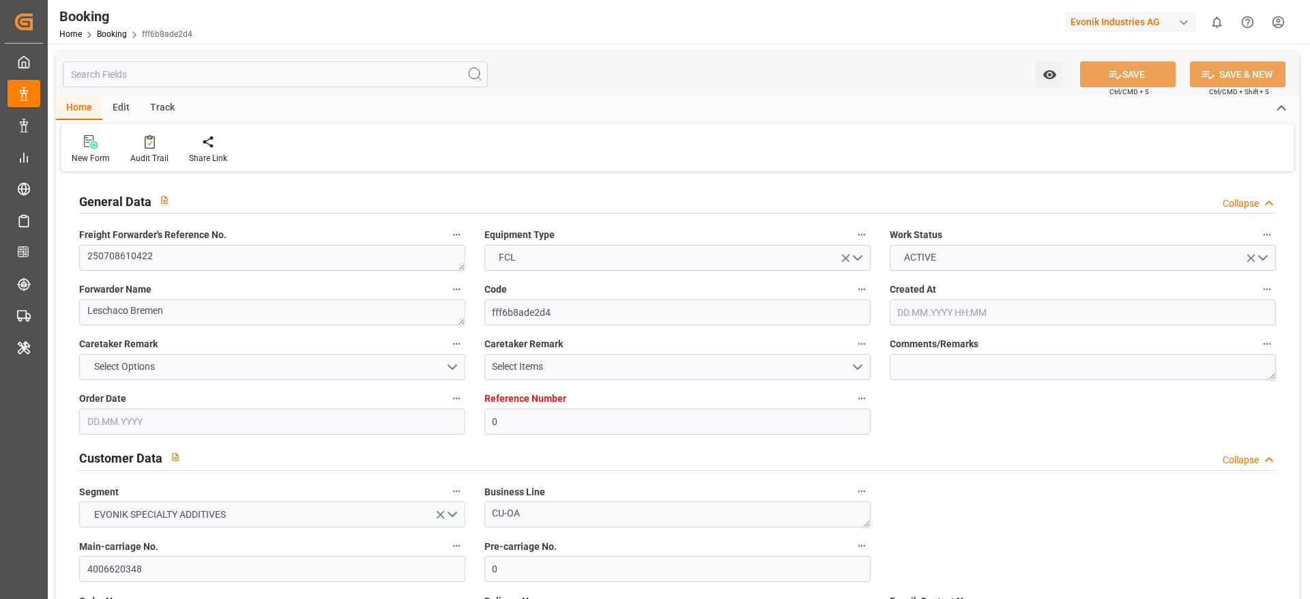
type input "JPTYO"
type input "51"
type input "CNSHG"
type input "0"
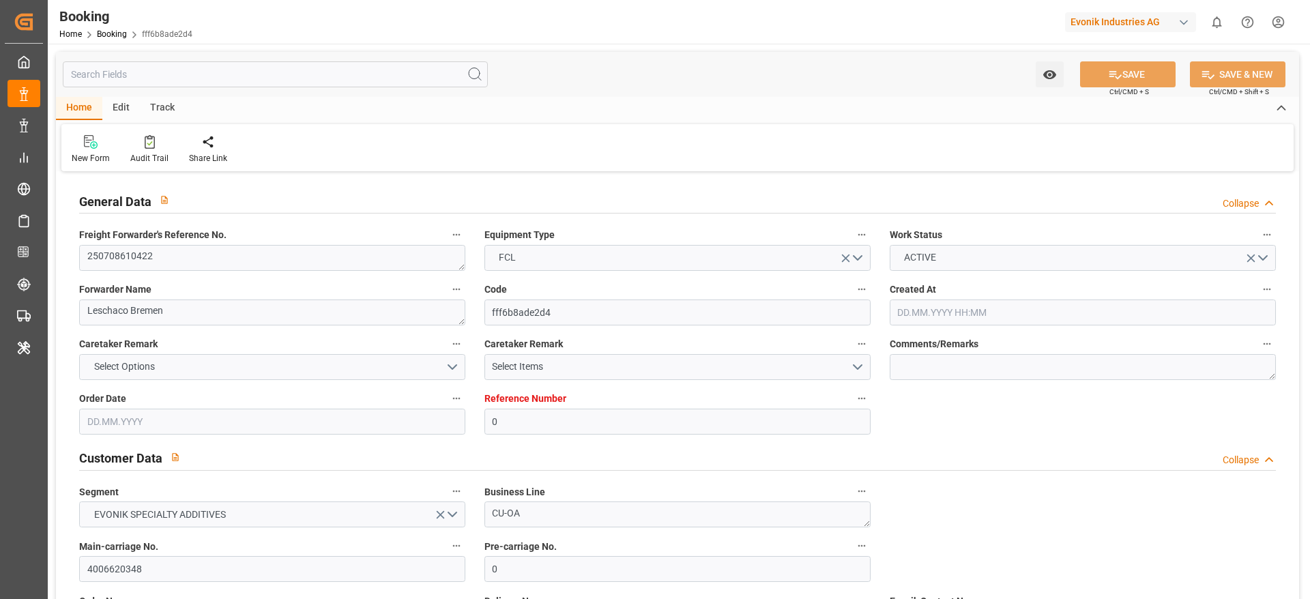
type input "BEANR"
type input "JPTYO"
type input "9383546"
type input "9392913"
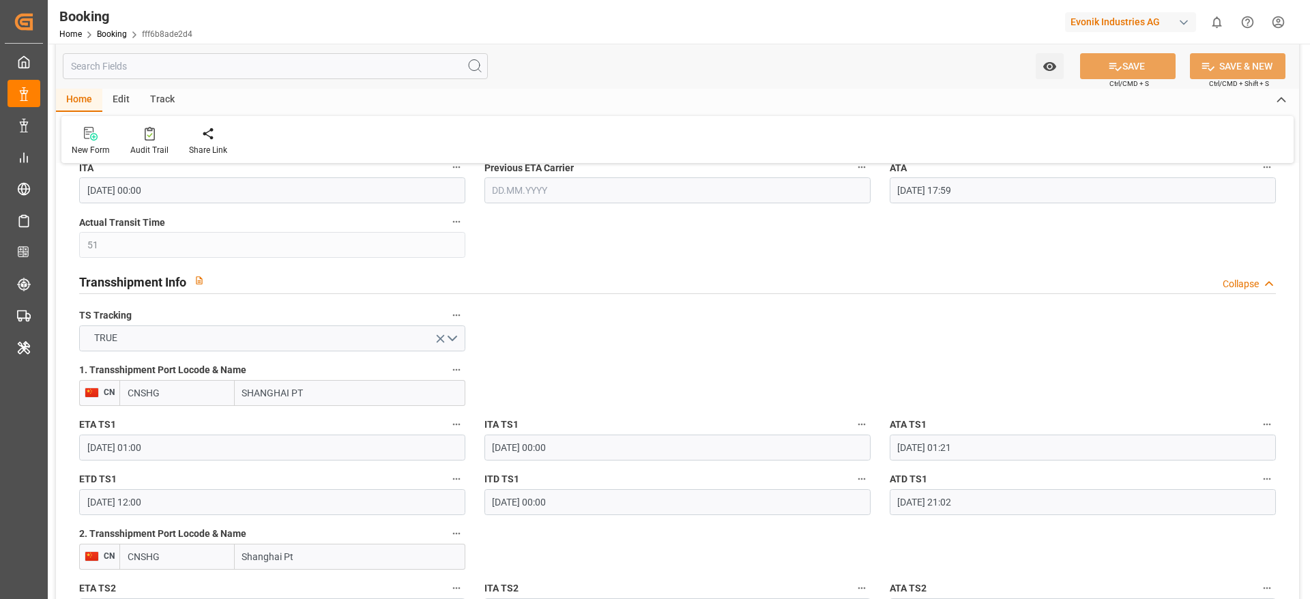
type input "[DATE] 09:48"
type input "[DATE]"
type input "[DATE] 23:30"
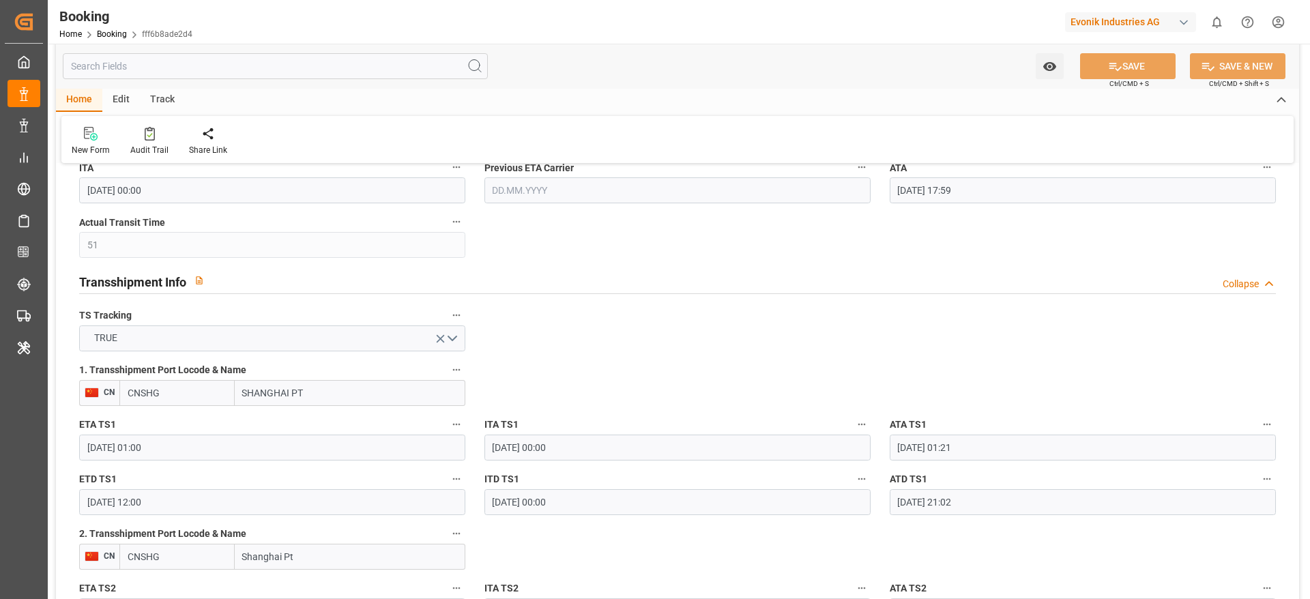
type input "[DATE] 00:00"
type input "[DATE] 23:57"
type input "24.07.2025 00:00"
type input "17.09.2025 23:00"
type input "08.09.2025 00:00"
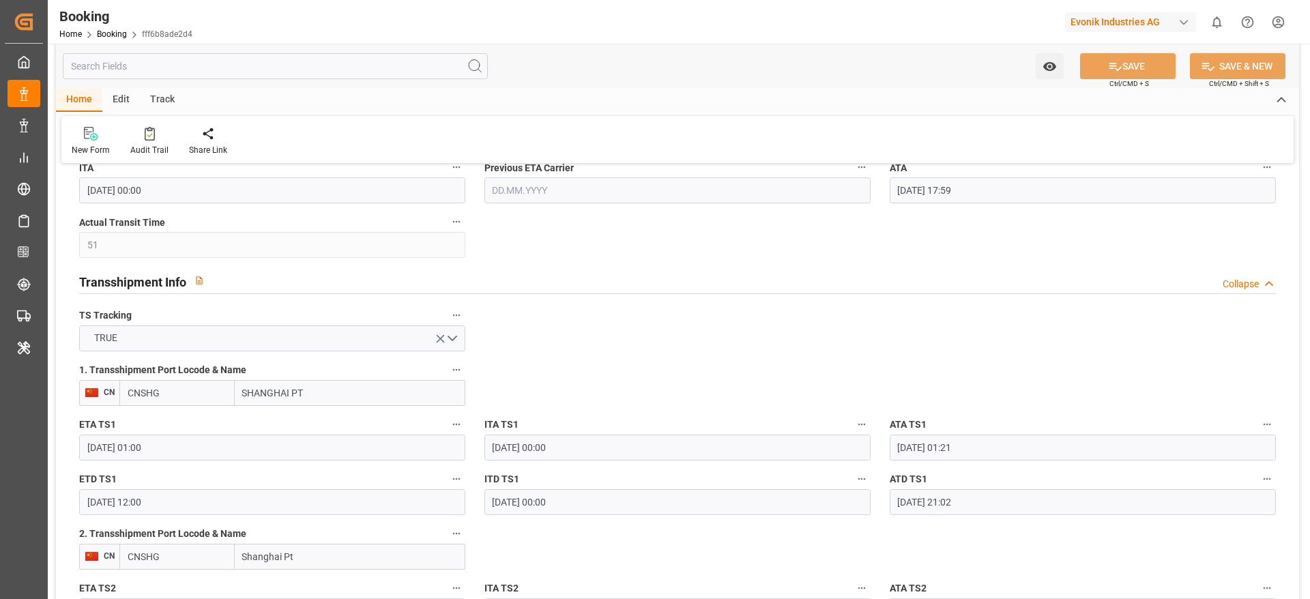
type input "17.09.2025 17:59"
type input "02.09.2025 01:00"
type input "02.09.2025 00:00"
type input "02.09.2025 01:21"
type input "13.09.2025 12:00"
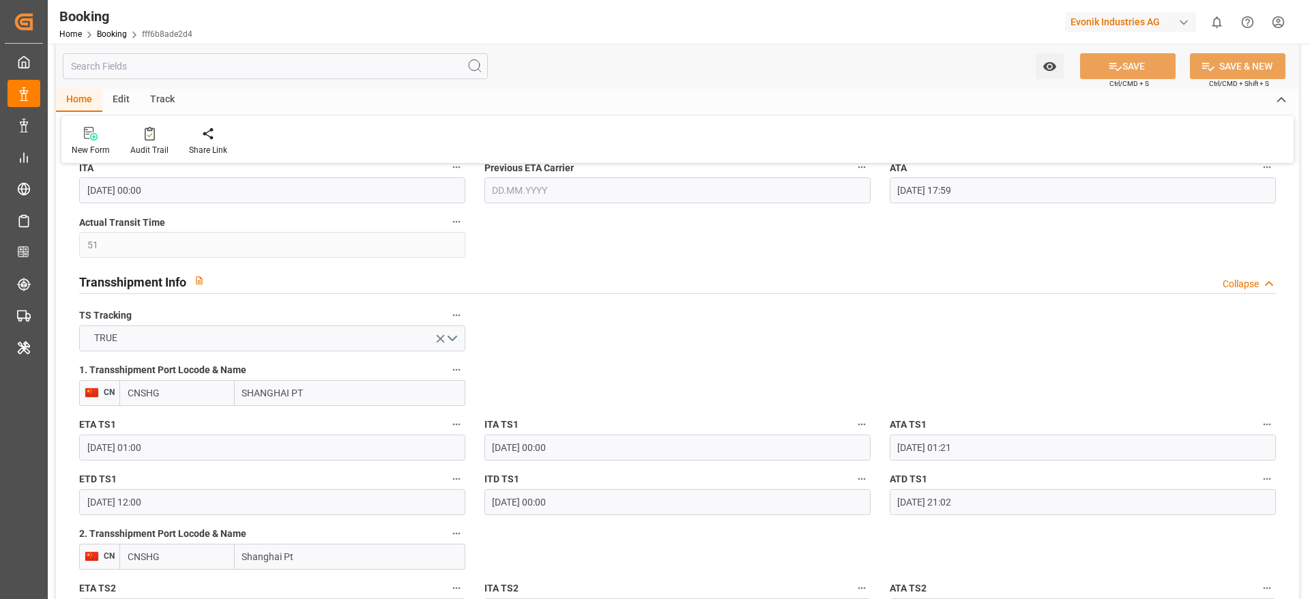
type input "[DATE] 00:00"
type input "13.09.2025 21:02"
type input "19.09.2025 15:36"
type input "19.09.2025 09:41"
type input "19.09.2025"
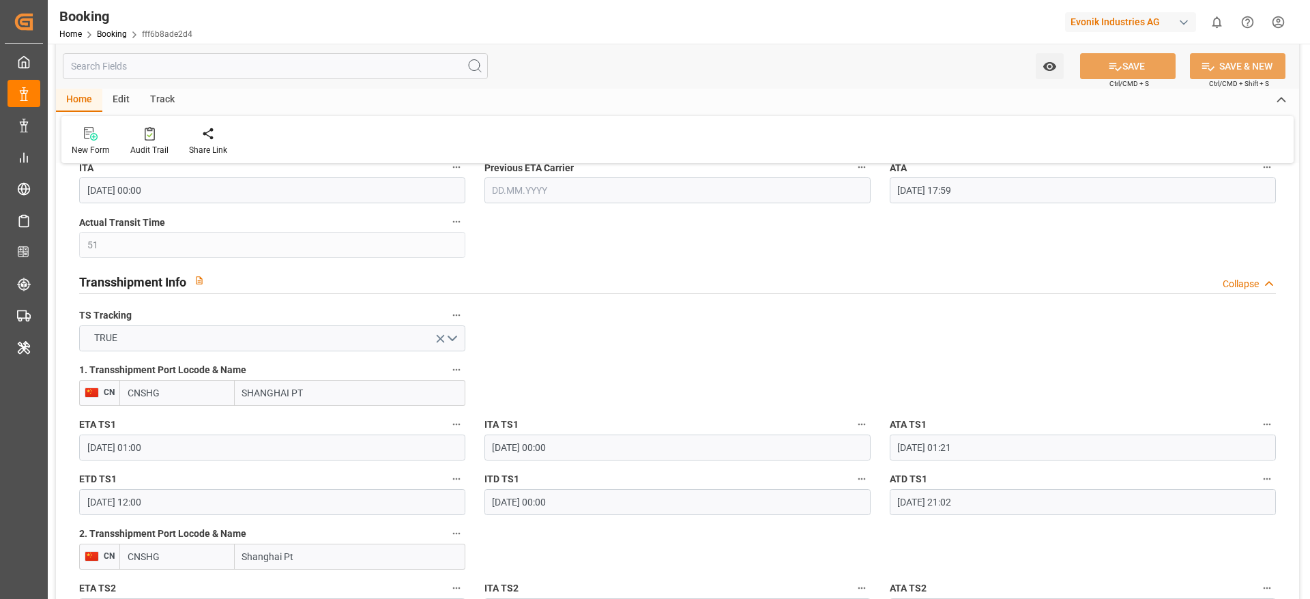
type input "17.07.2025 10:20"
type input "29.07.2025 00:41"
type input "02.09.2025 01:00"
type input "02.09.2025 00:47"
type input "02.09.2025 09:29"
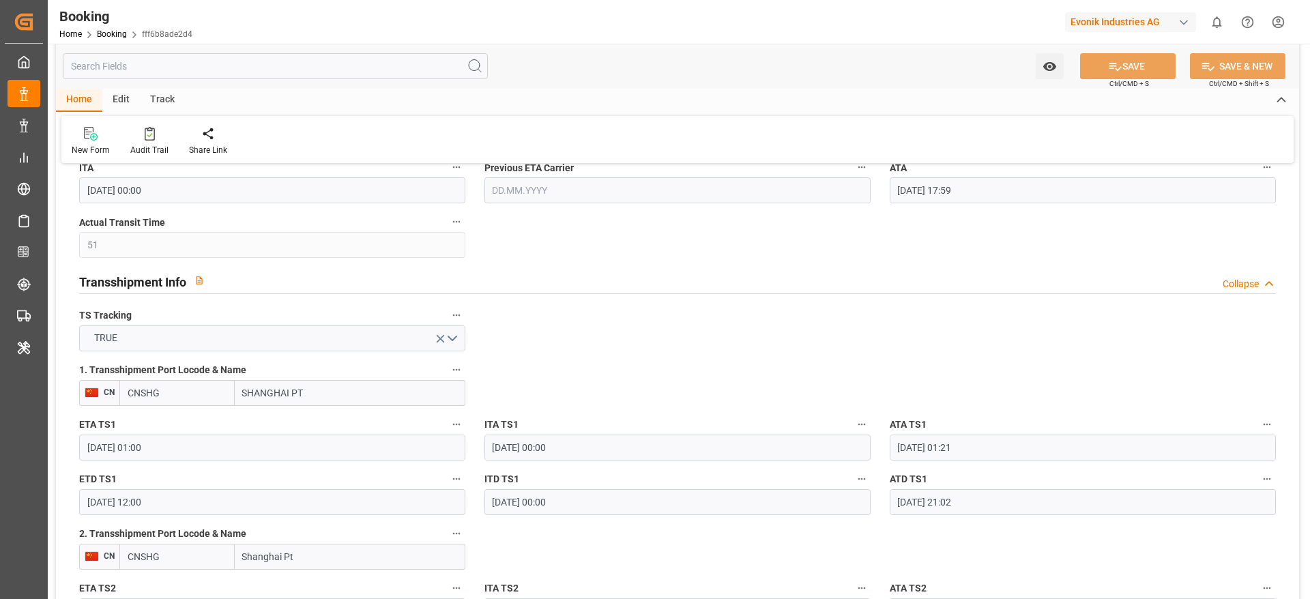
type input "02.09.2025 01:21"
type input "13.09.2025 21:02"
type input "13.09.2025 12:00"
type input "13.09.2025 21:18"
type input "03.09.2025 04:25"
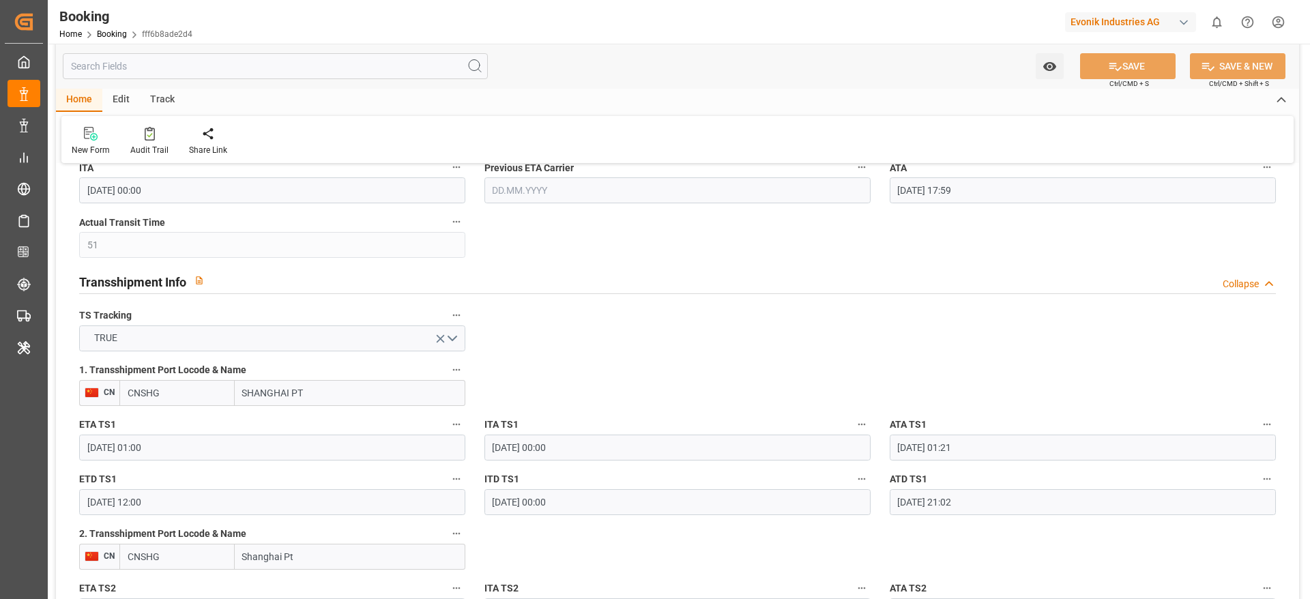
type input "17.09.2025 23:00"
type input "17.09.2025 17:58"
type input "18.09.2025 02:18"
type input "19.09.2025 09:00"
type input "09.09.2025 09:00"
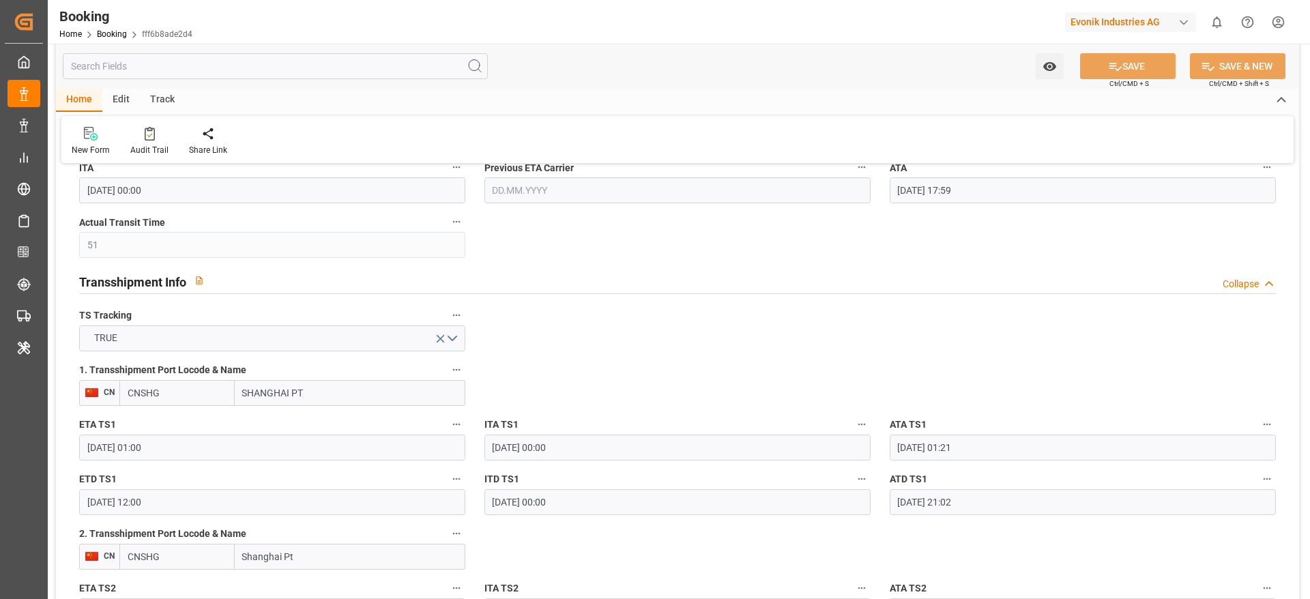
type input "22.09.2025 02:18"
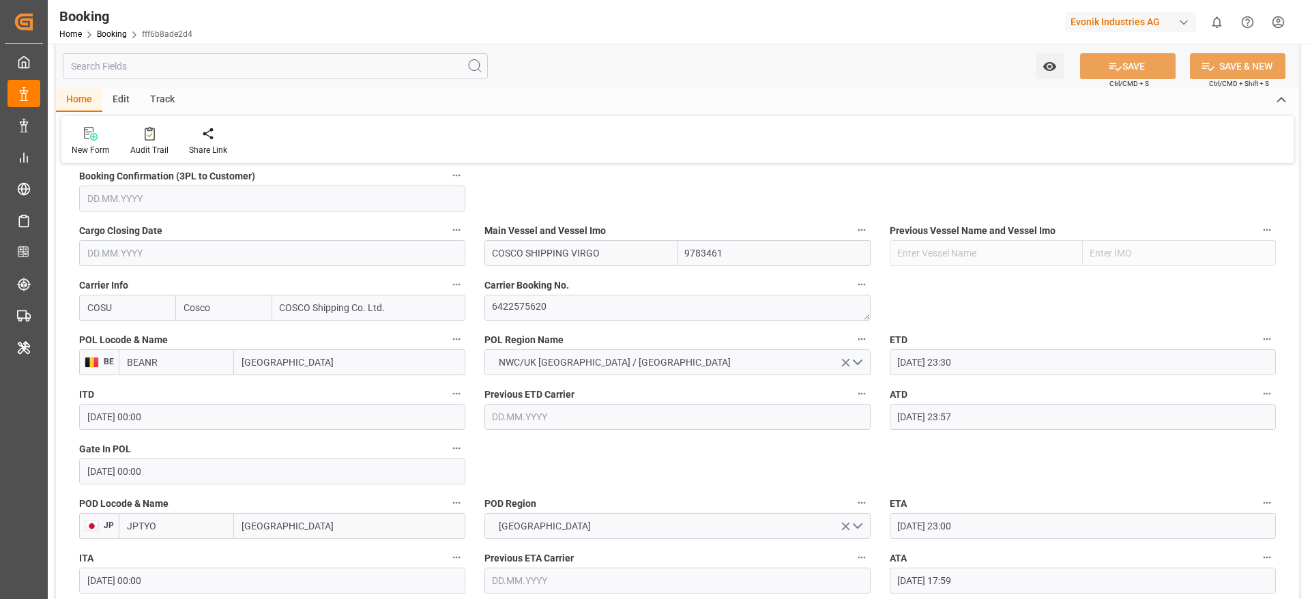
scroll to position [920, 0]
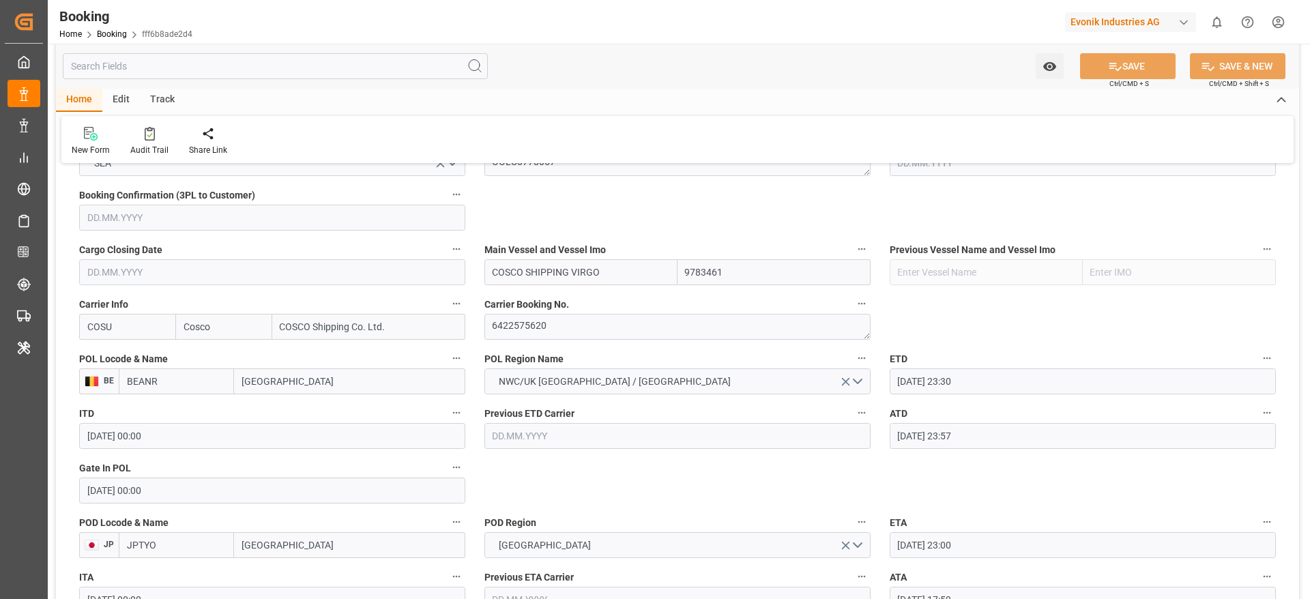
click at [508, 350] on label "POL Region Name" at bounding box center [677, 358] width 386 height 19
click at [853, 350] on button "POL Region Name" at bounding box center [862, 358] width 18 height 18
click at [587, 330] on div at bounding box center [655, 299] width 1310 height 599
click at [587, 330] on div "Description Audits" at bounding box center [655, 299] width 1310 height 599
click at [572, 325] on textarea "6422575620" at bounding box center [677, 327] width 386 height 26
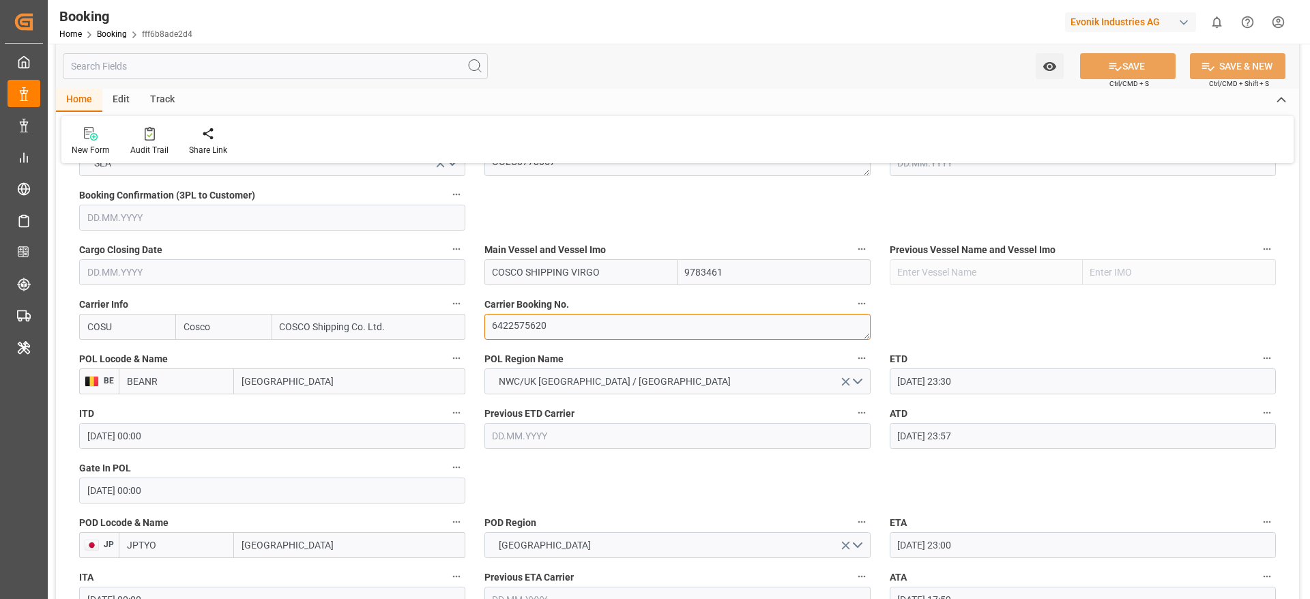
click at [572, 325] on textarea "6422575620" at bounding box center [677, 327] width 386 height 26
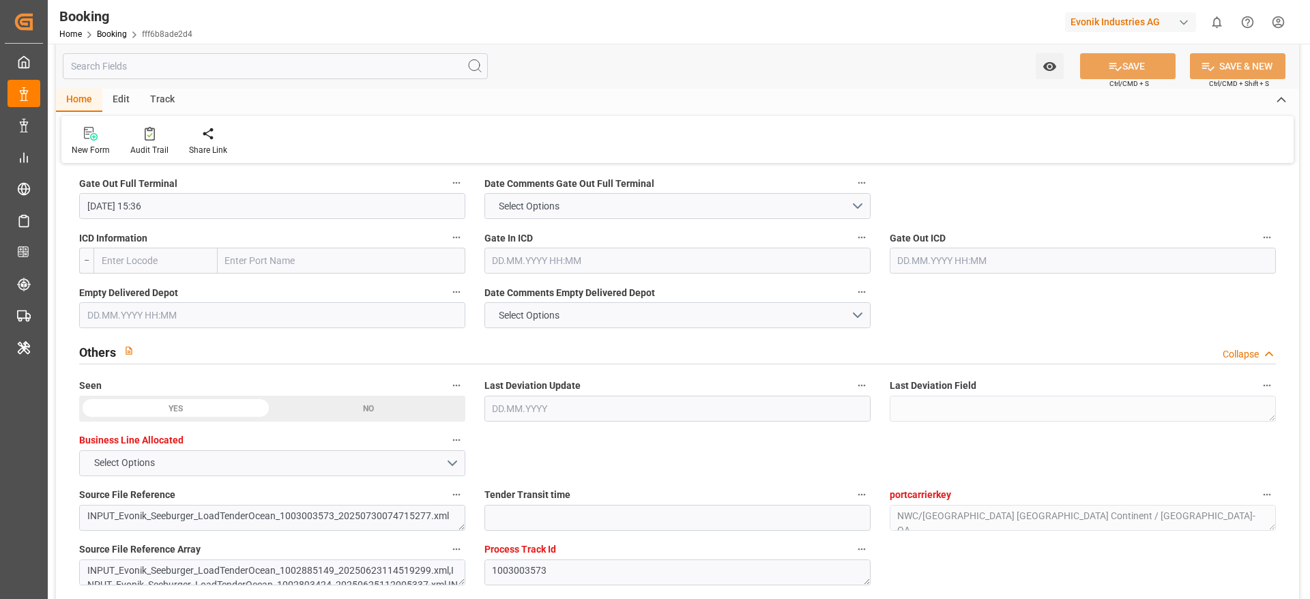
scroll to position [1636, 0]
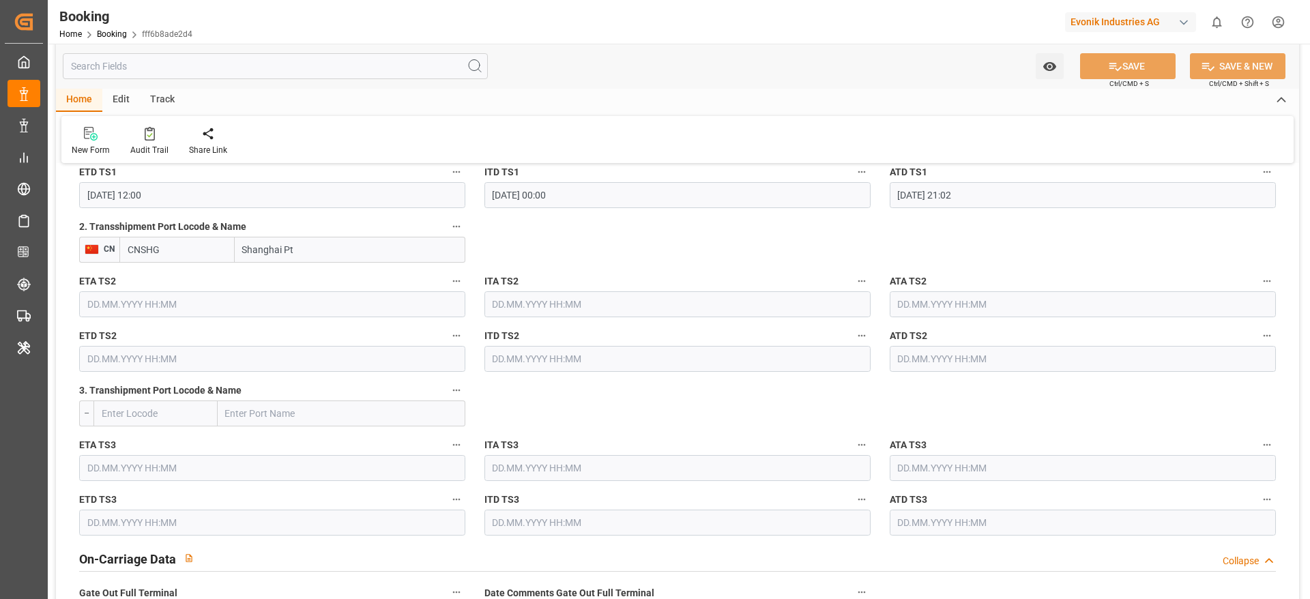
click at [296, 254] on input "Shanghai Pt" at bounding box center [350, 250] width 231 height 26
type input "Shanghai"
click at [296, 254] on input "Shanghai" at bounding box center [350, 250] width 231 height 26
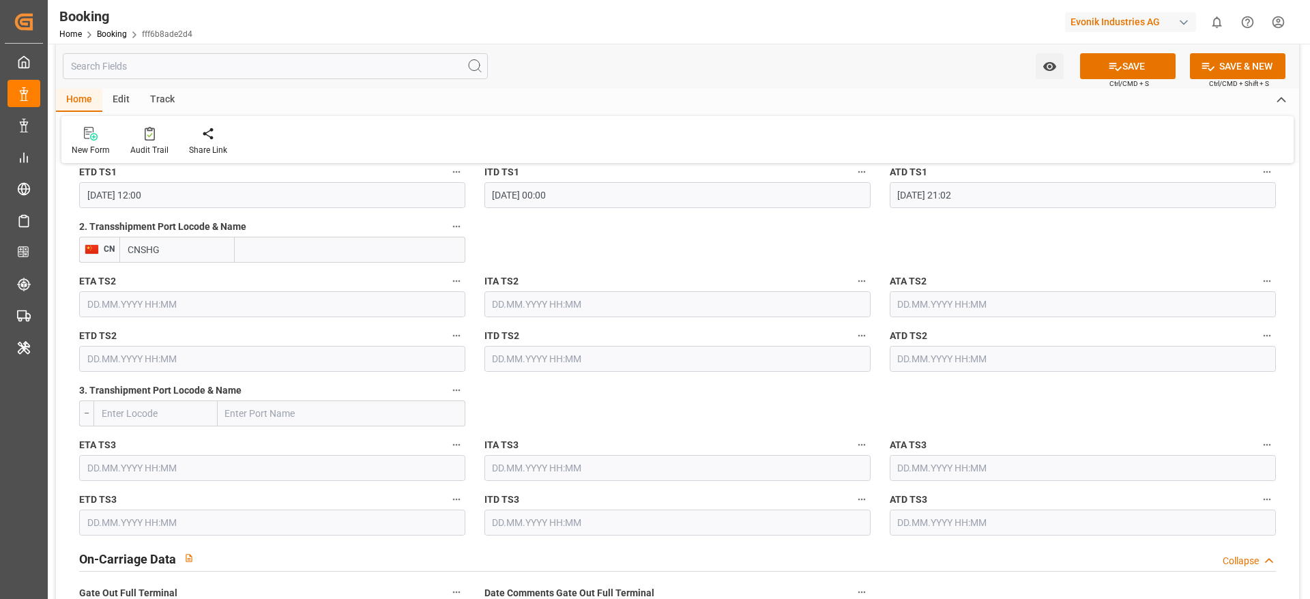
click at [229, 254] on input "CNSHG" at bounding box center [176, 250] width 115 height 26
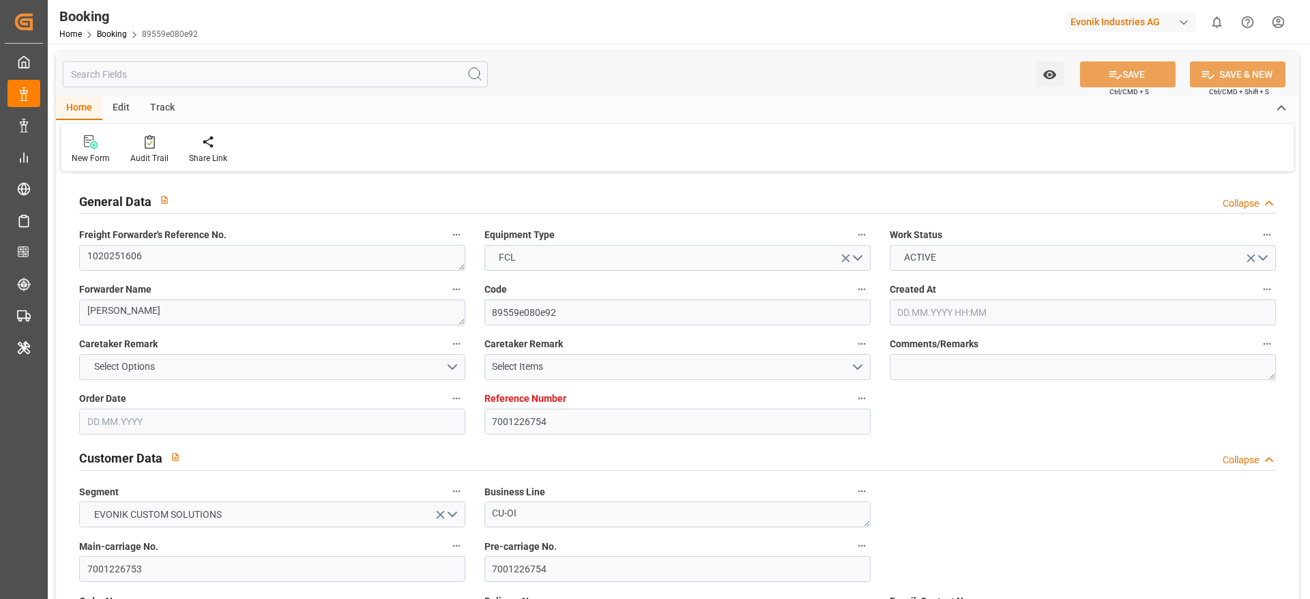
type input "7001226754"
type input "9246700"
type input "ICL"
type input "Independent Container Line Limited"
type input "BEANR"
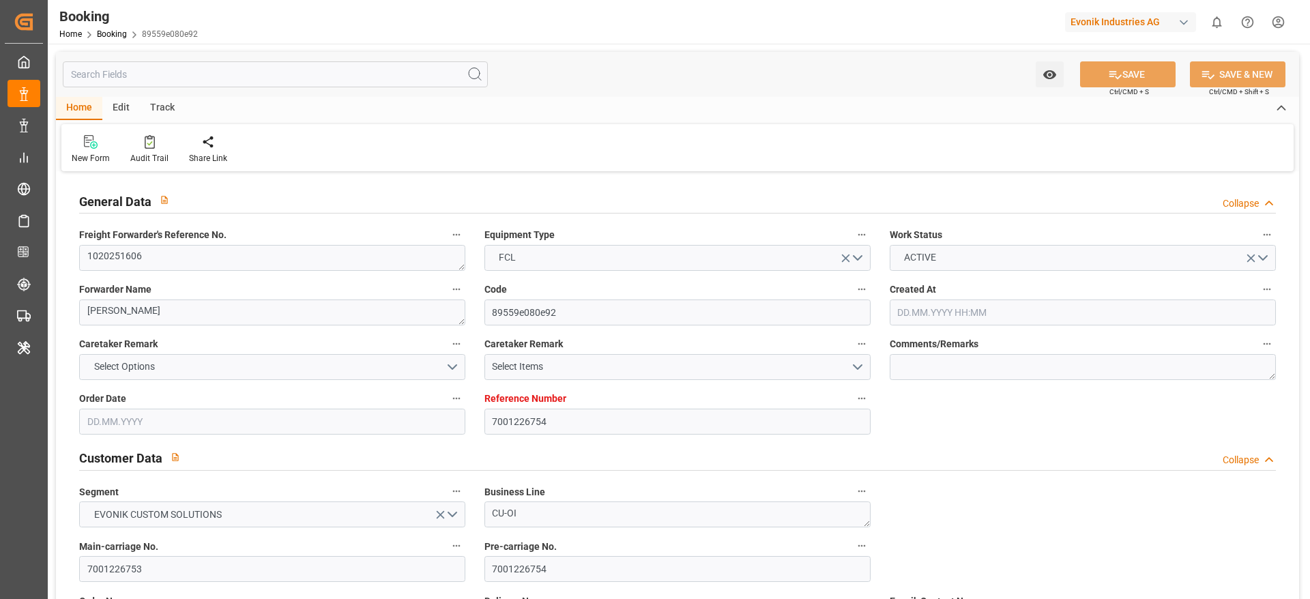
type input "USILM"
type input "16"
type input "0"
type input "[DATE] 13:00"
type input "[DATE]"
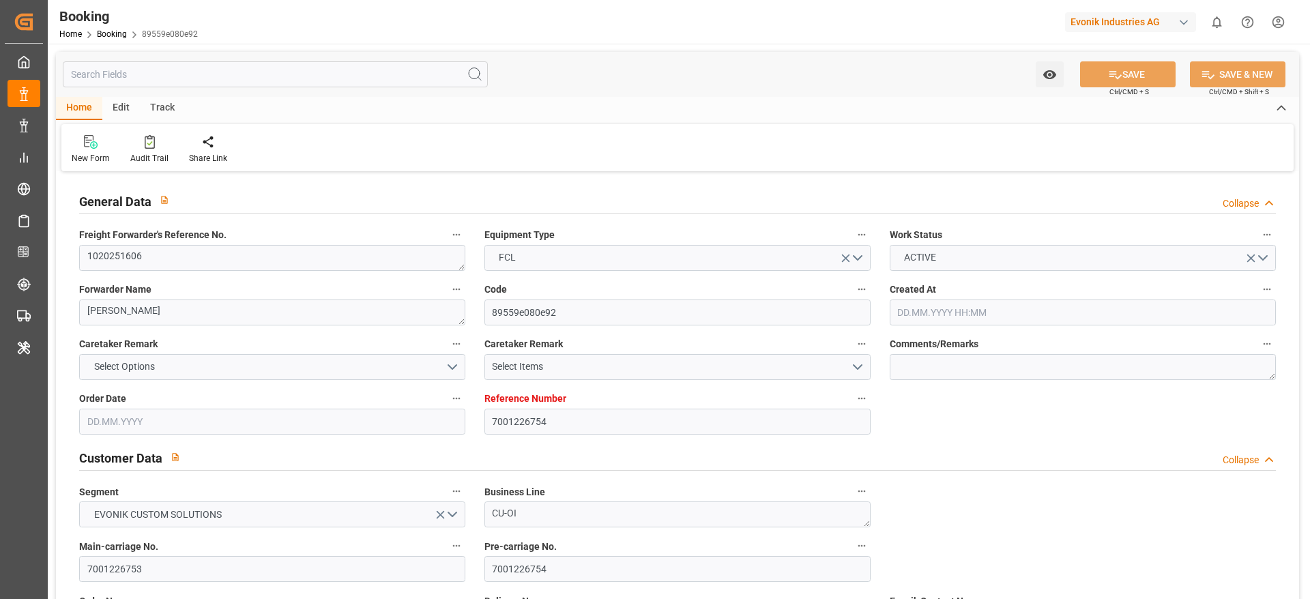
type input "[DATE]"
type input "[DATE] 00:00"
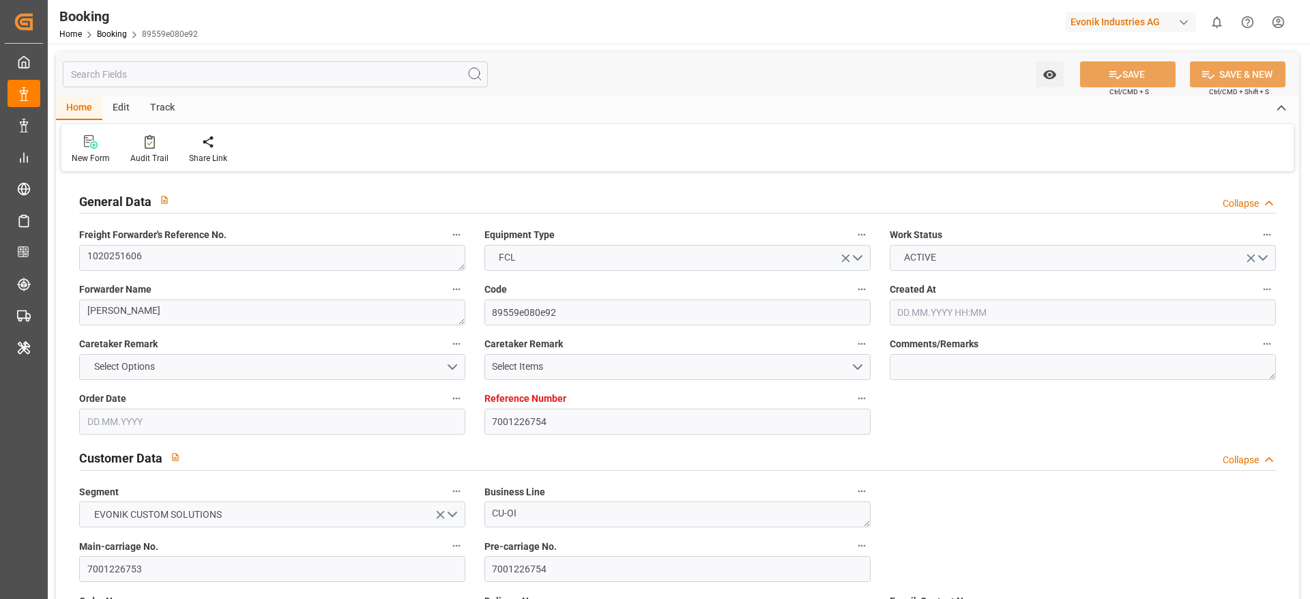
type input "[DATE] 00:00"
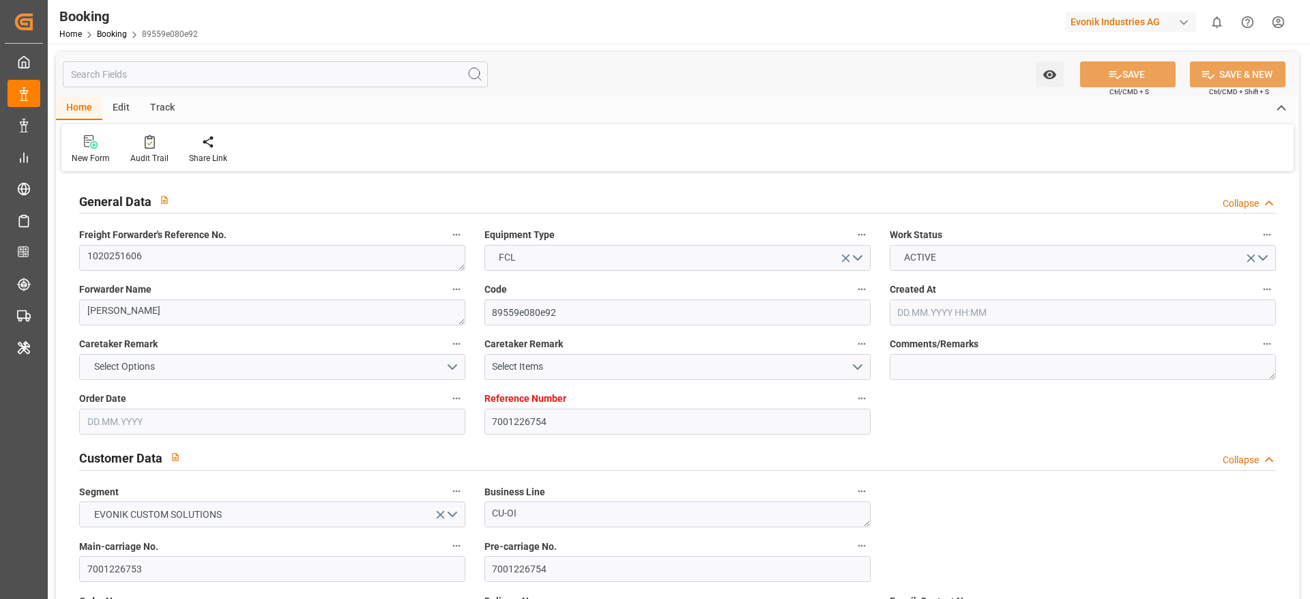
type input "[DATE]"
type input "[DATE] 11:44"
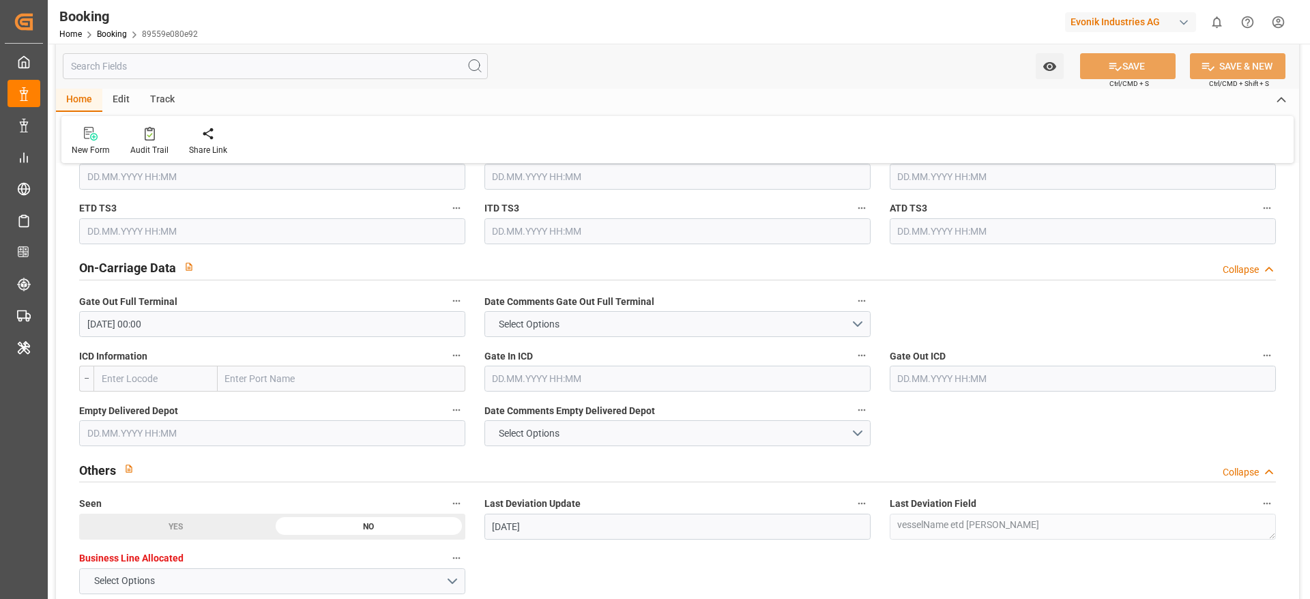
scroll to position [2047, 0]
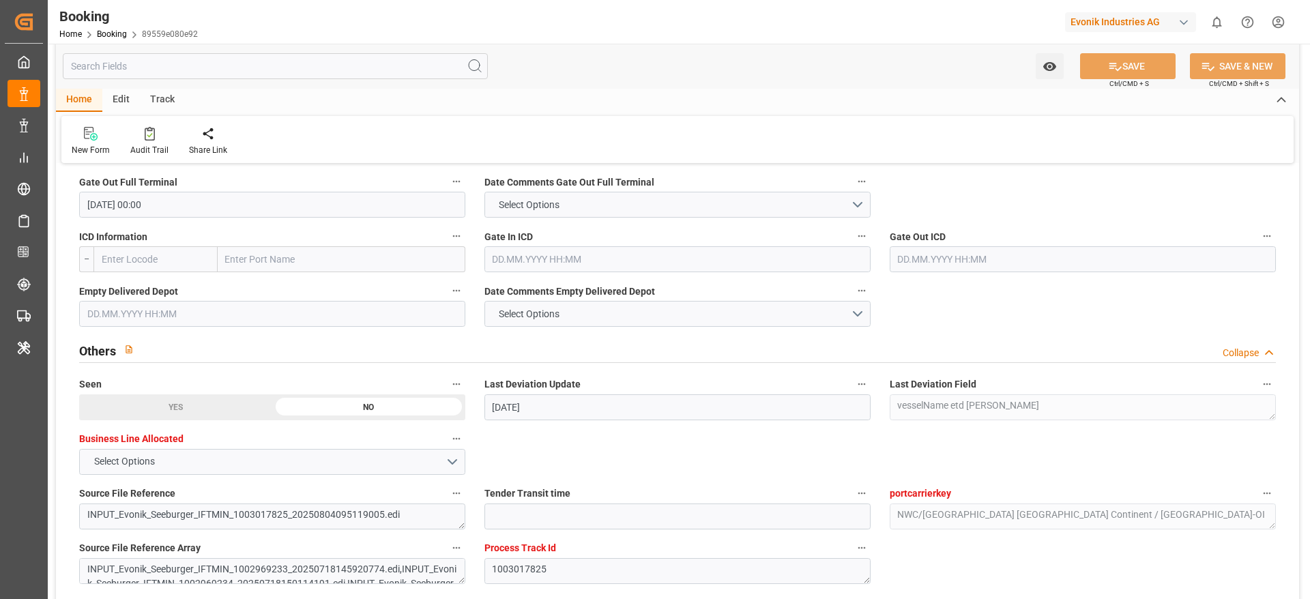
click at [155, 307] on input "text" at bounding box center [272, 314] width 386 height 26
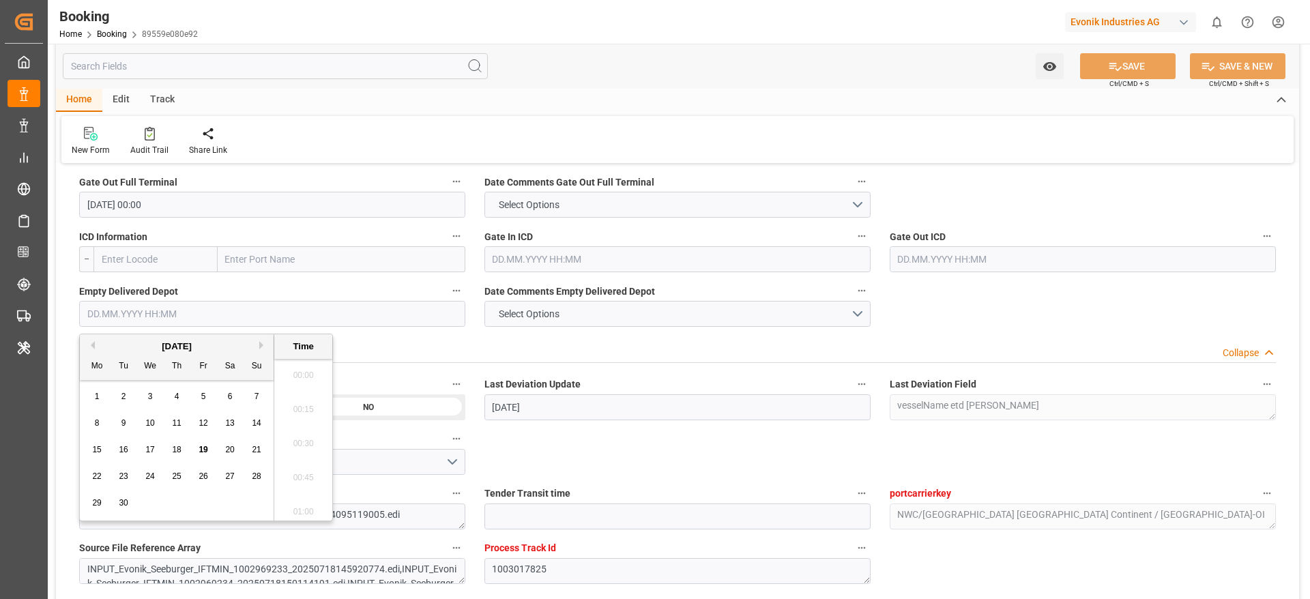
scroll to position [2188, 0]
click at [182, 457] on div "18" at bounding box center [177, 450] width 17 height 16
type input "[DATE] 00:00"
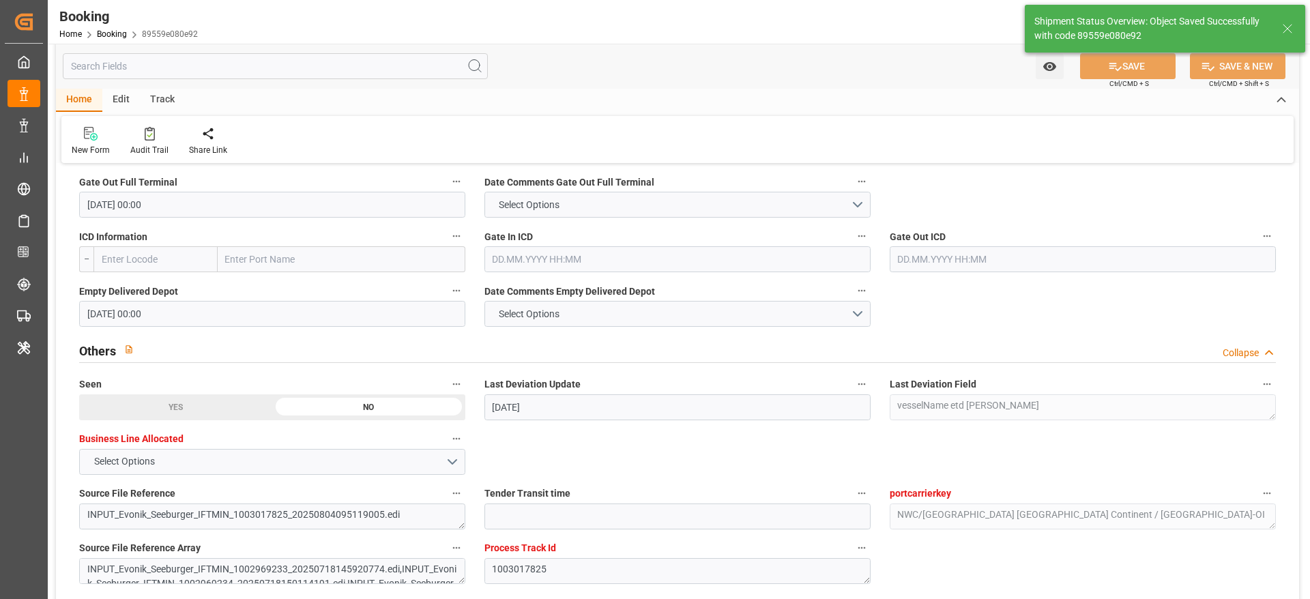
type textarea "[PERSON_NAME]"
type input "[DATE] 11:12"
